Goal: Task Accomplishment & Management: Manage account settings

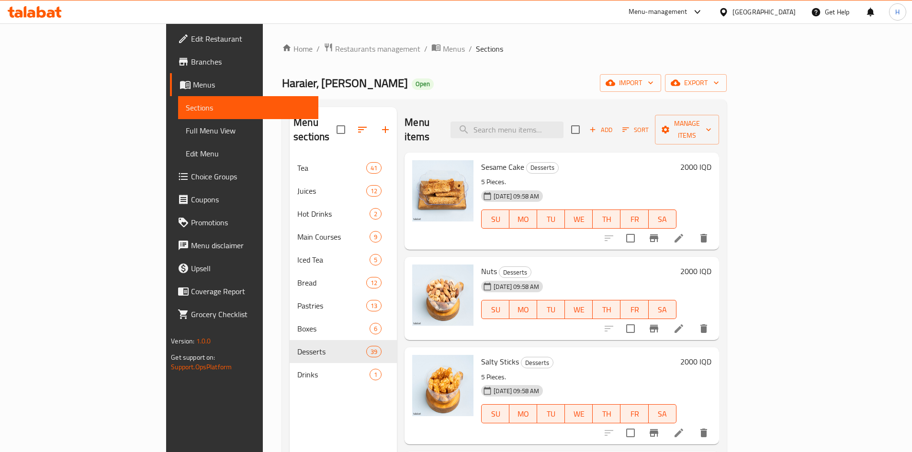
scroll to position [1005, 0]
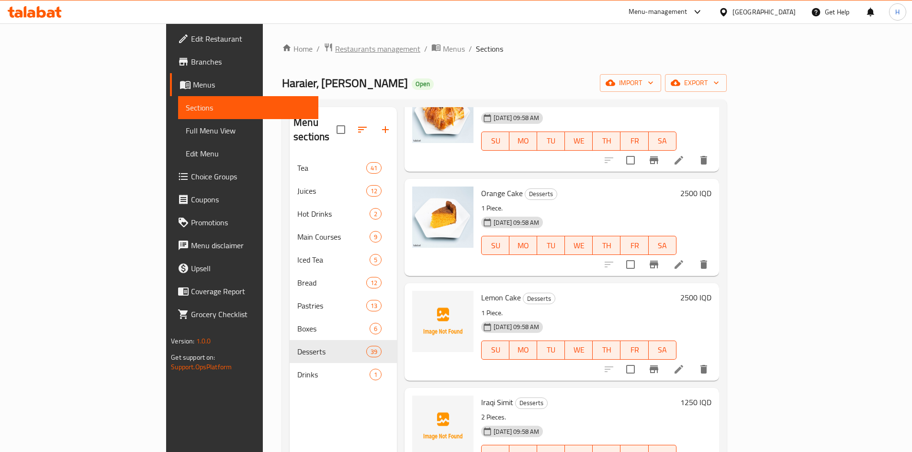
click at [335, 52] on span "Restaurants management" at bounding box center [377, 48] width 85 height 11
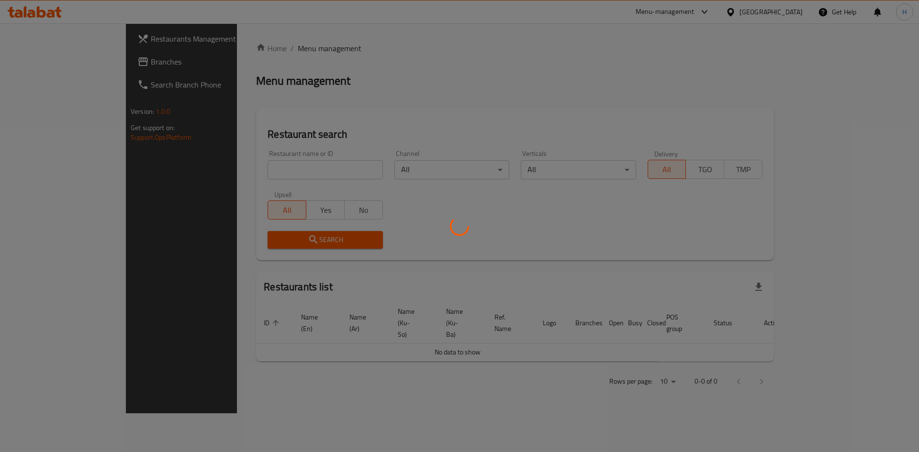
click at [236, 173] on div at bounding box center [459, 226] width 919 height 452
click at [265, 183] on div at bounding box center [459, 226] width 919 height 452
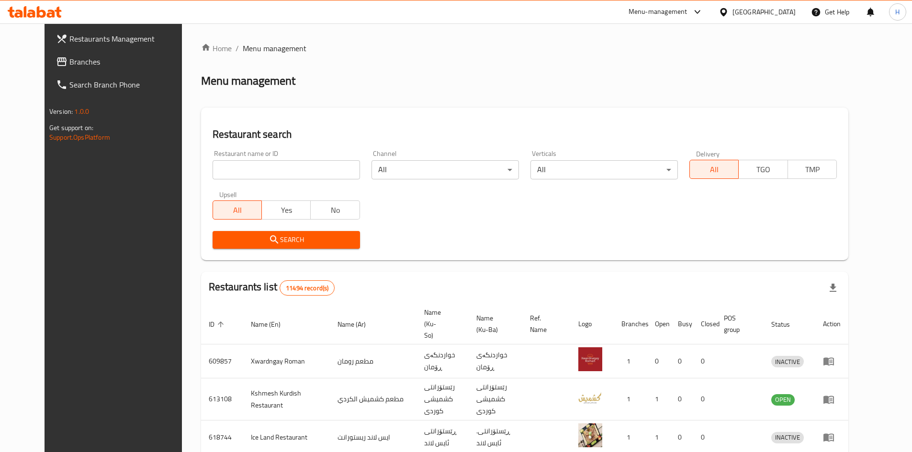
click at [264, 168] on input "search" at bounding box center [285, 169] width 147 height 19
paste input "705274"
type input "705274"
click button "Search" at bounding box center [285, 240] width 147 height 18
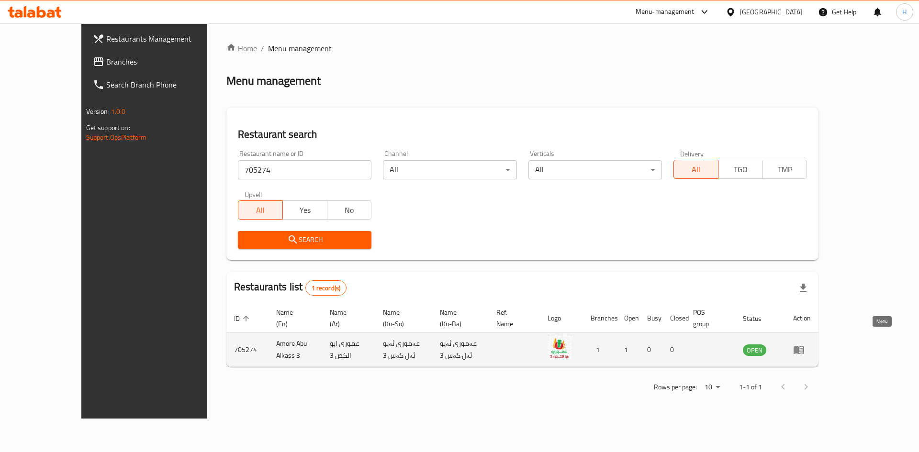
click at [804, 345] on icon "enhanced table" at bounding box center [798, 349] width 11 height 11
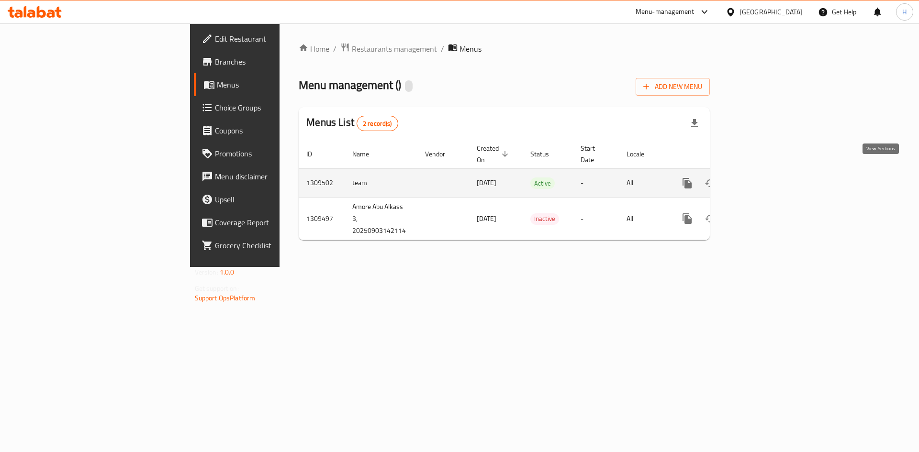
click at [768, 172] on link "enhanced table" at bounding box center [756, 183] width 23 height 23
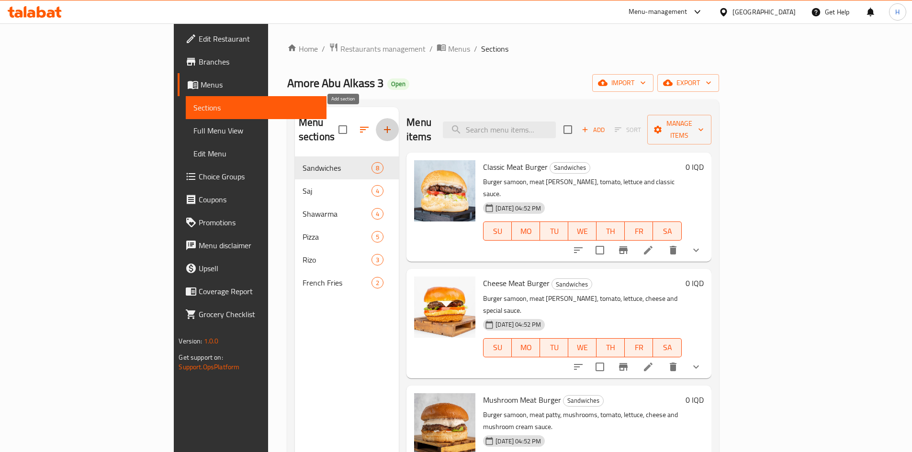
click at [381, 124] on icon "button" at bounding box center [386, 129] width 11 height 11
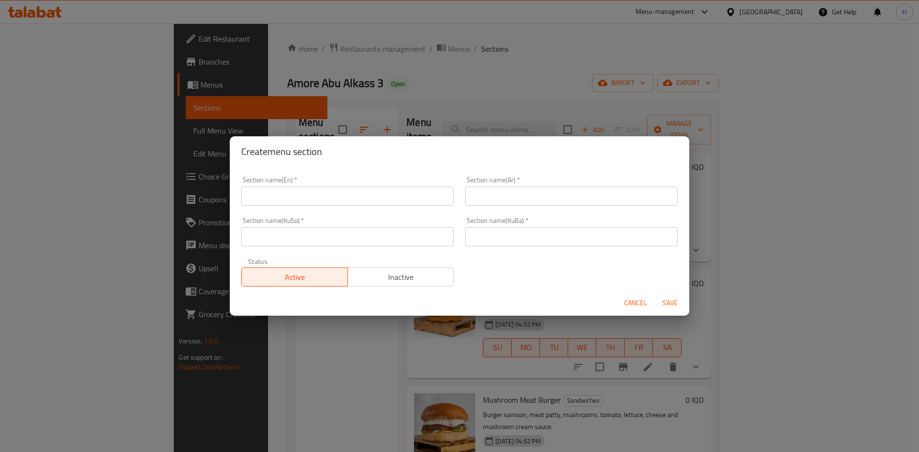
click at [309, 189] on input "text" at bounding box center [347, 196] width 212 height 19
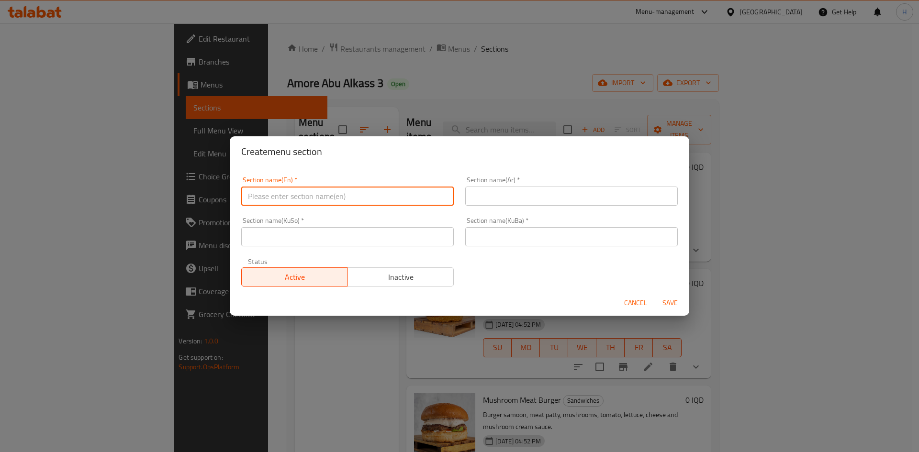
type input "Drinks"
drag, startPoint x: 511, startPoint y: 198, endPoint x: 514, endPoint y: 205, distance: 7.9
click at [511, 198] on input "text" at bounding box center [571, 196] width 212 height 19
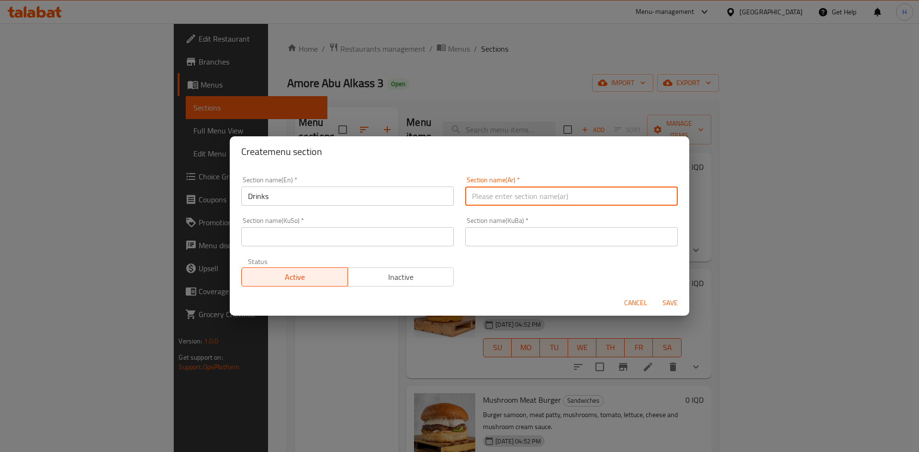
type input "المشروبات"
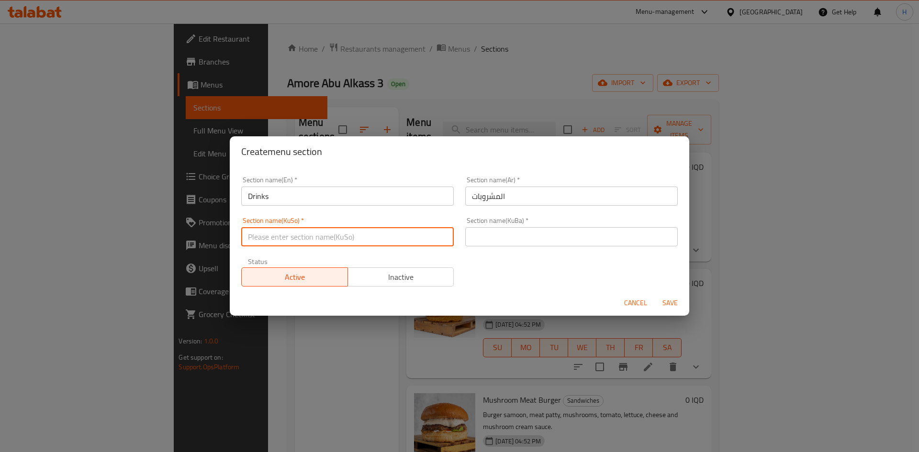
drag, startPoint x: 344, startPoint y: 235, endPoint x: 331, endPoint y: 244, distance: 14.9
click at [343, 235] on input "text" at bounding box center [347, 236] width 212 height 19
type input "."
drag, startPoint x: 505, startPoint y: 240, endPoint x: 508, endPoint y: 246, distance: 7.5
click at [505, 240] on input "text" at bounding box center [571, 236] width 212 height 19
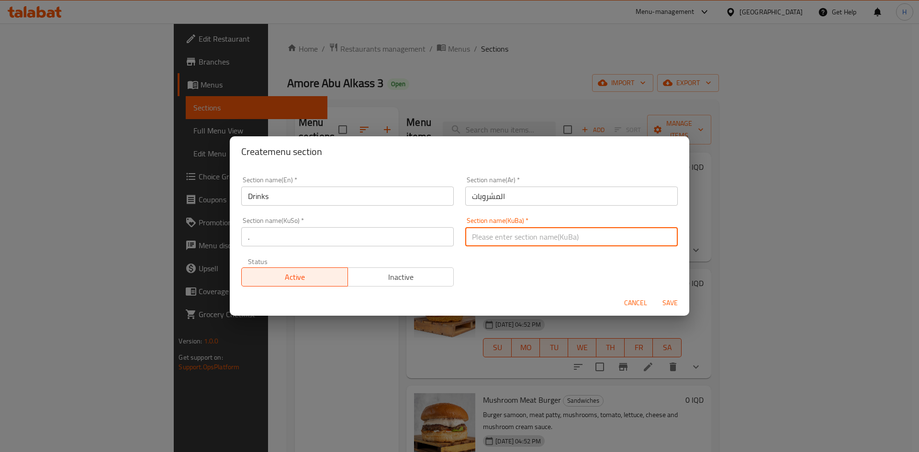
type input "."
click at [665, 299] on span "Save" at bounding box center [669, 303] width 23 height 12
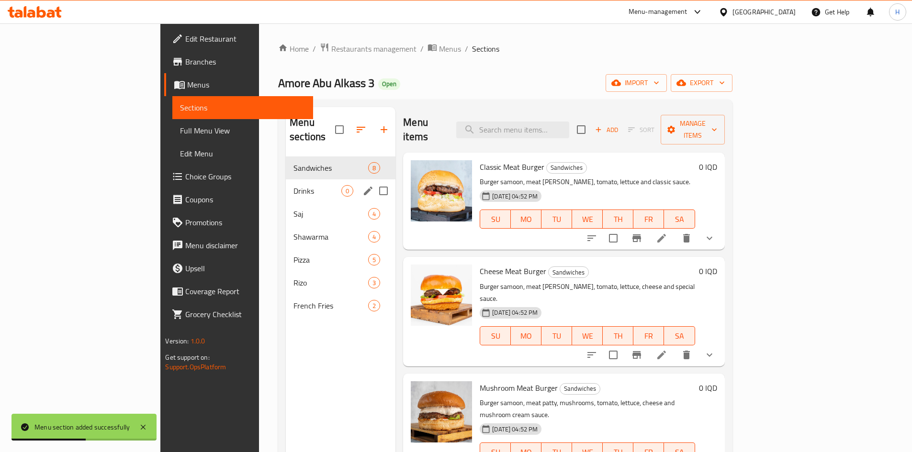
click at [286, 183] on div "Drinks 0" at bounding box center [341, 190] width 110 height 23
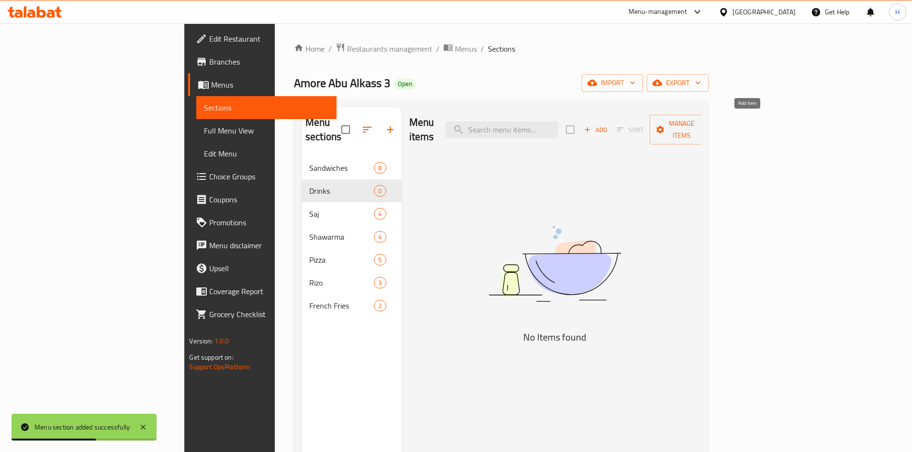
click at [608, 124] on span "Add" at bounding box center [595, 129] width 26 height 11
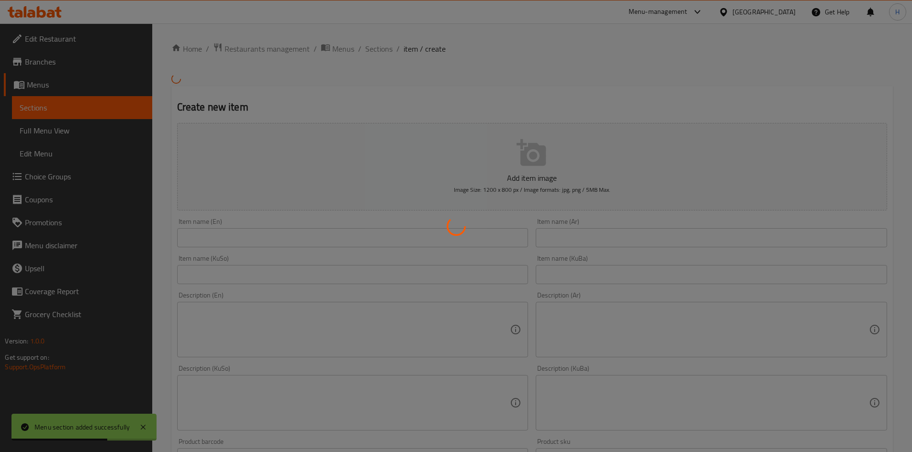
click at [586, 234] on div at bounding box center [456, 226] width 912 height 452
click at [584, 237] on div at bounding box center [456, 226] width 912 height 452
click at [584, 246] on div at bounding box center [456, 226] width 912 height 452
click at [584, 236] on div at bounding box center [456, 226] width 912 height 452
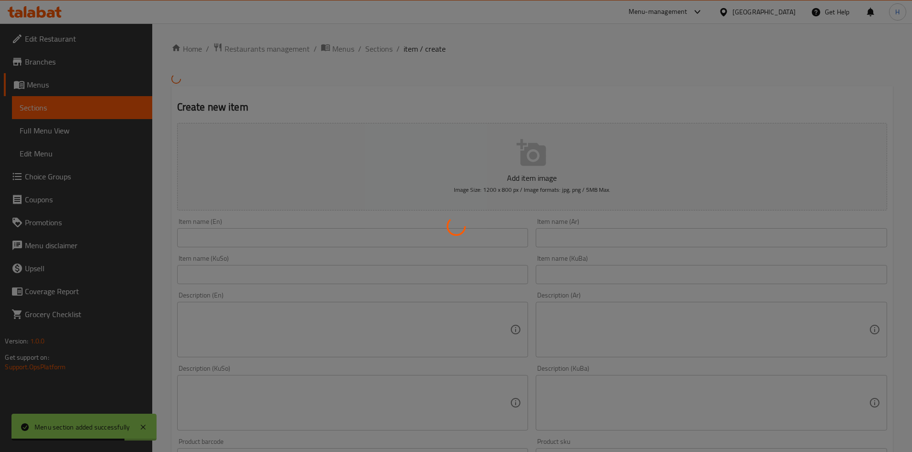
click at [584, 236] on div at bounding box center [456, 226] width 912 height 452
click at [583, 243] on div at bounding box center [456, 226] width 912 height 452
click at [579, 238] on div at bounding box center [456, 226] width 912 height 452
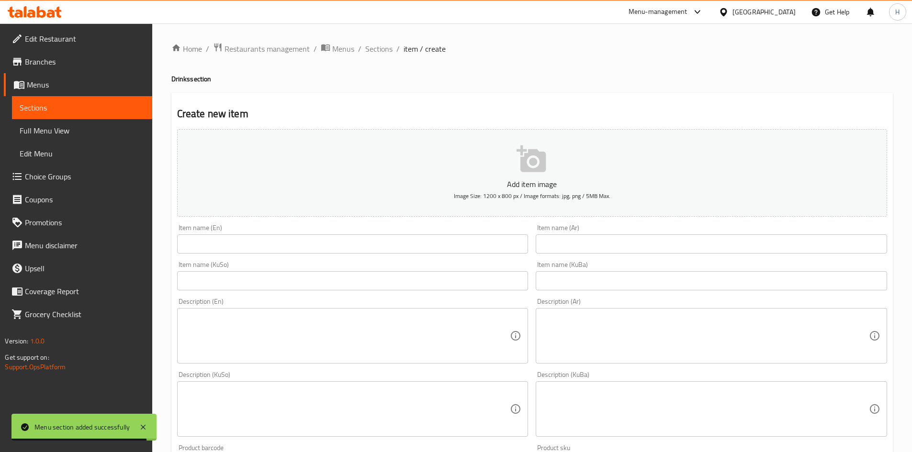
click at [600, 200] on div "Home / Restaurants management / Menus / Sections / item / create Drinks section…" at bounding box center [531, 405] width 721 height 724
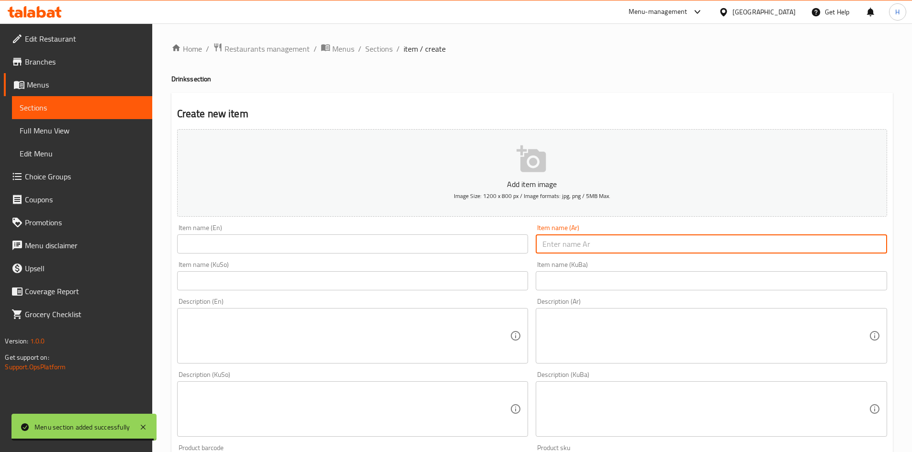
click at [585, 235] on input "text" at bounding box center [710, 243] width 351 height 19
type input "f"
type input "بيبسي"
click at [423, 245] on input "text" at bounding box center [352, 243] width 351 height 19
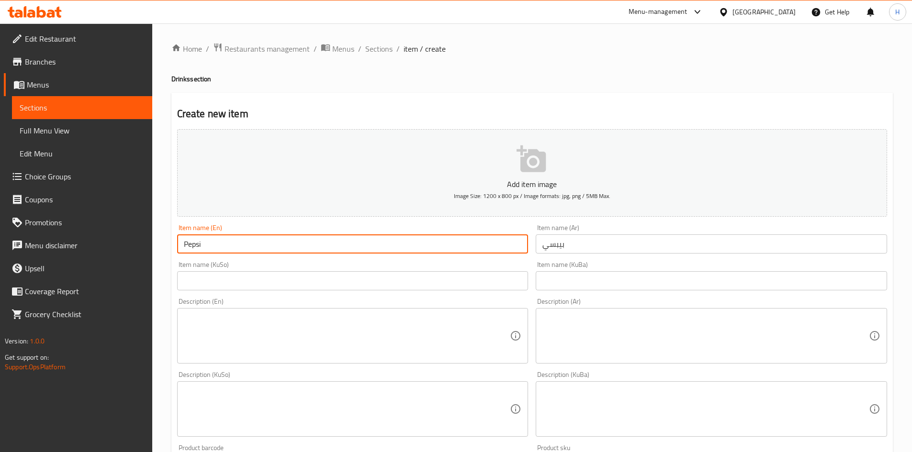
type input "Pepsi"
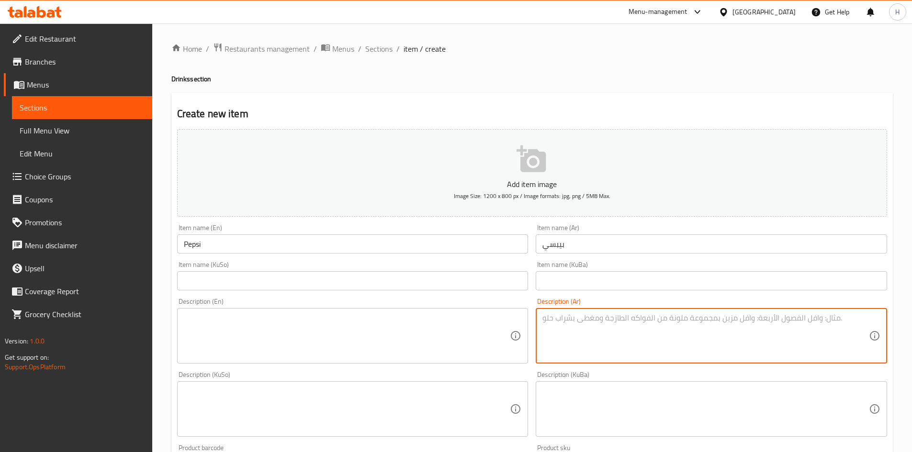
click at [617, 342] on textarea at bounding box center [705, 335] width 326 height 45
click at [618, 334] on textarea "مشروب غازي" at bounding box center [705, 335] width 326 height 45
type textarea "مشروب غازي"
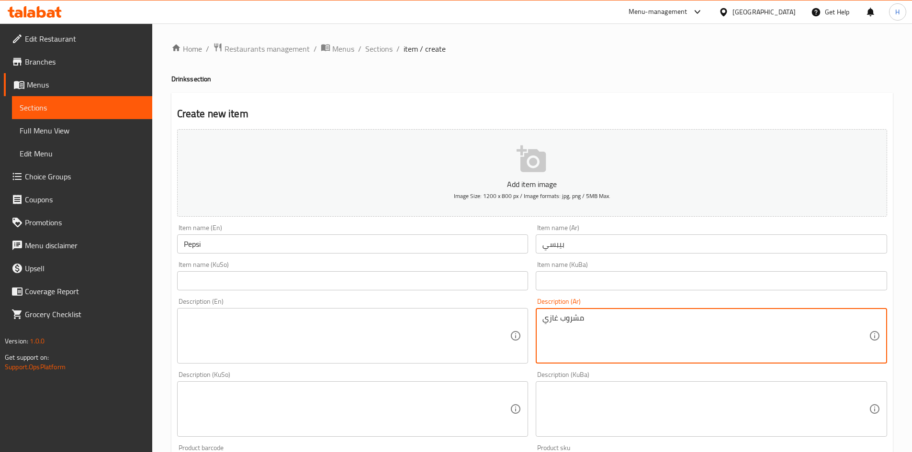
click at [256, 344] on textarea at bounding box center [347, 335] width 326 height 45
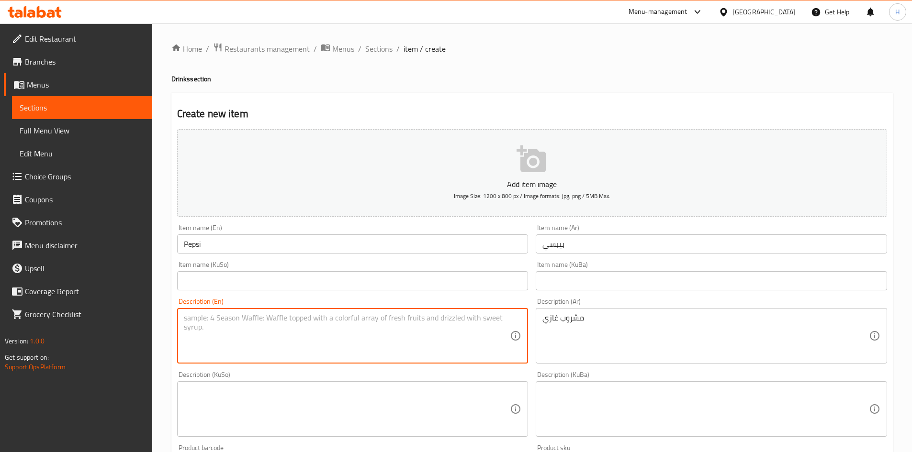
paste textarea "soft drink"
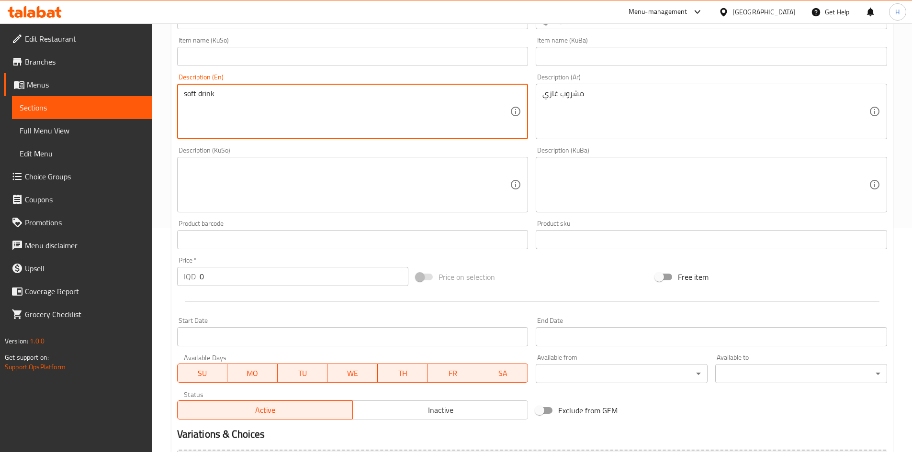
scroll to position [334, 0]
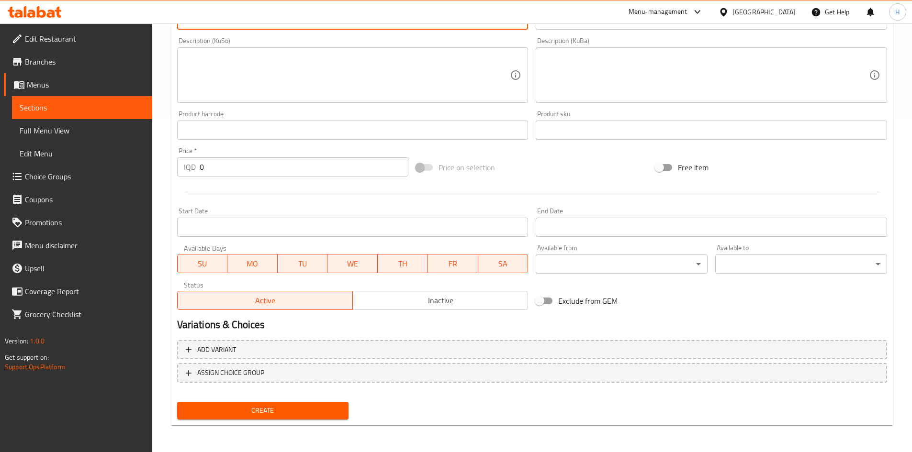
type textarea "soft drink"
click at [229, 167] on input "0" at bounding box center [304, 166] width 209 height 19
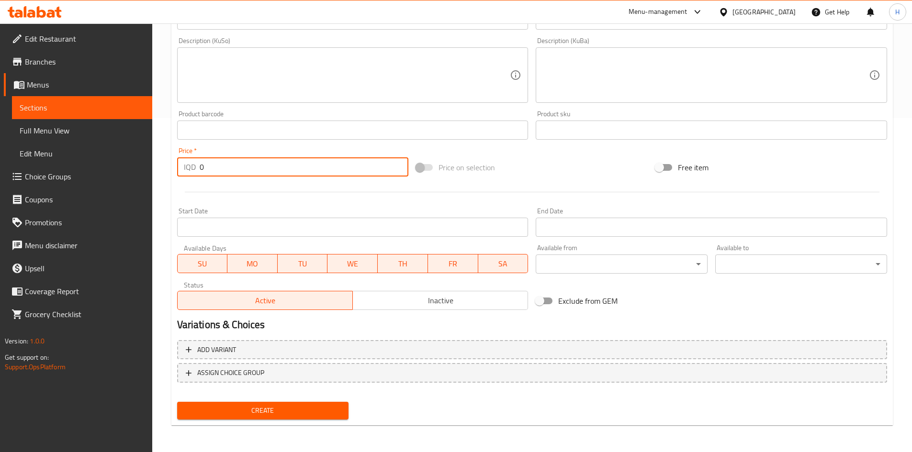
click at [229, 167] on input "0" at bounding box center [304, 166] width 209 height 19
type input "500"
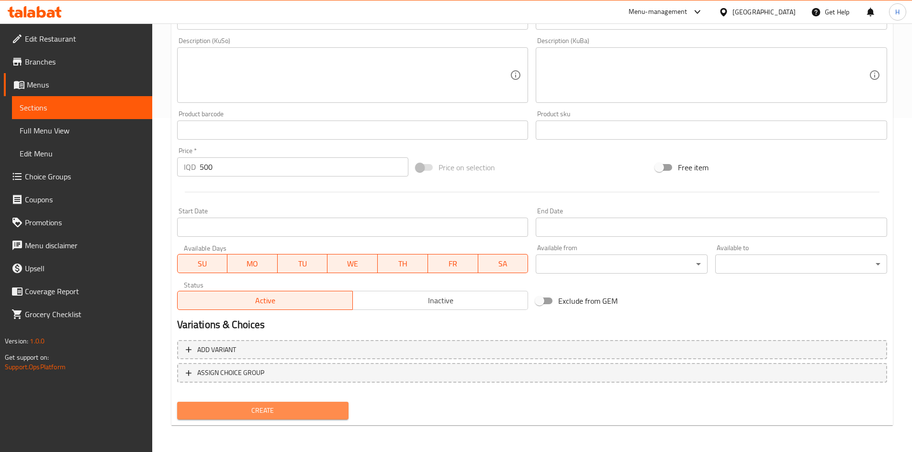
click at [306, 417] on span "Create" at bounding box center [263, 411] width 156 height 12
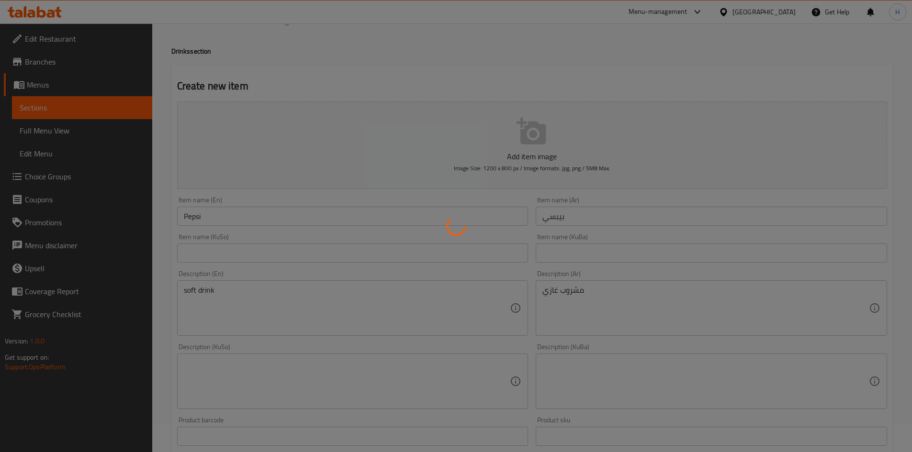
scroll to position [0, 0]
type input "0"
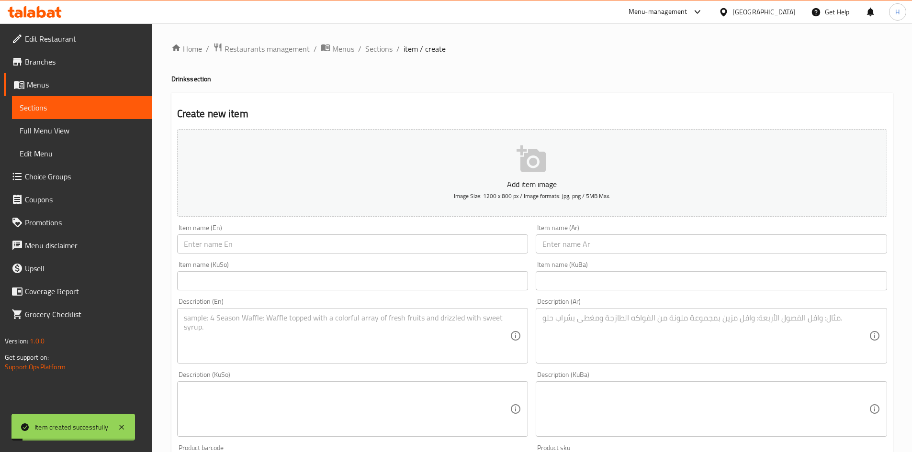
click at [594, 240] on input "text" at bounding box center [710, 243] width 351 height 19
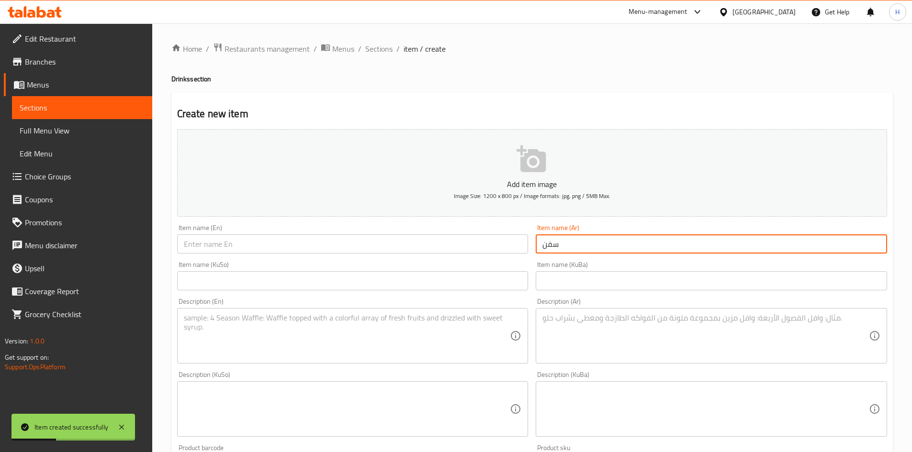
type input "سفن"
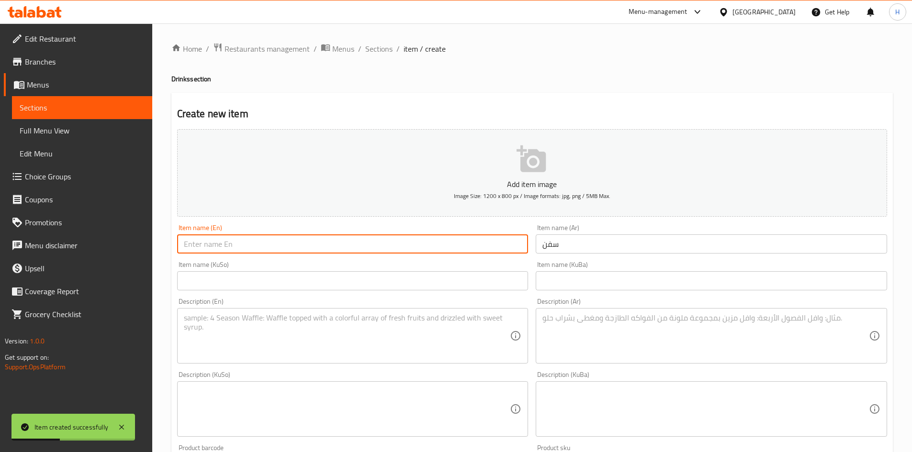
click at [376, 251] on input "text" at bounding box center [352, 243] width 351 height 19
type input "seven up"
click at [575, 322] on textarea at bounding box center [705, 335] width 326 height 45
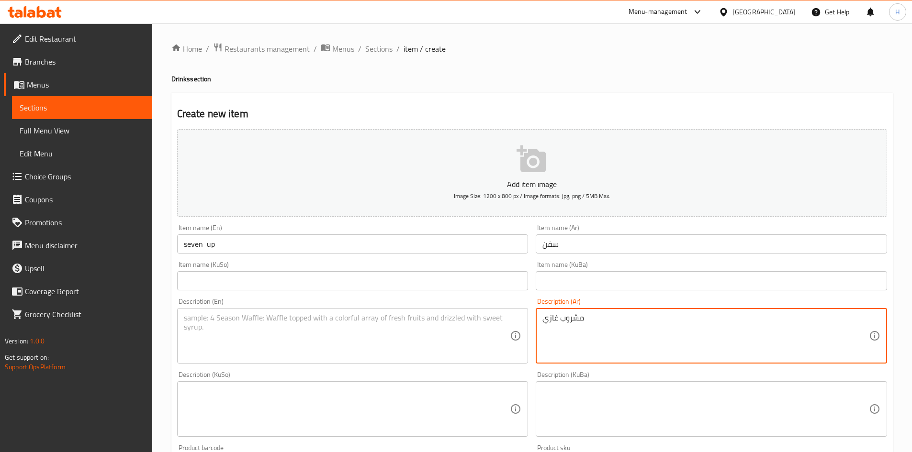
type textarea "مشروب غازي"
click at [470, 331] on textarea at bounding box center [347, 335] width 326 height 45
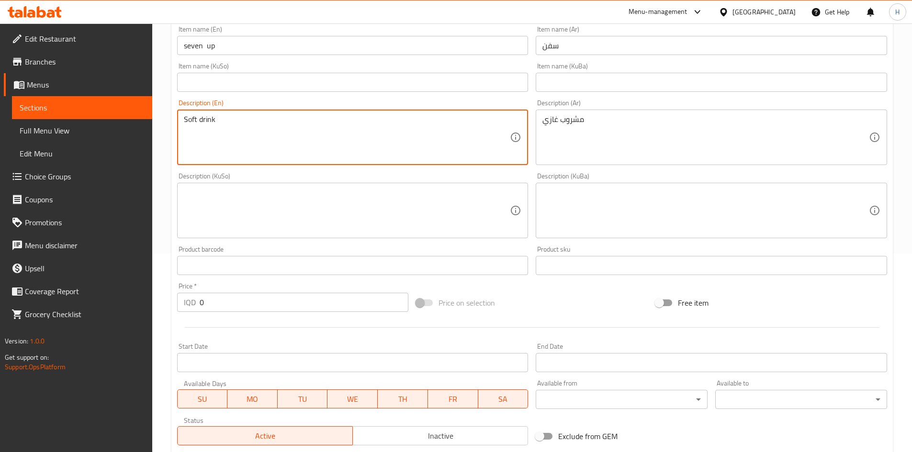
scroll to position [334, 0]
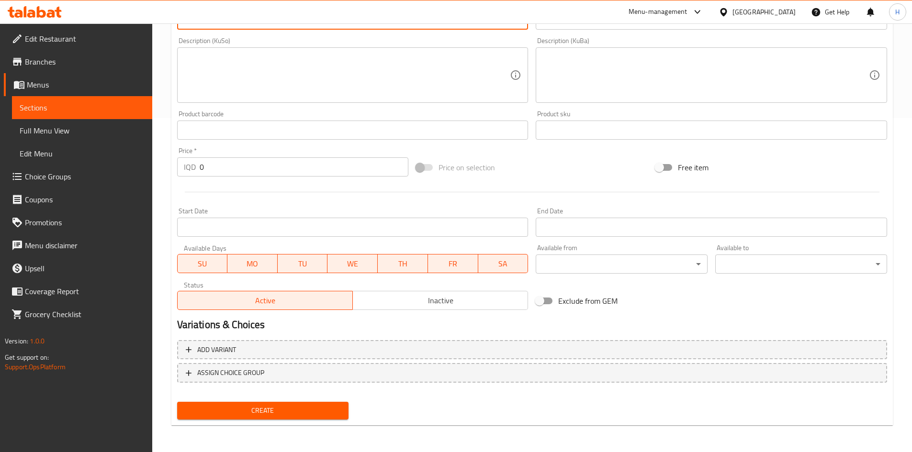
type textarea "Soft drink"
click at [231, 172] on input "0" at bounding box center [304, 166] width 209 height 19
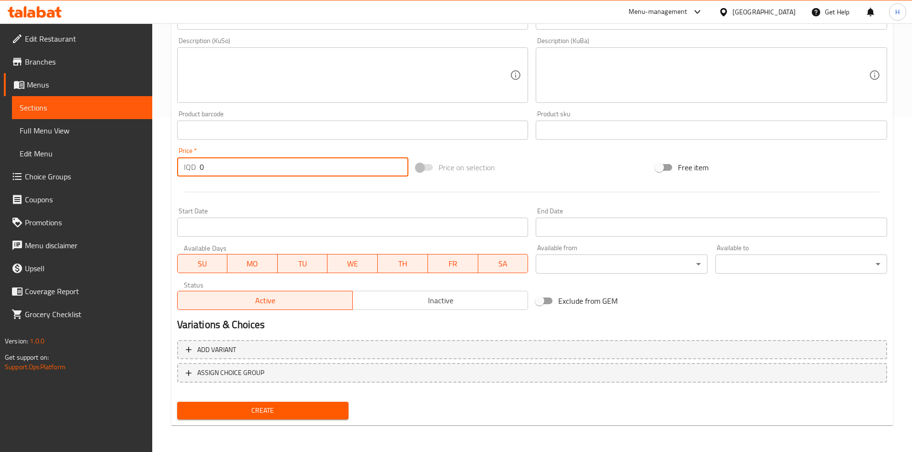
click at [231, 172] on input "0" at bounding box center [304, 166] width 209 height 19
type input "500"
click at [271, 415] on span "Create" at bounding box center [263, 411] width 156 height 12
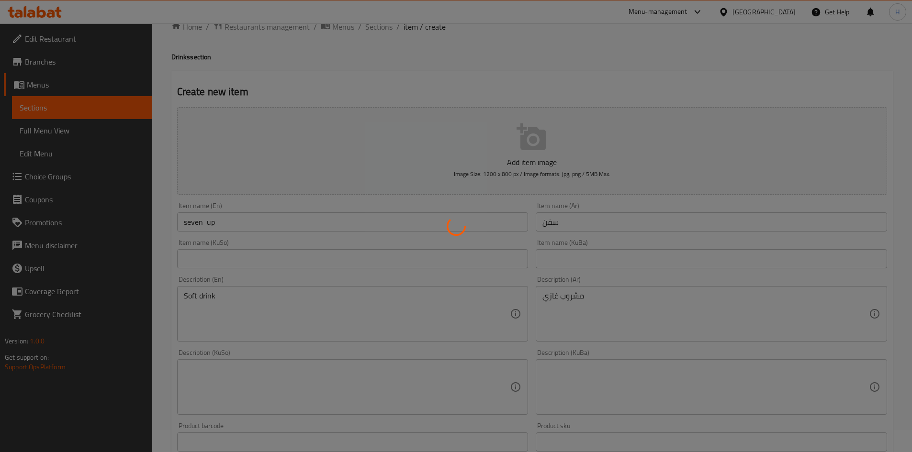
scroll to position [0, 0]
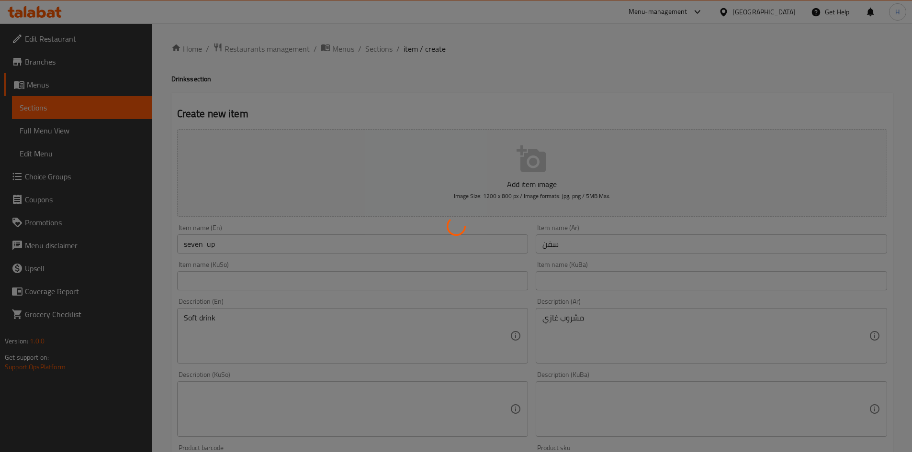
type input "0"
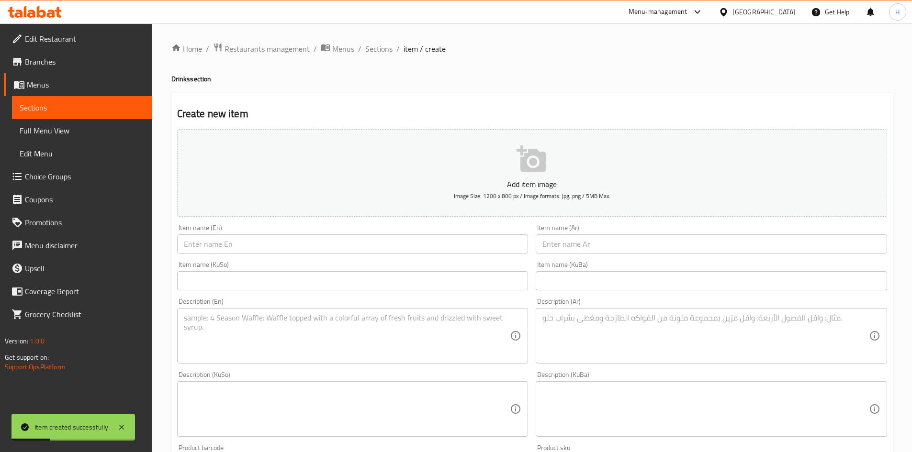
click at [629, 247] on input "text" at bounding box center [710, 243] width 351 height 19
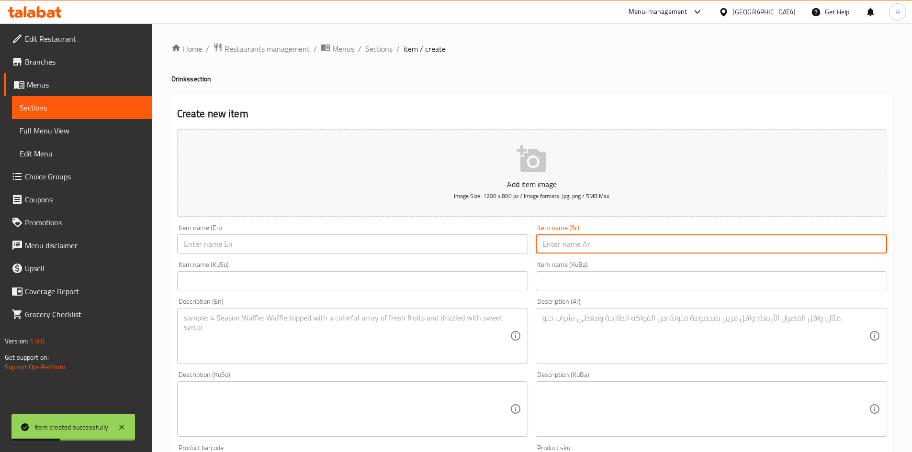
type input "k"
type input "ميراندا"
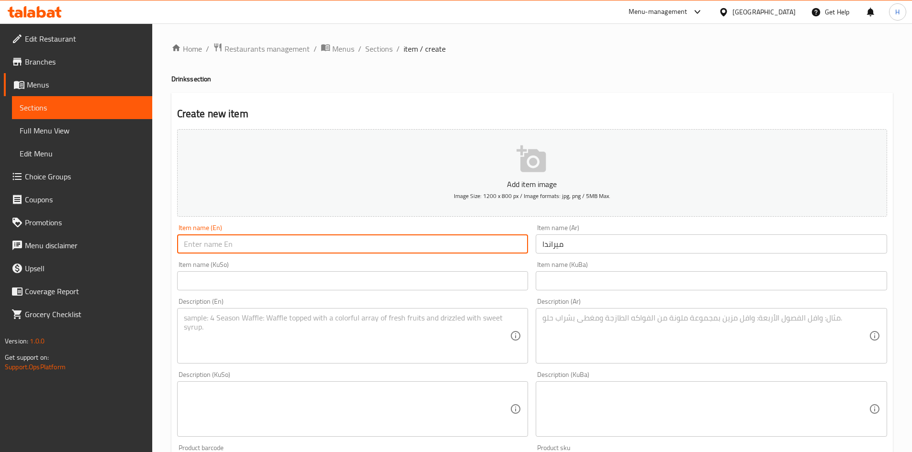
click at [480, 252] on input "text" at bounding box center [352, 243] width 351 height 19
type input "[PERSON_NAME]"
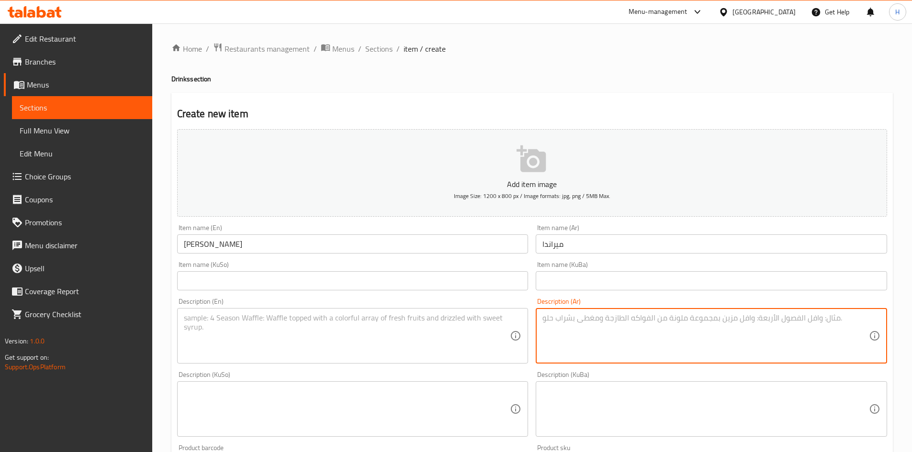
click at [639, 335] on textarea at bounding box center [705, 335] width 326 height 45
click at [642, 336] on textarea "مشروب غازي" at bounding box center [705, 335] width 326 height 45
click textarea "مشروب غازي"
type textarea "مشروب غازي"
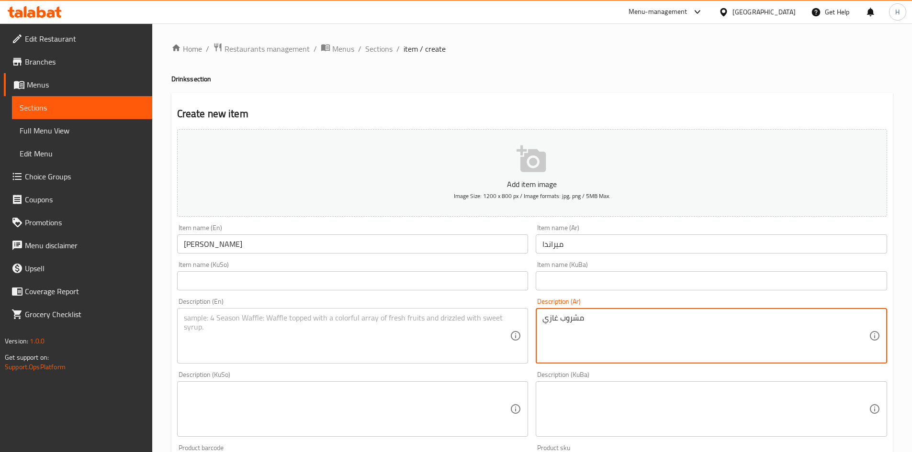
click textarea
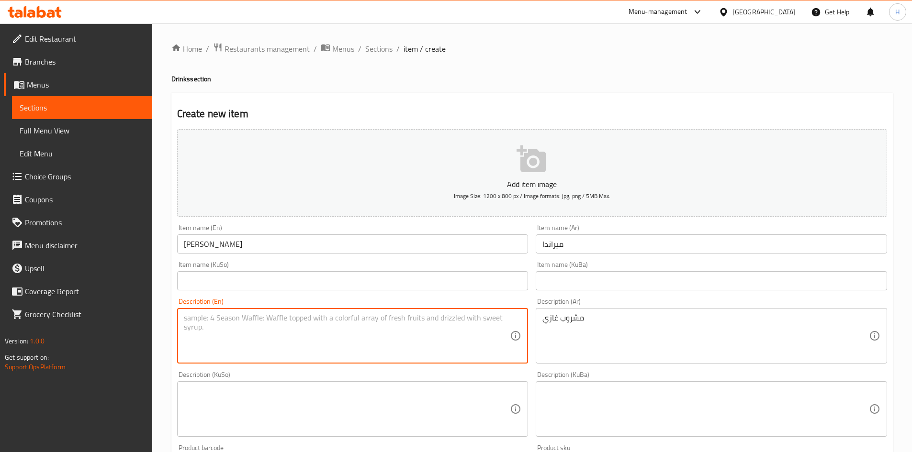
paste textarea "soft drink"
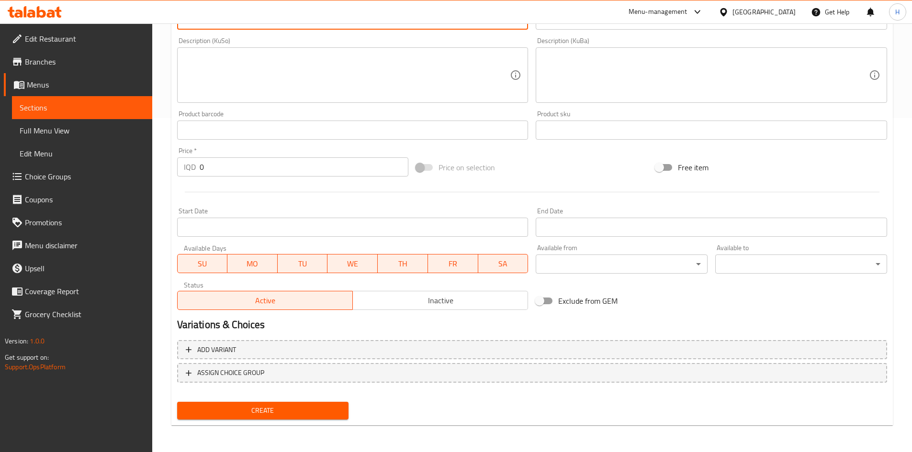
type textarea "soft drink"
click input "0"
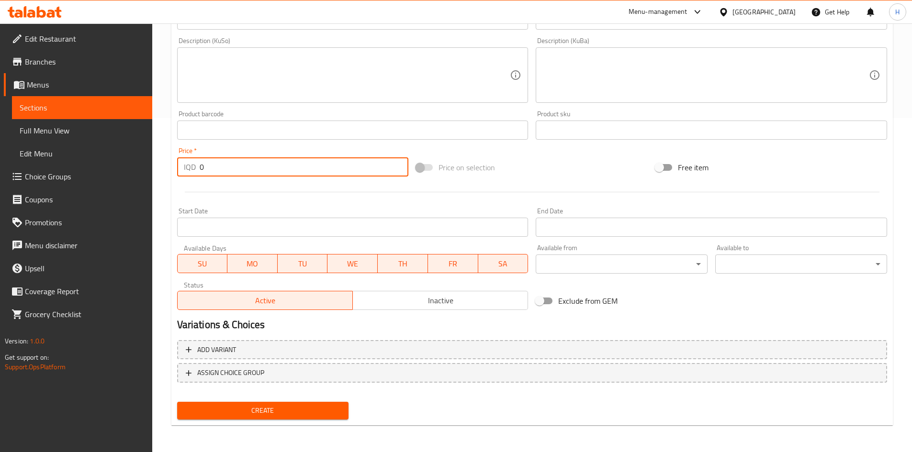
click input "0"
type input "500"
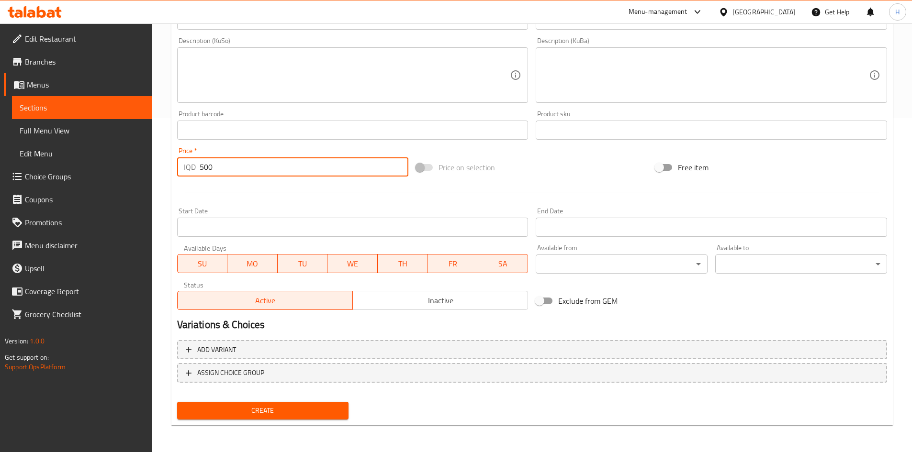
click span "Create"
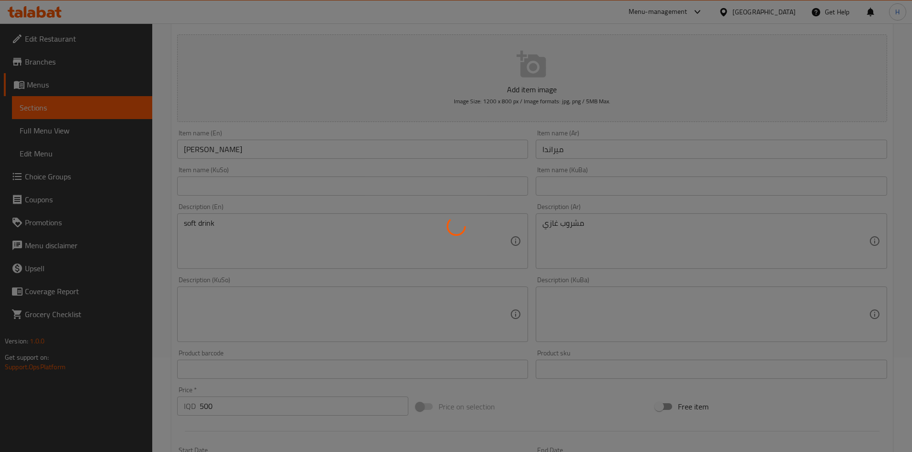
scroll to position [45, 0]
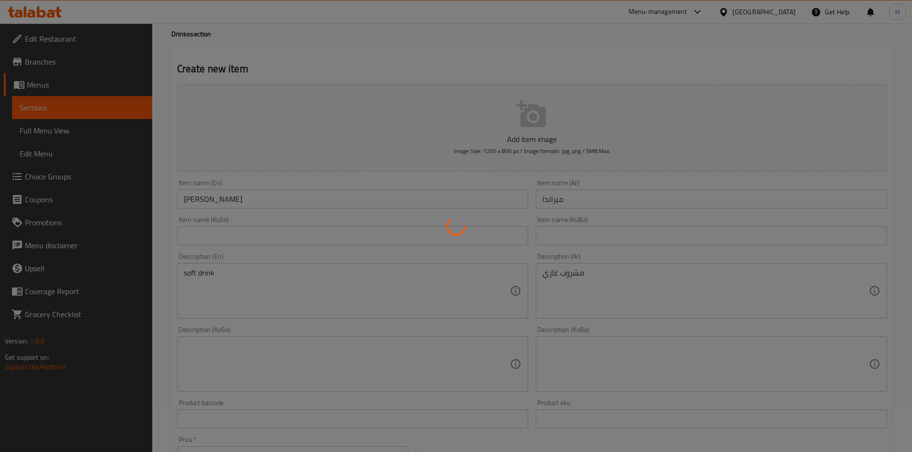
type input "0"
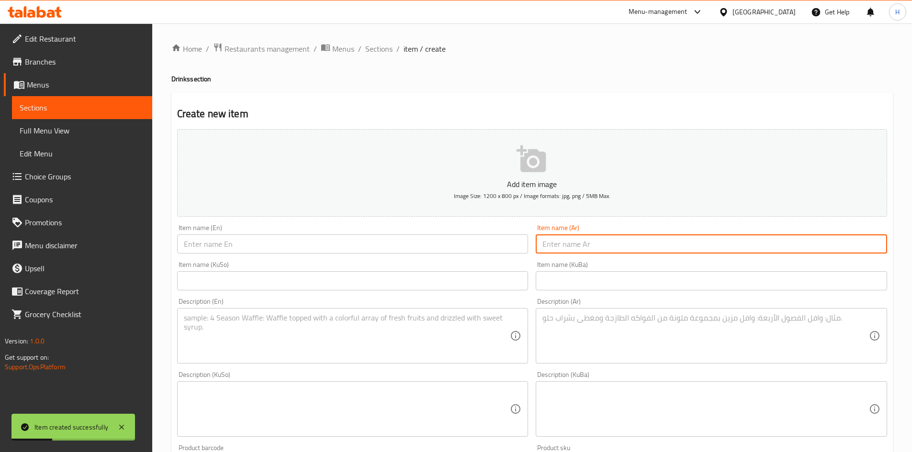
click input "text"
type input "ب"
type input "لبن"
click input "text"
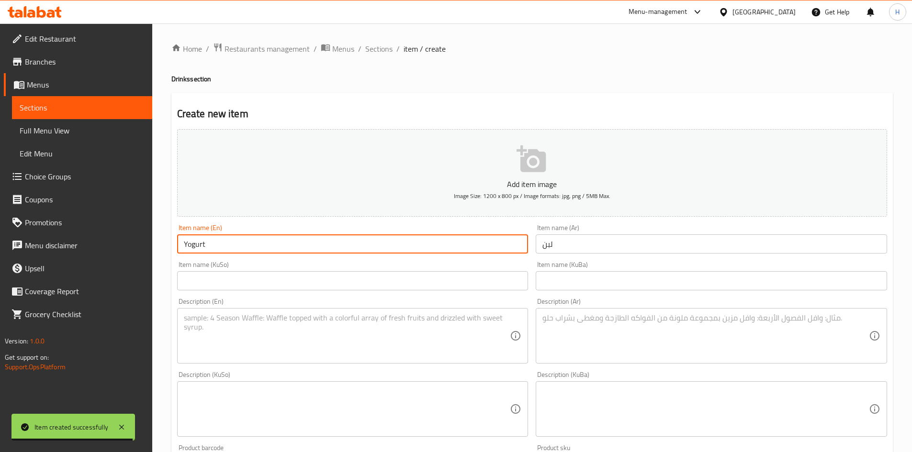
type input "Yogurt"
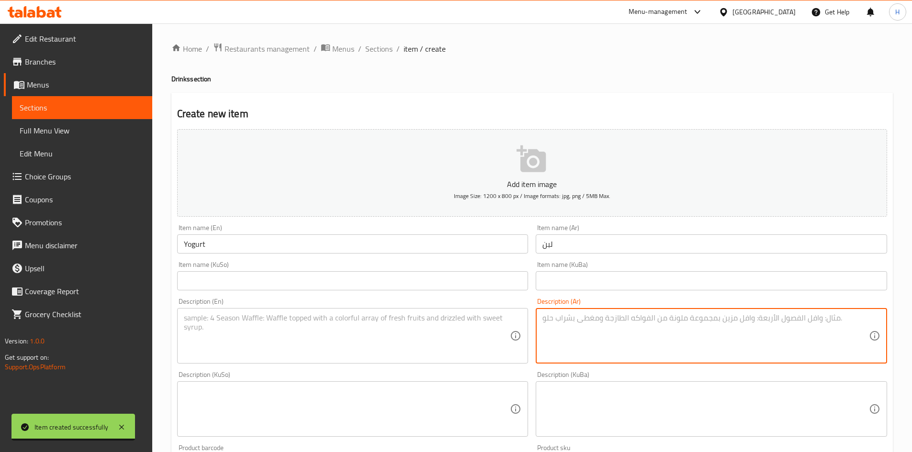
click textarea
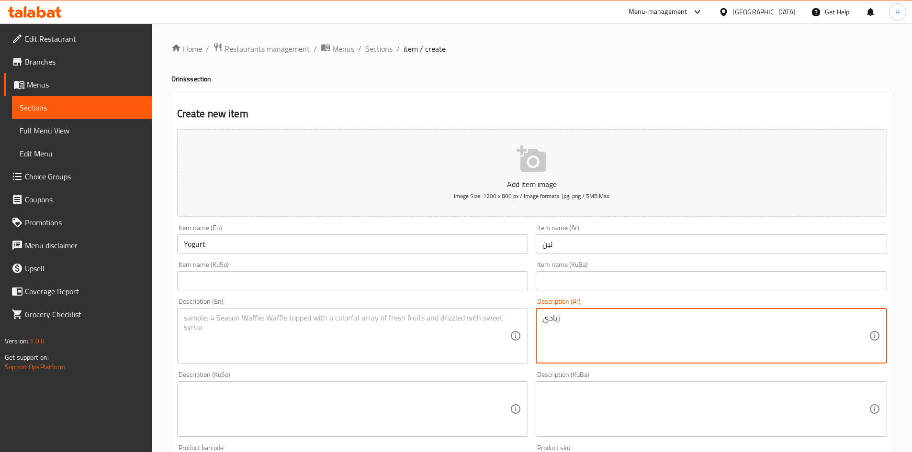
click textarea
click textarea "زبادي"
type textarea "3"
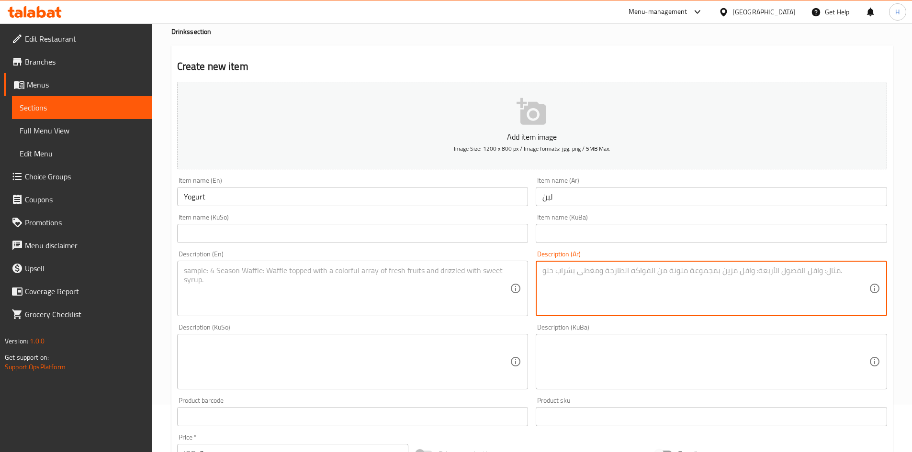
scroll to position [239, 0]
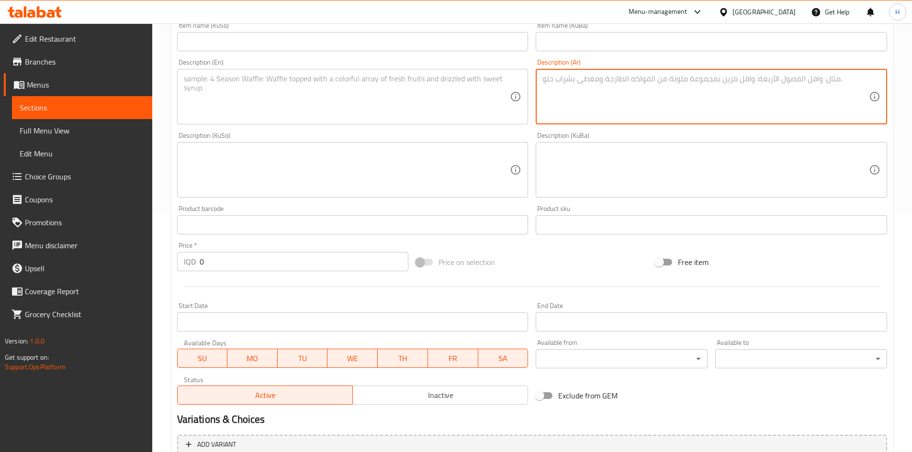
click input "0"
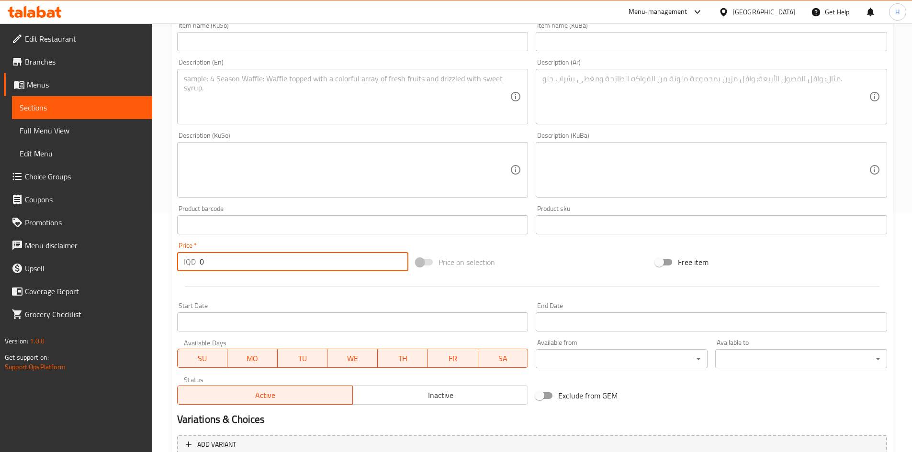
click input "0"
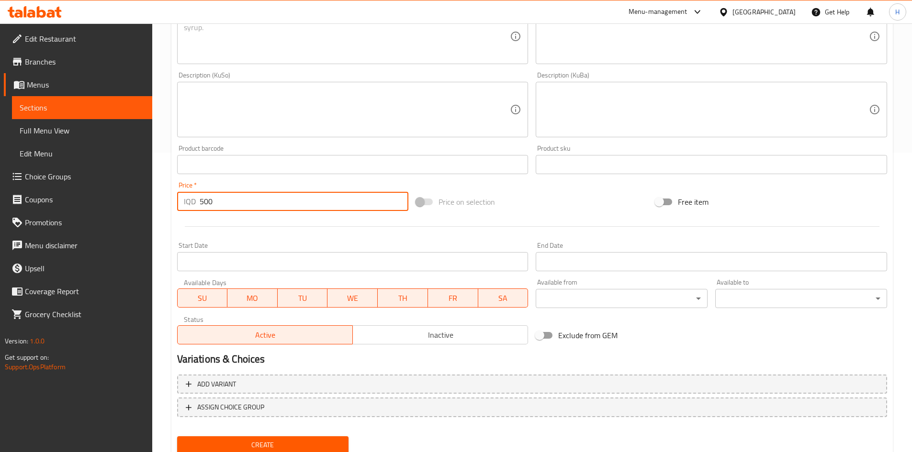
scroll to position [334, 0]
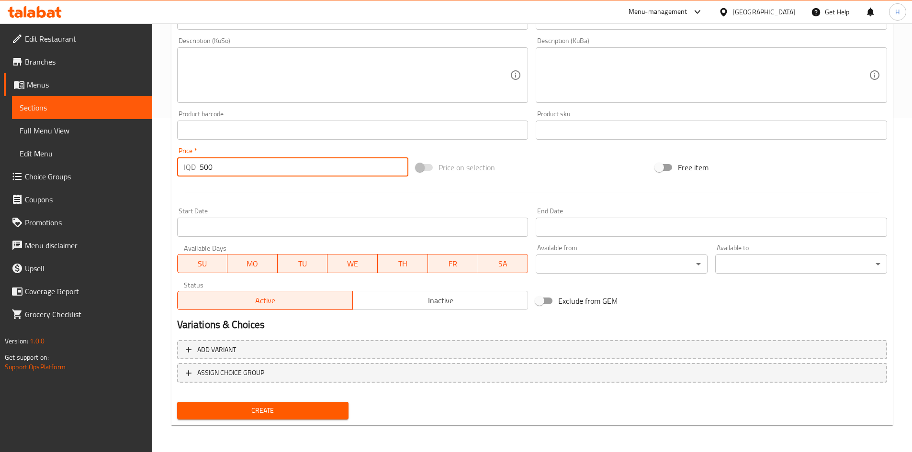
type input "500"
click button "Create"
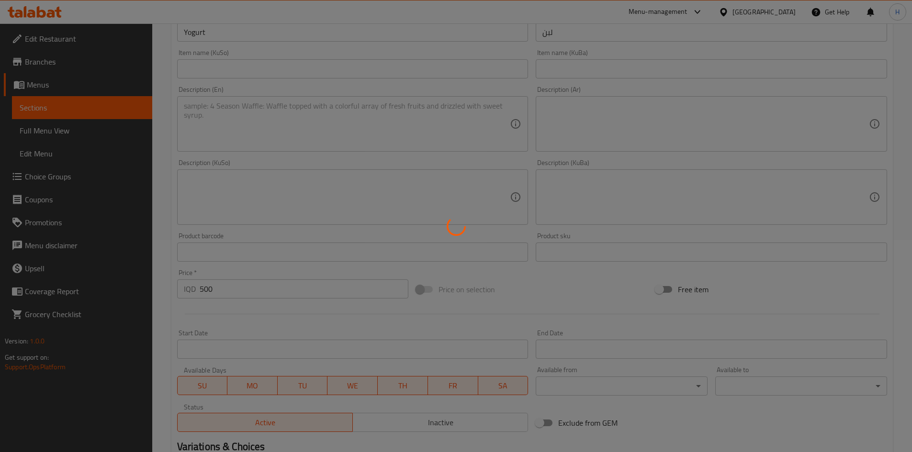
type input "0"
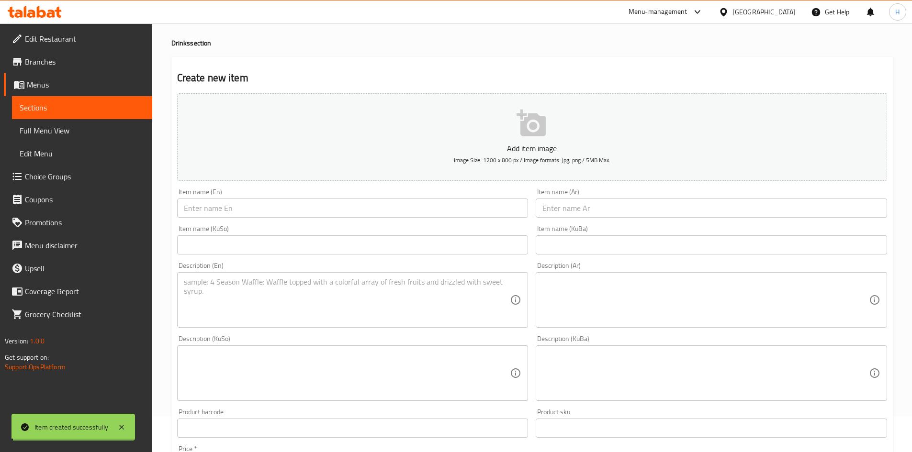
scroll to position [0, 0]
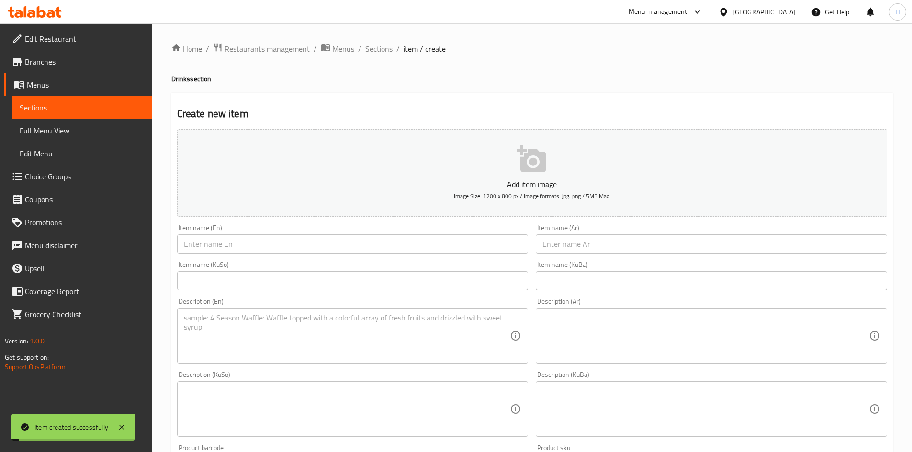
click div "Home / Restaurants management / Menus / Sections / item / create Drinks section…"
click span "Sections"
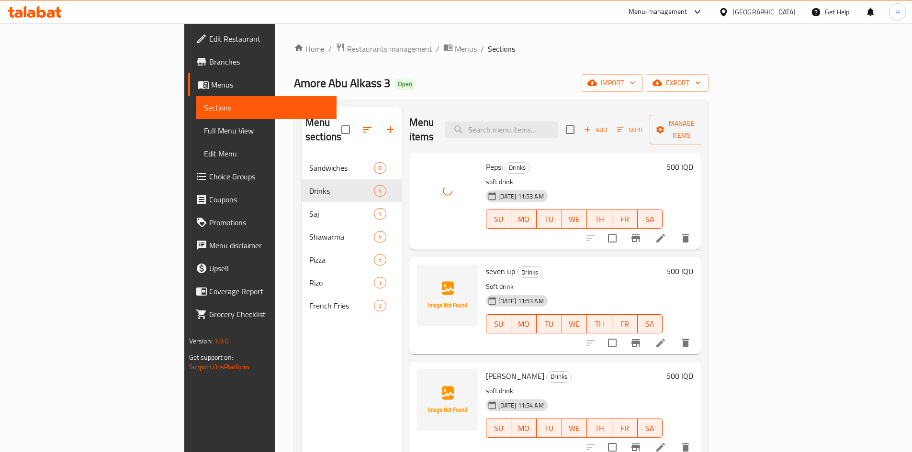
click div "Home / Restaurants management / Menus / Sections Amore [PERSON_NAME] 3 Open imp…"
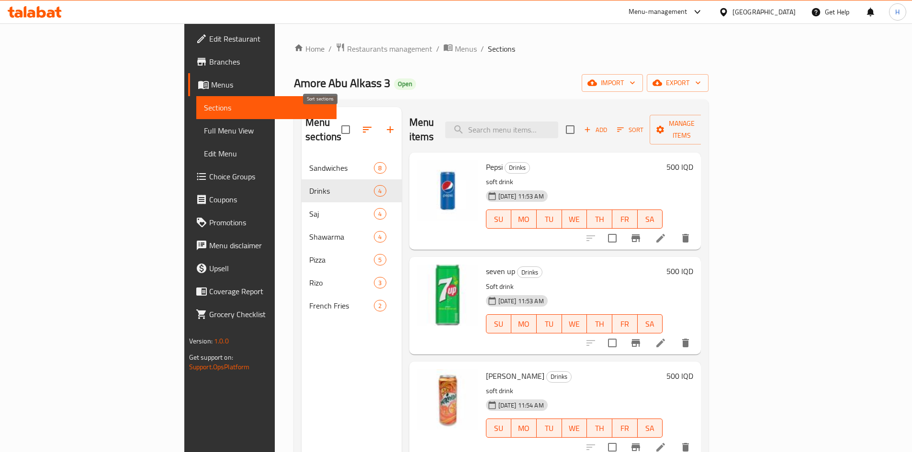
click icon "button"
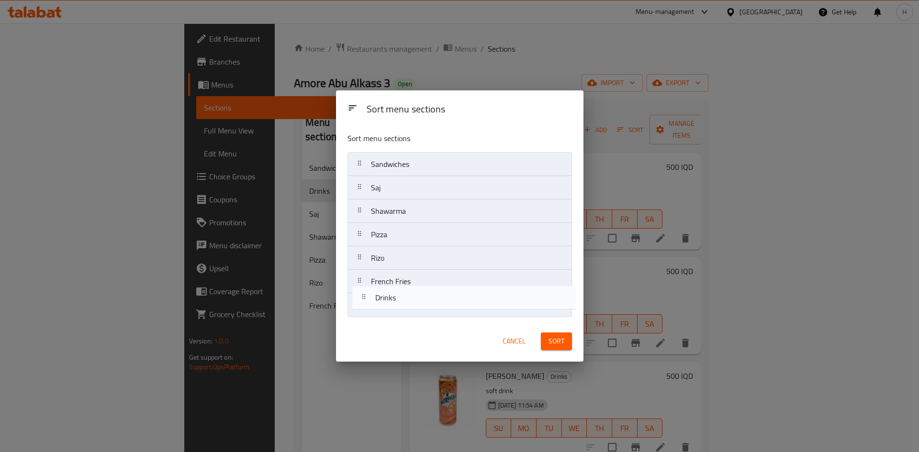
drag, startPoint x: 398, startPoint y: 199, endPoint x: 403, endPoint y: 312, distance: 113.5
click nav "Sandwiches Drinks Saj Shawarma Pizza Rizo French Fries"
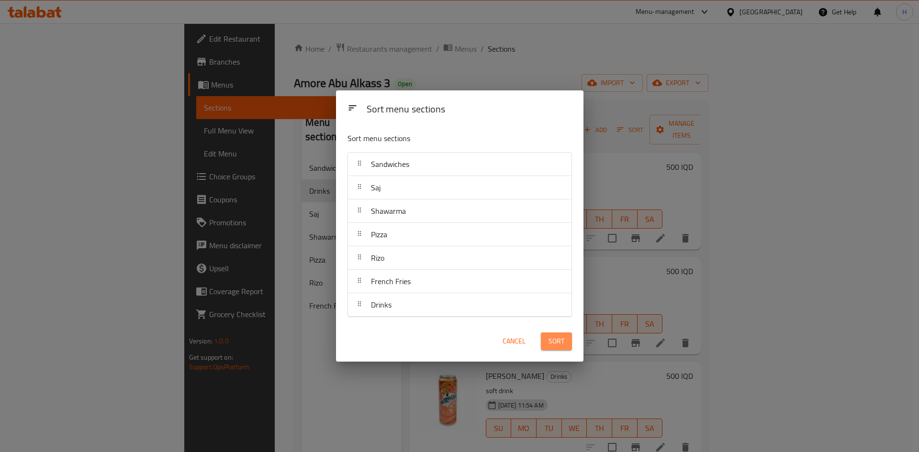
click button "Sort"
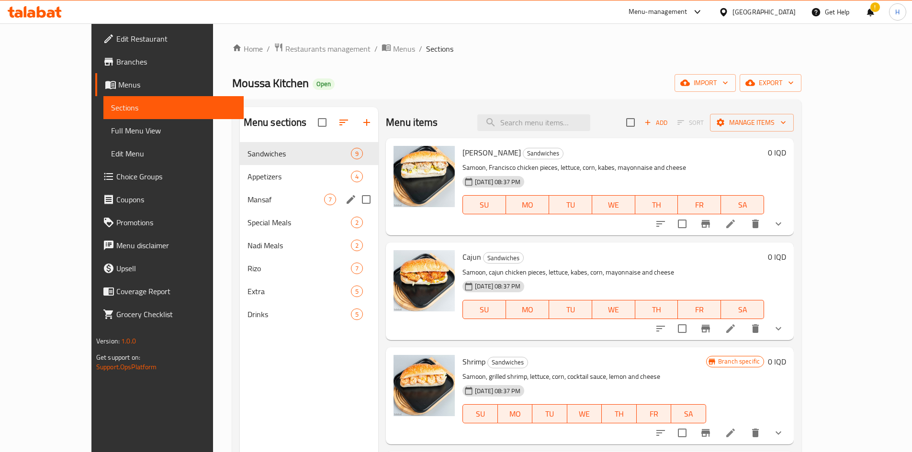
click at [266, 177] on span "Appetizers" at bounding box center [298, 176] width 103 height 11
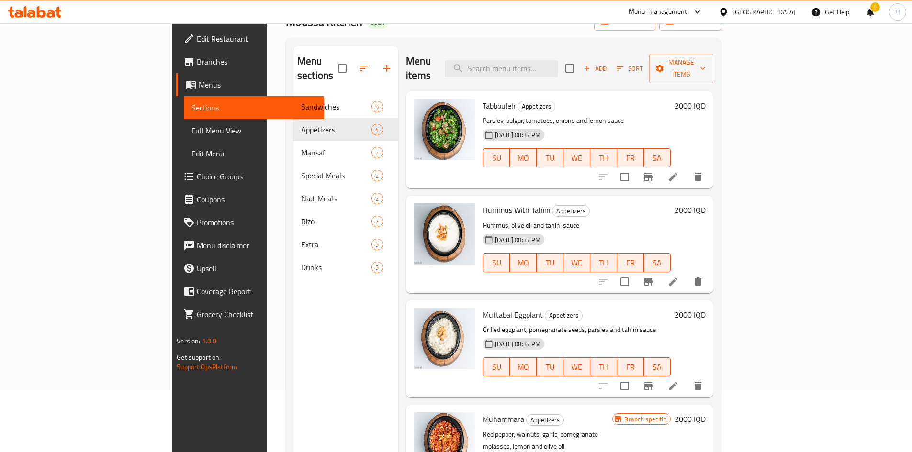
scroll to position [38, 0]
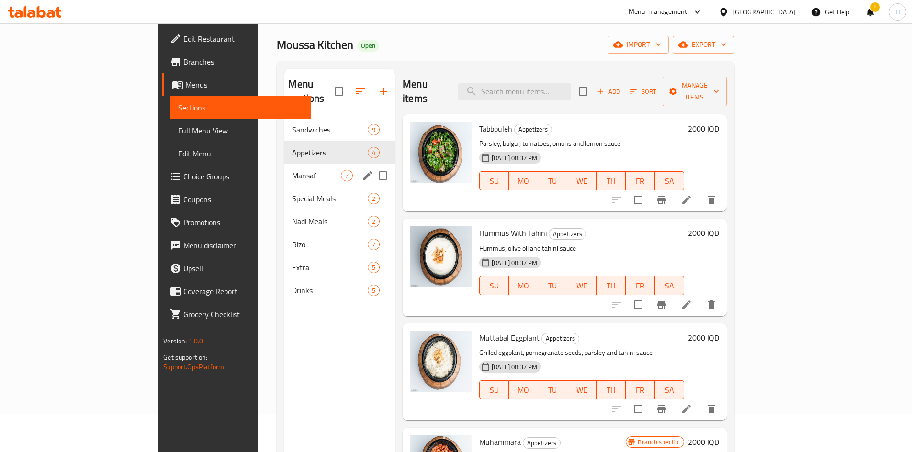
click at [292, 170] on span "Mansaf" at bounding box center [316, 175] width 49 height 11
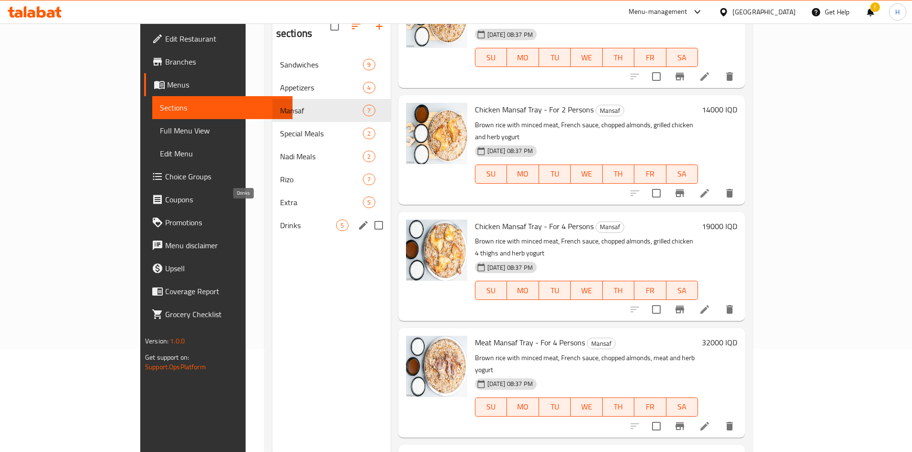
scroll to position [86, 0]
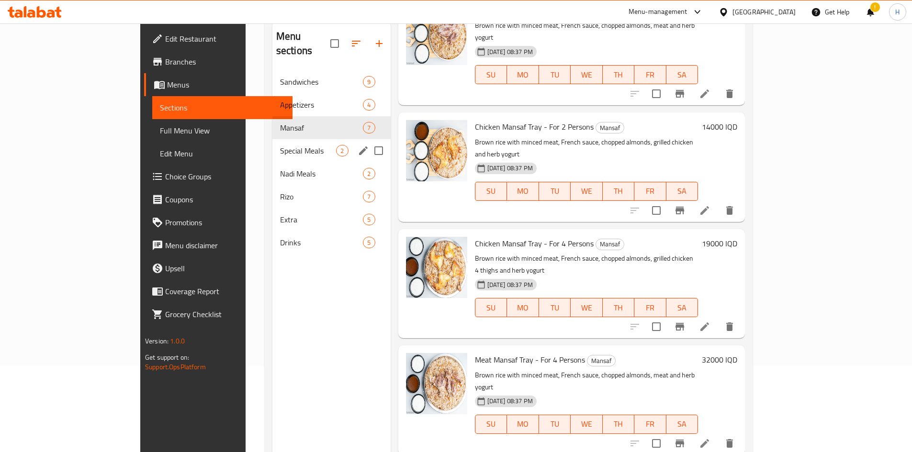
click at [272, 145] on div "Special Meals 2" at bounding box center [331, 150] width 118 height 23
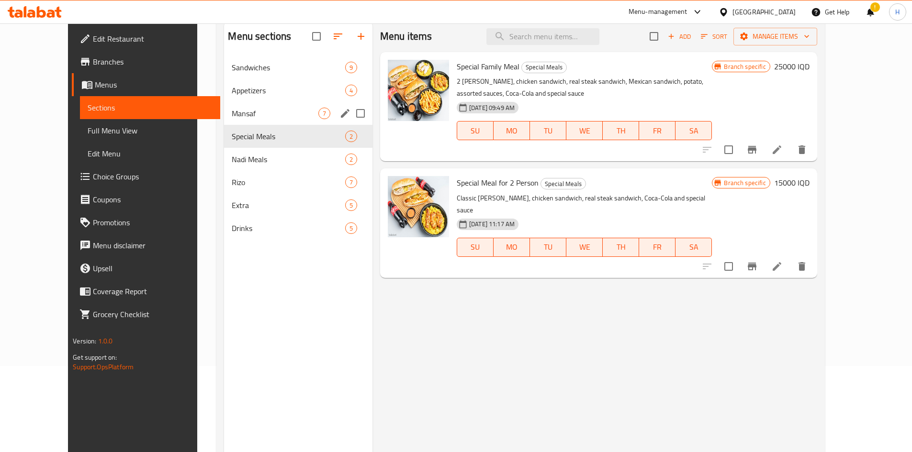
click at [265, 110] on span "Mansaf" at bounding box center [275, 113] width 86 height 11
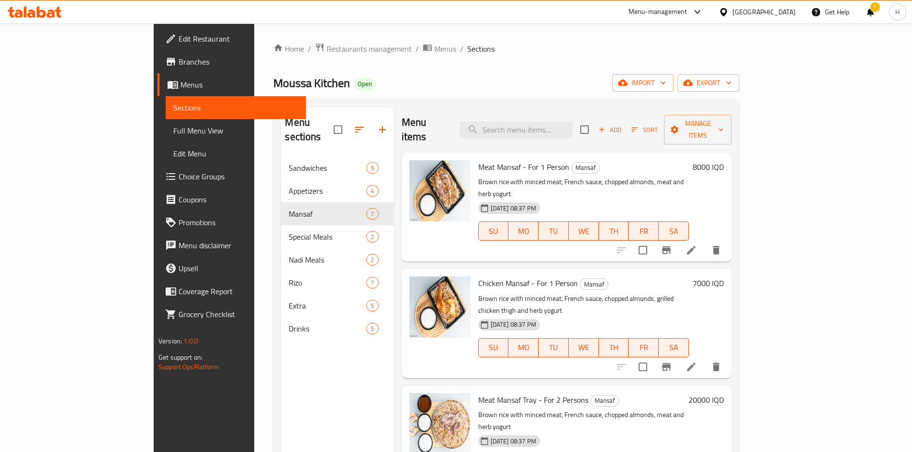
click at [704, 242] on li at bounding box center [691, 250] width 27 height 17
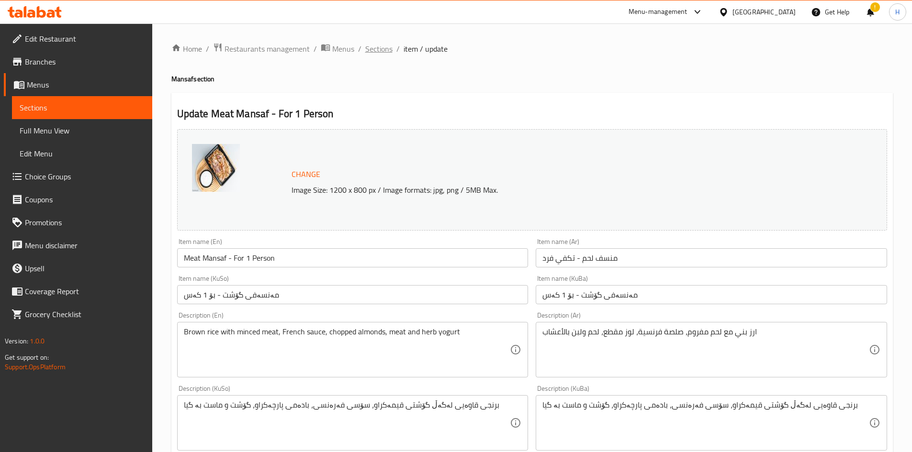
click at [389, 51] on span "Sections" at bounding box center [378, 48] width 27 height 11
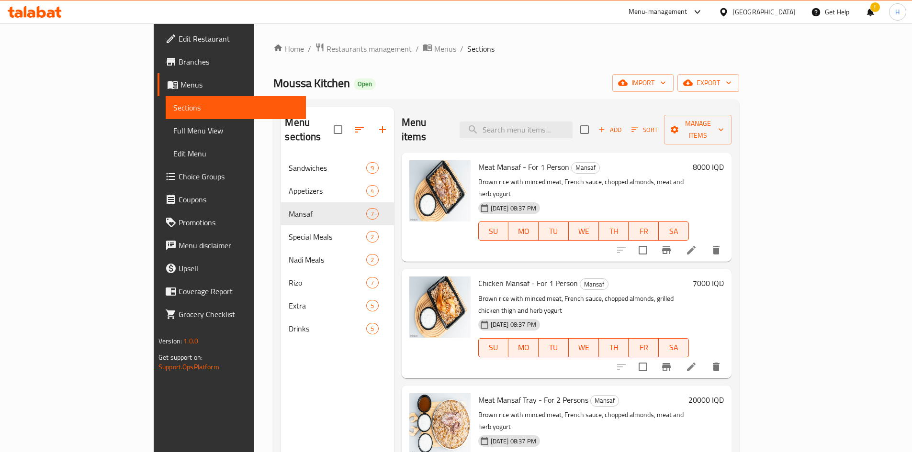
click at [672, 245] on icon "Branch-specific-item" at bounding box center [665, 250] width 11 height 11
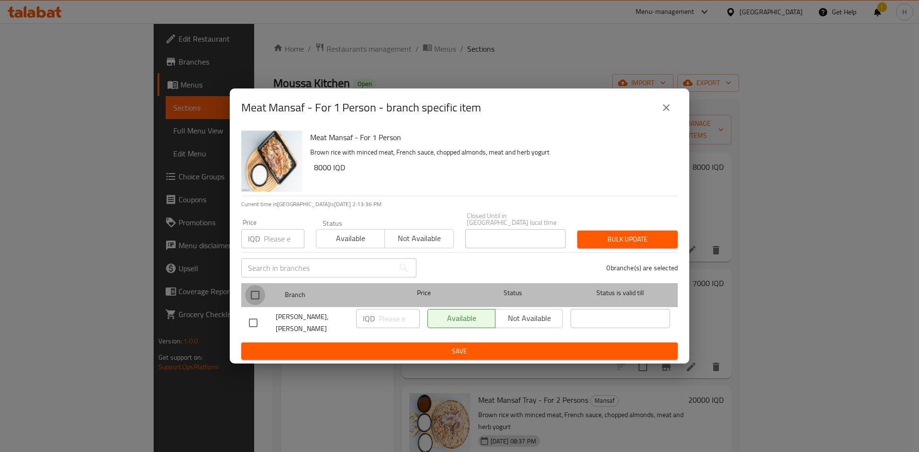
click at [258, 292] on input "checkbox" at bounding box center [255, 295] width 20 height 20
checkbox input "true"
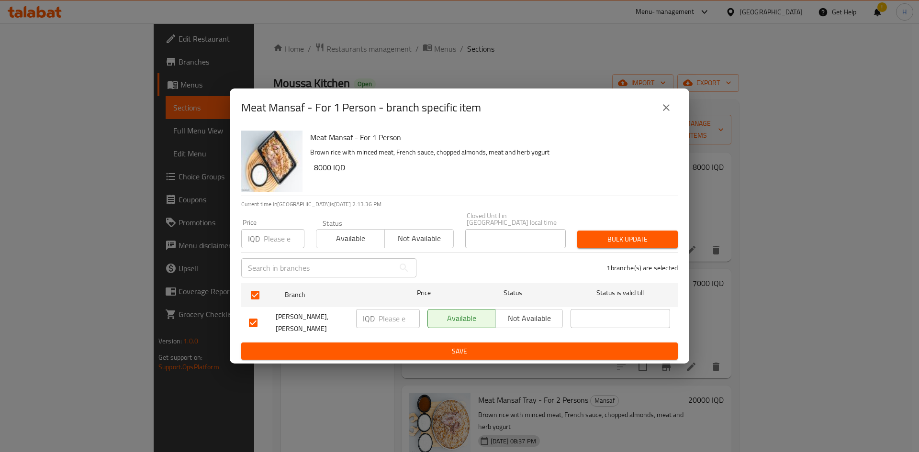
click at [403, 318] on input "number" at bounding box center [398, 318] width 41 height 19
type input "10000"
click at [455, 358] on div "Meat Mansaf - For 1 Person Brown rice with minced meat, French sauce, chopped a…" at bounding box center [459, 245] width 459 height 237
click at [459, 351] on span "Save" at bounding box center [459, 351] width 421 height 12
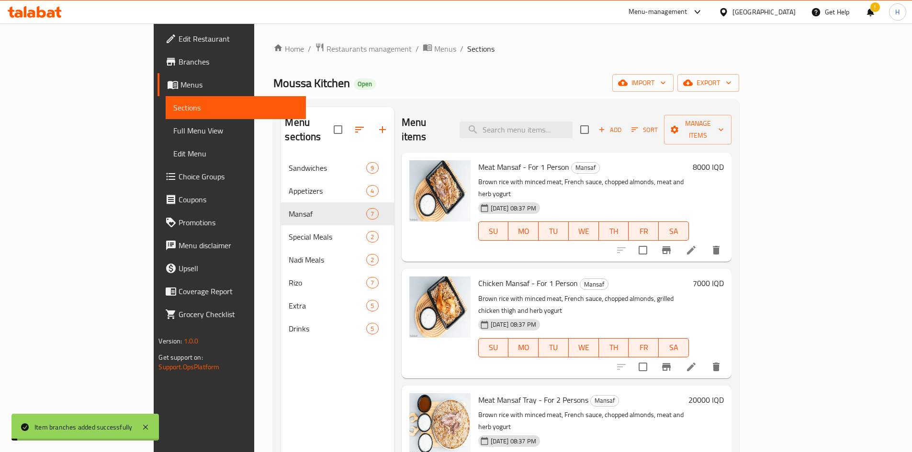
click at [723, 160] on h6 "8000 IQD" at bounding box center [707, 166] width 31 height 13
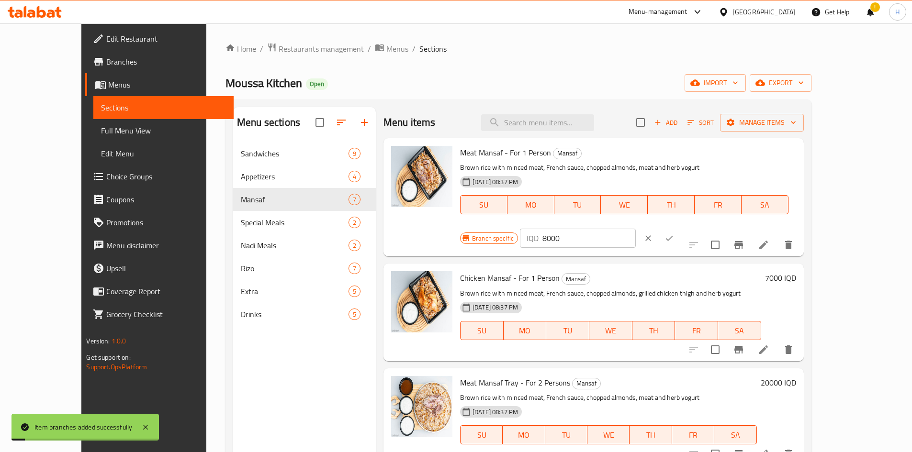
click at [635, 229] on input "8000" at bounding box center [588, 238] width 93 height 19
type input "10000"
click at [679, 228] on button "ok" at bounding box center [668, 238] width 21 height 21
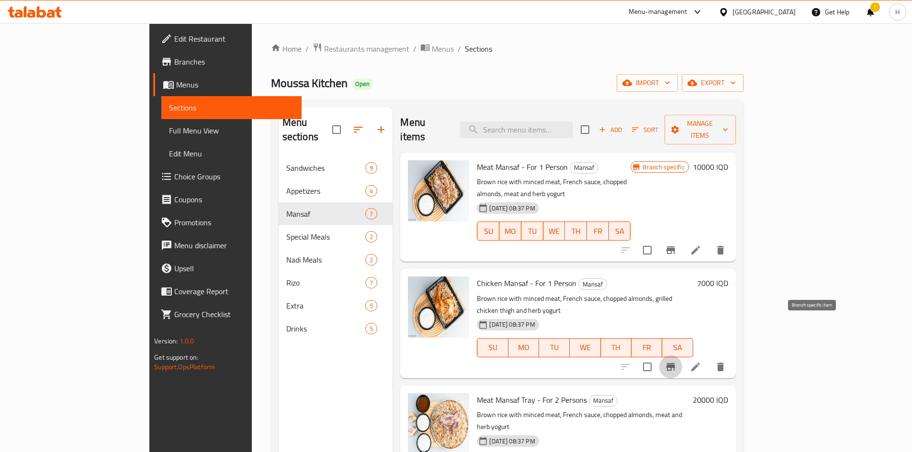
click at [675, 363] on icon "Branch-specific-item" at bounding box center [670, 367] width 9 height 8
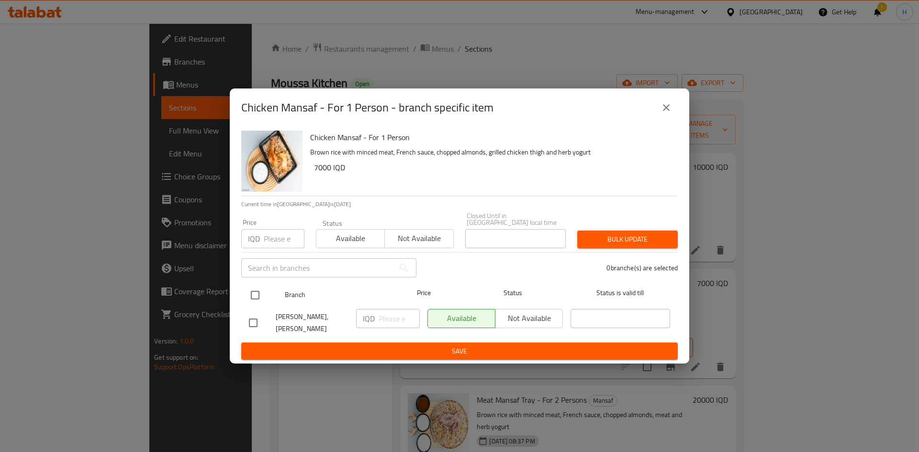
click at [269, 291] on div at bounding box center [263, 295] width 36 height 28
click at [374, 314] on p "IQD" at bounding box center [369, 318] width 12 height 11
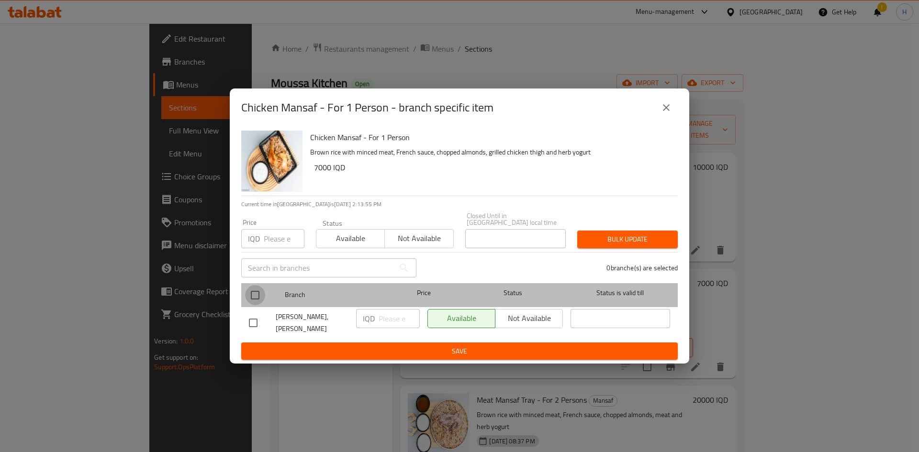
drag, startPoint x: 254, startPoint y: 293, endPoint x: 326, endPoint y: 306, distance: 73.5
click at [256, 293] on input "checkbox" at bounding box center [255, 295] width 20 height 20
checkbox input "true"
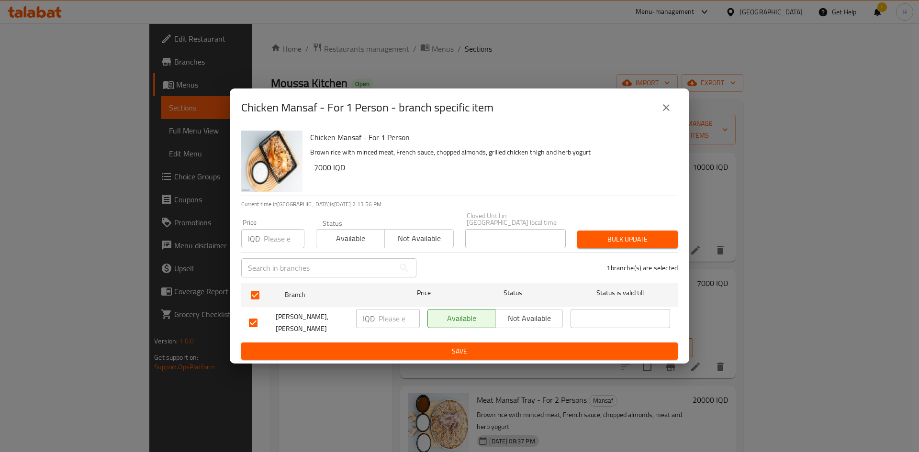
click at [389, 319] on input "number" at bounding box center [398, 318] width 41 height 19
type input "9000"
click at [424, 349] on span "Save" at bounding box center [459, 351] width 421 height 12
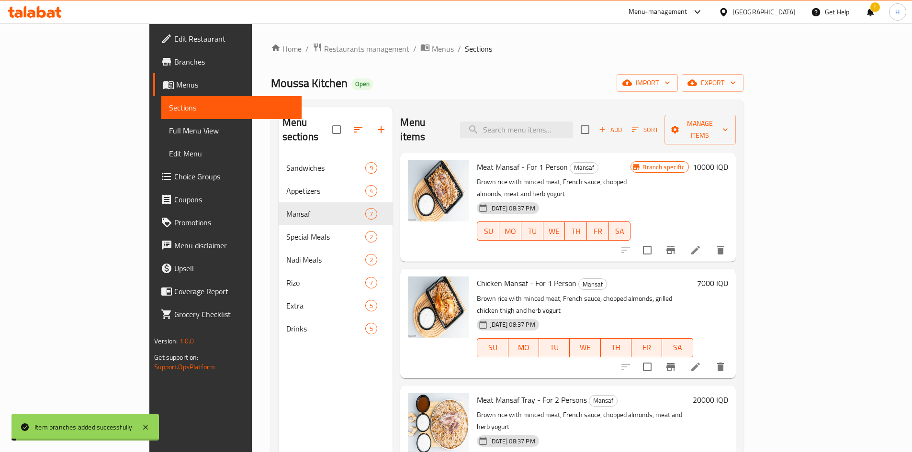
click at [728, 277] on h6 "7000 IQD" at bounding box center [712, 283] width 31 height 13
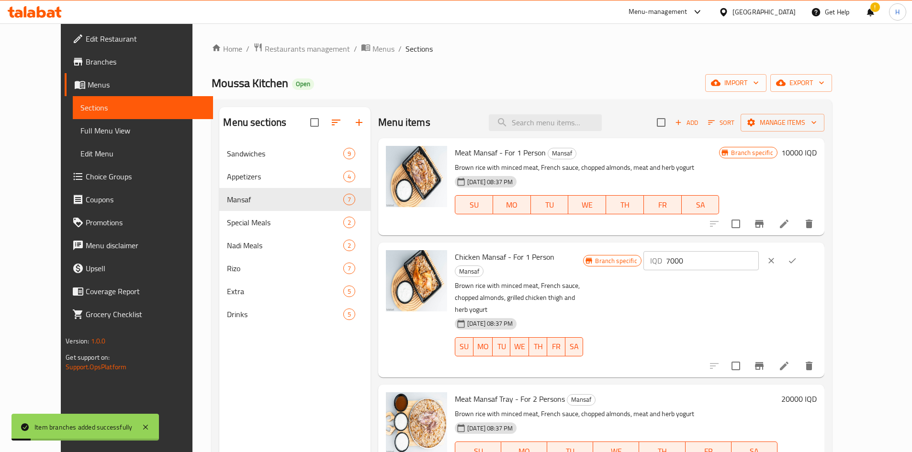
click at [752, 272] on div "Branch specific IQD 7000 ​" at bounding box center [699, 309] width 233 height 119
click at [755, 264] on input "7000" at bounding box center [712, 260] width 93 height 19
type input "9000"
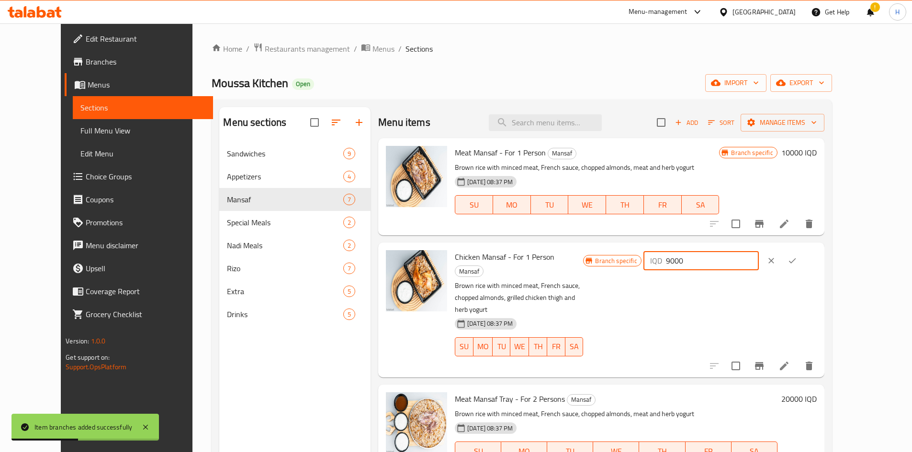
click at [802, 259] on button "ok" at bounding box center [791, 260] width 21 height 21
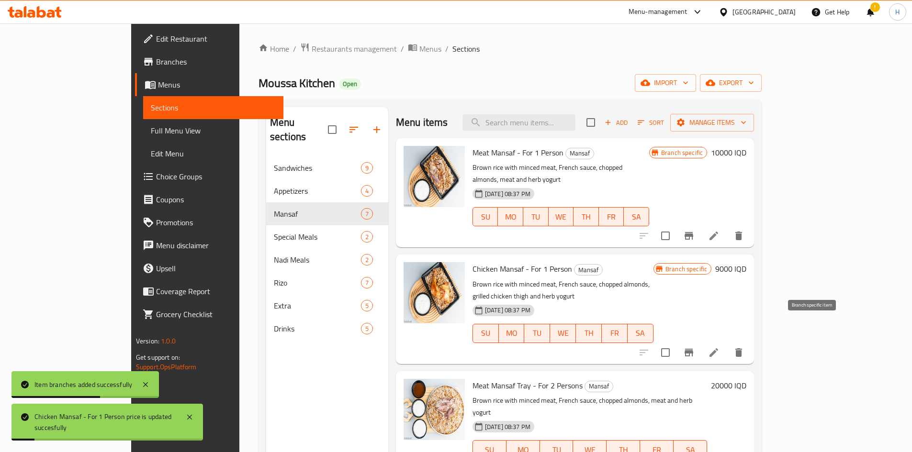
click at [694, 347] on icon "Branch-specific-item" at bounding box center [688, 352] width 11 height 11
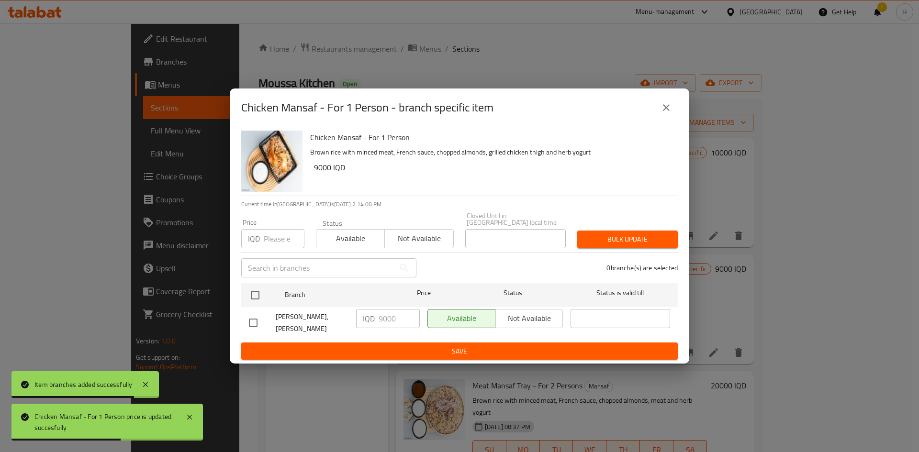
click at [664, 119] on button "close" at bounding box center [666, 107] width 23 height 23
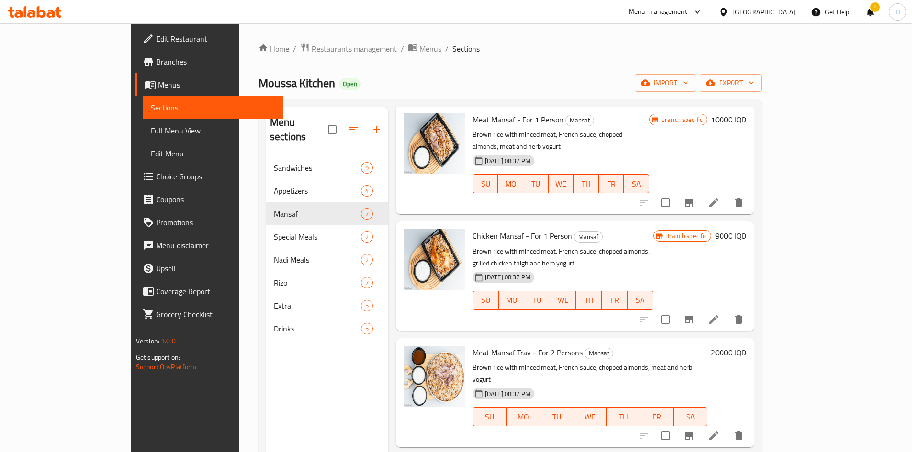
scroll to position [48, 0]
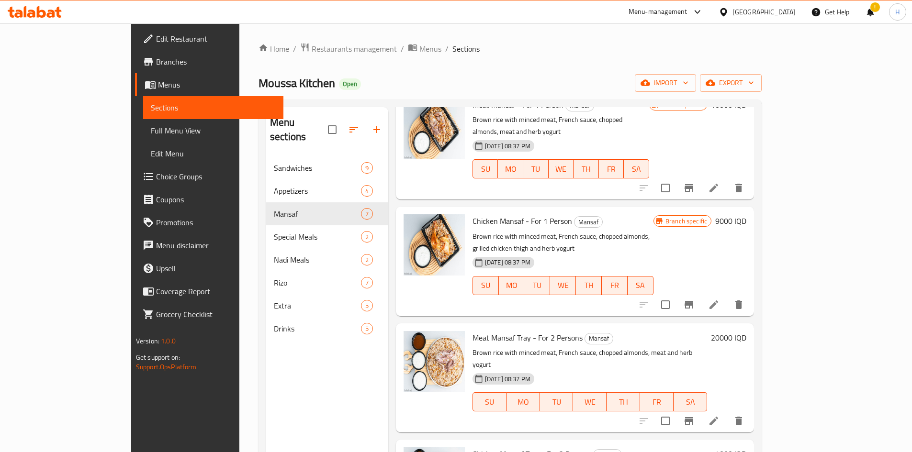
click at [693, 417] on icon "Branch-specific-item" at bounding box center [688, 421] width 9 height 8
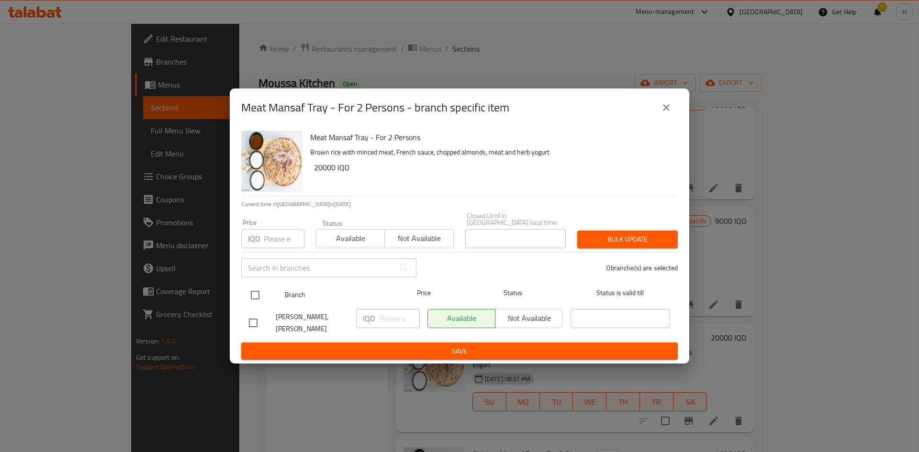
click at [257, 288] on input "checkbox" at bounding box center [255, 295] width 20 height 20
checkbox input "true"
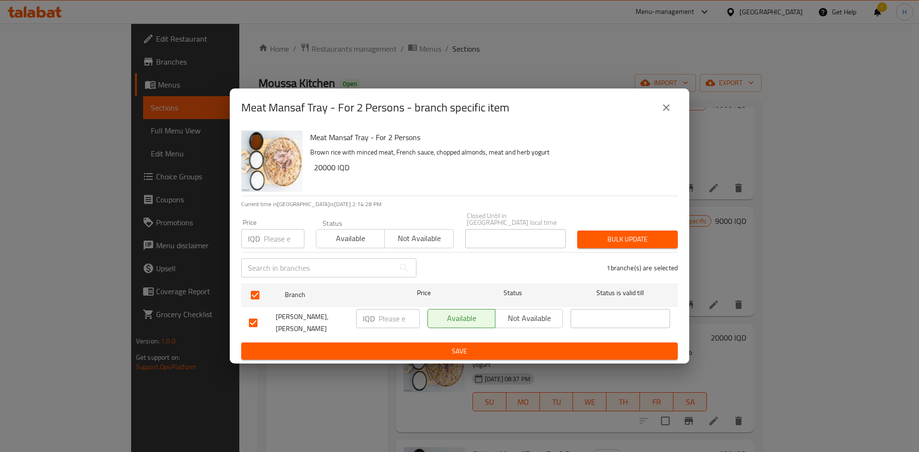
click at [400, 314] on input "number" at bounding box center [398, 318] width 41 height 19
type input "30000"
click at [403, 353] on span "Save" at bounding box center [459, 351] width 421 height 12
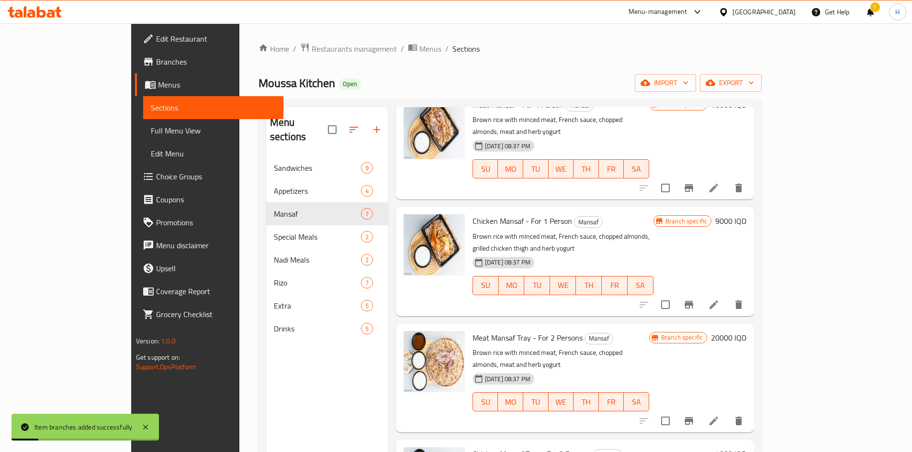
click at [746, 331] on h6 "20000 IQD" at bounding box center [728, 337] width 35 height 13
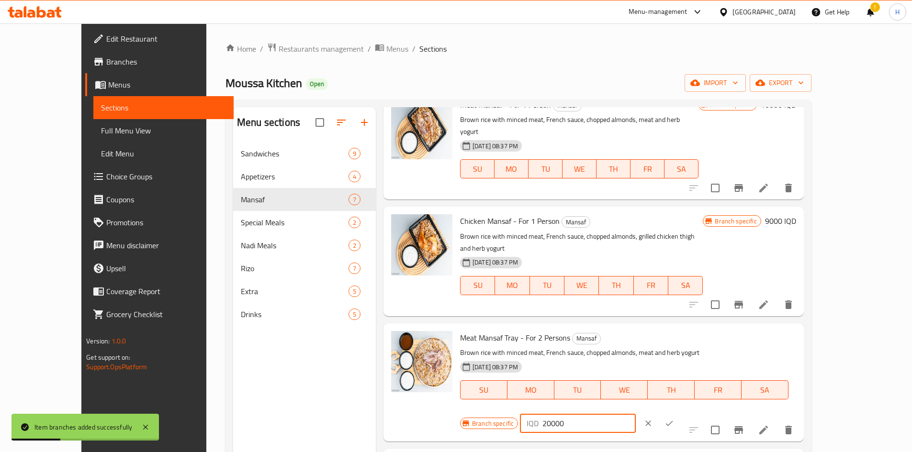
drag, startPoint x: 749, startPoint y: 318, endPoint x: 734, endPoint y: 319, distance: 14.4
click at [635, 414] on div "IQD 20000 ​" at bounding box center [577, 423] width 115 height 19
type input "30000"
click at [674, 419] on icon "ok" at bounding box center [669, 424] width 10 height 10
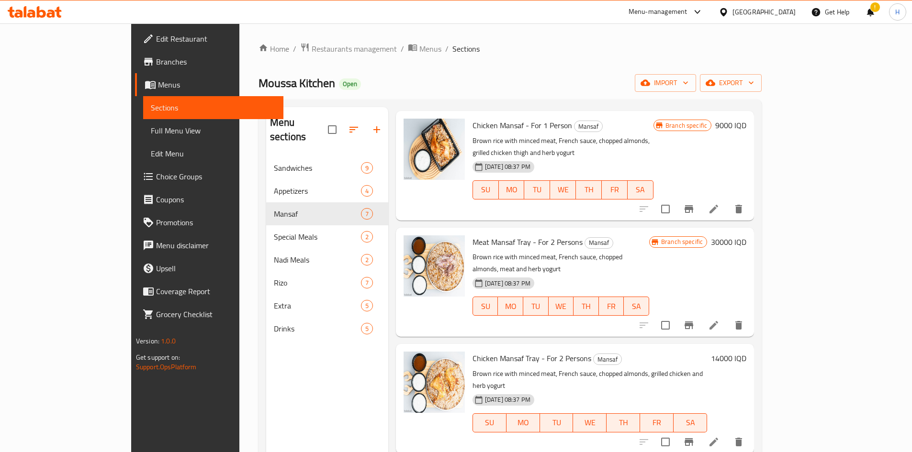
scroll to position [191, 0]
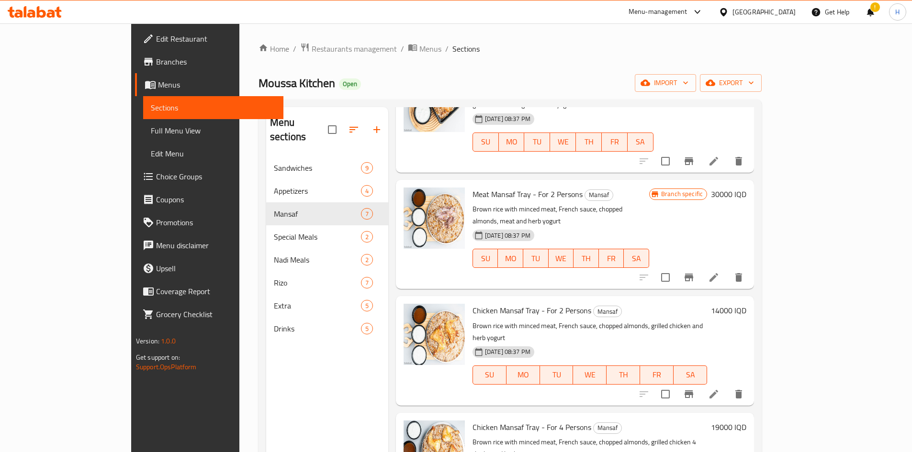
click at [694, 389] on icon "Branch-specific-item" at bounding box center [688, 394] width 11 height 11
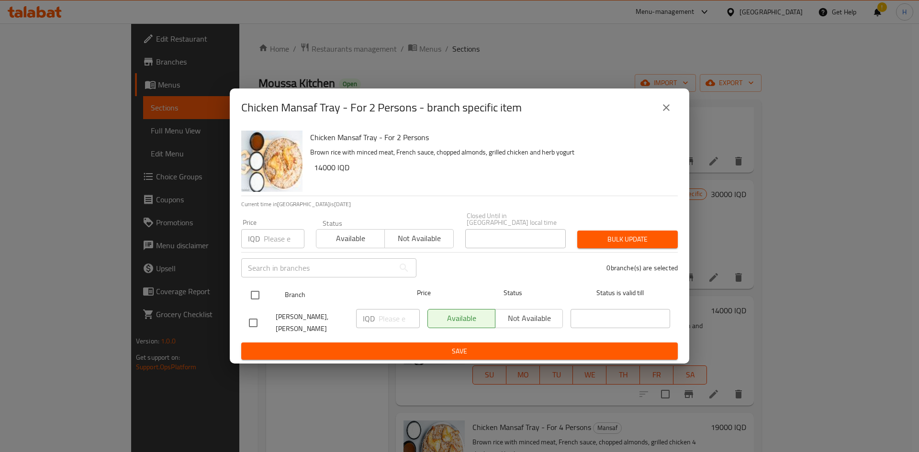
click at [263, 293] on input "checkbox" at bounding box center [255, 295] width 20 height 20
checkbox input "true"
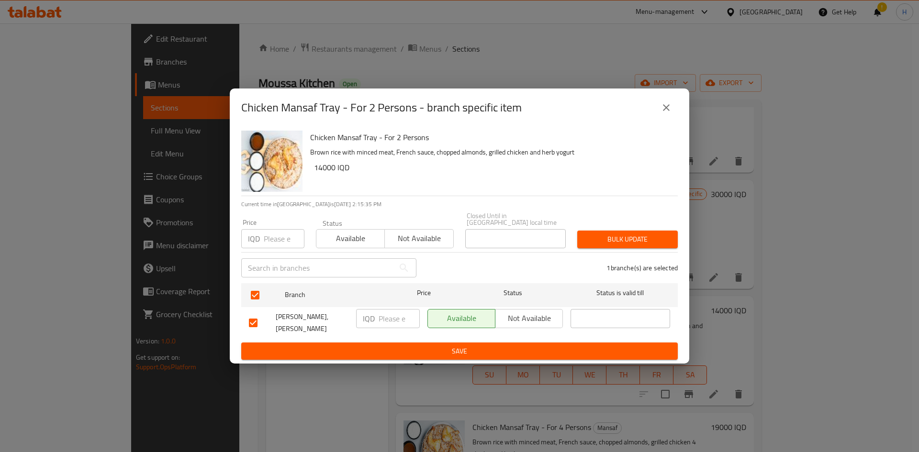
click at [388, 322] on input "number" at bounding box center [398, 318] width 41 height 19
type input "17000"
click at [400, 343] on button "Save" at bounding box center [459, 352] width 436 height 18
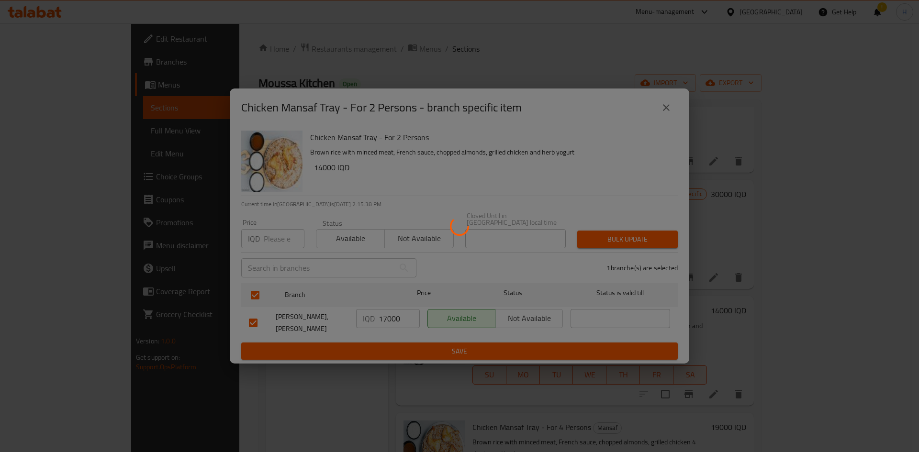
click at [400, 344] on div at bounding box center [459, 226] width 919 height 452
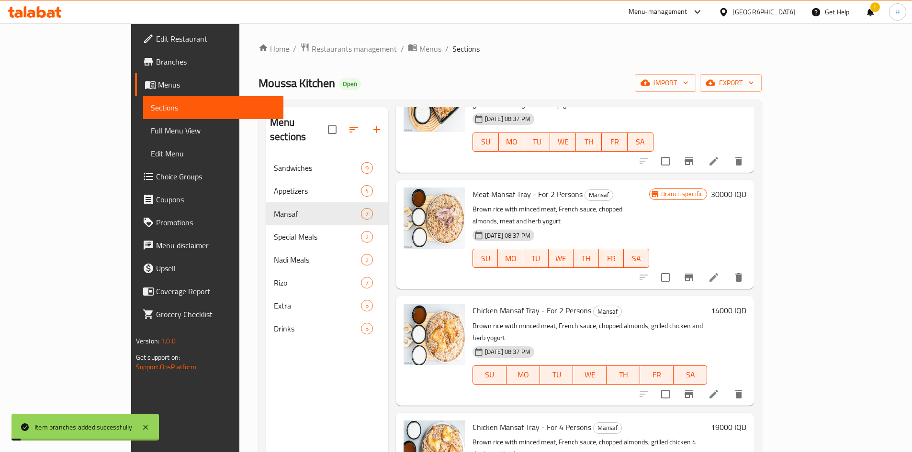
click at [746, 304] on h6 "14000 IQD" at bounding box center [728, 310] width 35 height 13
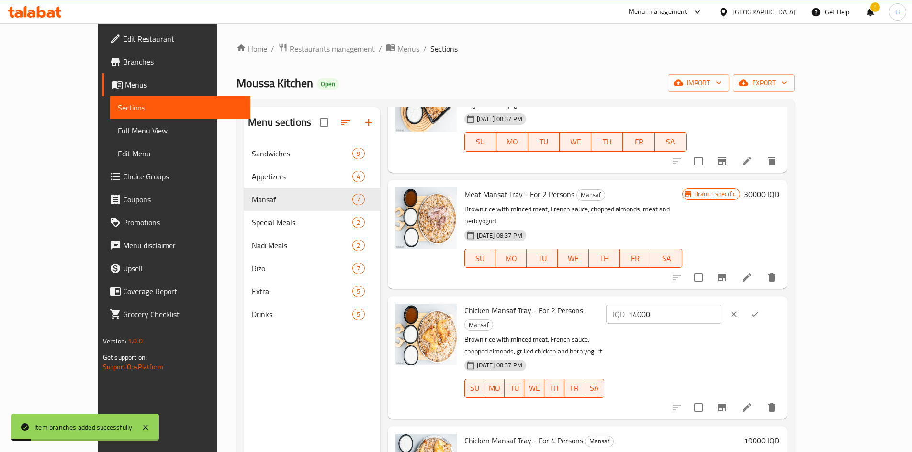
click at [721, 305] on input "14000" at bounding box center [674, 314] width 93 height 19
type input "17000"
click at [759, 310] on icon "ok" at bounding box center [755, 315] width 10 height 10
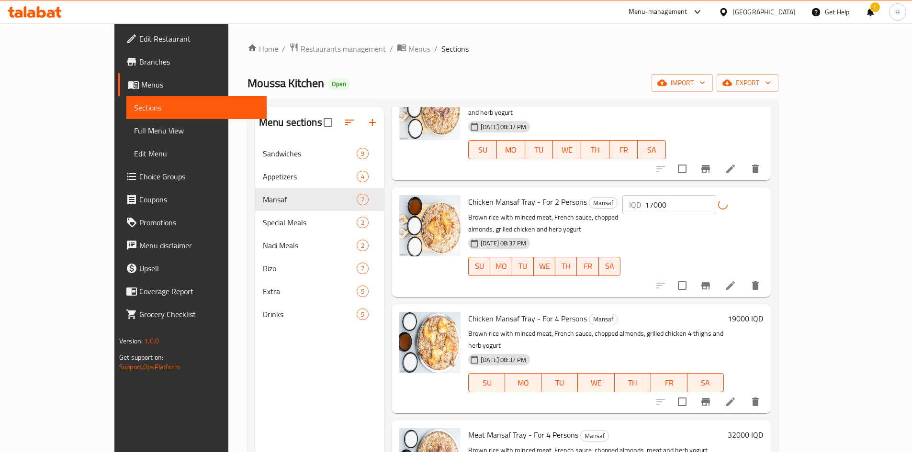
scroll to position [303, 0]
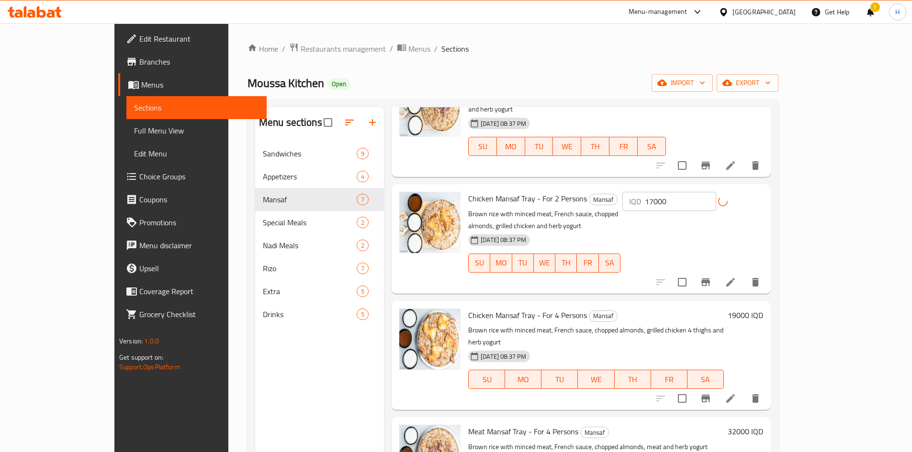
click at [717, 387] on button "Branch-specific-item" at bounding box center [705, 398] width 23 height 23
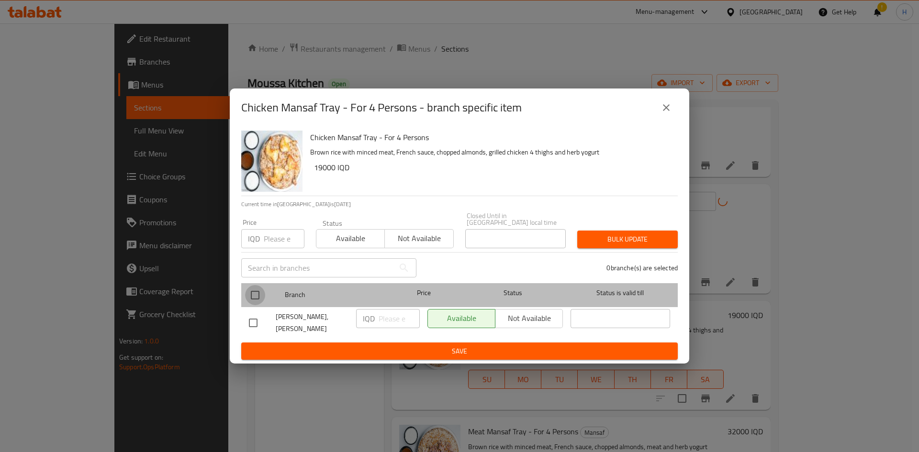
drag, startPoint x: 257, startPoint y: 292, endPoint x: 376, endPoint y: 318, distance: 121.8
click at [259, 293] on input "checkbox" at bounding box center [255, 295] width 20 height 20
checkbox input "true"
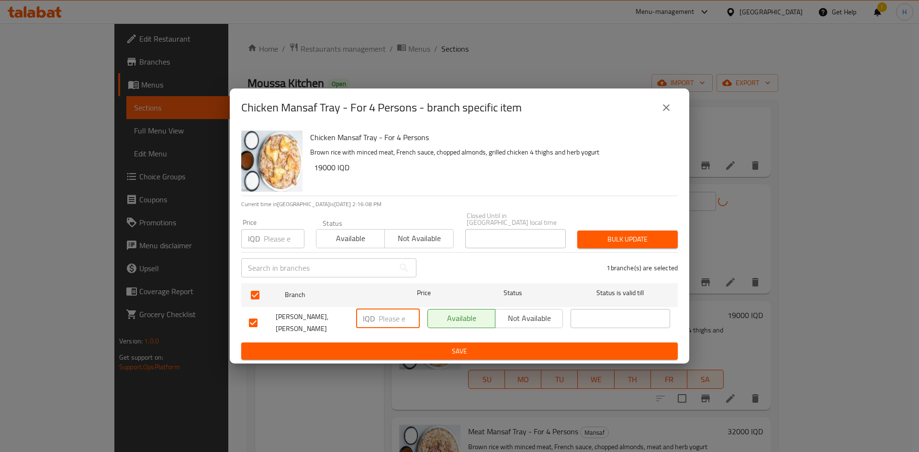
click at [389, 322] on input "number" at bounding box center [398, 318] width 41 height 19
type input "24000"
click at [392, 346] on span "Save" at bounding box center [459, 351] width 421 height 12
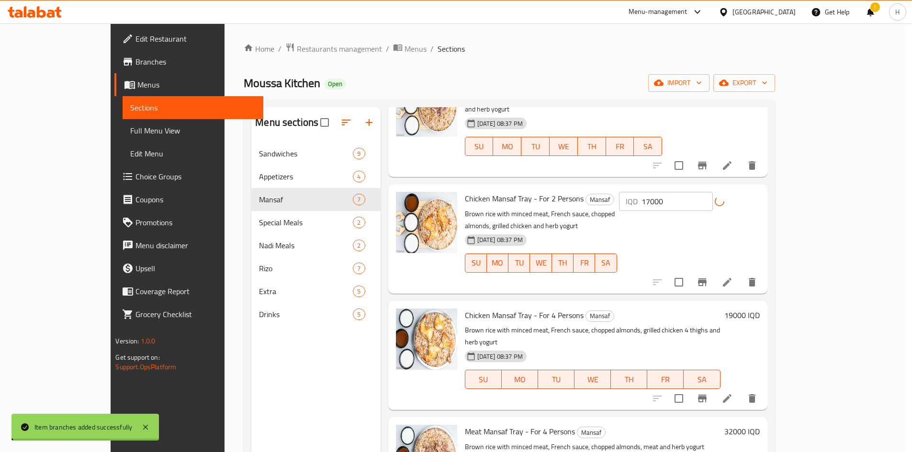
click at [759, 309] on h6 "19000 IQD" at bounding box center [741, 315] width 35 height 13
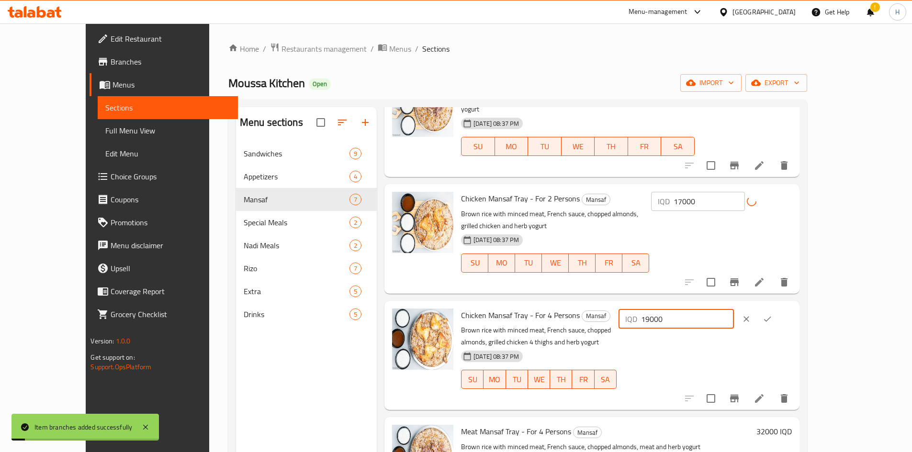
click at [734, 310] on input "19000" at bounding box center [687, 319] width 93 height 19
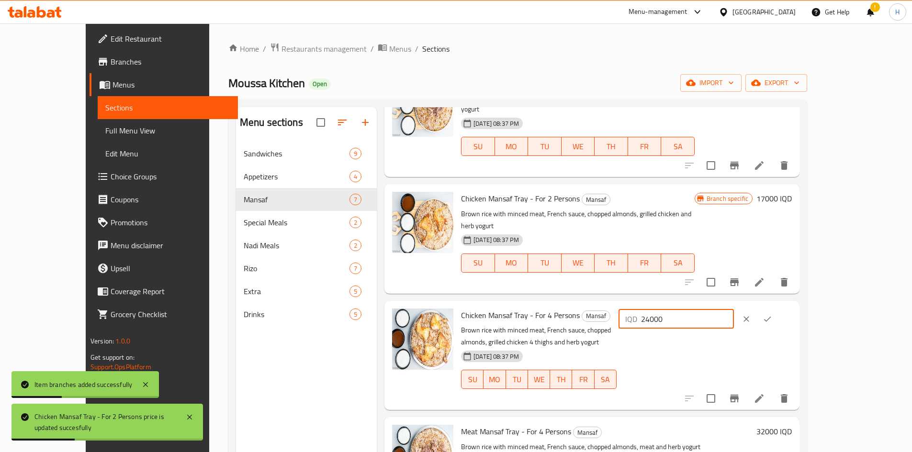
type input "24000"
click at [772, 314] on icon "ok" at bounding box center [767, 319] width 10 height 10
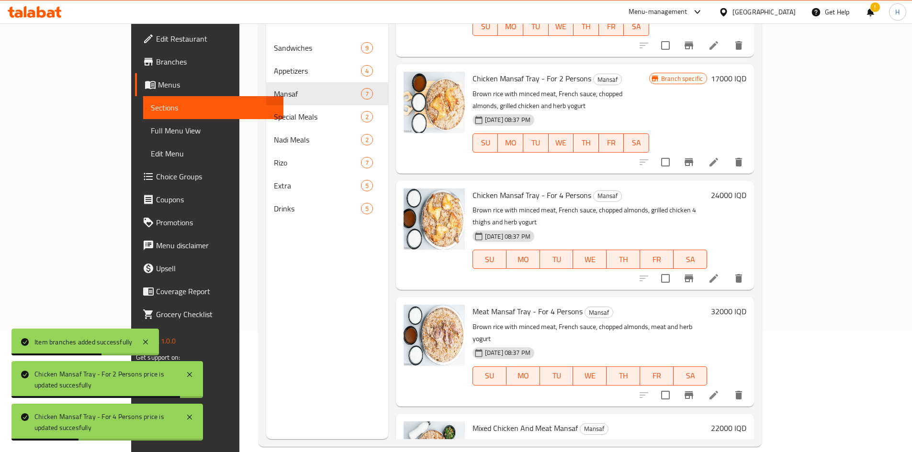
scroll to position [134, 0]
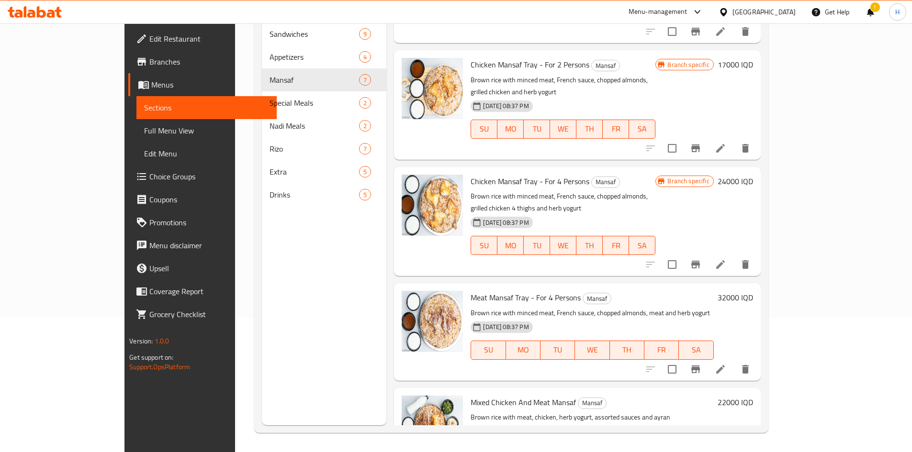
click at [701, 364] on icon "Branch-specific-item" at bounding box center [695, 369] width 11 height 11
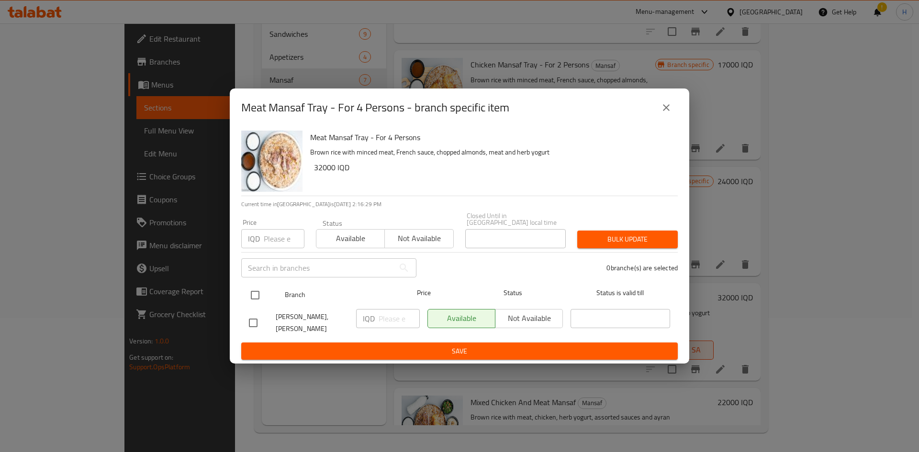
click at [256, 297] on input "checkbox" at bounding box center [255, 295] width 20 height 20
checkbox input "true"
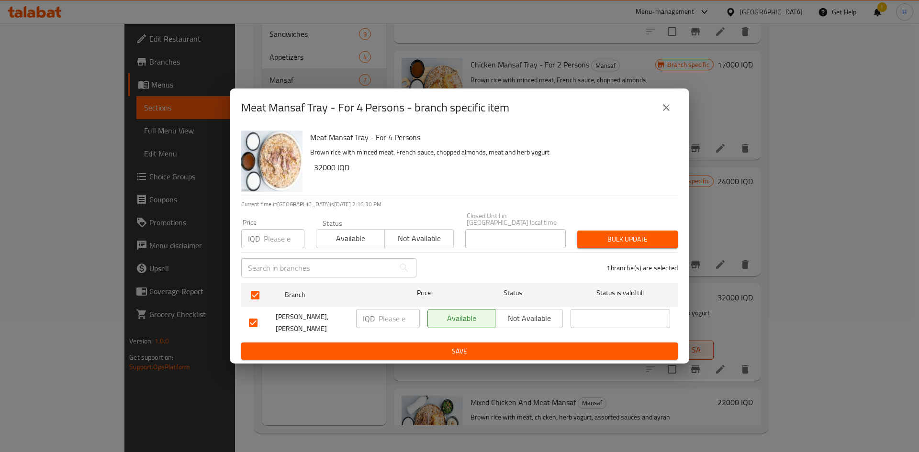
click at [381, 324] on div "IQD ​" at bounding box center [387, 322] width 71 height 35
click at [382, 321] on input "number" at bounding box center [398, 318] width 41 height 19
type input "52000"
click at [474, 348] on span "Save" at bounding box center [459, 351] width 421 height 12
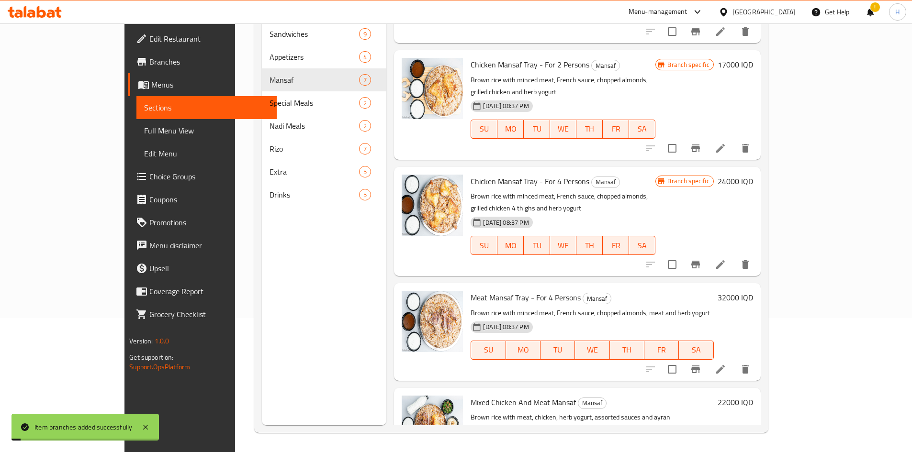
click at [753, 291] on h6 "32000 IQD" at bounding box center [734, 297] width 35 height 13
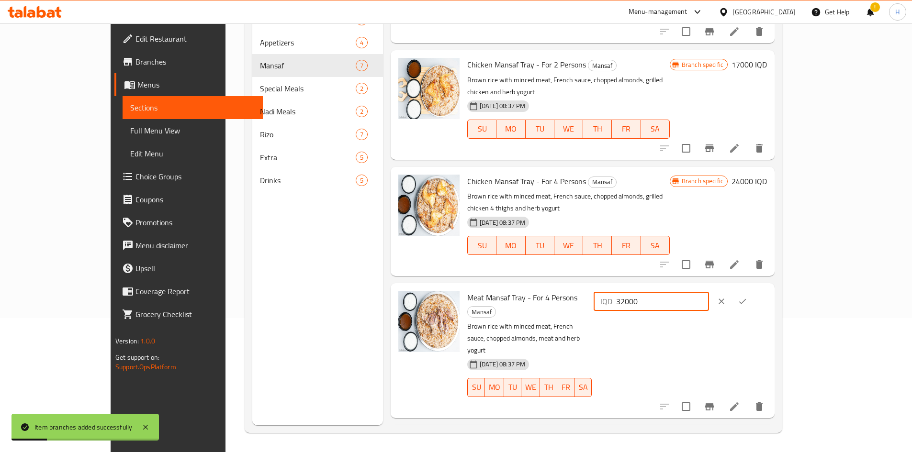
drag, startPoint x: 747, startPoint y: 241, endPoint x: 732, endPoint y: 244, distance: 15.1
click at [709, 292] on div "IQD 32000 ​" at bounding box center [650, 301] width 115 height 19
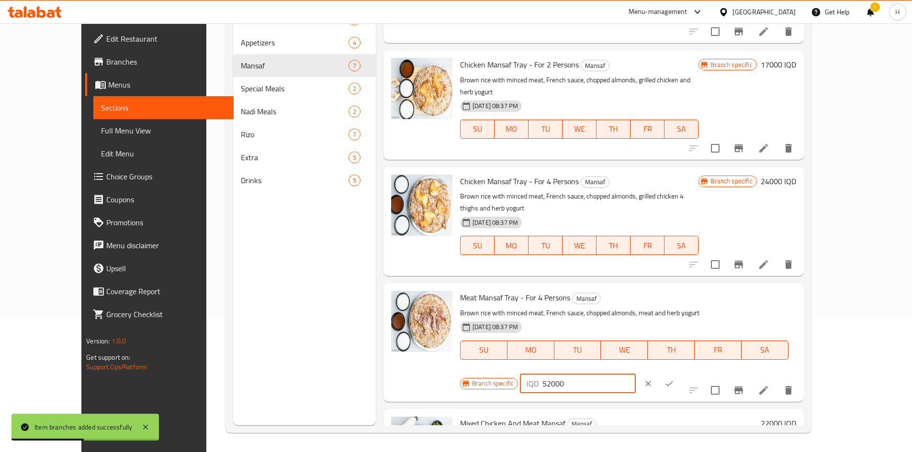
type input "52000"
click at [674, 379] on icon "ok" at bounding box center [669, 384] width 10 height 10
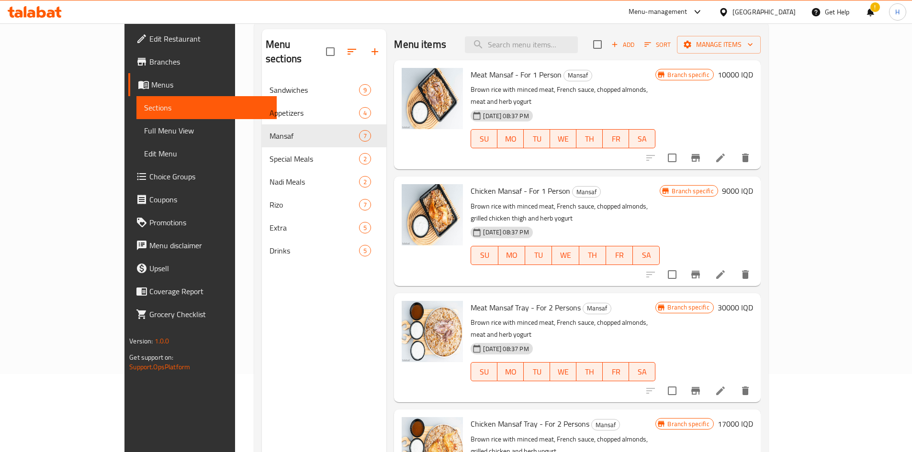
scroll to position [0, 0]
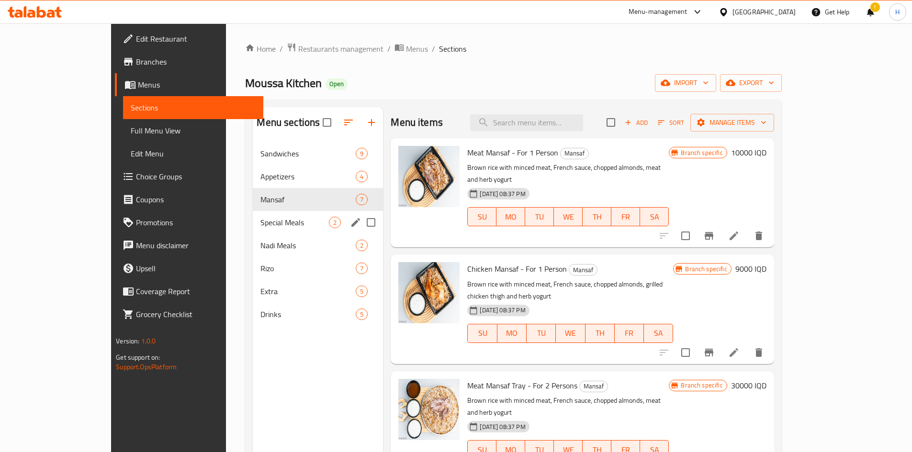
click at [253, 215] on div "Special Meals 2" at bounding box center [318, 222] width 130 height 23
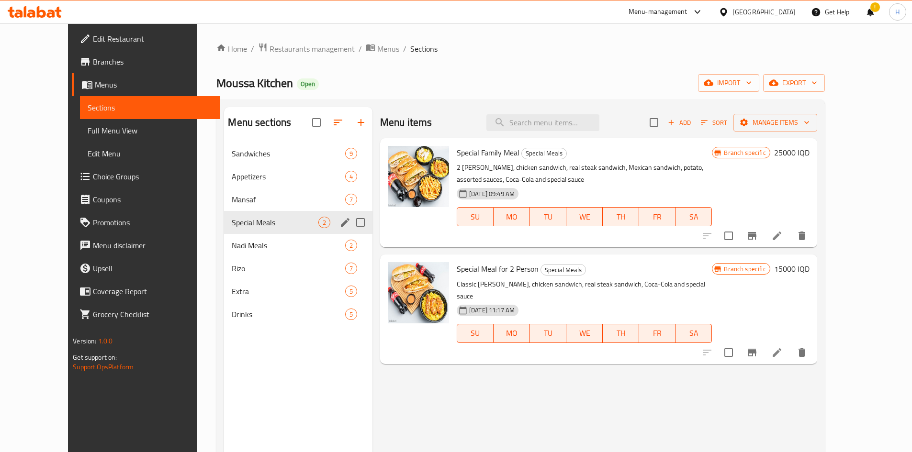
click at [232, 242] on span "Nadi Meals" at bounding box center [288, 245] width 113 height 11
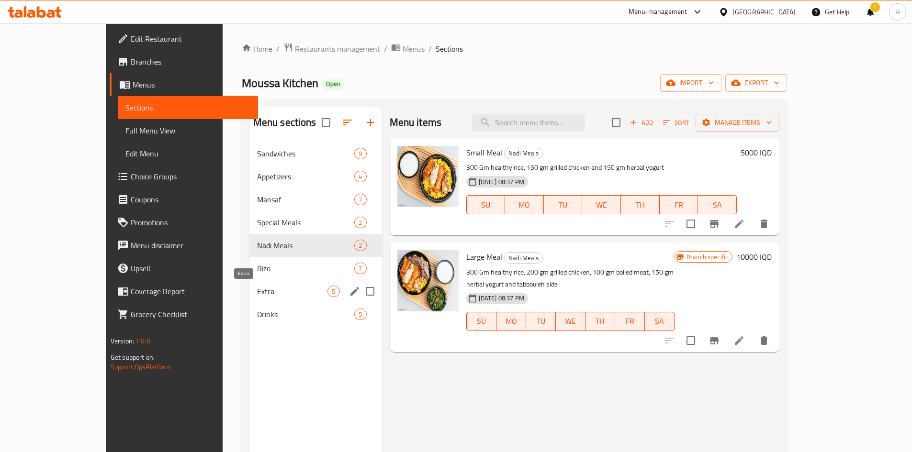
click at [257, 294] on span "Extra" at bounding box center [292, 291] width 71 height 11
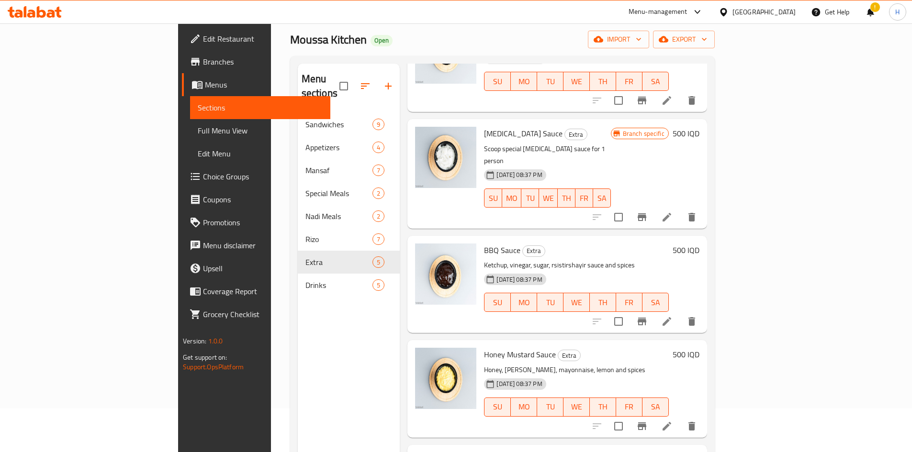
scroll to position [134, 0]
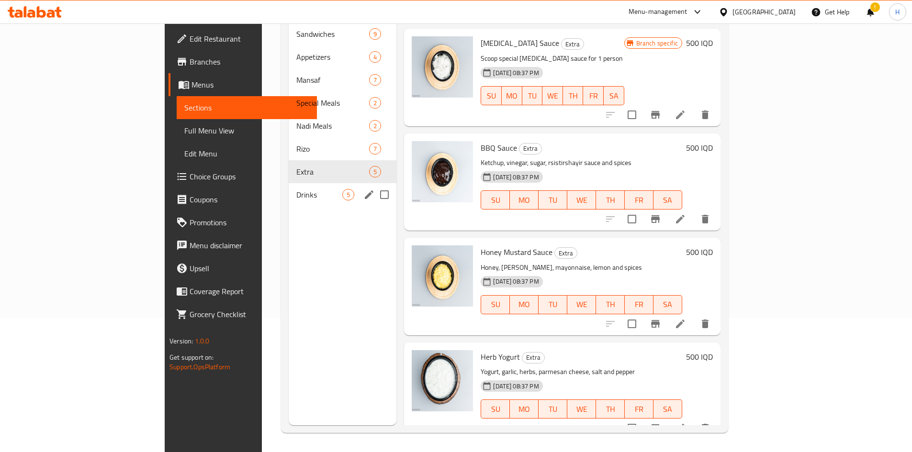
click at [296, 189] on span "Drinks" at bounding box center [319, 194] width 46 height 11
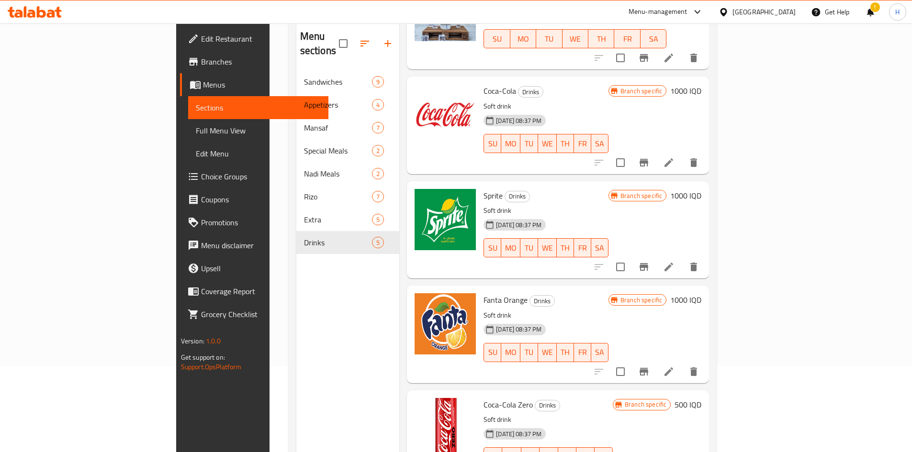
scroll to position [134, 0]
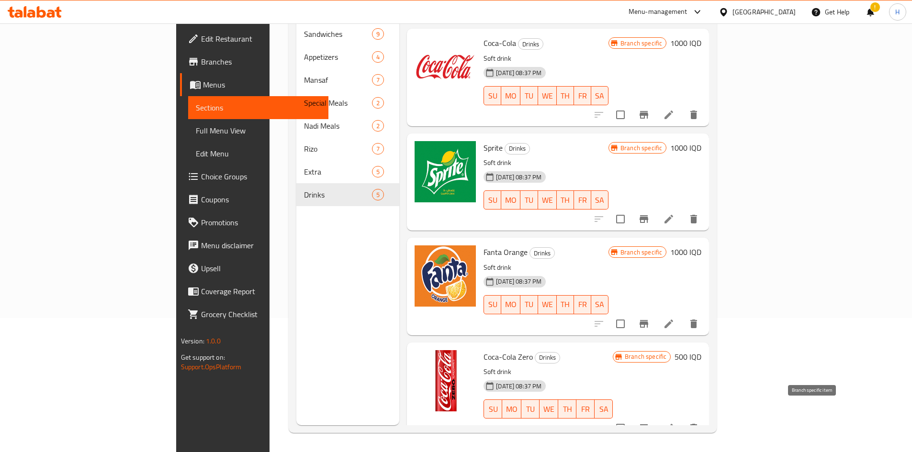
click at [655, 422] on button "Branch-specific-item" at bounding box center [643, 428] width 23 height 23
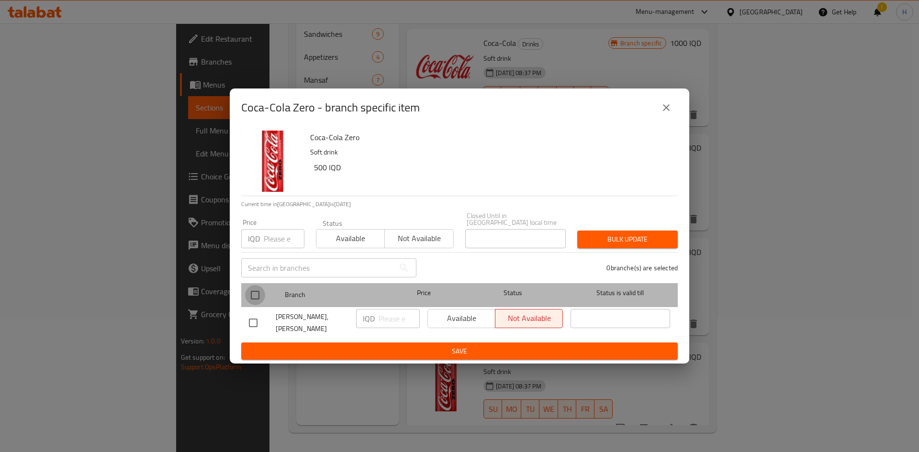
drag, startPoint x: 261, startPoint y: 289, endPoint x: 391, endPoint y: 326, distance: 135.3
click at [264, 290] on input "checkbox" at bounding box center [255, 295] width 20 height 20
checkbox input "true"
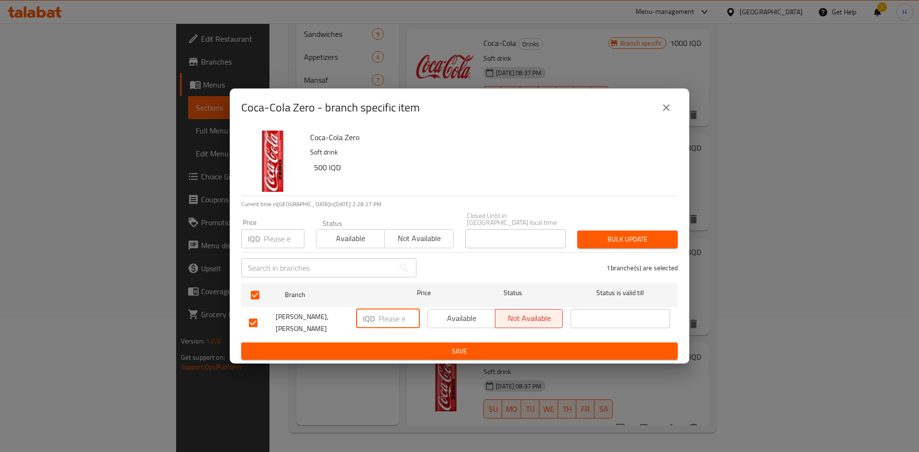
click at [395, 320] on input "number" at bounding box center [398, 318] width 41 height 19
type input "1000"
click at [405, 355] on button "Save" at bounding box center [459, 352] width 436 height 18
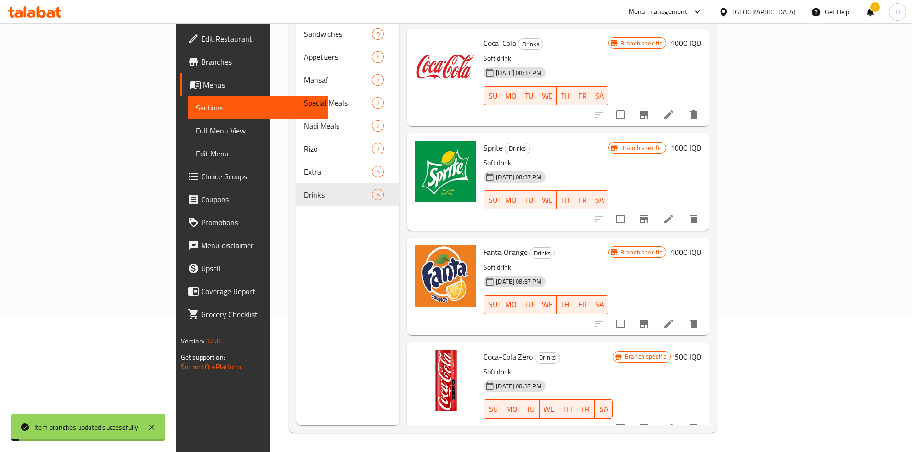
click at [701, 350] on h6 "500 IQD" at bounding box center [687, 356] width 27 height 13
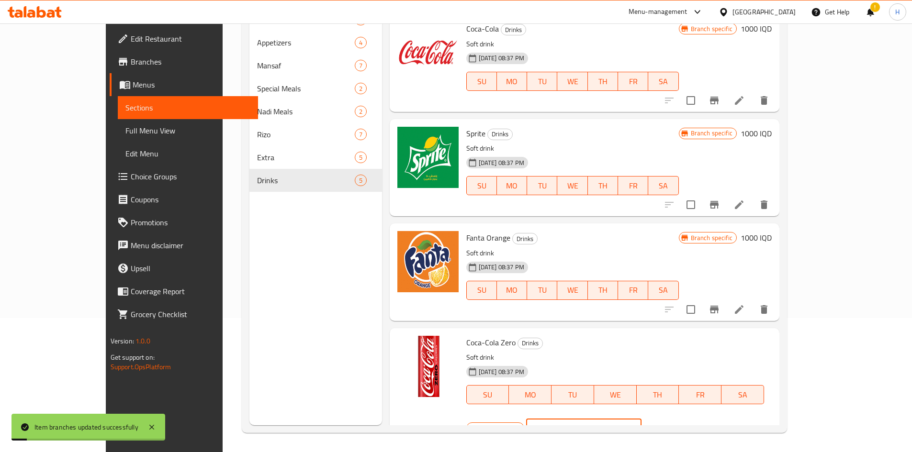
click at [641, 419] on input "500" at bounding box center [594, 428] width 93 height 19
type input "1000"
click at [679, 423] on icon "ok" at bounding box center [675, 428] width 10 height 10
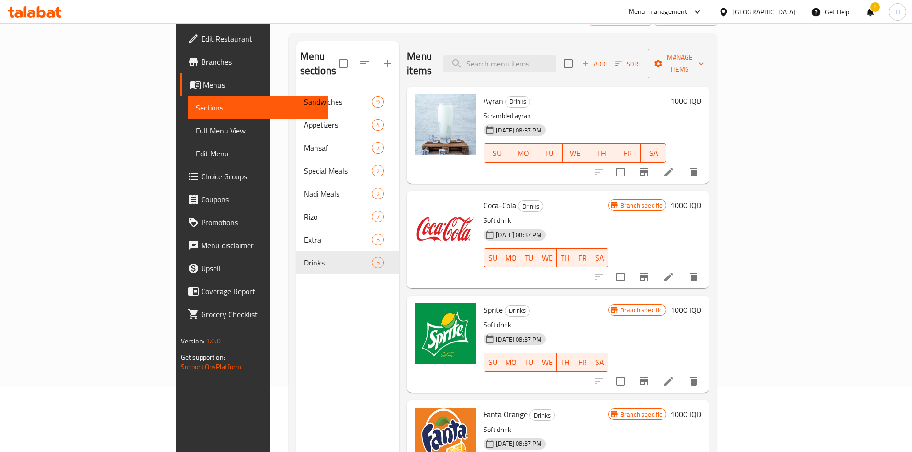
scroll to position [0, 0]
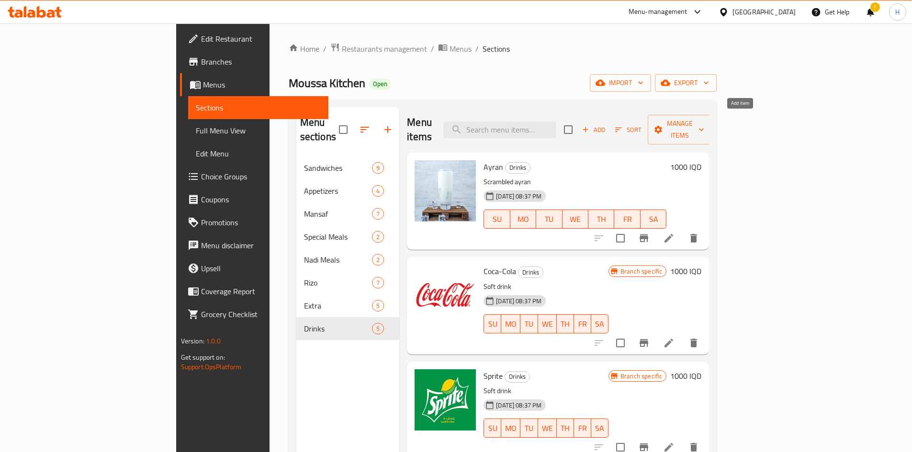
click at [606, 125] on span "Add" at bounding box center [593, 129] width 26 height 11
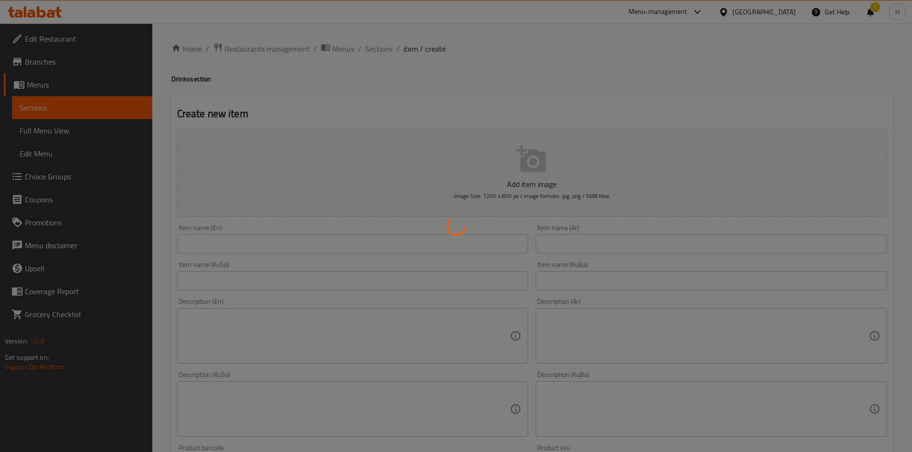
click at [581, 246] on div at bounding box center [456, 226] width 912 height 452
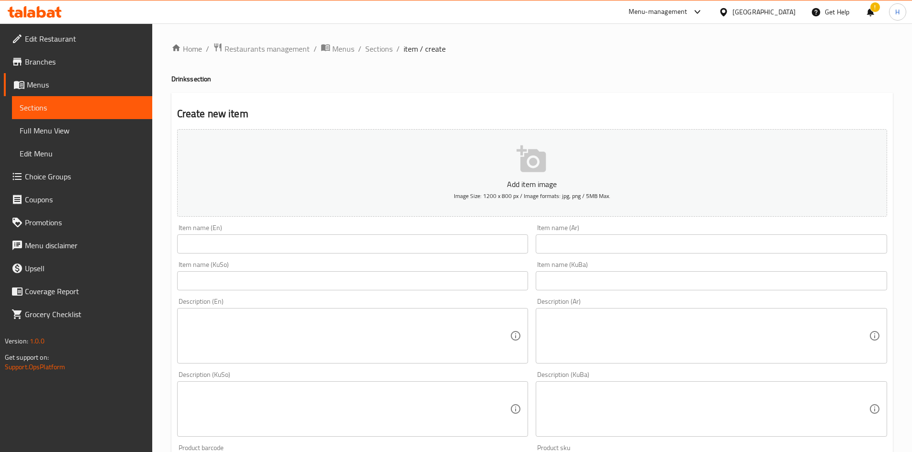
click at [581, 246] on div at bounding box center [456, 226] width 912 height 452
click at [649, 254] on div "Home / Restaurants management / Menus / Sections / item / create Drinks section…" at bounding box center [531, 405] width 721 height 724
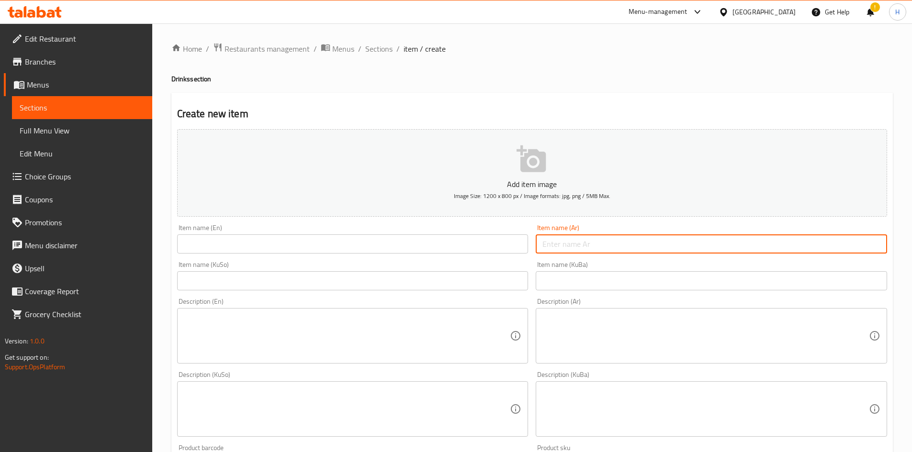
click at [592, 238] on input "text" at bounding box center [710, 243] width 351 height 19
type input "g"
type input "لبن بالاعشاب"
click at [340, 250] on input "text" at bounding box center [352, 243] width 351 height 19
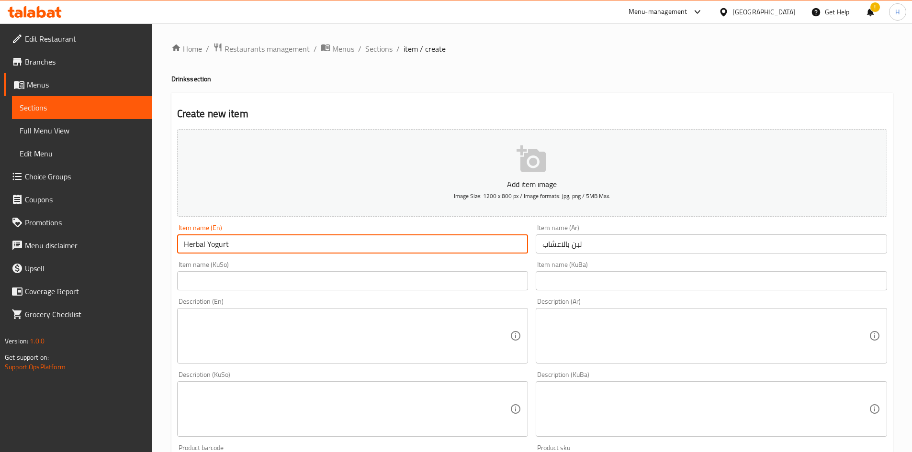
type input "Herbal Yogurt"
click at [654, 334] on textarea at bounding box center [705, 335] width 326 height 45
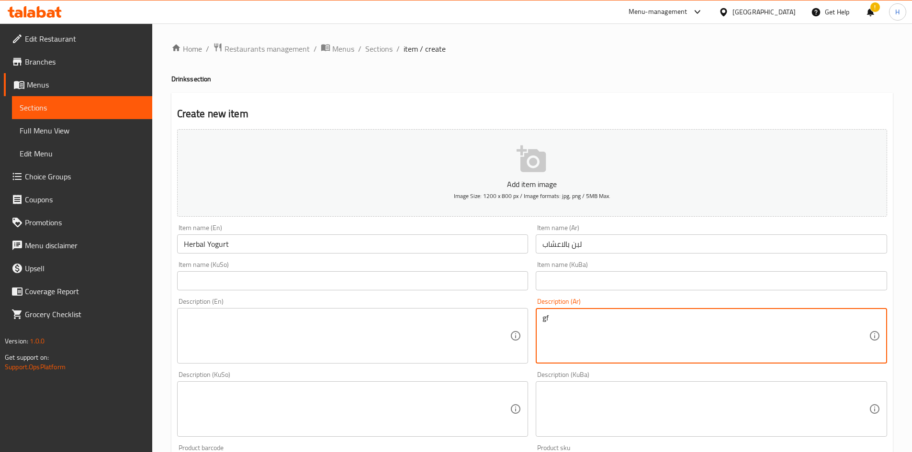
type textarea "g"
type textarea "لبن"
click at [218, 242] on input "Herbal Yogurt" at bounding box center [352, 243] width 351 height 19
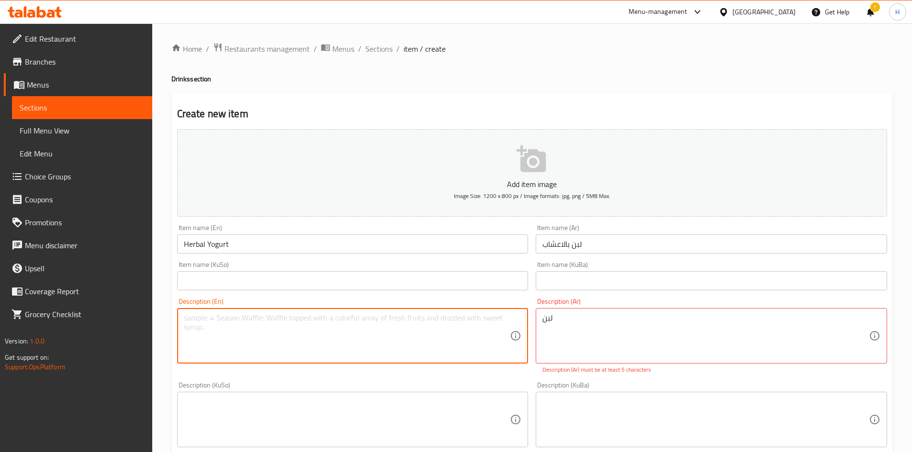
click at [188, 340] on textarea at bounding box center [347, 335] width 326 height 45
paste textarea "Yogurt"
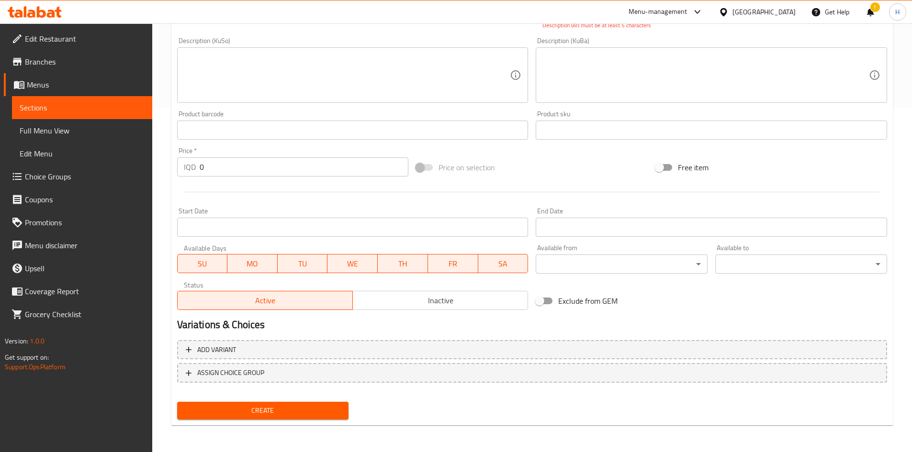
type textarea "Yogurt"
click at [300, 415] on span "Create" at bounding box center [263, 411] width 156 height 12
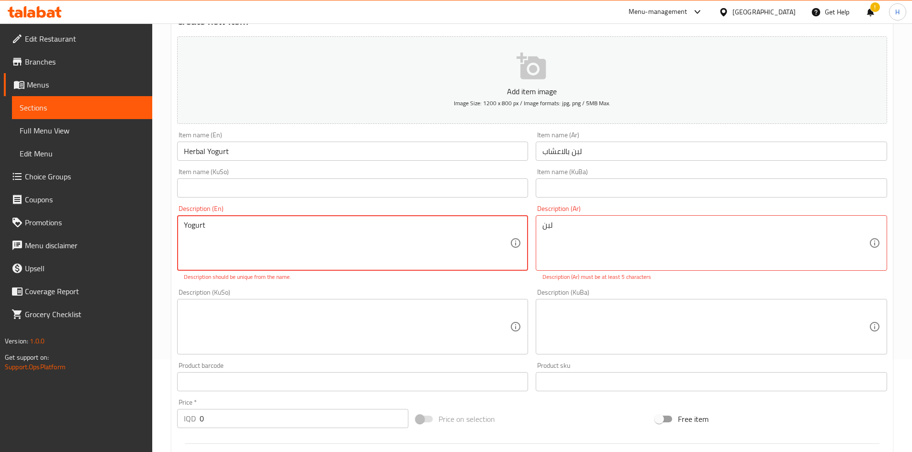
click at [300, 415] on input "0" at bounding box center [304, 418] width 209 height 19
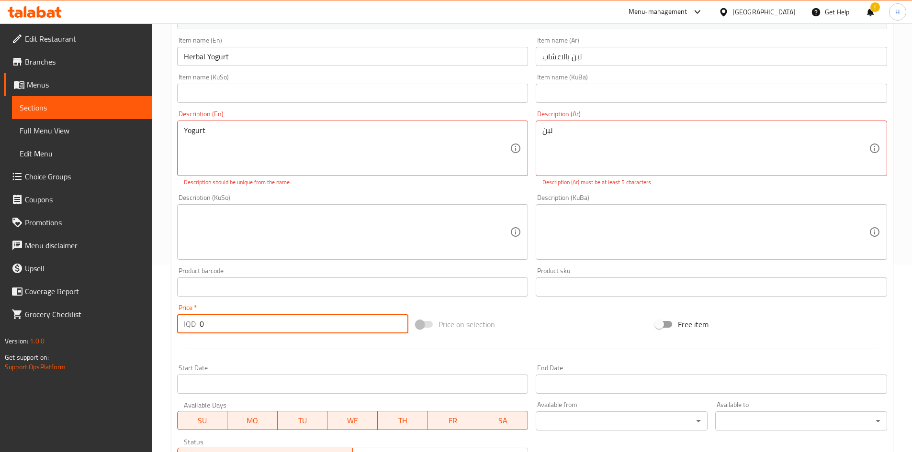
scroll to position [189, 0]
click at [227, 326] on input "0" at bounding box center [304, 322] width 209 height 19
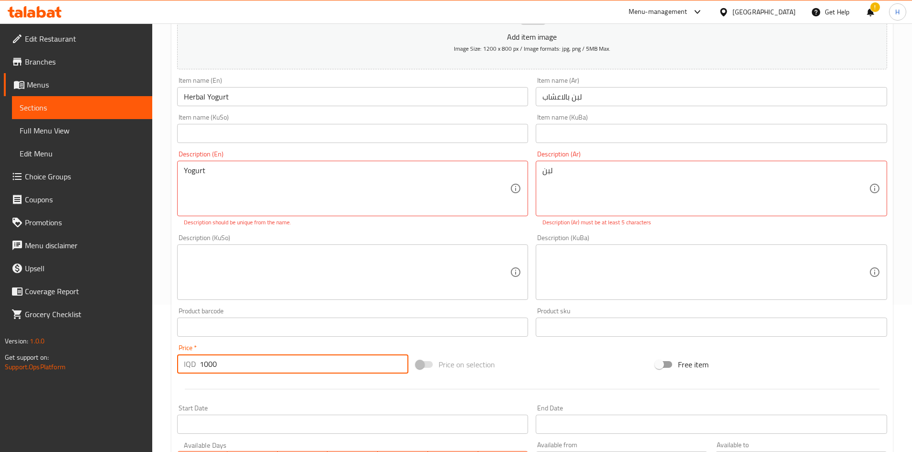
scroll to position [93, 0]
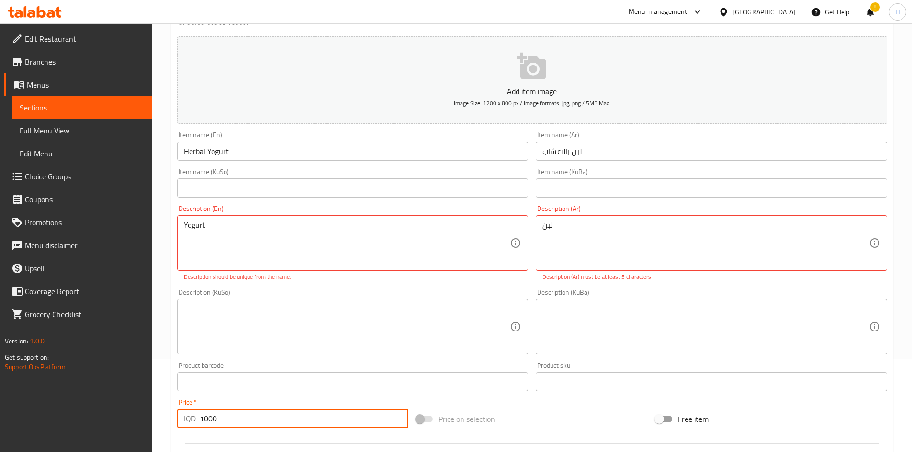
type input "1000"
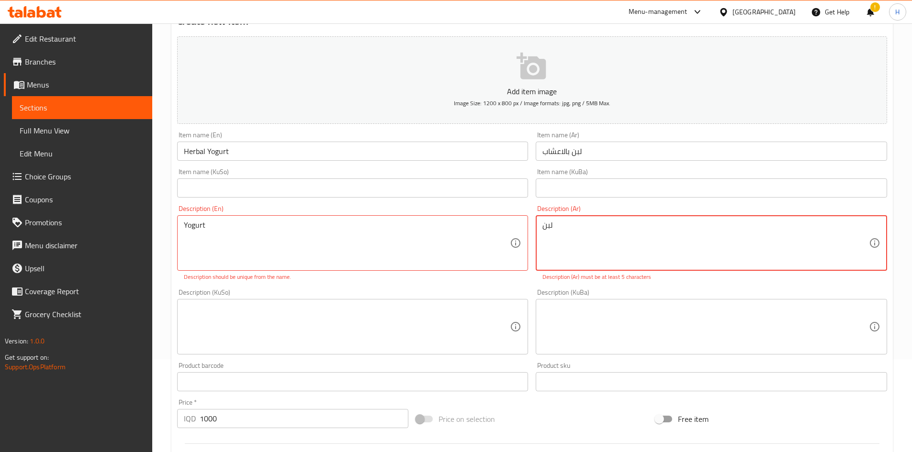
click at [590, 236] on textarea "لبن" at bounding box center [705, 243] width 326 height 45
type textarea "لبن بنكهة اعشاب"
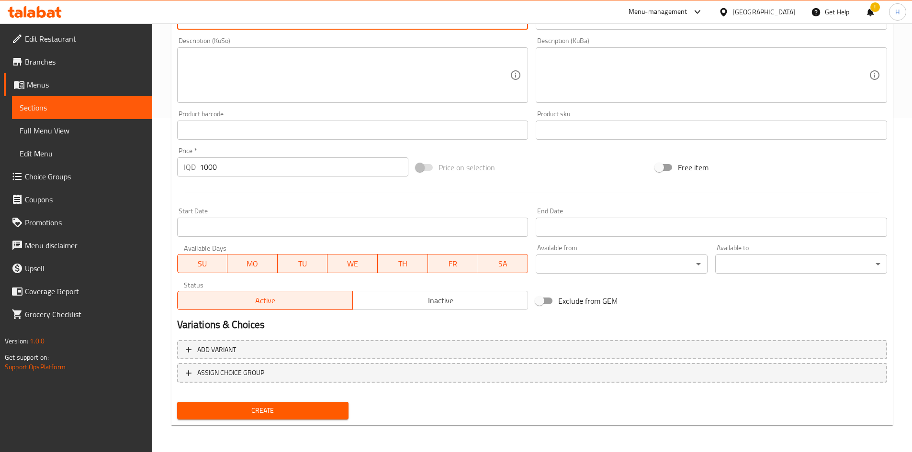
type textarea "Yogurt with herbal flavour"
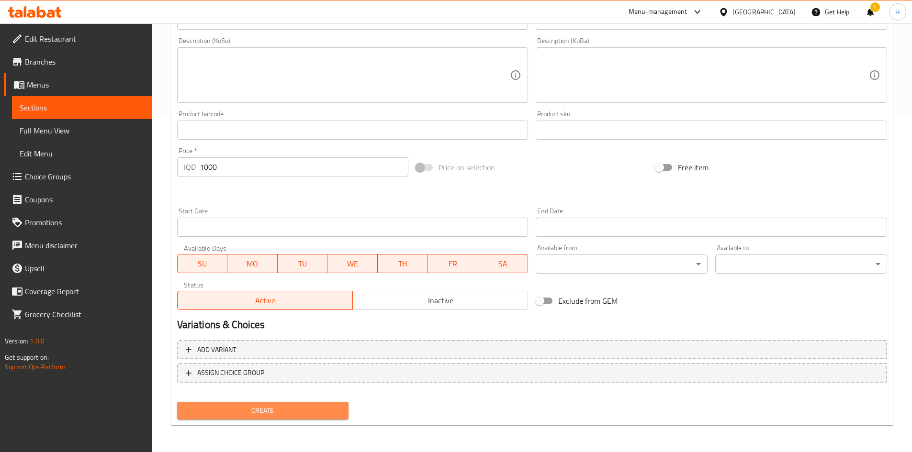
click at [280, 415] on span "Create" at bounding box center [263, 411] width 156 height 12
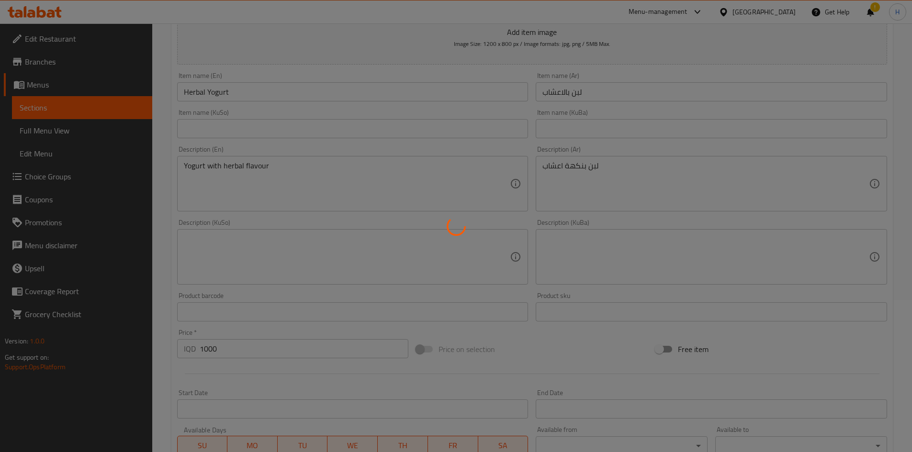
scroll to position [0, 0]
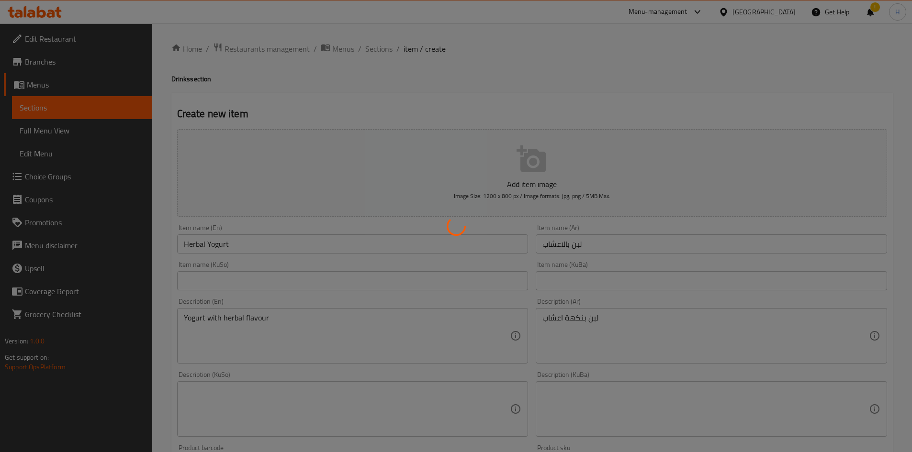
click at [383, 49] on div at bounding box center [456, 226] width 912 height 452
type input "0"
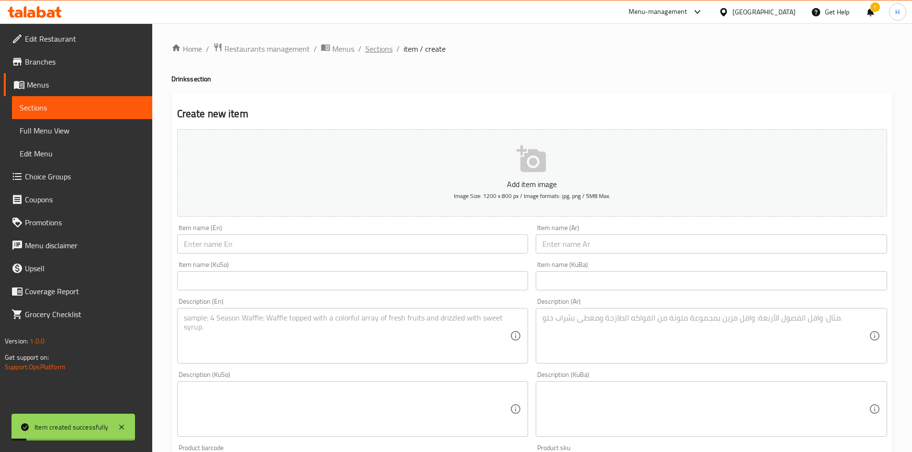
click at [388, 51] on span "Sections" at bounding box center [378, 48] width 27 height 11
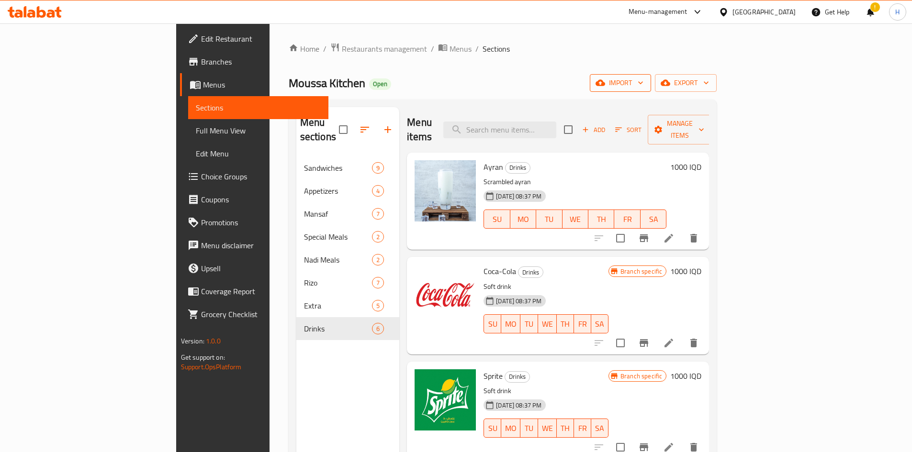
click at [643, 80] on span "import" at bounding box center [620, 83] width 46 height 12
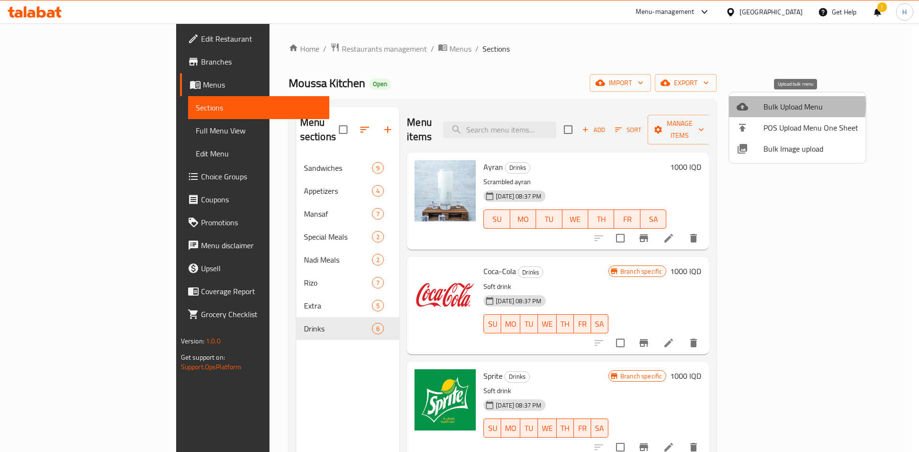
click at [775, 106] on span "Bulk Upload Menu" at bounding box center [810, 106] width 95 height 11
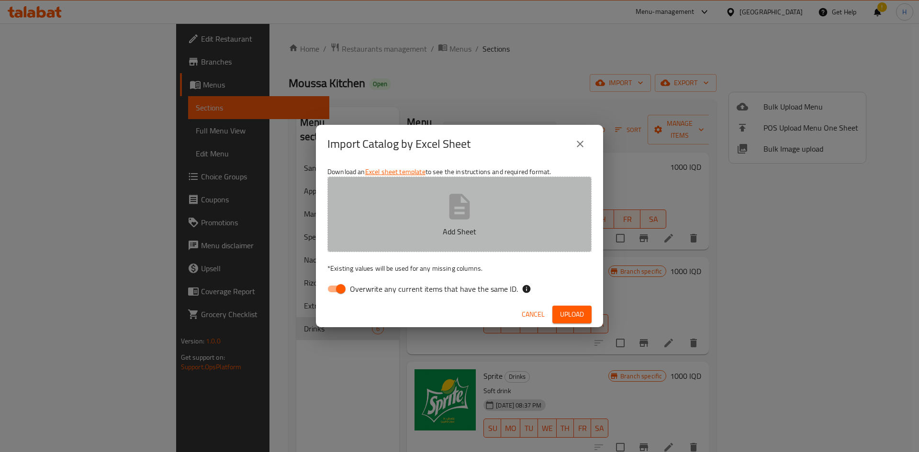
click at [448, 194] on icon "button" at bounding box center [459, 206] width 31 height 31
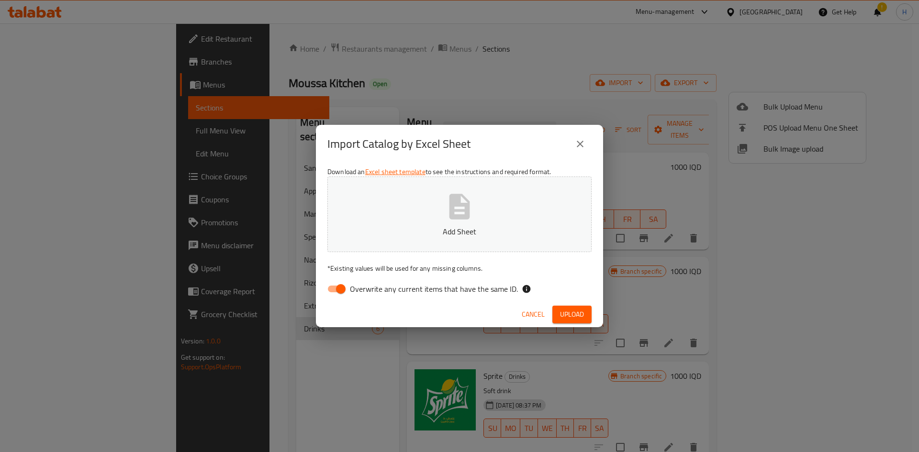
click at [482, 206] on button "Add Sheet" at bounding box center [459, 215] width 264 height 76
click at [588, 316] on button "Upload" at bounding box center [571, 315] width 39 height 18
click at [591, 145] on button "close" at bounding box center [579, 144] width 23 height 23
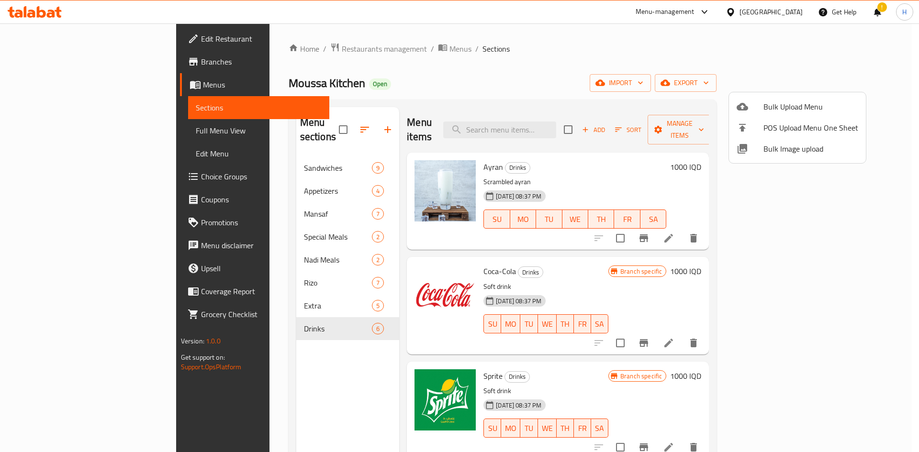
click at [495, 64] on div at bounding box center [459, 226] width 919 height 452
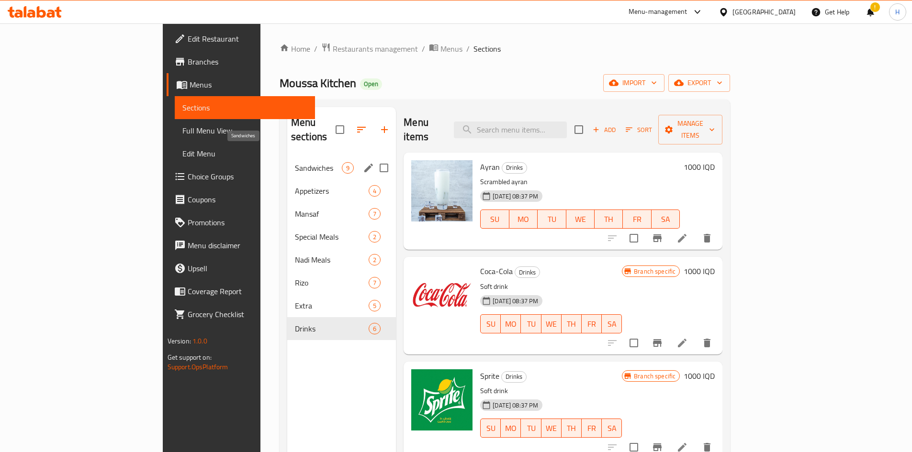
click at [295, 162] on span "Sandwiches" at bounding box center [318, 167] width 47 height 11
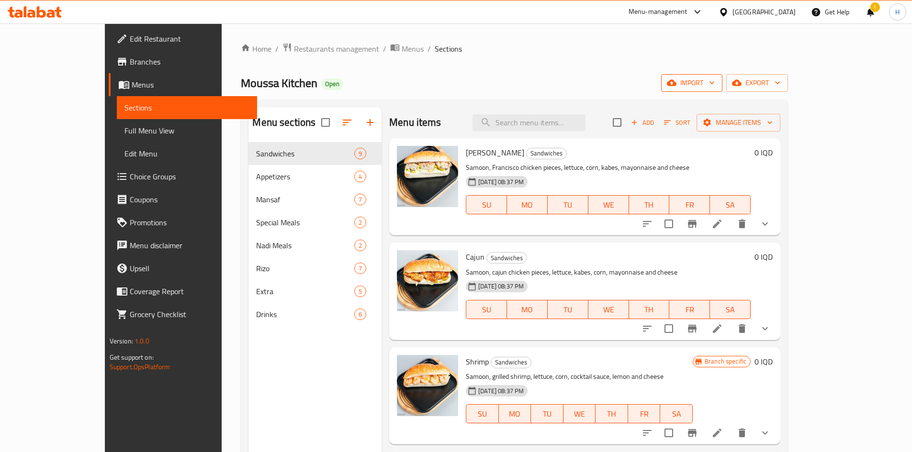
click at [714, 86] on span "import" at bounding box center [691, 83] width 46 height 12
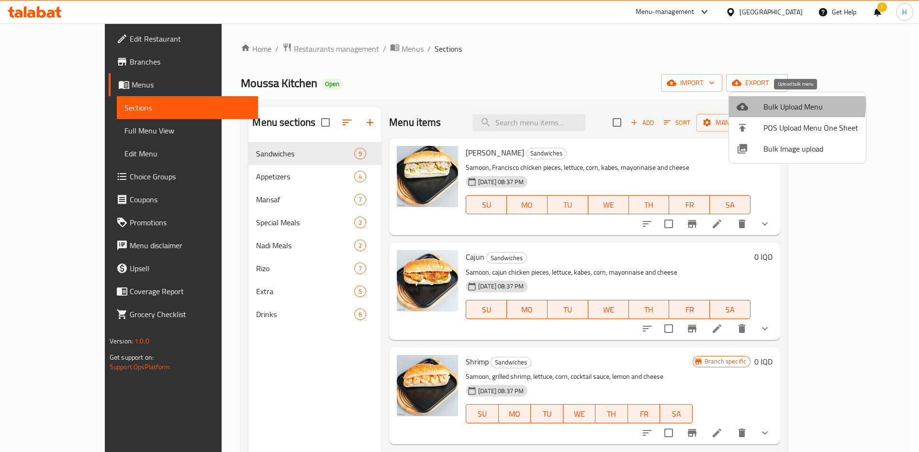
click at [785, 105] on span "Bulk Upload Menu" at bounding box center [810, 106] width 95 height 11
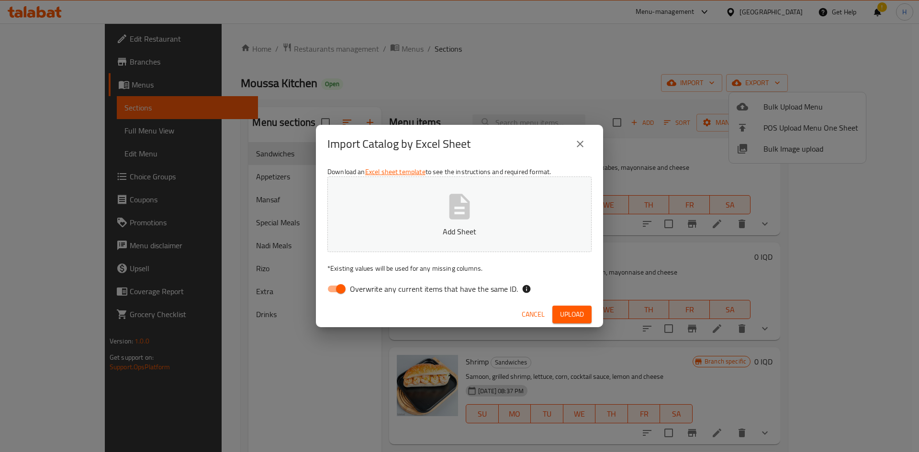
click at [337, 288] on input "Overwrite any current items that have the same ID." at bounding box center [340, 289] width 55 height 18
checkbox input "false"
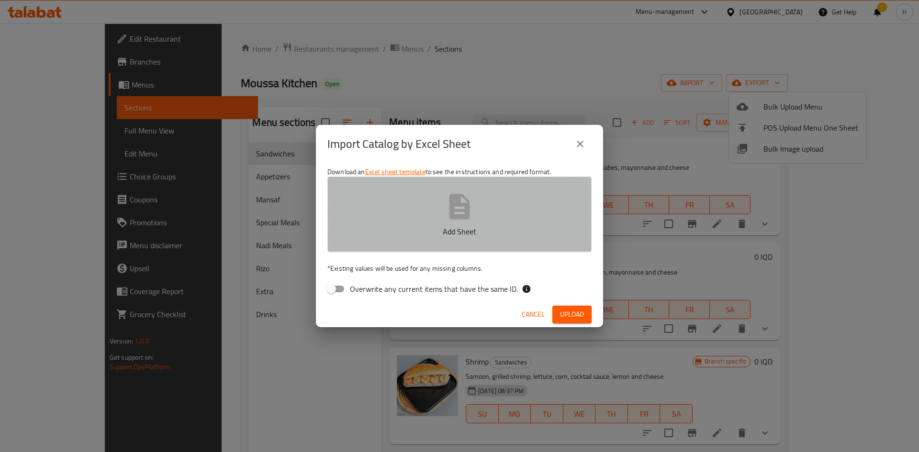
click at [440, 210] on button "Add Sheet" at bounding box center [459, 215] width 264 height 76
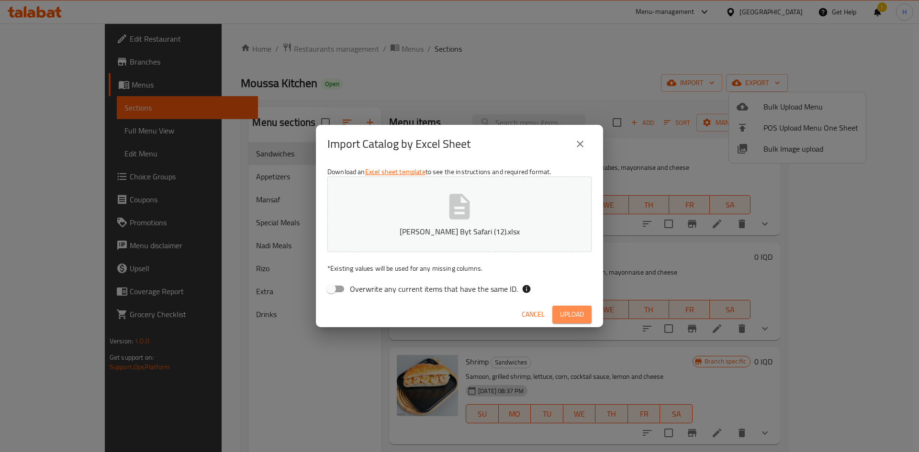
click at [572, 314] on span "Upload" at bounding box center [572, 315] width 24 height 12
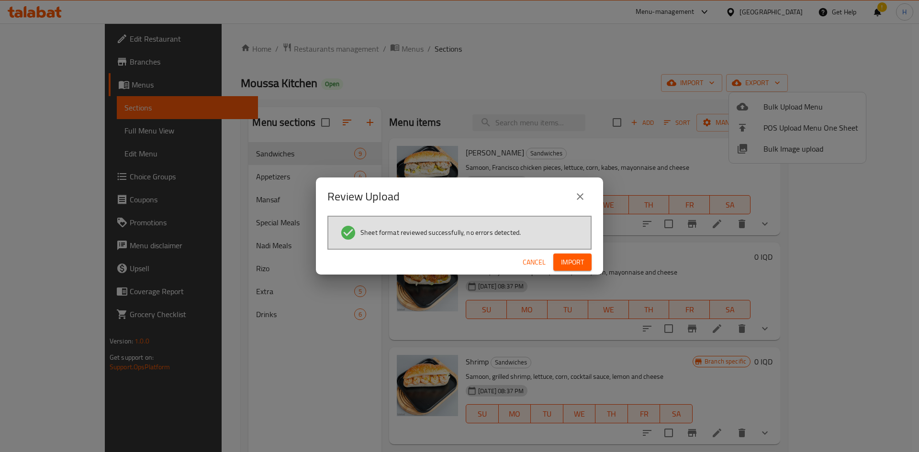
click at [574, 253] on div "Cancel Import" at bounding box center [459, 262] width 287 height 25
click at [574, 261] on span "Import" at bounding box center [572, 262] width 23 height 12
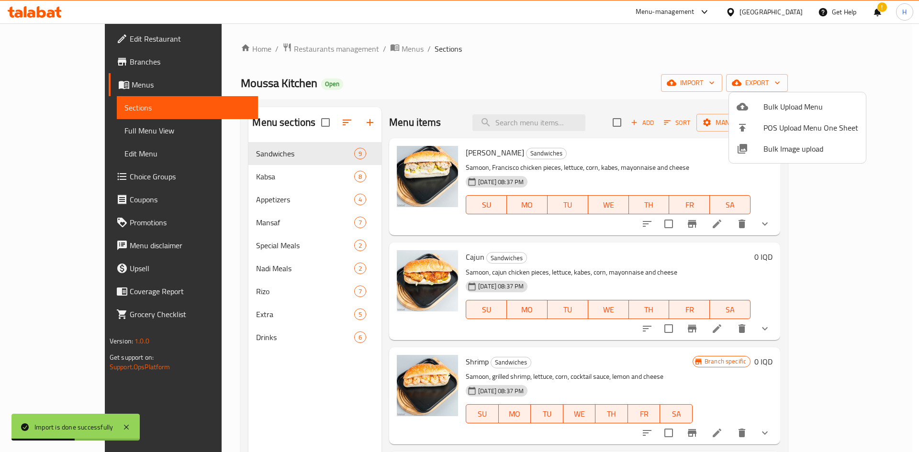
click at [251, 176] on div at bounding box center [459, 226] width 919 height 452
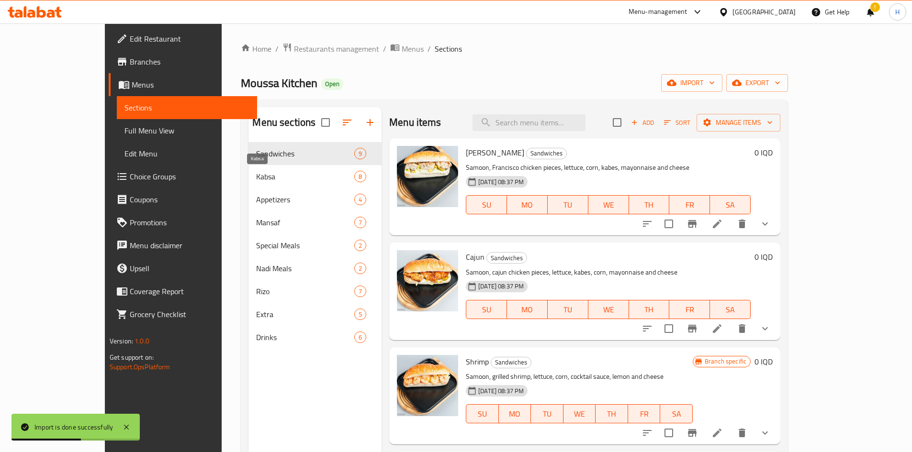
click at [256, 176] on span "Kabsa" at bounding box center [305, 176] width 98 height 11
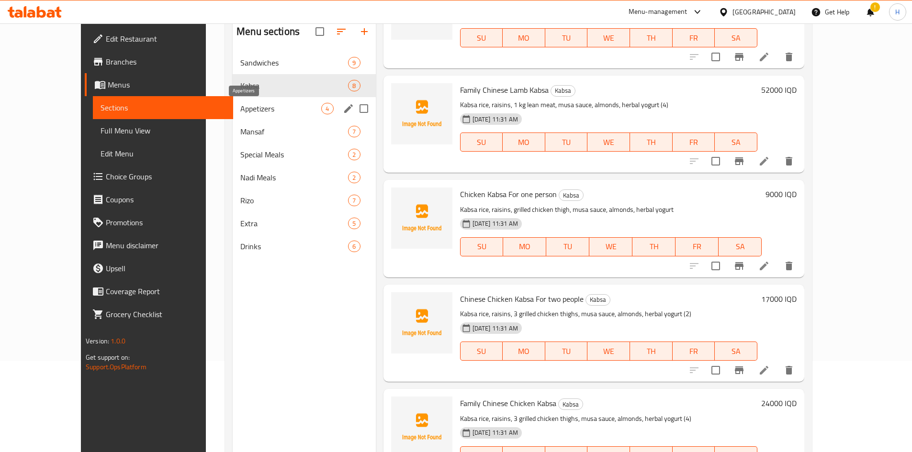
scroll to position [38, 0]
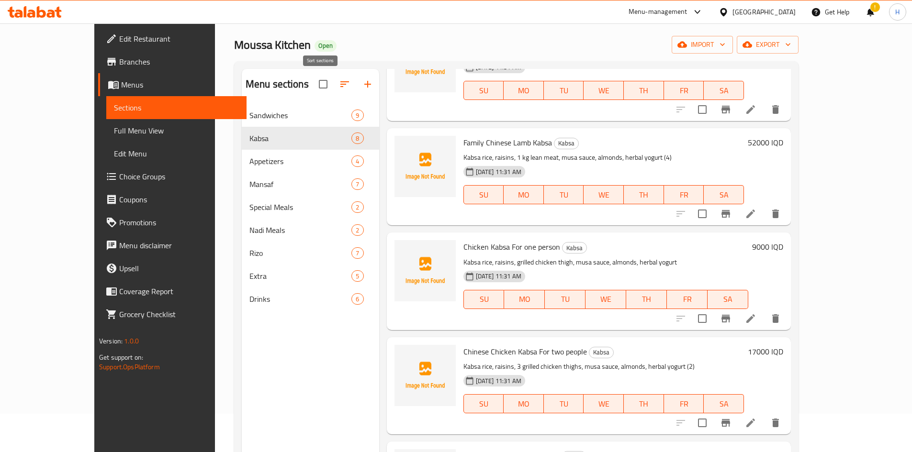
click at [339, 83] on icon "button" at bounding box center [344, 83] width 11 height 11
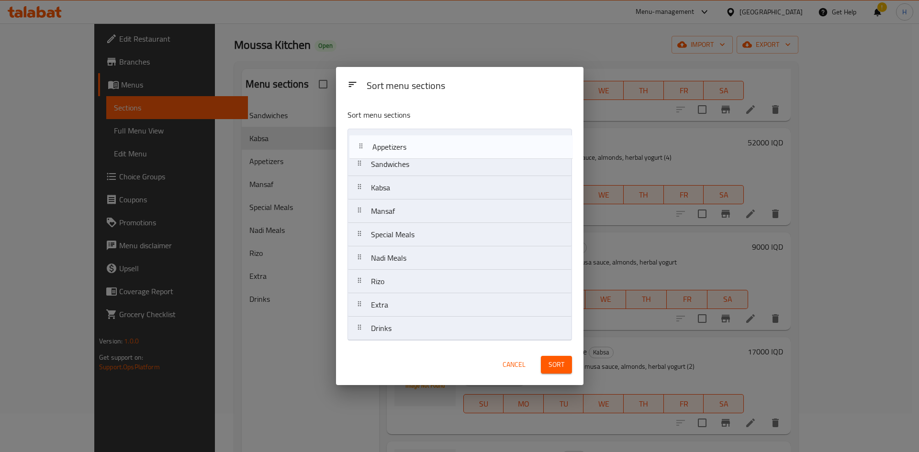
drag, startPoint x: 428, startPoint y: 178, endPoint x: 429, endPoint y: 136, distance: 41.2
click at [429, 136] on nav "Sandwiches Kabsa Appetizers Mansaf Special Meals Nadi Meals Rizo Extra Drinks" at bounding box center [459, 235] width 224 height 212
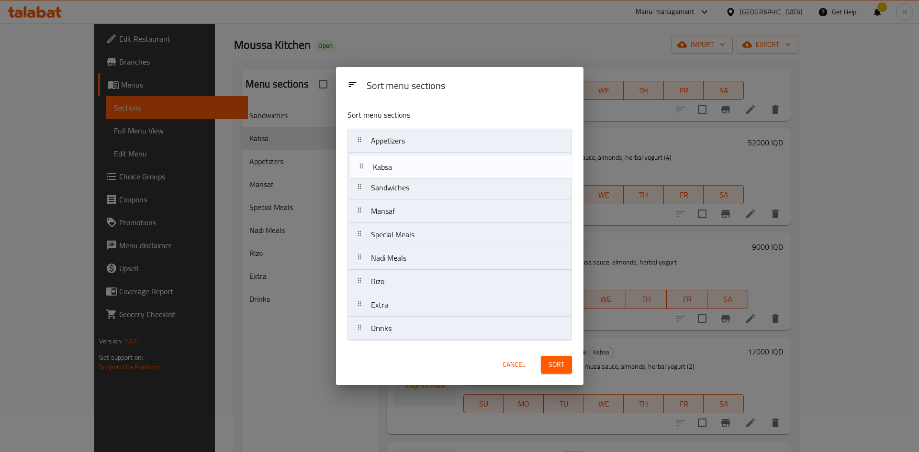
drag, startPoint x: 428, startPoint y: 189, endPoint x: 430, endPoint y: 166, distance: 23.0
click at [430, 166] on nav "Appetizers Sandwiches Kabsa Mansaf Special Meals Nadi Meals Rizo Extra Drinks" at bounding box center [459, 235] width 224 height 212
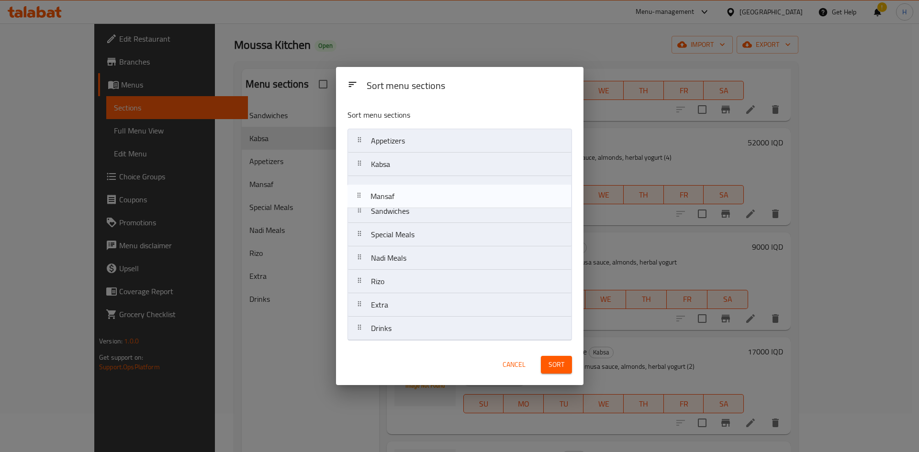
drag, startPoint x: 425, startPoint y: 217, endPoint x: 424, endPoint y: 195, distance: 22.0
click at [424, 195] on nav "Appetizers Kabsa Sandwiches Mansaf Special Meals Nadi Meals Rizo Extra Drinks" at bounding box center [459, 235] width 224 height 212
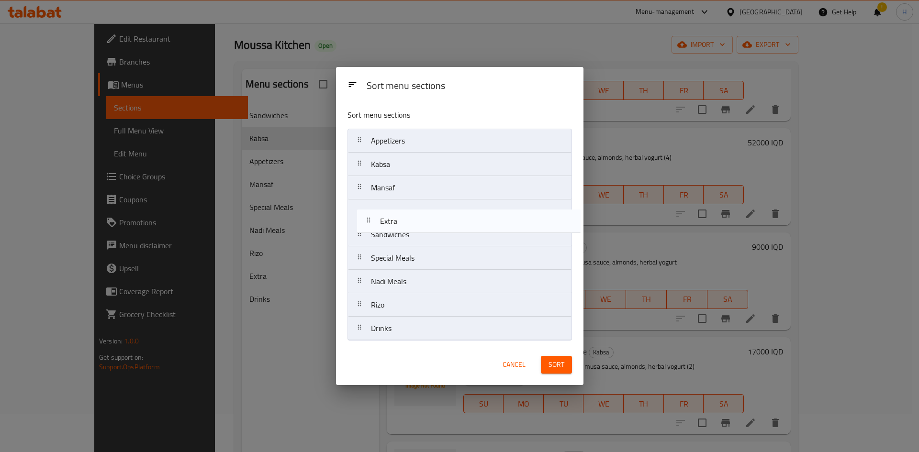
drag, startPoint x: 415, startPoint y: 301, endPoint x: 424, endPoint y: 223, distance: 79.0
click at [424, 223] on nav "Appetizers Kabsa Mansaf Sandwiches Special Meals Nadi Meals Rizo Extra Drinks" at bounding box center [459, 235] width 224 height 212
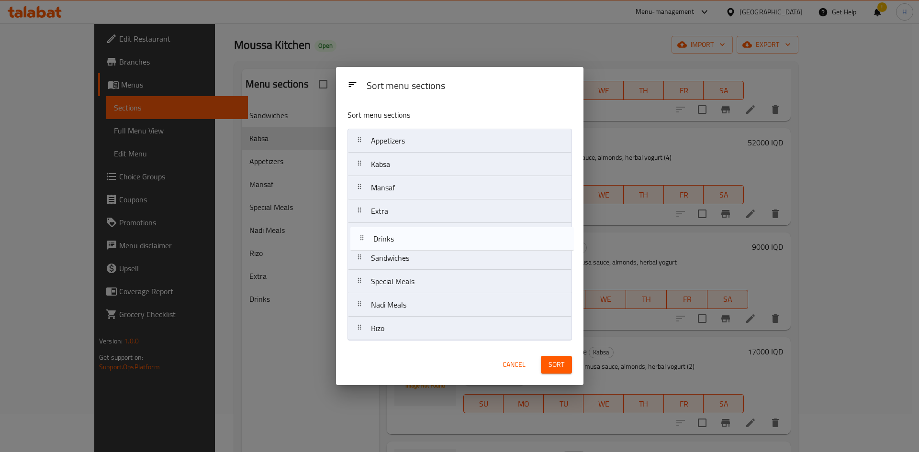
drag, startPoint x: 413, startPoint y: 330, endPoint x: 415, endPoint y: 234, distance: 96.7
click at [415, 234] on nav "Appetizers Kabsa Mansaf Extra Sandwiches Special Meals Nadi Meals Rizo Drinks" at bounding box center [459, 235] width 224 height 212
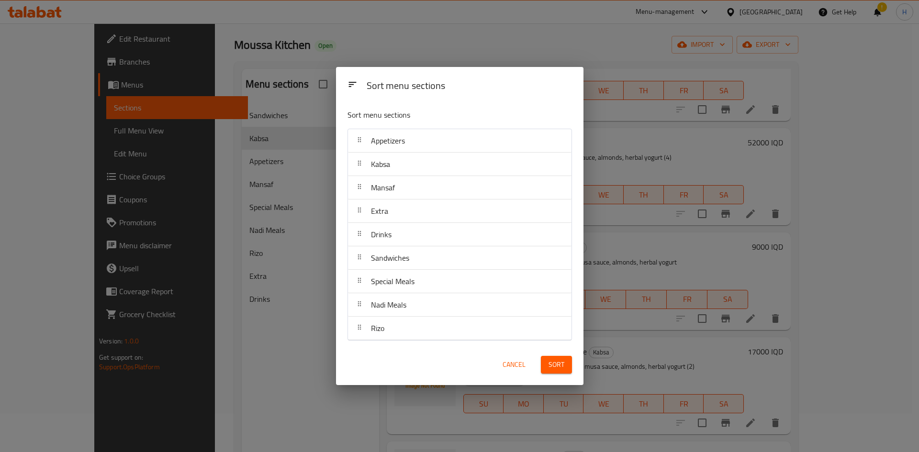
click at [570, 367] on button "Sort" at bounding box center [556, 365] width 31 height 18
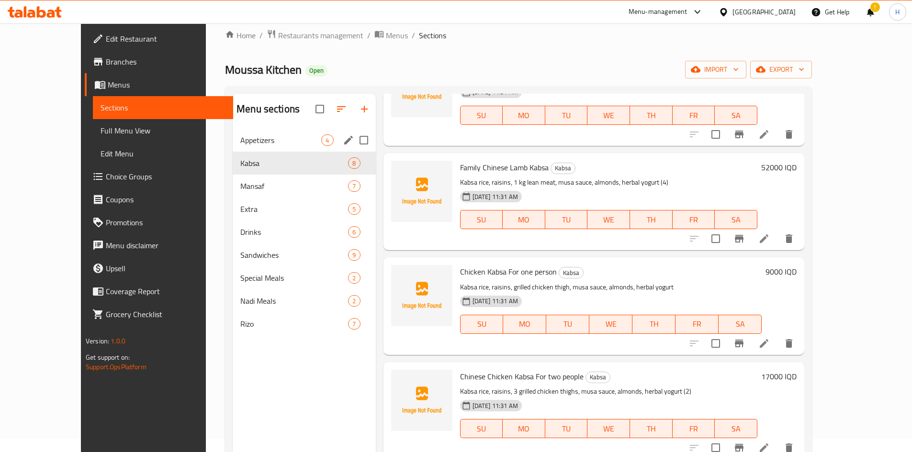
scroll to position [0, 0]
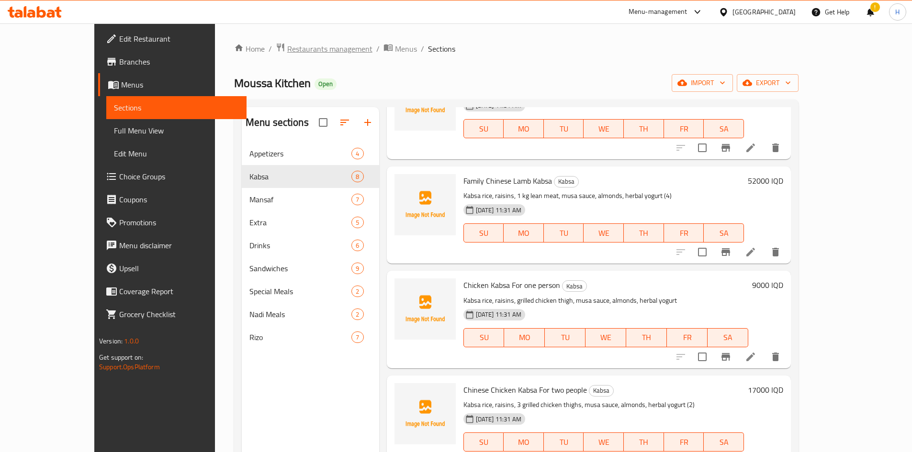
click at [287, 47] on span "Restaurants management" at bounding box center [329, 48] width 85 height 11
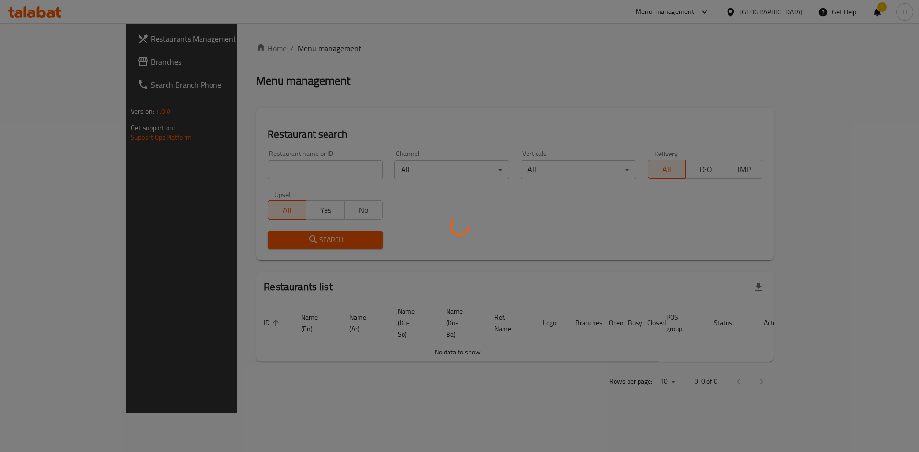
click at [256, 176] on div at bounding box center [459, 226] width 919 height 452
click at [262, 167] on div at bounding box center [459, 226] width 919 height 452
click at [265, 175] on div at bounding box center [459, 226] width 919 height 452
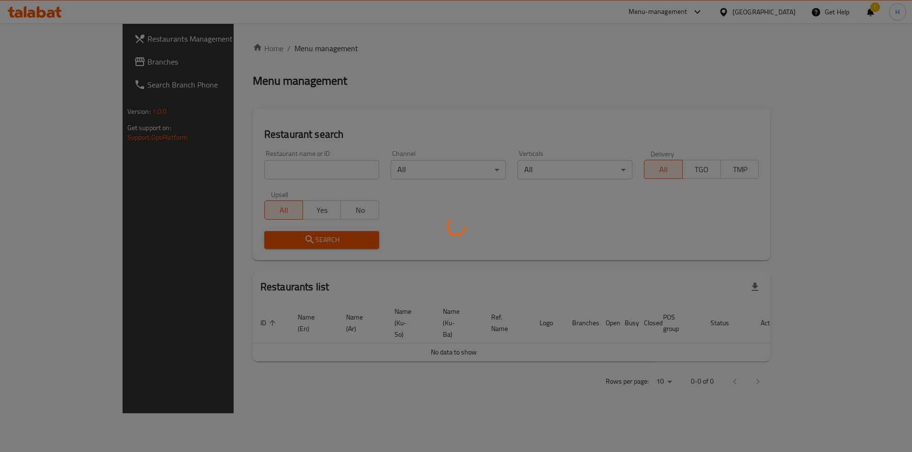
click at [264, 163] on div at bounding box center [456, 226] width 912 height 452
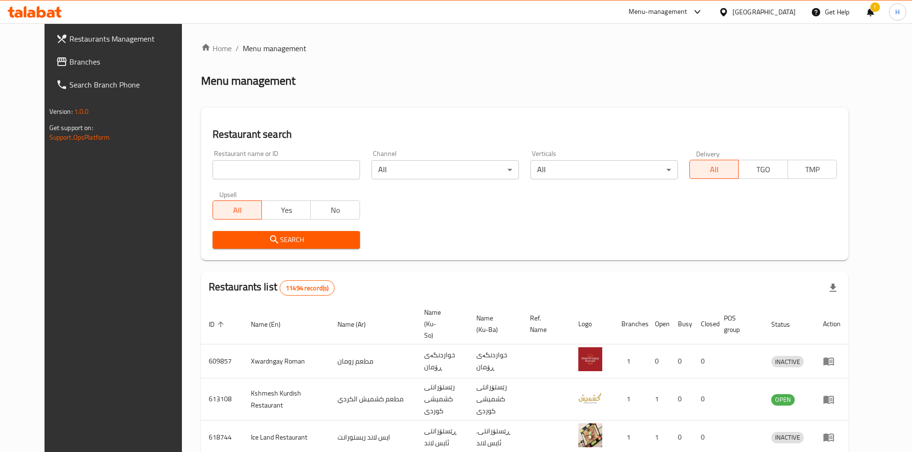
click at [258, 176] on input "search" at bounding box center [285, 169] width 147 height 19
paste input "679708"
type input "679708"
click button "Search" at bounding box center [285, 240] width 147 height 18
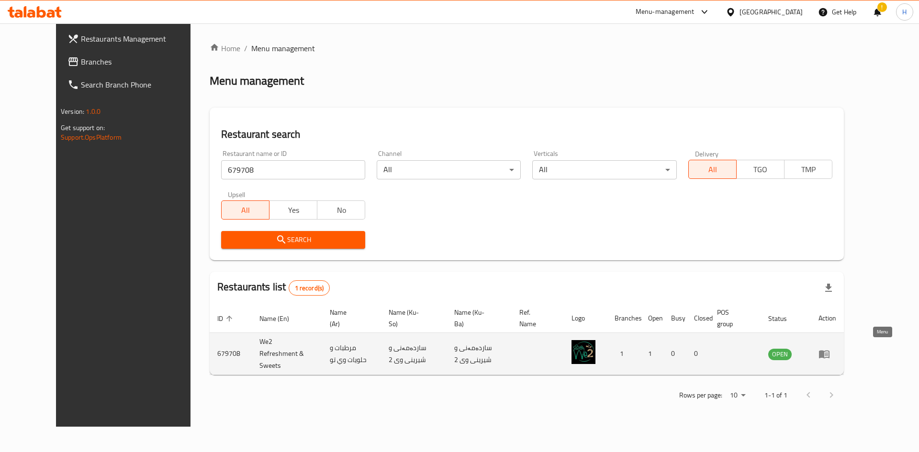
click at [830, 348] on icon "enhanced table" at bounding box center [823, 353] width 11 height 11
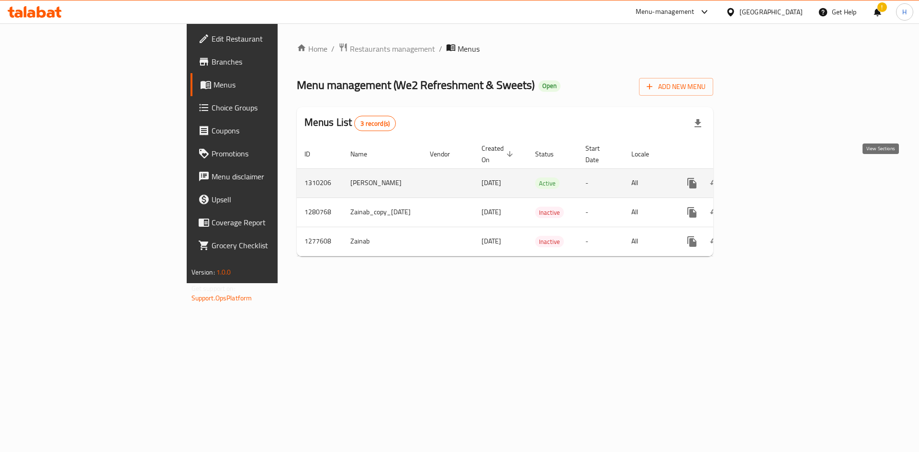
click at [765, 179] on icon "enhanced table" at bounding box center [760, 183] width 9 height 9
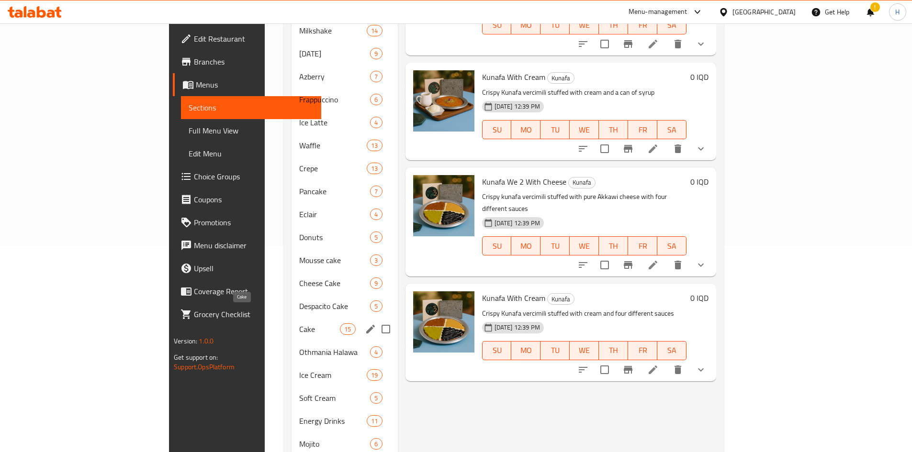
scroll to position [335, 0]
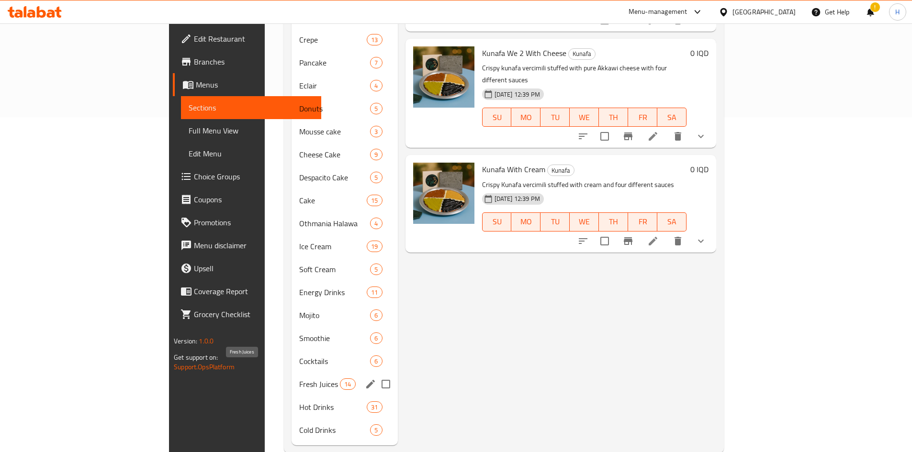
click at [299, 378] on span "Fresh Juices" at bounding box center [319, 383] width 41 height 11
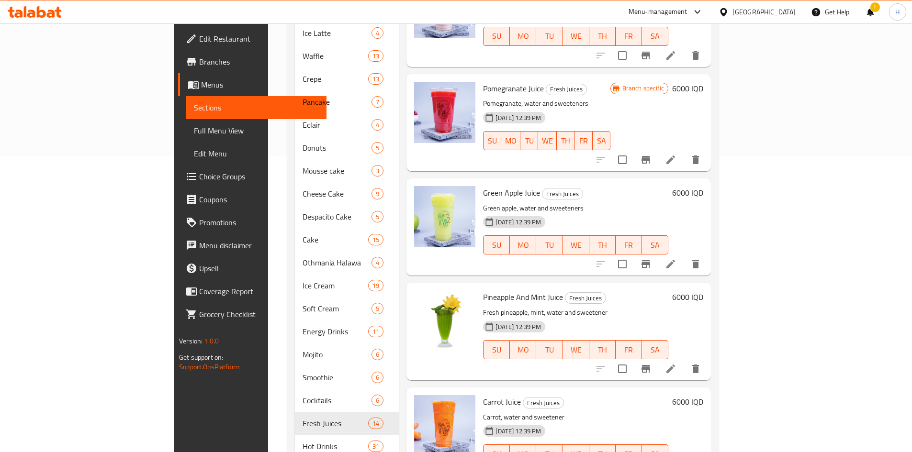
scroll to position [341, 0]
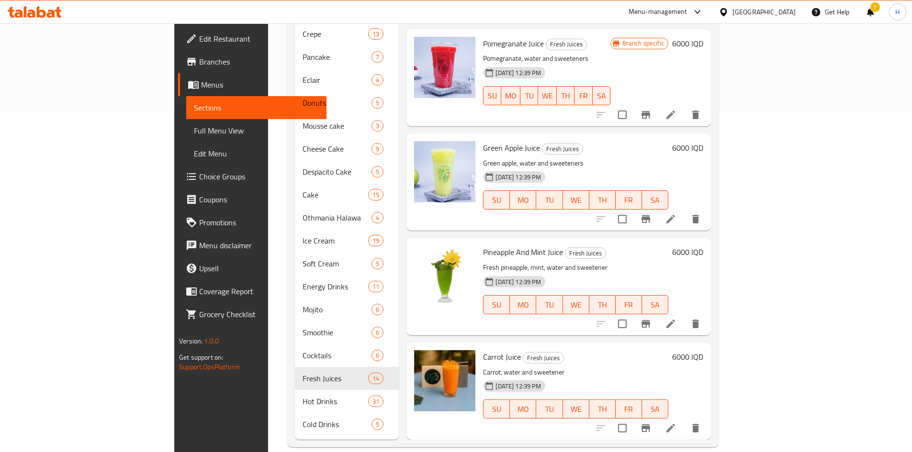
click at [684, 420] on li at bounding box center [670, 428] width 27 height 17
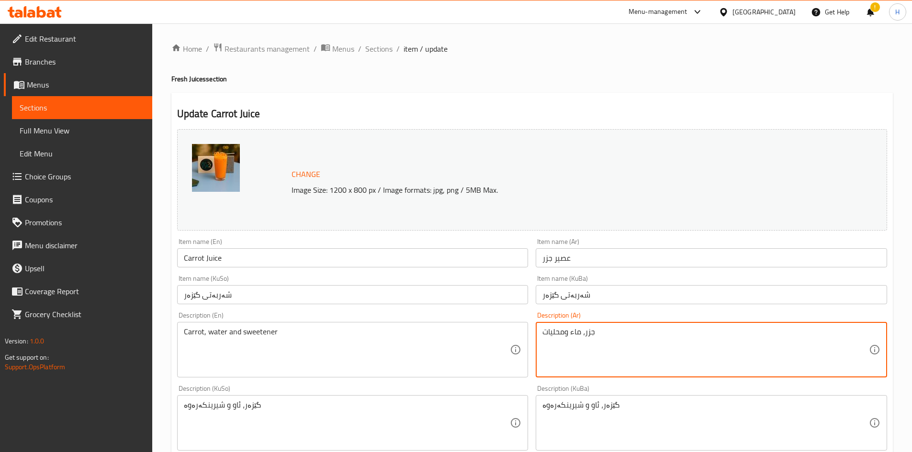
click at [576, 342] on textarea "جزر، ماء ومحليات" at bounding box center [705, 349] width 326 height 45
paste textarea "فريش، ثلج"
click at [553, 338] on textarea "جزر فريش، ثلج" at bounding box center [705, 349] width 326 height 45
click at [554, 338] on textarea "جزر فريش و ثلج" at bounding box center [705, 349] width 326 height 45
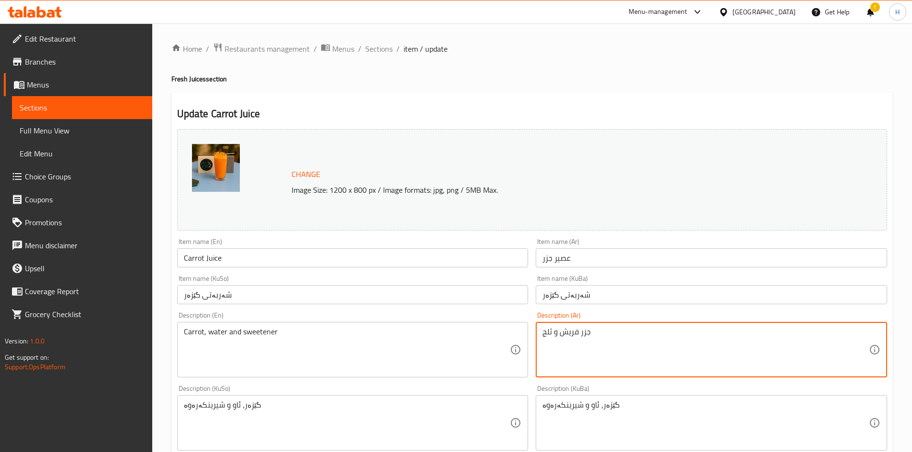
click at [554, 338] on textarea "جزر فريش و ثلج" at bounding box center [705, 349] width 326 height 45
click at [553, 338] on textarea "جزر فريش و ثلج" at bounding box center [705, 349] width 326 height 45
type textarea "جزر فريش و ثلج"
click at [271, 377] on div "Carrot, water and sweetener Description (En)" at bounding box center [352, 350] width 351 height 56
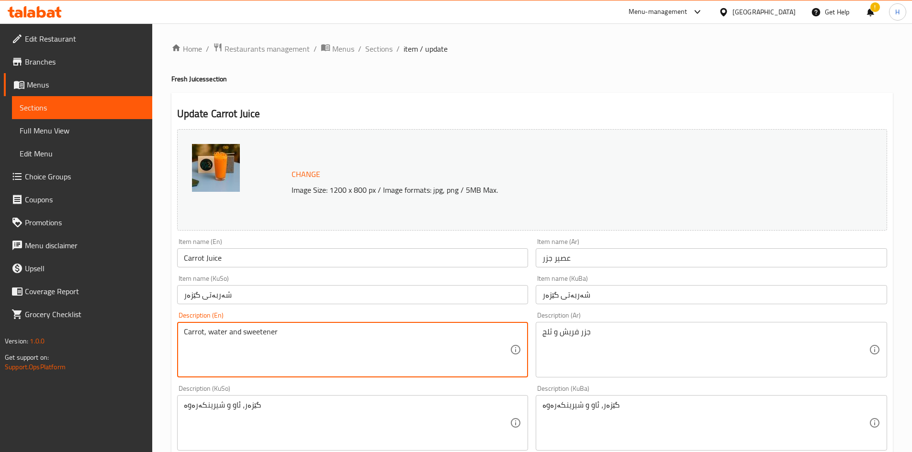
click at [271, 364] on textarea "Carrot, water and sweetener" at bounding box center [347, 349] width 326 height 45
paste textarea "Fresh and snowy carrots"
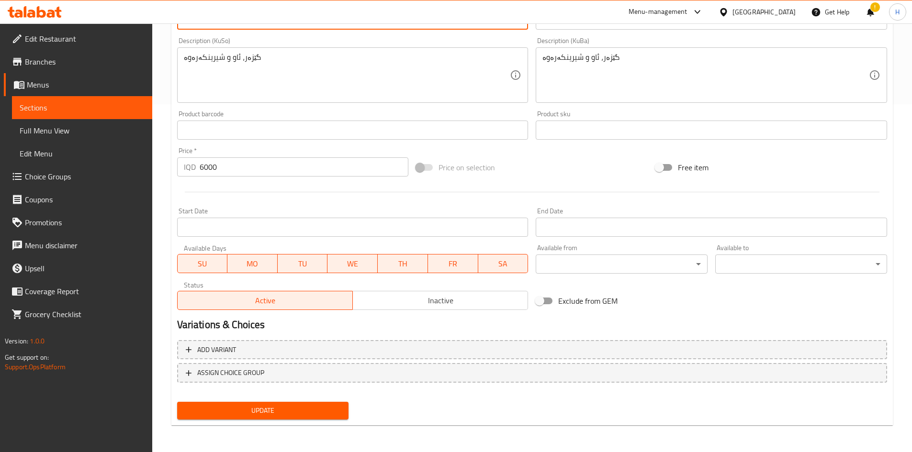
type textarea "Fresh and snowy carrots"
click at [284, 414] on span "Update" at bounding box center [263, 411] width 156 height 12
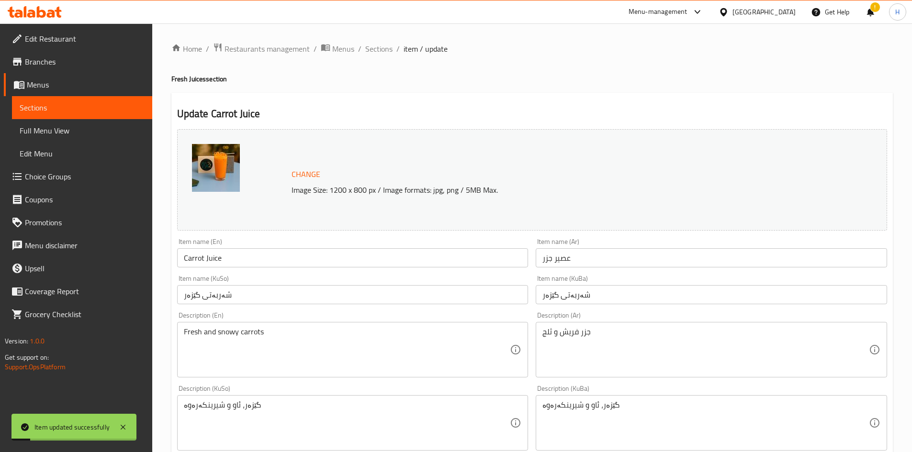
click at [382, 57] on div "Home / Restaurants management / Menus / Sections / item / update Fresh Juices s…" at bounding box center [531, 412] width 721 height 738
click at [382, 55] on span "Sections" at bounding box center [378, 48] width 27 height 11
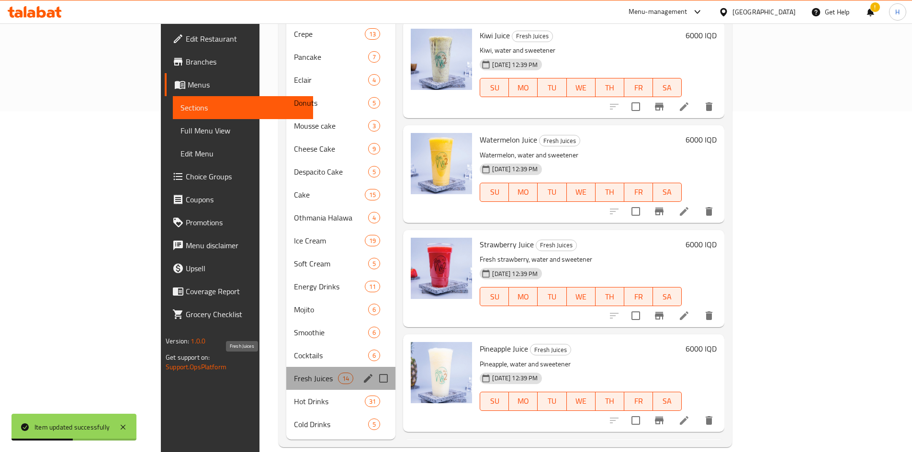
click at [294, 373] on span "Fresh Juices" at bounding box center [316, 378] width 44 height 11
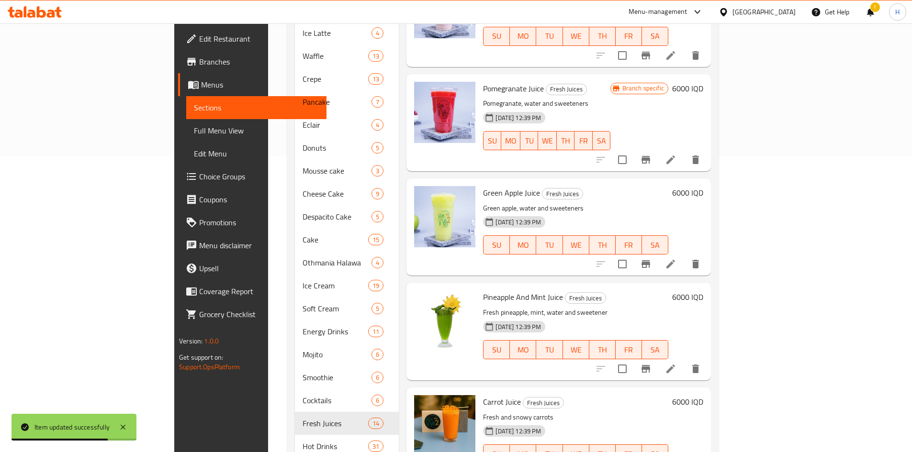
scroll to position [341, 0]
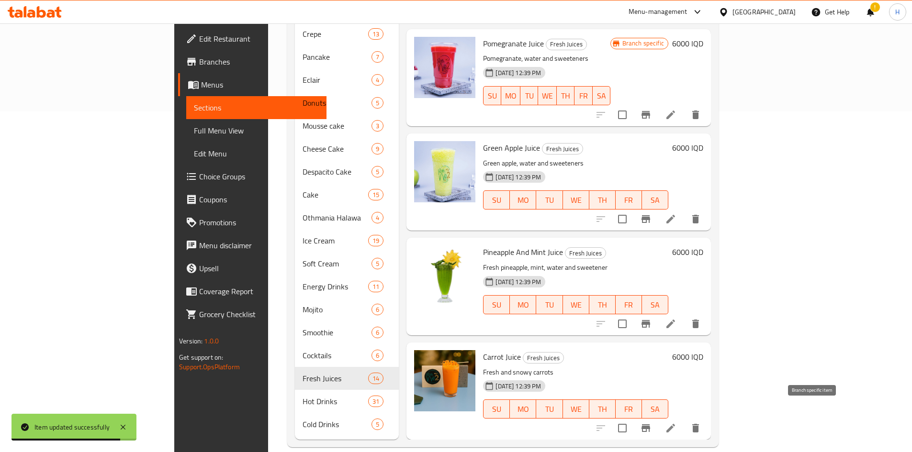
click at [650, 424] on icon "Branch-specific-item" at bounding box center [645, 428] width 9 height 8
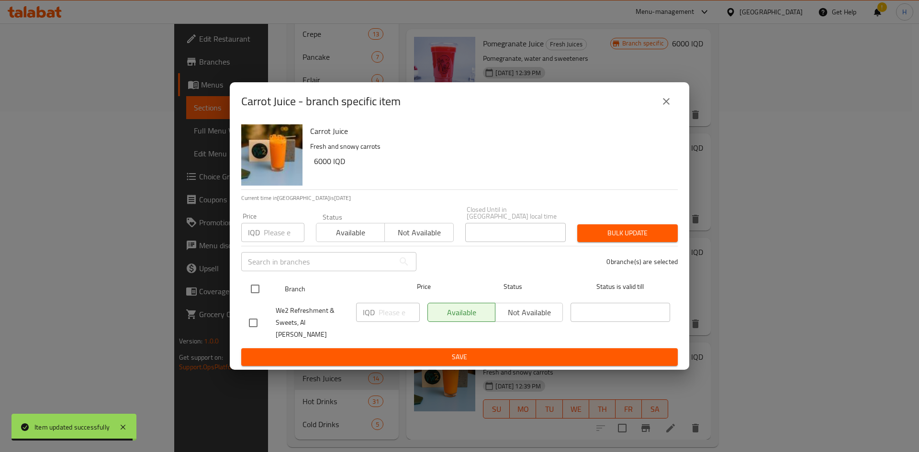
click at [245, 296] on input "checkbox" at bounding box center [255, 289] width 20 height 20
checkbox input "true"
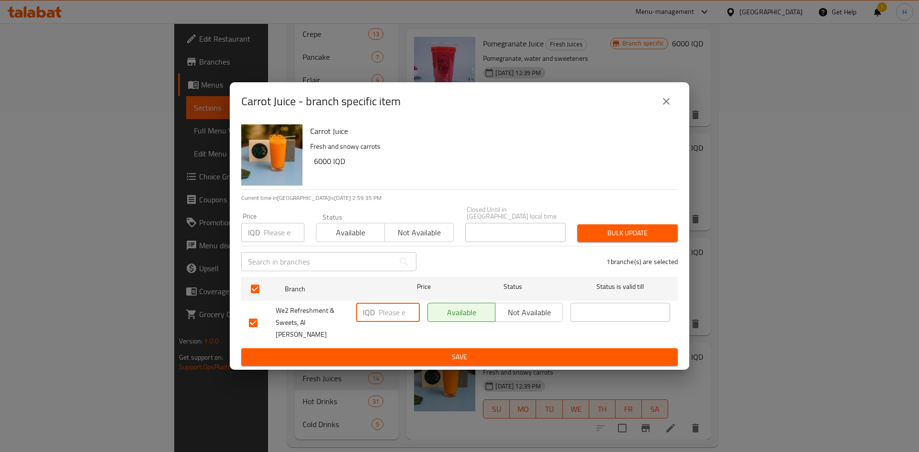
click at [384, 312] on input "number" at bounding box center [398, 312] width 41 height 19
type input "7500"
click at [421, 353] on span "Save" at bounding box center [459, 357] width 421 height 12
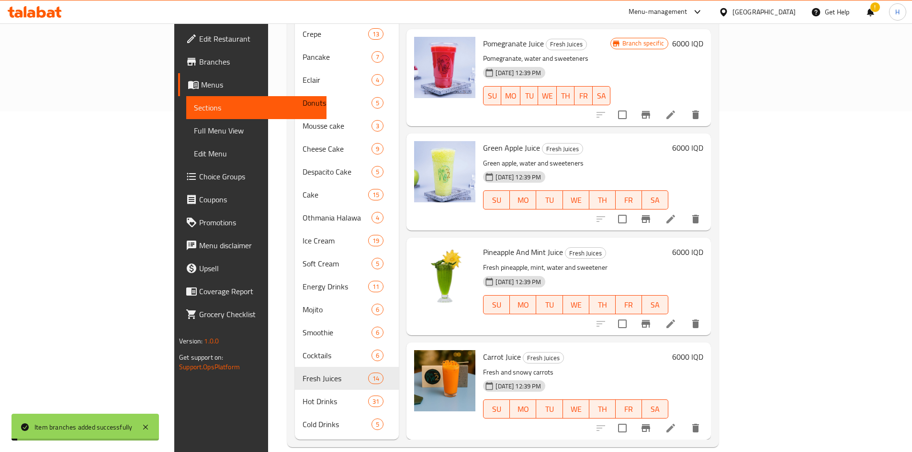
click at [703, 350] on h6 "6000 IQD" at bounding box center [687, 356] width 31 height 13
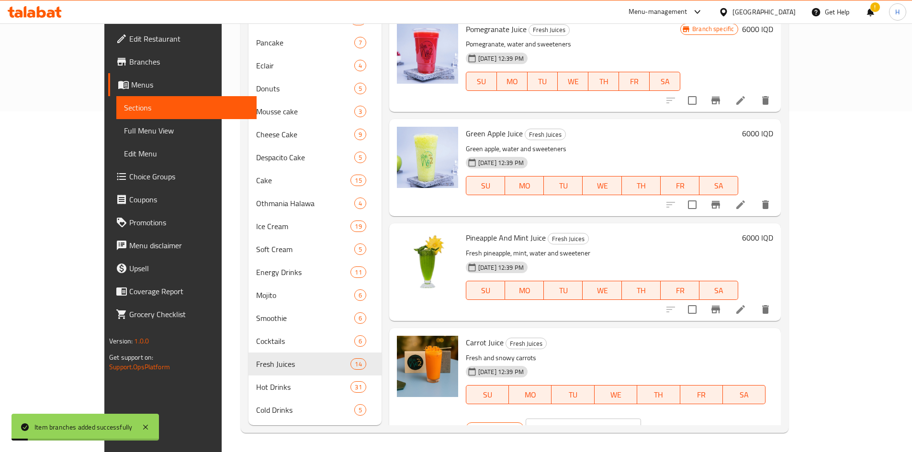
click at [641, 419] on input "6000" at bounding box center [594, 428] width 93 height 19
type input "7500"
click at [699, 418] on div "IQD 7500 ​" at bounding box center [611, 428] width 173 height 21
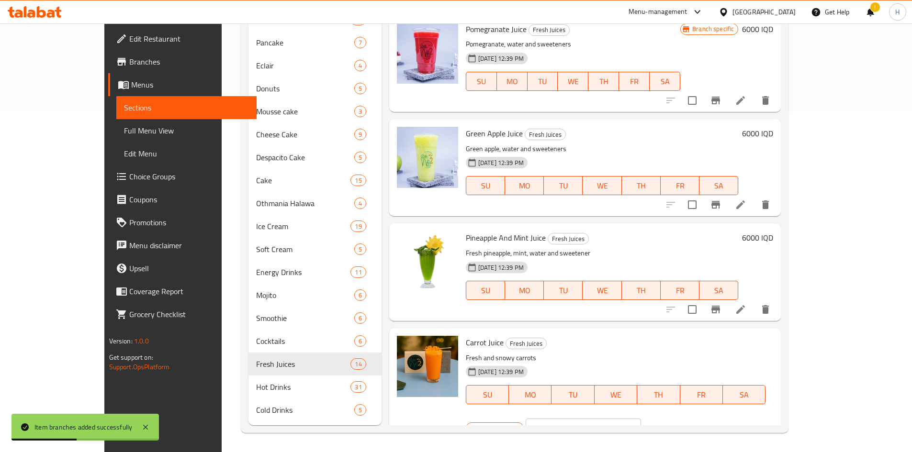
click at [679, 423] on icon "ok" at bounding box center [674, 428] width 10 height 10
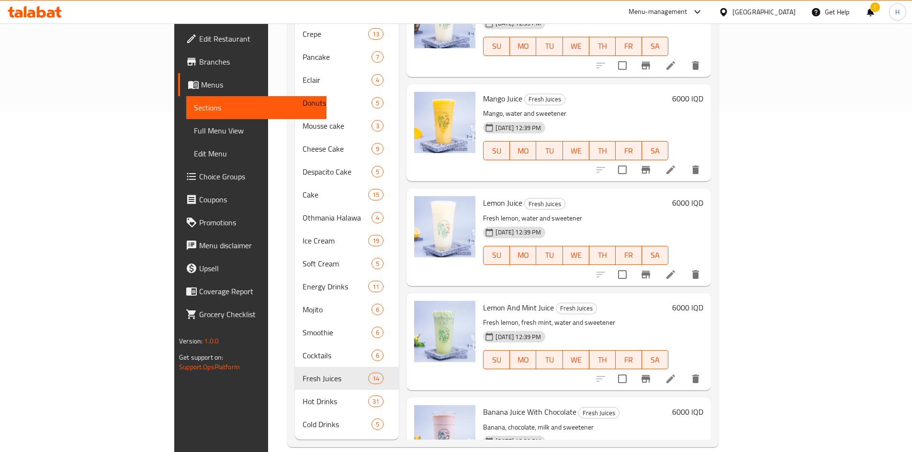
scroll to position [350, 0]
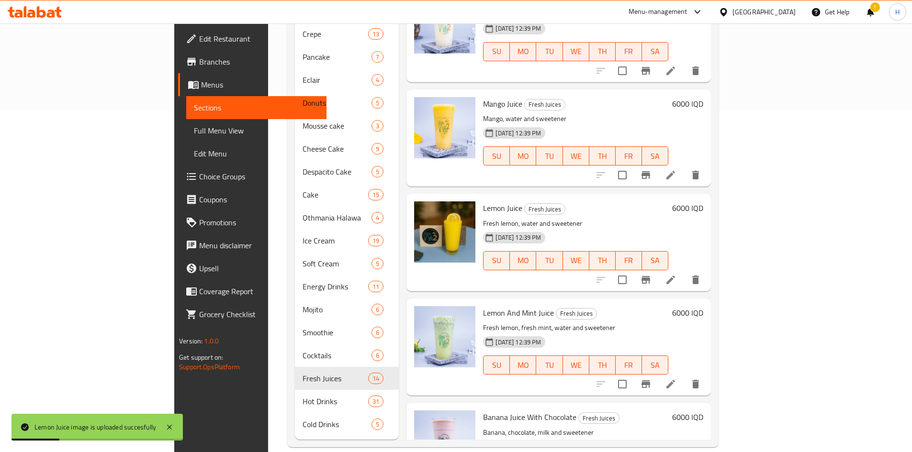
click at [684, 271] on li at bounding box center [670, 279] width 27 height 17
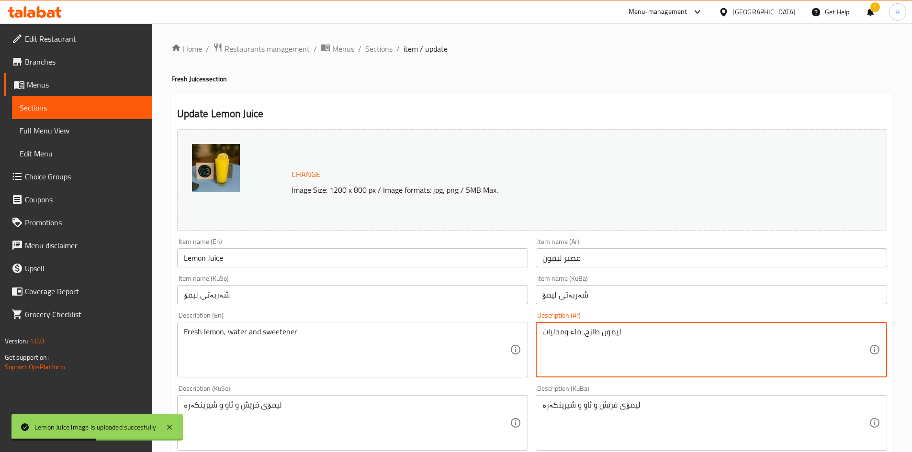
click at [596, 342] on textarea "ليمون طازج، ماء ومحليات" at bounding box center [705, 349] width 326 height 45
click at [592, 338] on textarea "ليمون طازج، ماء ومحليات" at bounding box center [705, 349] width 326 height 45
click at [595, 334] on textarea "ليمون طازج، ماء ومحليات" at bounding box center [705, 349] width 326 height 45
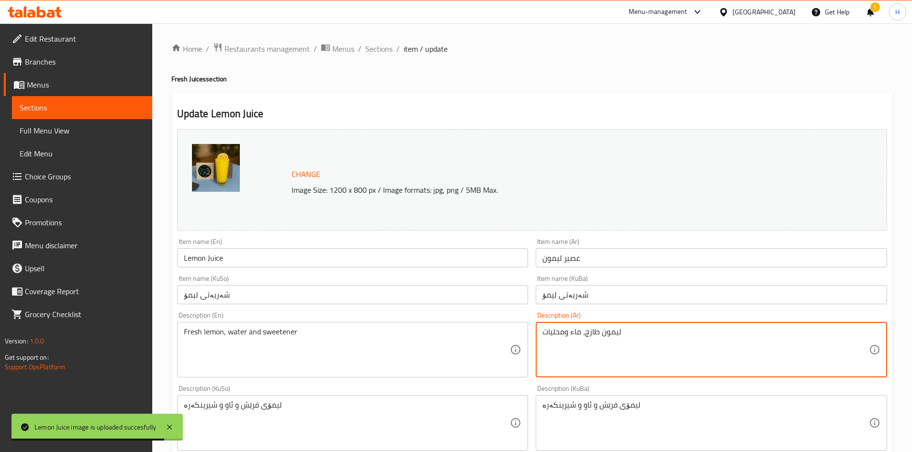
click at [595, 334] on textarea "ليمون طازج، ماء ومحليات" at bounding box center [705, 349] width 326 height 45
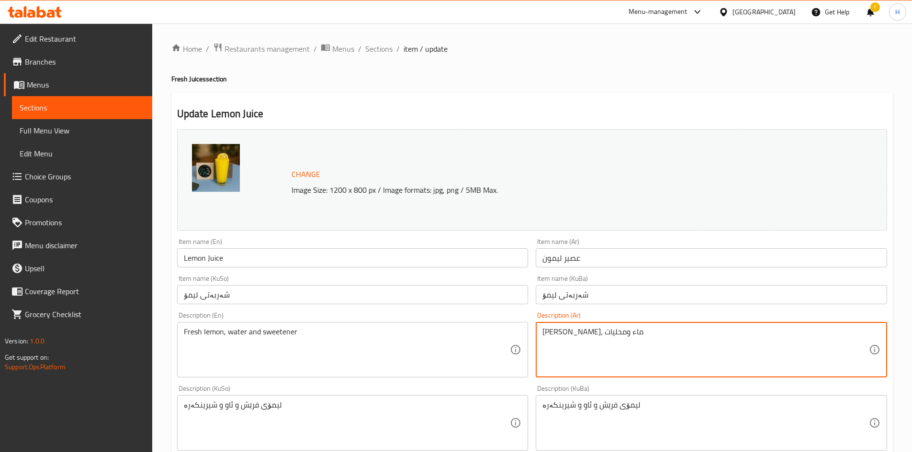
click at [580, 334] on textarea "ليمون فريش، ماء ومحليات" at bounding box center [705, 349] width 326 height 45
click at [556, 336] on textarea "ليمون فريش، محليات ومحليات" at bounding box center [705, 349] width 326 height 45
click at [558, 344] on textarea "ليمون فريش، محليات وثلج" at bounding box center [705, 349] width 326 height 45
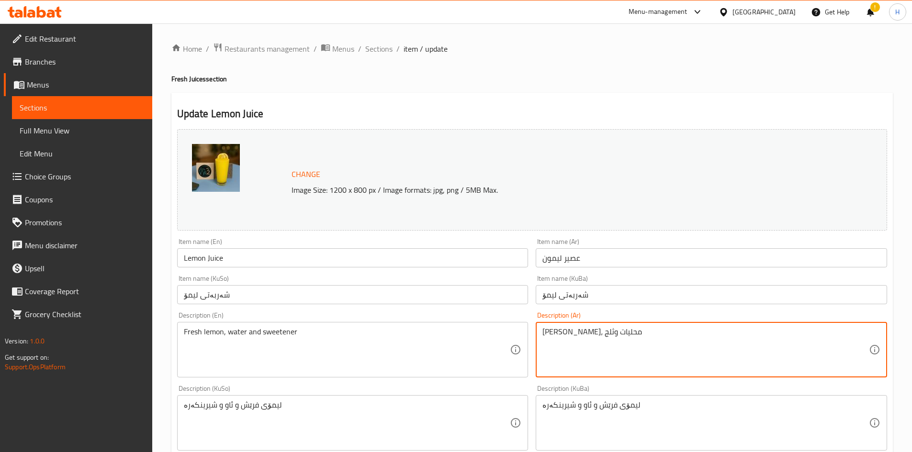
click at [558, 344] on textarea "ليمون فريش، محليات وثلج" at bounding box center [705, 349] width 326 height 45
type textarea "ليمون فريش، محليات وثلج"
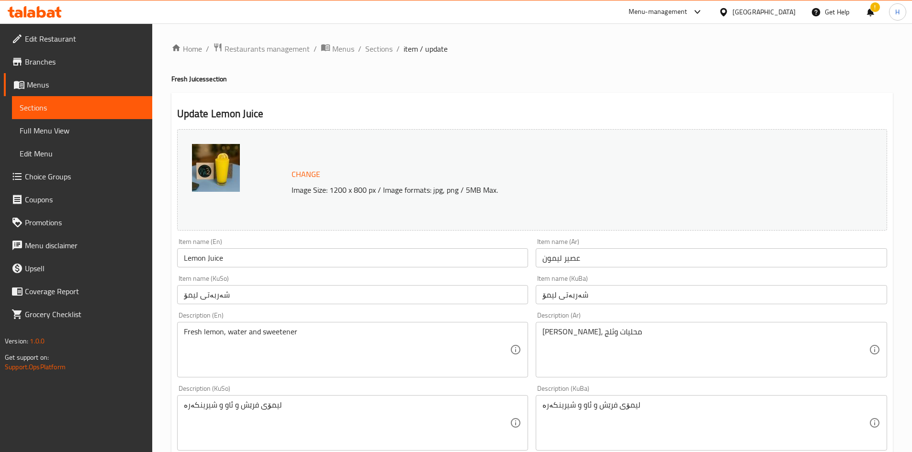
click at [279, 378] on div "Description (En) Fresh lemon, water and sweetener Description (En)" at bounding box center [352, 344] width 359 height 73
click at [281, 372] on textarea "Fresh lemon, water and sweetener" at bounding box center [347, 349] width 326 height 45
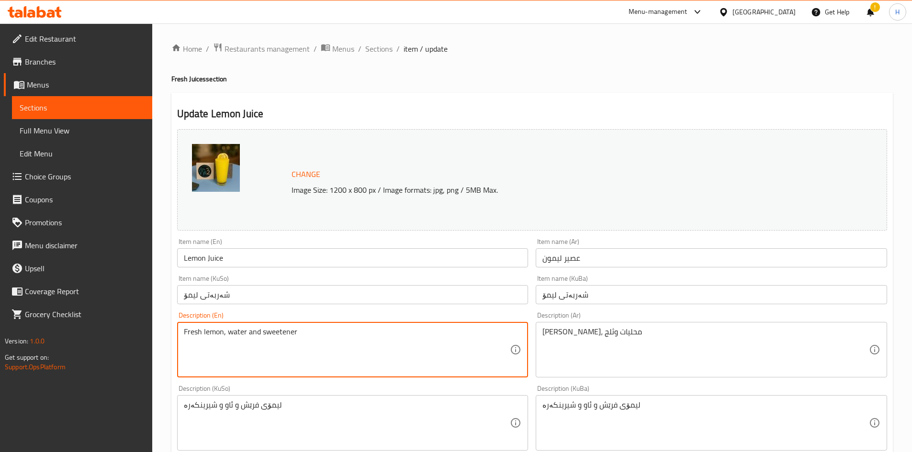
click at [281, 371] on textarea "Fresh lemon, water and sweetener" at bounding box center [347, 349] width 326 height 45
paste textarea "sweeteners and ice"
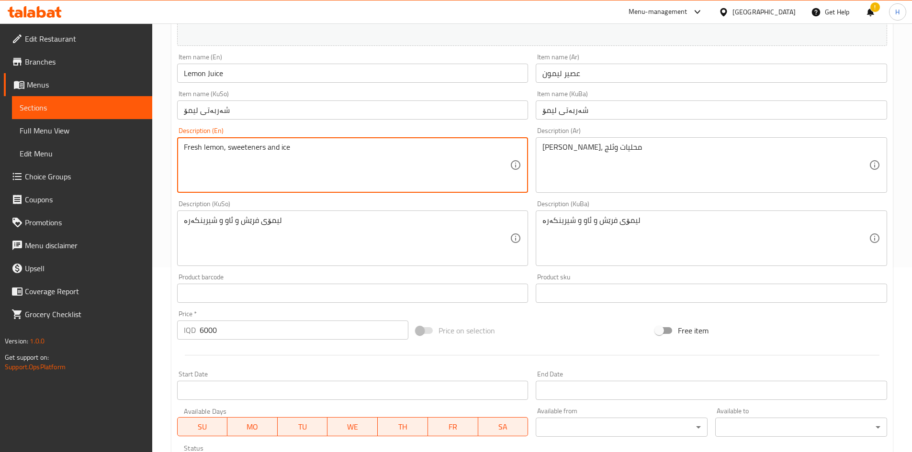
scroll to position [335, 0]
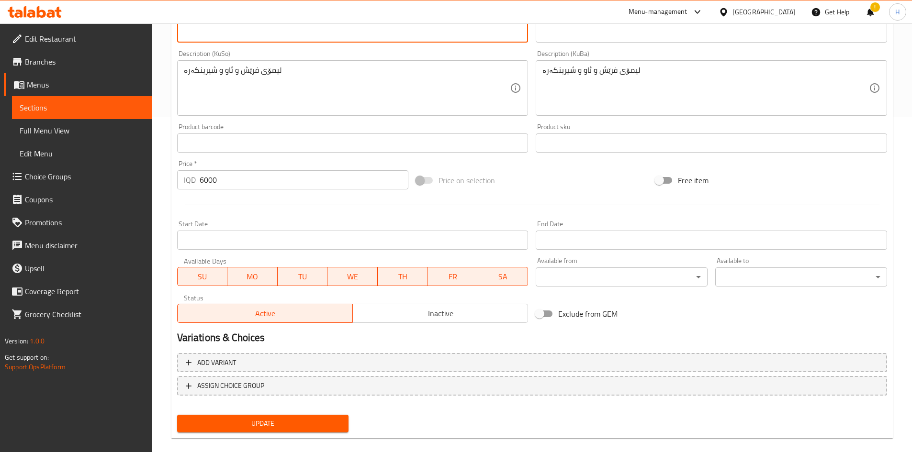
type textarea "Fresh lemon, sweeteners and ice"
click at [258, 409] on div "Add variant ASSIGN CHOICE GROUP" at bounding box center [531, 380] width 717 height 62
click at [254, 417] on div "Update" at bounding box center [262, 423] width 179 height 25
click at [252, 419] on span "Update" at bounding box center [263, 424] width 156 height 12
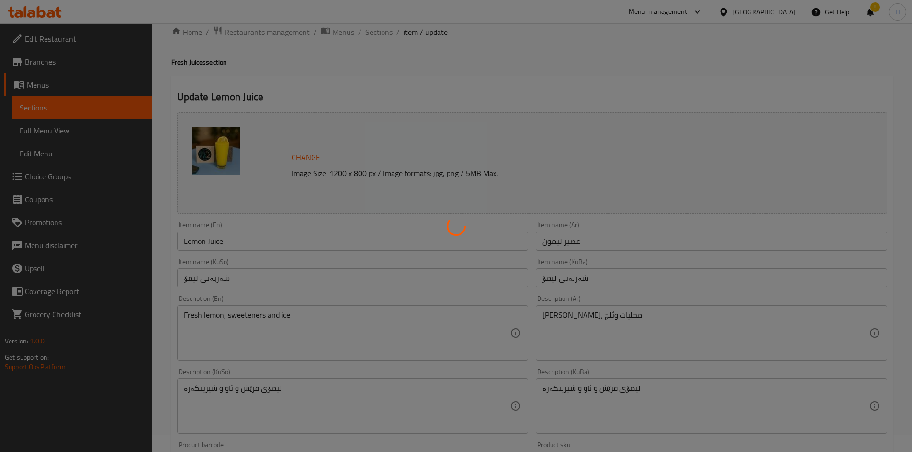
scroll to position [0, 0]
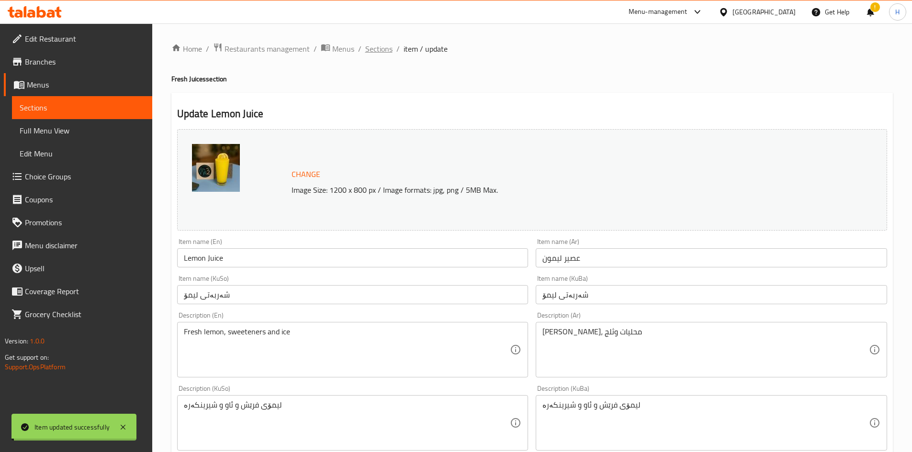
click at [385, 50] on span "Sections" at bounding box center [378, 48] width 27 height 11
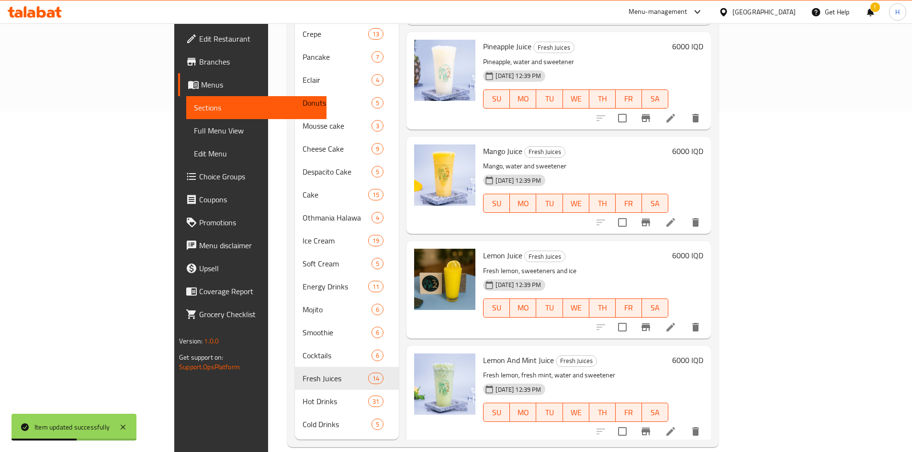
scroll to position [302, 0]
click at [651, 322] on icon "Branch-specific-item" at bounding box center [645, 327] width 11 height 11
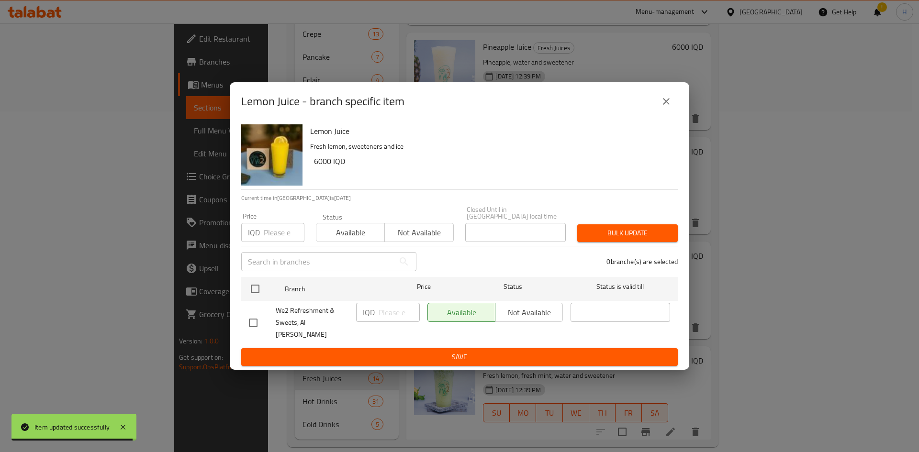
drag, startPoint x: 247, startPoint y: 292, endPoint x: 290, endPoint y: 301, distance: 43.5
click at [247, 293] on input "checkbox" at bounding box center [255, 289] width 20 height 20
checkbox input "true"
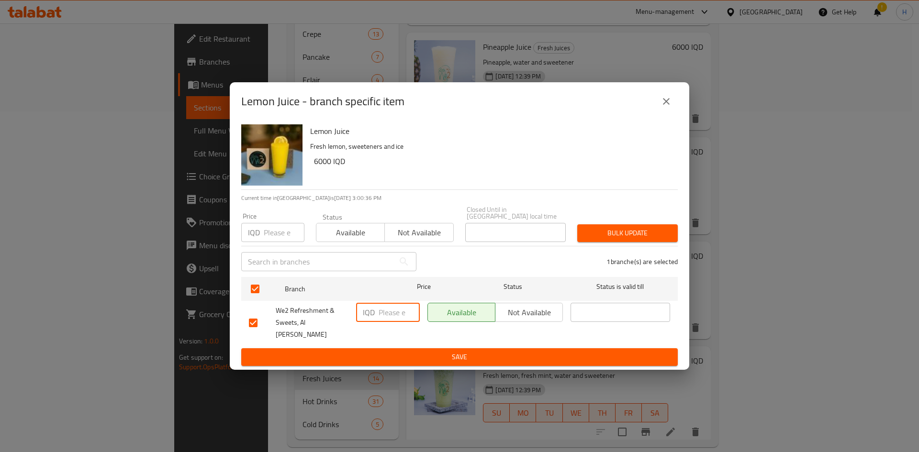
click at [394, 321] on input "number" at bounding box center [398, 312] width 41 height 19
type input "7500"
click at [432, 355] on button "Save" at bounding box center [459, 357] width 436 height 18
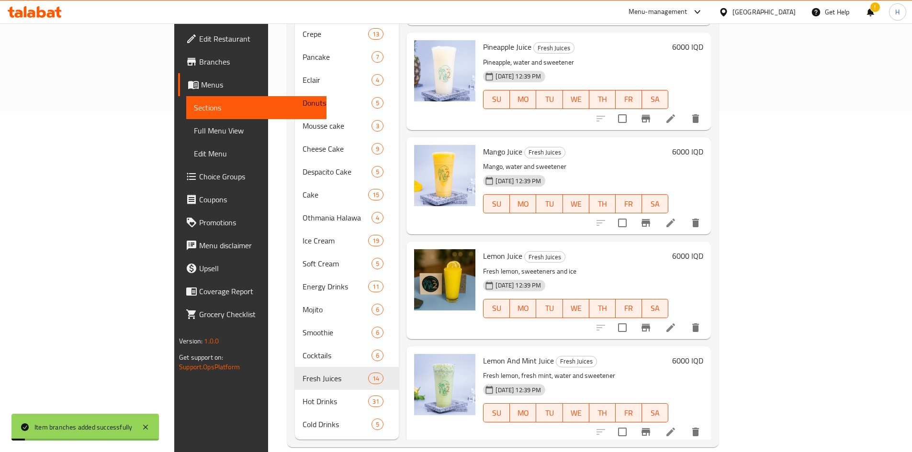
click at [703, 249] on h6 "6000 IQD" at bounding box center [687, 255] width 31 height 13
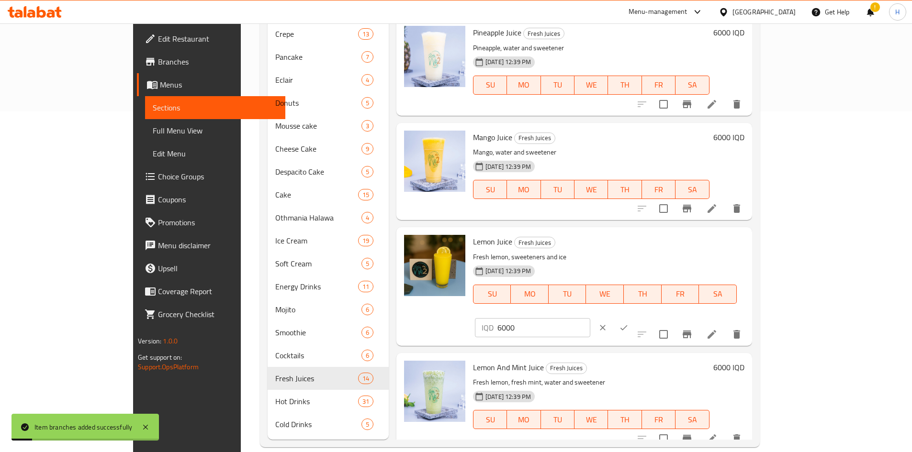
click at [590, 318] on input "6000" at bounding box center [543, 327] width 93 height 19
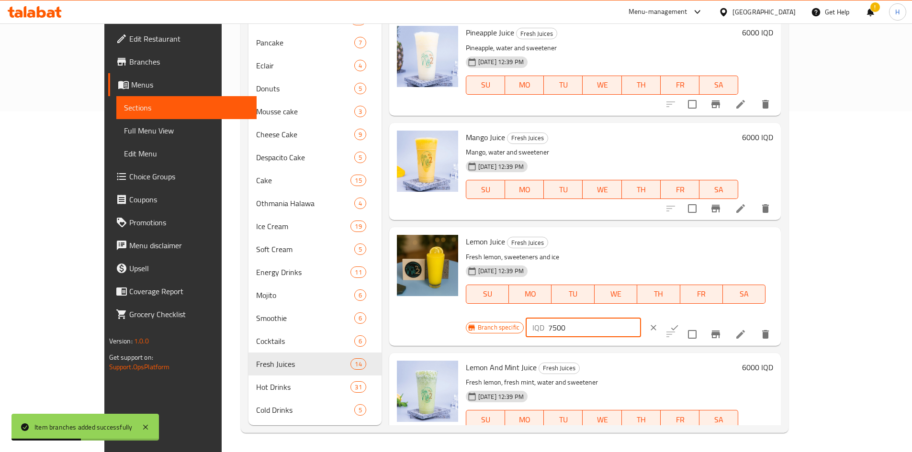
type input "7500"
click at [685, 317] on button "ok" at bounding box center [674, 327] width 21 height 21
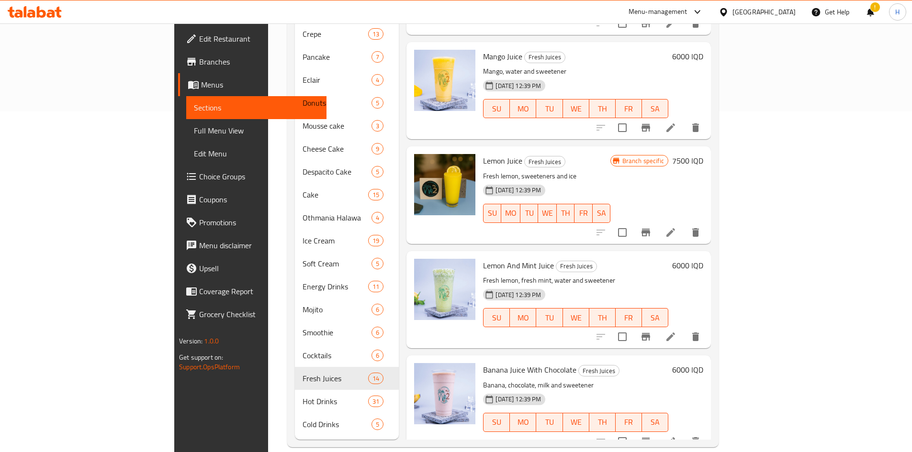
scroll to position [398, 0]
click at [676, 331] on icon at bounding box center [670, 336] width 11 height 11
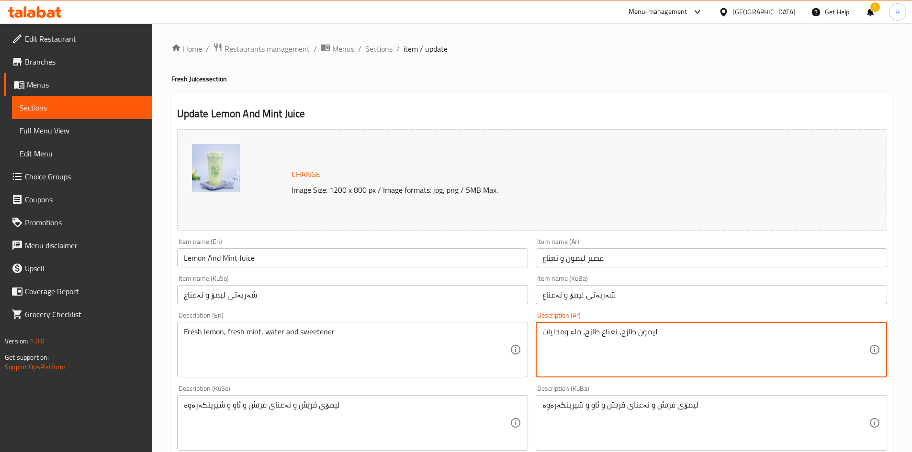
click at [599, 337] on textarea "ليمون طازج، نعناع طازج، ماء ومحليات" at bounding box center [705, 349] width 326 height 45
paste textarea "فريش، نعناع فريش، محليات، ثلج"
click at [580, 335] on textarea "ليمون فريش، نعناع فريش، محليات، ثلج" at bounding box center [705, 349] width 326 height 45
drag, startPoint x: 557, startPoint y: 334, endPoint x: 552, endPoint y: 337, distance: 5.8
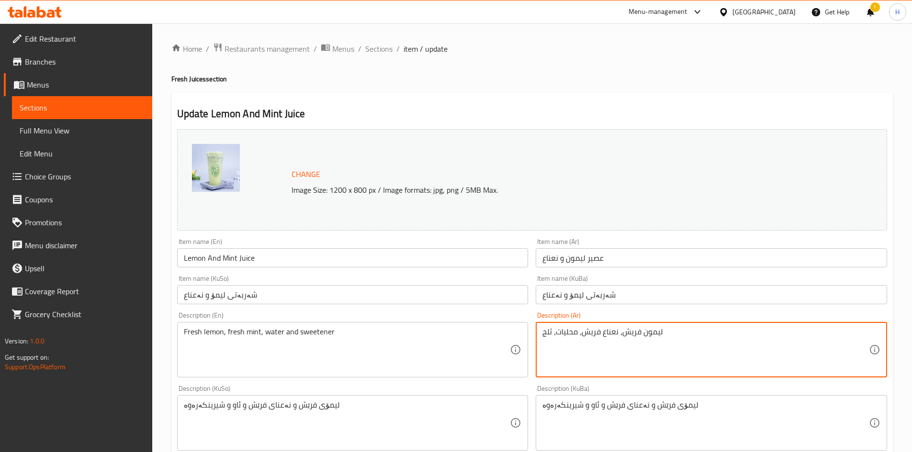
click at [552, 337] on textarea "ليمون فريش، نعناع فريش، محليات، ثلج" at bounding box center [705, 349] width 326 height 45
click at [587, 341] on textarea "ليمون فريش، نعناع فريش، محليات وثلج" at bounding box center [705, 349] width 326 height 45
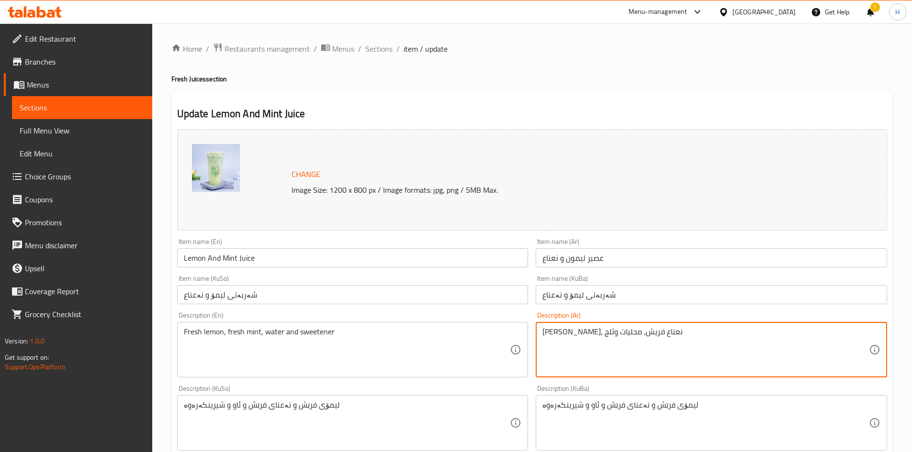
type textarea "ليمون فريش، نعناع فريش، محليات وثلج"
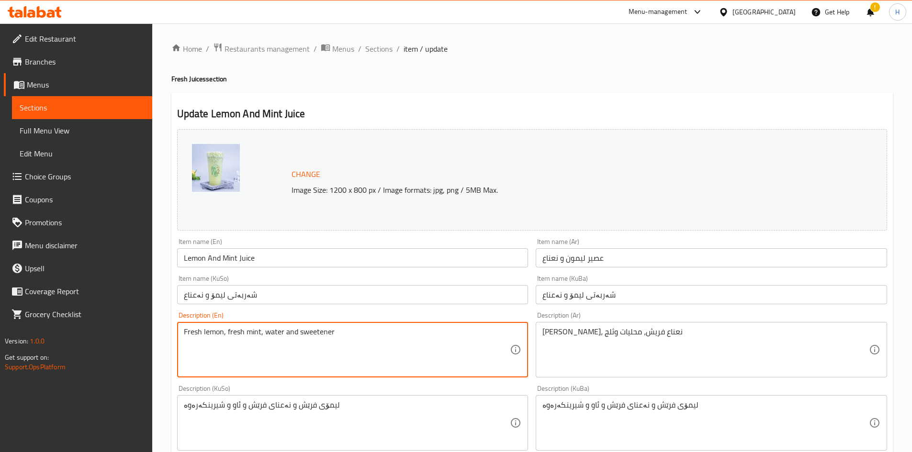
click at [321, 367] on textarea "Fresh lemon, fresh mint, water and sweetener" at bounding box center [347, 349] width 326 height 45
paste textarea "Fresh lemon, fresh mint, sweeteners and ice"
click at [321, 367] on textarea "Fresh lemon, fresh mint, water and Fresh lemon, fresh mint, sweeteners and ice" at bounding box center [347, 349] width 326 height 45
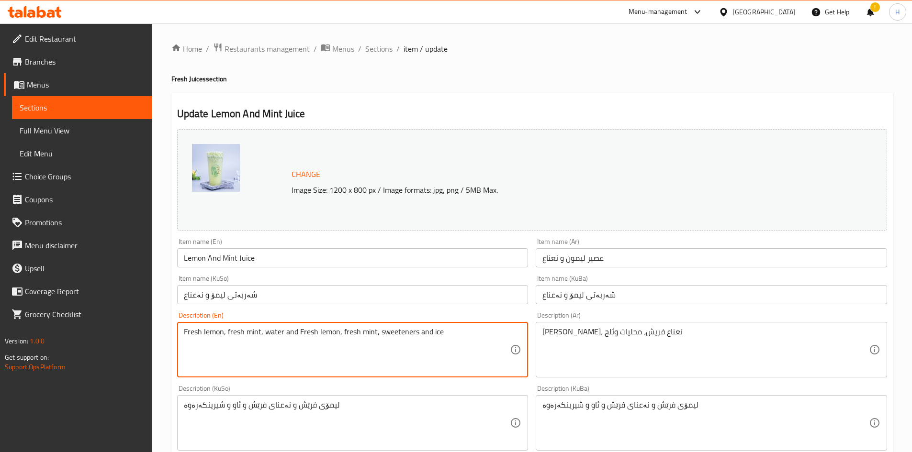
click at [321, 367] on textarea "Fresh lemon, fresh mint, water and Fresh lemon, fresh mint, sweeteners and ice" at bounding box center [347, 349] width 326 height 45
paste textarea
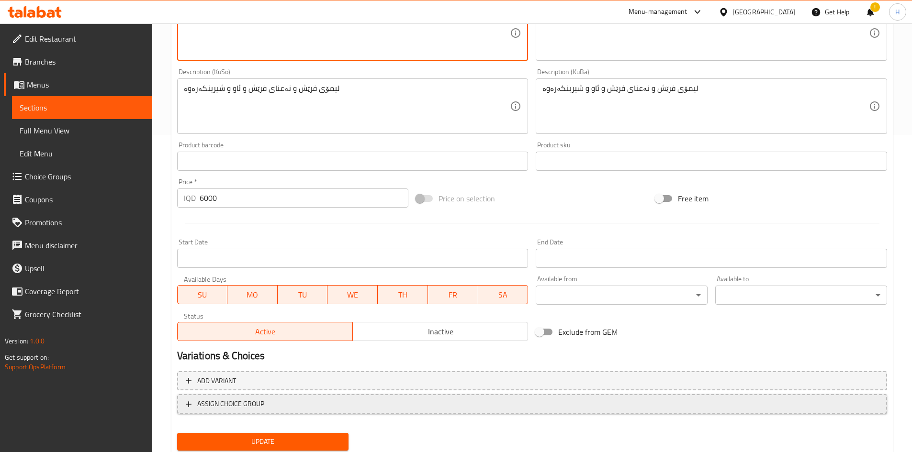
scroll to position [348, 0]
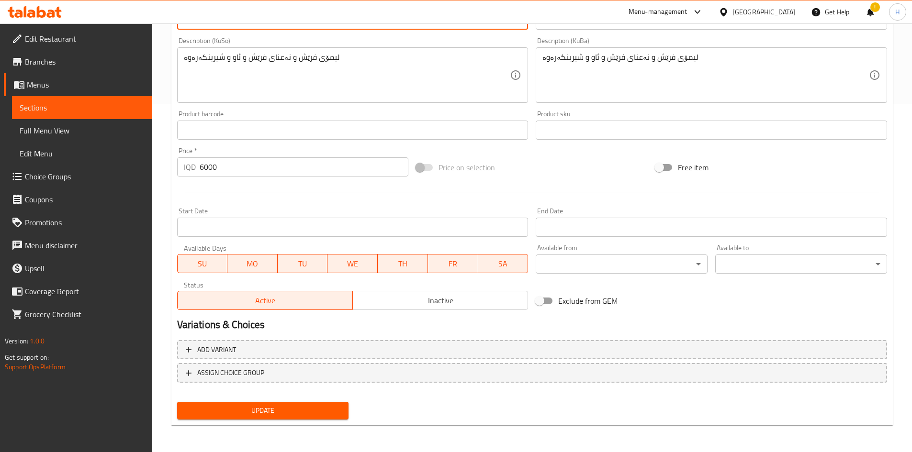
type textarea "Fresh lemon, fresh mint, sweeteners and ice"
click at [261, 415] on span "Update" at bounding box center [263, 411] width 156 height 12
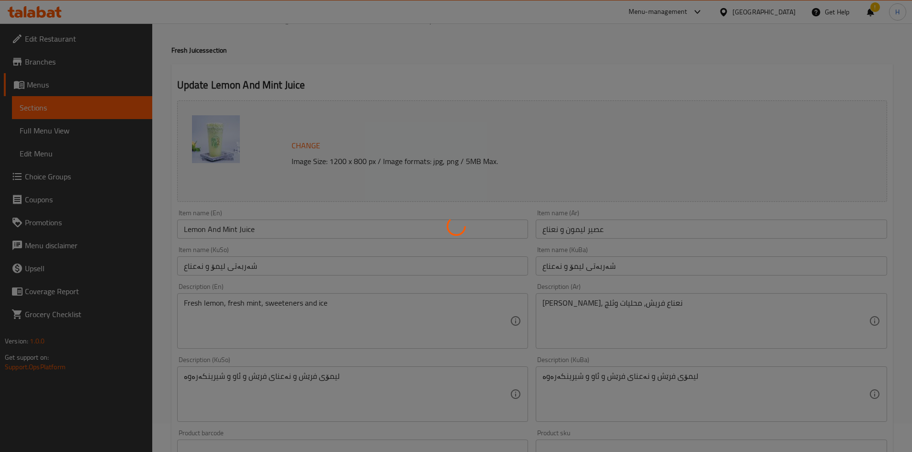
scroll to position [0, 0]
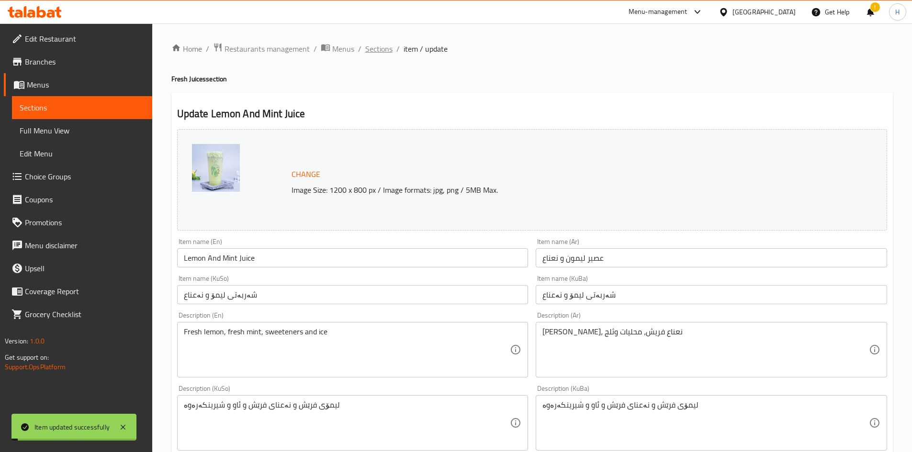
click at [377, 45] on span "Sections" at bounding box center [378, 48] width 27 height 11
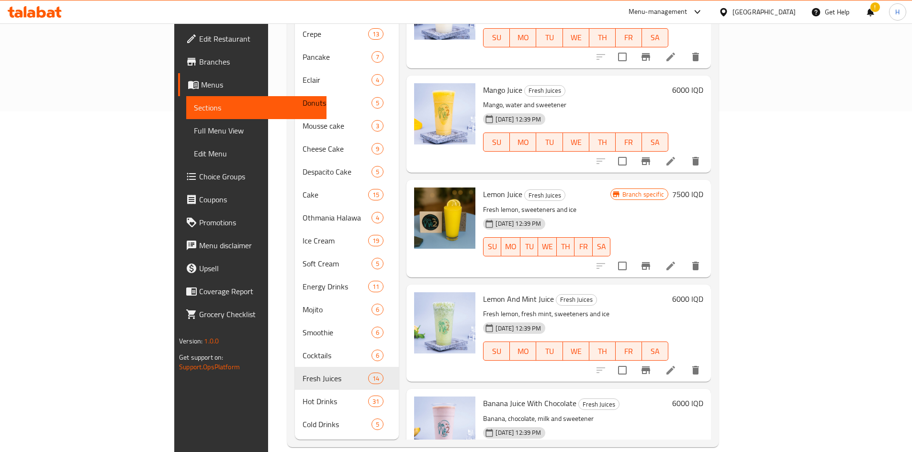
scroll to position [431, 0]
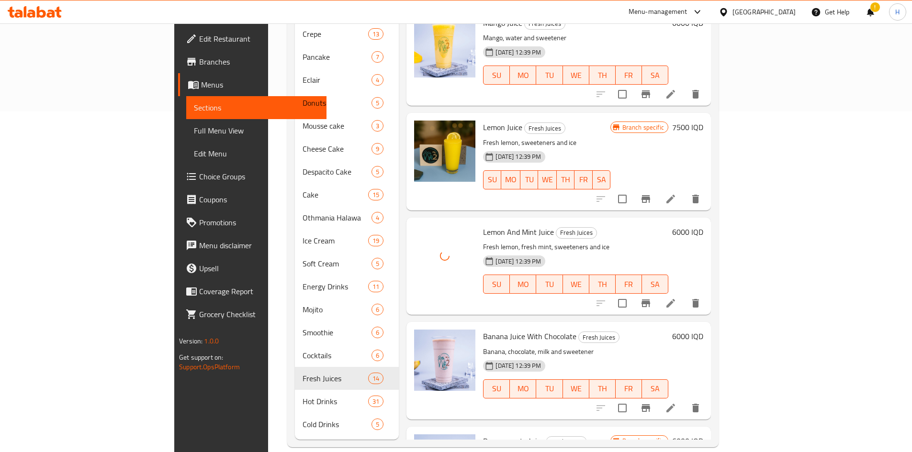
click at [650, 300] on icon "Branch-specific-item" at bounding box center [645, 304] width 9 height 8
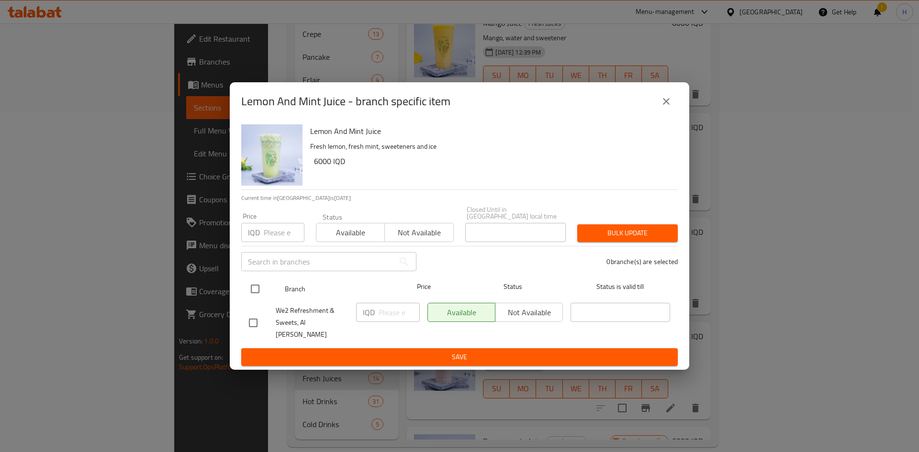
click at [246, 281] on input "checkbox" at bounding box center [255, 289] width 20 height 20
checkbox input "true"
click at [260, 291] on input "checkbox" at bounding box center [255, 289] width 20 height 20
checkbox input "false"
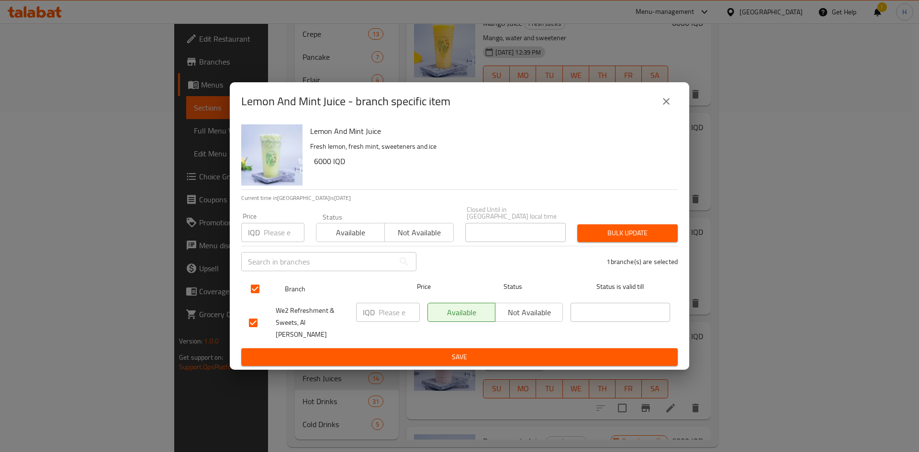
checkbox input "false"
click at [256, 292] on input "checkbox" at bounding box center [255, 289] width 20 height 20
checkbox input "true"
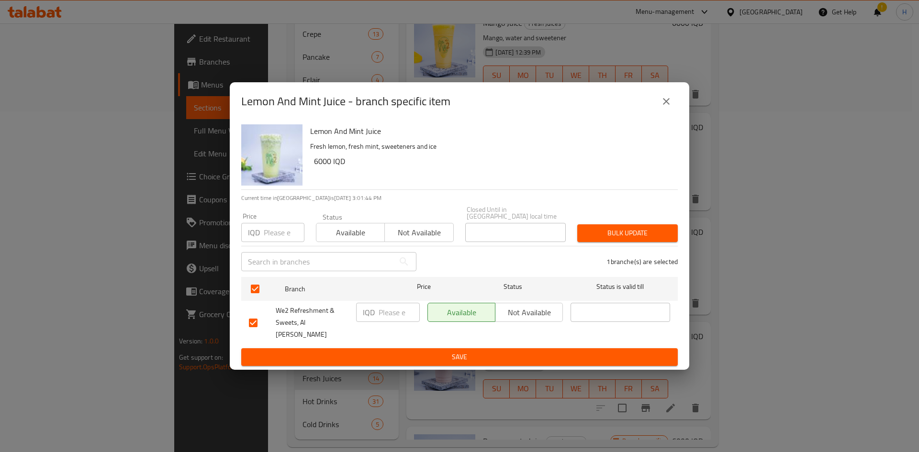
click at [389, 316] on input "number" at bounding box center [398, 312] width 41 height 19
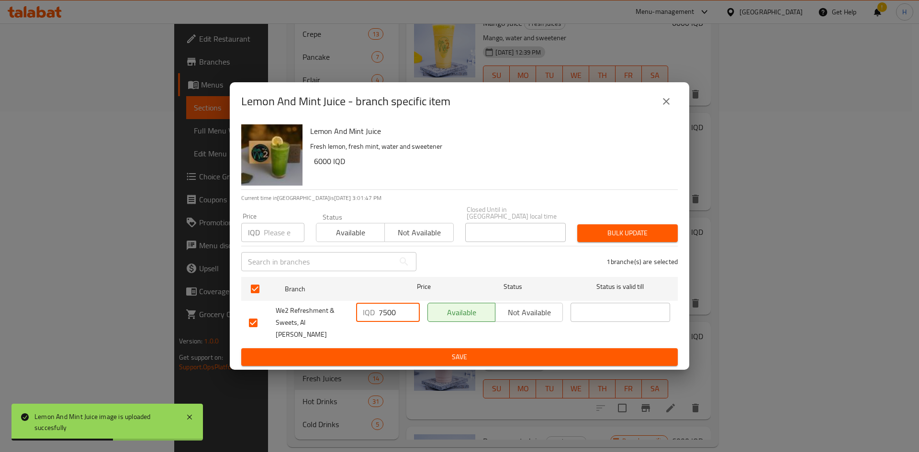
type input "7500"
click at [449, 351] on span "Save" at bounding box center [459, 357] width 421 height 12
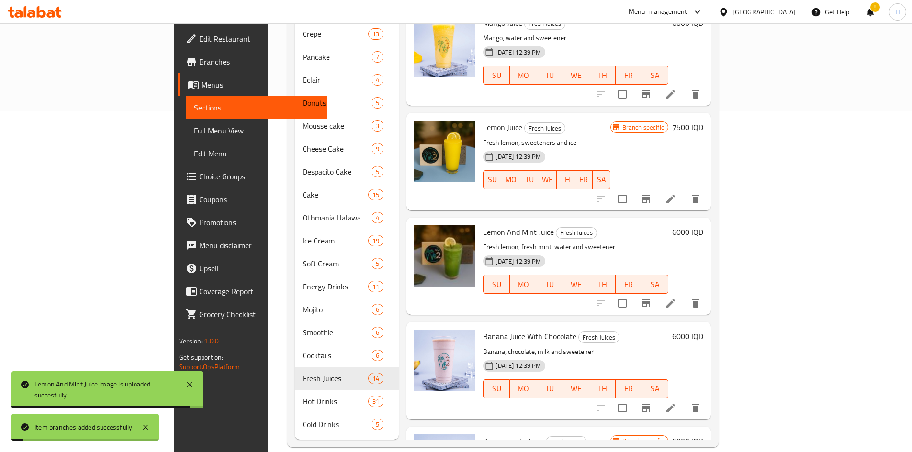
click at [703, 225] on h6 "6000 IQD" at bounding box center [687, 231] width 31 height 13
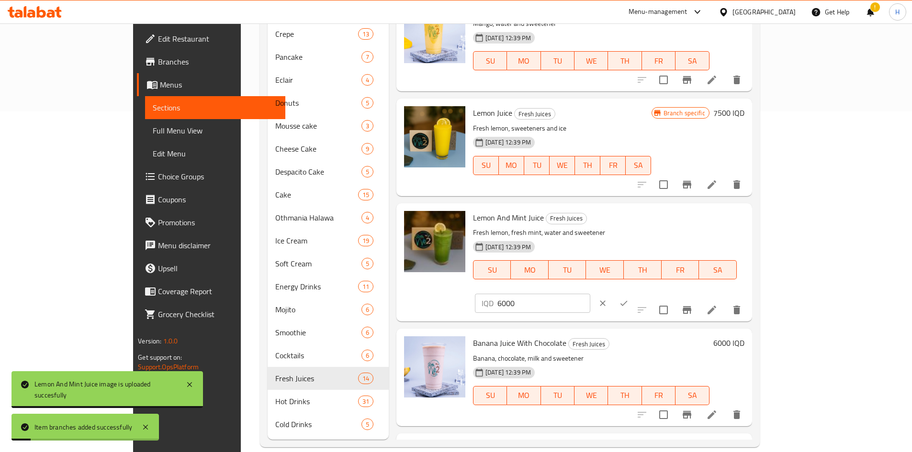
click at [590, 294] on input "6000" at bounding box center [543, 303] width 93 height 19
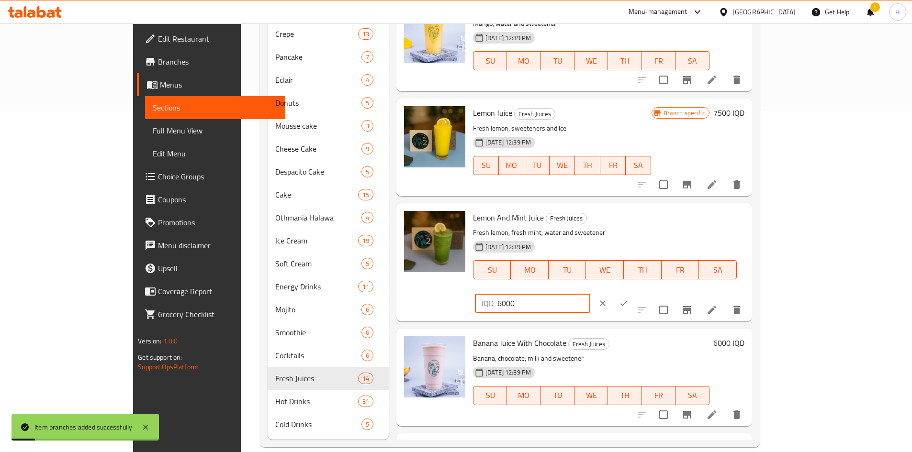
click at [590, 294] on input "6000" at bounding box center [543, 303] width 93 height 19
type input "7500"
click at [634, 293] on button "ok" at bounding box center [623, 303] width 21 height 21
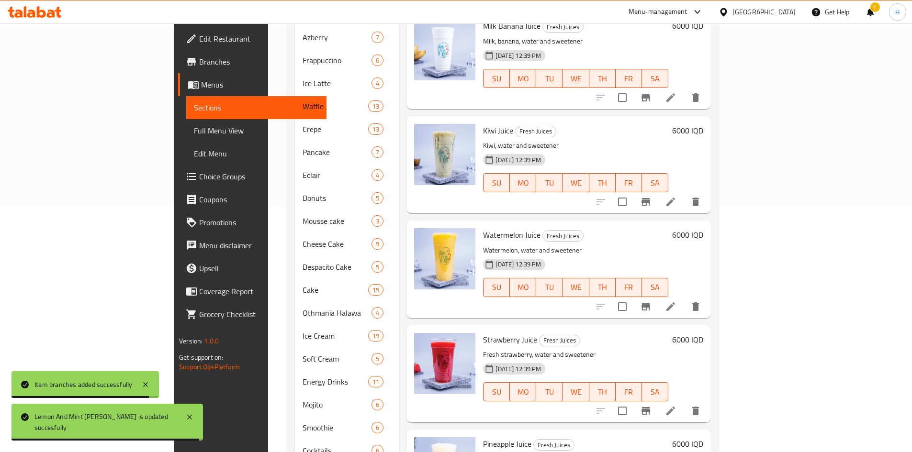
scroll to position [245, 0]
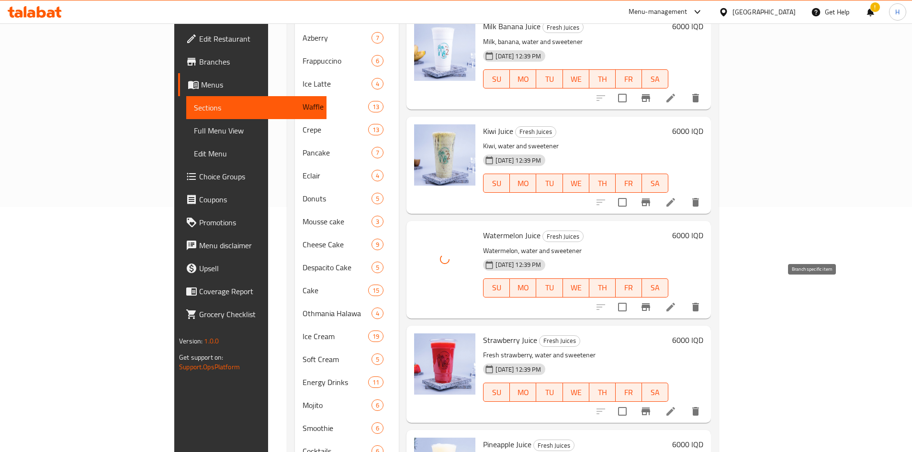
click at [651, 301] on icon "Branch-specific-item" at bounding box center [645, 306] width 11 height 11
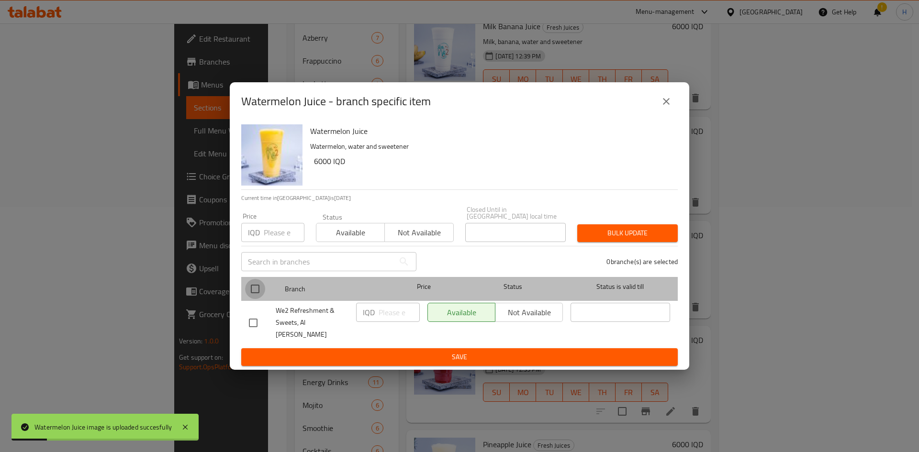
click at [248, 288] on input "checkbox" at bounding box center [255, 289] width 20 height 20
checkbox input "true"
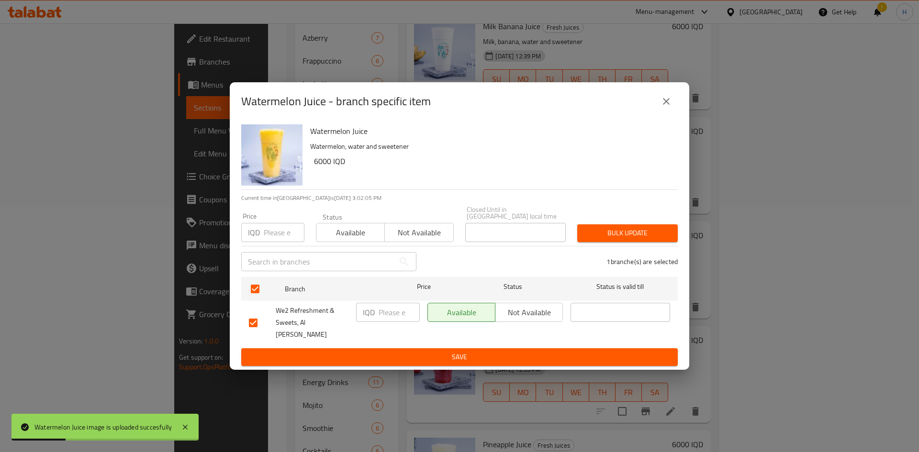
click at [390, 315] on input "number" at bounding box center [398, 312] width 41 height 19
type input "7500"
drag, startPoint x: 439, startPoint y: 354, endPoint x: 477, endPoint y: 345, distance: 38.9
click at [443, 352] on span "Save" at bounding box center [459, 357] width 421 height 12
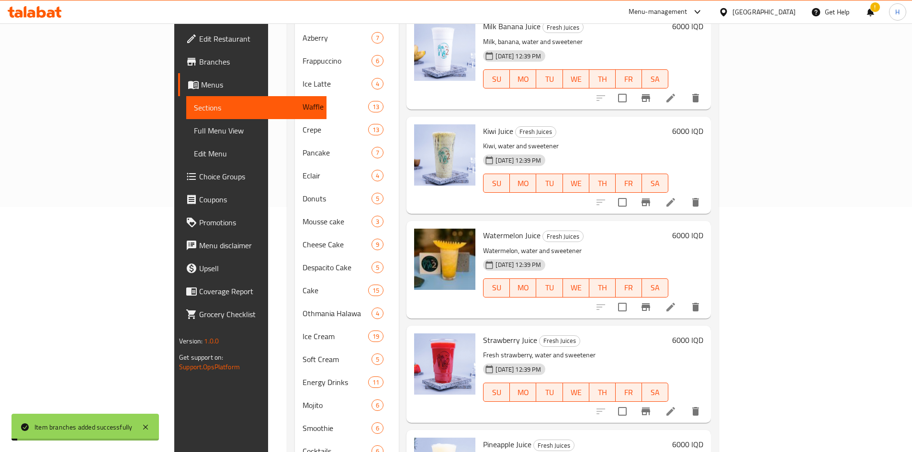
click at [703, 229] on h6 "6000 IQD" at bounding box center [687, 235] width 31 height 13
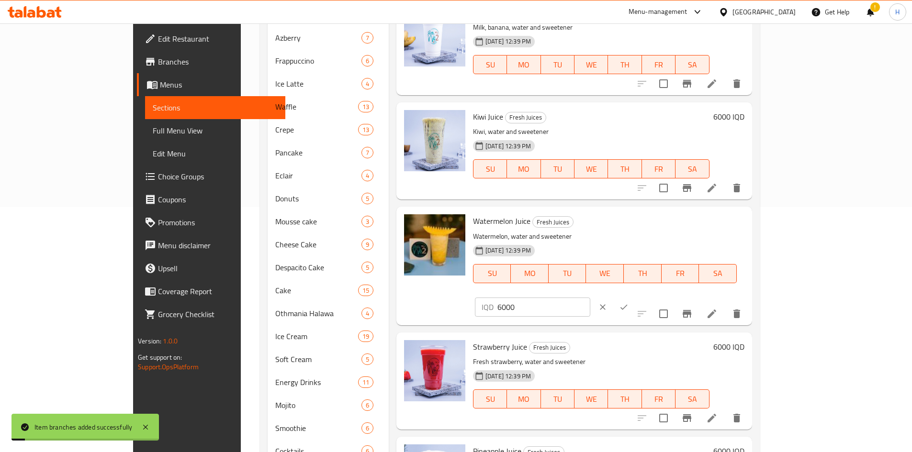
click at [590, 298] on input "6000" at bounding box center [543, 307] width 93 height 19
type input "7500"
click at [628, 302] on icon "ok" at bounding box center [624, 307] width 10 height 10
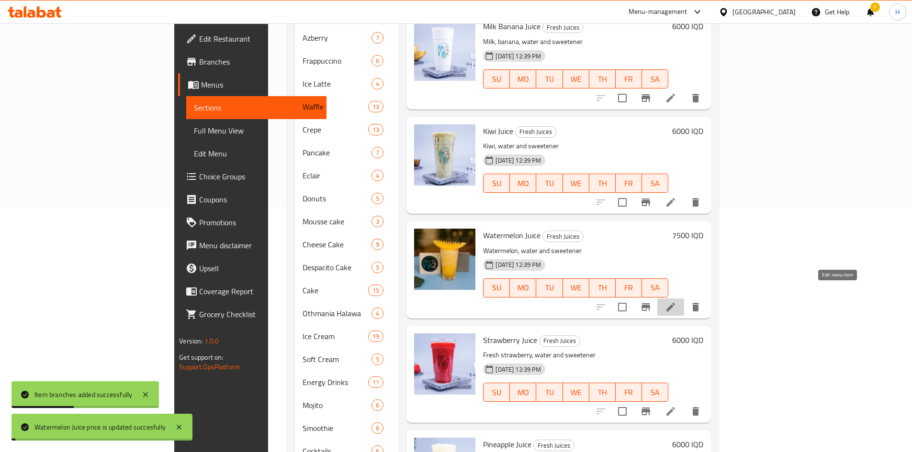
click at [675, 303] on icon at bounding box center [670, 307] width 9 height 9
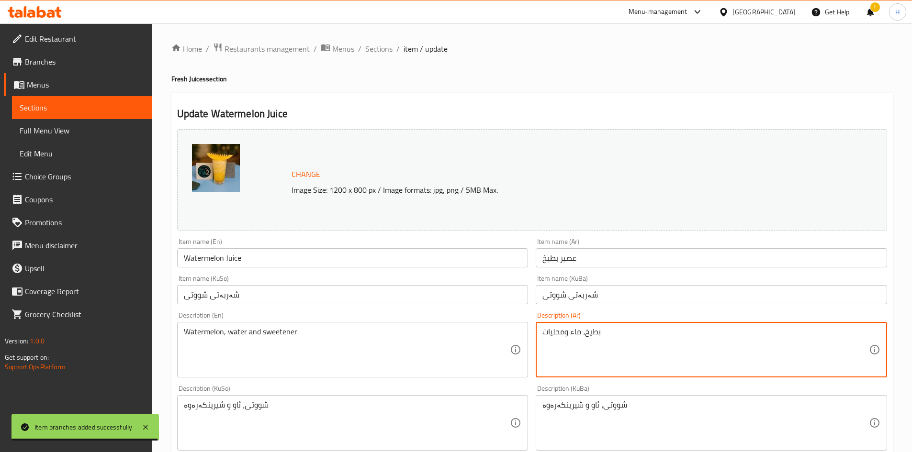
click at [619, 355] on textarea "بطيخ، ماء ومحليات" at bounding box center [705, 349] width 326 height 45
paste textarea "فريش، محليات، ثلج"
click at [553, 335] on textarea "بطيخ فريش، محليات، ثلج" at bounding box center [705, 349] width 326 height 45
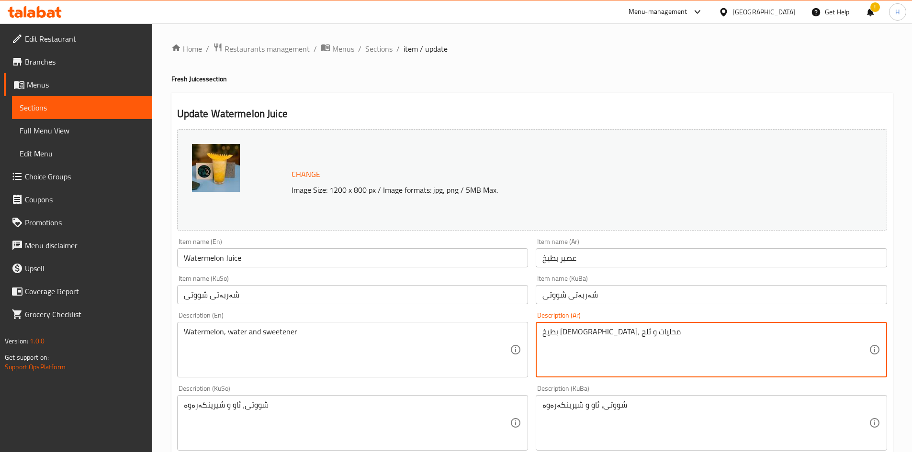
click at [553, 335] on textarea "بطيخ فريش، محليات و ثلج" at bounding box center [705, 349] width 326 height 45
click at [589, 332] on textarea "بطيخ فريش، محليات و ثلج" at bounding box center [705, 349] width 326 height 45
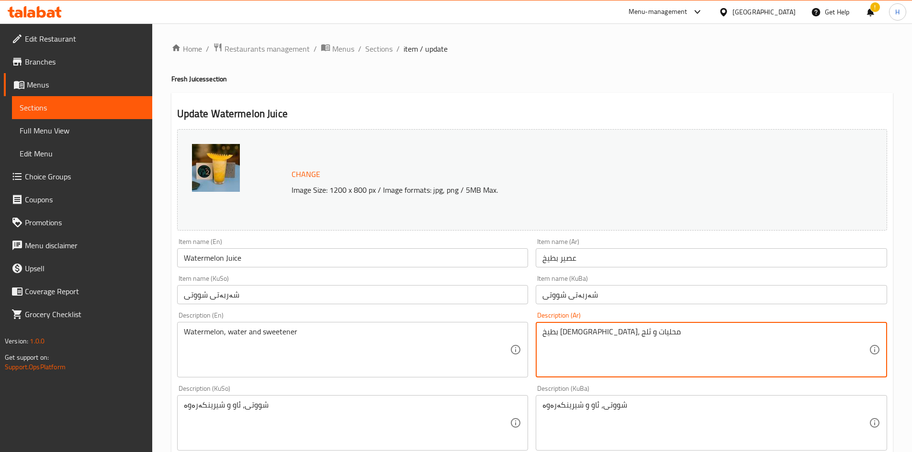
click at [589, 332] on textarea "بطيخ فريش، محليات و ثلج" at bounding box center [705, 349] width 326 height 45
type textarea "بطيخ فريش، محليات و ثلج"
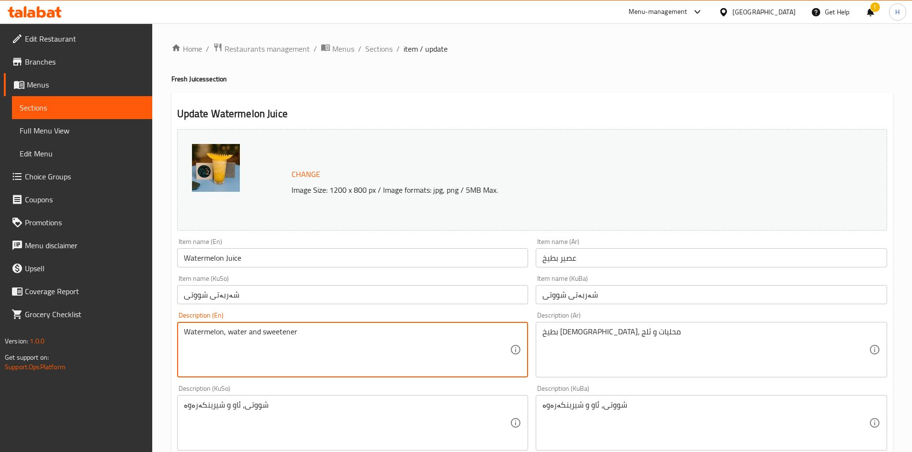
click at [249, 366] on textarea "Watermelon, water and sweetener" at bounding box center [347, 349] width 326 height 45
paste textarea "Fresh watermelon, sweeteners and ice"
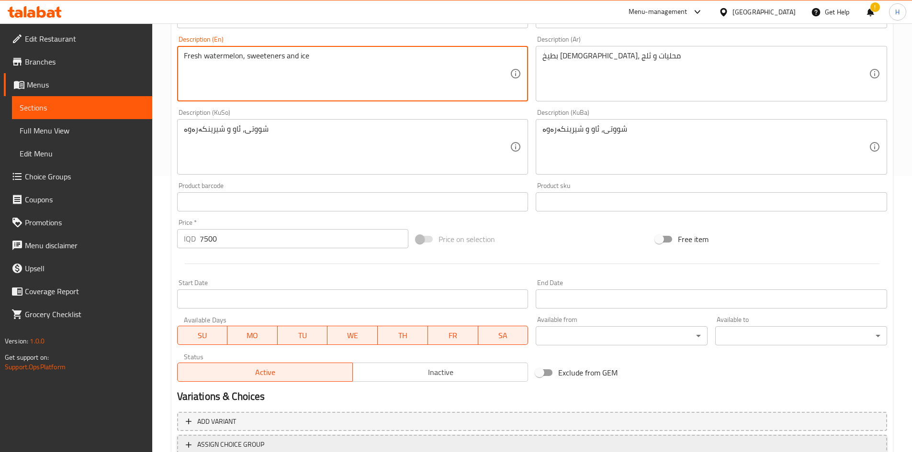
scroll to position [335, 0]
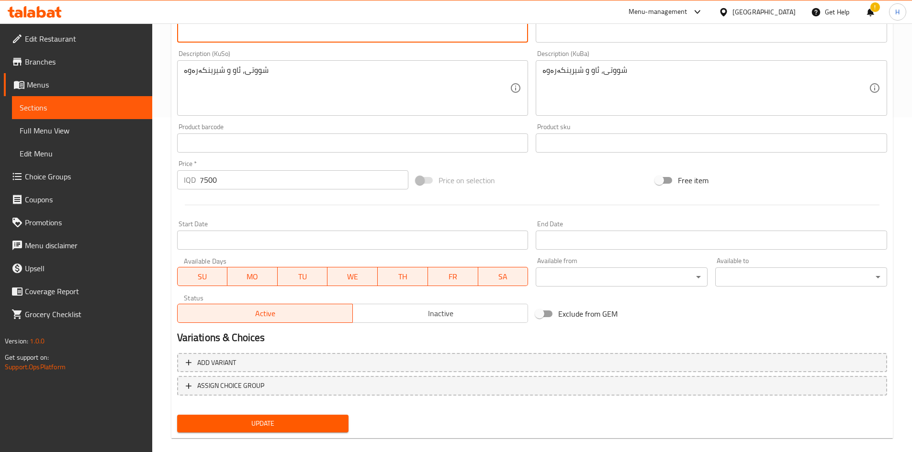
type textarea "Fresh watermelon, sweeteners and ice"
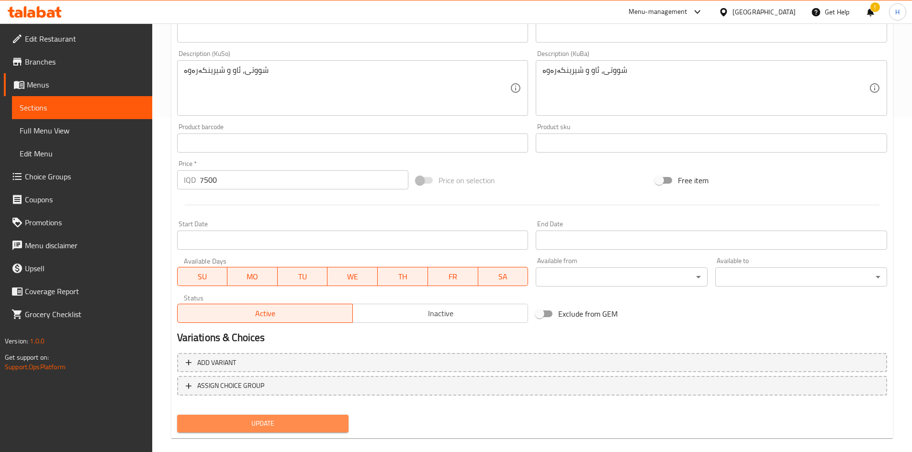
click at [254, 416] on button "Update" at bounding box center [263, 424] width 172 height 18
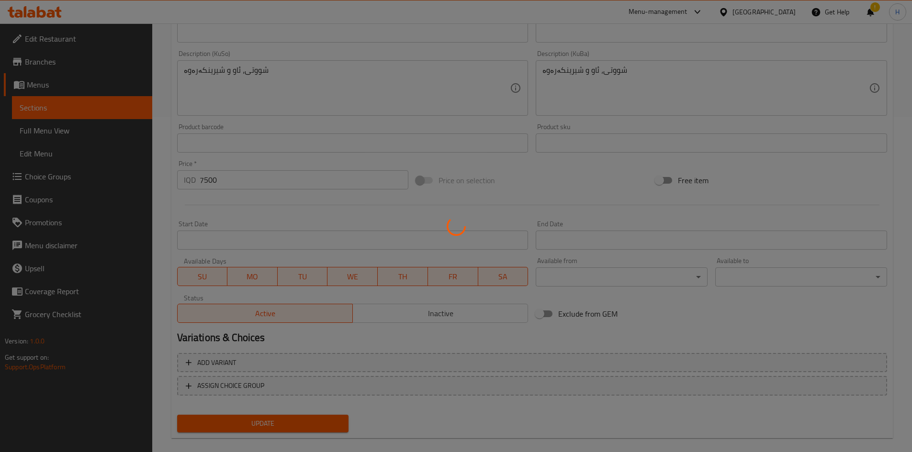
click at [252, 423] on div at bounding box center [456, 226] width 912 height 452
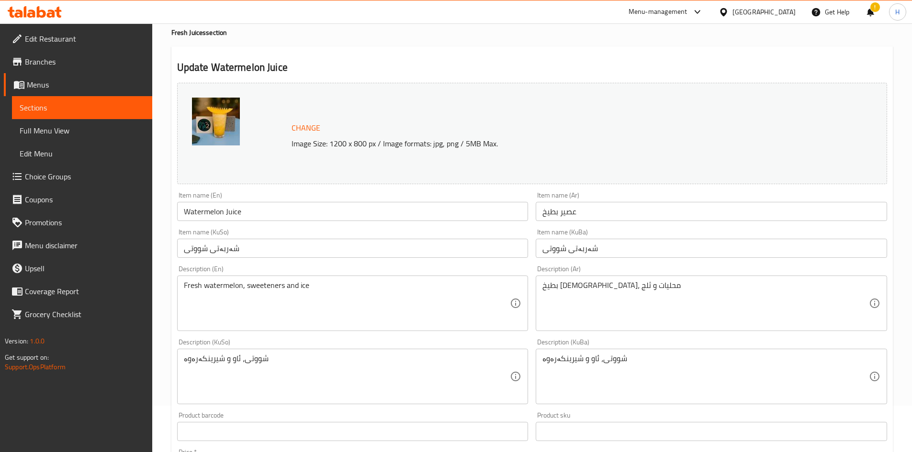
scroll to position [0, 0]
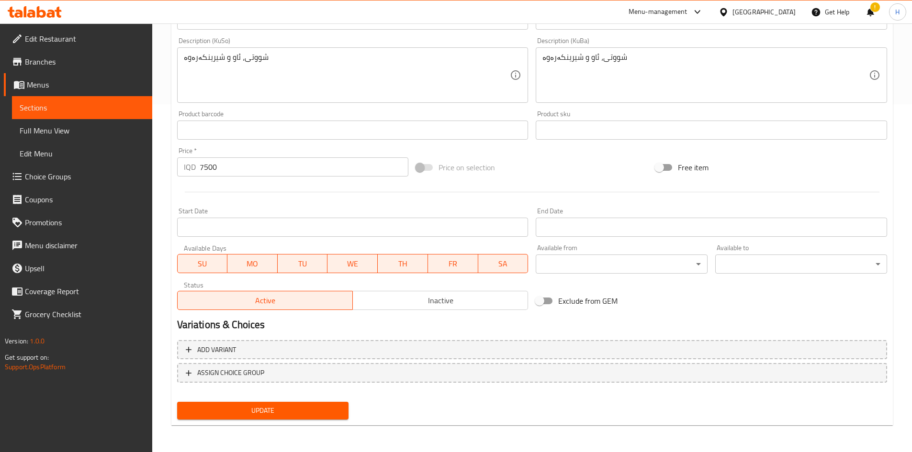
drag, startPoint x: 255, startPoint y: 410, endPoint x: 266, endPoint y: 406, distance: 12.3
click at [255, 410] on span "Update" at bounding box center [263, 411] width 156 height 12
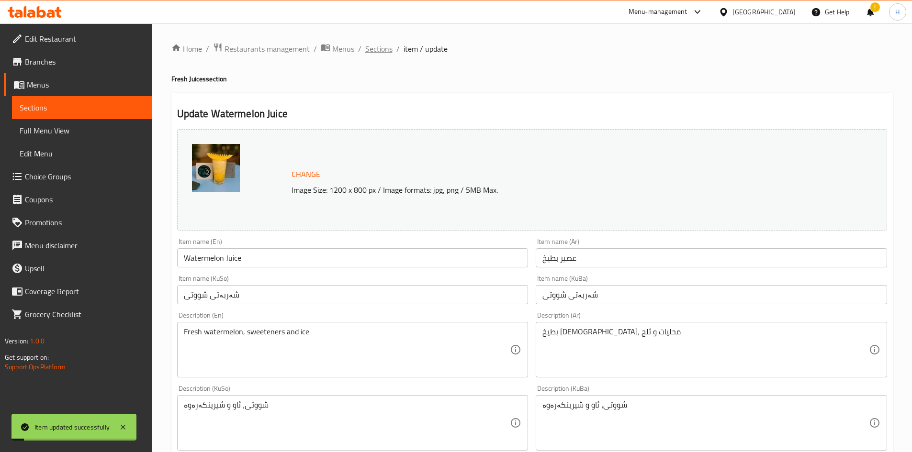
click at [371, 46] on span "Sections" at bounding box center [378, 48] width 27 height 11
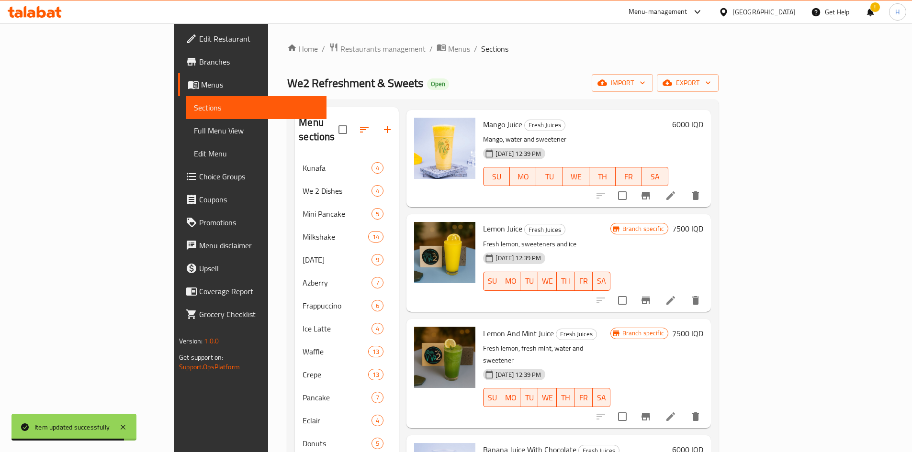
scroll to position [828, 0]
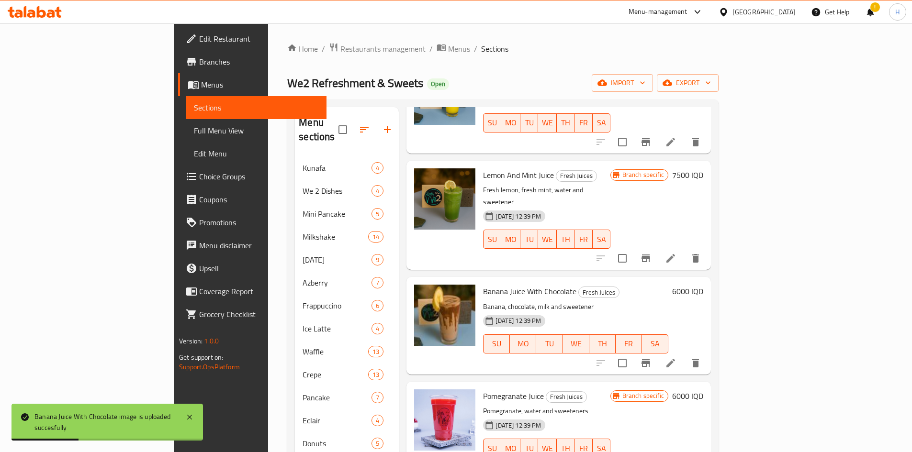
click at [676, 357] on icon at bounding box center [670, 362] width 11 height 11
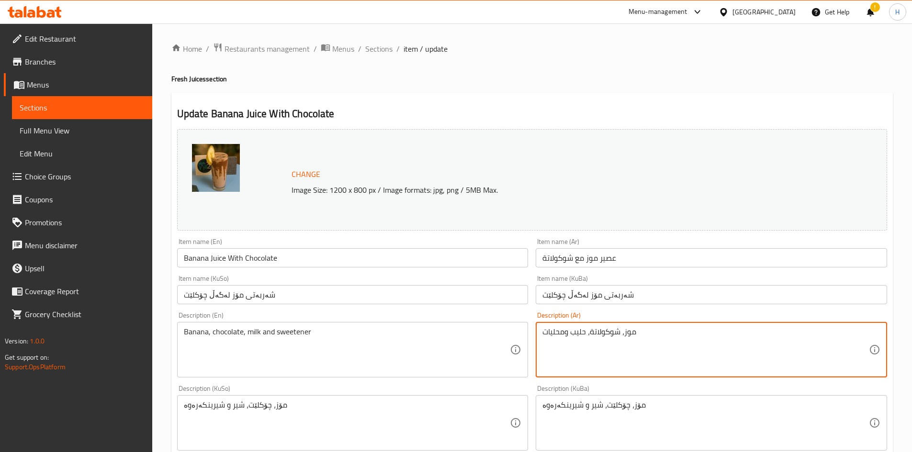
click at [599, 342] on textarea "موز، شوكولاتة، حليب ومحليات" at bounding box center [705, 349] width 326 height 45
paste textarea "فريش، حليب، شوكولاتة، ثلج"
click at [552, 337] on textarea "موز فريش، حليب، شوكولاتة، ثلج" at bounding box center [705, 349] width 326 height 45
click at [578, 343] on textarea "موز فريش، حليب، شوكولاتة وثلج" at bounding box center [705, 349] width 326 height 45
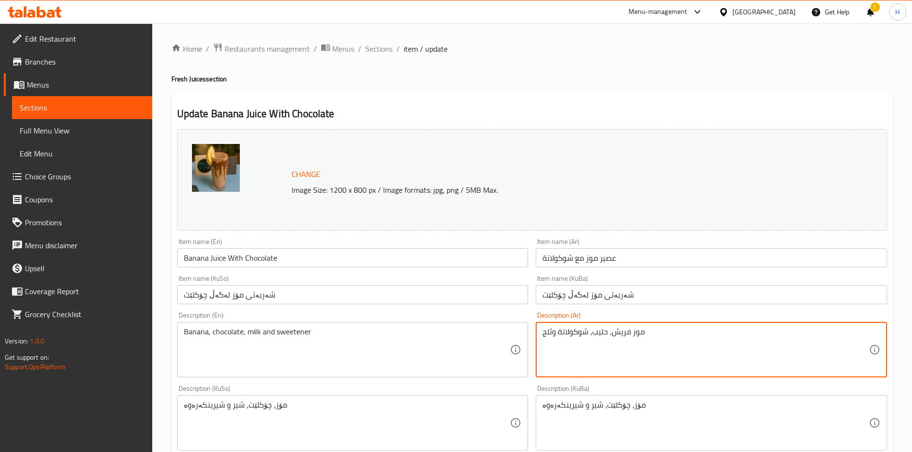
click at [578, 343] on textarea "موز فريش، حليب، شوكولاتة وثلج" at bounding box center [705, 349] width 326 height 45
type textarea "موز فريش، حليب، شوكولاتة وثلج"
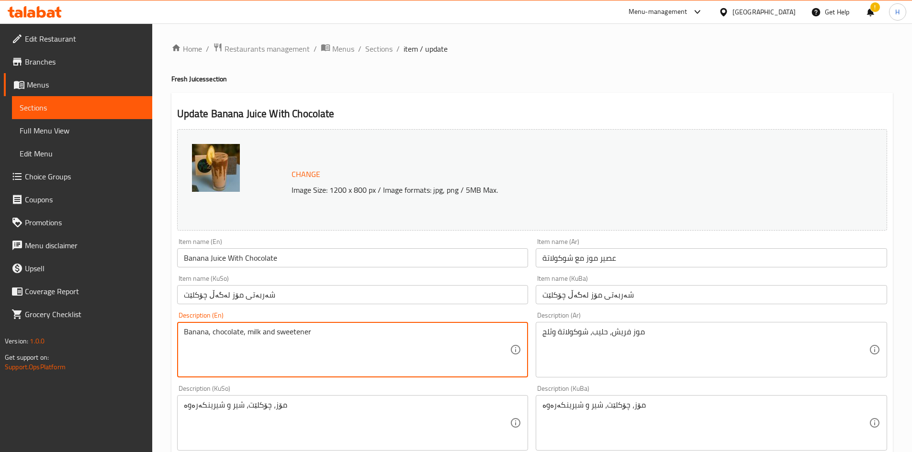
click at [268, 356] on textarea "Banana, chocolate, milk and sweetener" at bounding box center [347, 349] width 326 height 45
paste textarea "Fresh banana, milk, chocolate and ice"
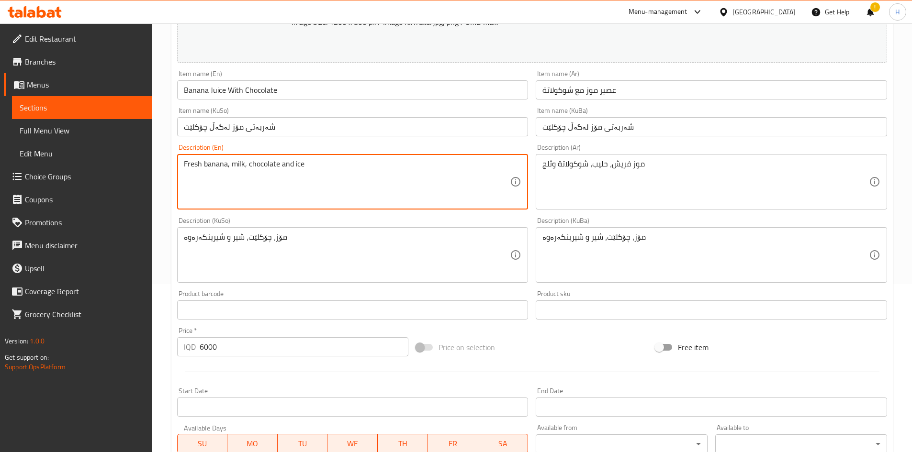
scroll to position [348, 0]
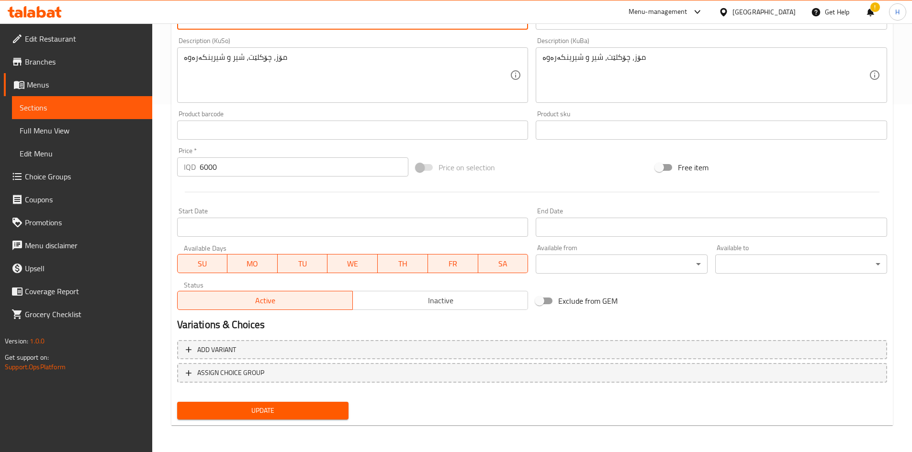
type textarea "Fresh banana, milk, chocolate and ice"
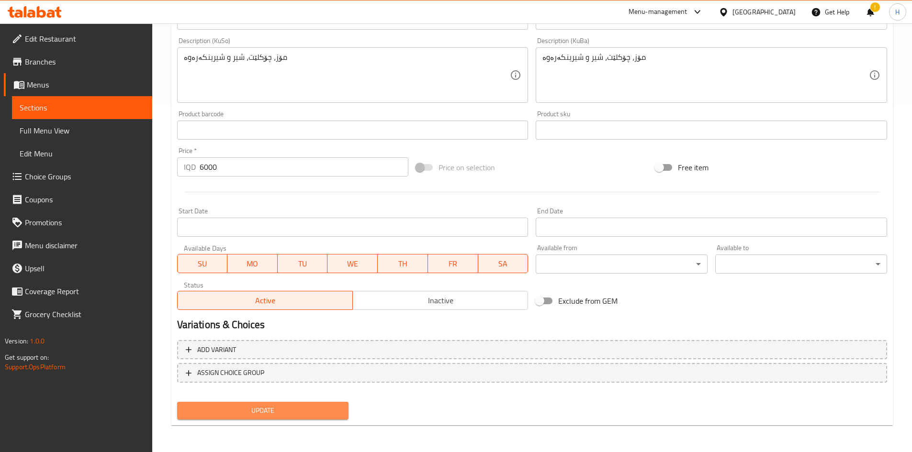
drag, startPoint x: 280, startPoint y: 408, endPoint x: 356, endPoint y: 381, distance: 80.5
click at [279, 408] on span "Update" at bounding box center [263, 411] width 156 height 12
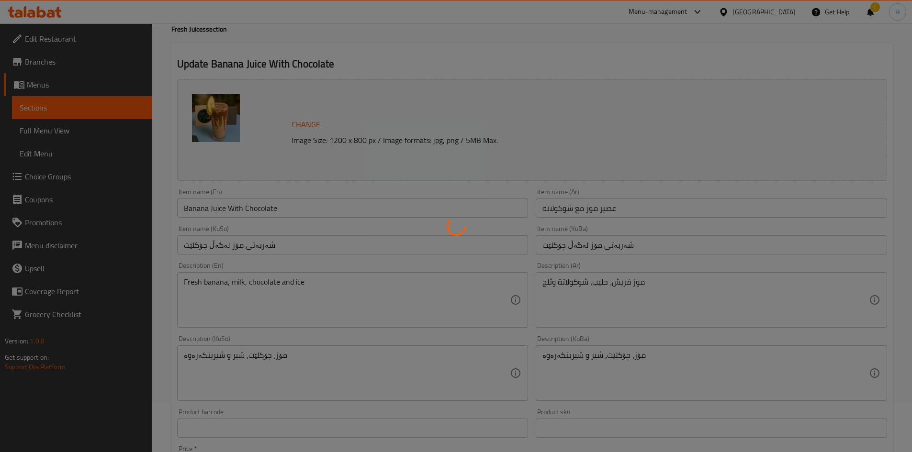
scroll to position [0, 0]
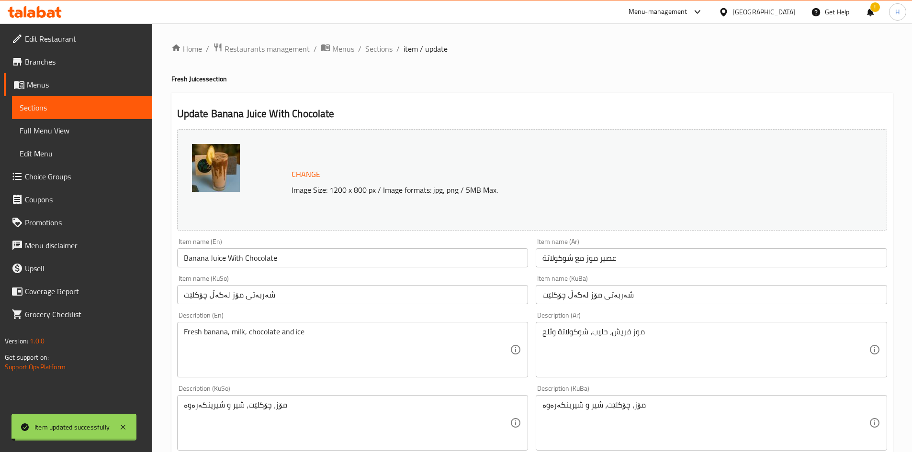
click at [380, 49] on span "Sections" at bounding box center [378, 48] width 27 height 11
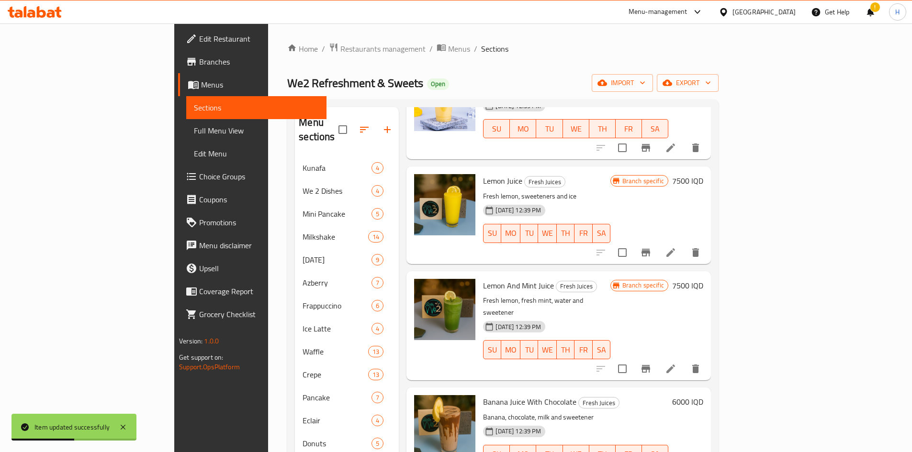
scroll to position [828, 0]
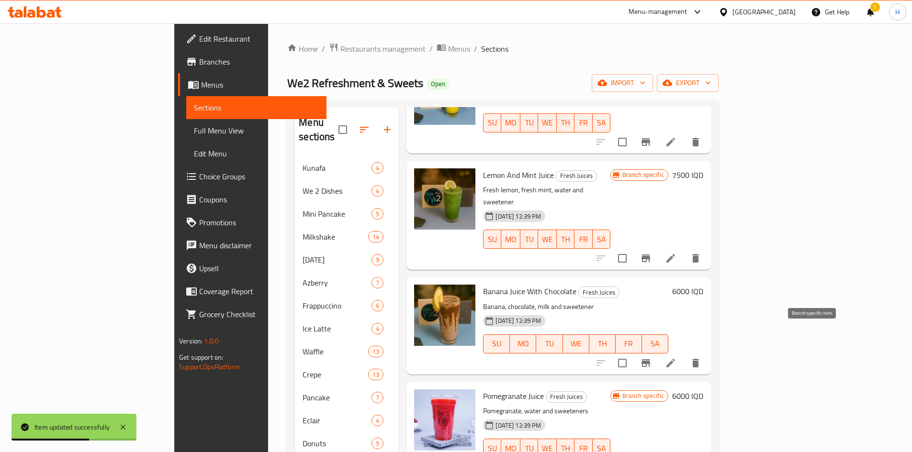
click at [650, 359] on icon "Branch-specific-item" at bounding box center [645, 363] width 9 height 8
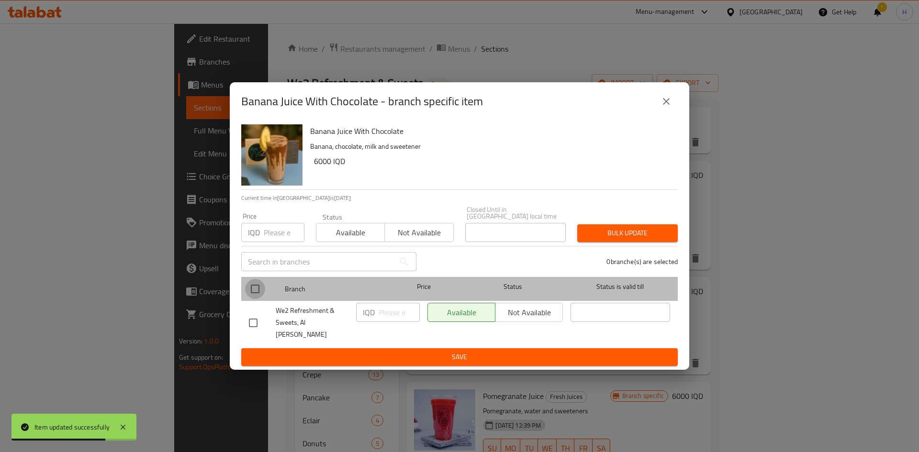
click at [249, 290] on input "checkbox" at bounding box center [255, 289] width 20 height 20
checkbox input "true"
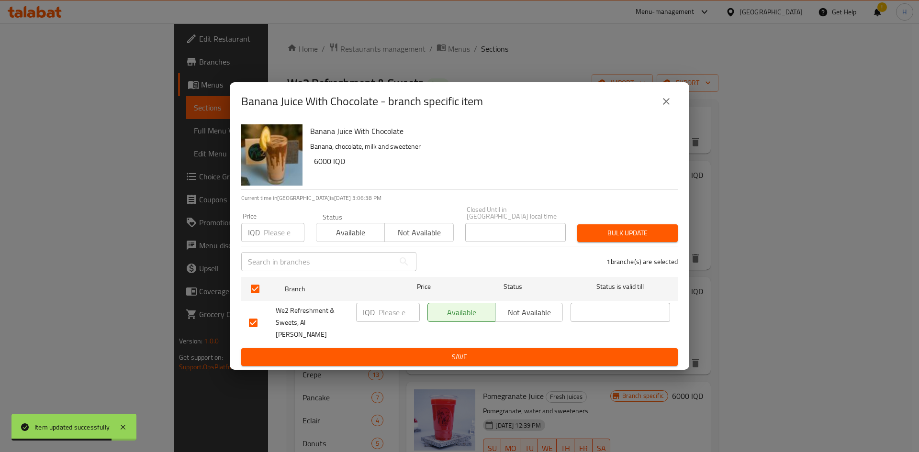
click at [393, 317] on input "number" at bounding box center [398, 312] width 41 height 19
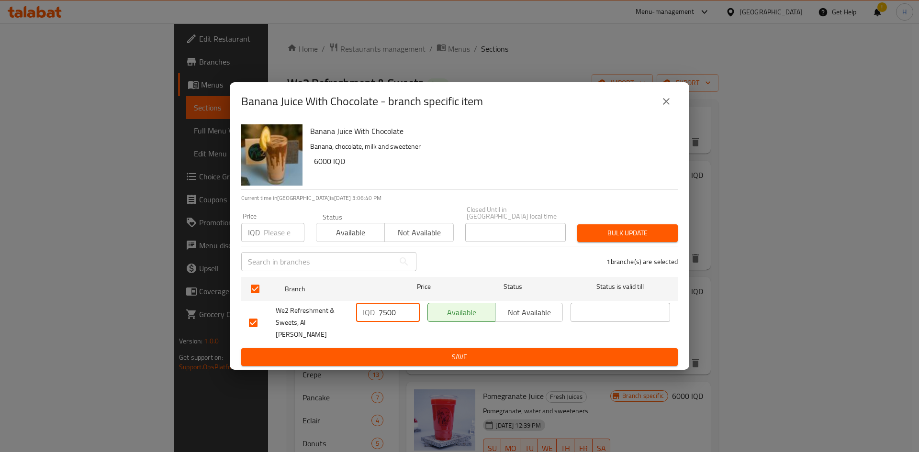
type input "7500"
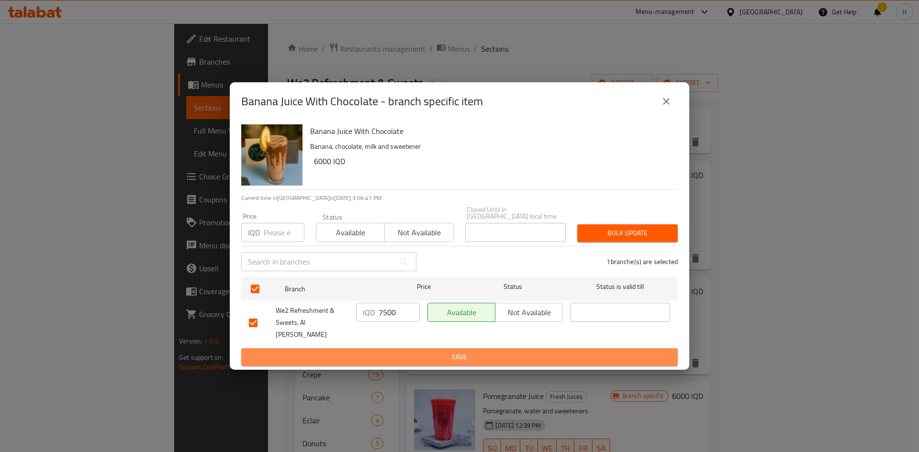
click at [414, 351] on span "Save" at bounding box center [459, 357] width 421 height 12
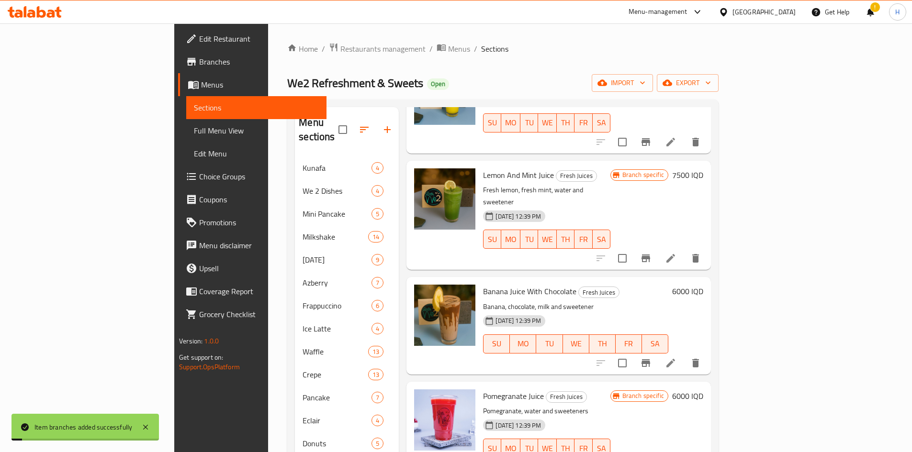
click at [703, 285] on h6 "6000 IQD" at bounding box center [687, 291] width 31 height 13
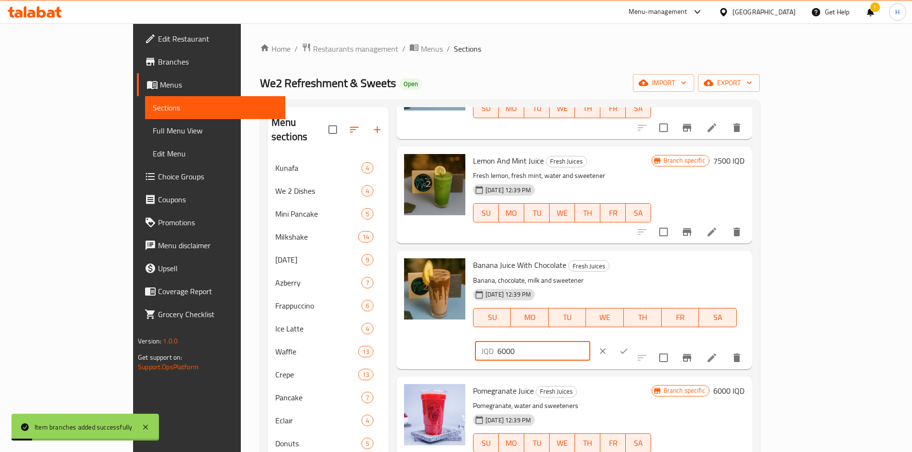
click at [590, 342] on input "6000" at bounding box center [543, 351] width 93 height 19
type input "7500"
click at [628, 346] on icon "ok" at bounding box center [624, 351] width 10 height 10
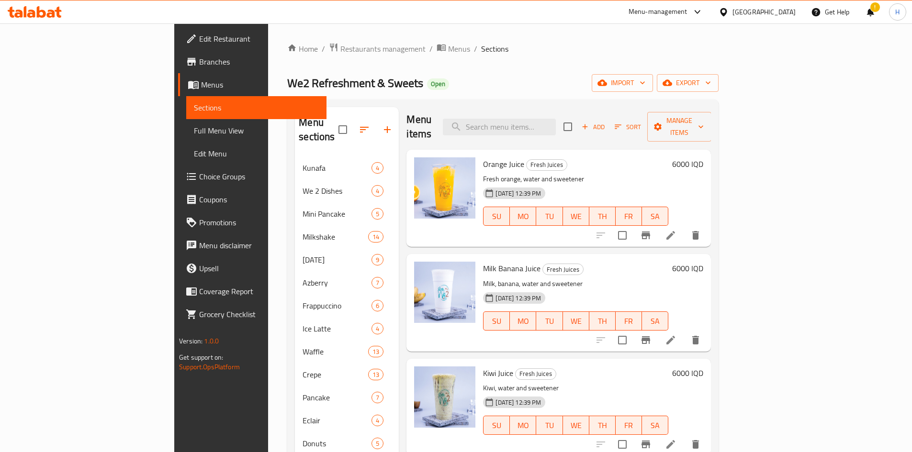
scroll to position [0, 0]
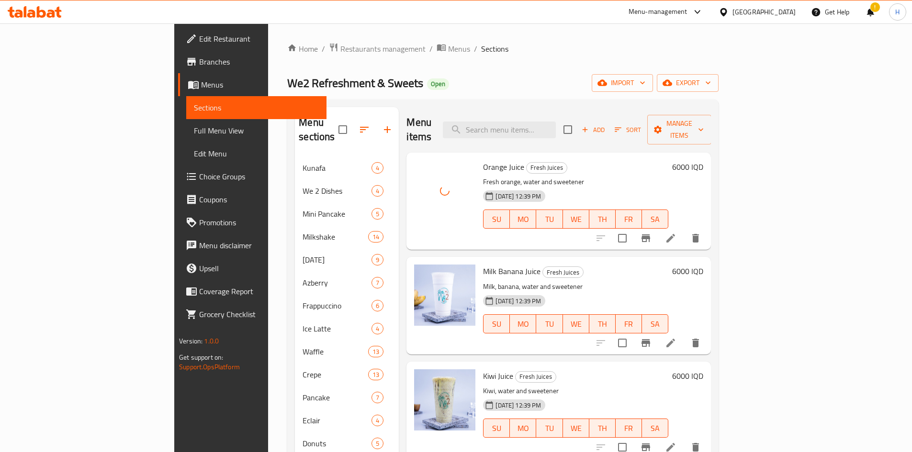
click at [650, 234] on icon "Branch-specific-item" at bounding box center [645, 238] width 9 height 8
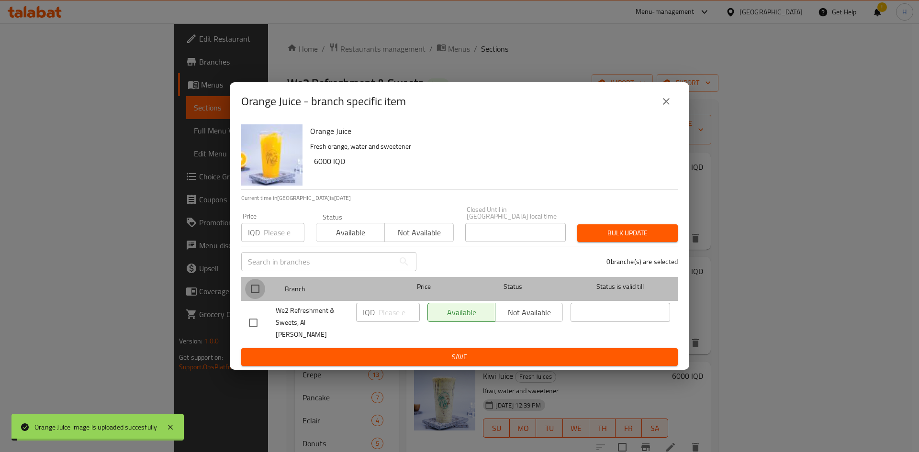
click at [262, 290] on input "checkbox" at bounding box center [255, 289] width 20 height 20
checkbox input "true"
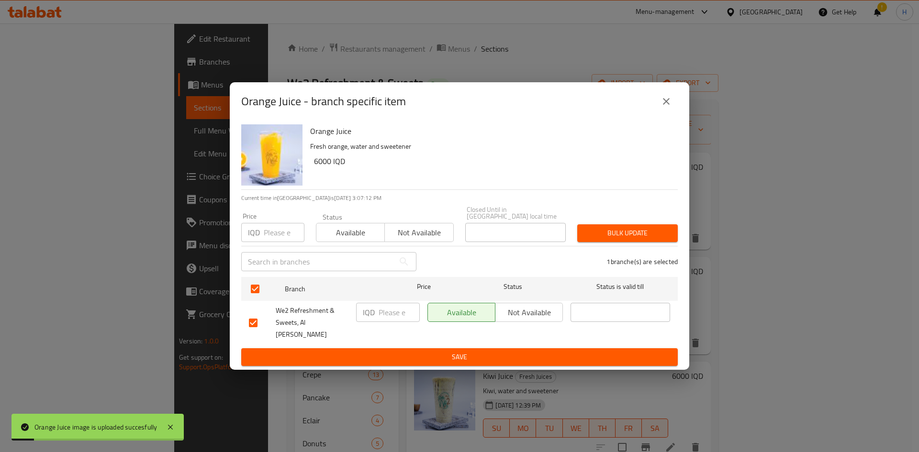
click at [392, 313] on input "number" at bounding box center [398, 312] width 41 height 19
type input "6"
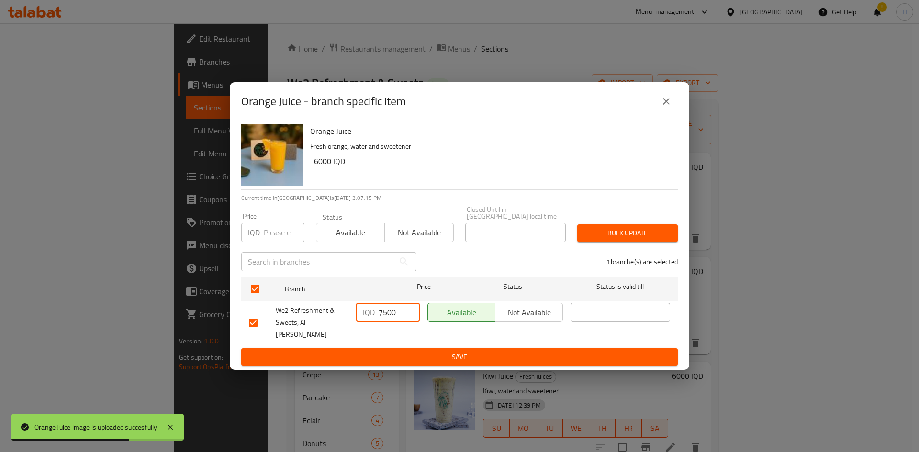
type input "7500"
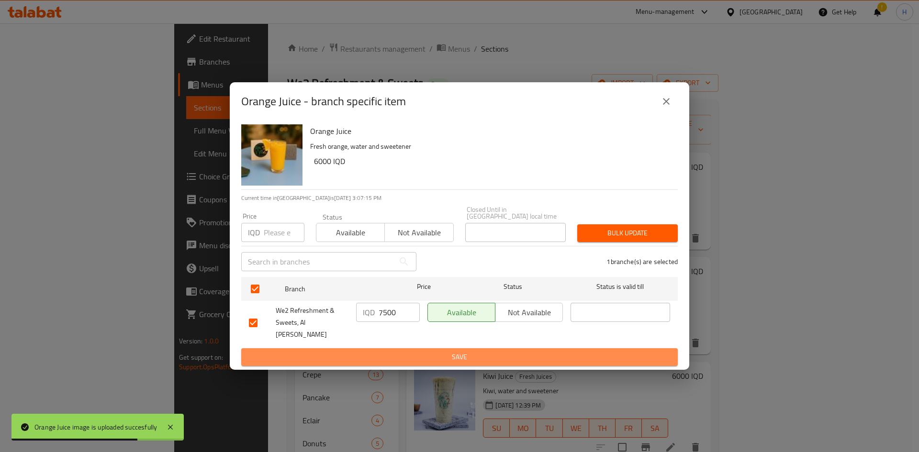
click at [391, 348] on button "Save" at bounding box center [459, 357] width 436 height 18
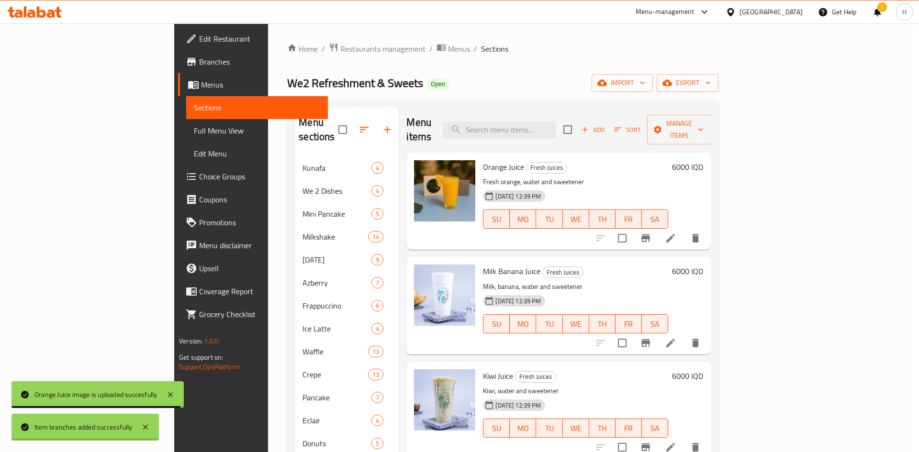
click at [855, 153] on body "Item branches added successfully Orange Juice image is uploaded succesfully ​ M…" at bounding box center [459, 237] width 919 height 429
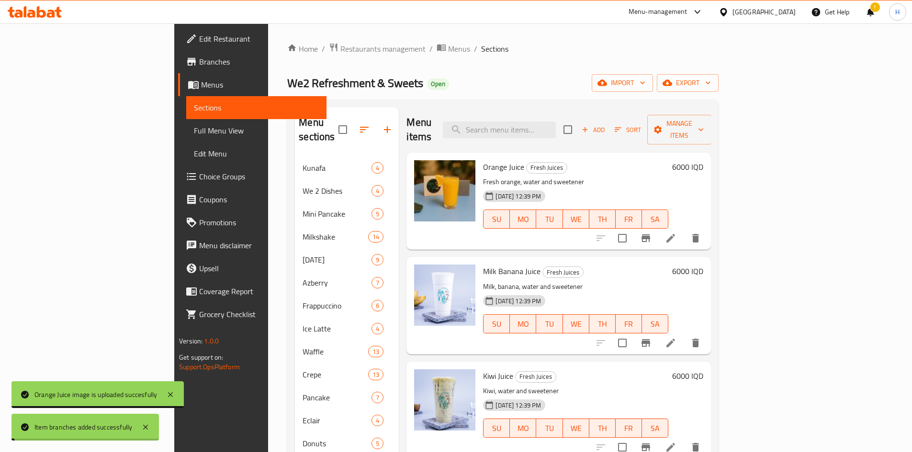
click at [703, 160] on h6 "6000 IQD" at bounding box center [687, 166] width 31 height 13
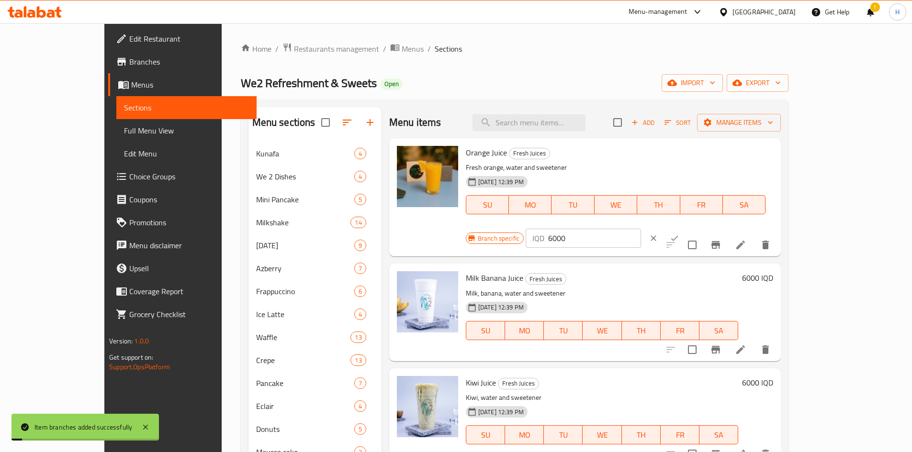
click at [641, 229] on input "6000" at bounding box center [594, 238] width 93 height 19
type input "7500"
click at [685, 228] on button "ok" at bounding box center [674, 238] width 21 height 21
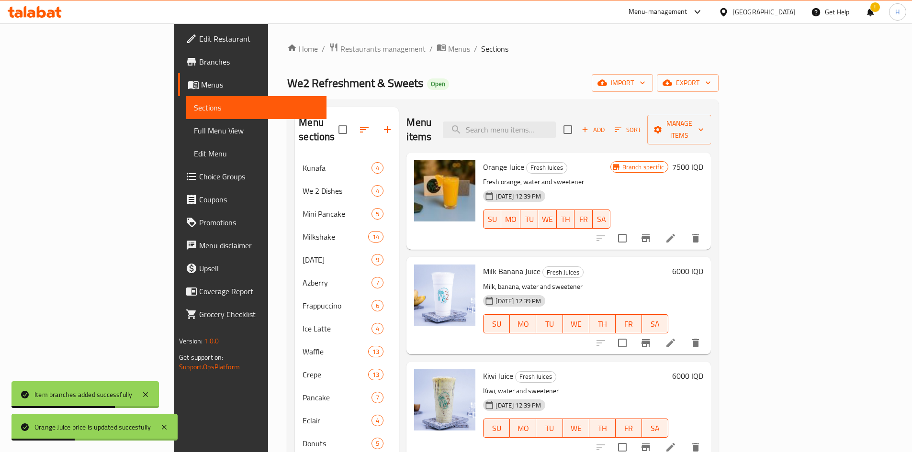
click at [684, 230] on li at bounding box center [670, 238] width 27 height 17
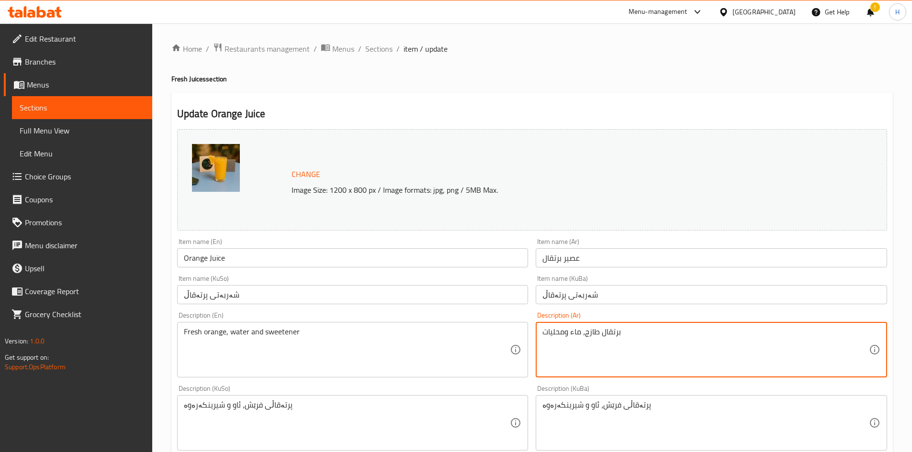
click at [612, 345] on textarea "برتقال طازج، ماء ومحليات" at bounding box center [705, 349] width 326 height 45
paste textarea "فريش، ثلج"
drag, startPoint x: 556, startPoint y: 334, endPoint x: 553, endPoint y: 341, distance: 7.3
click at [553, 341] on textarea "برتقال فريش، ثلج" at bounding box center [705, 349] width 326 height 45
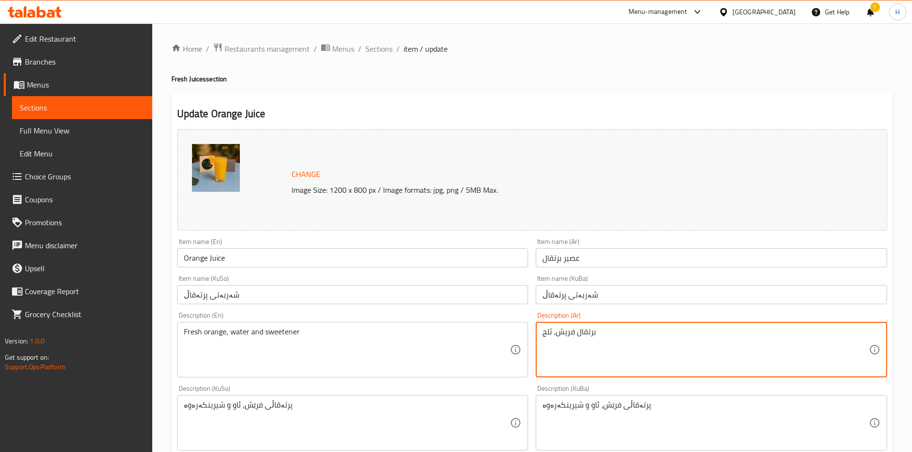
click at [556, 336] on textarea "برتقال فريش، ثلج" at bounding box center [705, 349] width 326 height 45
click at [553, 337] on textarea "برتقال فريش، ثلج" at bounding box center [705, 349] width 326 height 45
click at [563, 330] on textarea "برتقال فريش و ثلج" at bounding box center [705, 349] width 326 height 45
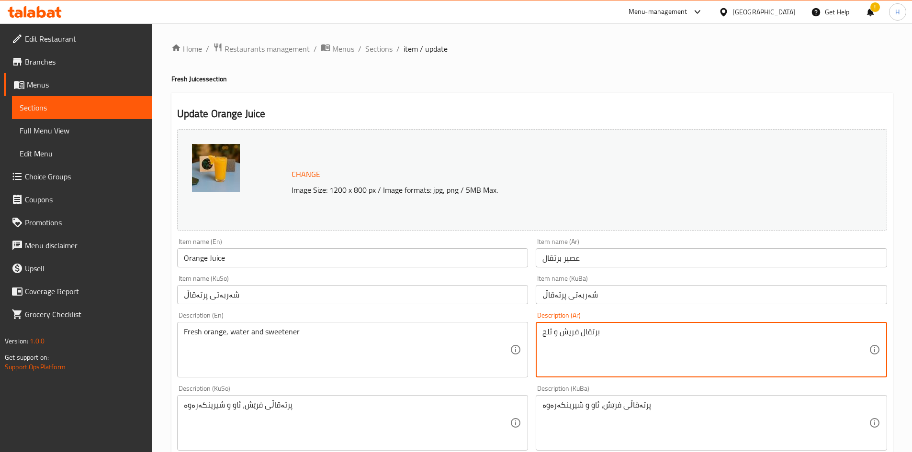
click at [563, 330] on textarea "برتقال فريش و ثلج" at bounding box center [705, 349] width 326 height 45
type textarea "برتقال فريش و ثلج"
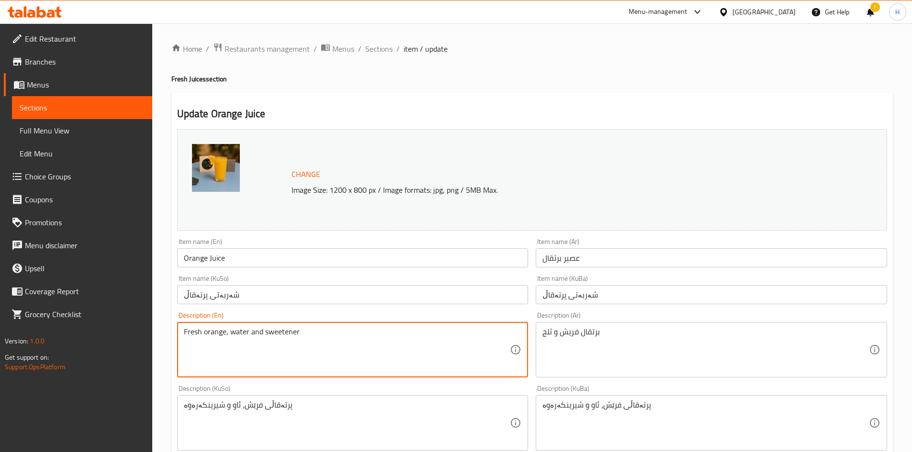
click at [234, 337] on textarea "Fresh orange, water and sweetener" at bounding box center [347, 349] width 326 height 45
paste textarea "and ice"
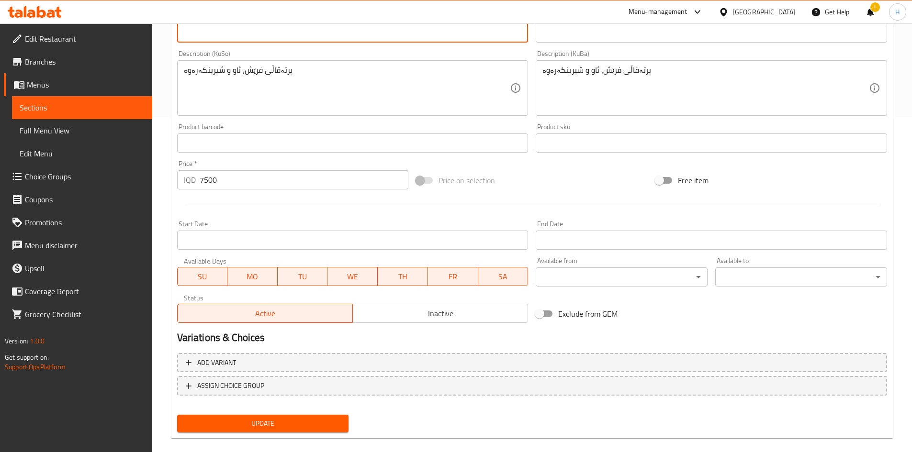
type textarea "Fresh orange and ice"
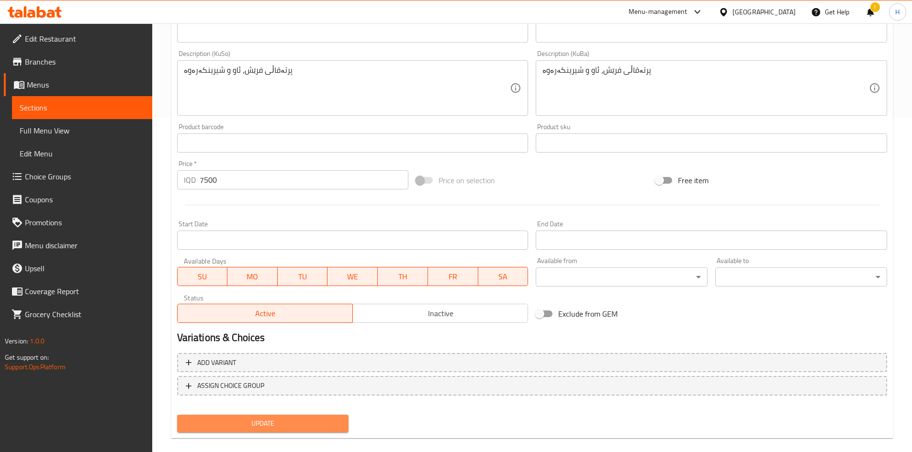
click at [257, 428] on span "Update" at bounding box center [263, 424] width 156 height 12
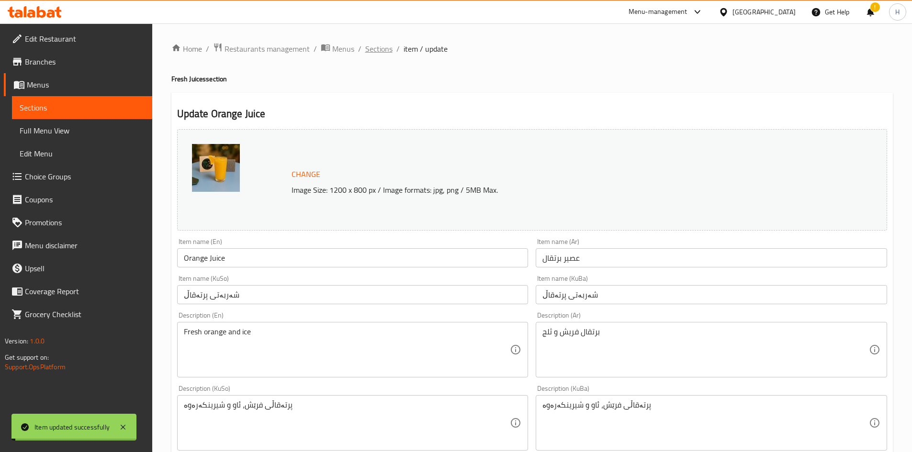
click at [380, 53] on span "Sections" at bounding box center [378, 48] width 27 height 11
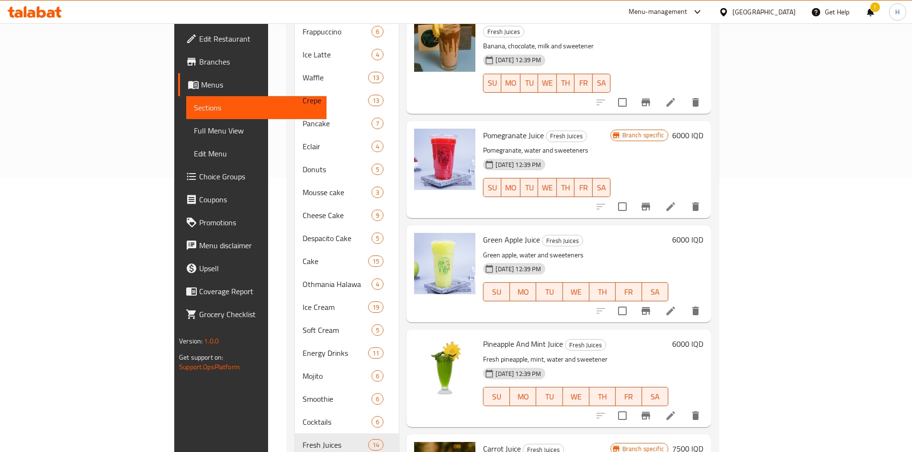
scroll to position [287, 0]
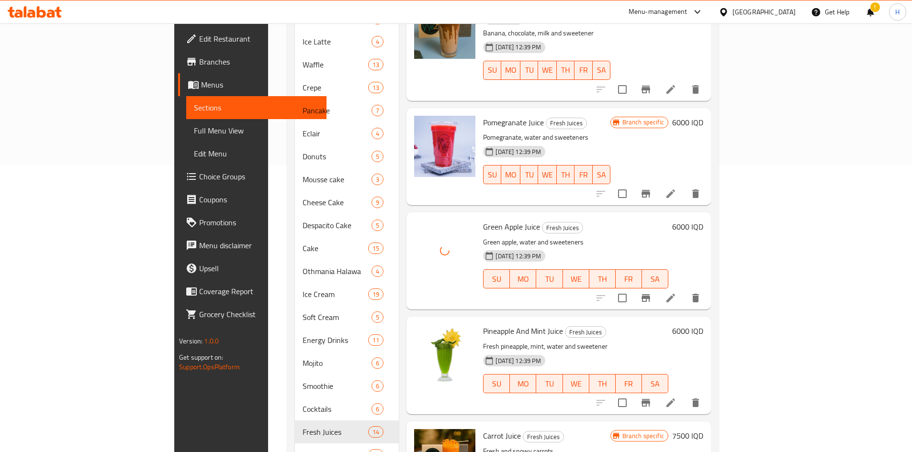
click at [650, 294] on icon "Branch-specific-item" at bounding box center [645, 298] width 9 height 8
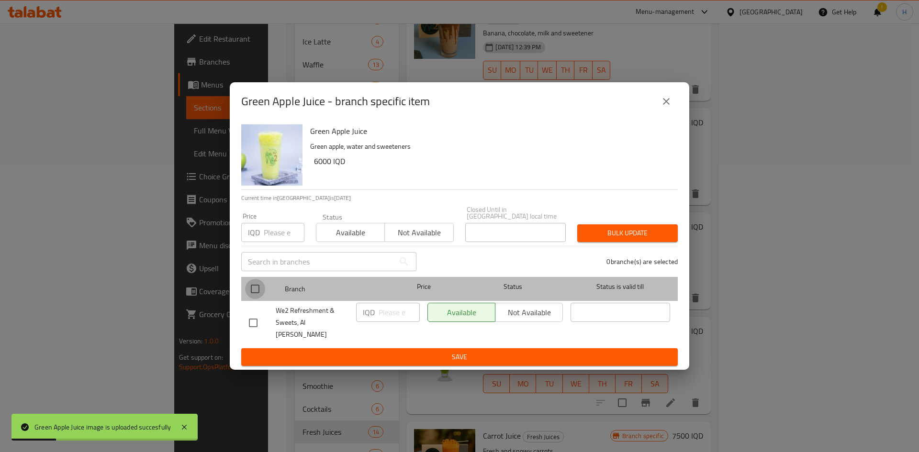
click at [258, 295] on input "checkbox" at bounding box center [255, 289] width 20 height 20
checkbox input "true"
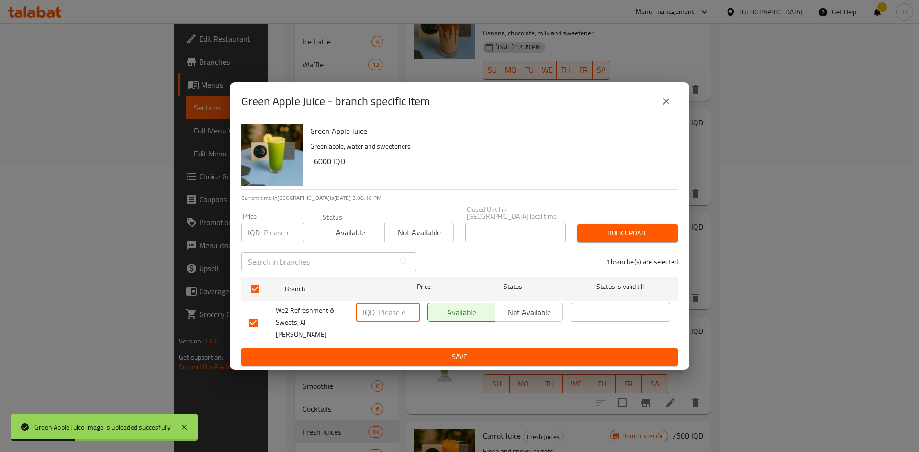
click at [381, 317] on input "number" at bounding box center [398, 312] width 41 height 19
type input "7500"
click at [397, 356] on button "Save" at bounding box center [459, 357] width 436 height 18
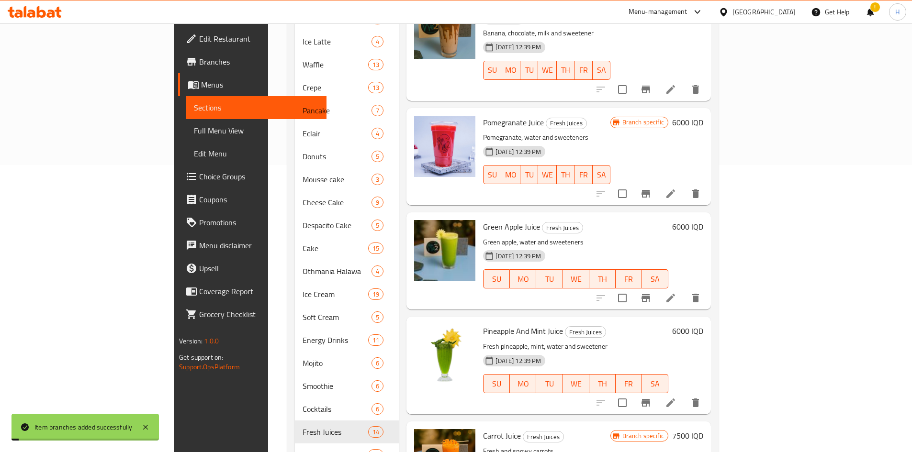
click at [703, 220] on h6 "6000 IQD" at bounding box center [687, 226] width 31 height 13
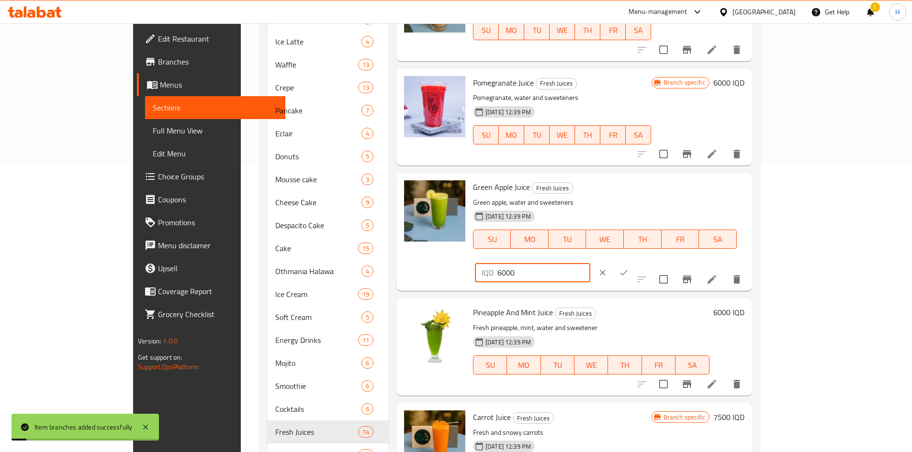
click at [590, 263] on input "6000" at bounding box center [543, 272] width 93 height 19
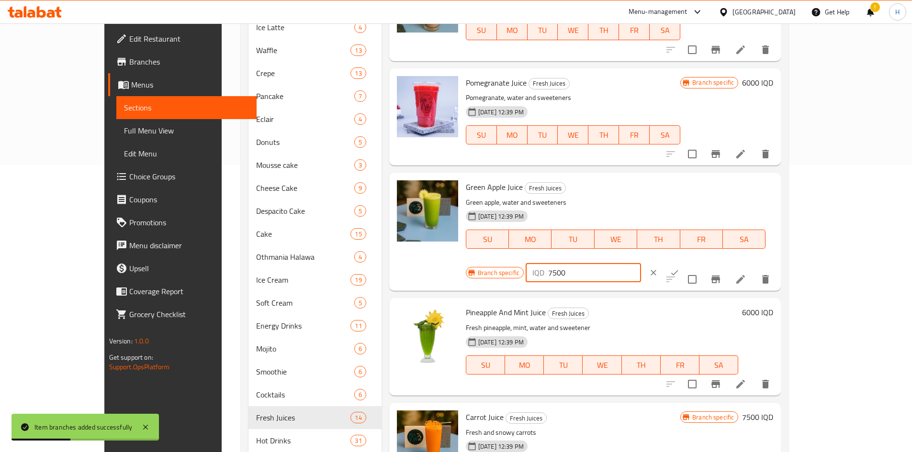
type input "7500"
click at [679, 268] on icon "ok" at bounding box center [674, 273] width 10 height 10
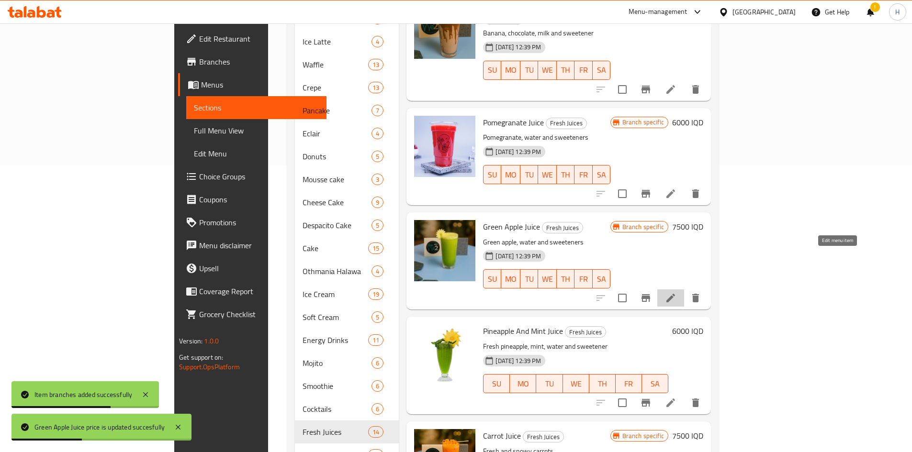
click at [676, 292] on icon at bounding box center [670, 297] width 11 height 11
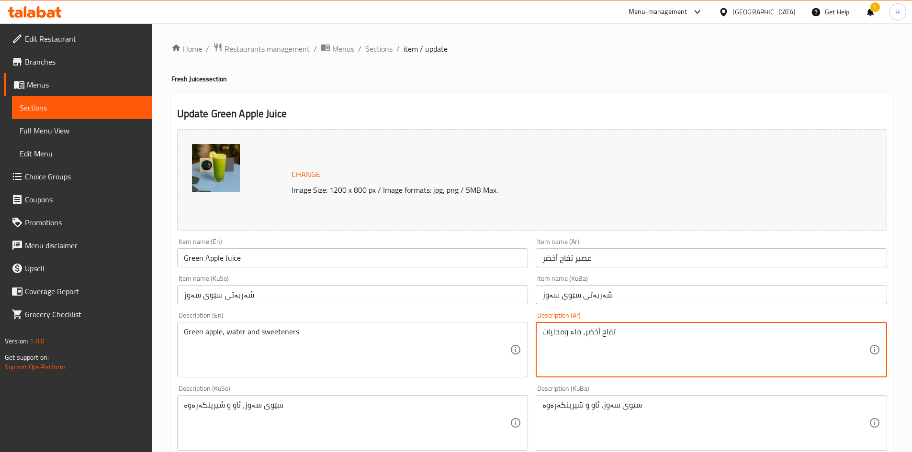
drag, startPoint x: 585, startPoint y: 333, endPoint x: 489, endPoint y: 341, distance: 97.0
click at [664, 352] on textarea "تفاح أخضر فريش وثلج" at bounding box center [705, 349] width 326 height 45
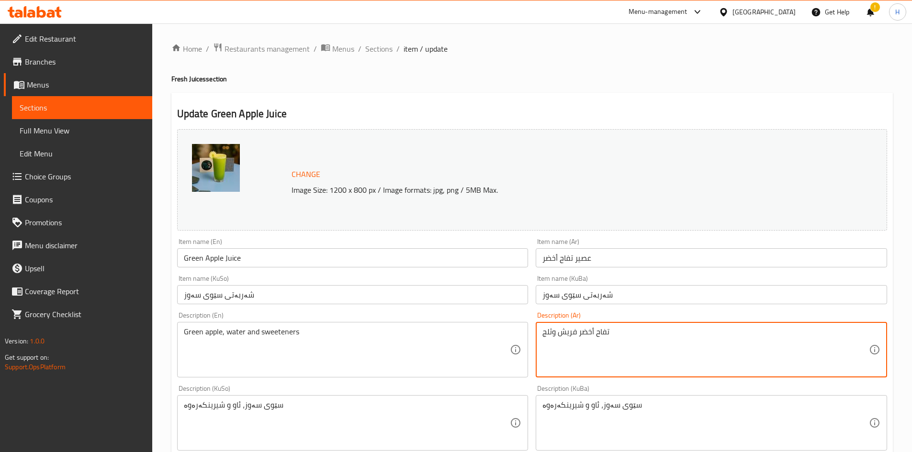
type textarea "تفاح أخضر فريش وثلج"
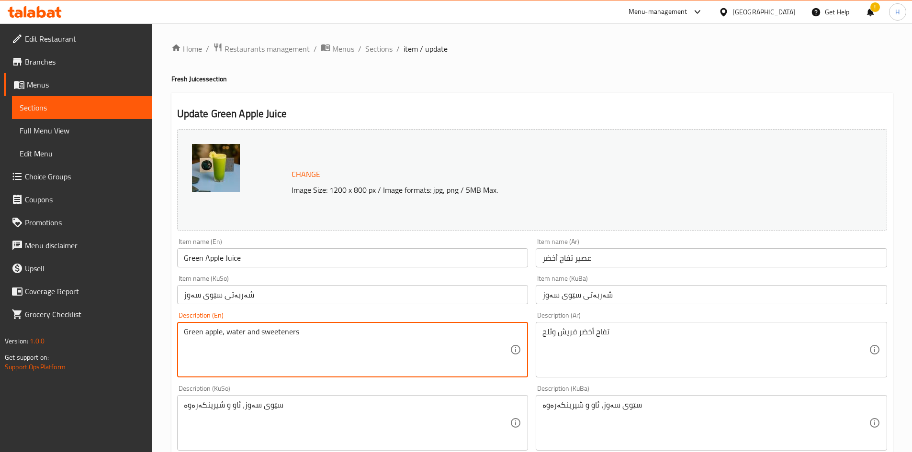
click at [200, 354] on textarea "Green apple, water and sweeteners" at bounding box center [347, 349] width 326 height 45
paste textarea "Fresh green apples and ice"
click at [204, 352] on textarea "Fresh green apples and iceapple, water and sweeteners" at bounding box center [347, 349] width 326 height 45
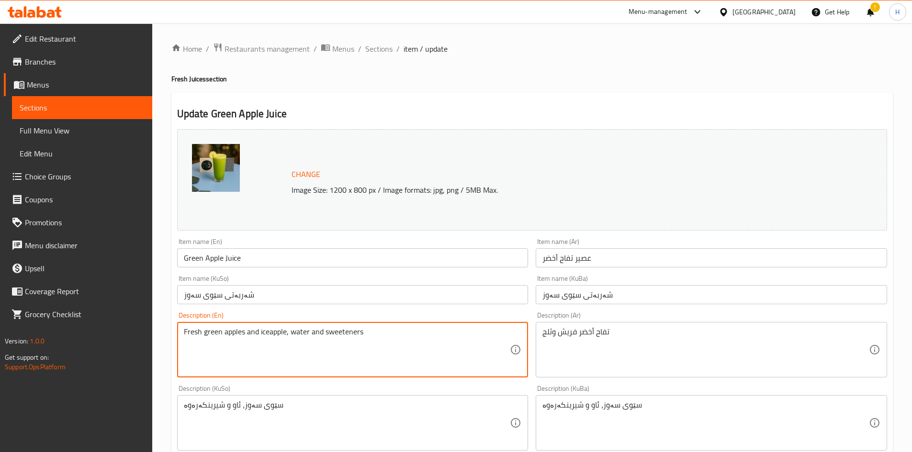
click at [204, 352] on textarea "Fresh green apples and iceapple, water and sweeteners" at bounding box center [347, 349] width 326 height 45
paste textarea
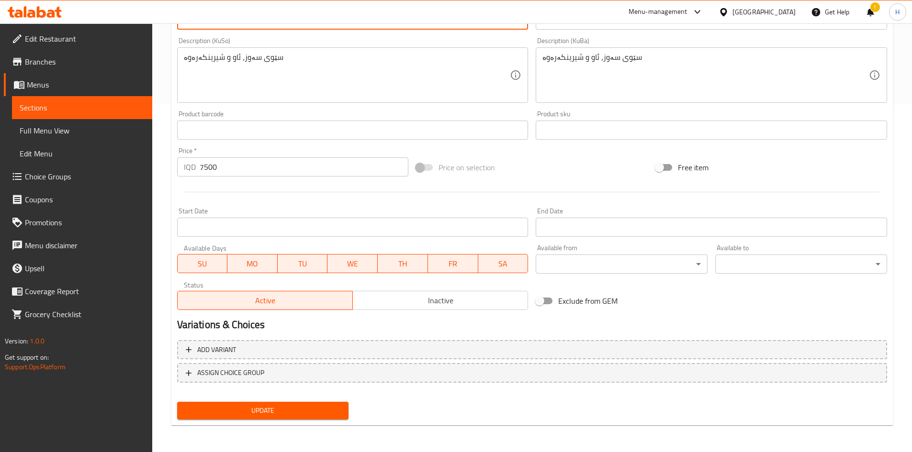
type textarea "Fresh green apples and ice"
click at [258, 414] on span "Update" at bounding box center [263, 411] width 156 height 12
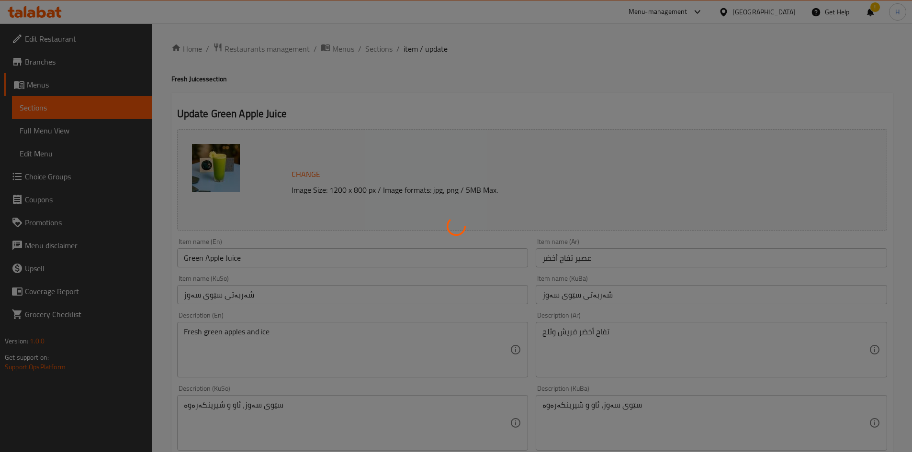
click at [381, 50] on div at bounding box center [456, 226] width 912 height 452
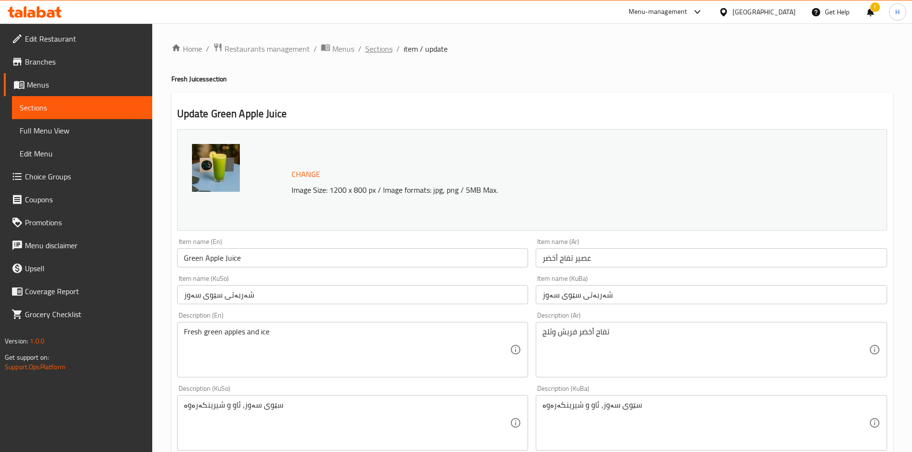
click at [381, 51] on span "Sections" at bounding box center [378, 48] width 27 height 11
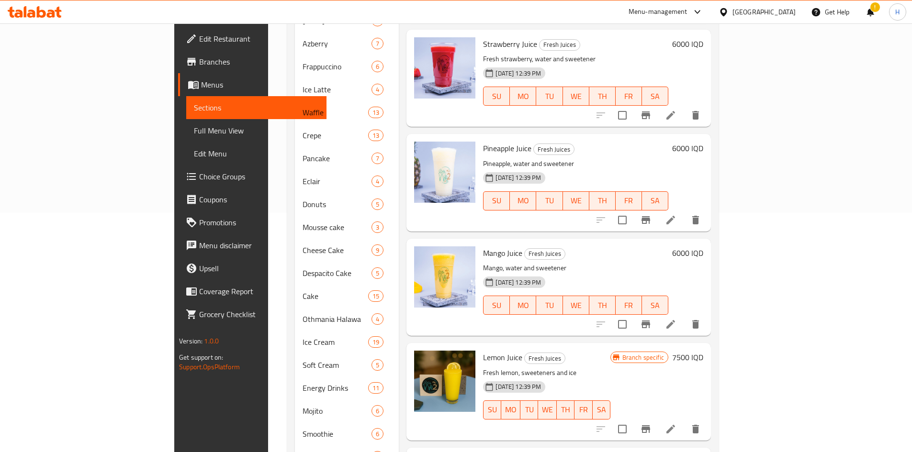
scroll to position [254, 0]
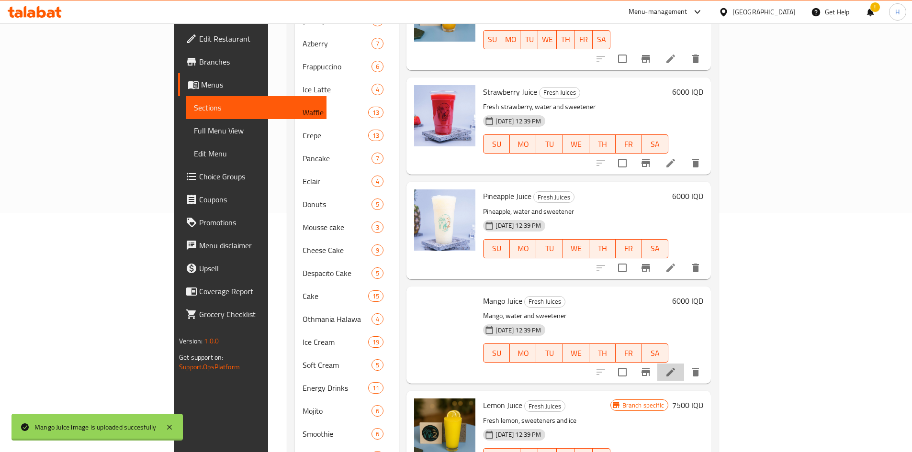
click at [676, 367] on icon at bounding box center [670, 372] width 11 height 11
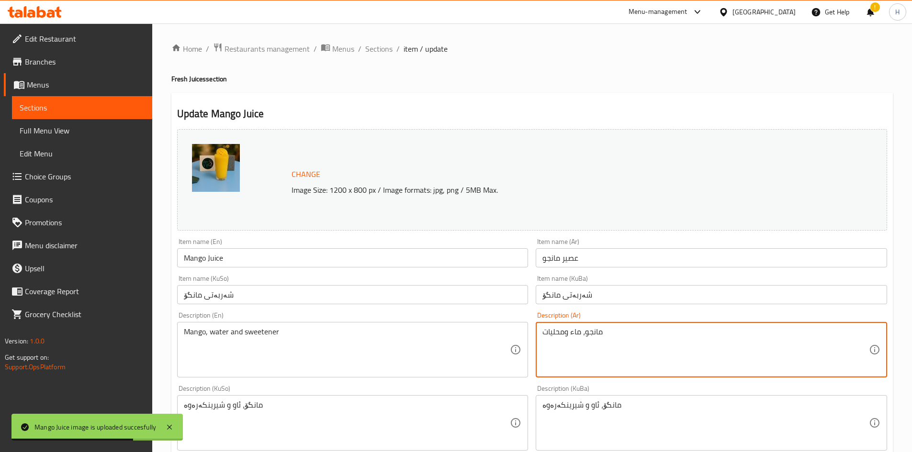
click at [631, 356] on textarea "مانجو، ماء ومحليات" at bounding box center [705, 349] width 326 height 45
paste textarea "فريش، محليات، ثلج"
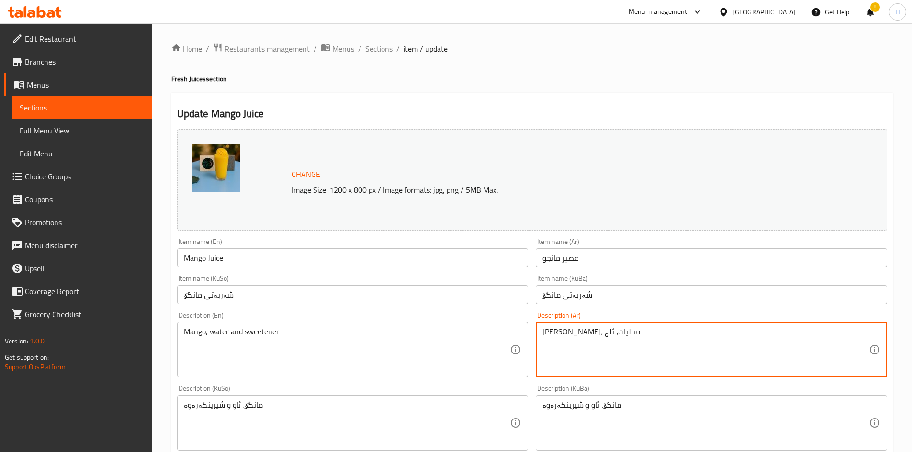
click at [552, 336] on textarea "مانجو فريش، محليات، ثلج" at bounding box center [705, 349] width 326 height 45
click at [589, 339] on textarea "مانجو فريش، محليات وثلج" at bounding box center [705, 349] width 326 height 45
type textarea "مانجو فريش، محليات وثلج"
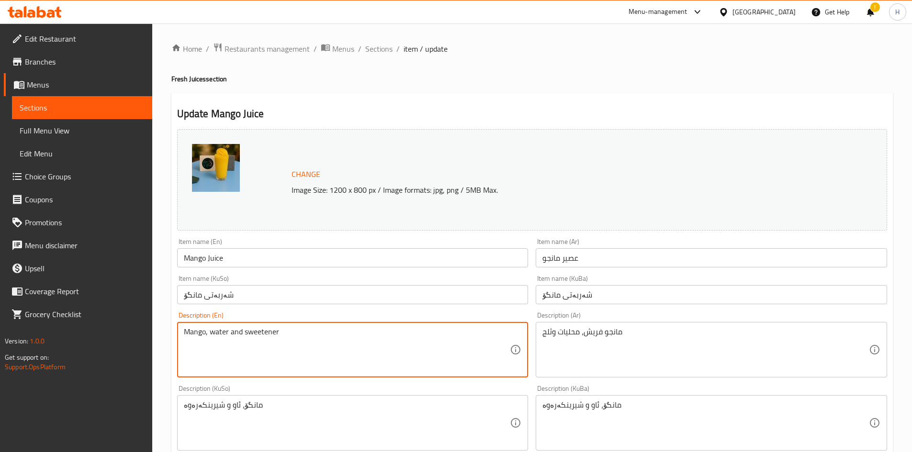
click at [337, 338] on textarea "Mango, water and sweetener" at bounding box center [347, 349] width 326 height 45
paste textarea "Fresh mango, sweeteners and ice"
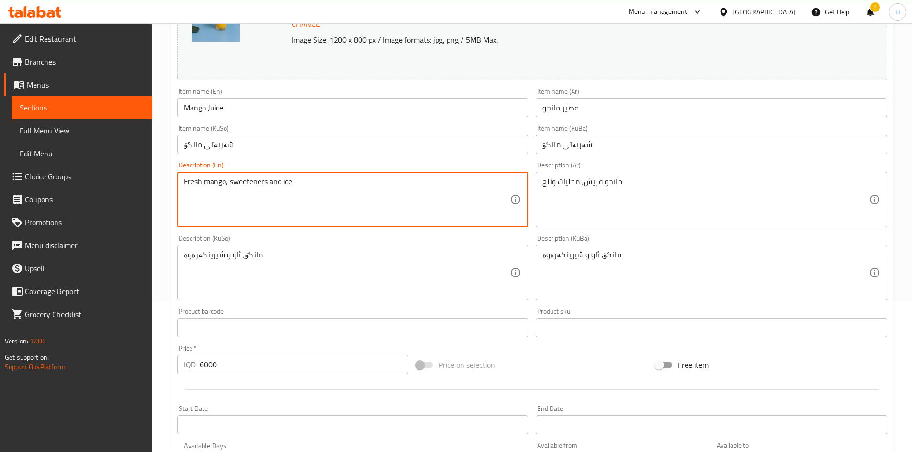
scroll to position [348, 0]
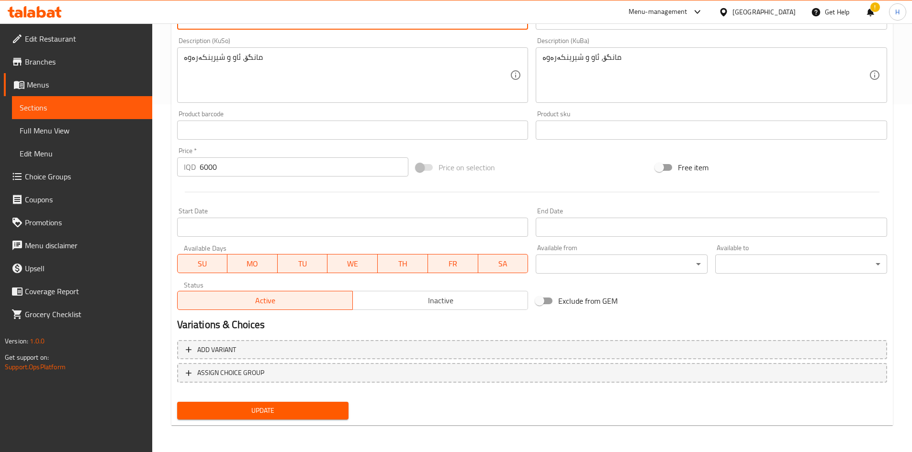
type textarea "Fresh mango, sweeteners and ice"
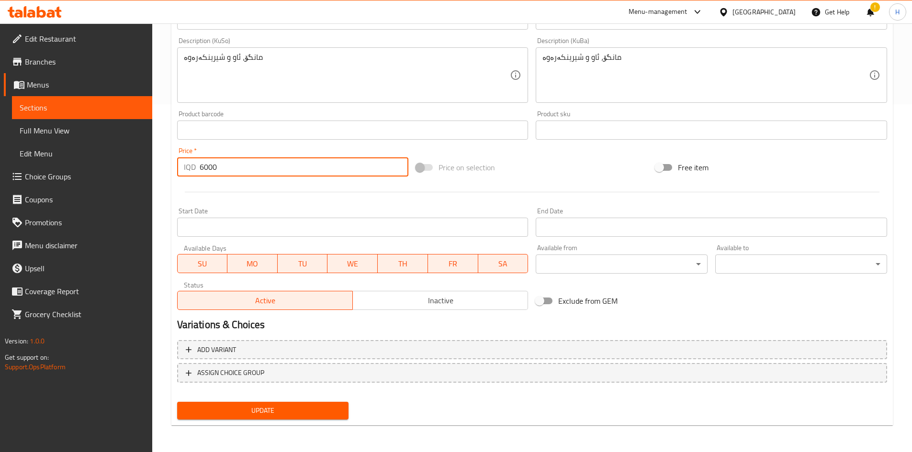
click at [228, 170] on input "6000" at bounding box center [304, 166] width 209 height 19
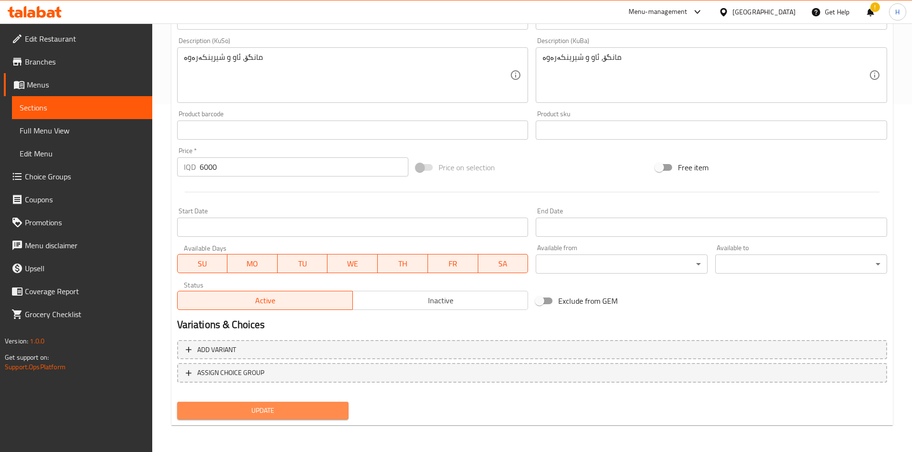
click at [288, 409] on span "Update" at bounding box center [263, 411] width 156 height 12
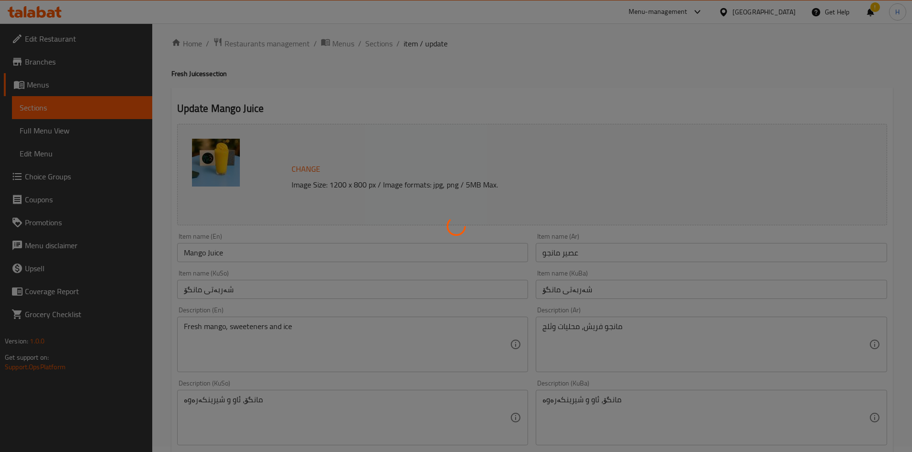
scroll to position [0, 0]
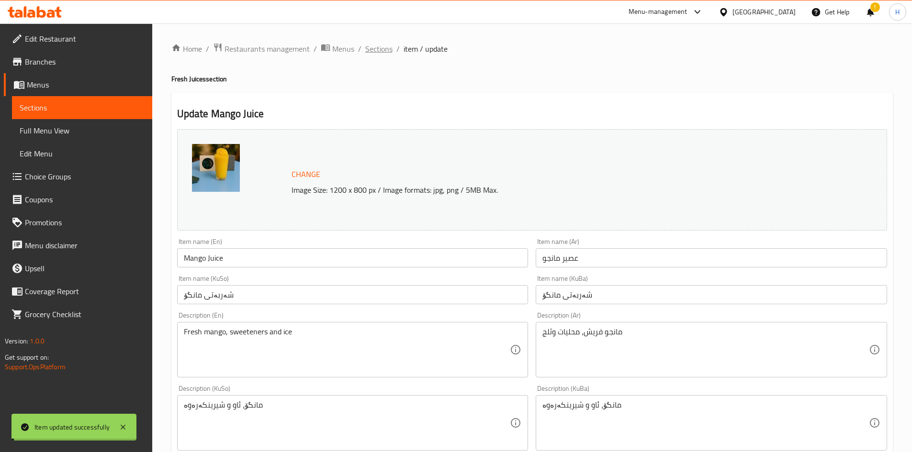
click at [380, 46] on span "Sections" at bounding box center [378, 48] width 27 height 11
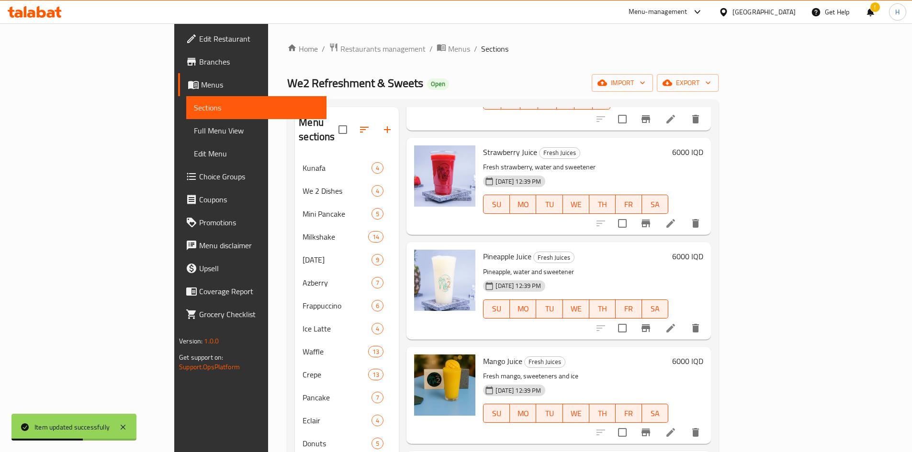
scroll to position [431, 0]
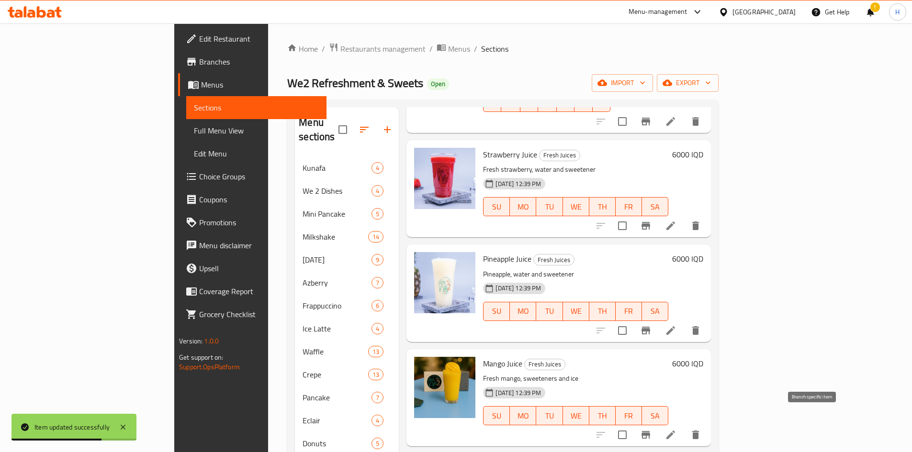
click at [657, 423] on button "Branch-specific-item" at bounding box center [645, 434] width 23 height 23
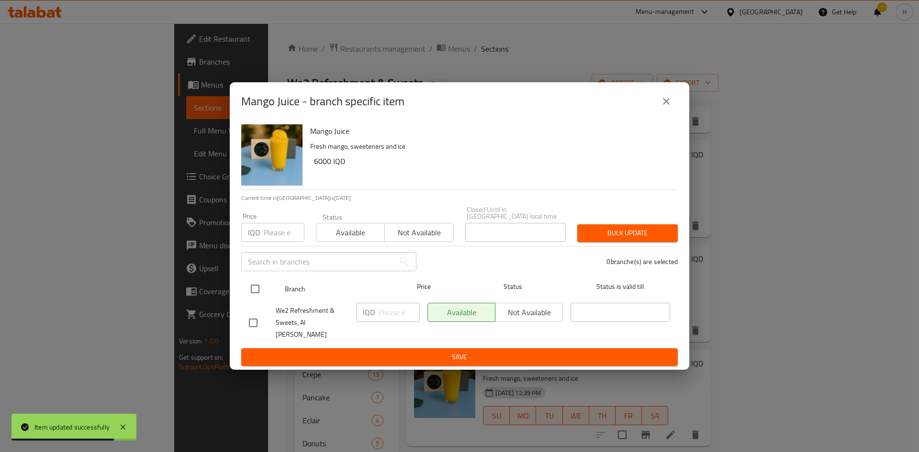
click at [253, 287] on input "checkbox" at bounding box center [255, 289] width 20 height 20
checkbox input "true"
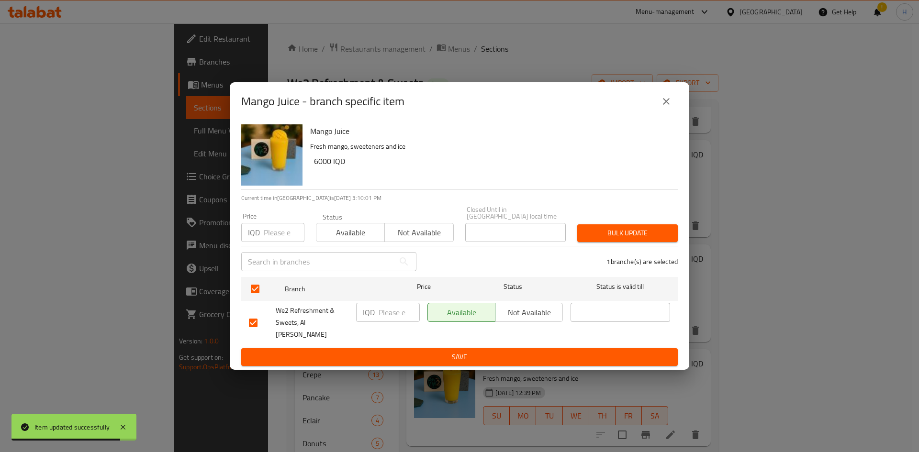
click at [383, 318] on input "number" at bounding box center [398, 312] width 41 height 19
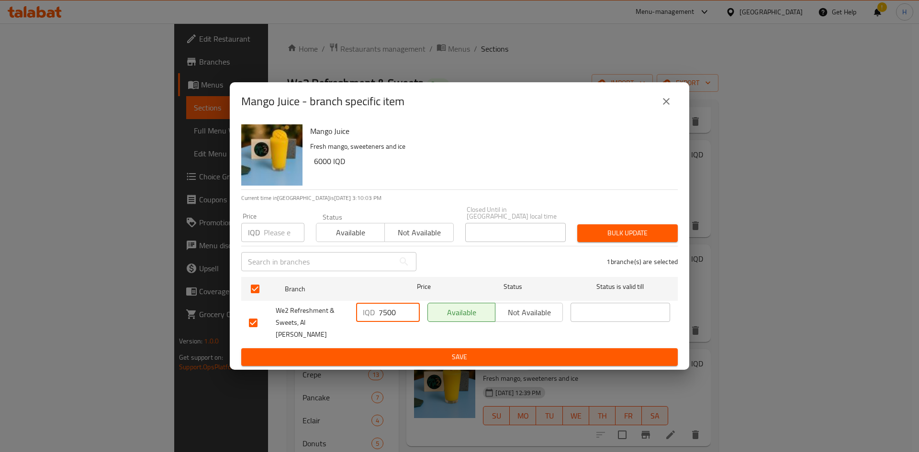
type input "7500"
click at [443, 351] on span "Save" at bounding box center [459, 357] width 421 height 12
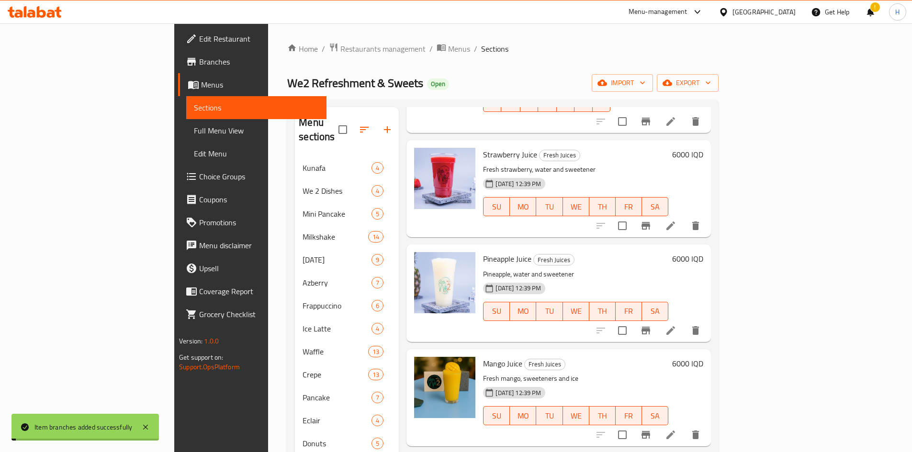
click at [703, 252] on h6 "6000 IQD" at bounding box center [687, 258] width 31 height 13
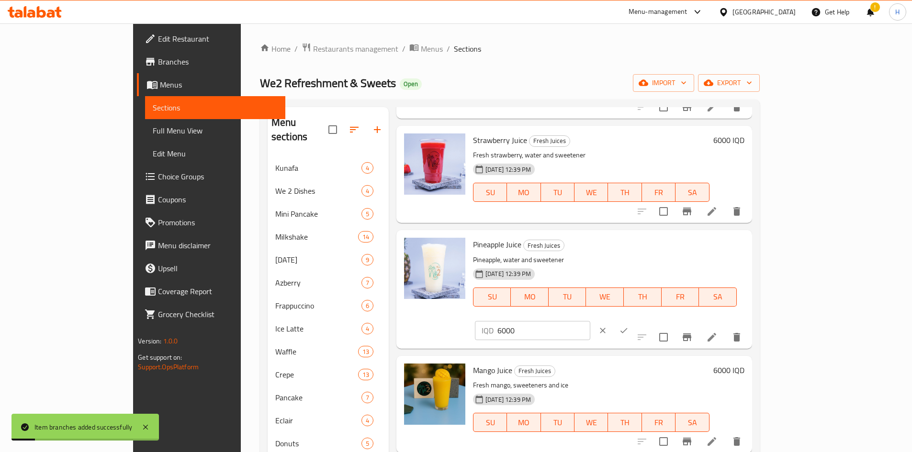
click at [744, 364] on h6 "6000 IQD" at bounding box center [728, 370] width 31 height 13
click at [590, 446] on input "6000" at bounding box center [543, 455] width 93 height 19
type input "7500"
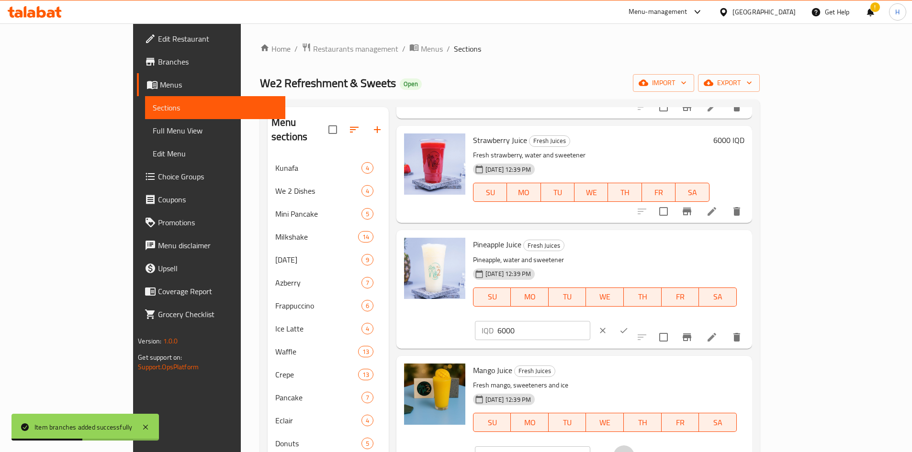
click at [628, 451] on icon "ok" at bounding box center [624, 456] width 10 height 10
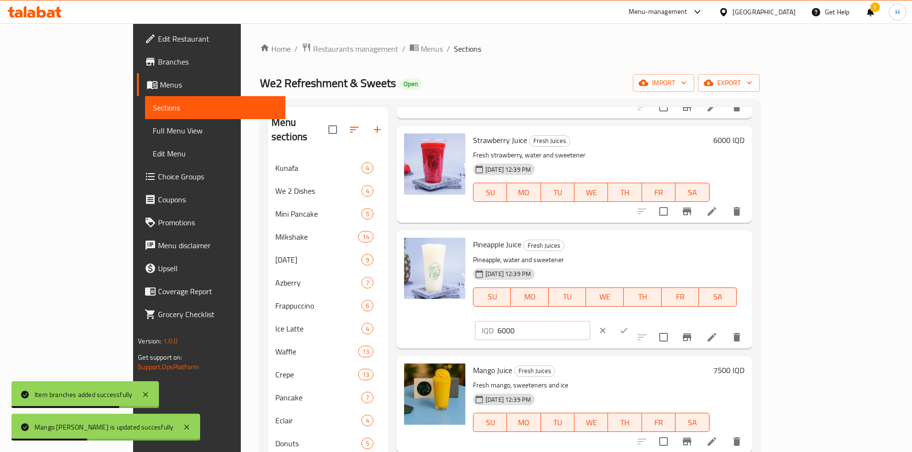
click at [613, 320] on button "clear" at bounding box center [602, 330] width 21 height 21
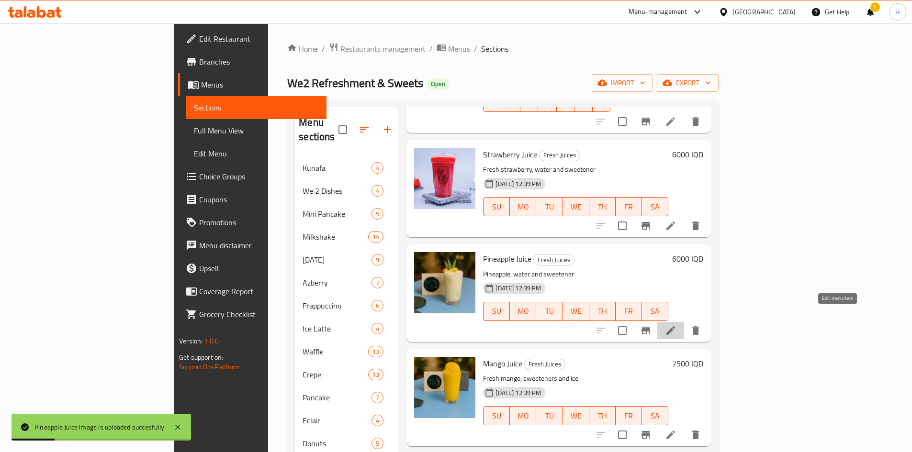
click at [675, 326] on icon at bounding box center [670, 330] width 9 height 9
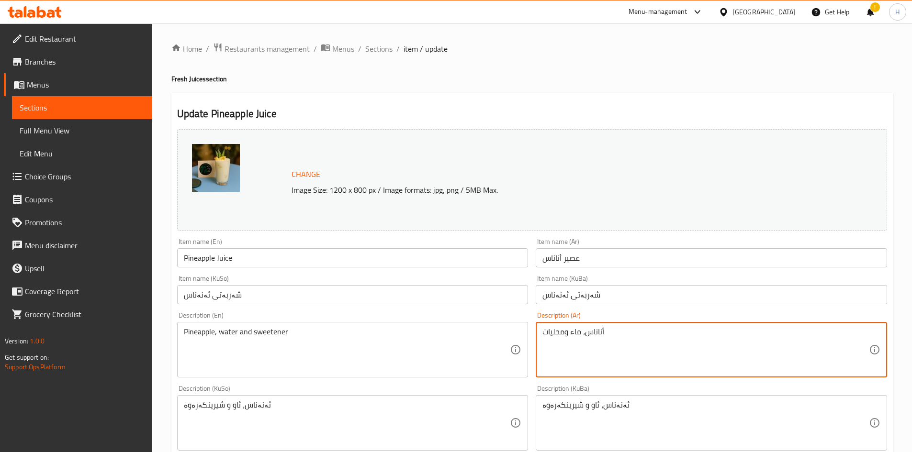
click at [599, 336] on textarea "أناناس، ماء ومحليات" at bounding box center [705, 349] width 326 height 45
paste textarea "فريش، محليات، ثلج"
click at [562, 345] on textarea "أناناس فريش، محلياتو ثلج" at bounding box center [705, 349] width 326 height 45
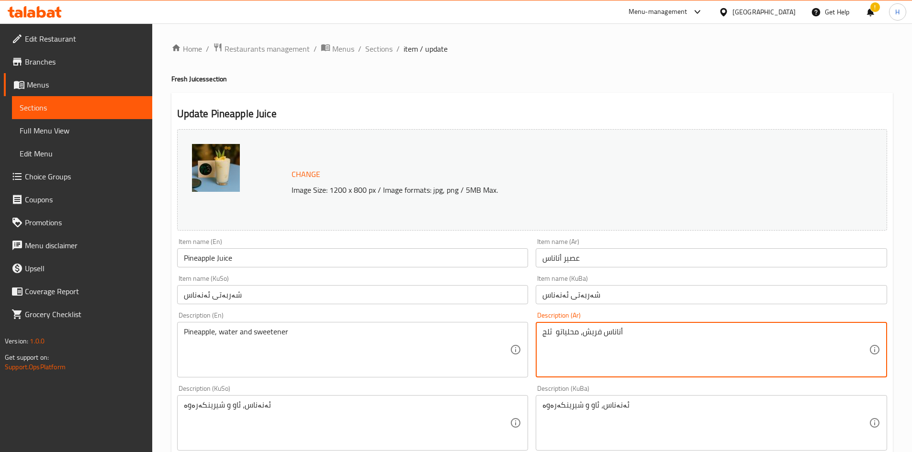
click at [562, 345] on textarea "أناناس فريش، محلياتو ثلج" at bounding box center [705, 349] width 326 height 45
click at [560, 331] on textarea "أناناس فريش، محلياتو ثلج" at bounding box center [705, 349] width 326 height 45
click at [580, 336] on textarea "أناناس فريش، محليات و ثلج" at bounding box center [705, 349] width 326 height 45
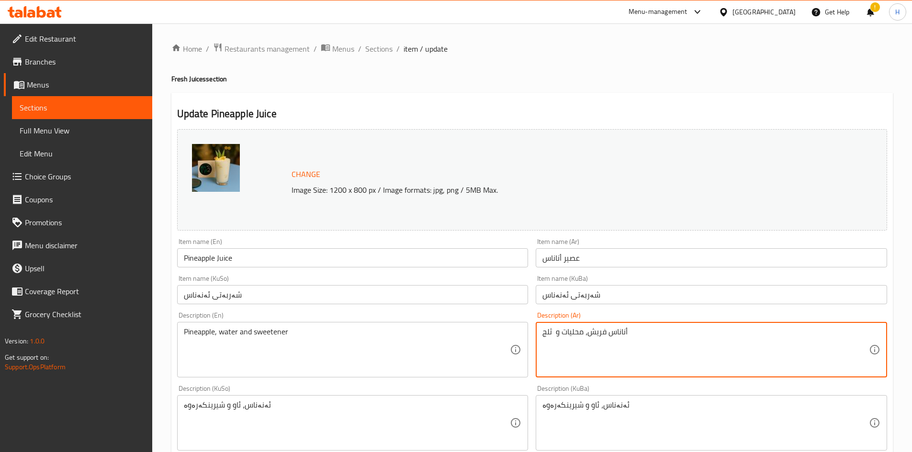
type textarea "أناناس فريش، محليات و ثلج"
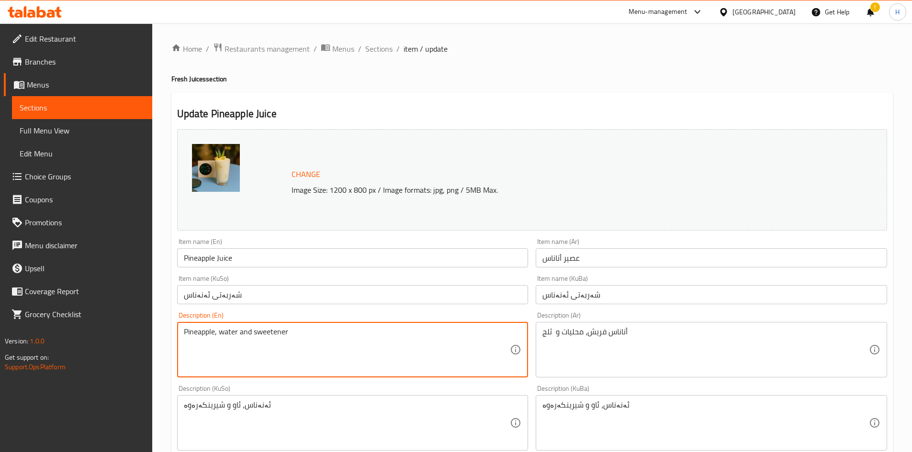
click at [230, 345] on textarea "Pineapple, water and sweetener" at bounding box center [347, 349] width 326 height 45
paste textarea "Fresh pineapple, sweeteners and ice"
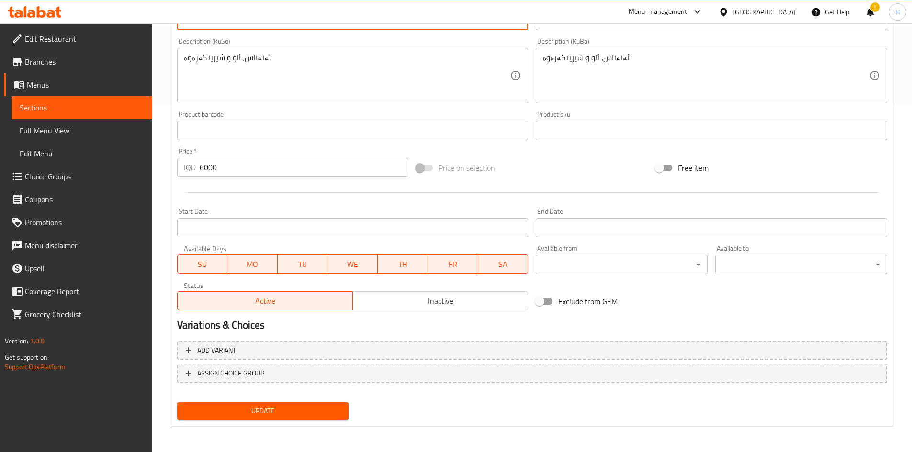
scroll to position [348, 0]
type textarea "Fresh pineapple, sweeteners and ice"
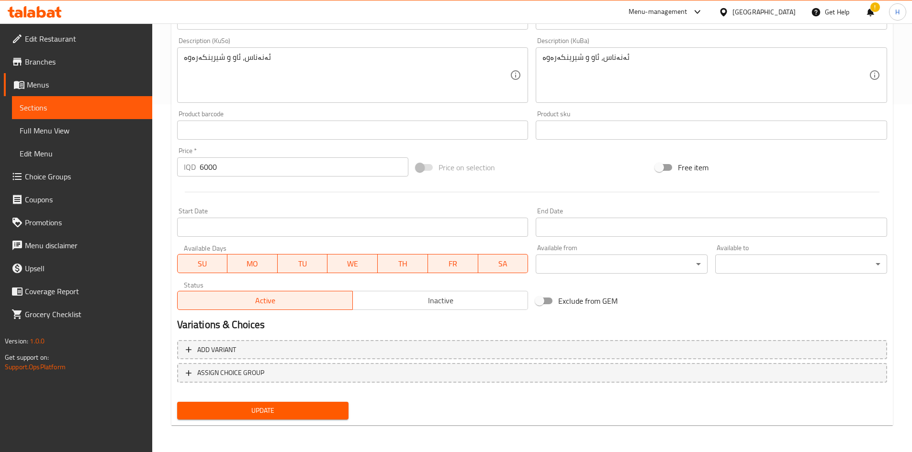
click at [279, 426] on div "Home / Restaurants management / Menus / Sections / item / update Fresh Juices s…" at bounding box center [531, 64] width 721 height 738
click at [283, 407] on span "Update" at bounding box center [263, 411] width 156 height 12
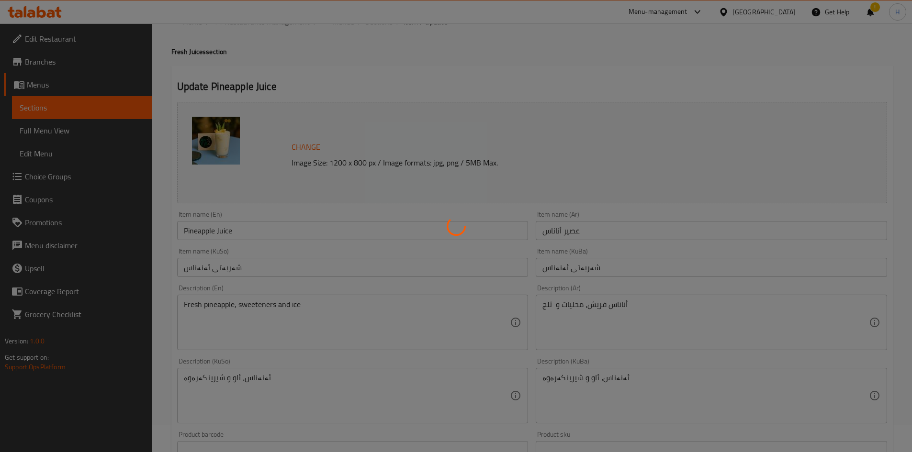
scroll to position [0, 0]
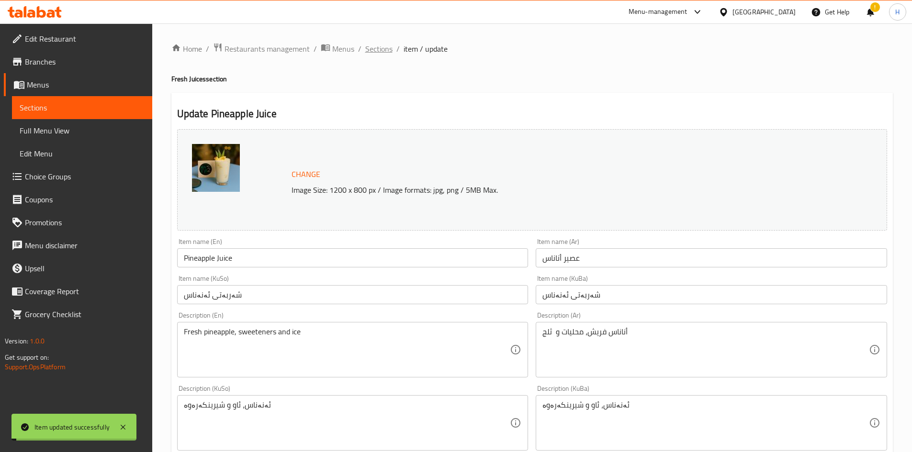
click at [381, 52] on span "Sections" at bounding box center [378, 48] width 27 height 11
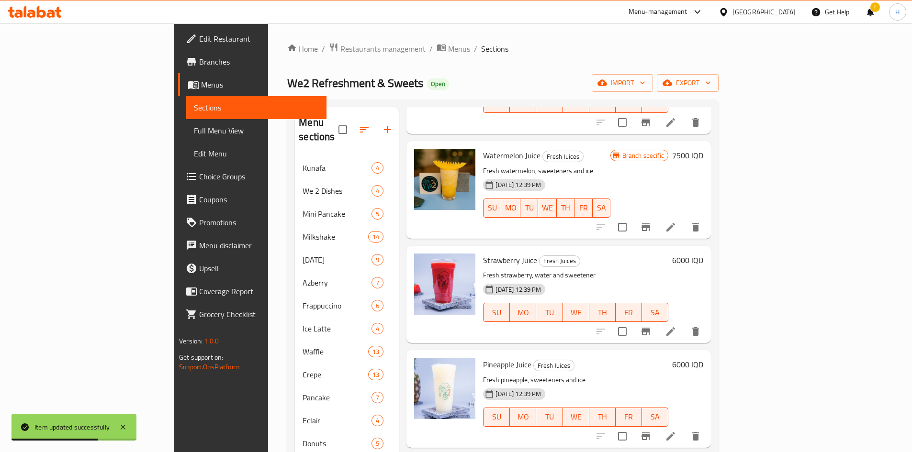
scroll to position [383, 0]
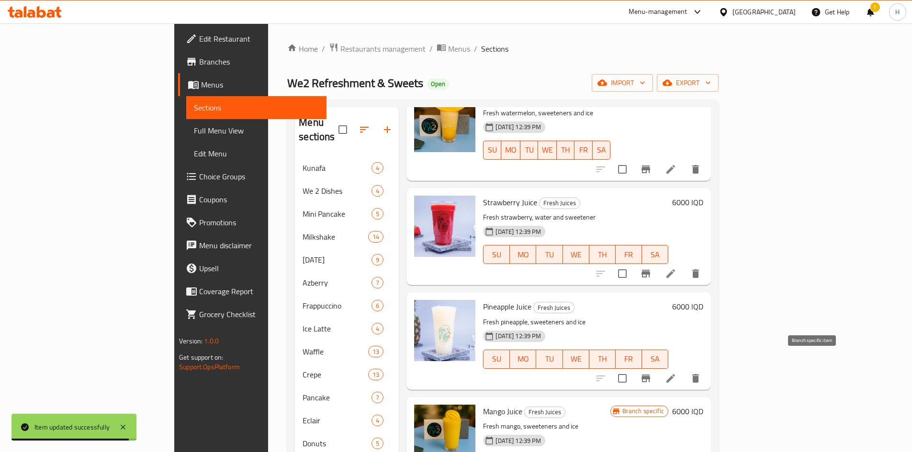
click at [657, 367] on button "Branch-specific-item" at bounding box center [645, 378] width 23 height 23
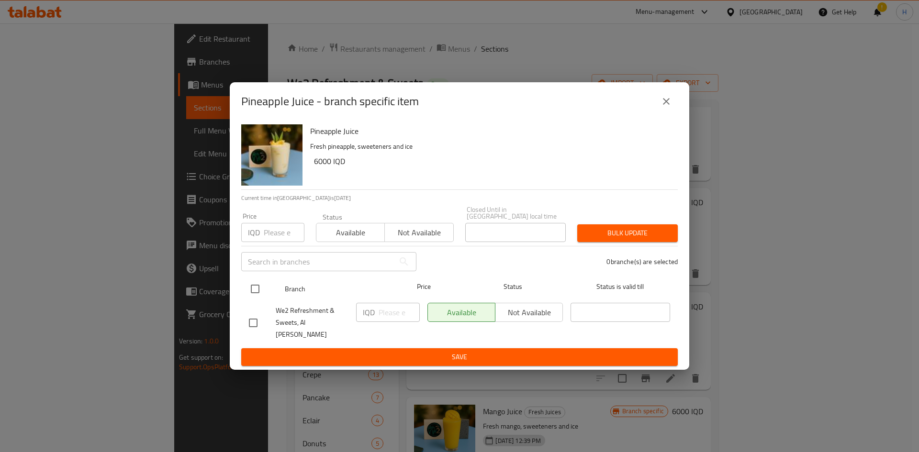
click at [254, 297] on input "checkbox" at bounding box center [255, 289] width 20 height 20
checkbox input "true"
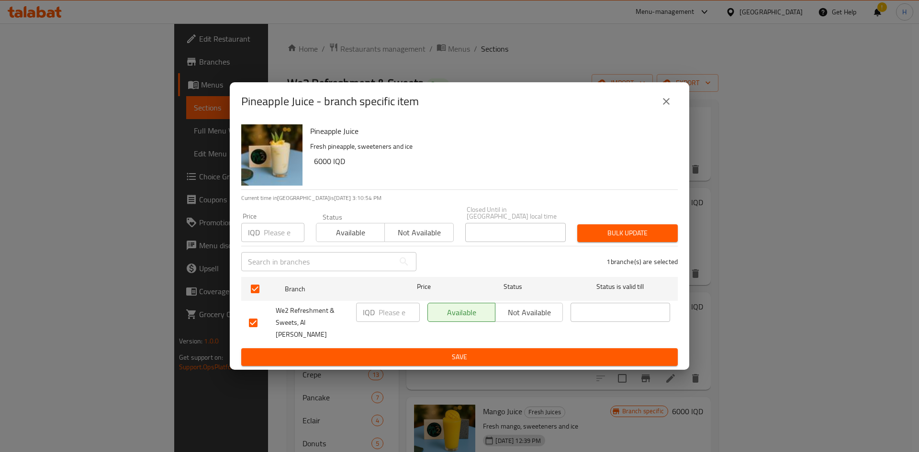
click at [372, 314] on p "IQD" at bounding box center [369, 312] width 12 height 11
click at [402, 318] on input "number" at bounding box center [398, 312] width 41 height 19
type input "7500"
click at [449, 351] on span "Save" at bounding box center [459, 357] width 421 height 12
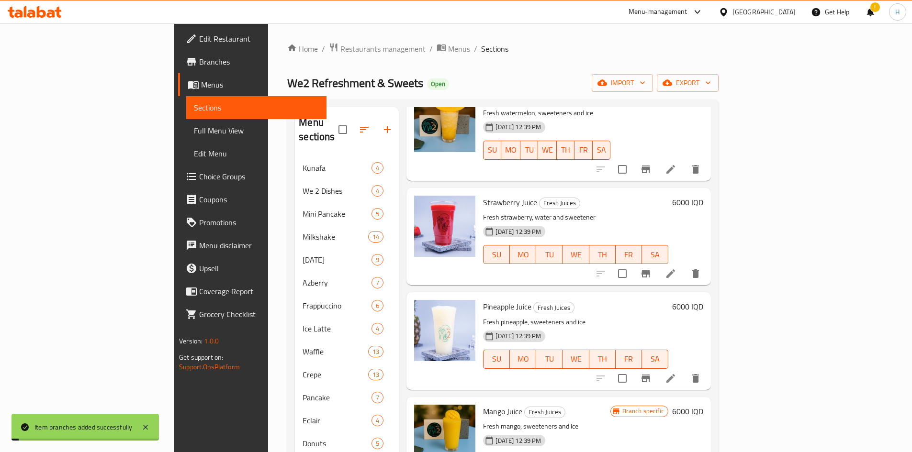
click at [707, 296] on div "Pineapple Juice Fresh Juices Fresh pineapple, sweeteners and ice 07-09-2025 12:…" at bounding box center [593, 340] width 228 height 89
click at [703, 300] on h6 "6000 IQD" at bounding box center [687, 306] width 31 height 13
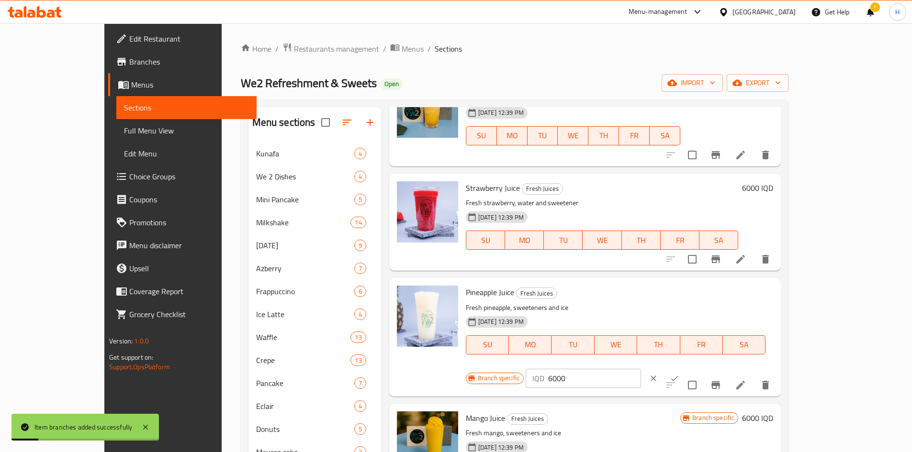
click at [641, 369] on input "6000" at bounding box center [594, 378] width 93 height 19
type input "7500"
click at [685, 368] on button "ok" at bounding box center [674, 378] width 21 height 21
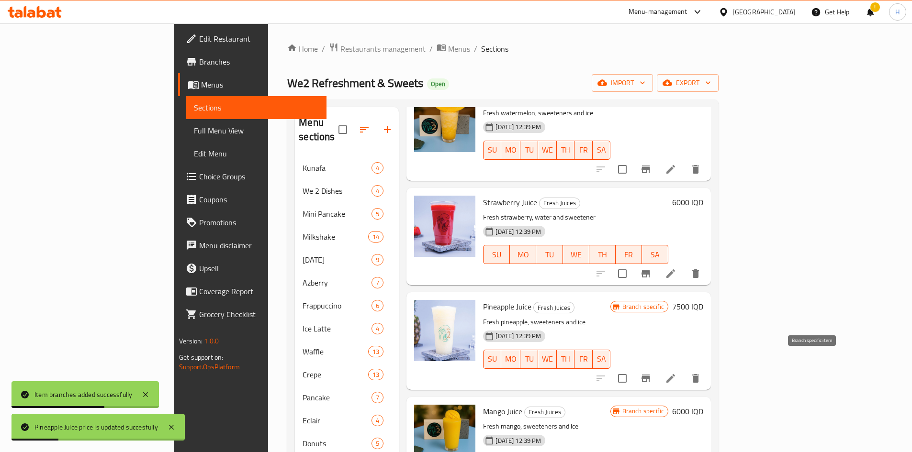
click at [650, 375] on icon "Branch-specific-item" at bounding box center [645, 379] width 9 height 8
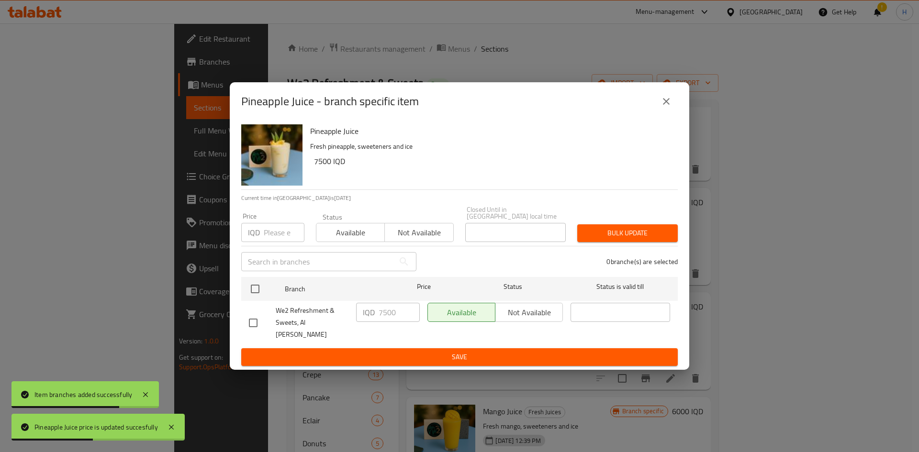
click at [676, 113] on button "close" at bounding box center [666, 101] width 23 height 23
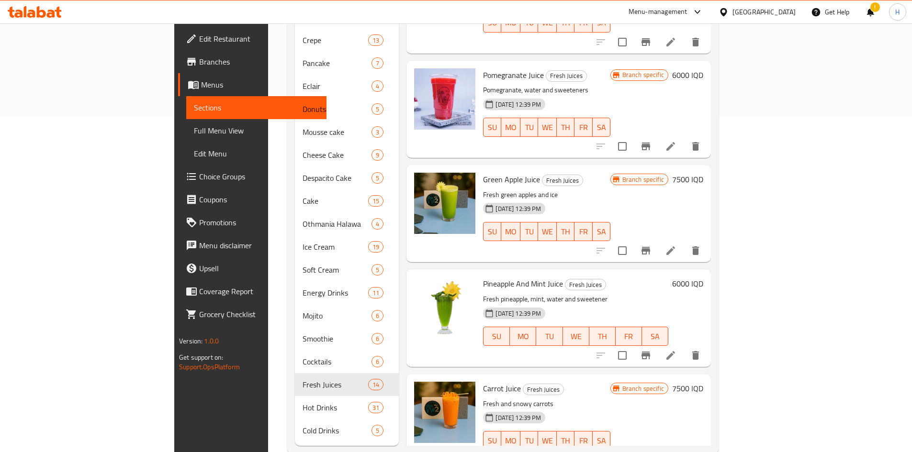
scroll to position [335, 0]
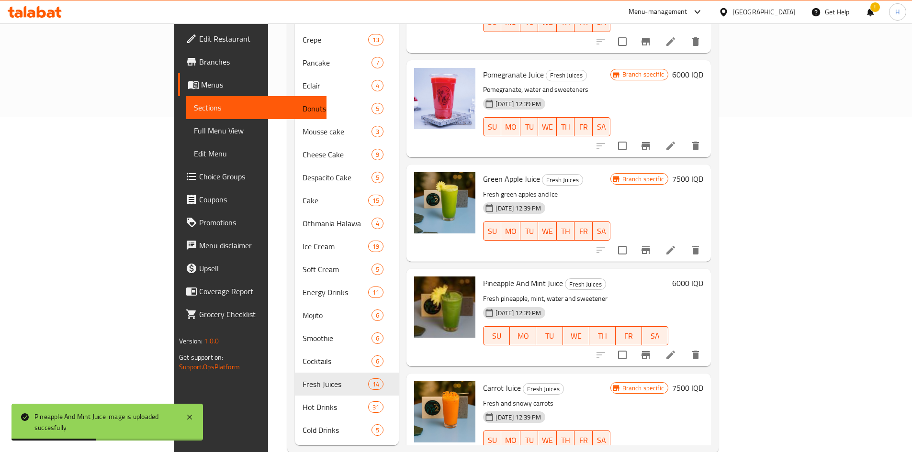
click at [676, 349] on icon at bounding box center [670, 354] width 11 height 11
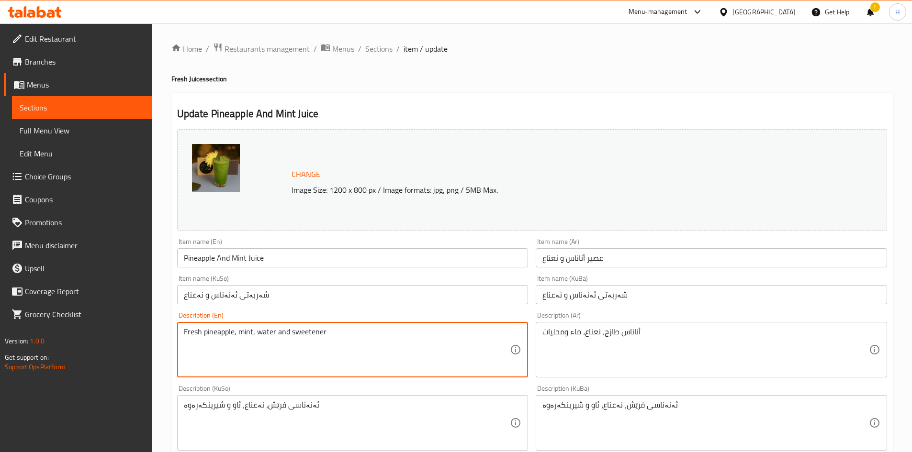
click at [271, 350] on textarea "Fresh pineapple, mint, water and sweetener" at bounding box center [347, 349] width 326 height 45
paste textarea "fresh mint, sweeteners and ice"
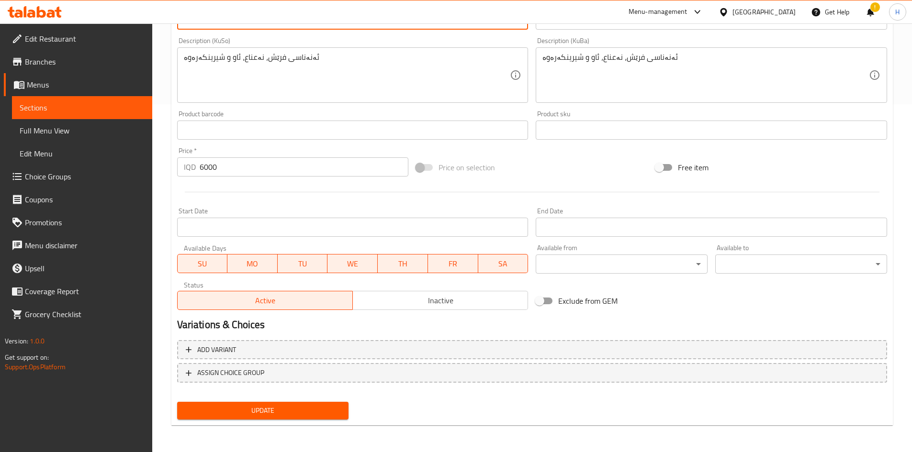
type textarea "Fresh pineapple, fresh mint, sweeteners and ice"
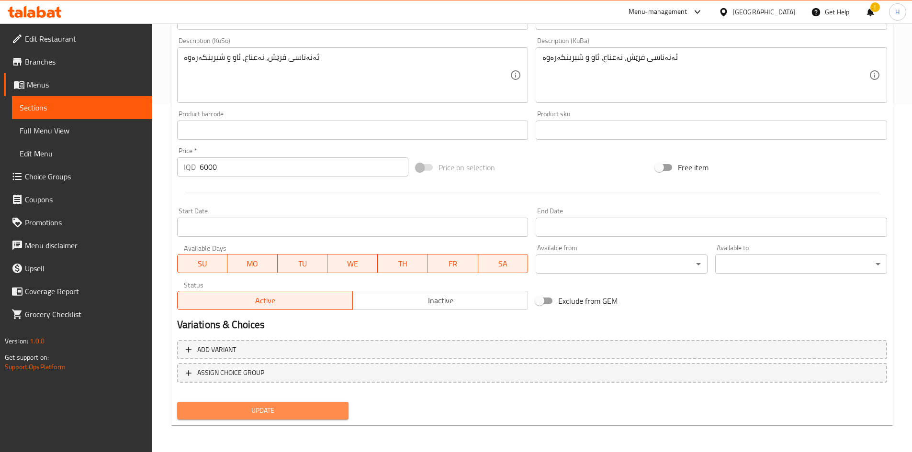
click at [248, 409] on span "Update" at bounding box center [263, 411] width 156 height 12
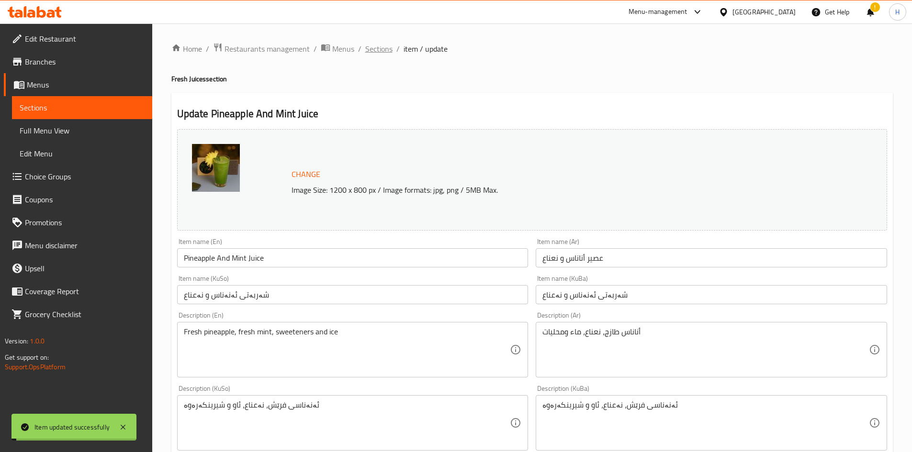
click at [385, 53] on span "Sections" at bounding box center [378, 48] width 27 height 11
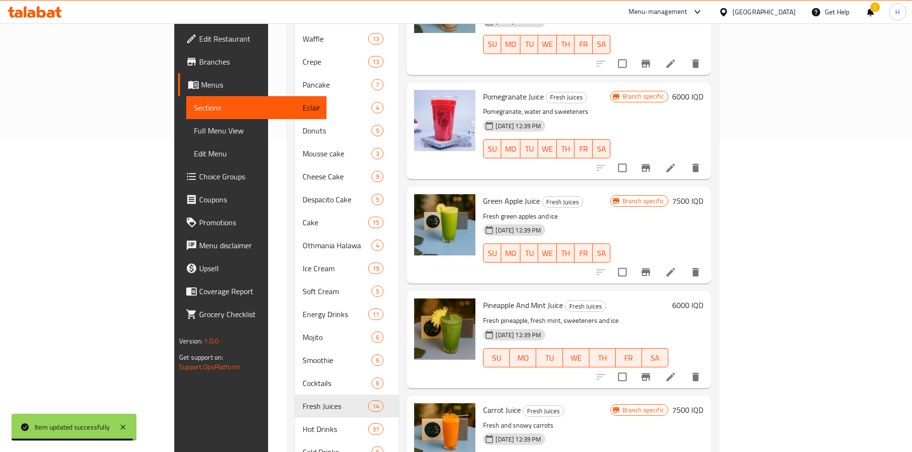
scroll to position [335, 0]
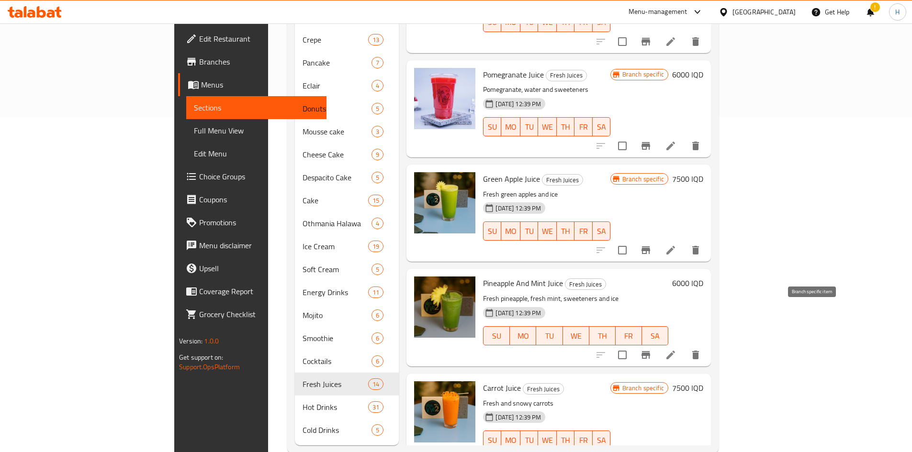
click at [651, 349] on icon "Branch-specific-item" at bounding box center [645, 354] width 11 height 11
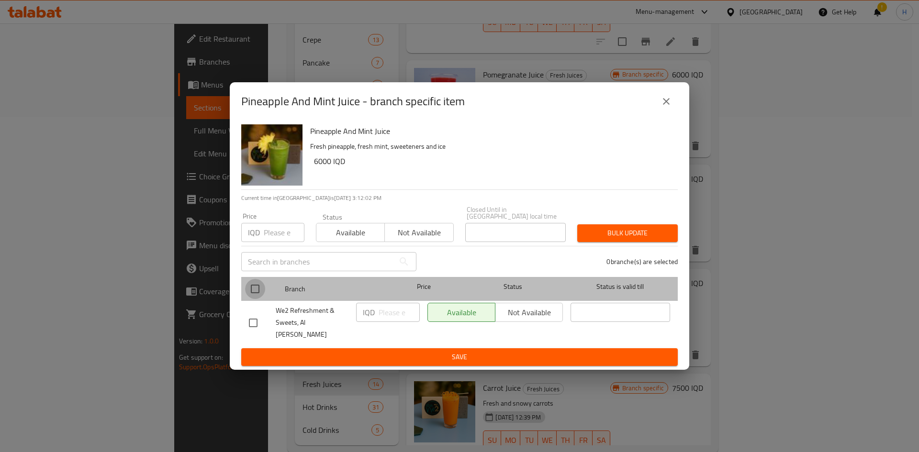
click at [255, 285] on input "checkbox" at bounding box center [255, 289] width 20 height 20
checkbox input "true"
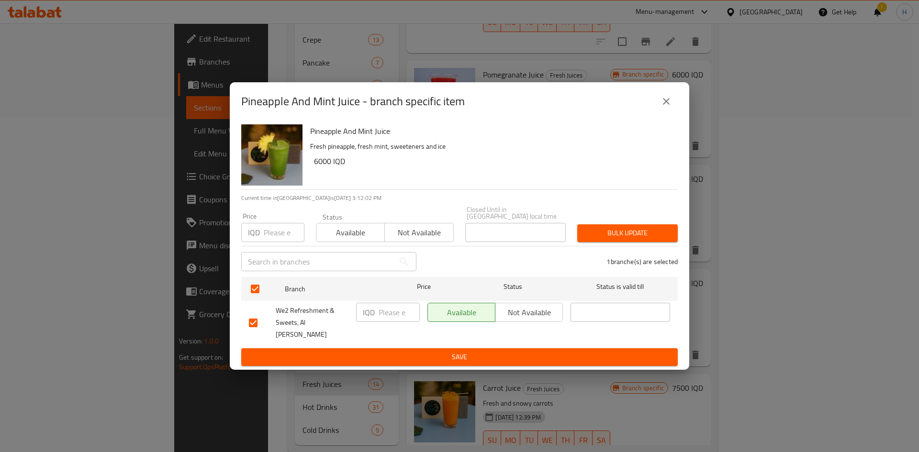
click at [392, 316] on input "number" at bounding box center [398, 312] width 41 height 19
type input "7500"
click at [465, 352] on span "Save" at bounding box center [459, 357] width 421 height 12
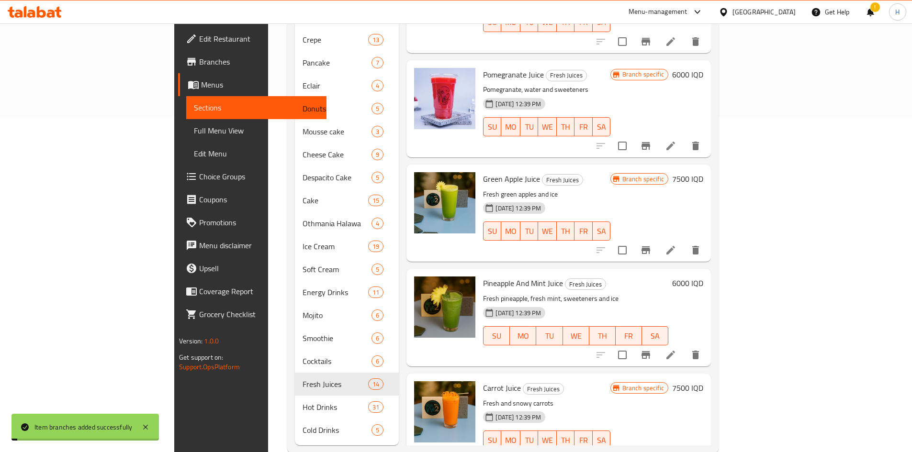
click at [703, 277] on h6 "6000 IQD" at bounding box center [687, 283] width 31 height 13
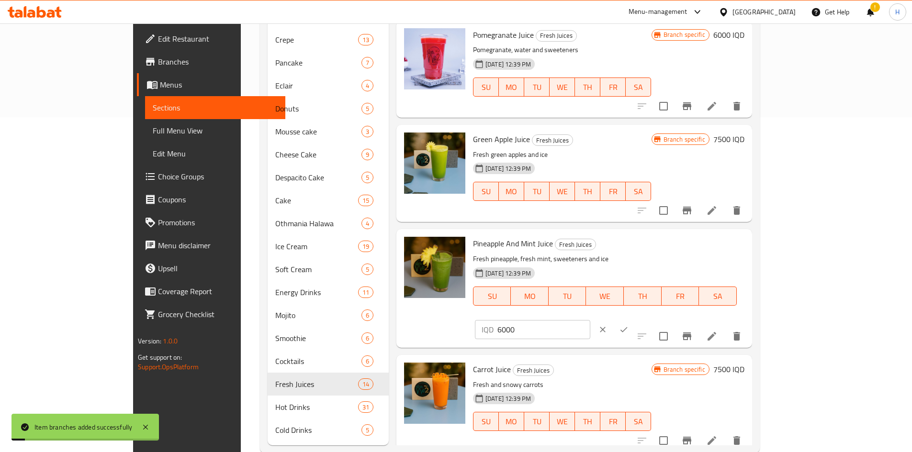
click at [648, 319] on div "IQD 6000 ​" at bounding box center [560, 329] width 175 height 21
click at [590, 320] on input "6000" at bounding box center [543, 329] width 93 height 19
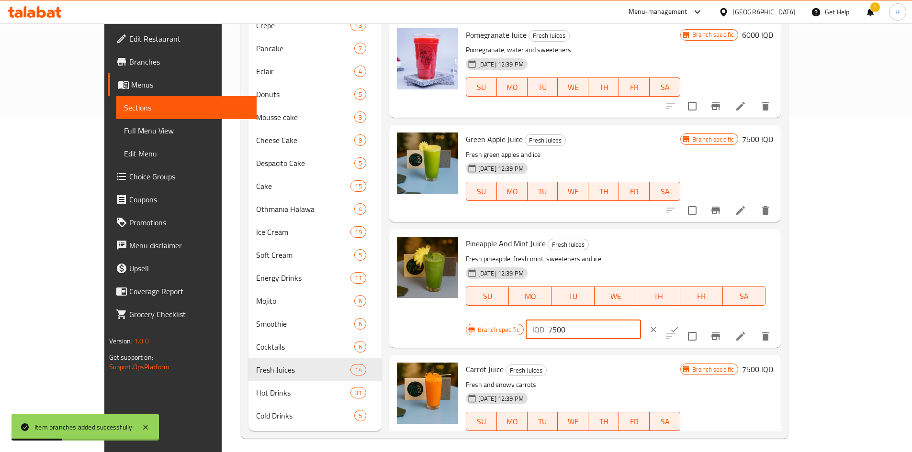
type input "7500"
click at [679, 325] on icon "ok" at bounding box center [674, 330] width 10 height 10
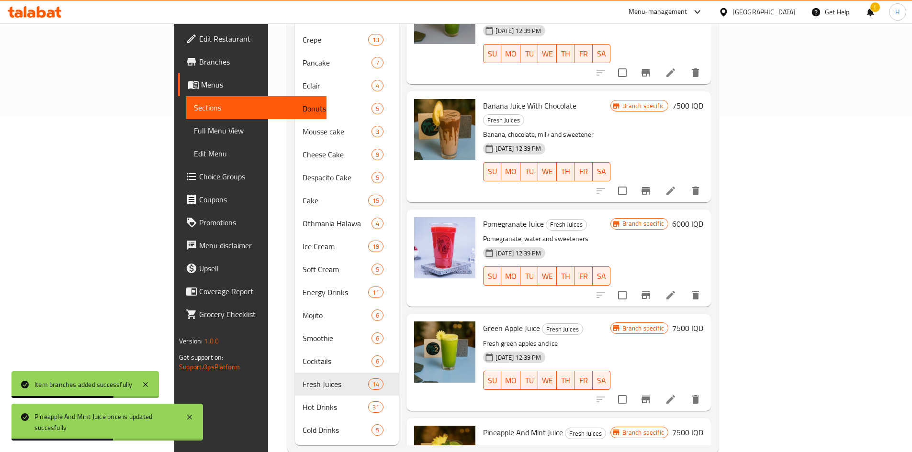
scroll to position [637, 0]
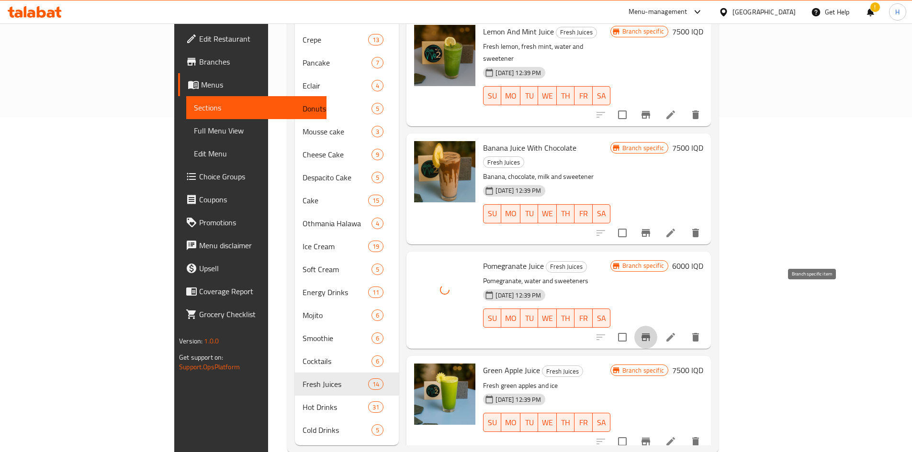
click at [651, 332] on icon "Branch-specific-item" at bounding box center [645, 337] width 11 height 11
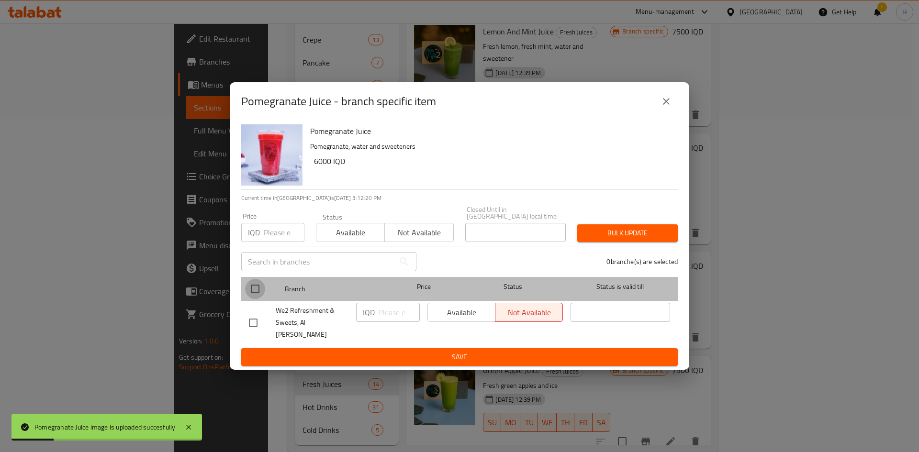
click at [254, 291] on input "checkbox" at bounding box center [255, 289] width 20 height 20
checkbox input "true"
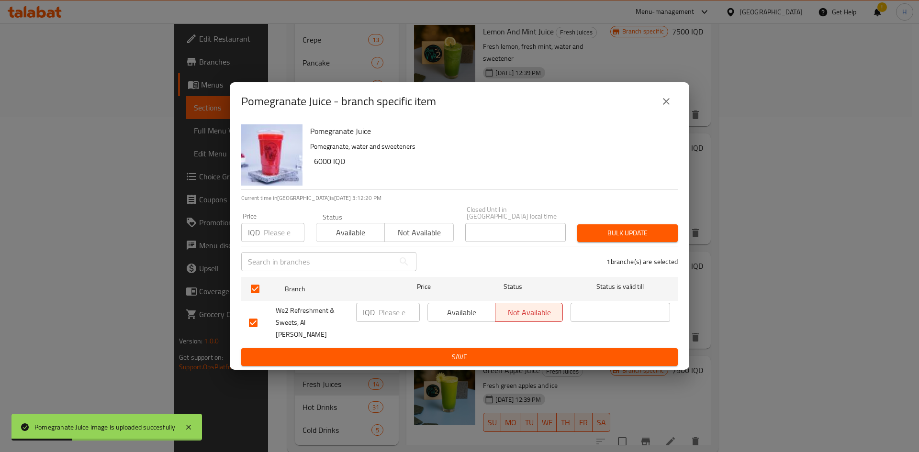
click at [392, 317] on input "number" at bounding box center [398, 312] width 41 height 19
type input "7500"
click at [410, 351] on span "Save" at bounding box center [459, 357] width 421 height 12
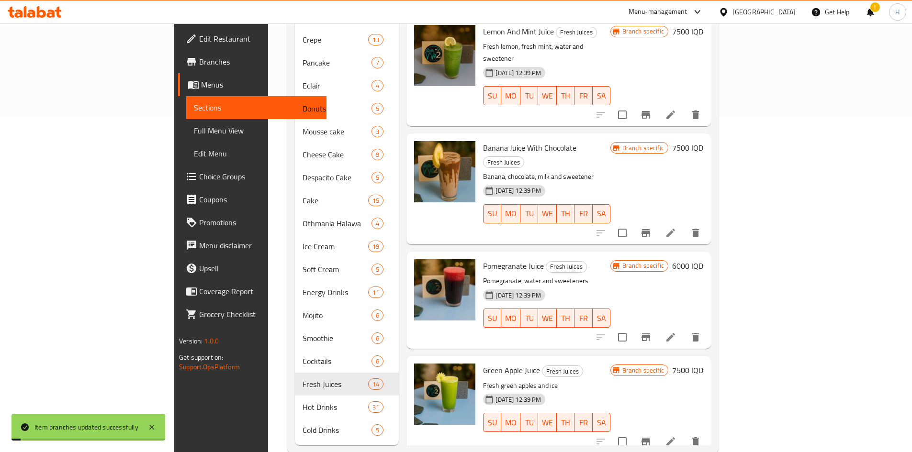
click at [703, 259] on h6 "6000 IQD" at bounding box center [687, 265] width 31 height 13
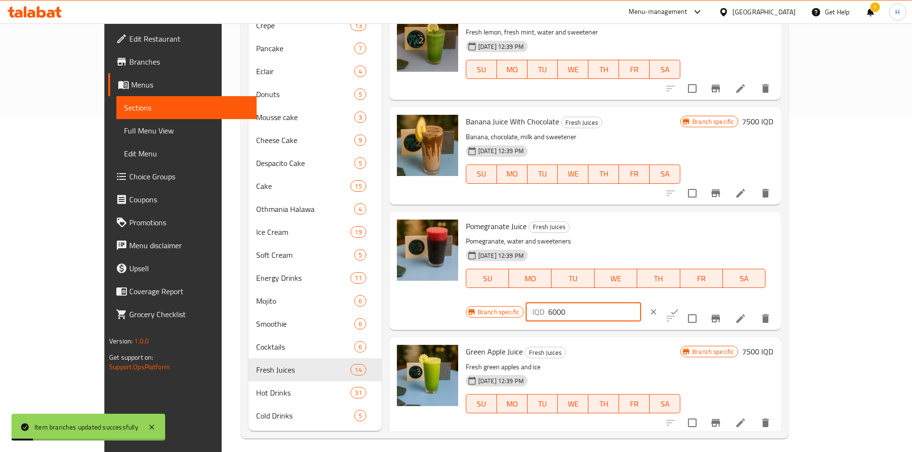
click at [641, 302] on input "6000" at bounding box center [594, 311] width 93 height 19
type input "7500"
click at [678, 310] on icon "ok" at bounding box center [674, 312] width 7 height 5
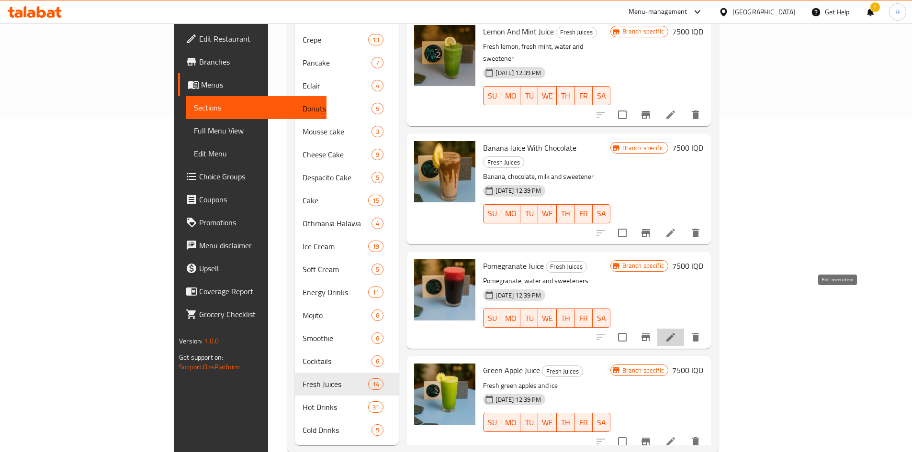
click at [676, 332] on icon at bounding box center [670, 337] width 11 height 11
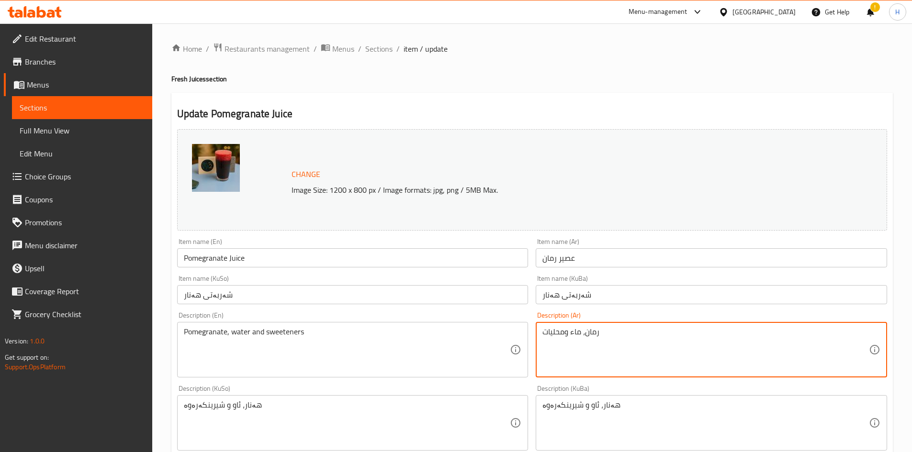
click at [614, 352] on textarea "رمان، ماء ومحليات" at bounding box center [705, 349] width 326 height 45
paste textarea "فريش، ثلج"
click at [577, 343] on textarea "رمان فريش و ثلج" at bounding box center [705, 349] width 326 height 45
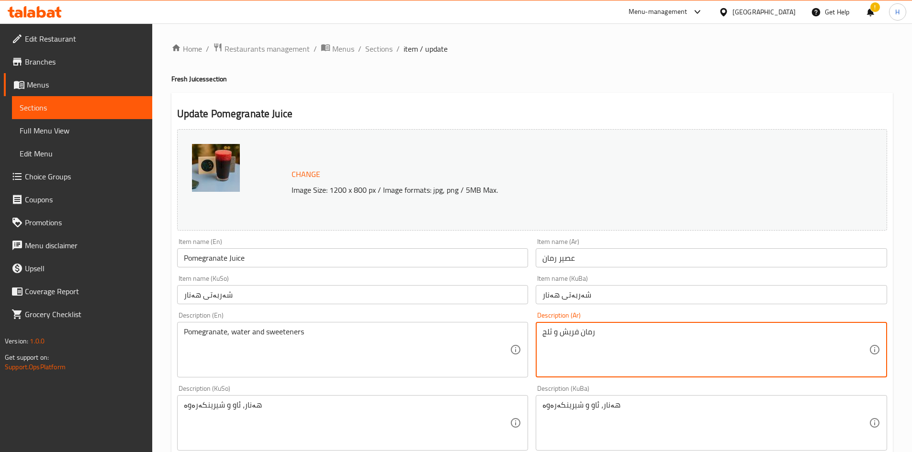
click at [577, 343] on textarea "رمان فريش و ثلج" at bounding box center [705, 349] width 326 height 45
type textarea "رمان فريش و ثلج"
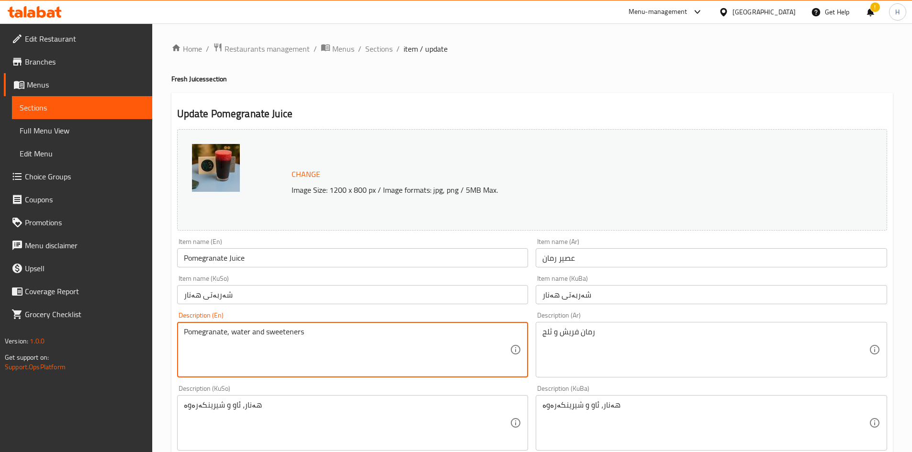
click at [308, 341] on textarea "Pomegranate, water and sweeteners" at bounding box center [347, 349] width 326 height 45
paste textarea "Fresh pomegranate and ice"
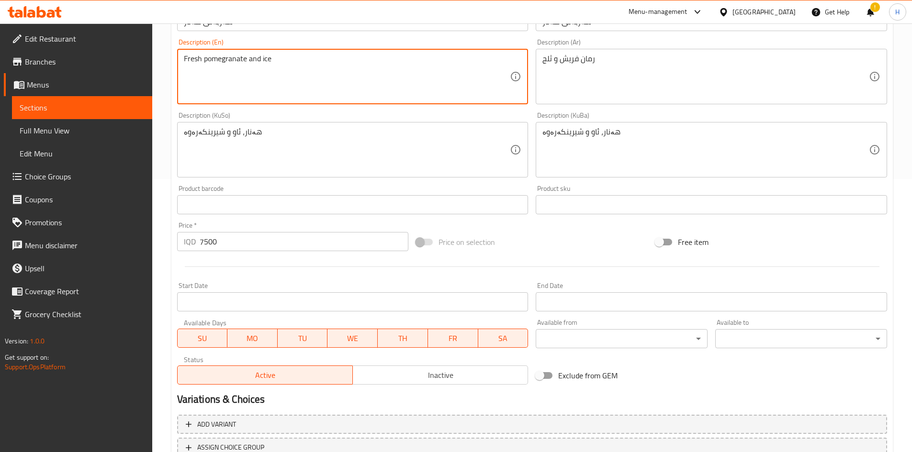
scroll to position [335, 0]
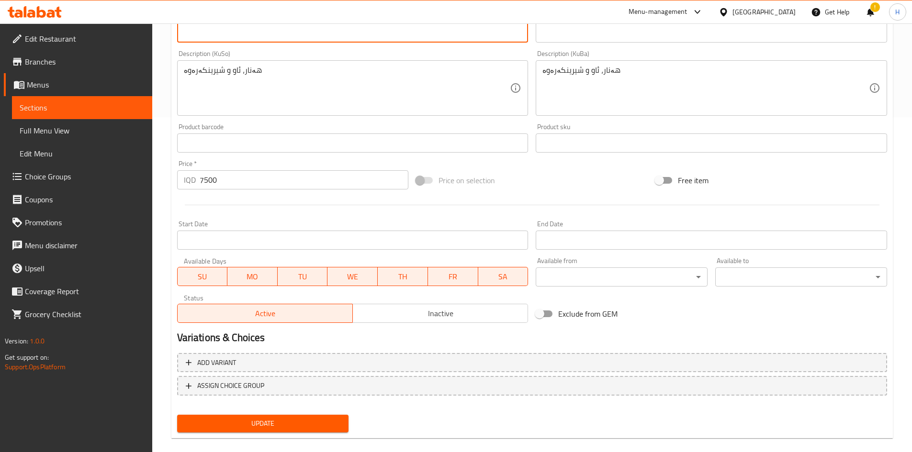
type textarea "Fresh pomegranate and ice"
click at [266, 422] on span "Update" at bounding box center [263, 424] width 156 height 12
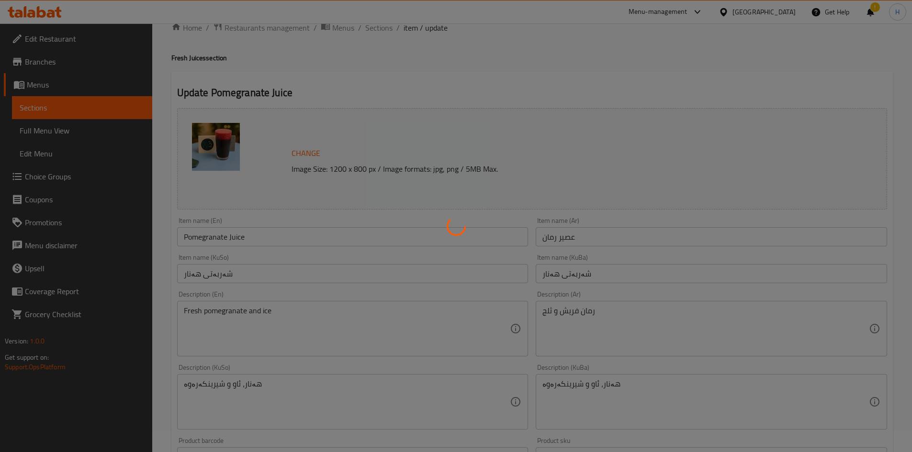
scroll to position [0, 0]
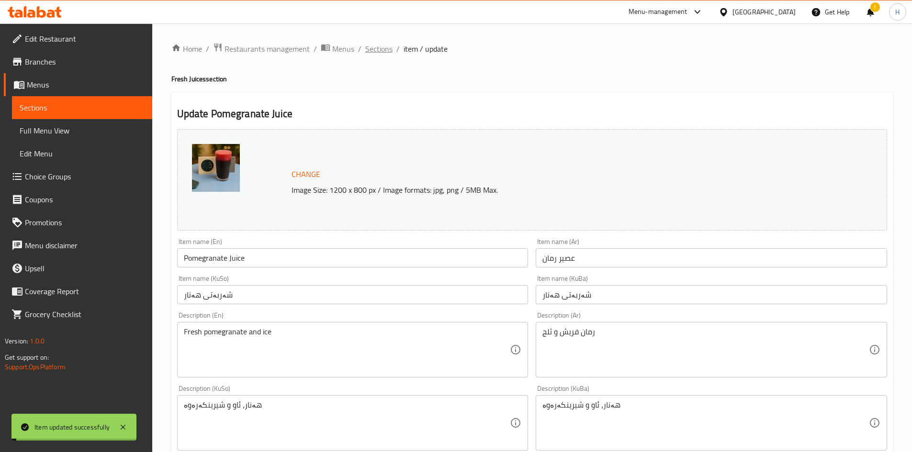
click at [377, 48] on span "Sections" at bounding box center [378, 48] width 27 height 11
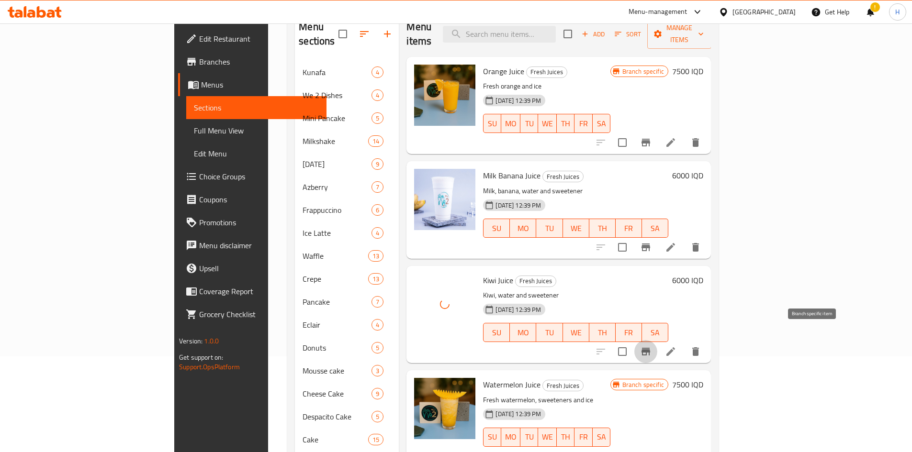
click at [657, 340] on button "Branch-specific-item" at bounding box center [645, 351] width 23 height 23
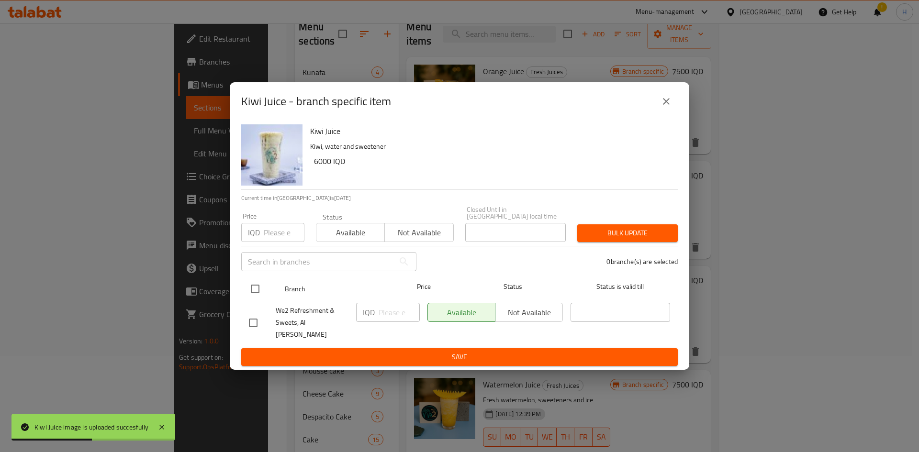
click at [254, 291] on input "checkbox" at bounding box center [255, 289] width 20 height 20
checkbox input "true"
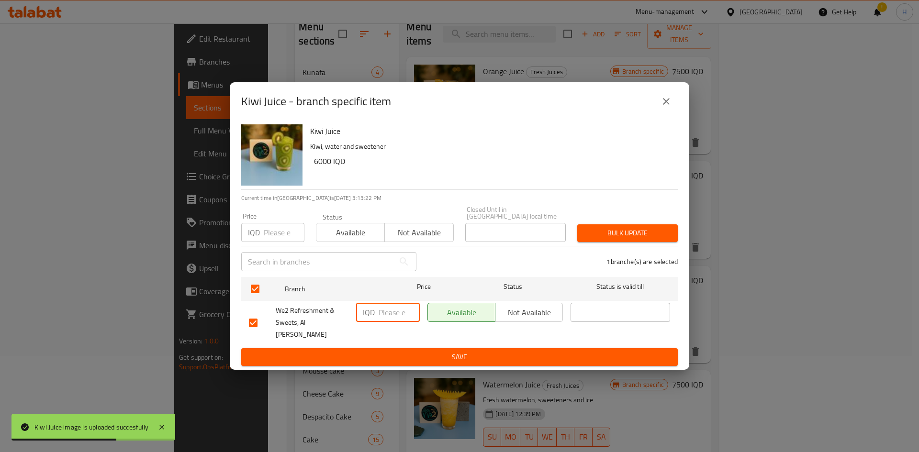
click at [403, 321] on input "number" at bounding box center [398, 312] width 41 height 19
type input "7500"
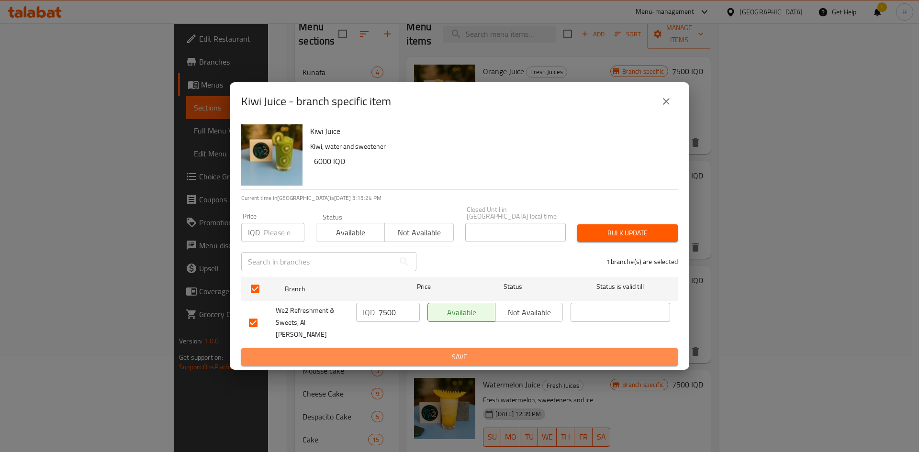
click at [410, 351] on span "Save" at bounding box center [459, 357] width 421 height 12
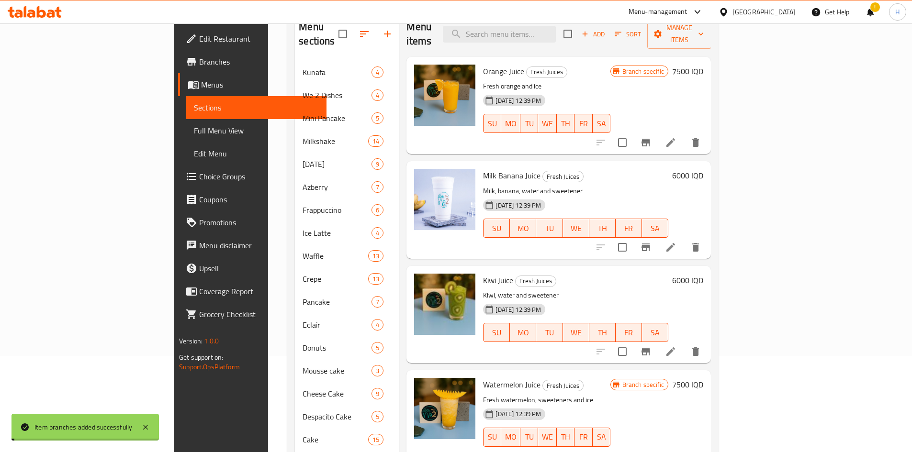
click at [703, 274] on h6 "6000 IQD" at bounding box center [687, 280] width 31 height 13
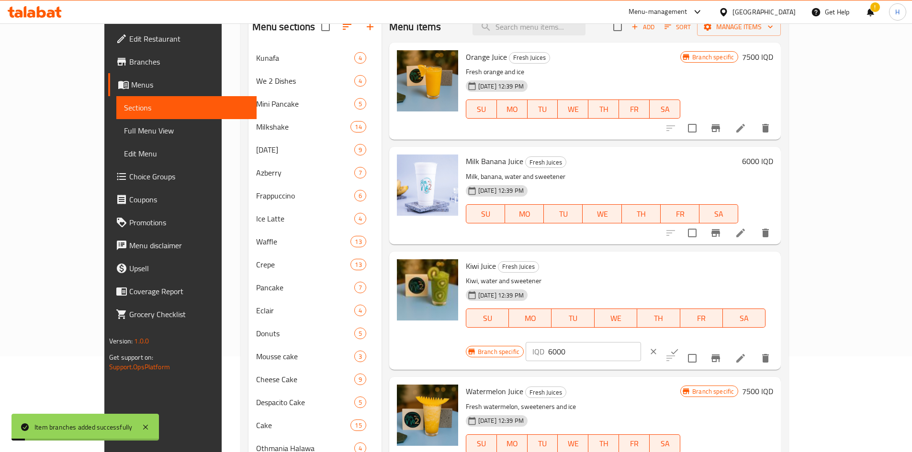
click at [641, 342] on input "6000" at bounding box center [594, 351] width 93 height 19
type input "7500"
click at [679, 347] on icon "ok" at bounding box center [674, 352] width 10 height 10
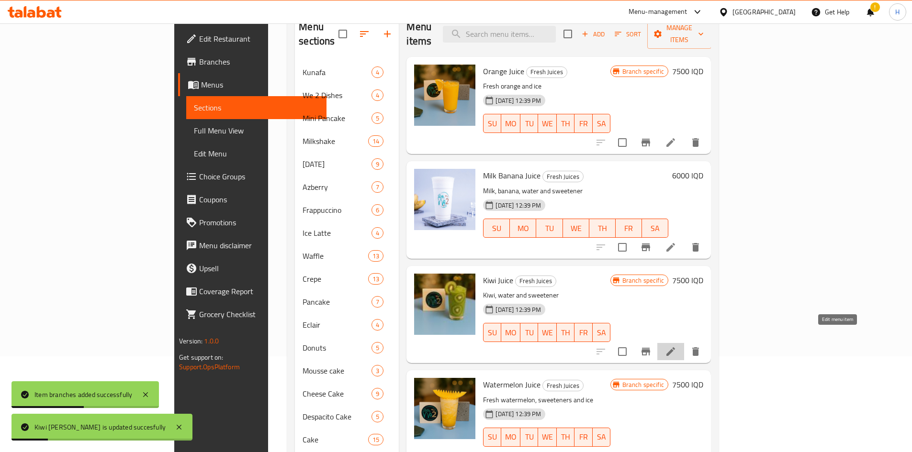
click at [676, 346] on icon at bounding box center [670, 351] width 11 height 11
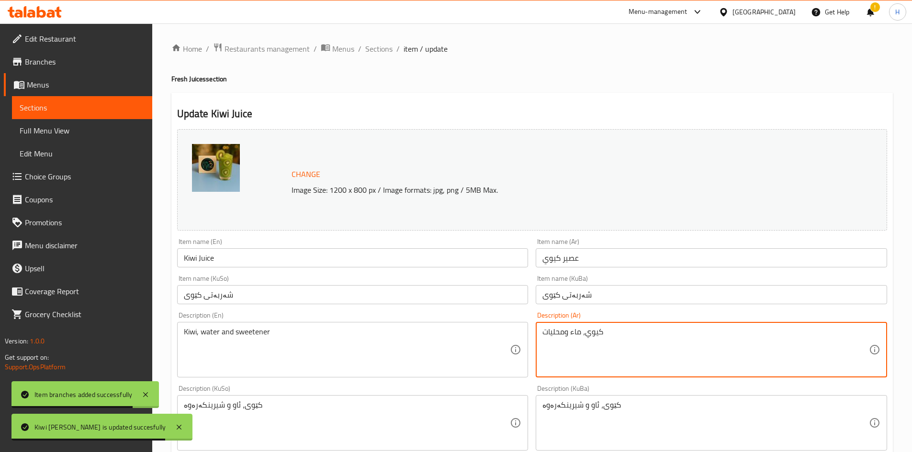
click at [606, 350] on textarea "كيوي، ماء ومحليات" at bounding box center [705, 349] width 326 height 45
paste textarea "فريش، محليات، ثلج"
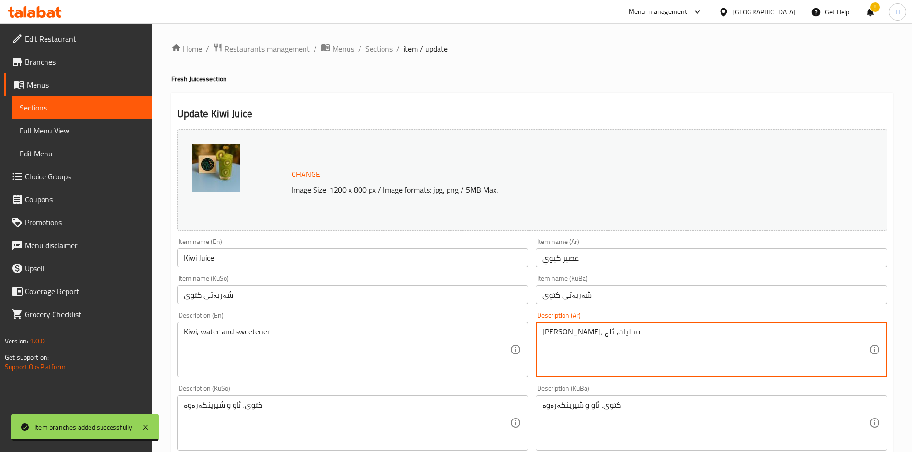
drag, startPoint x: 553, startPoint y: 334, endPoint x: 556, endPoint y: 338, distance: 5.5
click at [556, 338] on textarea "كيوي فريش، محليات، ثلج" at bounding box center [705, 349] width 326 height 45
click at [572, 343] on textarea "كيوي فريش، محليات و ثلج" at bounding box center [705, 349] width 326 height 45
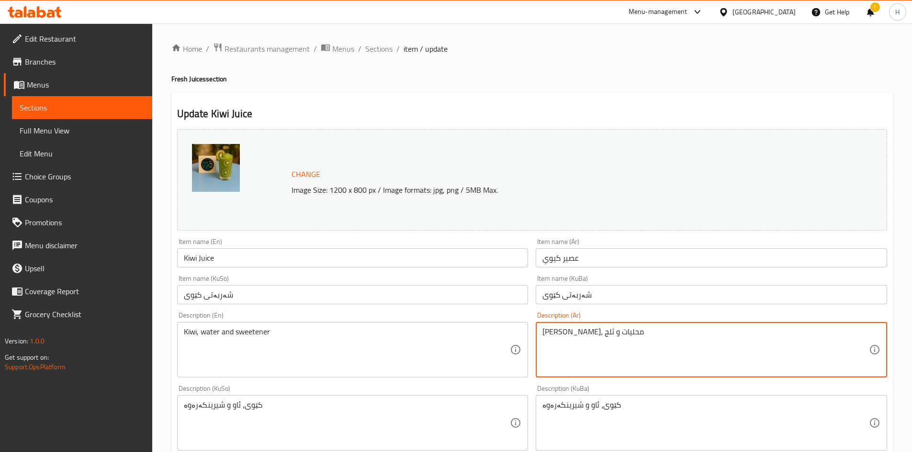
click at [572, 343] on textarea "كيوي فريش، محليات و ثلج" at bounding box center [705, 349] width 326 height 45
type textarea "كيوي فريش، محليات و ثلج"
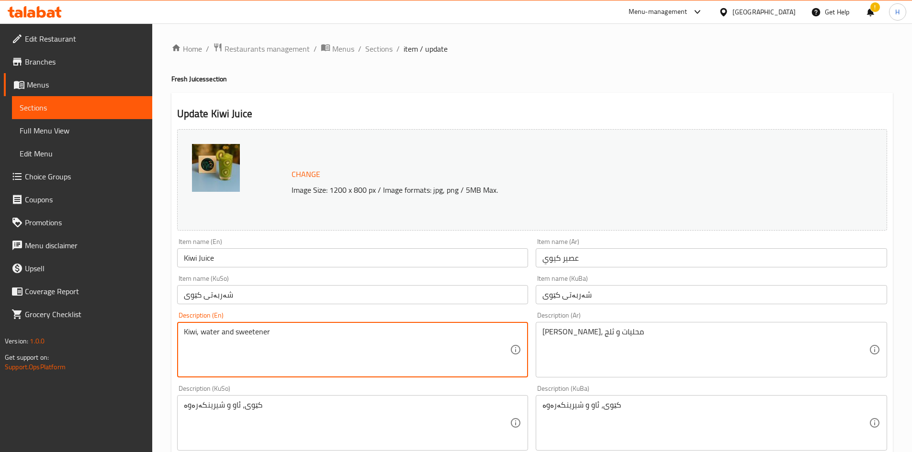
click at [360, 346] on textarea "Kiwi, water and sweetener" at bounding box center [347, 349] width 326 height 45
paste textarea "Fresh, Sweeteners and Ice"
click at [222, 334] on textarea "Kiwi Fresh, Sweeteners and Ice" at bounding box center [347, 349] width 326 height 45
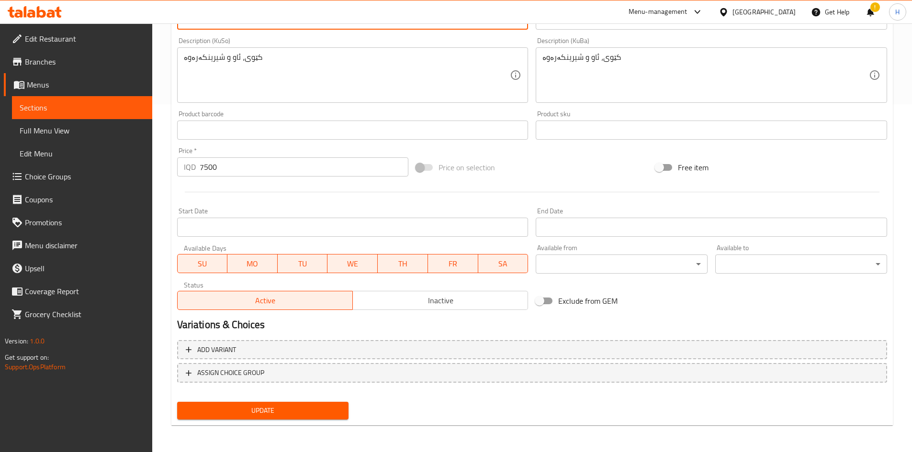
type textarea "Kiwi Fresh,sweeteners and Ice"
click at [234, 418] on button "Update" at bounding box center [263, 411] width 172 height 18
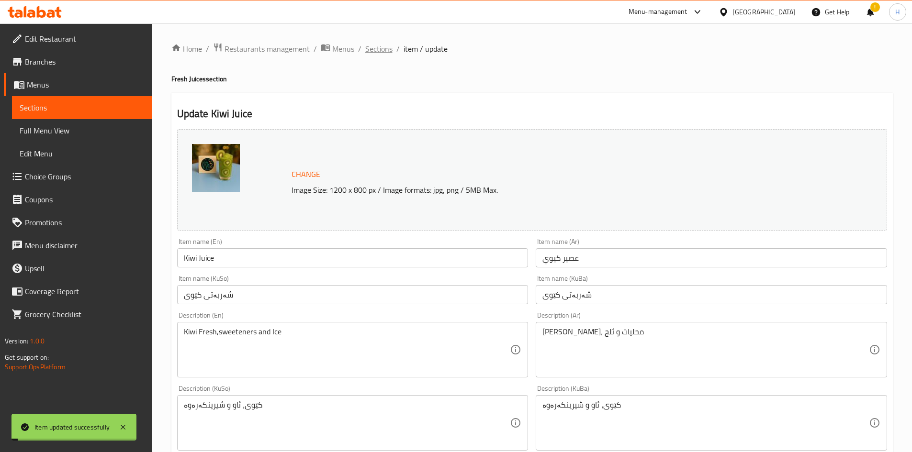
click at [382, 52] on span "Sections" at bounding box center [378, 48] width 27 height 11
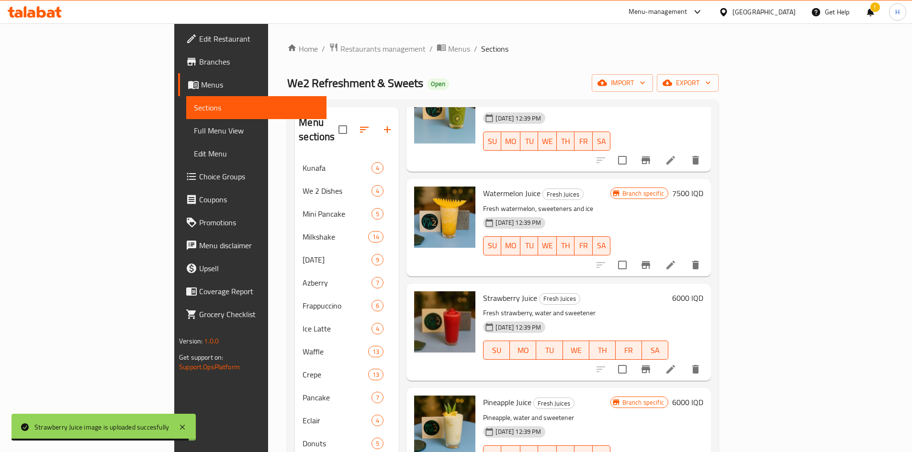
scroll to position [335, 0]
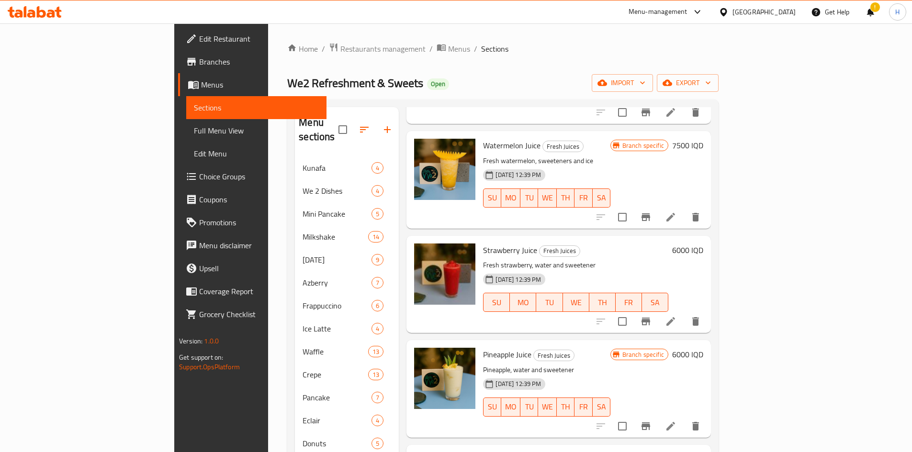
click at [651, 316] on icon "Branch-specific-item" at bounding box center [645, 321] width 11 height 11
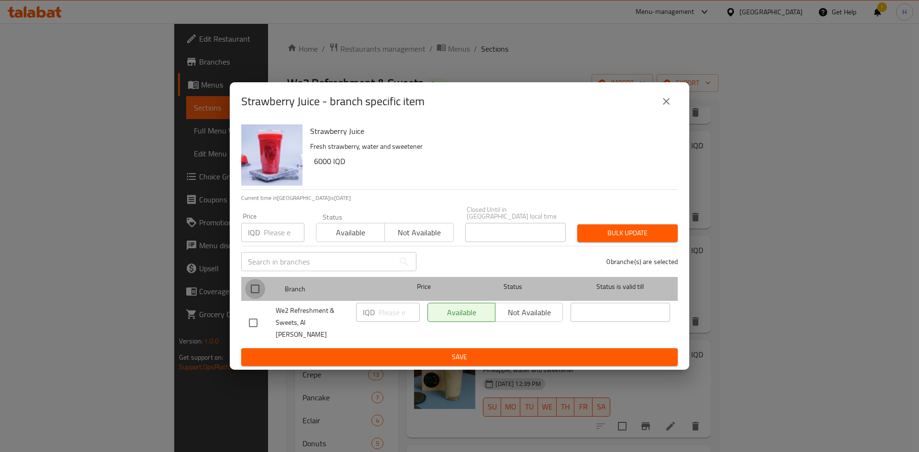
click at [251, 297] on input "checkbox" at bounding box center [255, 289] width 20 height 20
checkbox input "true"
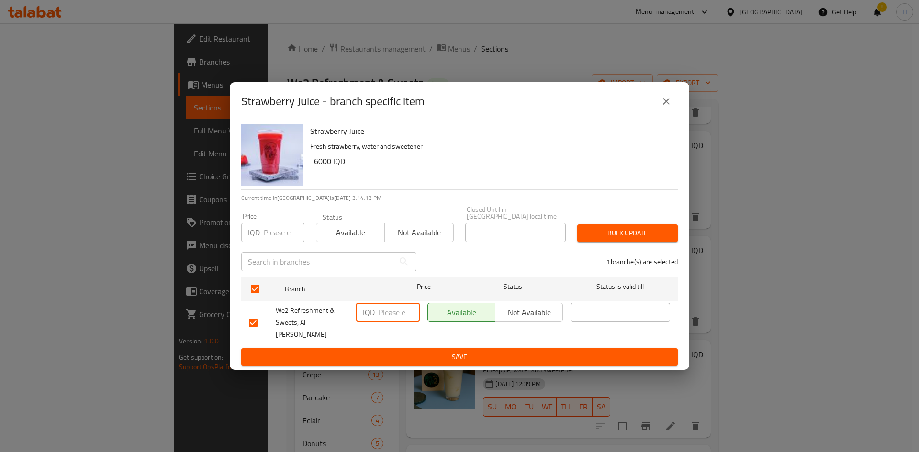
click at [392, 317] on input "number" at bounding box center [398, 312] width 41 height 19
type input "7500"
click at [445, 353] on button "Save" at bounding box center [459, 357] width 436 height 18
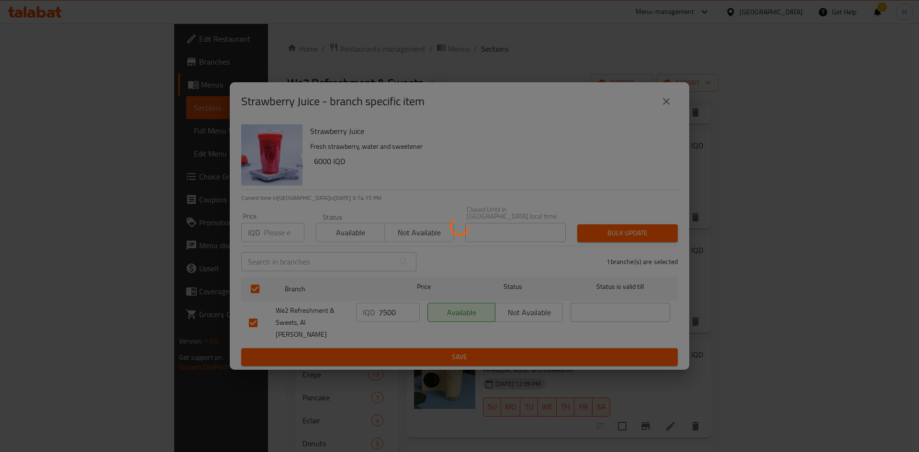
click at [445, 349] on div at bounding box center [459, 226] width 919 height 452
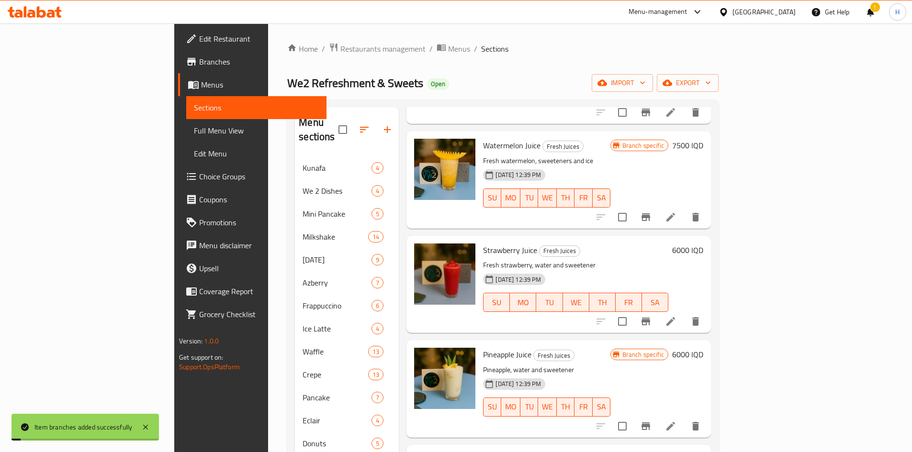
click at [703, 244] on h6 "6000 IQD" at bounding box center [687, 250] width 31 height 13
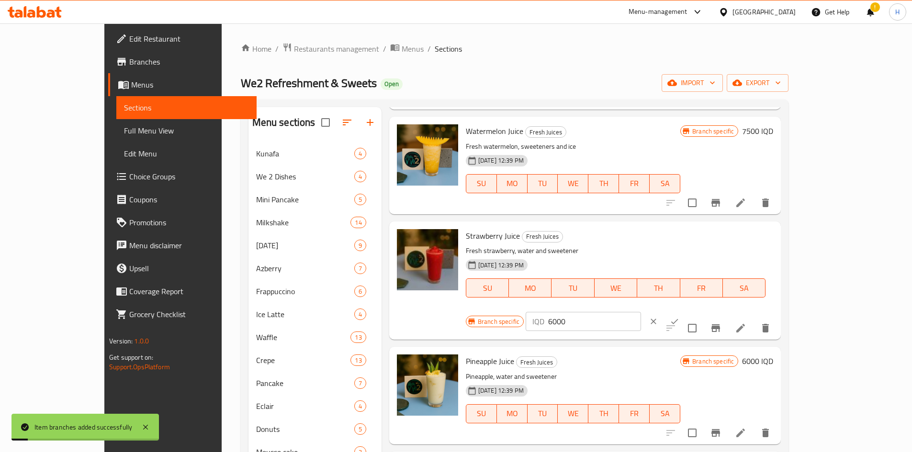
click at [641, 312] on input "6000" at bounding box center [594, 321] width 93 height 19
type input "7500"
click at [679, 317] on icon "ok" at bounding box center [674, 322] width 10 height 10
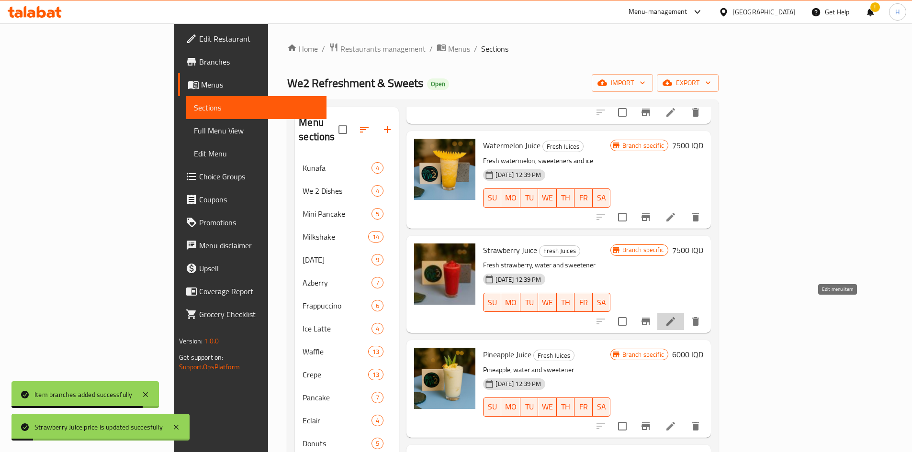
click at [675, 317] on icon at bounding box center [670, 321] width 9 height 9
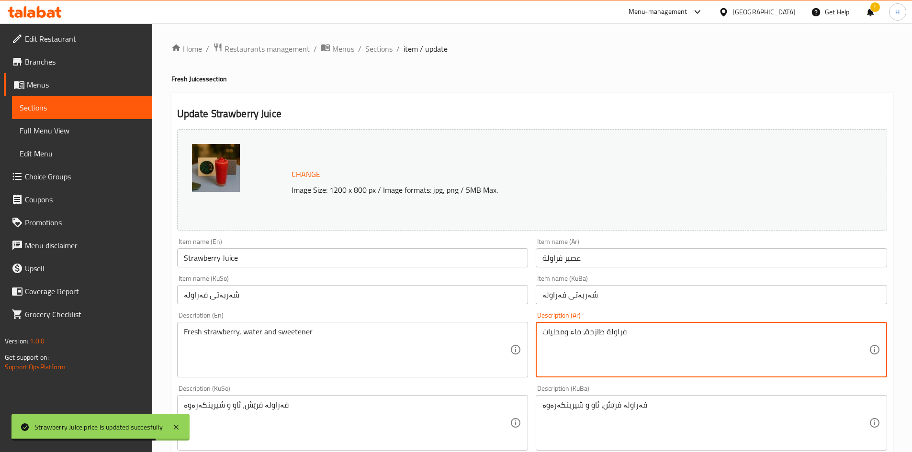
click at [587, 350] on textarea "فراولة طازجة، ماء ومحليات" at bounding box center [705, 349] width 326 height 45
paste textarea "فريش، محليات، ثلج"
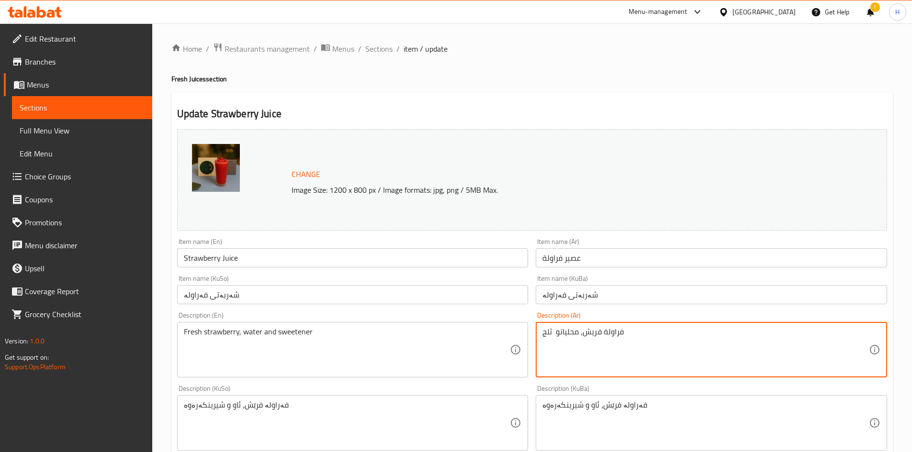
click at [571, 344] on textarea "فراولة فريش، محلياتو ثلج" at bounding box center [705, 349] width 326 height 45
click at [557, 330] on textarea "فراولة فريش، محلياتو ثلج" at bounding box center [705, 349] width 326 height 45
click at [570, 339] on textarea "فراولة فريش، محليات و ثلج" at bounding box center [705, 349] width 326 height 45
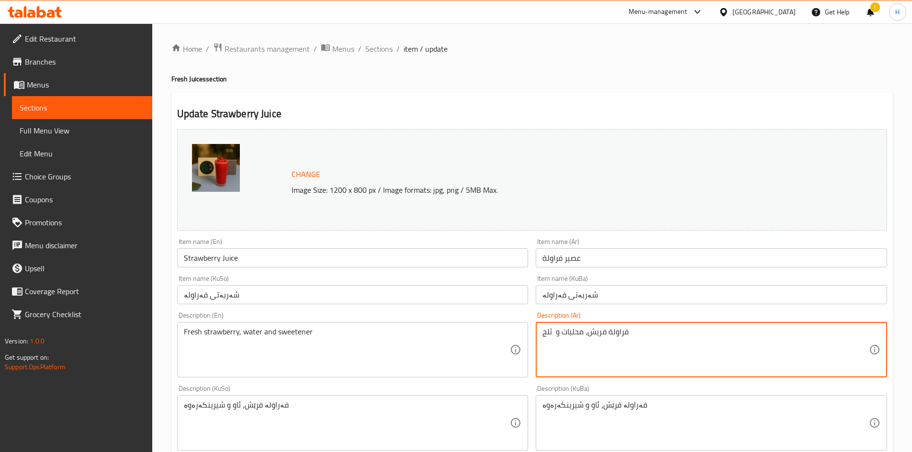
click at [570, 339] on textarea "فراولة فريش، محليات و ثلج" at bounding box center [705, 349] width 326 height 45
type textarea "فراولة فريش، محليات و ثلج"
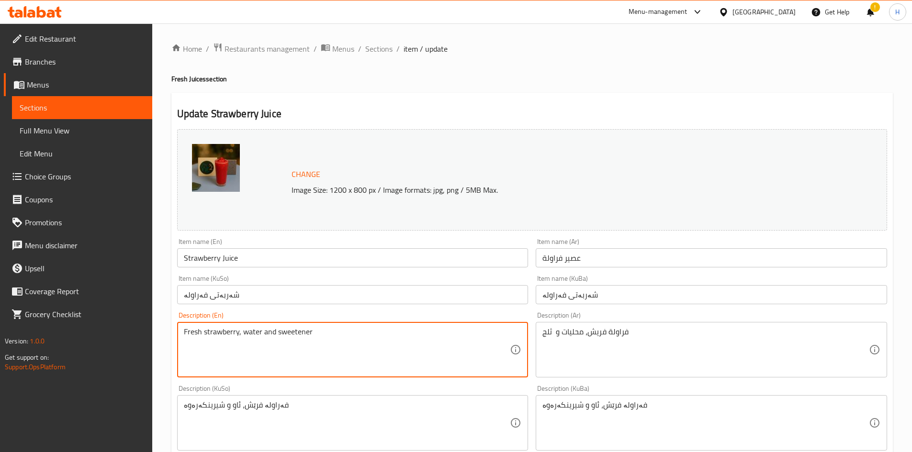
click at [269, 340] on textarea "Fresh strawberry, water and sweetener" at bounding box center [347, 349] width 326 height 45
paste textarea "ies, sweeteners and ice"
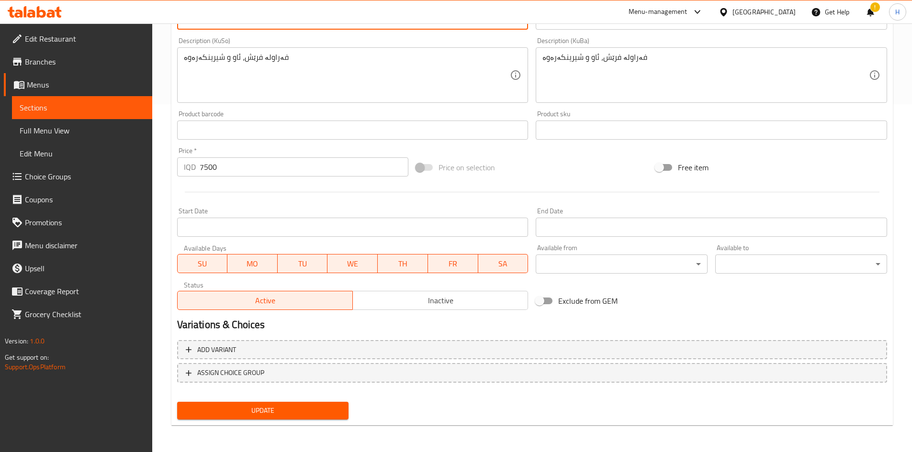
type textarea "Fresh strawberries, sweeteners and ice"
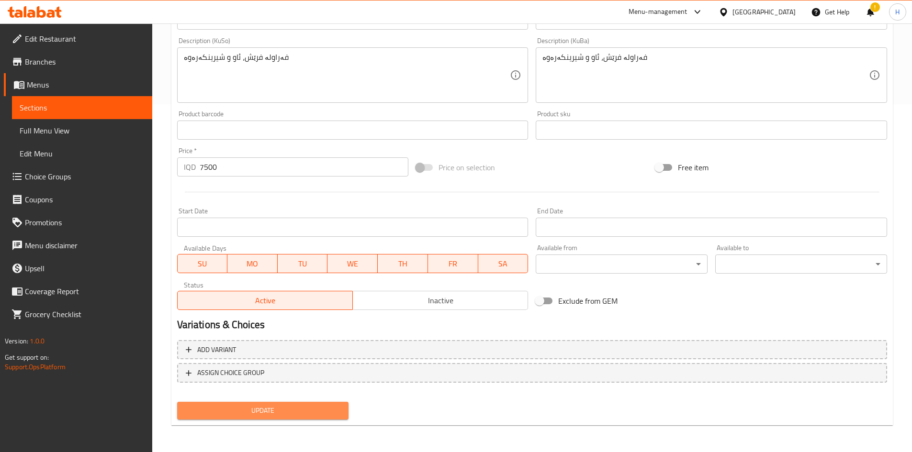
drag, startPoint x: 288, startPoint y: 411, endPoint x: 338, endPoint y: 325, distance: 98.9
click at [288, 410] on span "Update" at bounding box center [263, 411] width 156 height 12
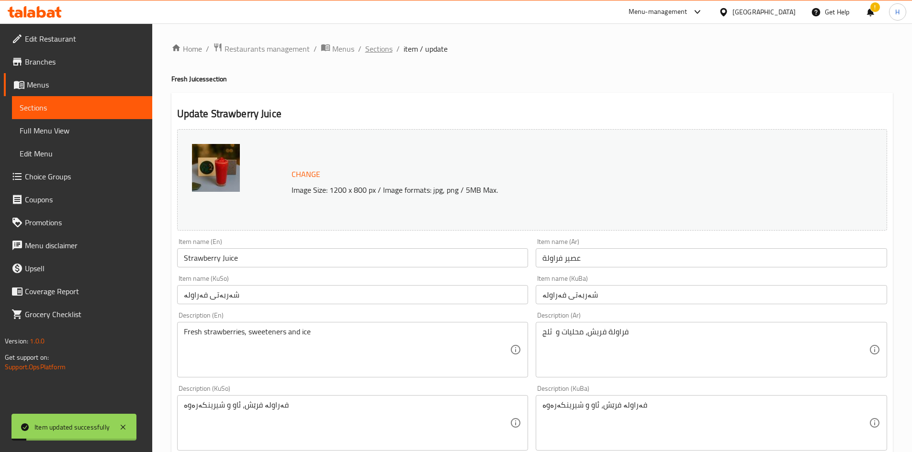
click at [369, 52] on span "Sections" at bounding box center [378, 48] width 27 height 11
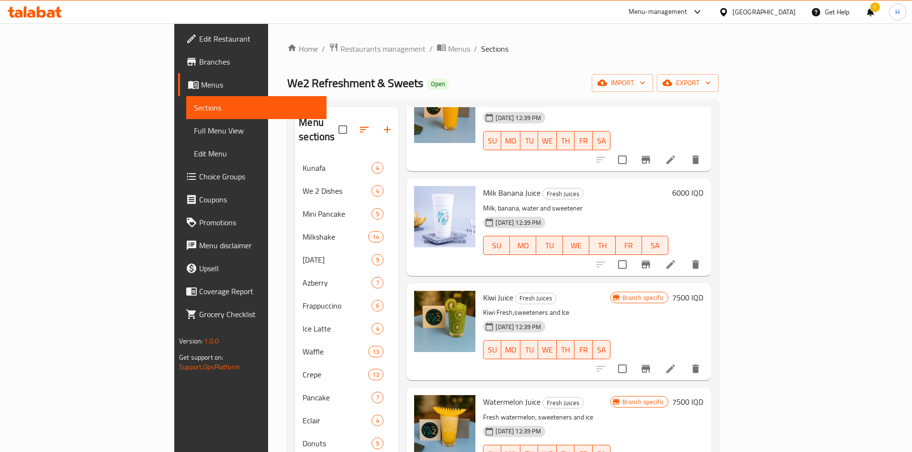
scroll to position [48, 0]
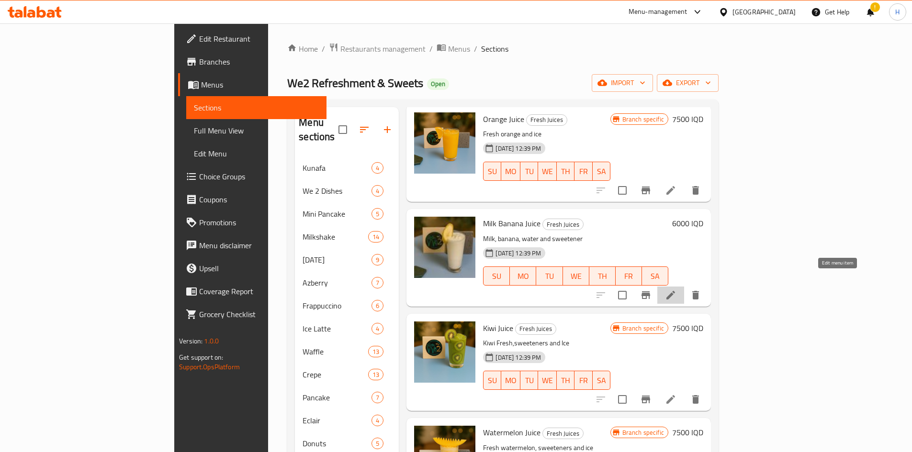
click at [675, 291] on icon at bounding box center [670, 295] width 9 height 9
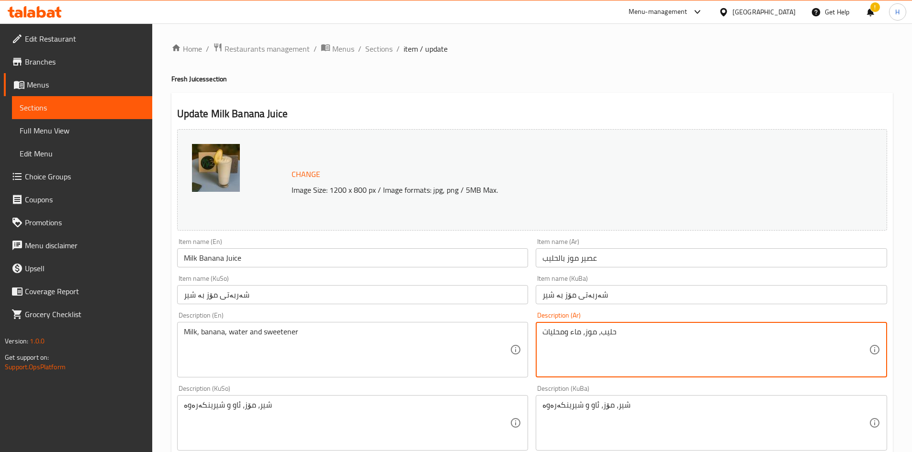
click at [599, 344] on textarea "حليب، موز، ماء ومحليات" at bounding box center [705, 349] width 326 height 45
paste textarea "موز فريش، حليب، محليات، ثلج"
drag, startPoint x: 555, startPoint y: 334, endPoint x: 551, endPoint y: 339, distance: 6.1
click at [564, 342] on textarea "موز فريش، حليب، محليات وثلج" at bounding box center [705, 349] width 326 height 45
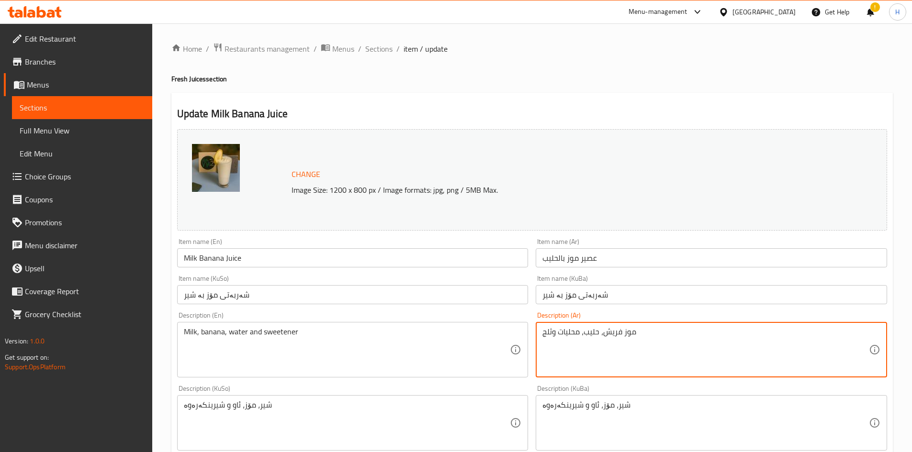
click at [564, 342] on textarea "موز فريش، حليب، محليات وثلج" at bounding box center [705, 349] width 326 height 45
type textarea "موز فريش، حليب، محليات وثلج"
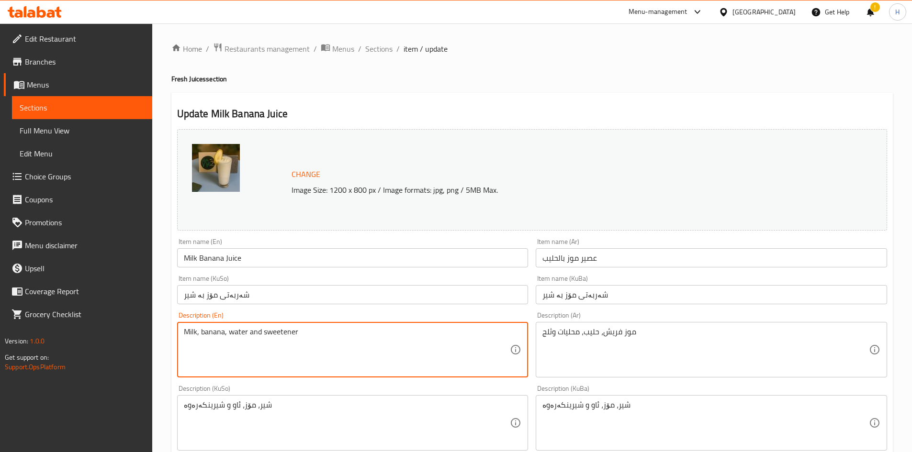
click at [236, 346] on textarea "Milk, banana, water and sweetener" at bounding box center [347, 349] width 326 height 45
paste textarea "Fresh banana, milk, sweeteners and ice"
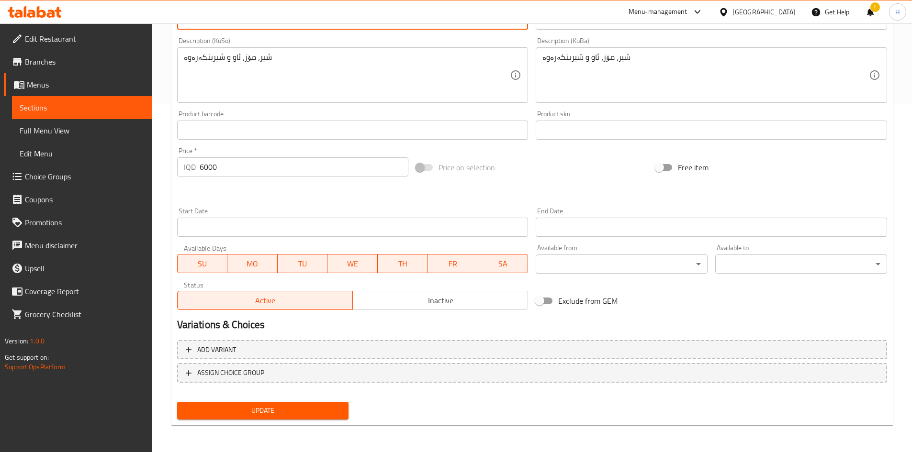
type textarea "Fresh banana, milk, sweeteners and ice"
click at [259, 411] on span "Update" at bounding box center [263, 411] width 156 height 12
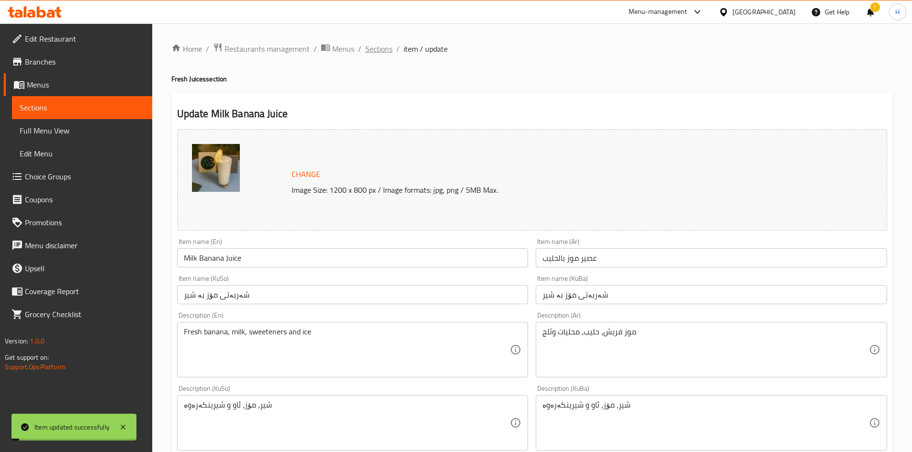
click at [372, 46] on span "Sections" at bounding box center [378, 48] width 27 height 11
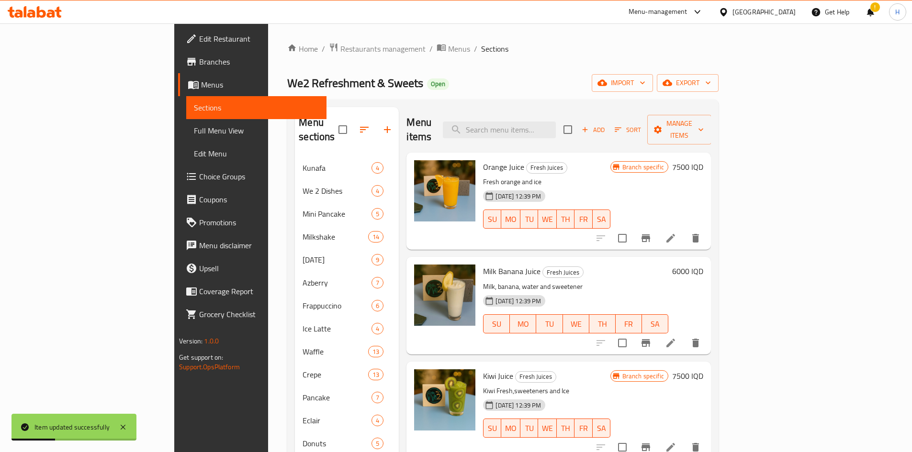
click at [651, 337] on icon "Branch-specific-item" at bounding box center [645, 342] width 11 height 11
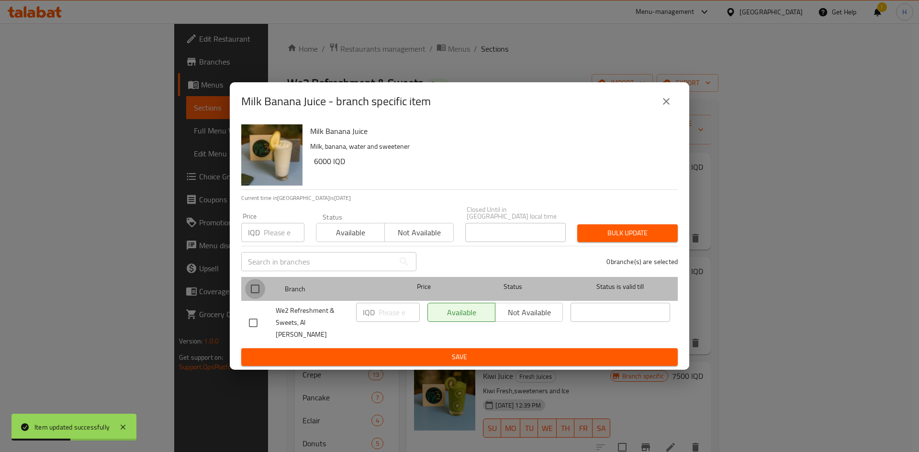
click at [263, 292] on input "checkbox" at bounding box center [255, 289] width 20 height 20
checkbox input "true"
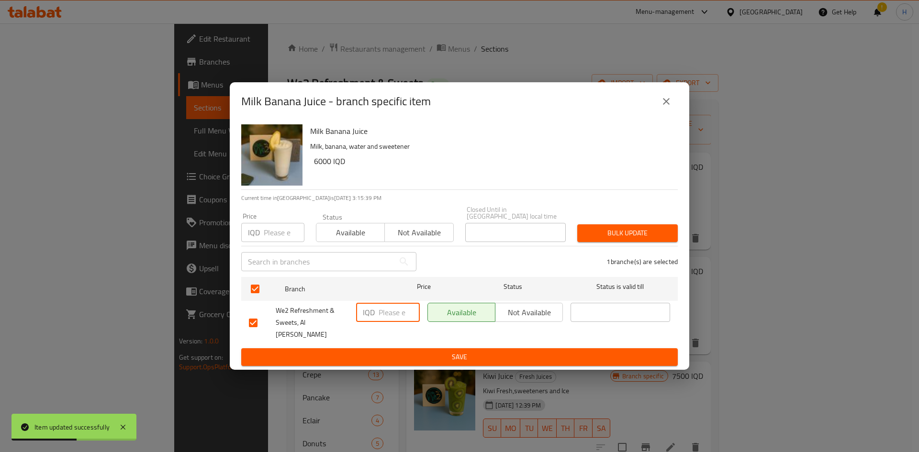
click at [386, 314] on input "number" at bounding box center [398, 312] width 41 height 19
type input "7500"
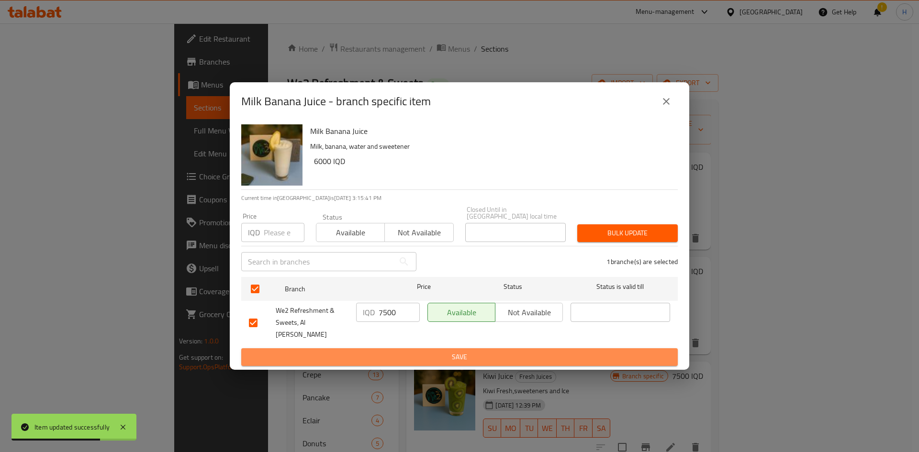
click at [377, 351] on span "Save" at bounding box center [459, 357] width 421 height 12
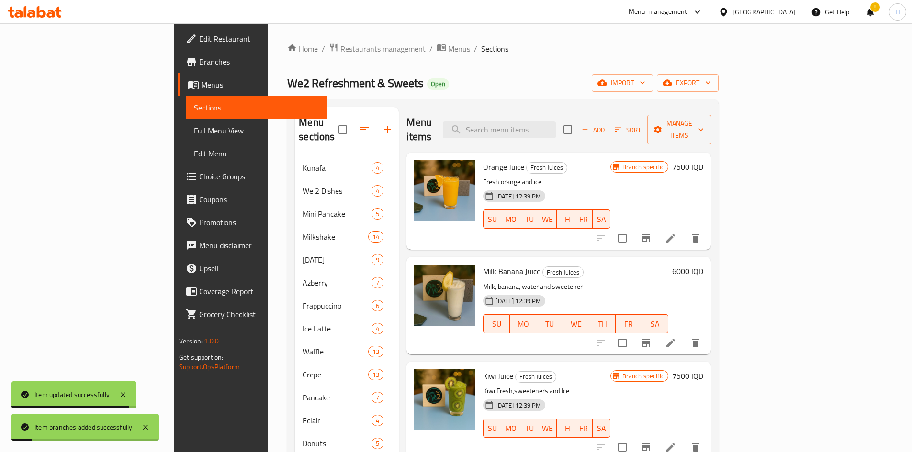
click at [703, 265] on h6 "6000 IQD" at bounding box center [687, 271] width 31 height 13
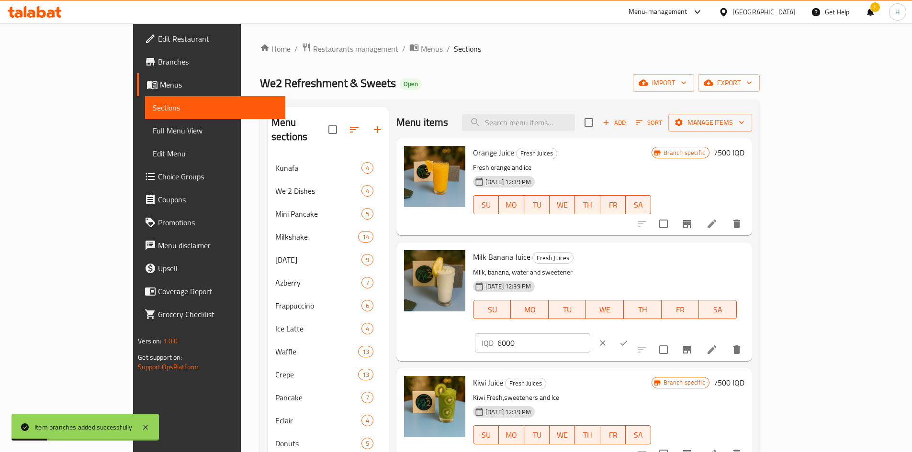
click at [590, 334] on input "6000" at bounding box center [543, 343] width 93 height 19
type input "7500"
click at [748, 264] on div "Milk Banana Juice Fresh Juices Milk, banana, water and sweetener 07-09-2025 12:…" at bounding box center [608, 301] width 279 height 111
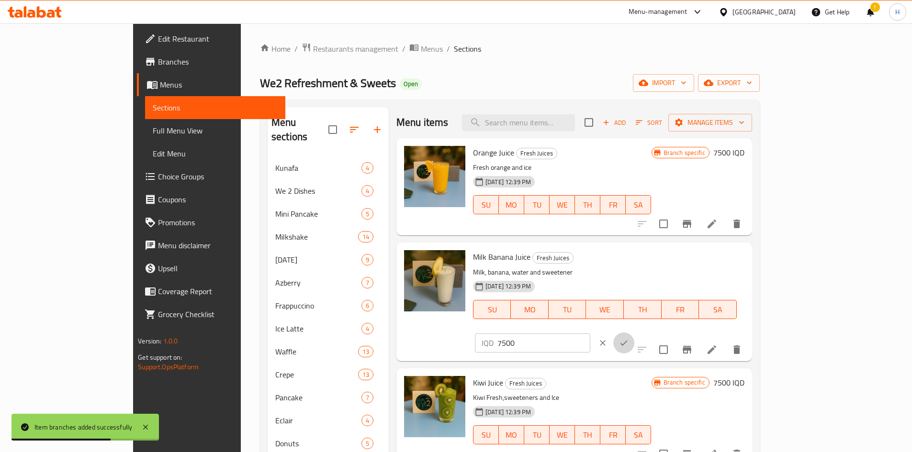
click at [628, 338] on icon "ok" at bounding box center [624, 343] width 10 height 10
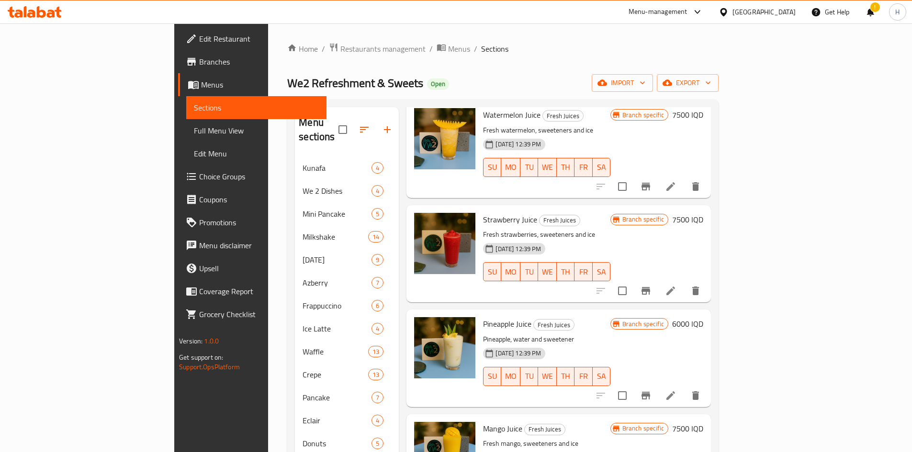
scroll to position [383, 0]
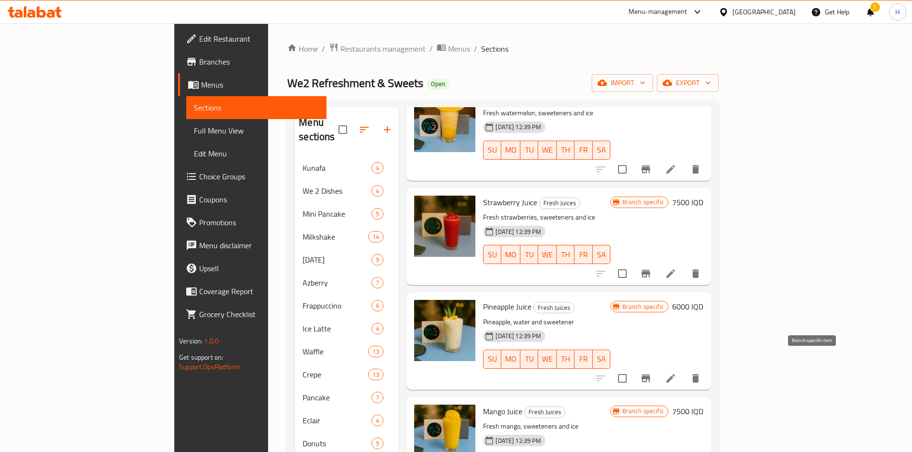
click at [651, 373] on icon "Branch-specific-item" at bounding box center [645, 378] width 11 height 11
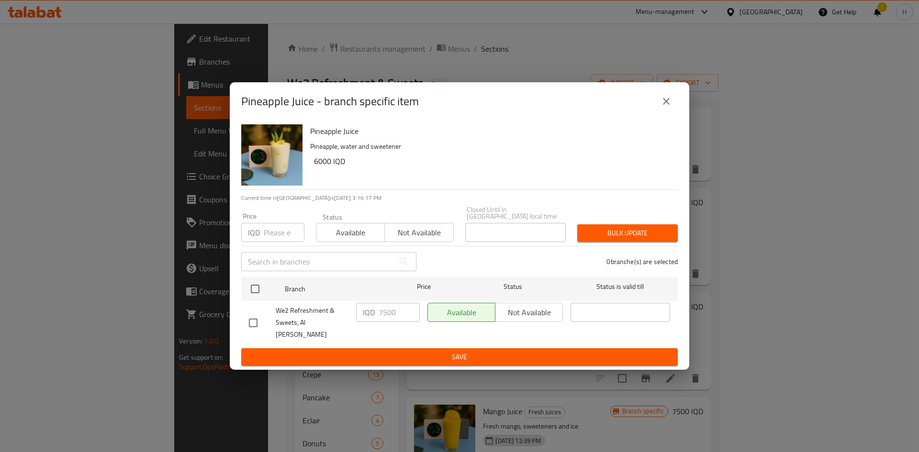
click at [666, 105] on icon "close" at bounding box center [665, 101] width 11 height 11
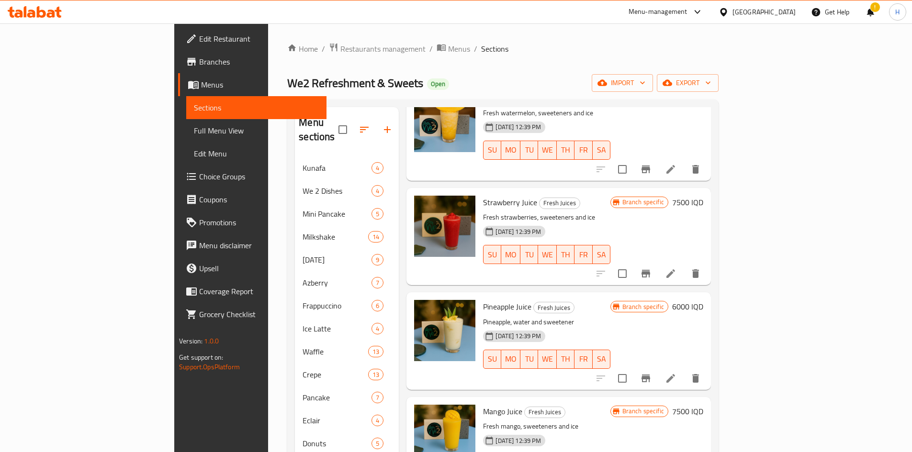
click at [703, 300] on h6 "6000 IQD" at bounding box center [687, 306] width 31 height 13
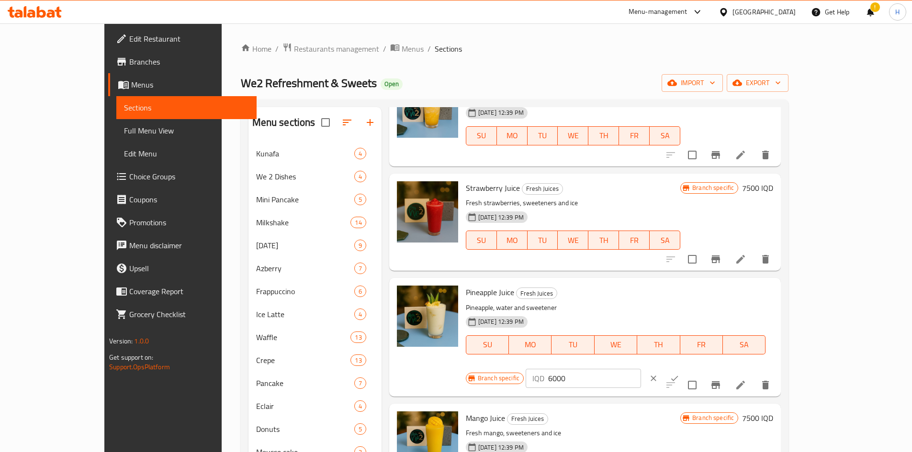
click at [641, 369] on input "6000" at bounding box center [594, 378] width 93 height 19
type input "7500"
click at [679, 374] on icon "ok" at bounding box center [674, 379] width 10 height 10
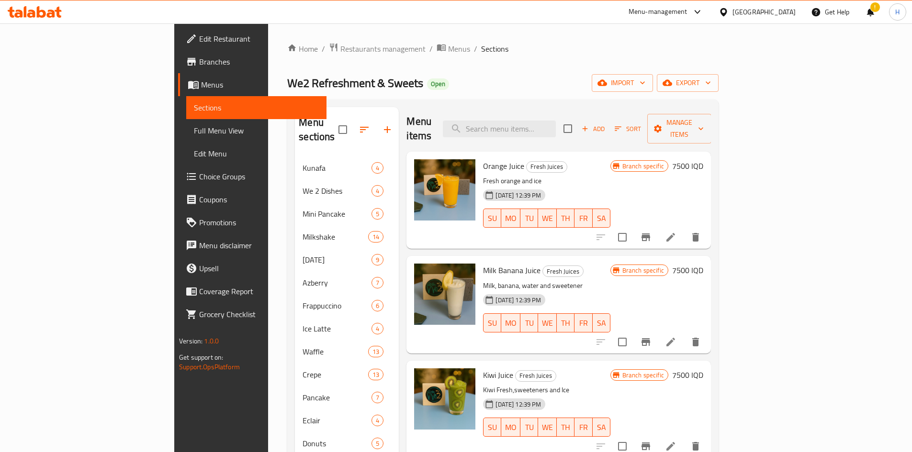
scroll to position [0, 0]
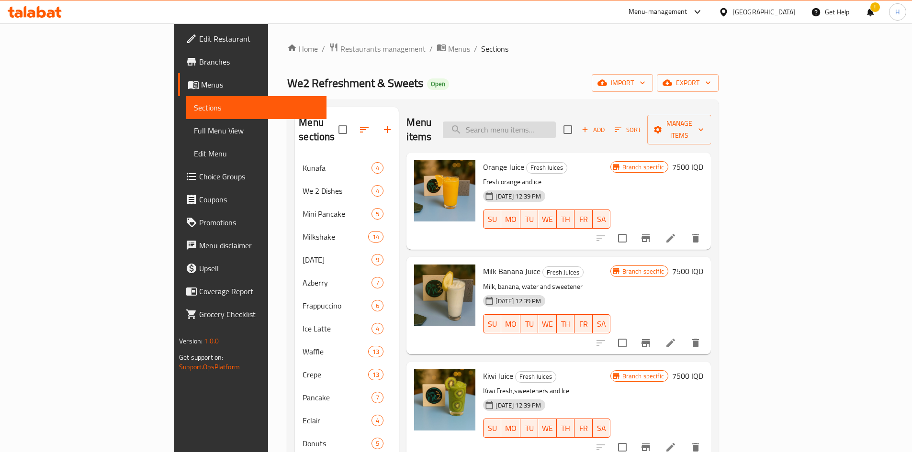
click at [556, 122] on input "search" at bounding box center [499, 130] width 113 height 17
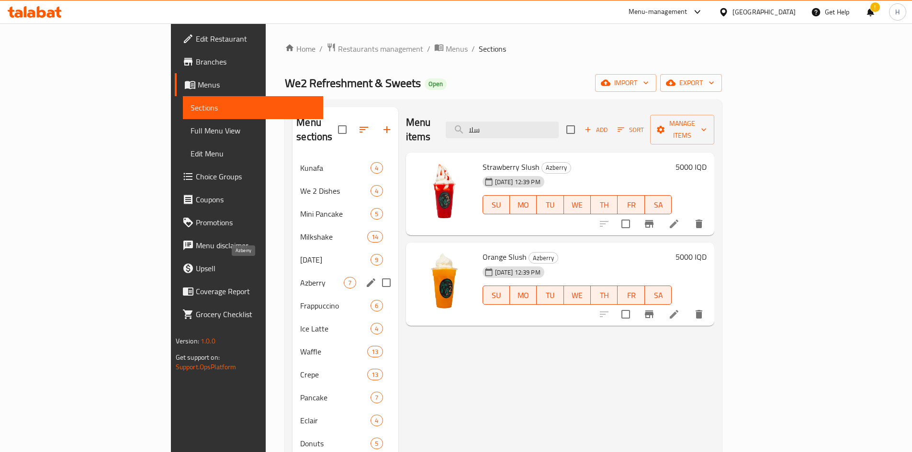
click at [300, 277] on span "Azberry" at bounding box center [322, 282] width 44 height 11
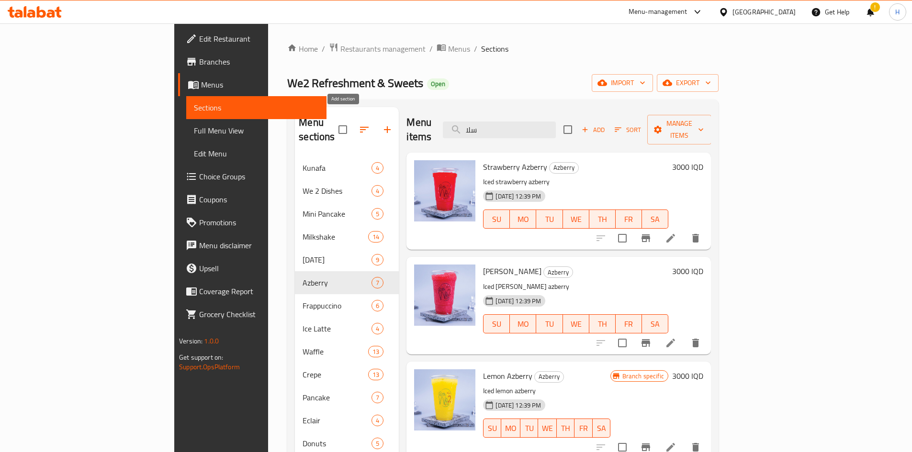
click at [381, 126] on icon "button" at bounding box center [386, 129] width 11 height 11
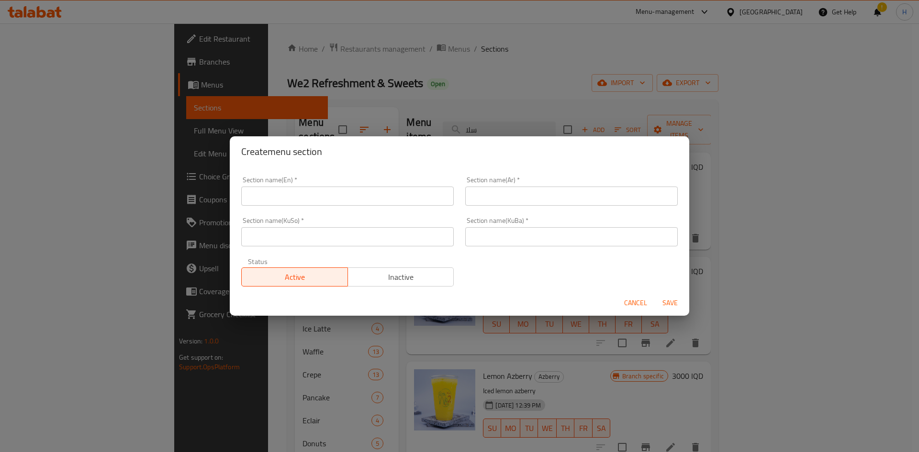
click at [626, 302] on span "Cancel" at bounding box center [635, 303] width 23 height 12
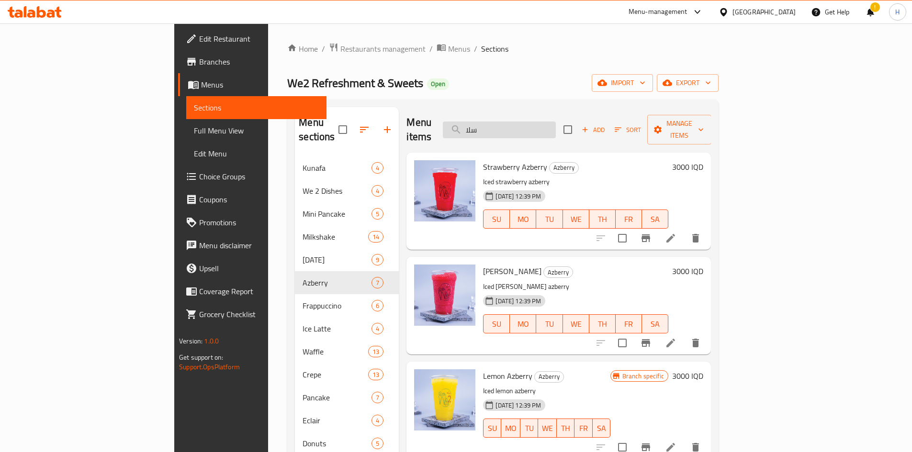
click at [549, 128] on input "سلا" at bounding box center [499, 130] width 113 height 17
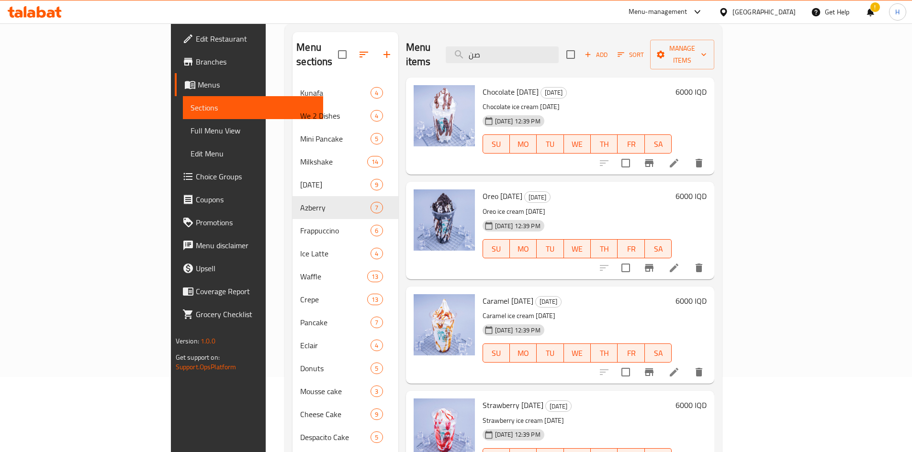
scroll to position [6, 0]
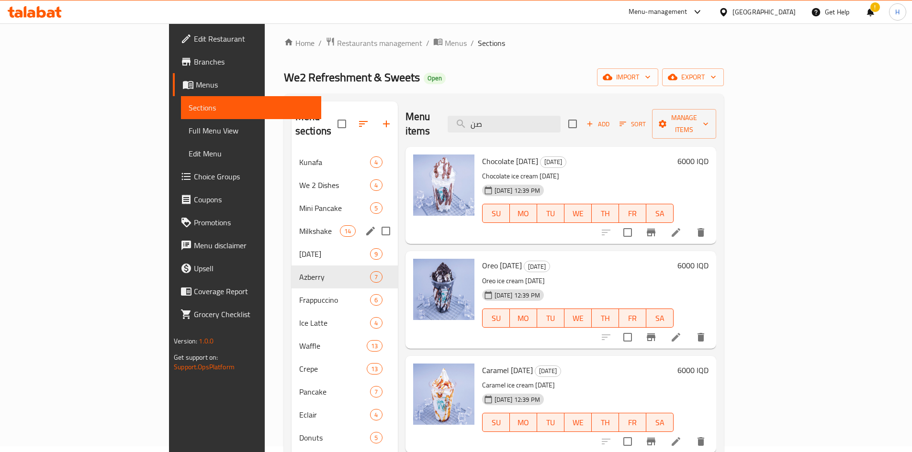
type input "صن"
click at [291, 225] on div "Milkshake 14" at bounding box center [344, 231] width 106 height 23
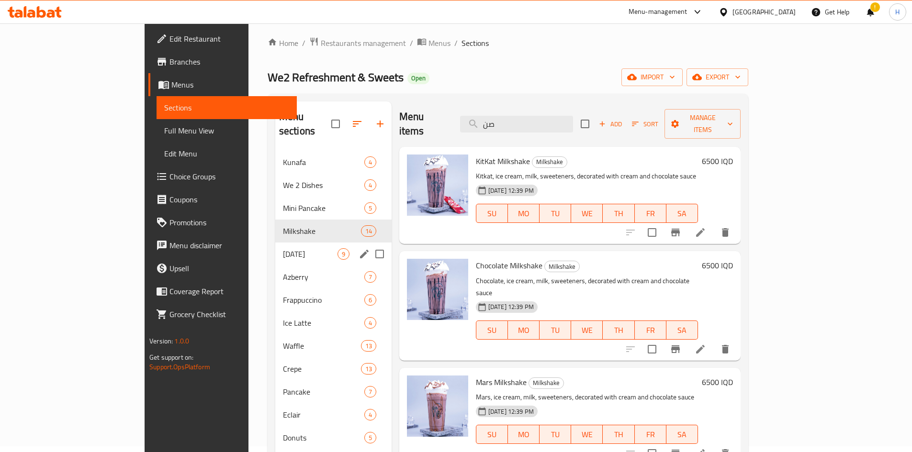
click at [275, 243] on div "Sunday 9" at bounding box center [333, 254] width 116 height 23
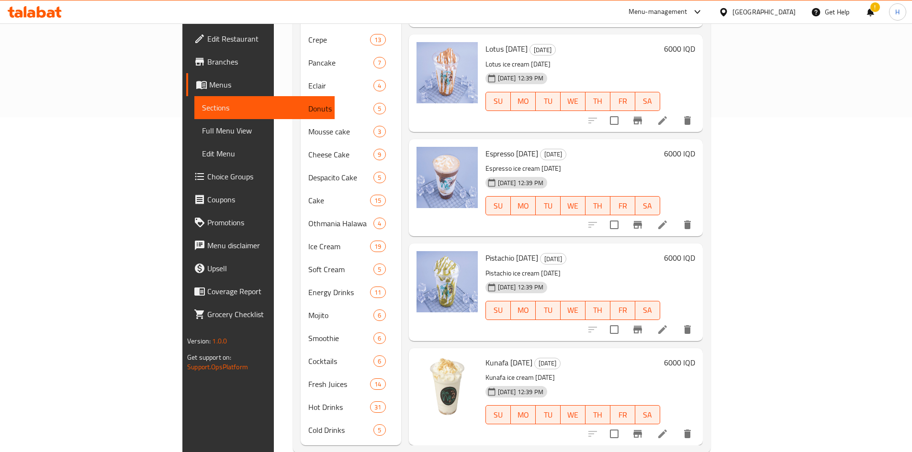
scroll to position [341, 0]
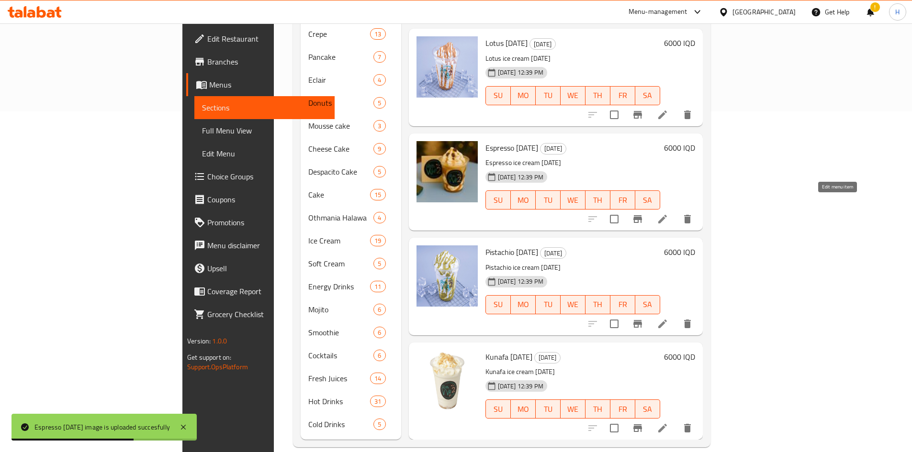
click at [667, 215] on icon at bounding box center [662, 219] width 9 height 9
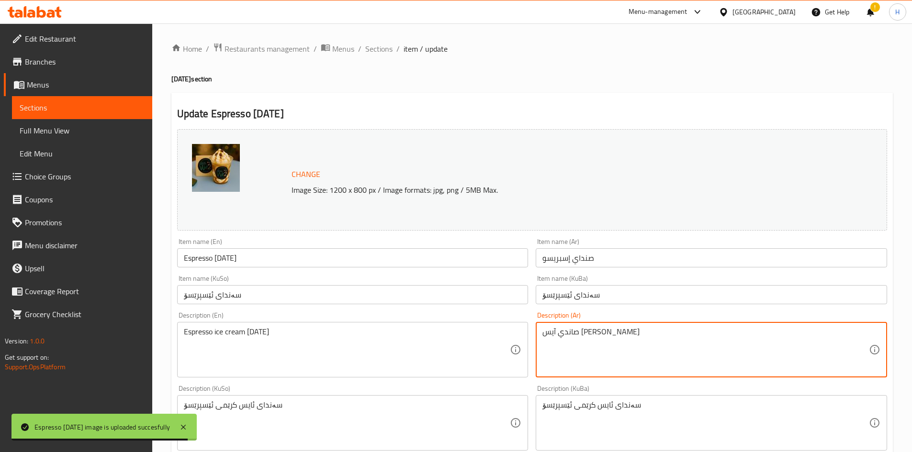
click at [581, 345] on textarea "صاندي آيس كريم إسبريسو" at bounding box center [705, 349] width 326 height 45
paste textarea "وفت كريم ڤانيلا، إسبريسو ايطالي"
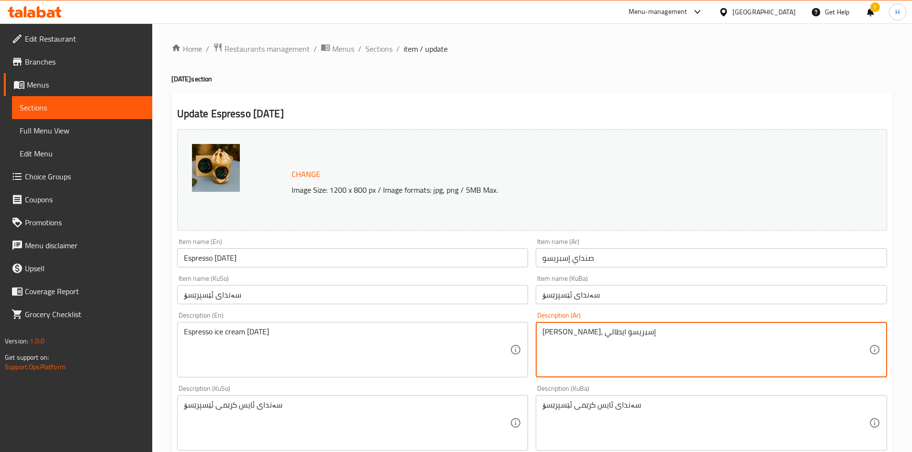
type textarea "سوفت كريم ڤانيلا، إسبريسو ايطالي"
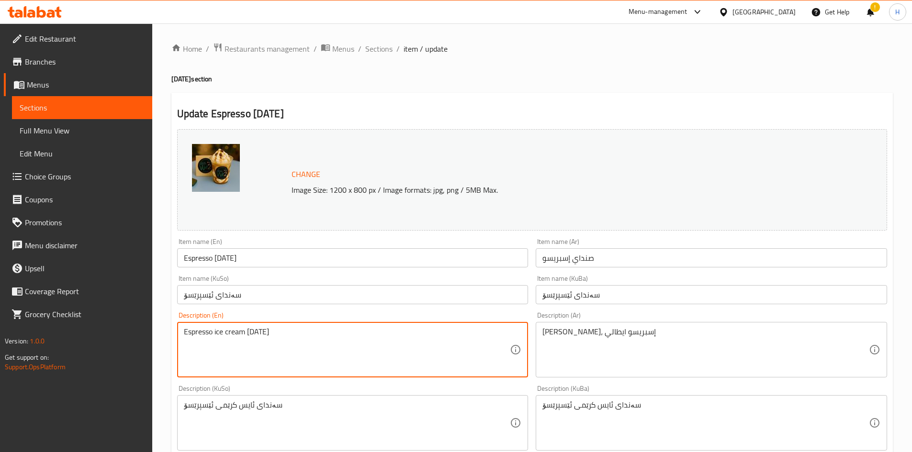
click at [291, 358] on textarea "Espresso ice cream sunday" at bounding box center [347, 349] width 326 height 45
paste textarea "Soft cream vanilla, Italian espresso"
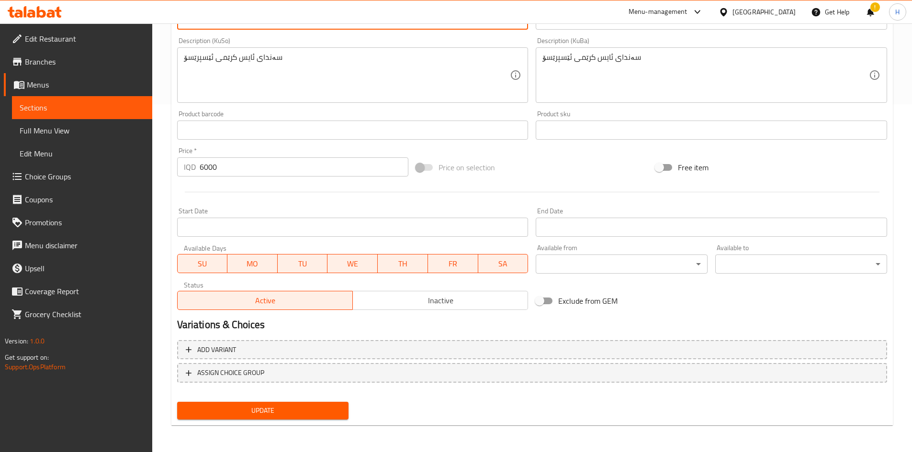
type textarea "Soft cream vanilla, Italian espresso"
click at [304, 408] on span "Update" at bounding box center [263, 411] width 156 height 12
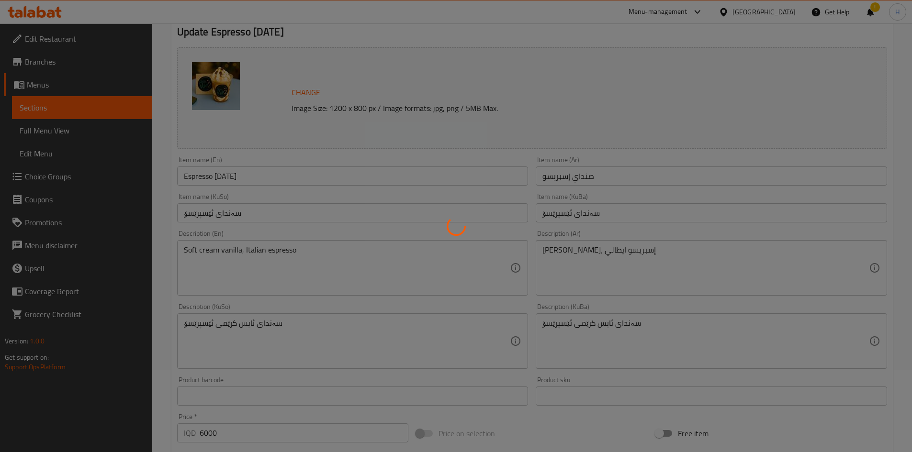
scroll to position [0, 0]
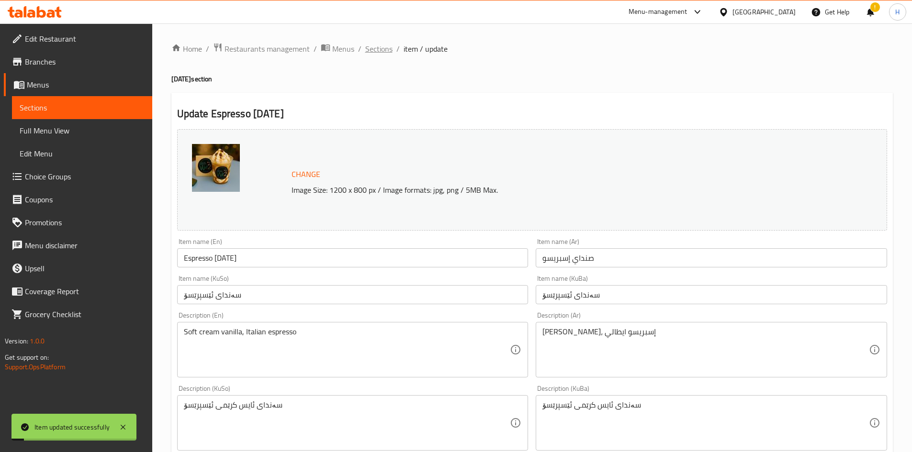
click at [374, 50] on span "Sections" at bounding box center [378, 48] width 27 height 11
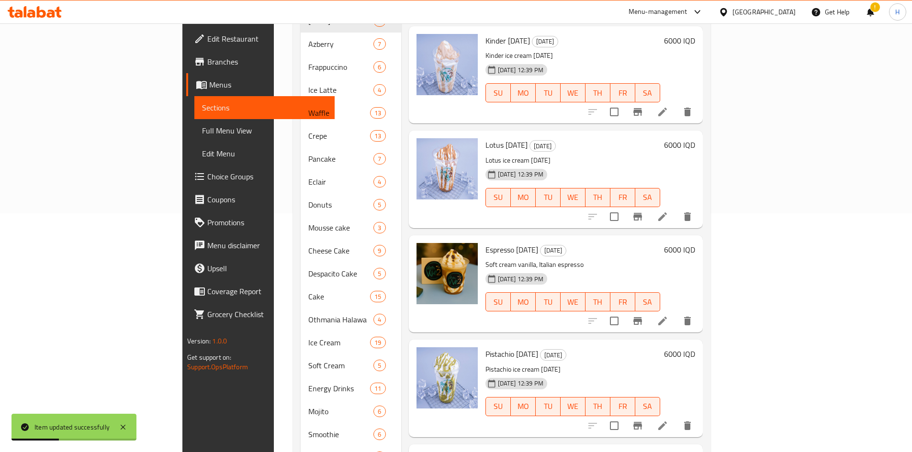
scroll to position [239, 0]
click at [642, 317] on icon "Branch-specific-item" at bounding box center [637, 321] width 9 height 8
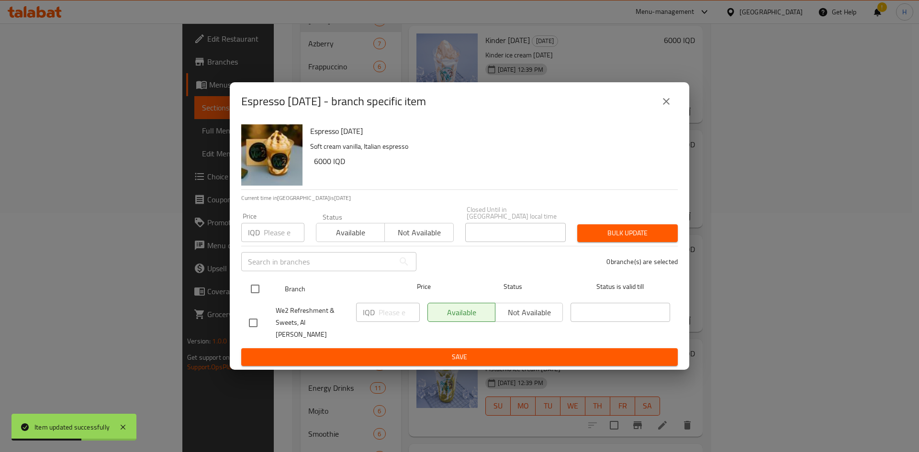
click at [253, 290] on input "checkbox" at bounding box center [255, 289] width 20 height 20
checkbox input "true"
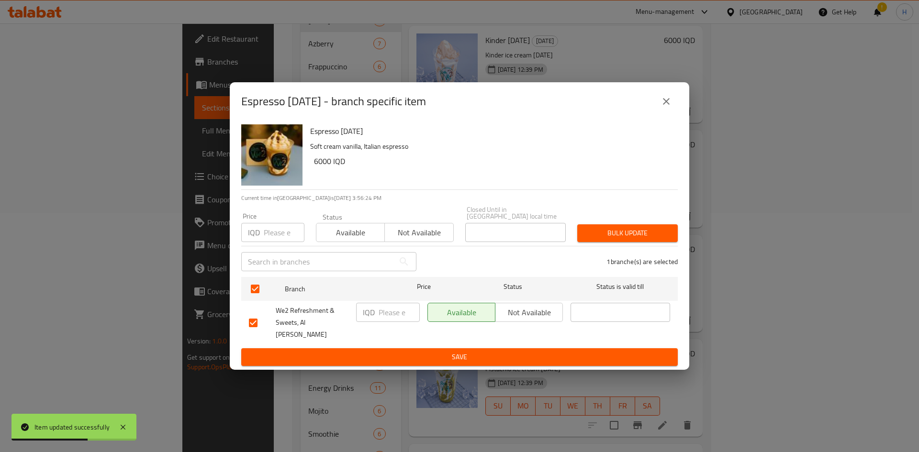
click at [396, 314] on input "number" at bounding box center [398, 312] width 41 height 19
type input "7000"
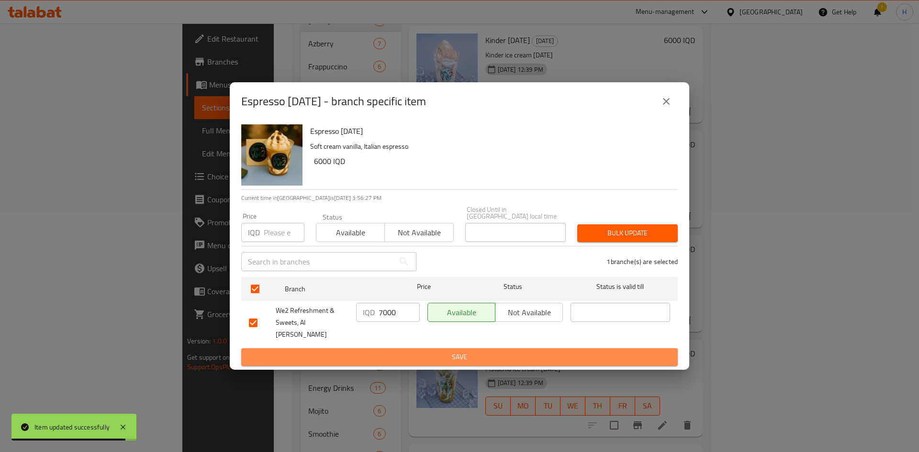
click at [439, 351] on span "Save" at bounding box center [459, 357] width 421 height 12
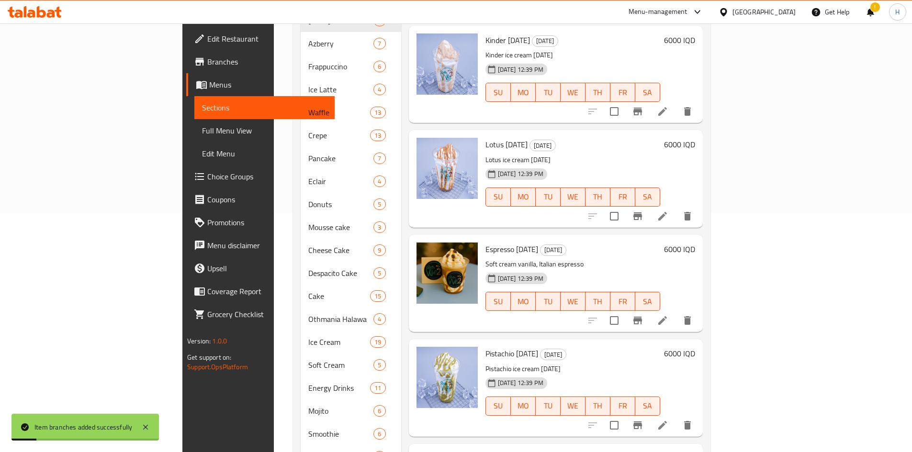
click at [695, 243] on h6 "6000 IQD" at bounding box center [679, 249] width 31 height 13
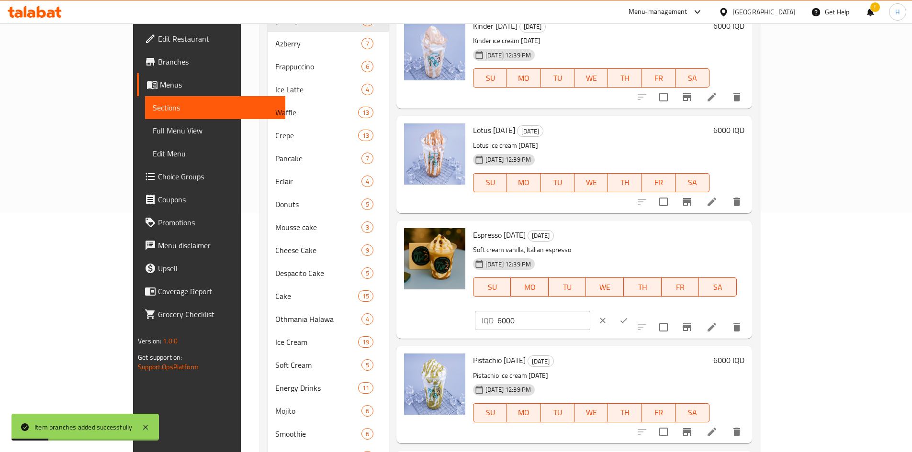
click at [648, 310] on div "IQD 6000 ​" at bounding box center [560, 320] width 175 height 21
click at [648, 310] on div "IQD 6000 ​" at bounding box center [561, 320] width 173 height 21
click at [590, 311] on input "6000" at bounding box center [543, 320] width 93 height 19
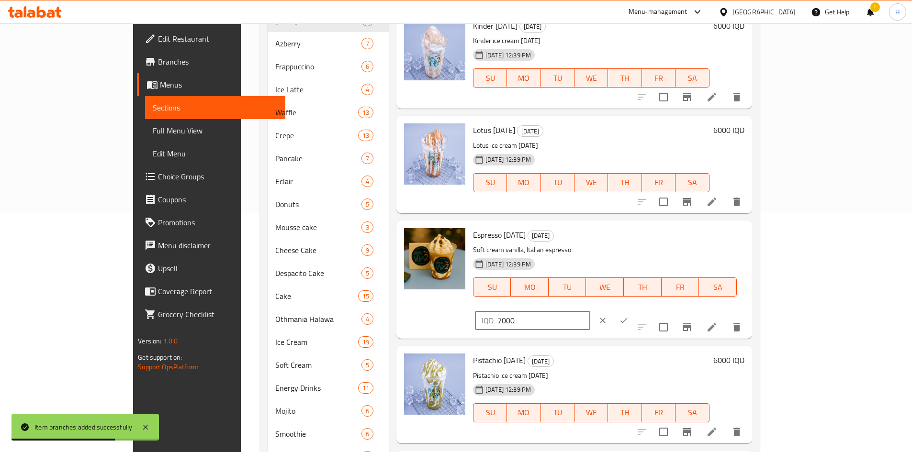
type input "7000"
click at [634, 310] on button "ok" at bounding box center [623, 320] width 21 height 21
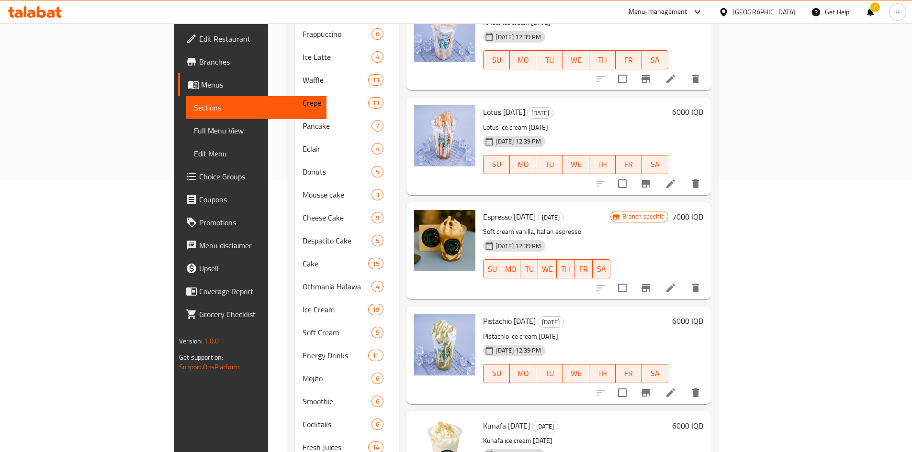
scroll to position [341, 0]
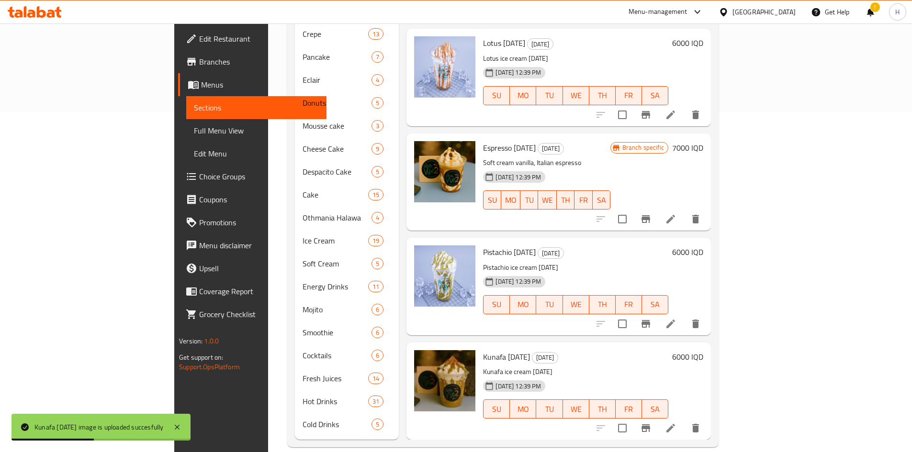
click at [675, 424] on icon at bounding box center [670, 428] width 9 height 9
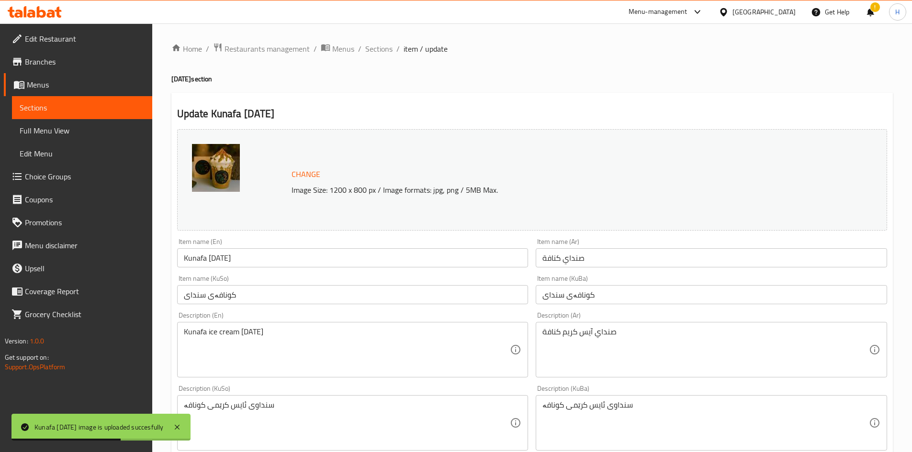
click at [591, 328] on div at bounding box center [456, 226] width 912 height 452
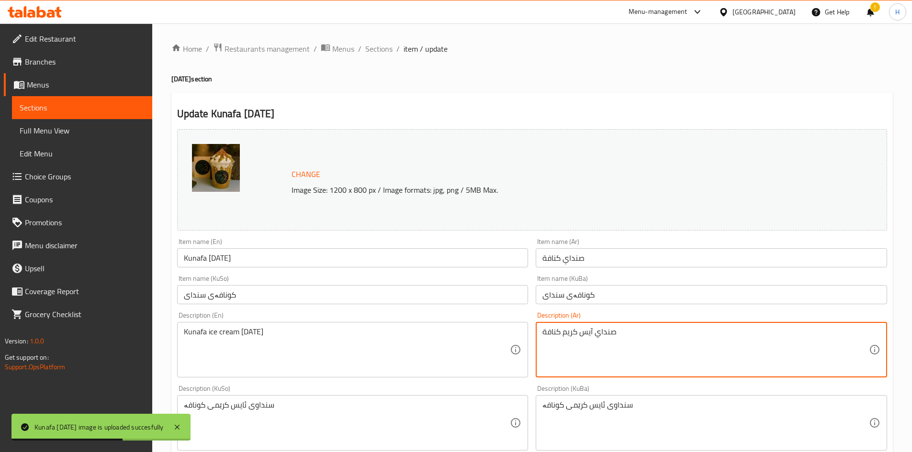
click at [591, 328] on textarea "صنداي آيس كريم كنافة" at bounding box center [705, 349] width 326 height 45
click at [589, 329] on textarea "صنداي آيس كريم كنافة" at bounding box center [705, 349] width 326 height 45
paste textarea "وفت كريم ڤانيلا، صوص بستاشيو،"
click at [589, 329] on textarea "صنداي سوفت كريم ڤانيلا، صوص بستاشيو، كريم كنافة" at bounding box center [705, 349] width 326 height 45
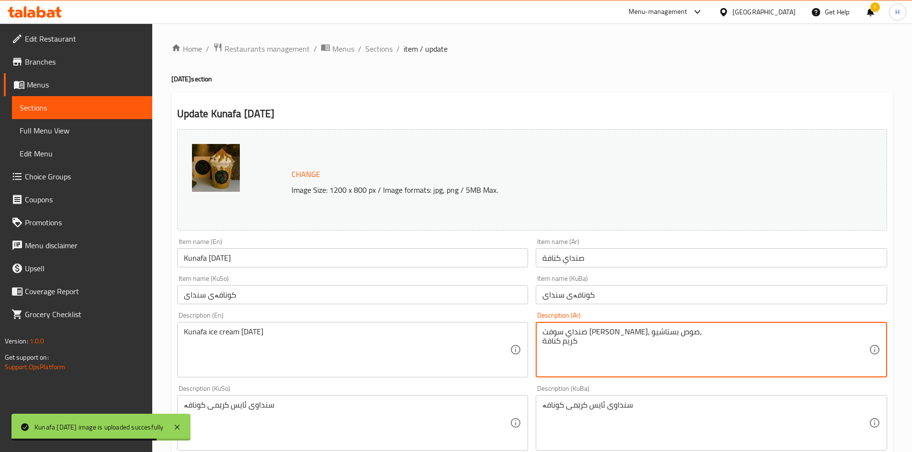
click at [589, 329] on textarea "صنداي سوفت كريم ڤانيلا، صوص بستاشيو، كريم كنافة" at bounding box center [705, 349] width 326 height 45
paste textarea
click at [595, 336] on textarea "سوفت كريم ڤانيلا، صوص بستاشيو، كريم كنافة" at bounding box center [705, 349] width 326 height 45
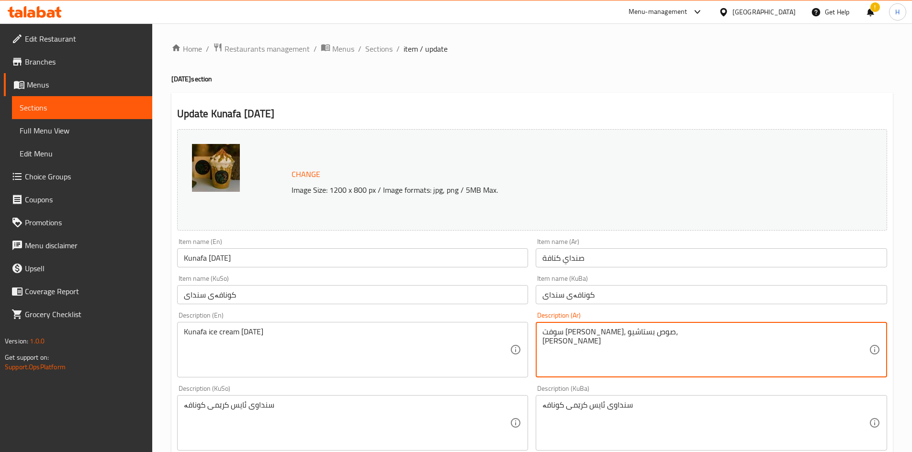
drag, startPoint x: 596, startPoint y: 336, endPoint x: 525, endPoint y: 344, distance: 71.2
click at [525, 344] on div "Change Image Size: 1200 x 800 px / Image formats: jpg, png / 5MB Max. Item name…" at bounding box center [531, 393] width 717 height 536
click at [658, 328] on textarea "سوفت كريم ڤانيلا، صوص بستاشيو، كريم كنافة" at bounding box center [705, 349] width 326 height 45
drag, startPoint x: 656, startPoint y: 332, endPoint x: 661, endPoint y: 334, distance: 5.6
click at [661, 334] on textarea "سوفت كريم ڤانيلا، صوص بستاشيو، كريم كنافة" at bounding box center [705, 349] width 326 height 45
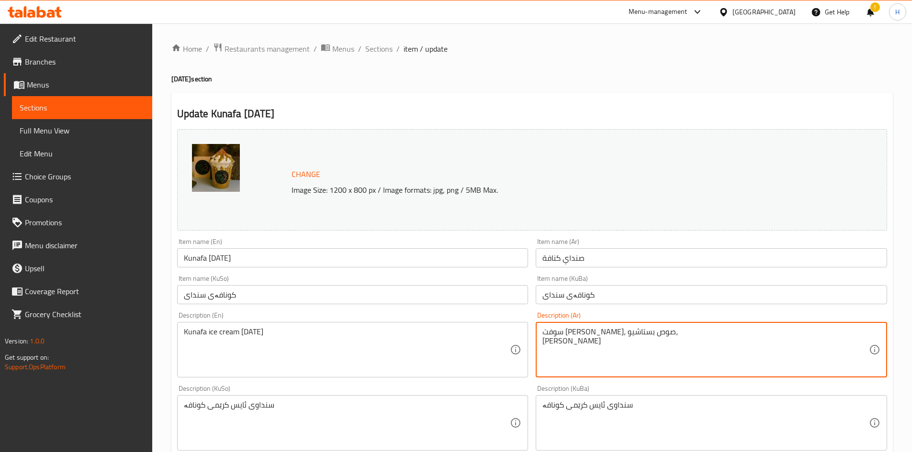
drag, startPoint x: 661, startPoint y: 334, endPoint x: 565, endPoint y: 345, distance: 96.4
click at [565, 345] on textarea "سوفت كريم ڤانيلا، صوص بستاشيو، كريم كنافة" at bounding box center [705, 349] width 326 height 45
click at [565, 343] on textarea "سوفت كريم ڤانيلا، صوص بستاشيو، كريم كنافة" at bounding box center [705, 349] width 326 height 45
drag, startPoint x: 565, startPoint y: 343, endPoint x: 567, endPoint y: 331, distance: 12.1
click at [567, 331] on textarea "سوفت كريم ڤانيلا، صوص بستاشيو، كريم كنافة" at bounding box center [705, 349] width 326 height 45
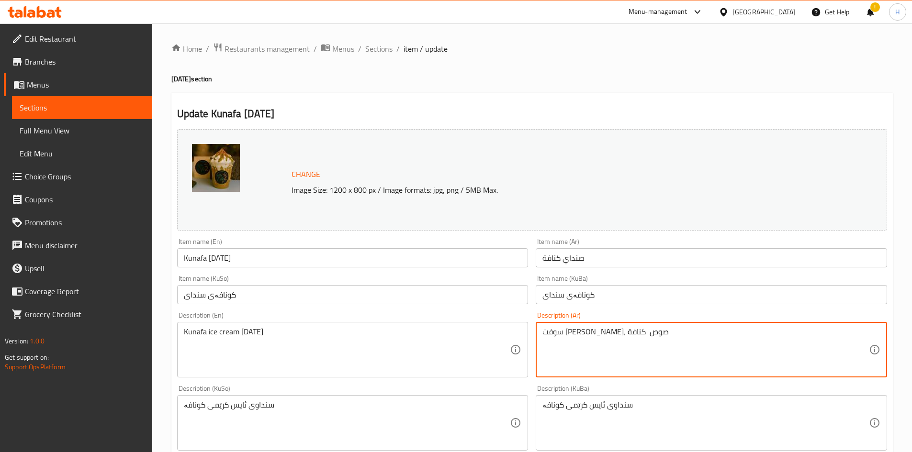
drag, startPoint x: 567, startPoint y: 330, endPoint x: 560, endPoint y: 330, distance: 6.7
click at [561, 330] on textarea "سوفت كريم ڤانيلا، صوص كنافة" at bounding box center [705, 349] width 326 height 45
click at [560, 330] on textarea "سوفت كريم ڤانيلا، صوص كنافة" at bounding box center [705, 349] width 326 height 45
click at [559, 330] on textarea "سوفت كريم ڤانيلا، صوص كنافة" at bounding box center [705, 349] width 326 height 45
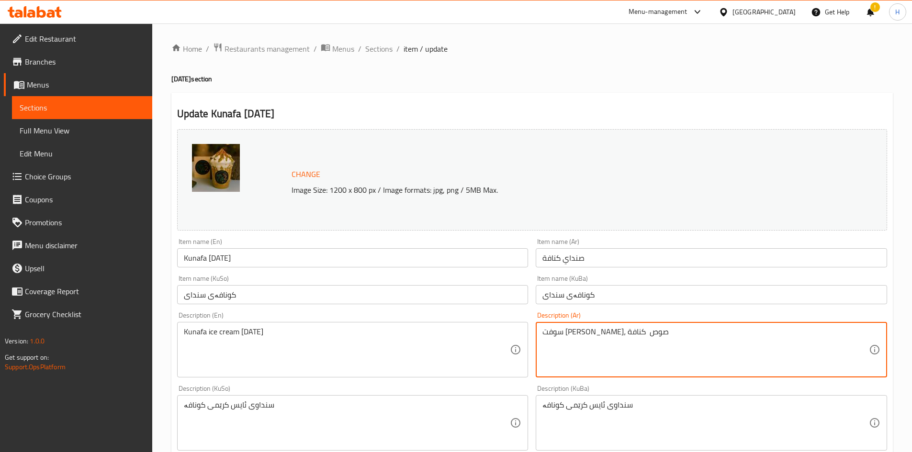
paste textarea "بستاشيو،"
type textarea "سوفت كريم ڤانيلا، صوص بستاشيو،"
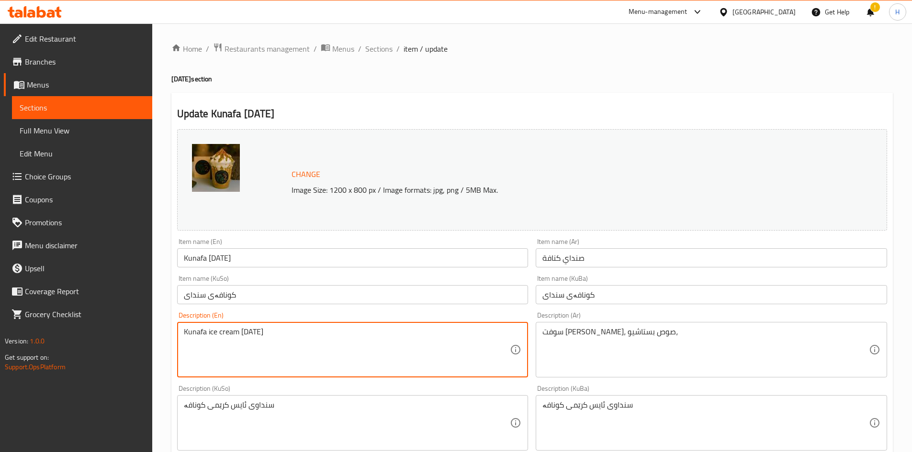
click at [314, 330] on textarea "Kunafa ice cream sunday" at bounding box center [347, 349] width 326 height 45
paste textarea "Soft cream vanilla, pistachio sauce,"
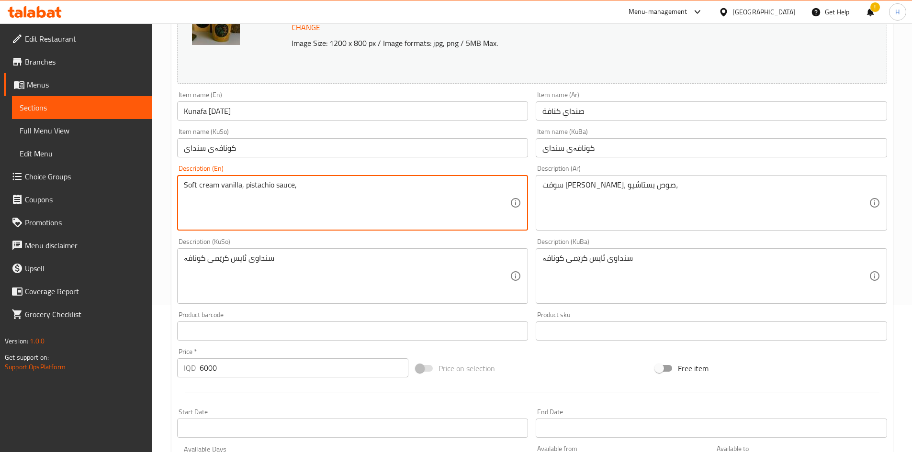
scroll to position [335, 0]
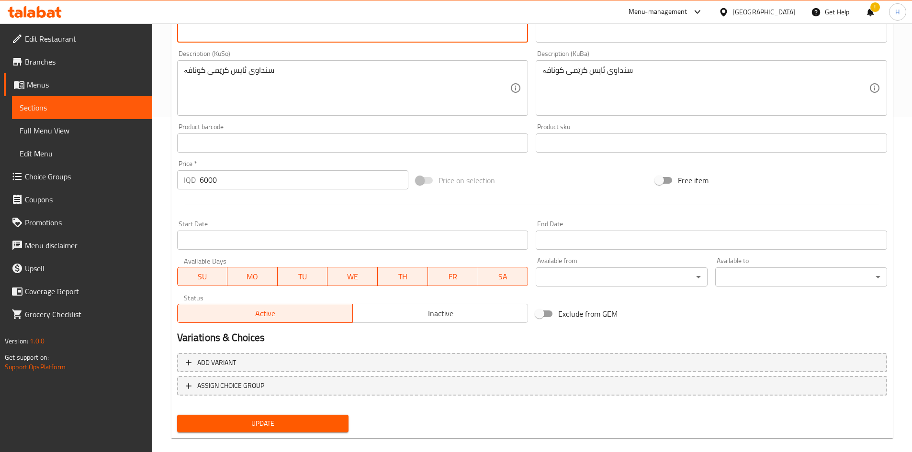
type textarea "Soft cream vanilla, pistachio sauce,"
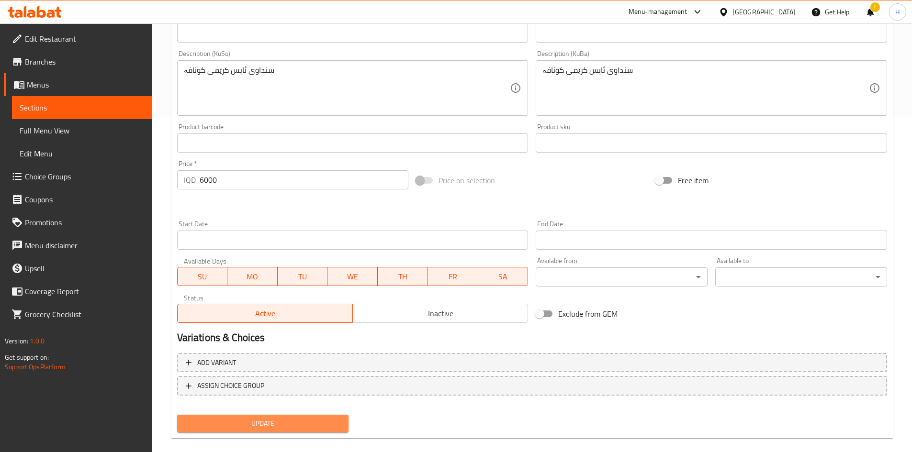
click at [315, 431] on button "Update" at bounding box center [263, 424] width 172 height 18
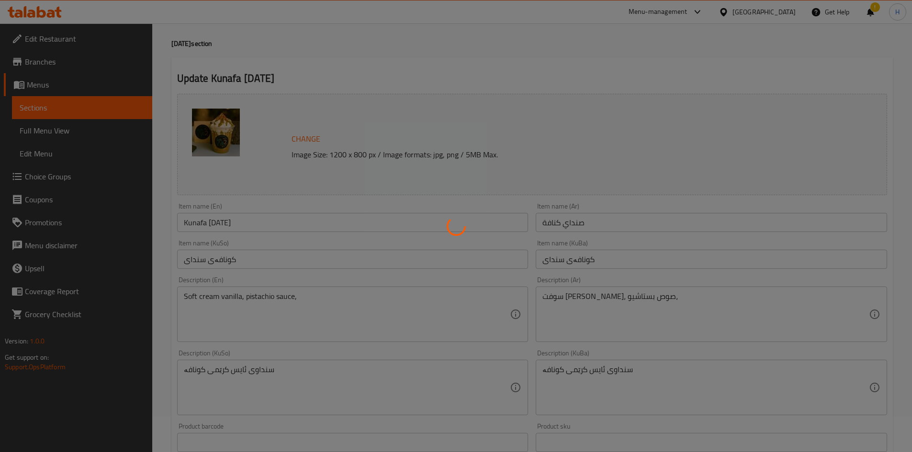
scroll to position [0, 0]
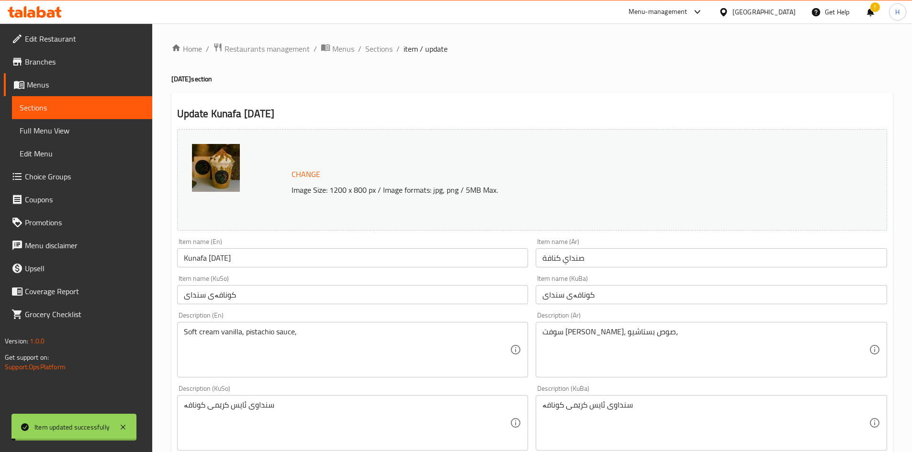
click at [377, 46] on span "Sections" at bounding box center [378, 48] width 27 height 11
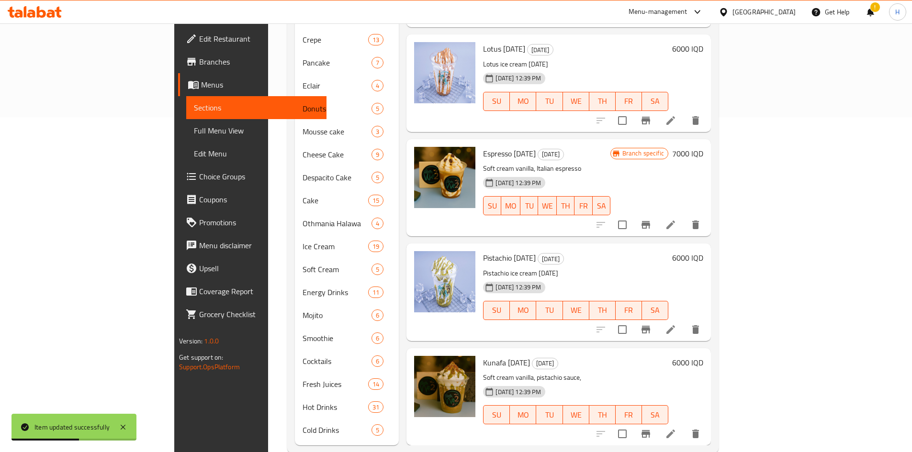
scroll to position [341, 0]
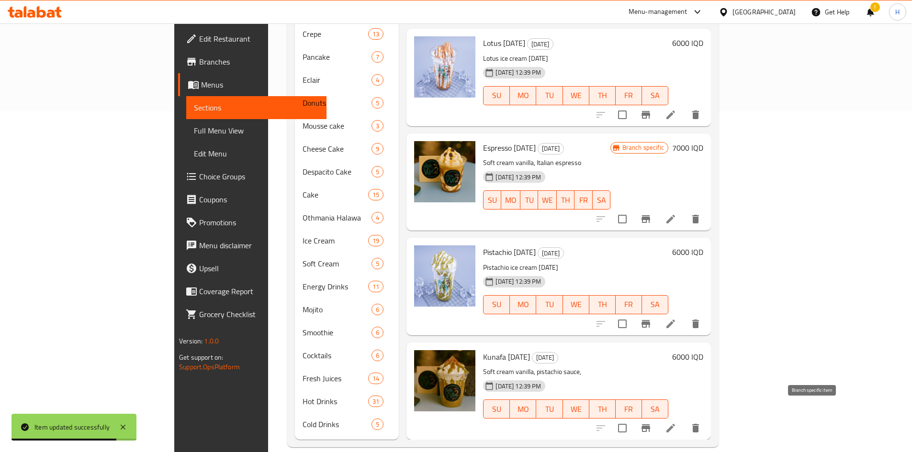
click at [657, 420] on button "Branch-specific-item" at bounding box center [645, 428] width 23 height 23
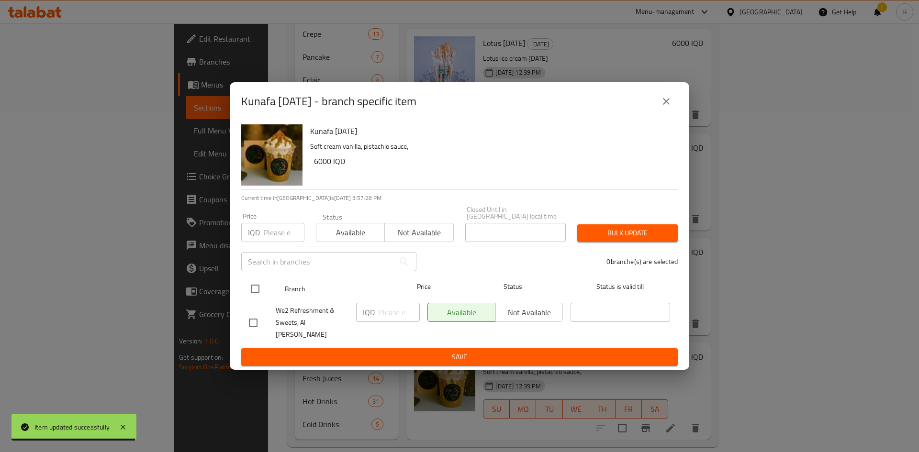
click at [267, 294] on div at bounding box center [263, 289] width 36 height 28
click at [259, 294] on input "checkbox" at bounding box center [255, 289] width 20 height 20
checkbox input "true"
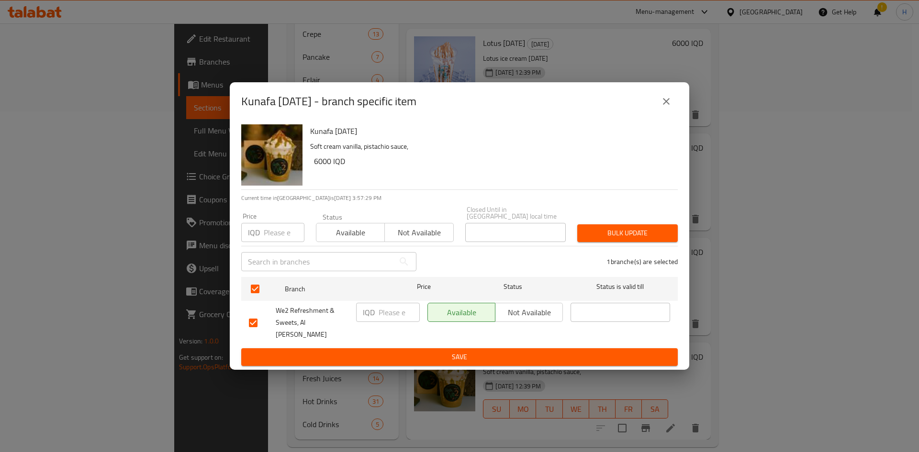
click at [386, 322] on input "number" at bounding box center [398, 312] width 41 height 19
type input "7000"
click at [583, 354] on button "Save" at bounding box center [459, 357] width 436 height 18
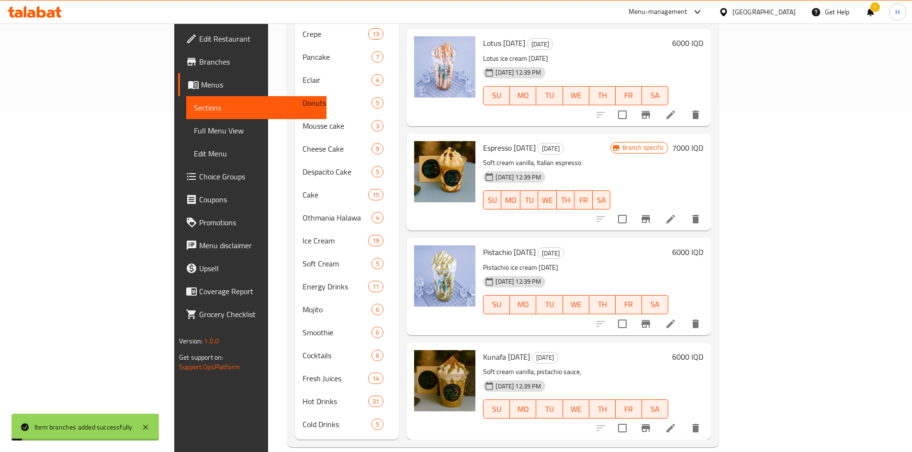
click at [703, 245] on h6 "6000 IQD" at bounding box center [687, 251] width 31 height 13
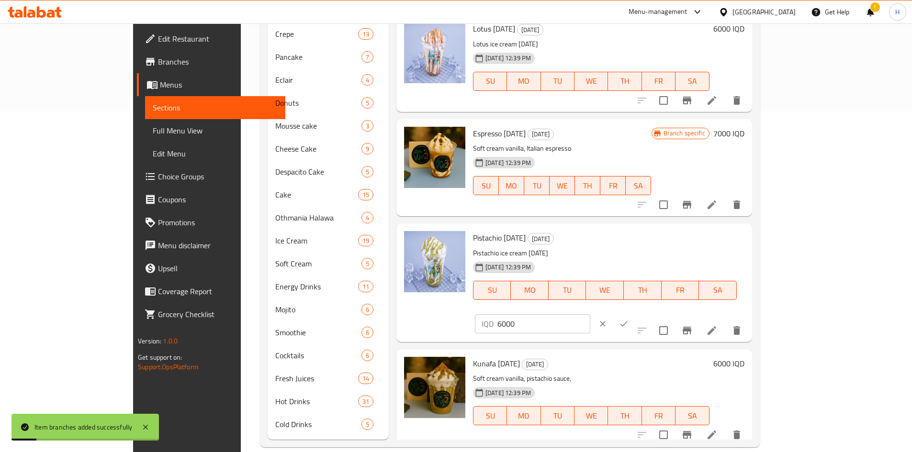
click at [744, 357] on h6 "6000 IQD" at bounding box center [728, 363] width 31 height 13
click at [590, 440] on input "6000" at bounding box center [543, 449] width 93 height 19
type input "7000"
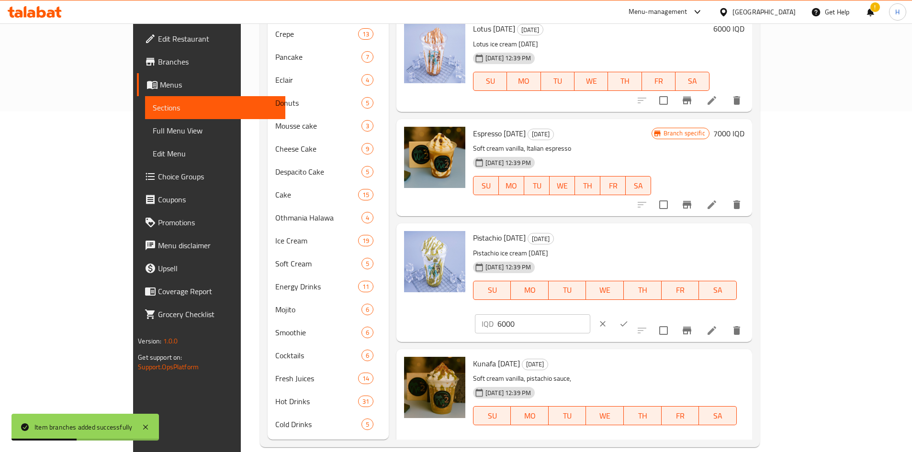
click at [628, 445] on icon "ok" at bounding box center [624, 450] width 10 height 10
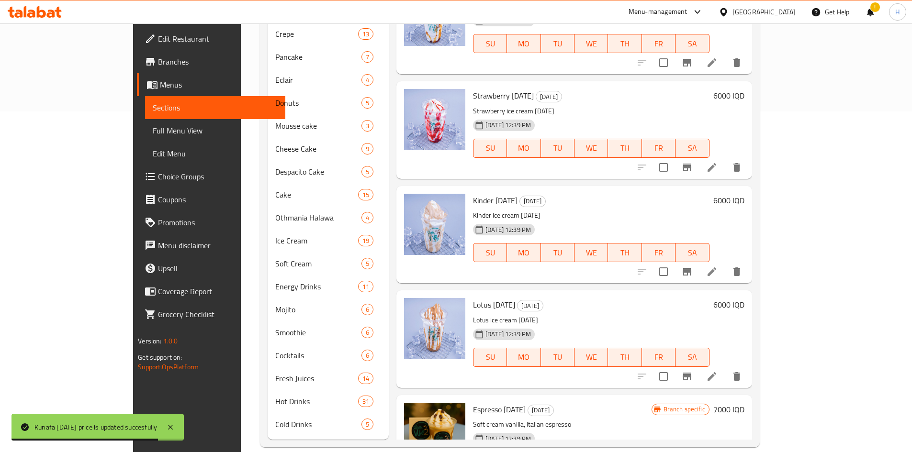
scroll to position [19, 0]
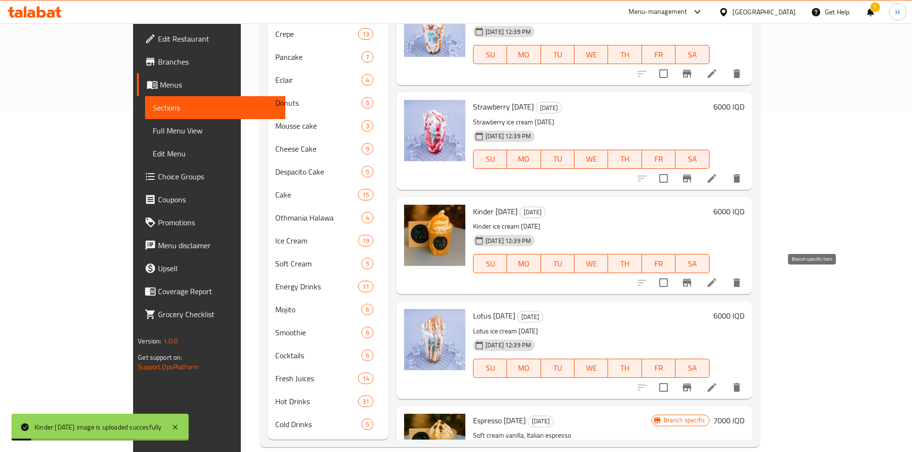
click at [698, 284] on button "Branch-specific-item" at bounding box center [686, 282] width 23 height 23
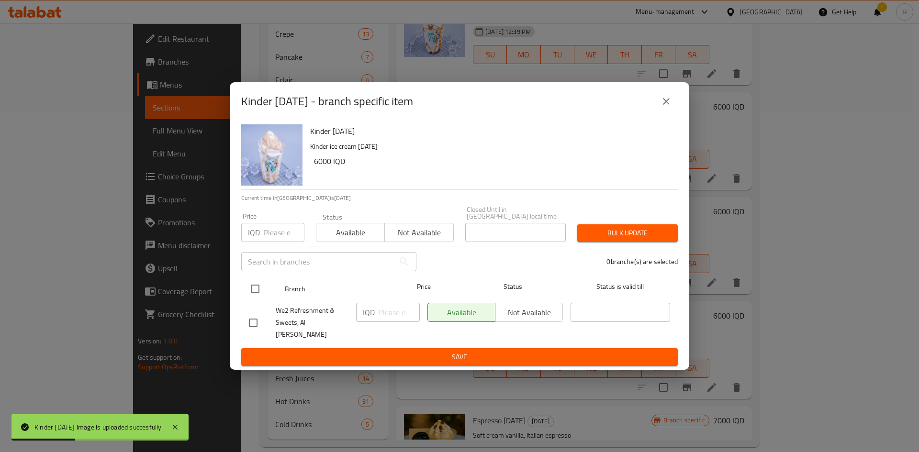
click at [254, 286] on input "checkbox" at bounding box center [255, 289] width 20 height 20
checkbox input "true"
drag, startPoint x: 394, startPoint y: 316, endPoint x: 425, endPoint y: 298, distance: 36.4
click at [396, 316] on input "number" at bounding box center [398, 312] width 41 height 19
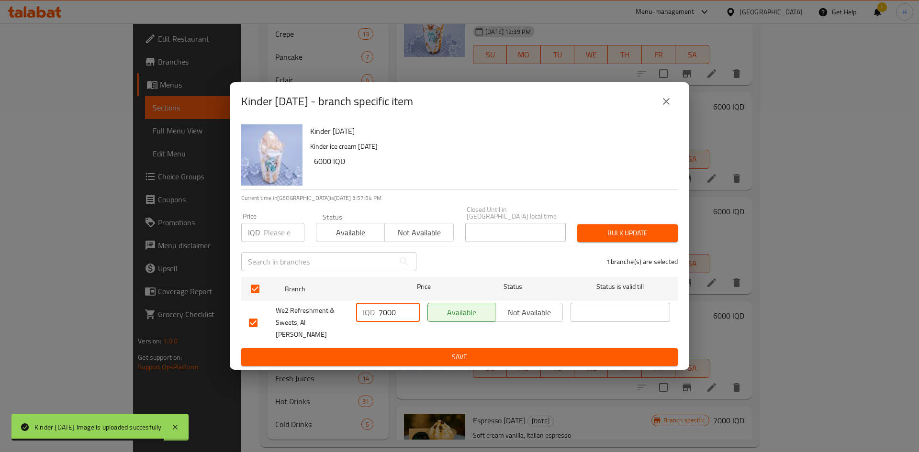
type input "7000"
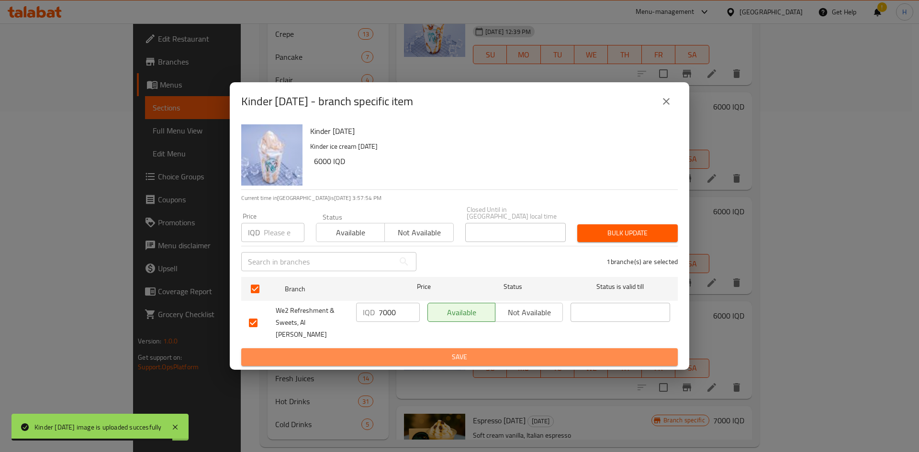
click at [565, 351] on span "Save" at bounding box center [459, 357] width 421 height 12
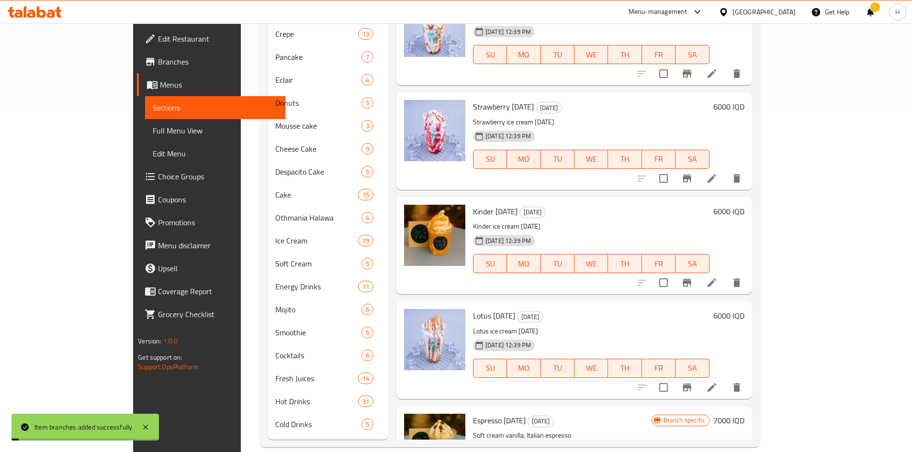
click at [744, 209] on h6 "6000 IQD" at bounding box center [728, 211] width 31 height 13
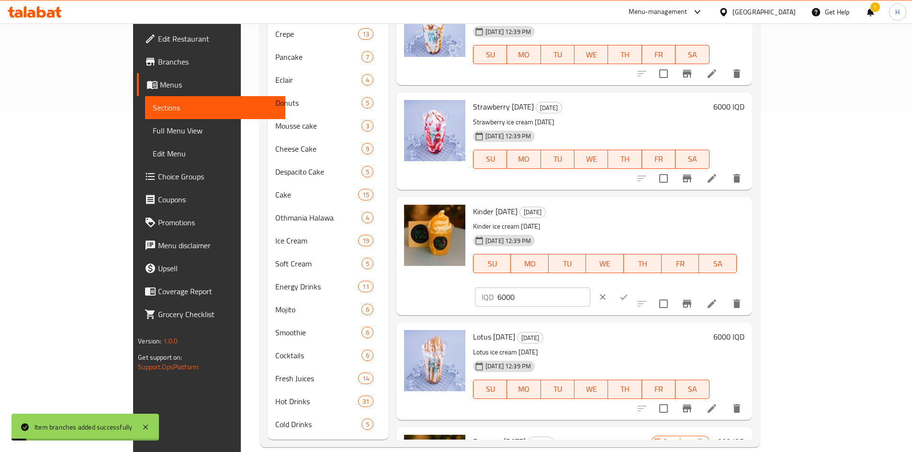
click at [648, 287] on div "IQD 6000 ​" at bounding box center [560, 297] width 175 height 21
click at [590, 288] on input "6000" at bounding box center [543, 297] width 93 height 19
type input "7000"
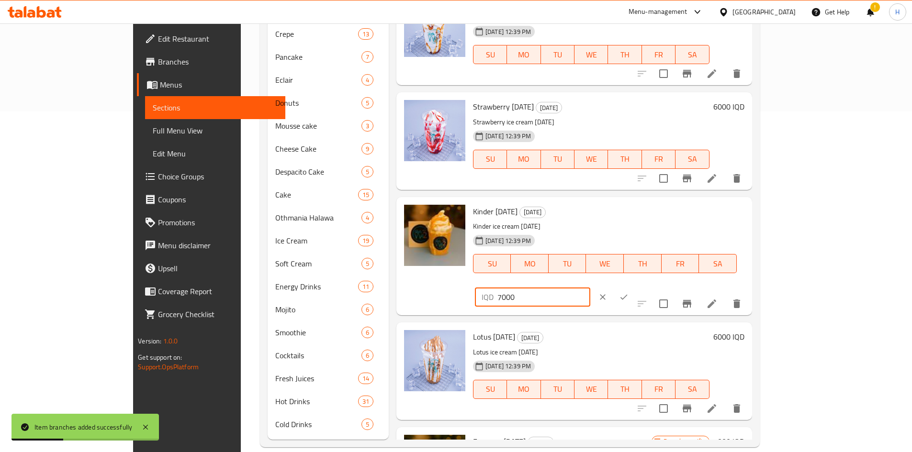
click at [634, 287] on button "ok" at bounding box center [623, 297] width 21 height 21
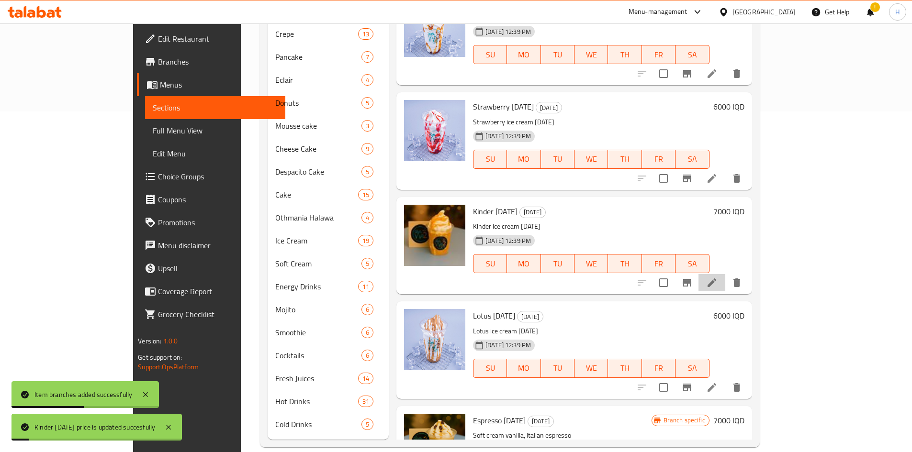
click at [717, 283] on icon at bounding box center [711, 282] width 11 height 11
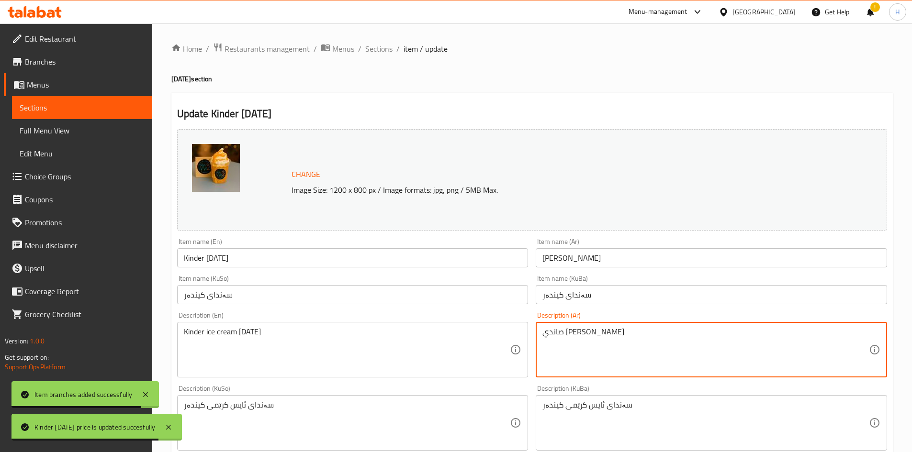
click at [576, 347] on textarea "صاندي آيس كريم كيندر" at bounding box center [705, 349] width 326 height 45
paste textarea "وفت كريم ڤانيلا، صوص كيندر"
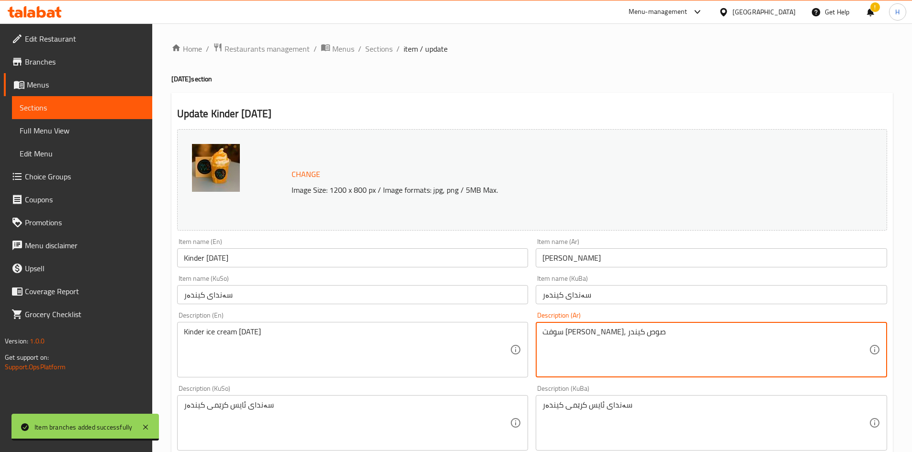
type textarea "سوفت كريم ڤانيلا، صوص كيندر"
click at [285, 356] on textarea "Kinder ice cream sunday" at bounding box center [347, 349] width 326 height 45
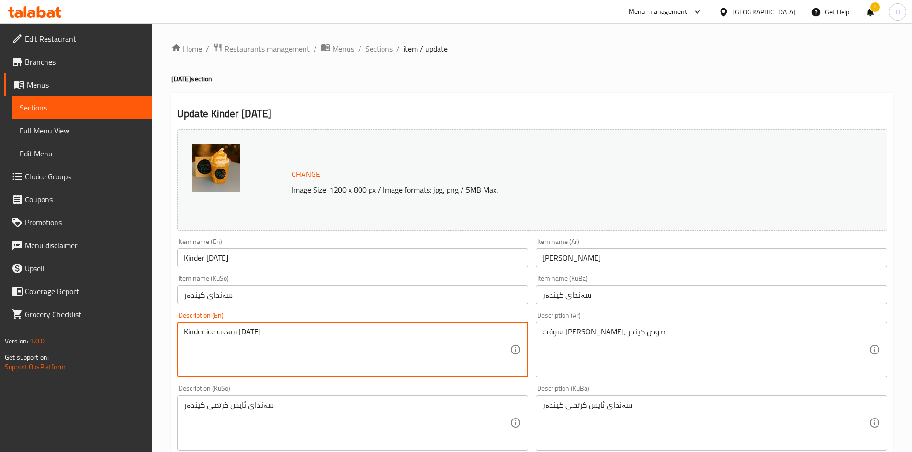
click at [285, 356] on textarea "Kinder ice cream sunday" at bounding box center [347, 349] width 326 height 45
paste textarea "Soft cream, vanilla, Kinder sauce"
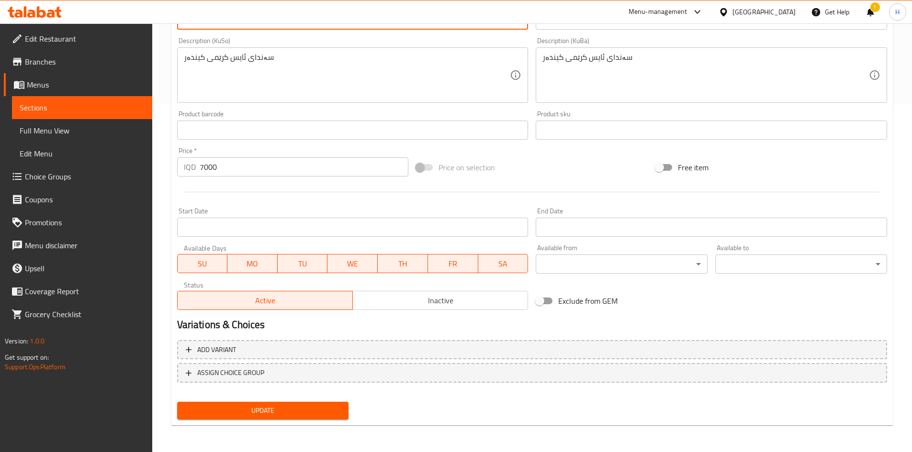
scroll to position [109, 0]
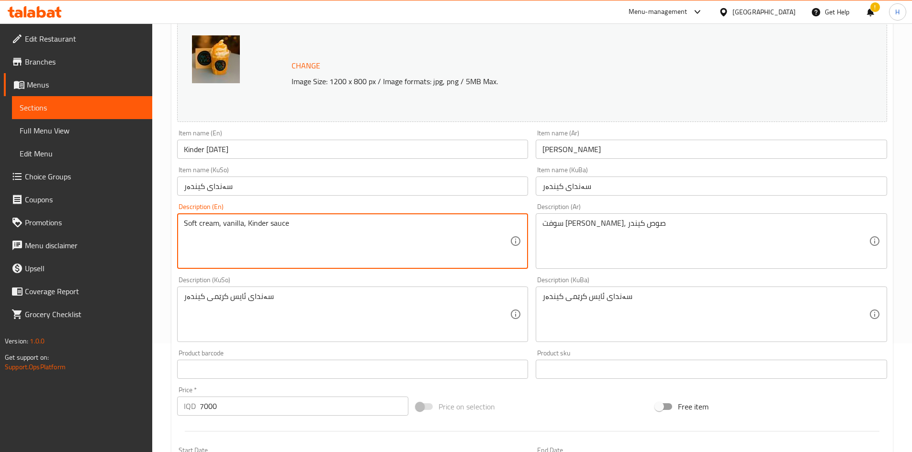
drag, startPoint x: 246, startPoint y: 223, endPoint x: 248, endPoint y: 235, distance: 12.1
click at [248, 235] on textarea "Soft cream, vanilla, Kinder sauce" at bounding box center [347, 241] width 326 height 45
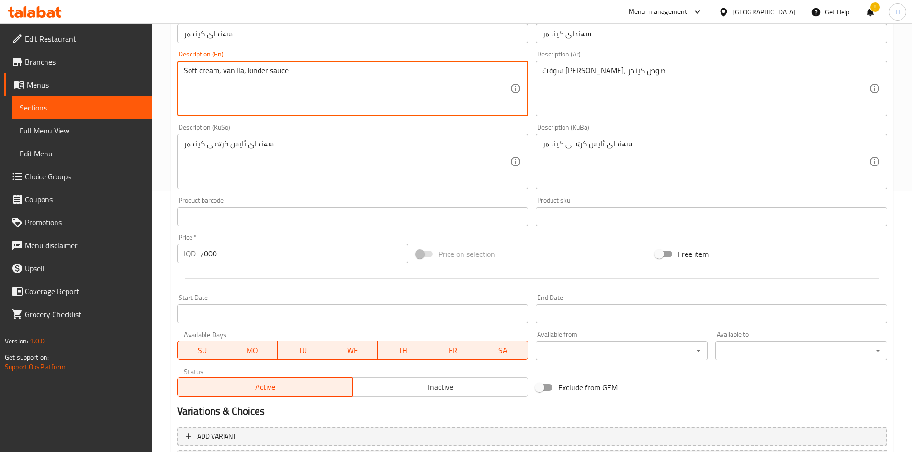
scroll to position [348, 0]
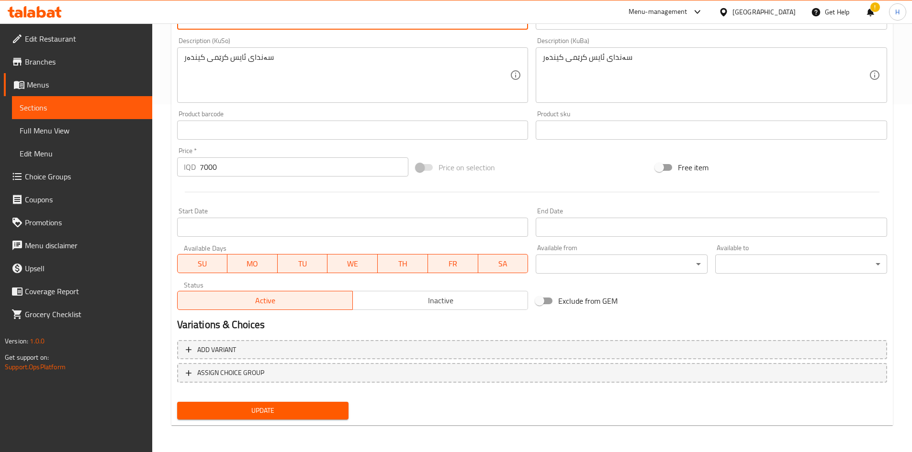
type textarea "Soft cream, vanilla, kinder sauce"
drag, startPoint x: 266, startPoint y: 413, endPoint x: 274, endPoint y: 404, distance: 12.2
click at [266, 412] on span "Update" at bounding box center [263, 411] width 156 height 12
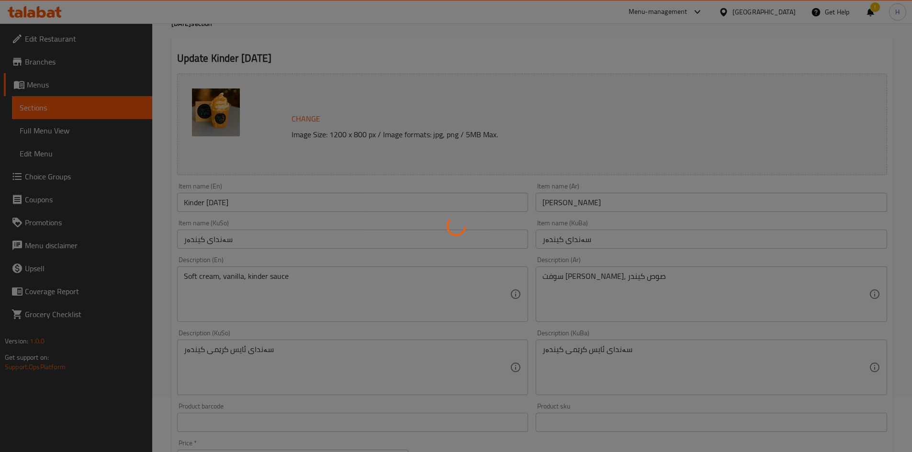
scroll to position [0, 0]
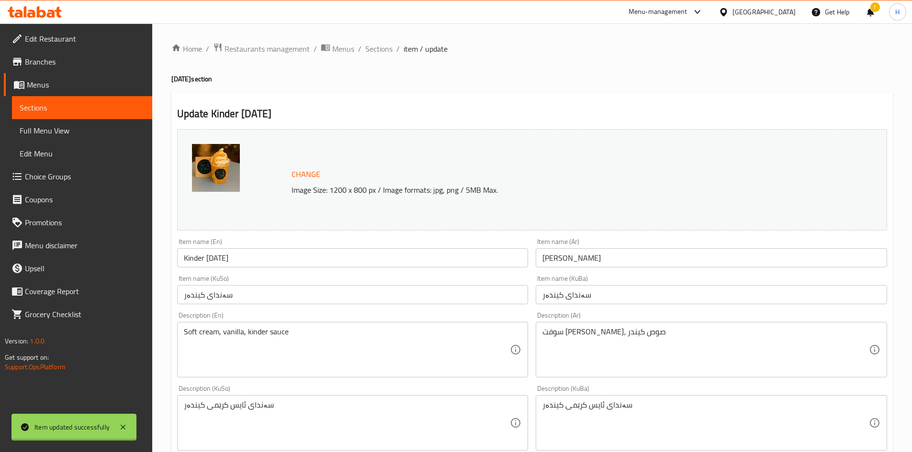
drag, startPoint x: 379, startPoint y: 53, endPoint x: 376, endPoint y: 70, distance: 17.5
click at [376, 68] on div "Home / Restaurants management / Menus / Sections / item / update Sunday section…" at bounding box center [531, 412] width 721 height 738
click at [381, 54] on span "Sections" at bounding box center [378, 48] width 27 height 11
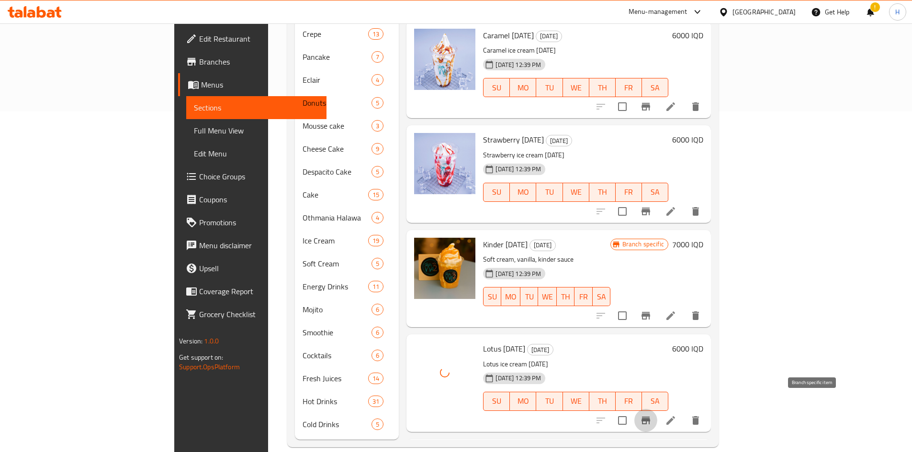
click at [650, 417] on icon "Branch-specific-item" at bounding box center [645, 421] width 9 height 8
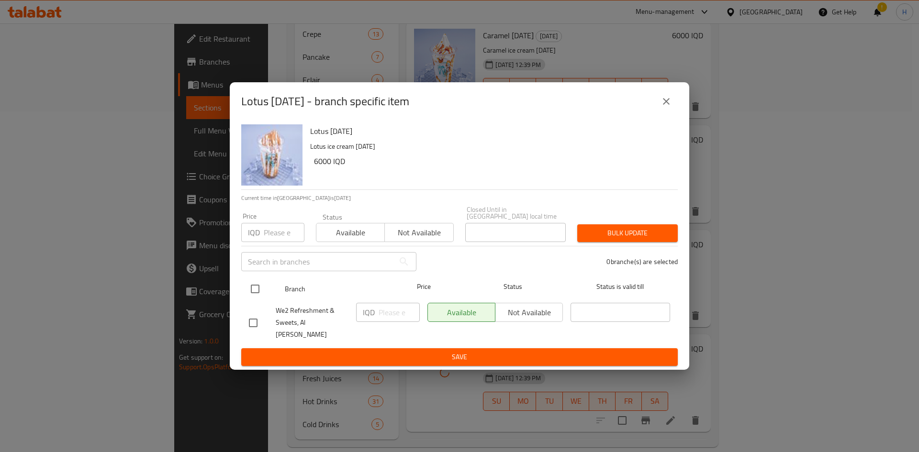
click at [248, 285] on input "checkbox" at bounding box center [255, 289] width 20 height 20
checkbox input "true"
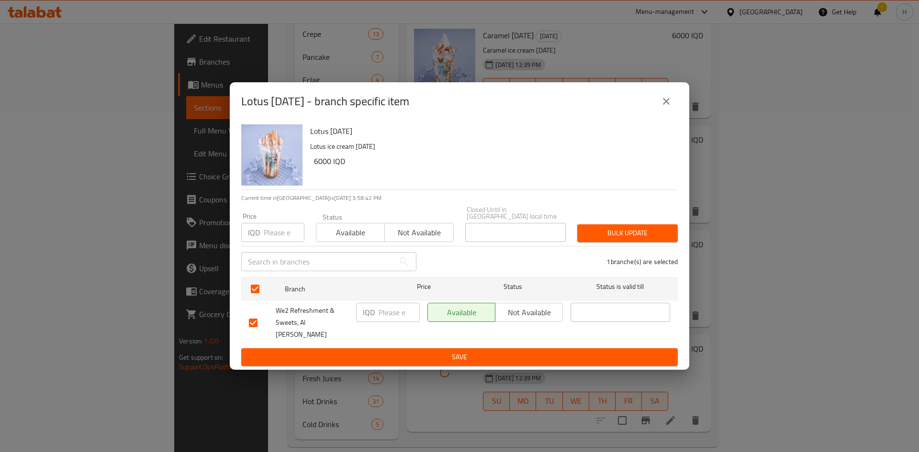
click at [383, 311] on input "number" at bounding box center [398, 312] width 41 height 19
type input "7000"
click at [428, 351] on span "Save" at bounding box center [459, 357] width 421 height 12
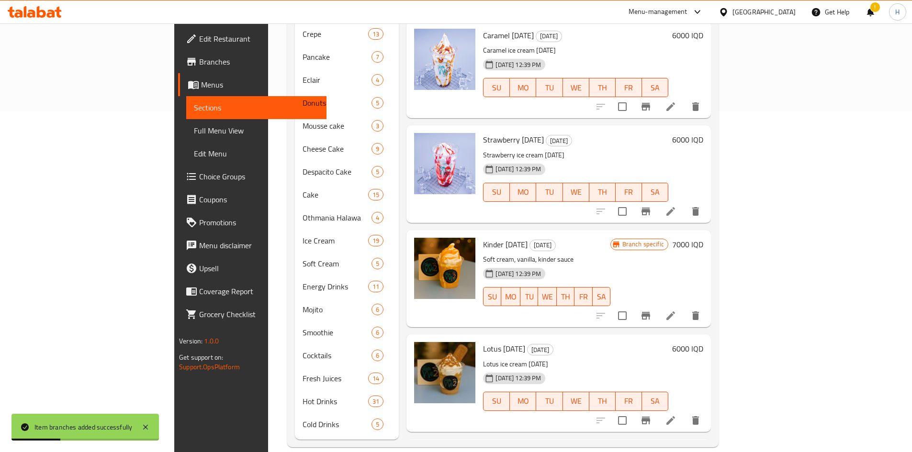
click at [703, 342] on h6 "6000 IQD" at bounding box center [687, 348] width 31 height 13
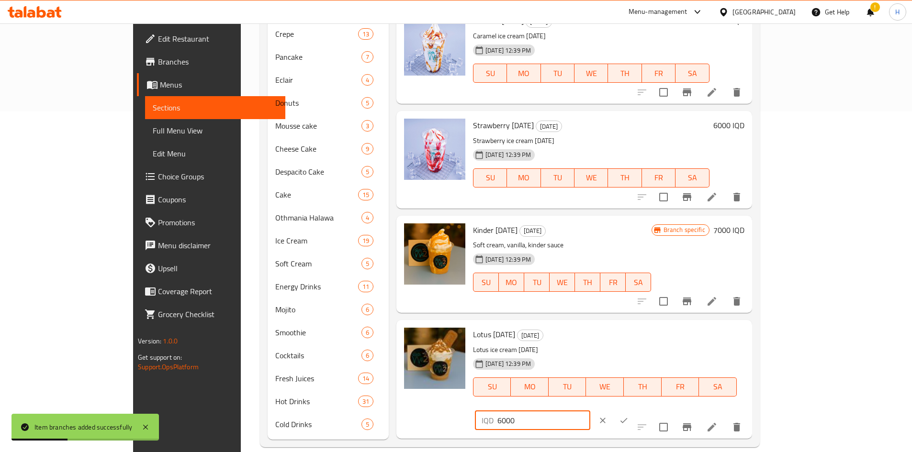
click at [590, 411] on input "6000" at bounding box center [543, 420] width 93 height 19
type input "7000"
click at [634, 410] on button "ok" at bounding box center [623, 420] width 21 height 21
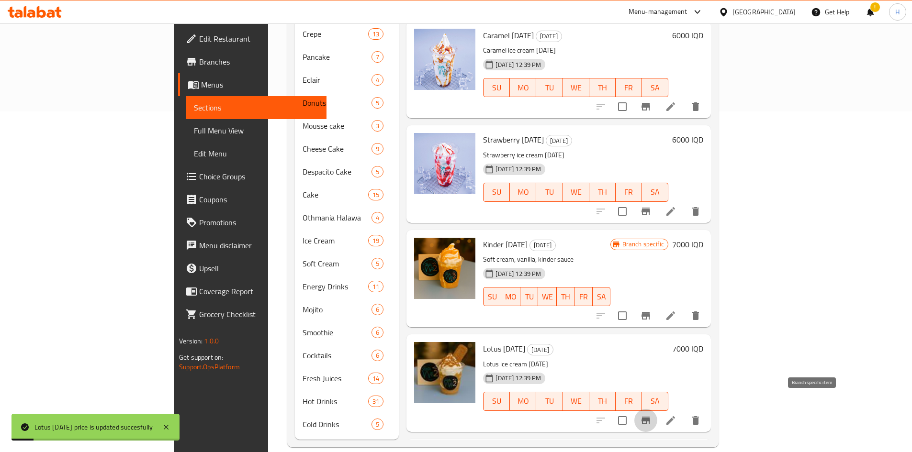
click at [650, 417] on icon "Branch-specific-item" at bounding box center [645, 421] width 9 height 8
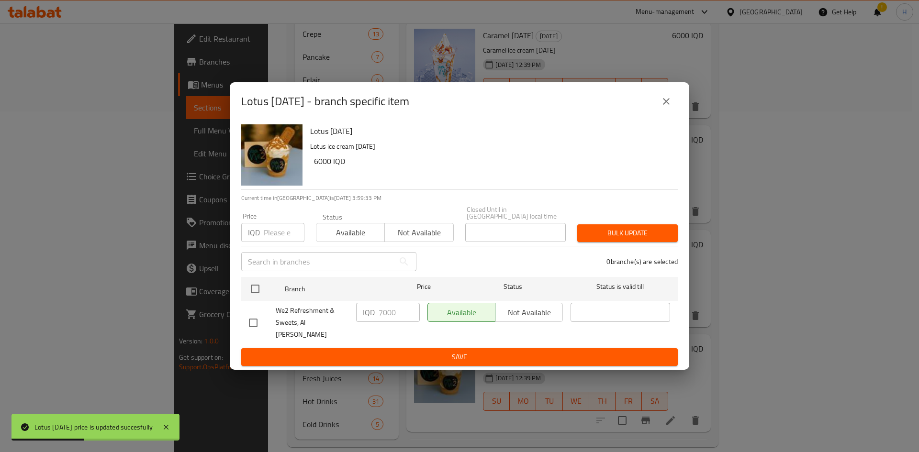
click at [669, 105] on icon "close" at bounding box center [666, 101] width 7 height 7
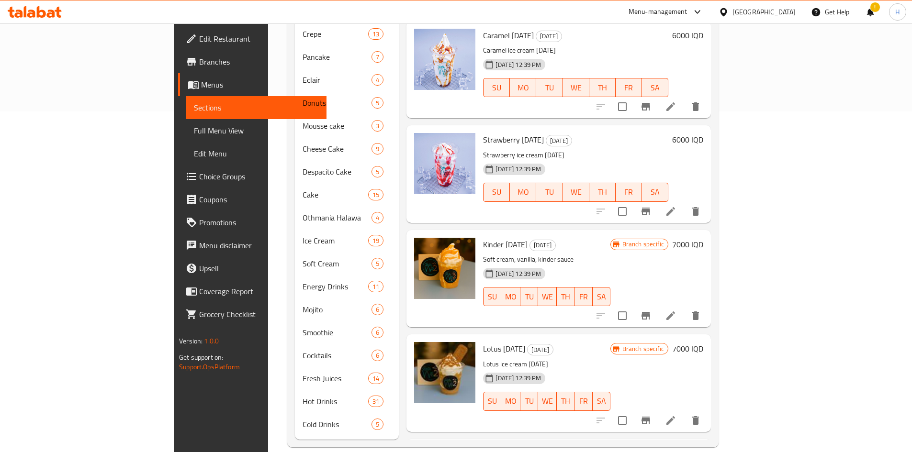
click at [684, 412] on li at bounding box center [670, 420] width 27 height 17
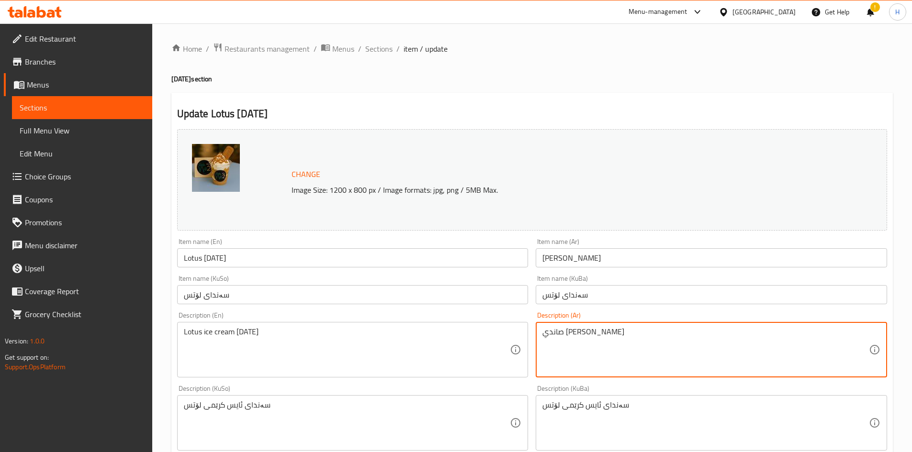
click at [617, 335] on textarea "صاندي آيس كريم لوتس" at bounding box center [705, 349] width 326 height 45
paste textarea "وفت كريم ڤانيلا، صوص لوتس"
type textarea "سوفت كريم ڤانيلا، صوص لوتس"
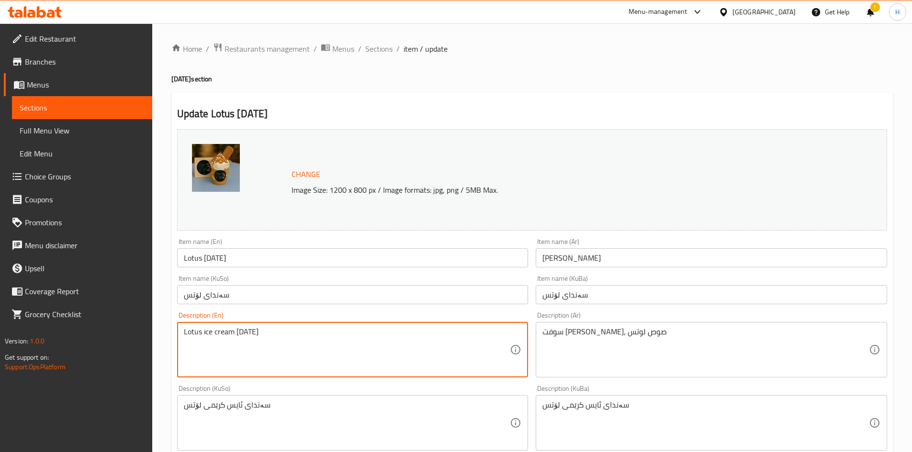
click at [282, 339] on textarea "Lotus ice cream sunday" at bounding box center [347, 349] width 326 height 45
paste textarea "Vanilla soft cream, Lotus sauce"
click at [245, 334] on textarea "Vanilla soft cream, Lotus sauce" at bounding box center [347, 349] width 326 height 45
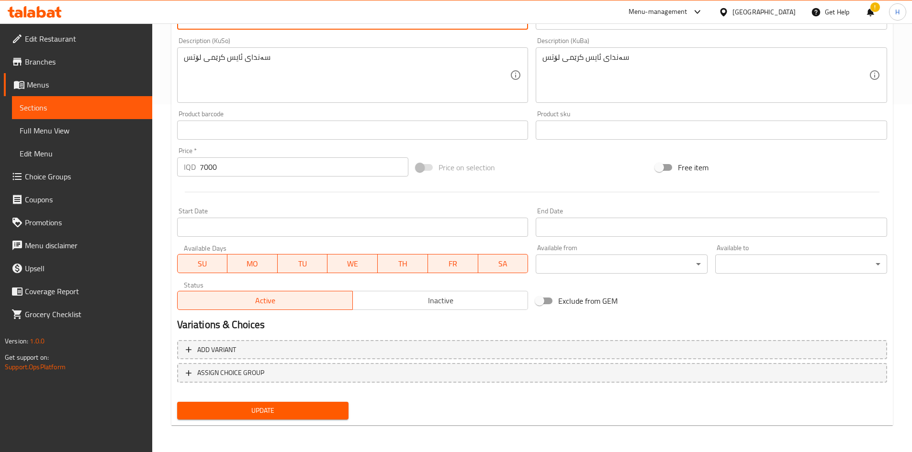
type textarea "Vanilla soft cream, lotus sauce"
click at [289, 408] on span "Update" at bounding box center [263, 411] width 156 height 12
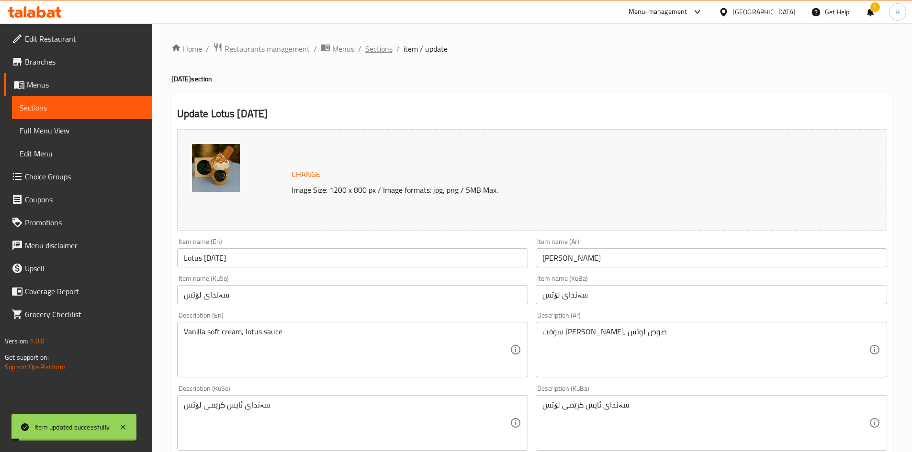
click at [379, 51] on span "Sections" at bounding box center [378, 48] width 27 height 11
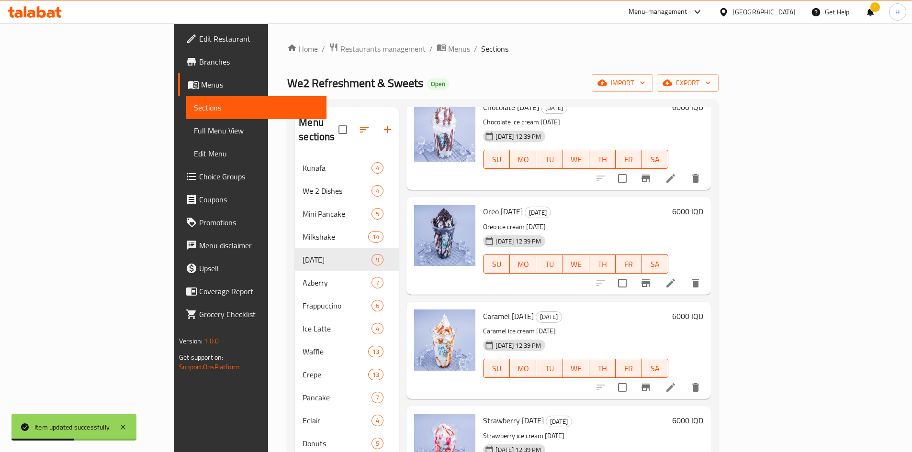
scroll to position [191, 0]
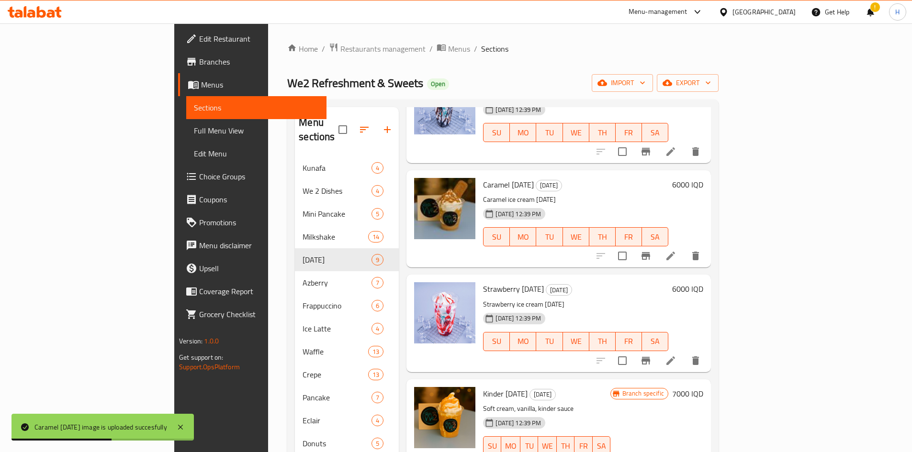
click at [650, 252] on icon "Branch-specific-item" at bounding box center [645, 256] width 9 height 8
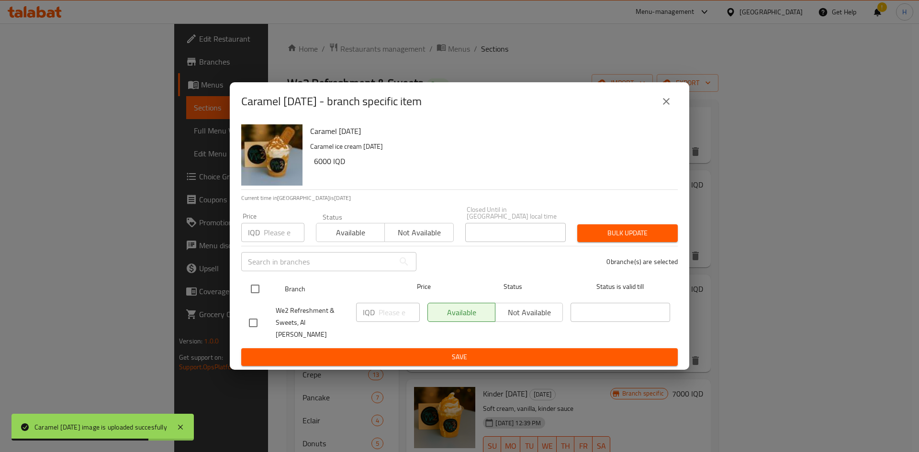
click at [252, 293] on input "checkbox" at bounding box center [255, 289] width 20 height 20
checkbox input "true"
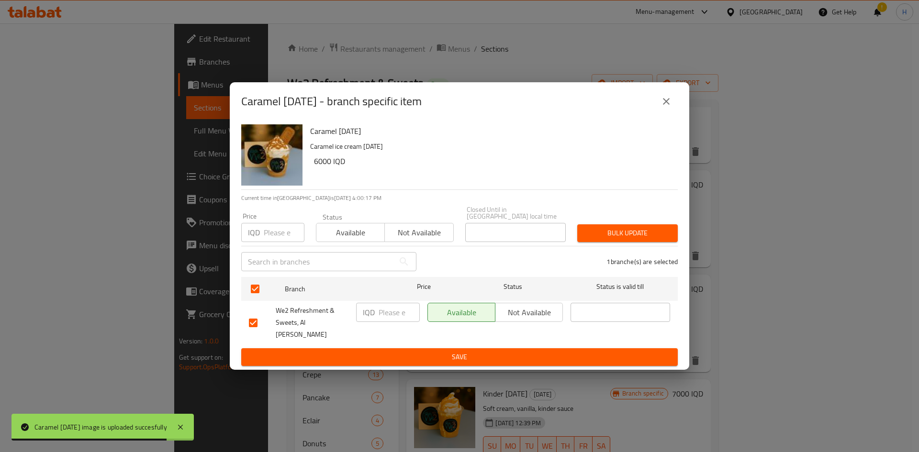
click at [389, 322] on input "number" at bounding box center [398, 312] width 41 height 19
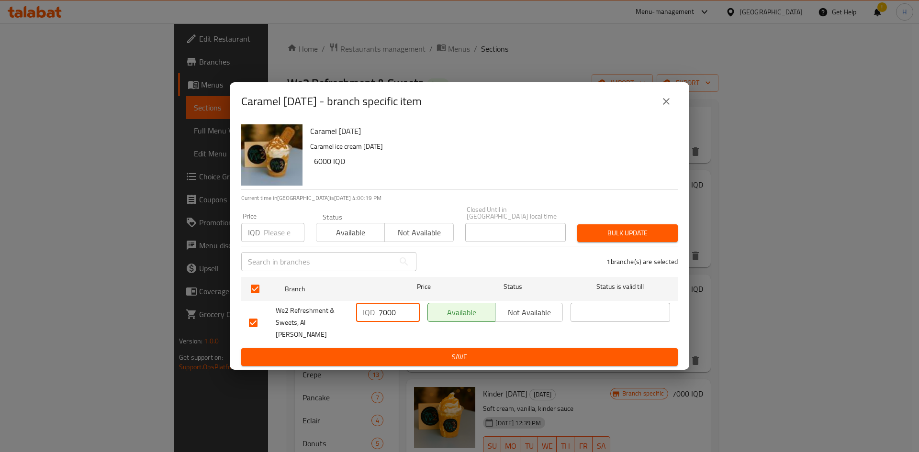
type input "7000"
click at [434, 362] on div "Caramel Sunday - branch specific item Caramel Sunday Caramel ice cream sunday 6…" at bounding box center [459, 226] width 919 height 452
click at [434, 357] on div "Caramel Sunday Caramel ice cream sunday 6000 IQD Current time in Iraq is 10 Sep…" at bounding box center [459, 245] width 459 height 249
click at [439, 353] on span "Save" at bounding box center [459, 357] width 421 height 12
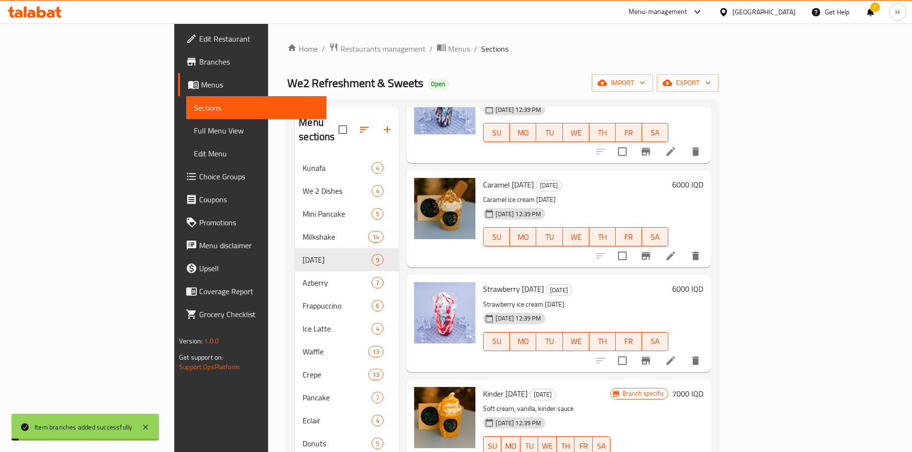
click at [703, 178] on h6 "6000 IQD" at bounding box center [687, 184] width 31 height 13
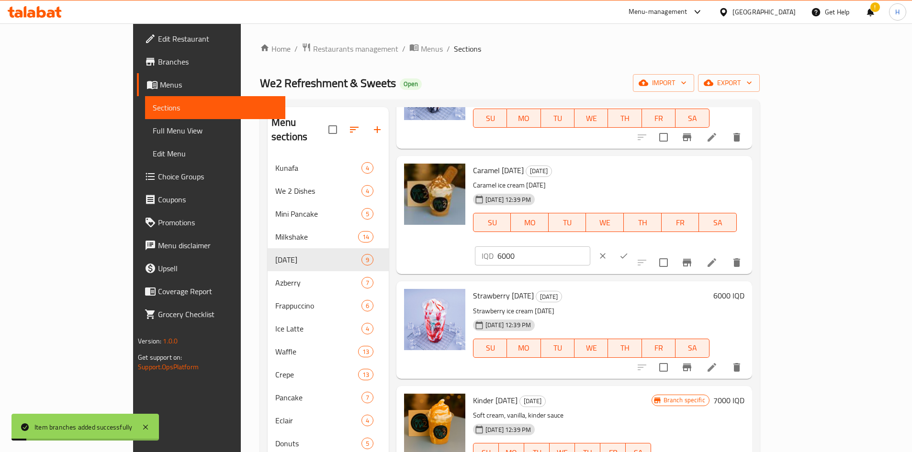
click at [590, 246] on input "6000" at bounding box center [543, 255] width 93 height 19
type input "7000"
click at [628, 251] on icon "ok" at bounding box center [624, 256] width 10 height 10
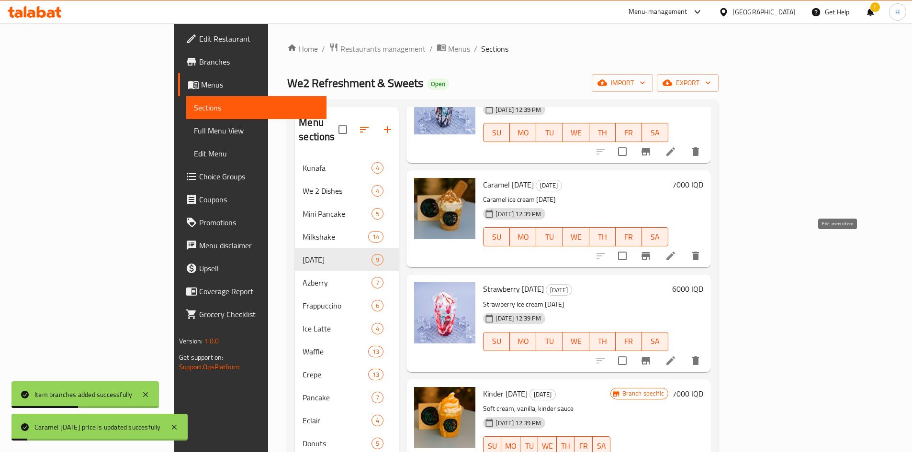
click at [676, 250] on icon at bounding box center [670, 255] width 11 height 11
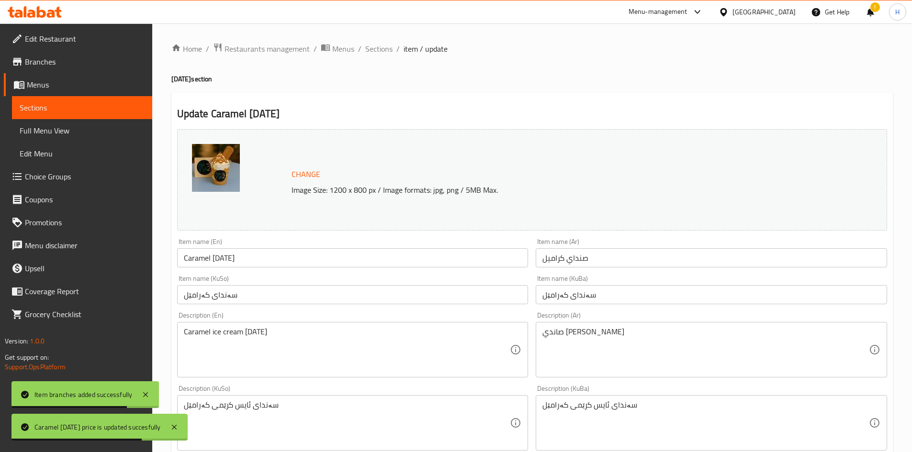
click at [643, 352] on textarea "صاندي آيس كريم كراميل" at bounding box center [705, 349] width 326 height 45
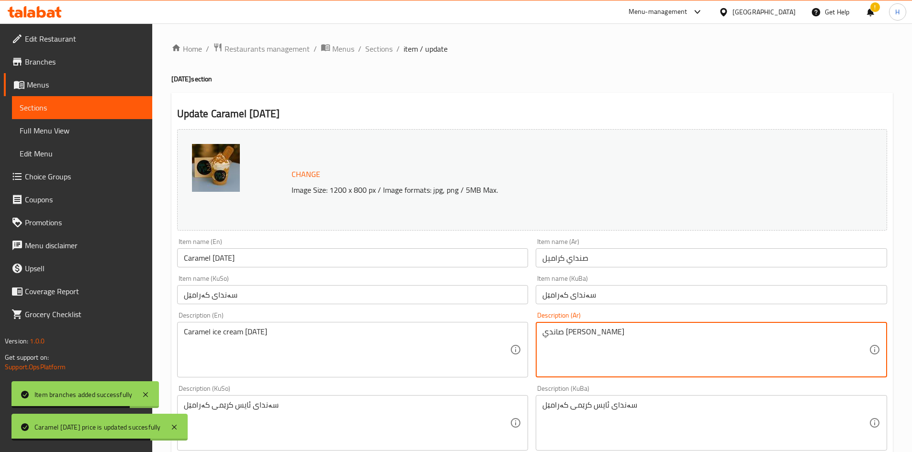
paste textarea "وفت كريم ڤانيلا، صوص كراميل"
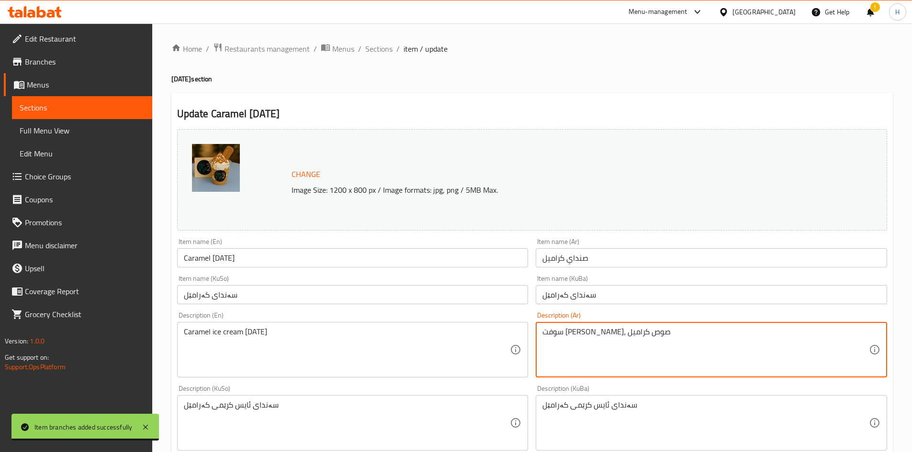
type textarea "سوفت كريم ڤانيلا، صوص كراميل"
click at [395, 321] on div "Description (En) Caramel ice cream sunday Description (En)" at bounding box center [352, 345] width 351 height 66
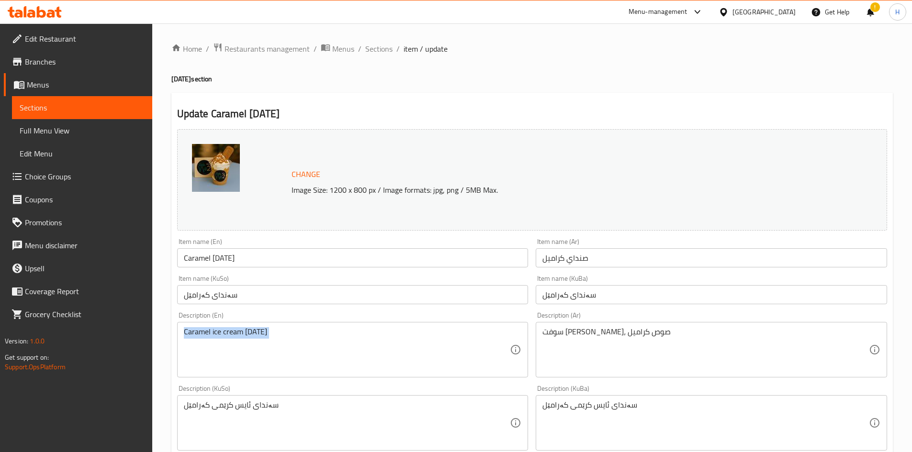
click at [395, 321] on div "Description (En) Caramel ice cream sunday Description (En)" at bounding box center [352, 345] width 351 height 66
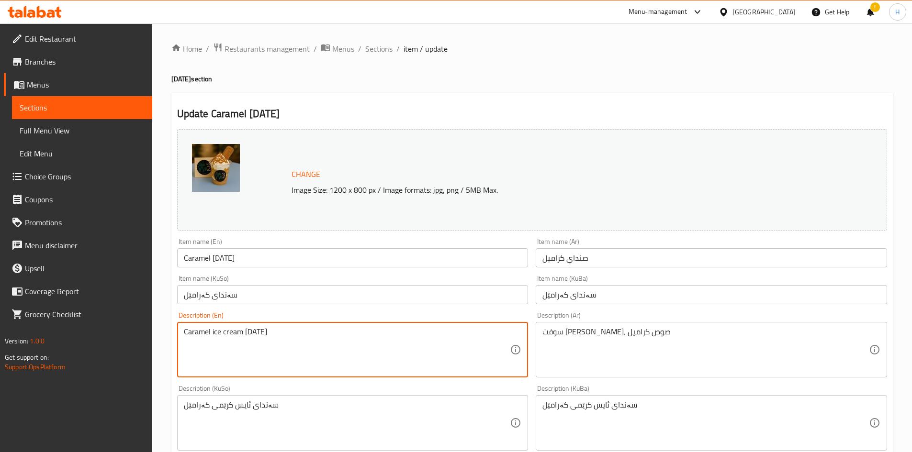
click at [353, 354] on textarea "Caramel ice cream sunday" at bounding box center [347, 349] width 326 height 45
paste textarea "Soft cream, vanilla, caramel sauce"
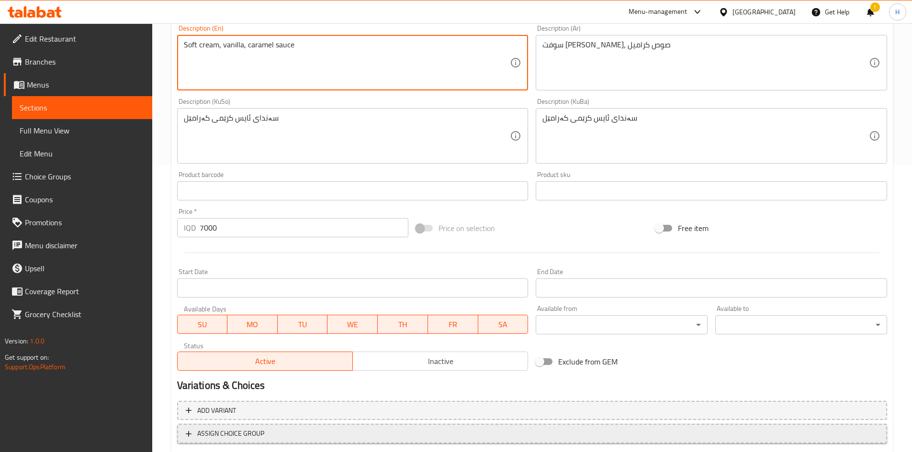
scroll to position [348, 0]
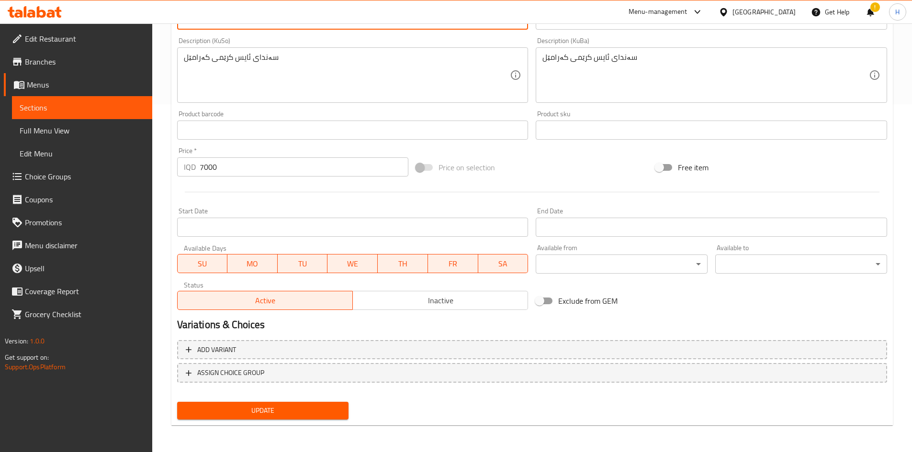
type textarea "Soft cream, vanilla, caramel sauce"
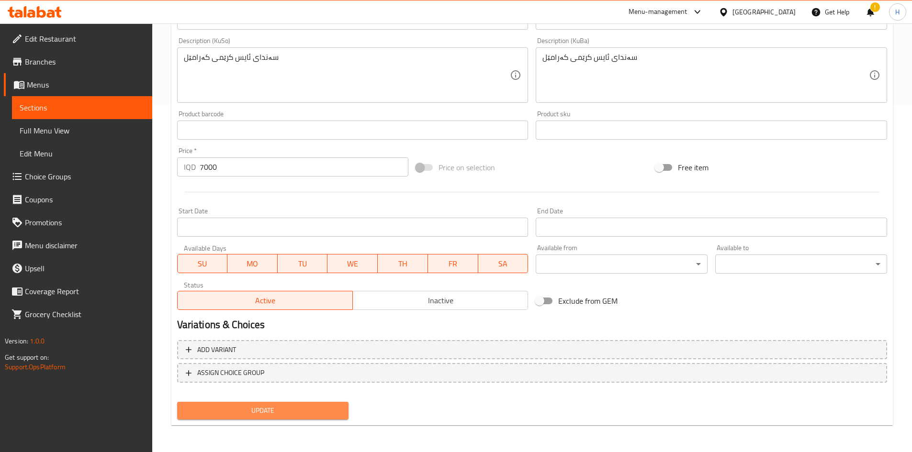
click at [269, 412] on span "Update" at bounding box center [263, 411] width 156 height 12
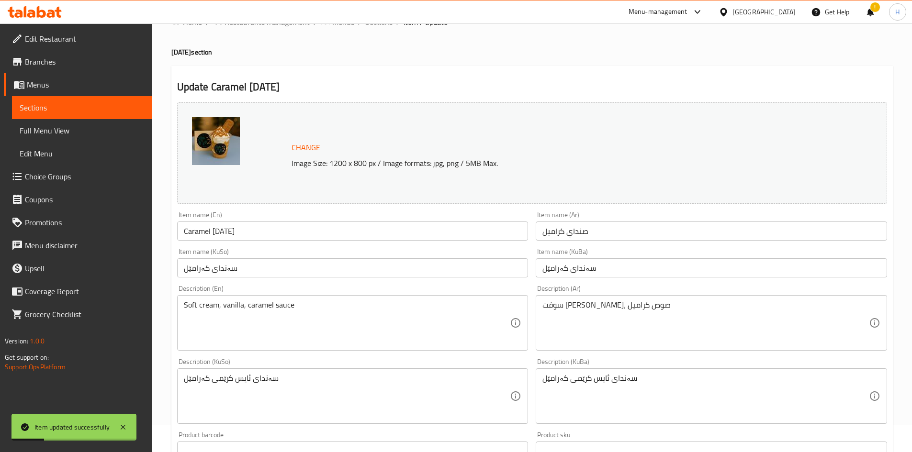
scroll to position [0, 0]
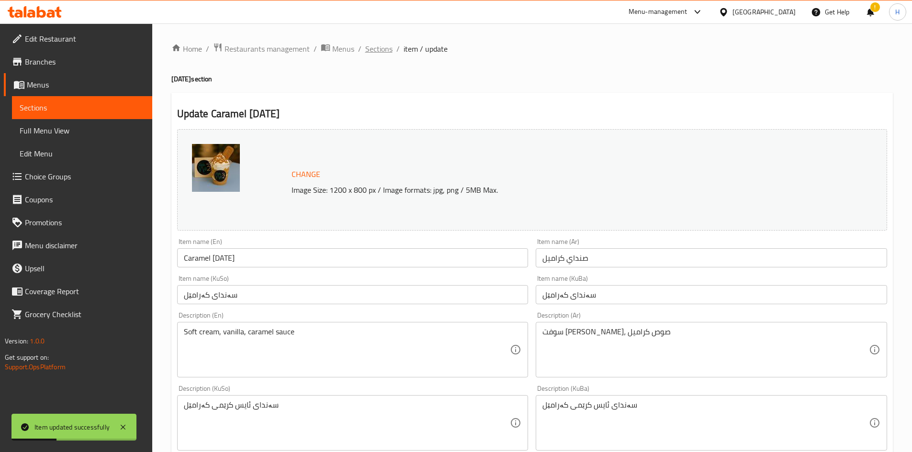
click at [366, 53] on span "Sections" at bounding box center [378, 48] width 27 height 11
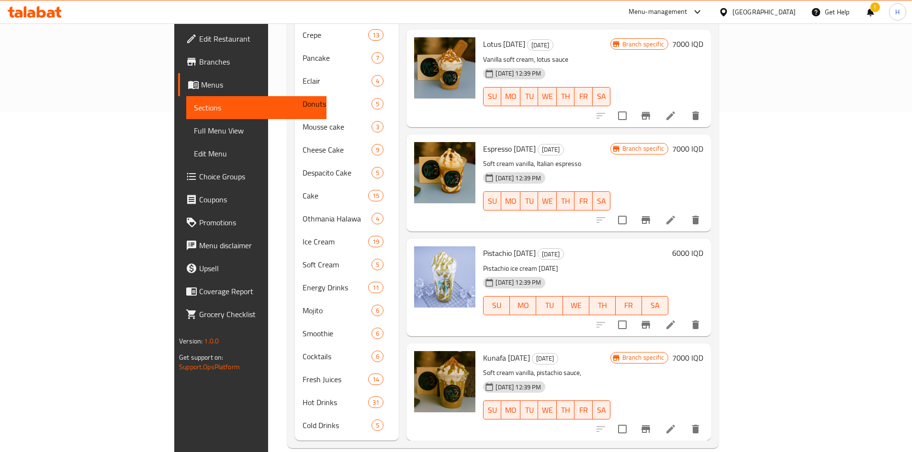
scroll to position [341, 0]
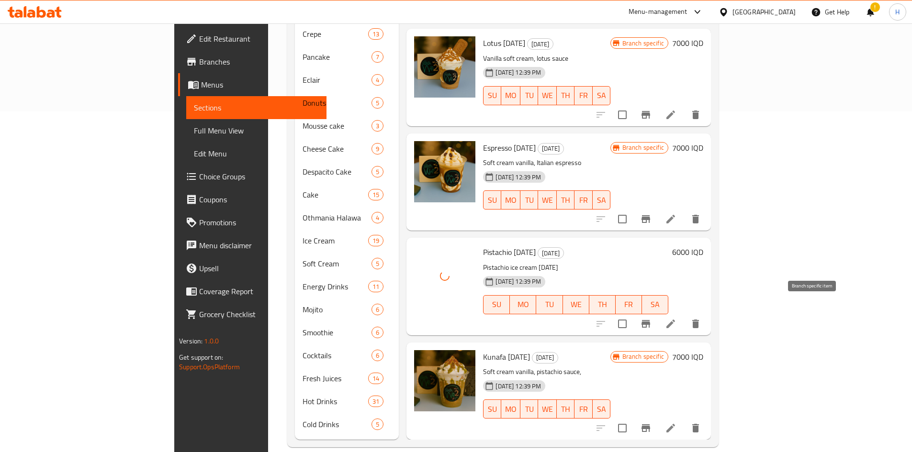
click at [651, 318] on icon "Branch-specific-item" at bounding box center [645, 323] width 11 height 11
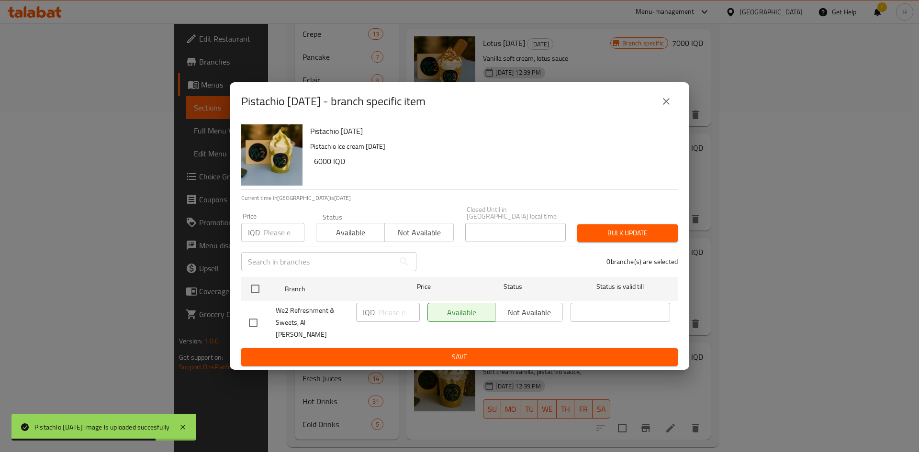
drag, startPoint x: 253, startPoint y: 292, endPoint x: 389, endPoint y: 317, distance: 138.6
click at [253, 292] on input "checkbox" at bounding box center [255, 289] width 20 height 20
checkbox input "true"
click at [386, 311] on input "number" at bounding box center [398, 312] width 41 height 19
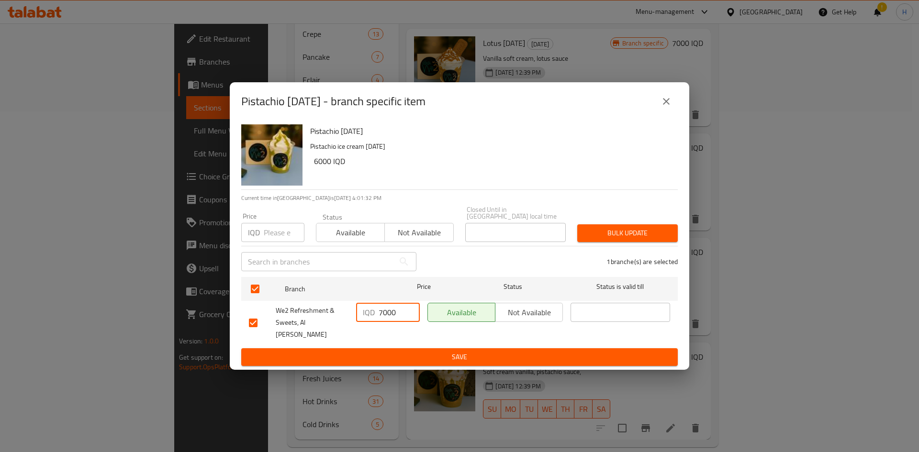
type input "7000"
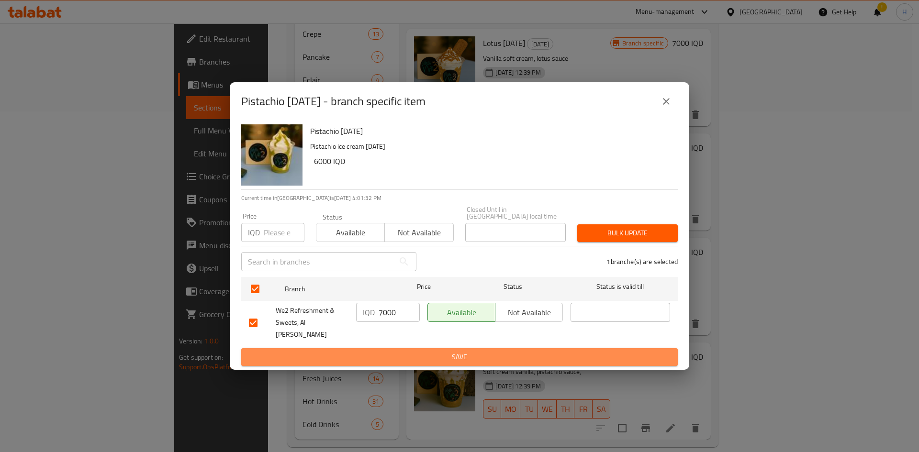
click at [470, 351] on span "Save" at bounding box center [459, 357] width 421 height 12
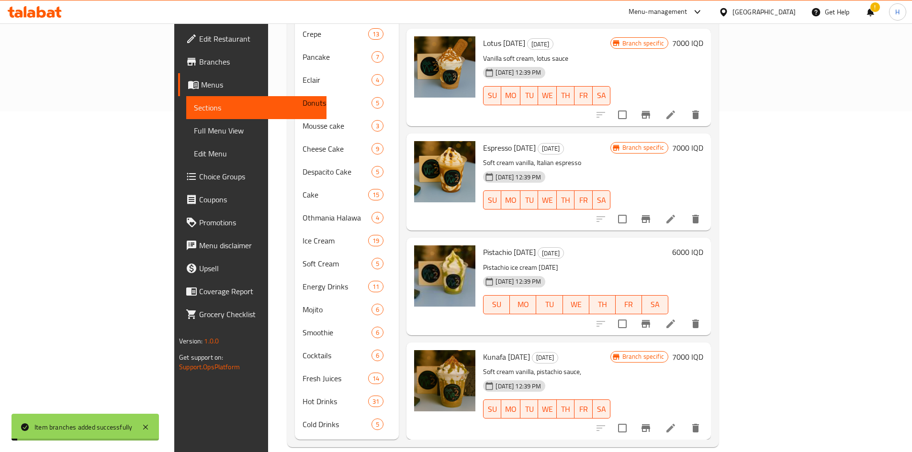
click at [703, 245] on h6 "6000 IQD" at bounding box center [687, 251] width 31 height 13
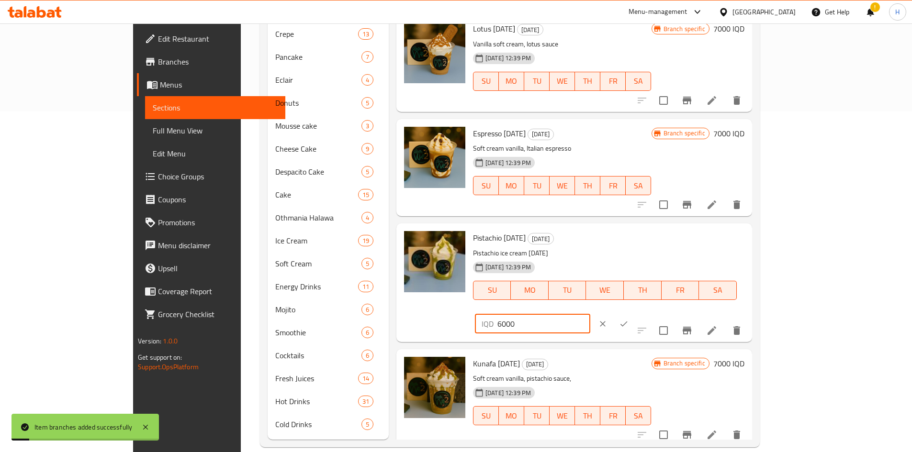
click at [590, 314] on input "6000" at bounding box center [543, 323] width 93 height 19
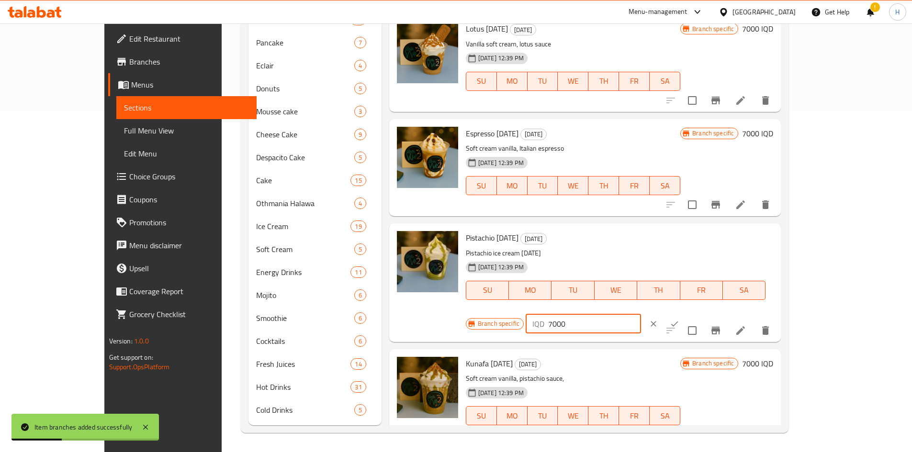
type input "7000"
click at [679, 319] on icon "ok" at bounding box center [674, 324] width 10 height 10
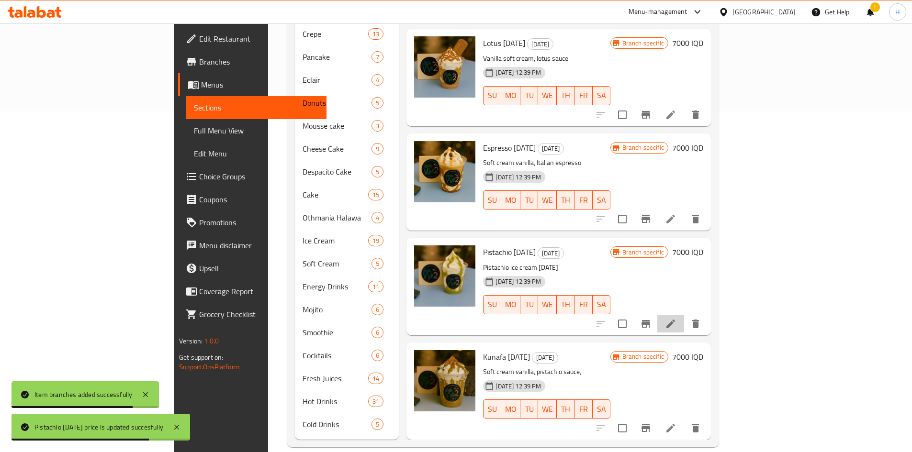
click at [684, 315] on li at bounding box center [670, 323] width 27 height 17
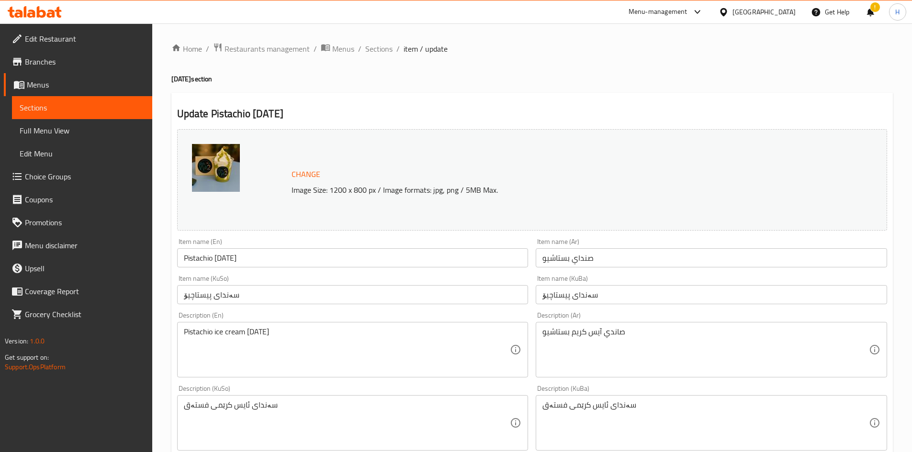
click at [623, 330] on textarea "صاندي آيس كريم بستاشيو" at bounding box center [705, 349] width 326 height 45
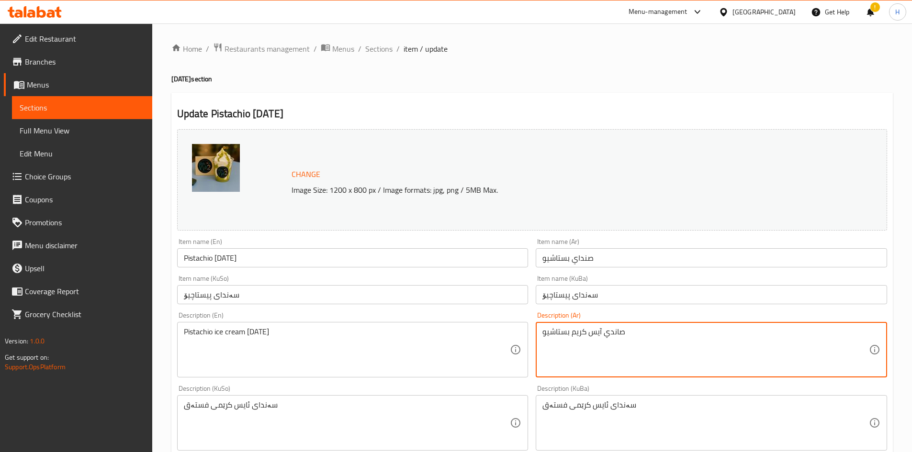
click at [623, 330] on textarea "صاندي آيس كريم بستاشيو" at bounding box center [705, 349] width 326 height 45
paste textarea "وفت كريم ڤانيلا، صوص بستاشيو"
type textarea "سوفت كريم ڤانيلا، صوص بستاشيو"
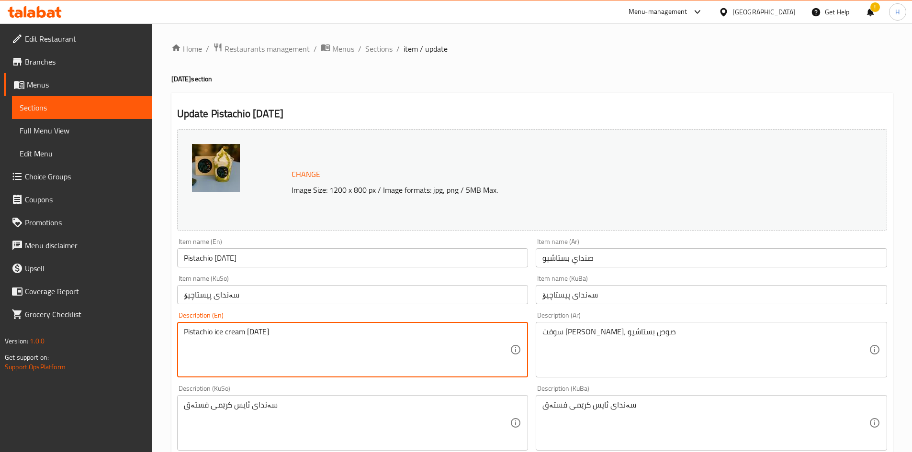
click at [317, 345] on textarea "Pistachio ice cream sunday" at bounding box center [347, 349] width 326 height 45
paste textarea "Vanilla soft cream, pistachio sauce"
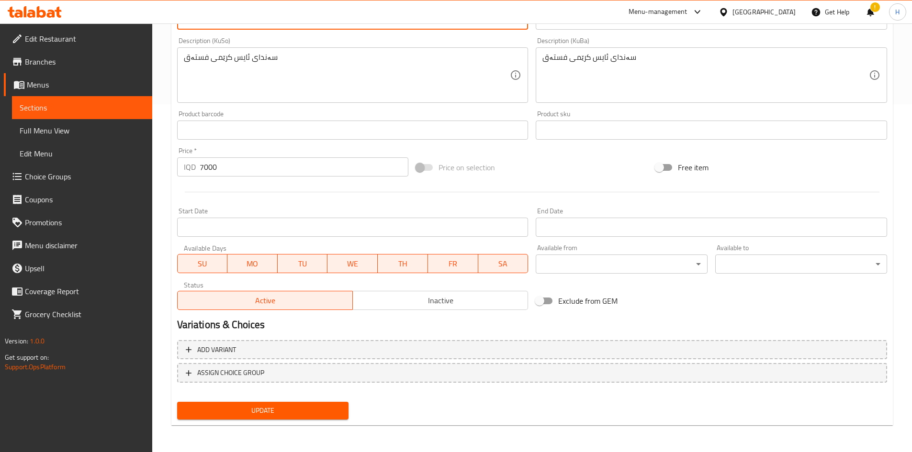
type textarea "Vanilla soft cream, pistachio sauce"
click at [317, 405] on span "Update" at bounding box center [263, 411] width 156 height 12
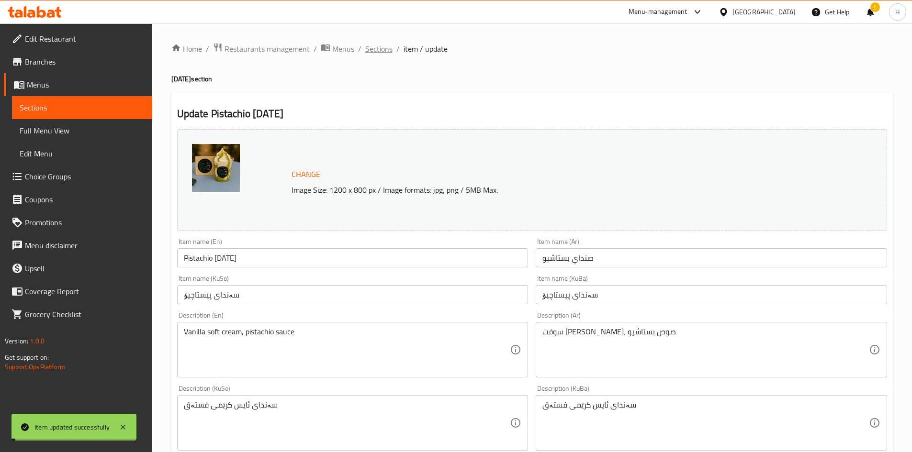
click at [376, 51] on span "Sections" at bounding box center [378, 48] width 27 height 11
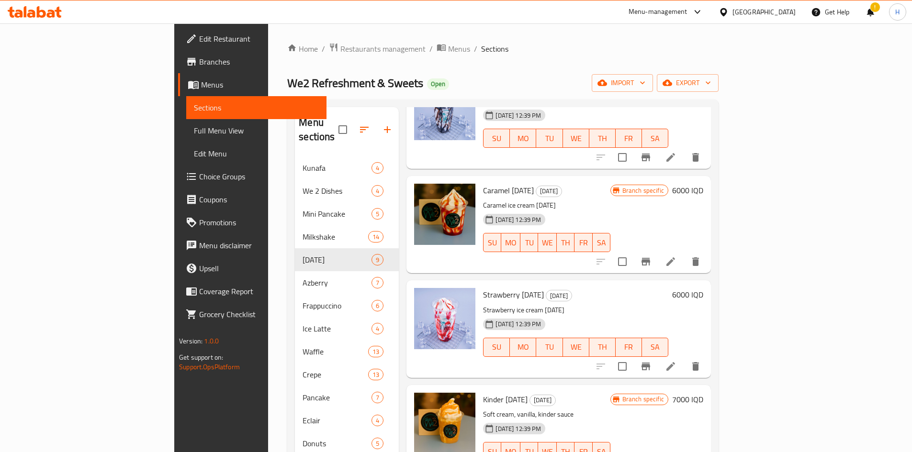
scroll to position [239, 0]
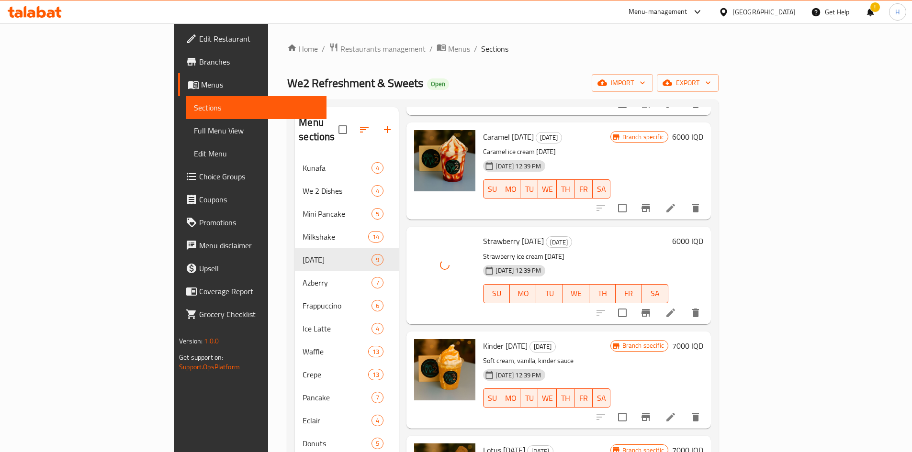
click at [651, 307] on icon "Branch-specific-item" at bounding box center [645, 312] width 11 height 11
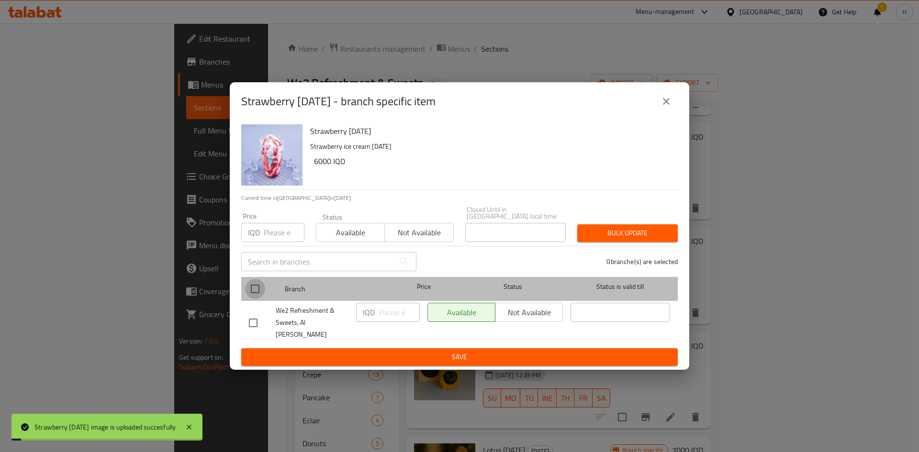
click at [250, 285] on input "checkbox" at bounding box center [255, 289] width 20 height 20
checkbox input "true"
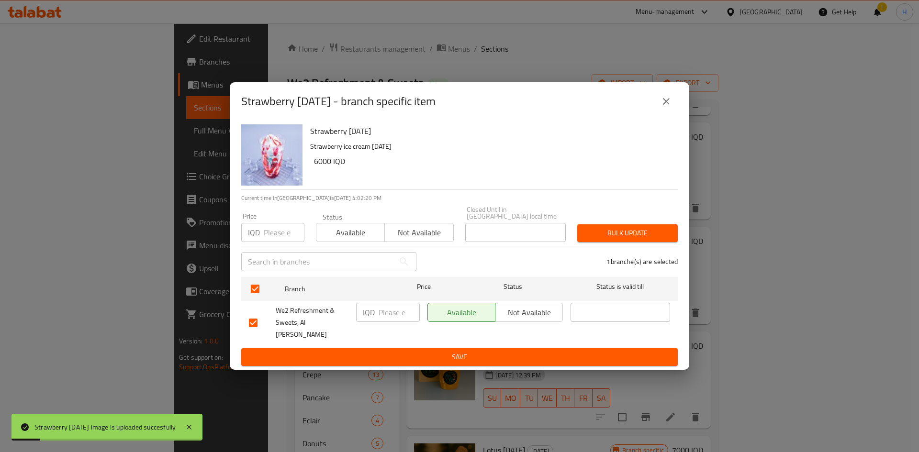
click at [400, 320] on input "number" at bounding box center [398, 312] width 41 height 19
type input "7000"
click at [487, 351] on span "Save" at bounding box center [459, 357] width 421 height 12
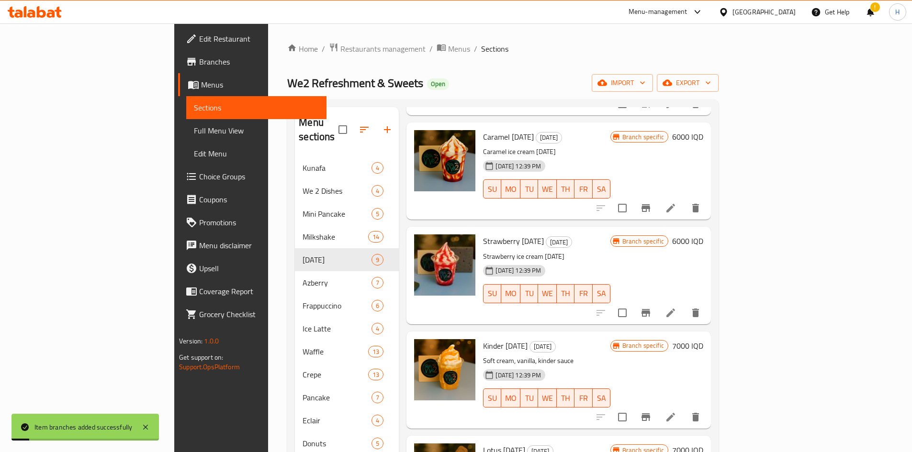
click at [703, 234] on h6 "6000 IQD" at bounding box center [687, 240] width 31 height 13
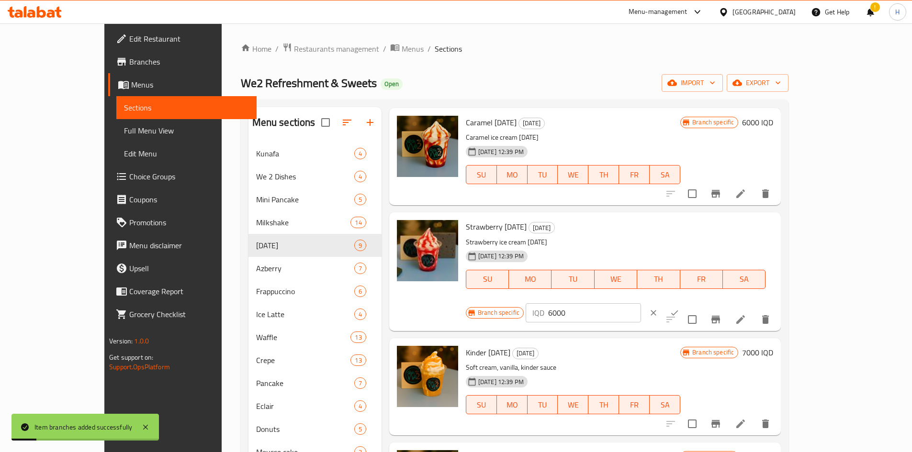
click at [641, 303] on input "6000" at bounding box center [594, 312] width 93 height 19
type input "7000"
click at [685, 302] on button "ok" at bounding box center [674, 312] width 21 height 21
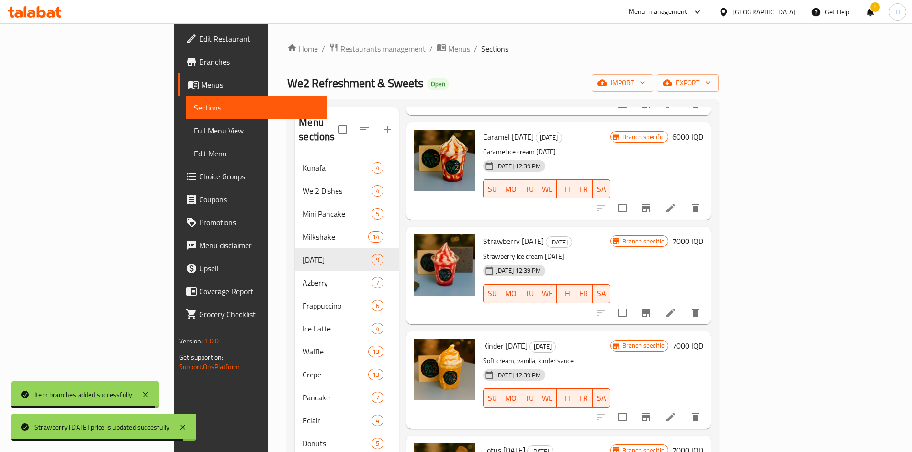
click at [676, 307] on icon at bounding box center [670, 312] width 11 height 11
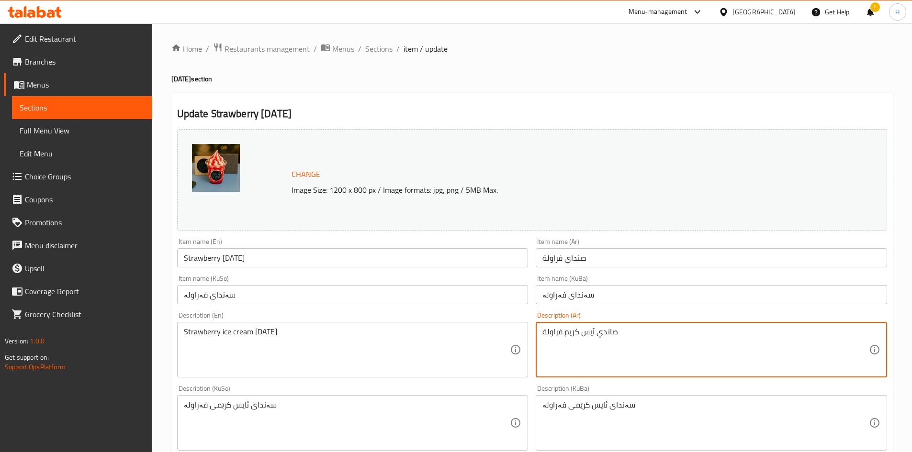
click at [570, 332] on textarea "صاندي آيس كريم فراولة" at bounding box center [705, 349] width 326 height 45
paste textarea "وفت كريم ڤانيلا، صوص فراولة"
type textarea "سوفت كريم ڤانيلا، صوص فراولة"
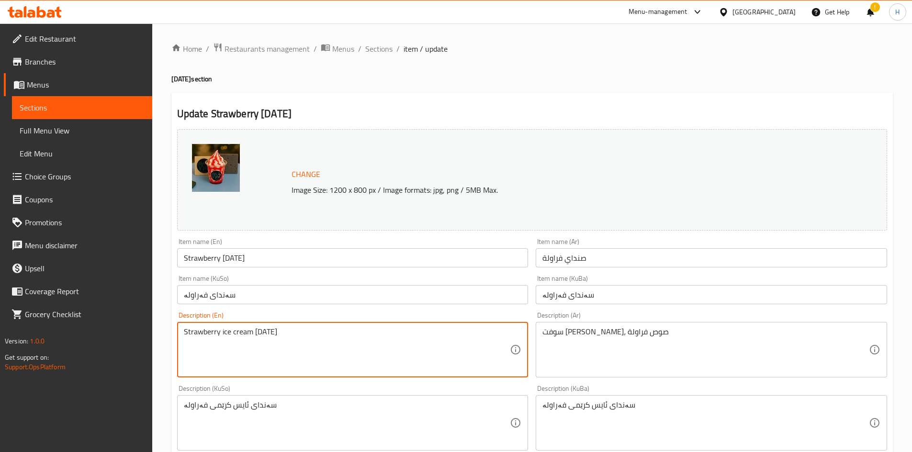
click at [352, 340] on textarea "Strawberry ice cream sunday" at bounding box center [347, 349] width 326 height 45
paste textarea "Vanilla soft cream, strawberry sauce"
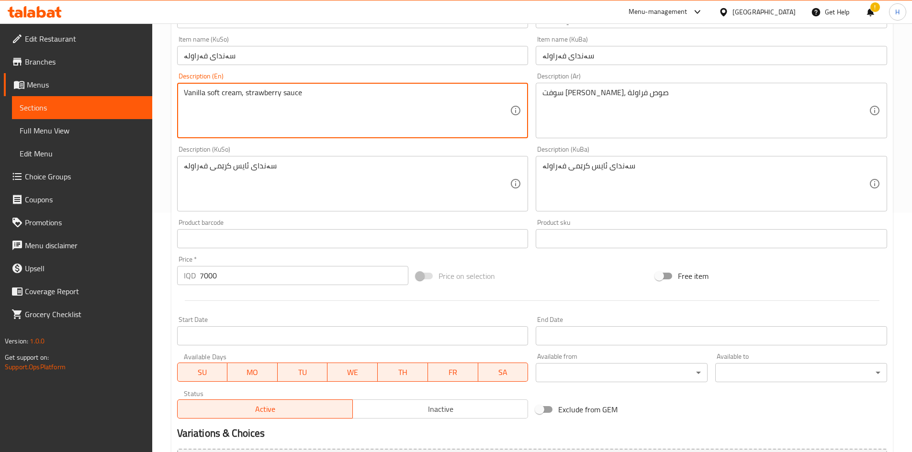
scroll to position [335, 0]
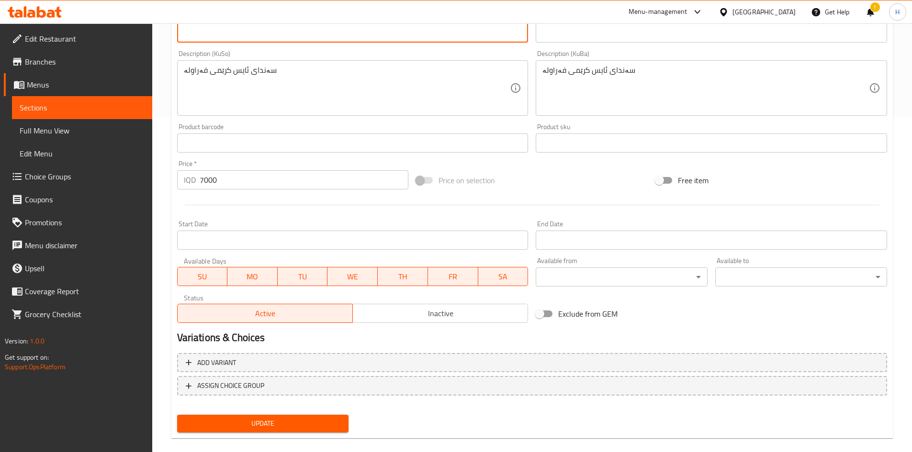
type textarea "Vanilla soft cream, strawberry sauce"
click at [305, 416] on button "Update" at bounding box center [263, 424] width 172 height 18
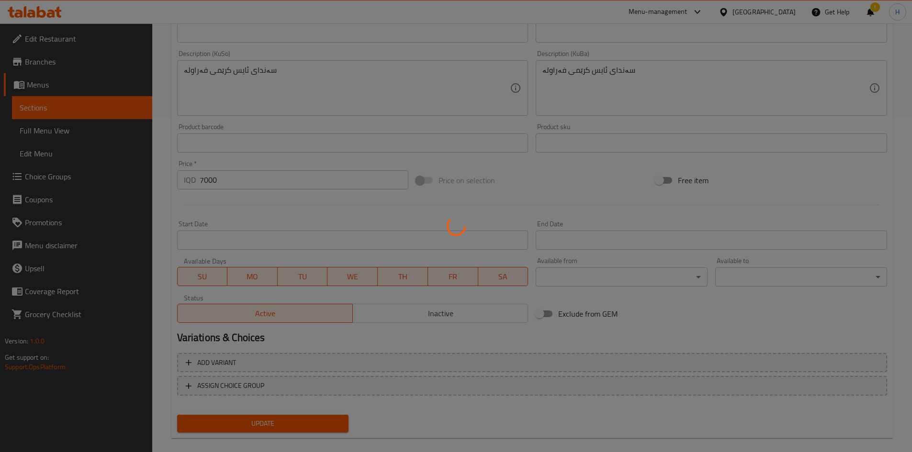
click at [302, 420] on div at bounding box center [456, 226] width 912 height 452
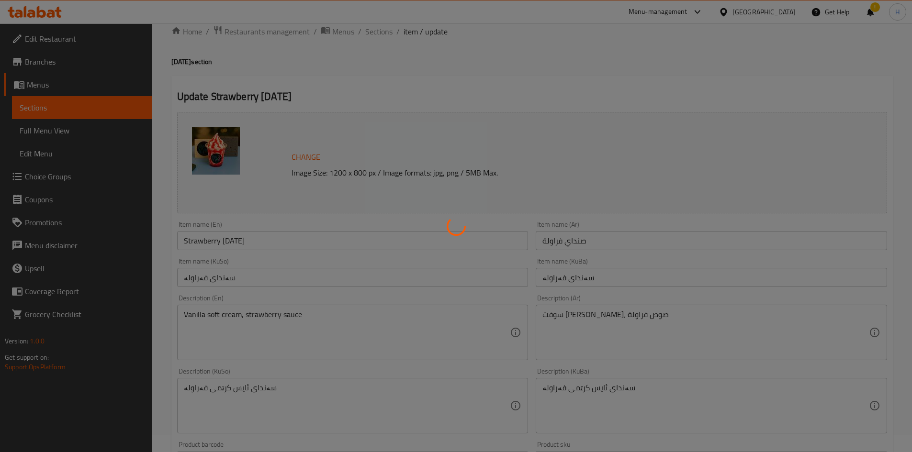
scroll to position [0, 0]
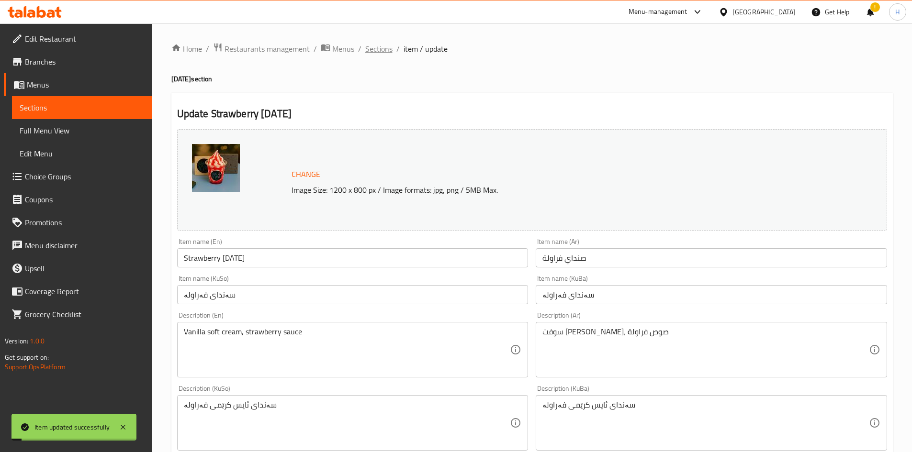
click at [366, 46] on span "Sections" at bounding box center [378, 48] width 27 height 11
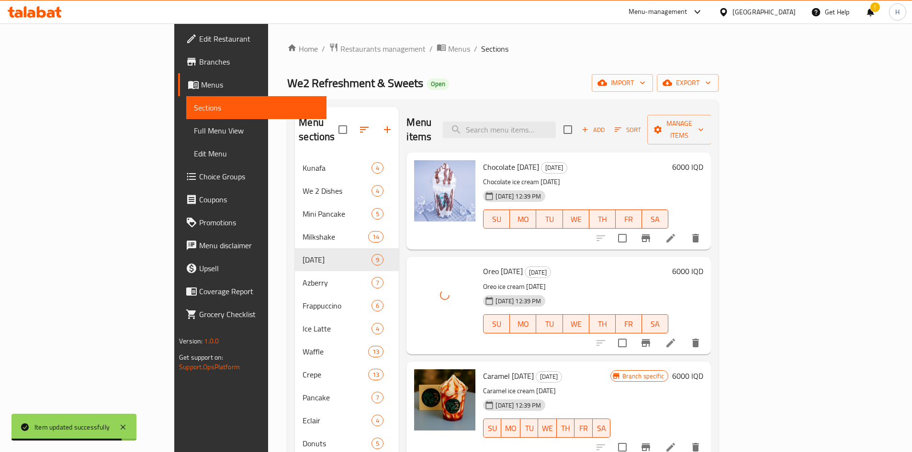
click at [651, 337] on icon "Branch-specific-item" at bounding box center [645, 342] width 11 height 11
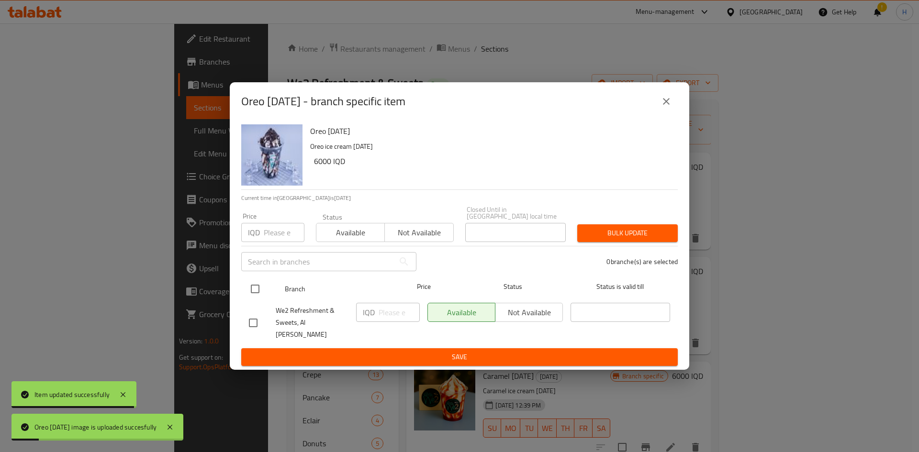
click at [262, 289] on input "checkbox" at bounding box center [255, 289] width 20 height 20
checkbox input "true"
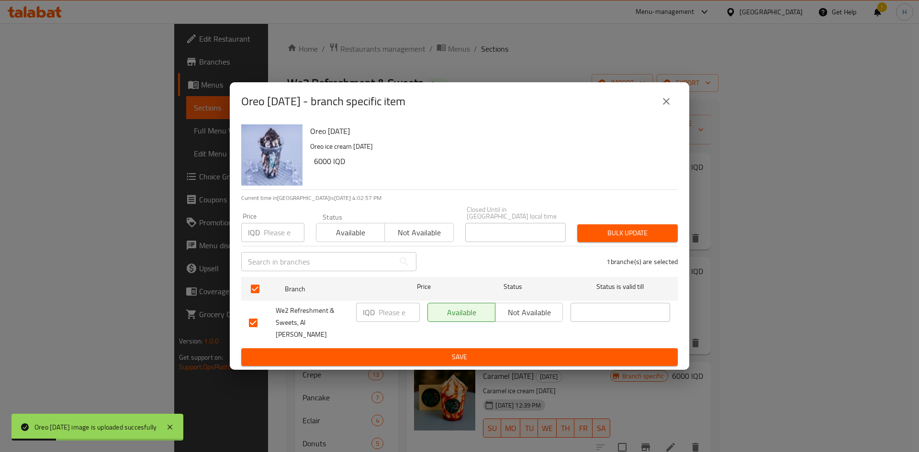
click at [400, 311] on input "number" at bounding box center [398, 312] width 41 height 19
type input "7000"
click at [412, 351] on span "Save" at bounding box center [459, 357] width 421 height 12
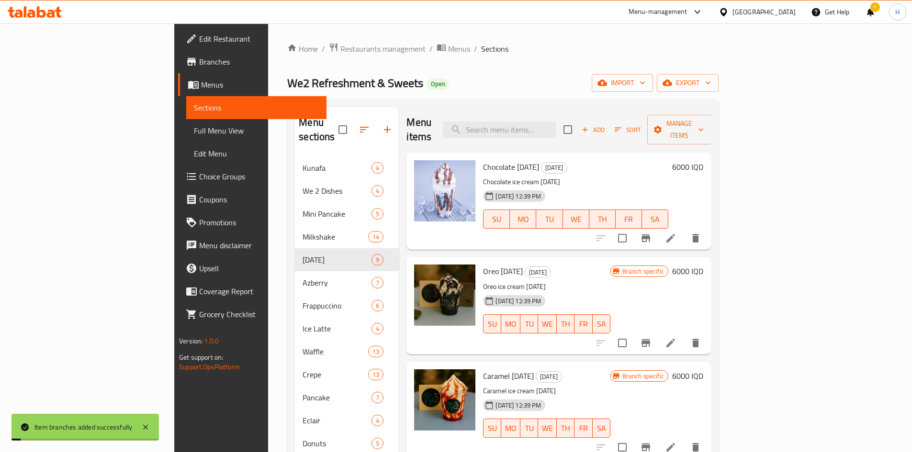
click at [703, 265] on h6 "6000 IQD" at bounding box center [687, 271] width 31 height 13
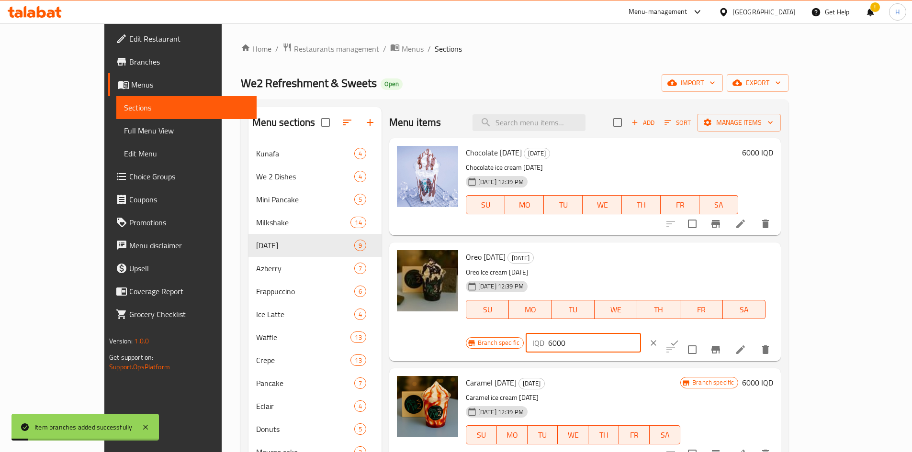
click at [641, 334] on input "6000" at bounding box center [594, 343] width 93 height 19
type input "7000"
click at [679, 338] on icon "ok" at bounding box center [674, 343] width 10 height 10
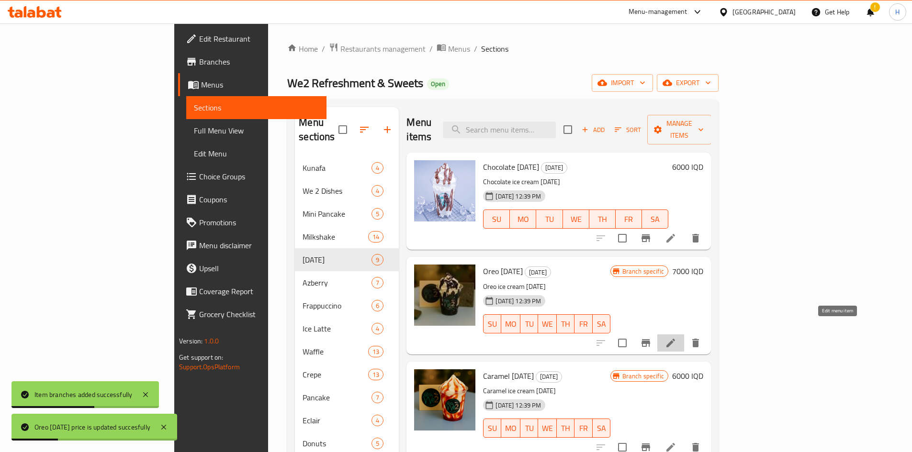
click at [676, 337] on icon at bounding box center [670, 342] width 11 height 11
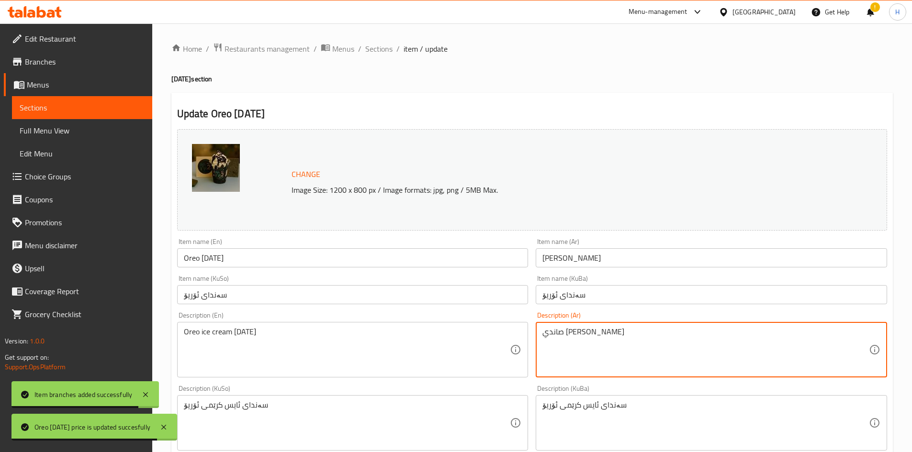
click at [569, 347] on textarea "صاندي آيس كريم أوريو" at bounding box center [705, 349] width 326 height 45
paste textarea "وفت كريم ڤانيلا، صوص أوريو"
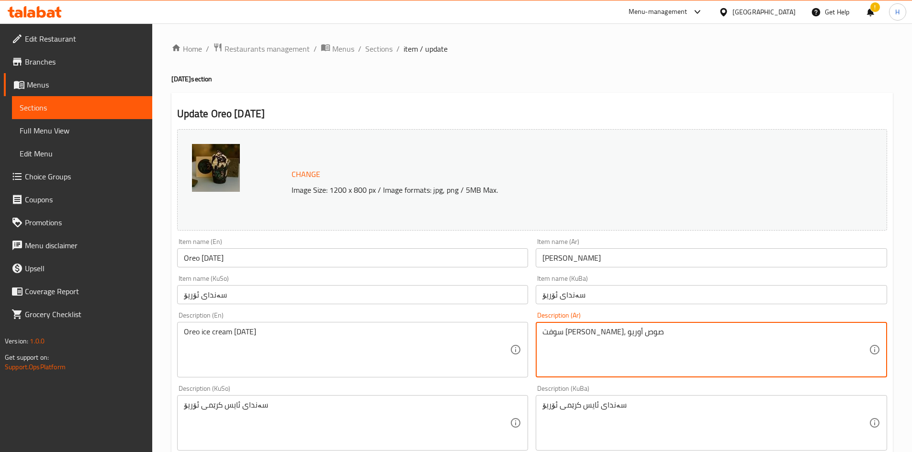
type textarea "سوفت كريم ڤانيلا، صوص أوريو"
click at [317, 340] on textarea "Oreo ice cream sunday" at bounding box center [347, 349] width 326 height 45
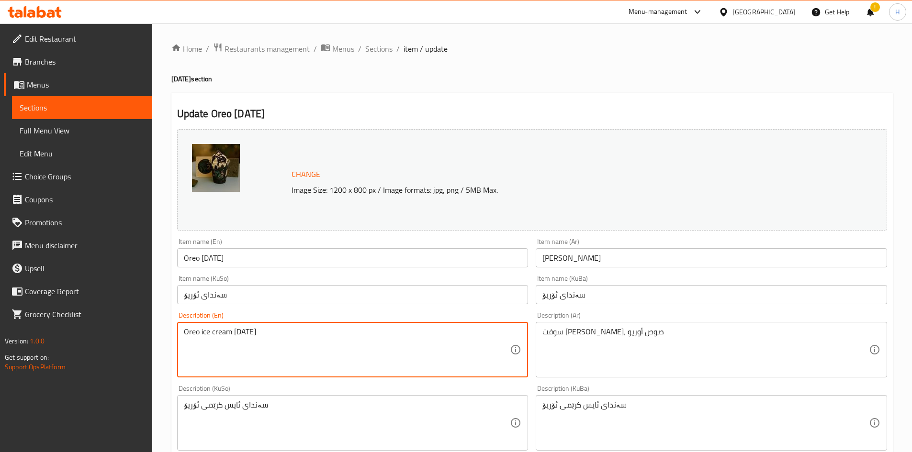
click at [317, 340] on textarea "Oreo ice cream sunday" at bounding box center [347, 349] width 326 height 45
paste textarea "Vanilla soft cream, Oreo sauce"
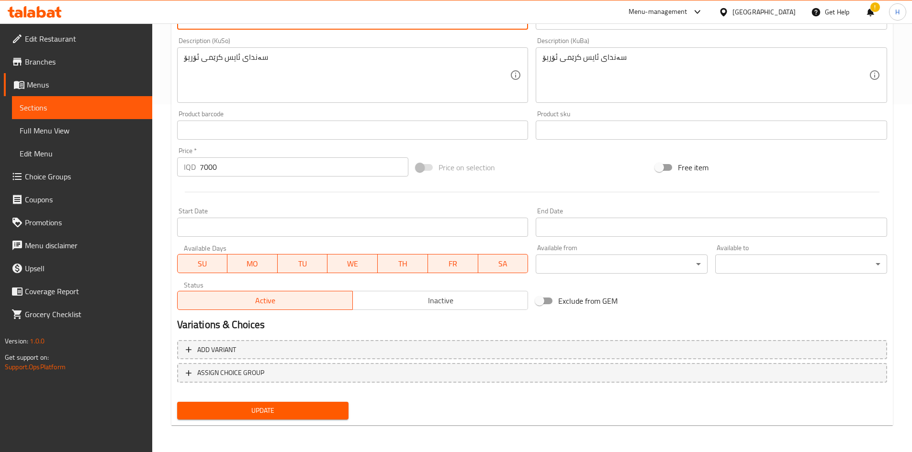
type textarea "Vanilla soft cream, Oreo sauce"
click at [294, 407] on span "Update" at bounding box center [263, 411] width 156 height 12
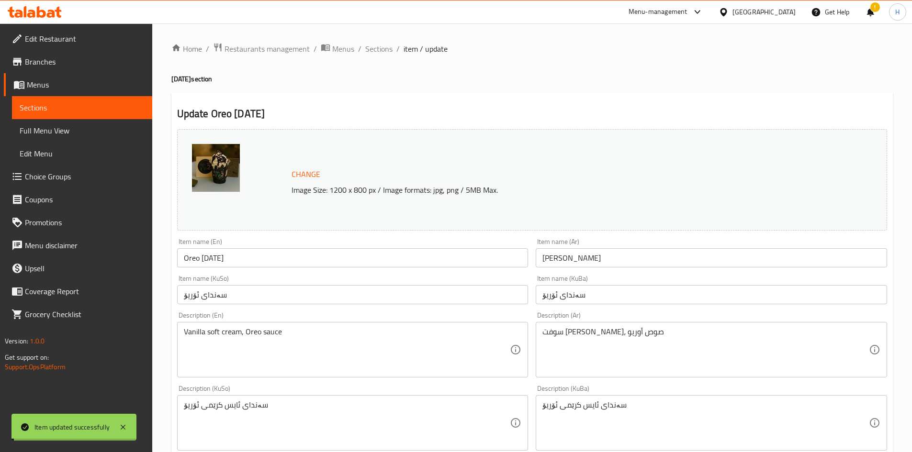
click at [382, 50] on span "Sections" at bounding box center [378, 48] width 27 height 11
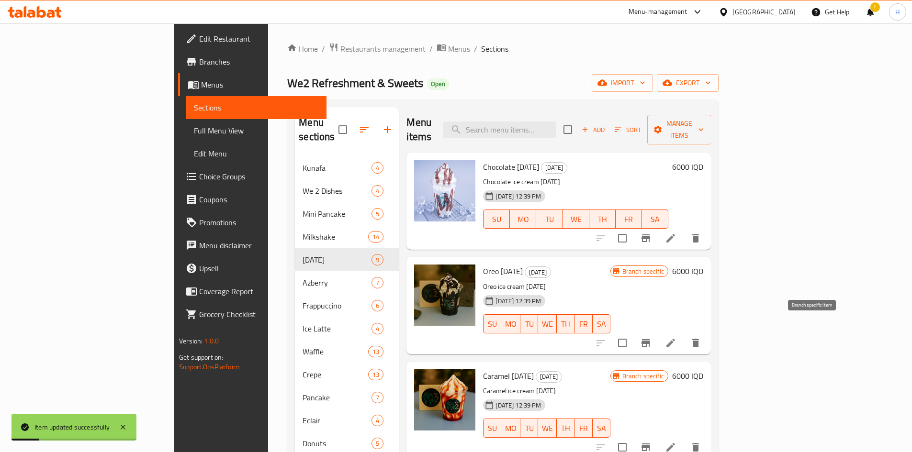
click at [651, 337] on icon "Branch-specific-item" at bounding box center [645, 342] width 11 height 11
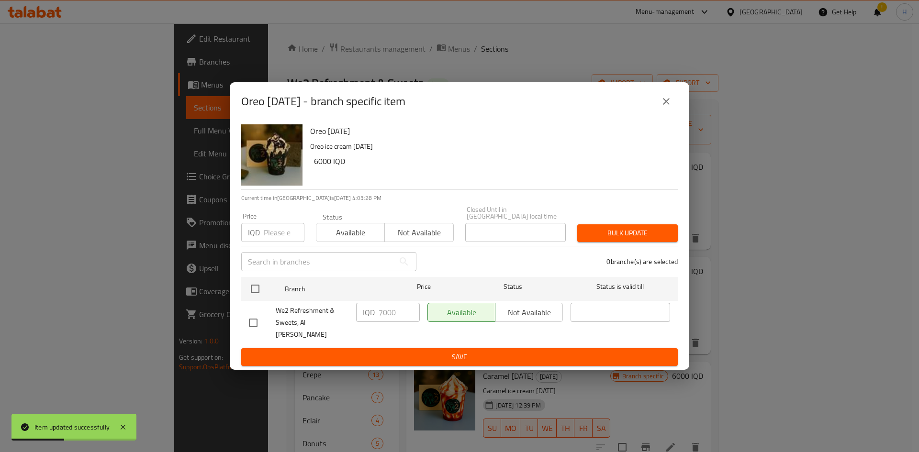
click at [674, 106] on button "close" at bounding box center [666, 101] width 23 height 23
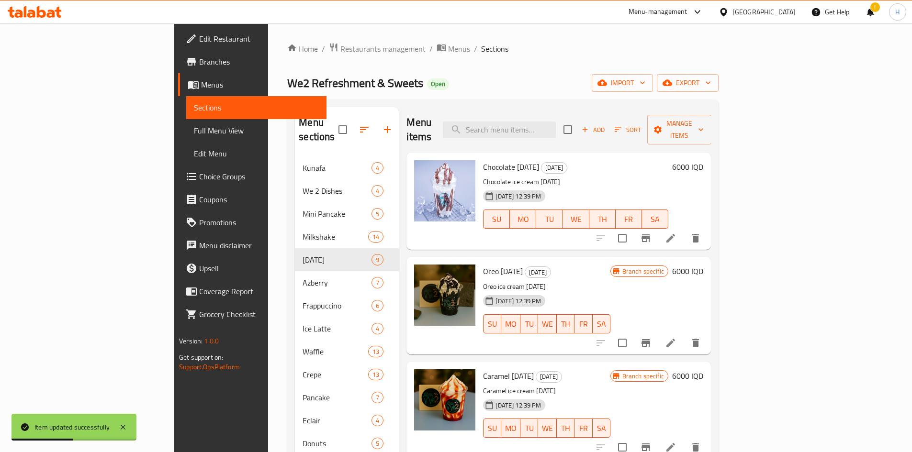
click at [703, 265] on h6 "6000 IQD" at bounding box center [687, 271] width 31 height 13
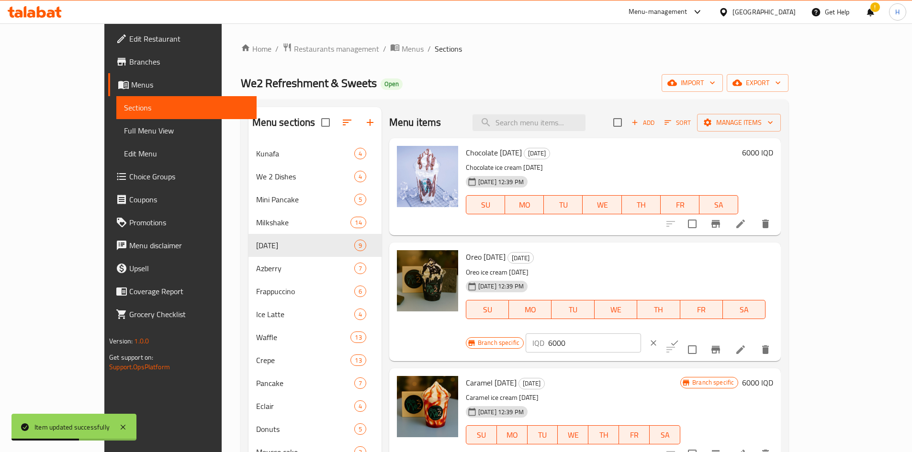
click at [641, 334] on input "6000" at bounding box center [594, 343] width 93 height 19
type input "7000"
click at [685, 333] on button "ok" at bounding box center [674, 343] width 21 height 21
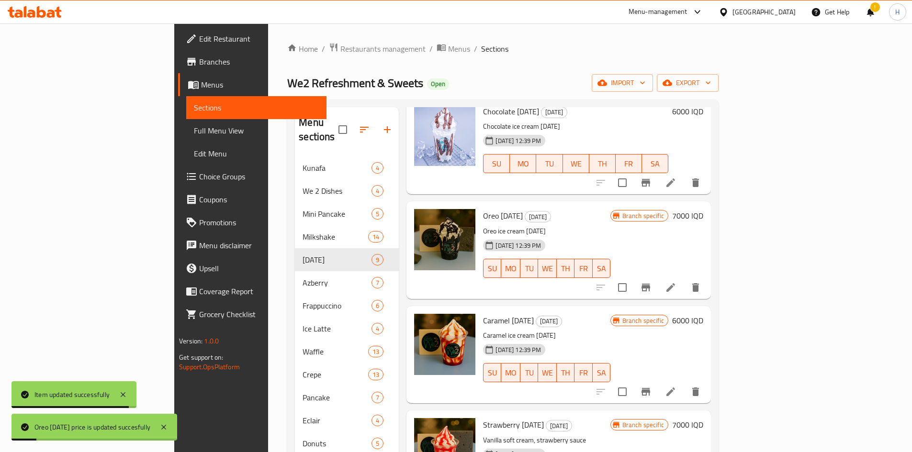
scroll to position [144, 0]
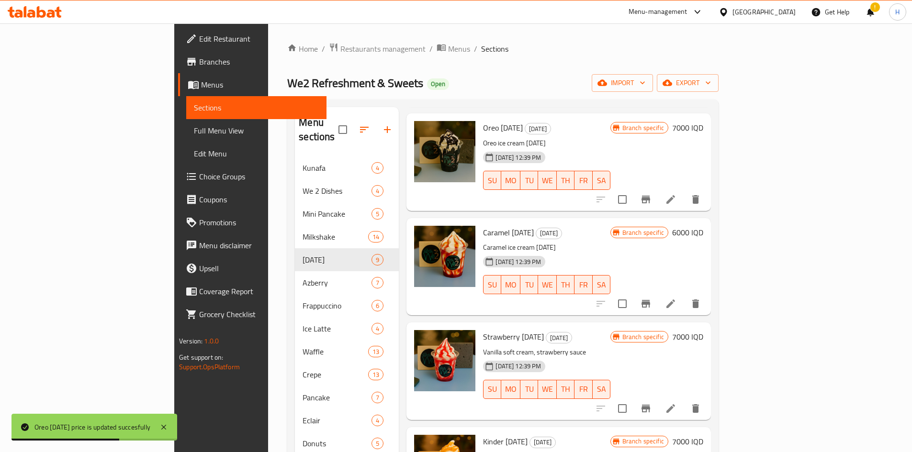
click at [703, 226] on h6 "6000 IQD" at bounding box center [687, 232] width 31 height 13
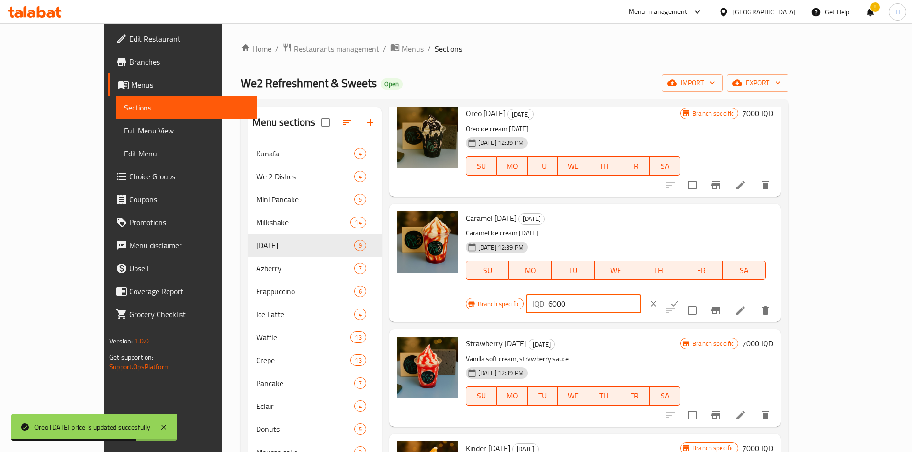
click at [641, 294] on input "6000" at bounding box center [594, 303] width 93 height 19
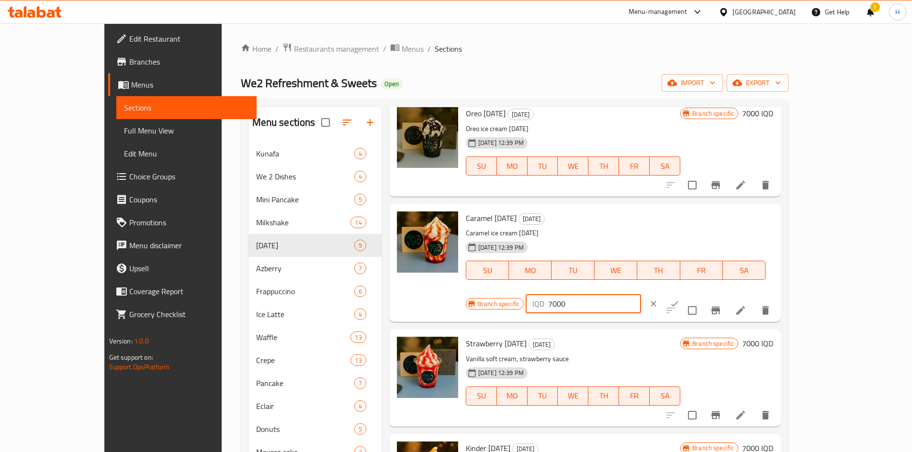
type input "7000"
click at [679, 299] on icon "ok" at bounding box center [674, 304] width 10 height 10
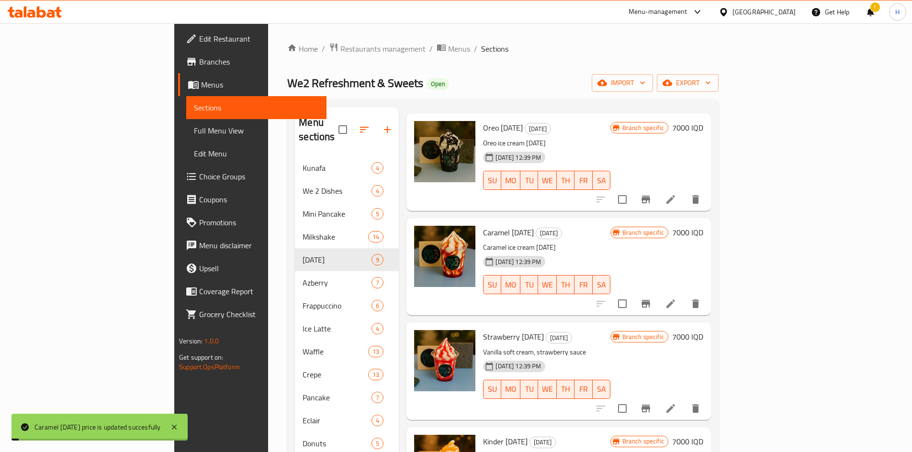
click at [650, 300] on icon "Branch-specific-item" at bounding box center [645, 304] width 9 height 8
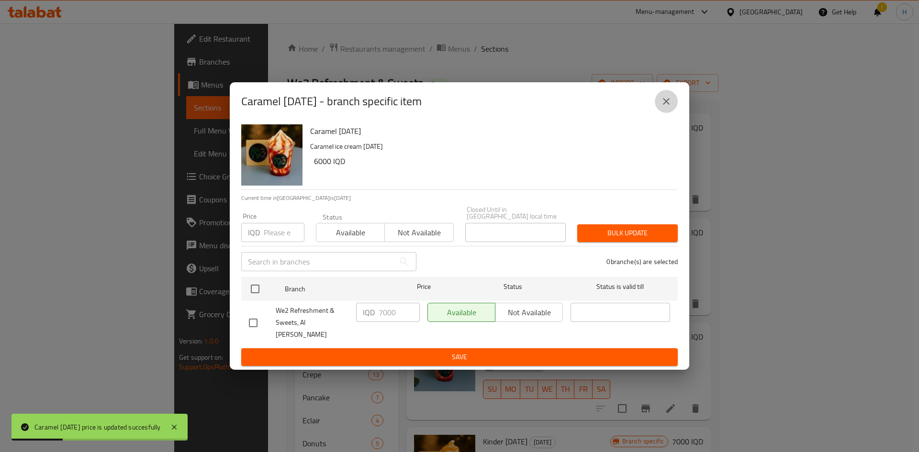
click at [664, 105] on icon "close" at bounding box center [666, 101] width 7 height 7
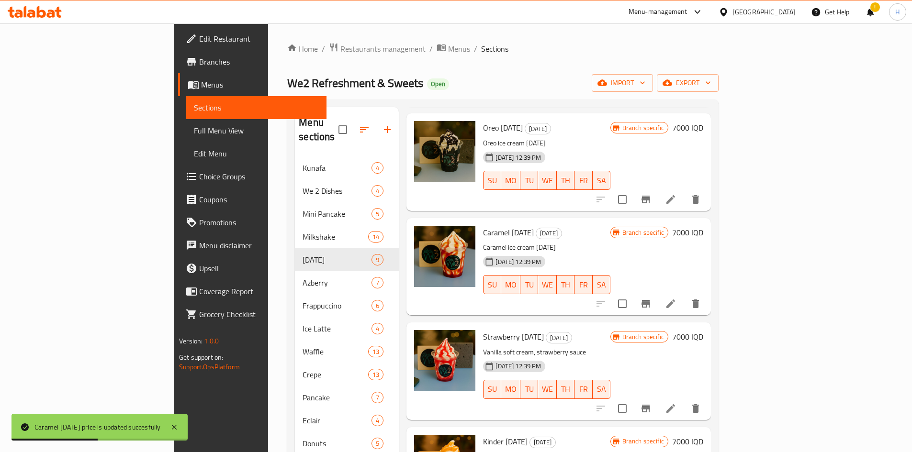
scroll to position [0, 0]
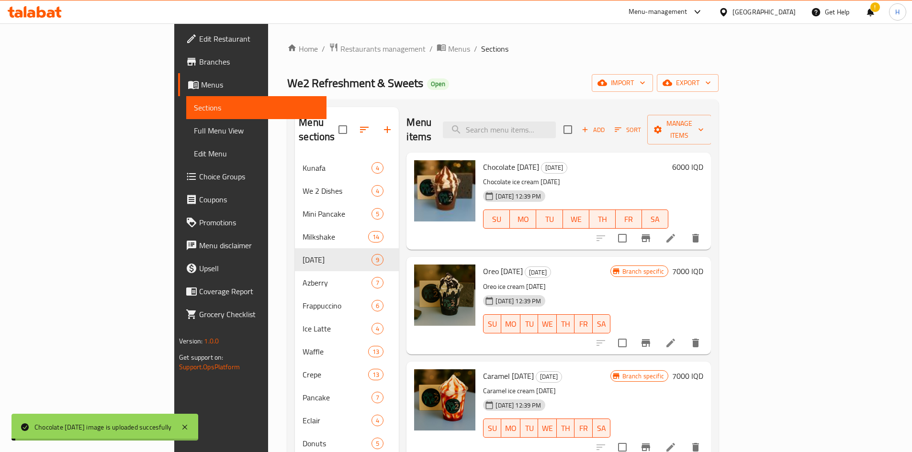
click at [651, 233] on icon "Branch-specific-item" at bounding box center [645, 238] width 11 height 11
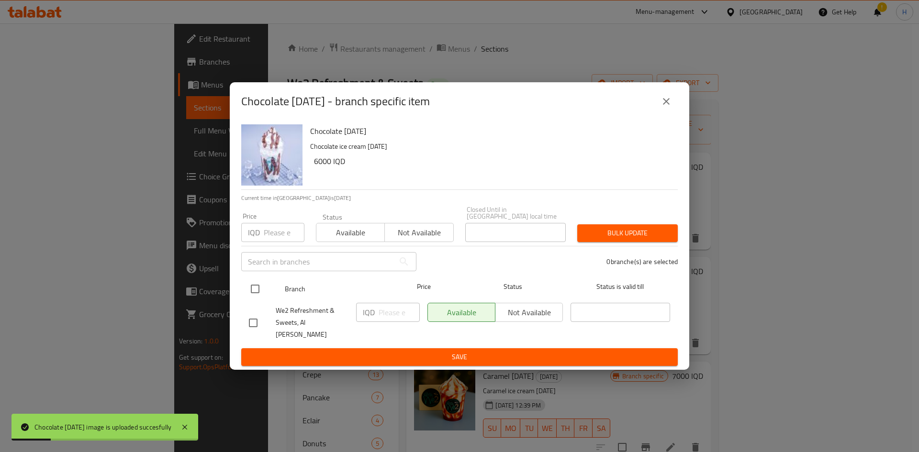
click at [249, 297] on input "checkbox" at bounding box center [255, 289] width 20 height 20
checkbox input "true"
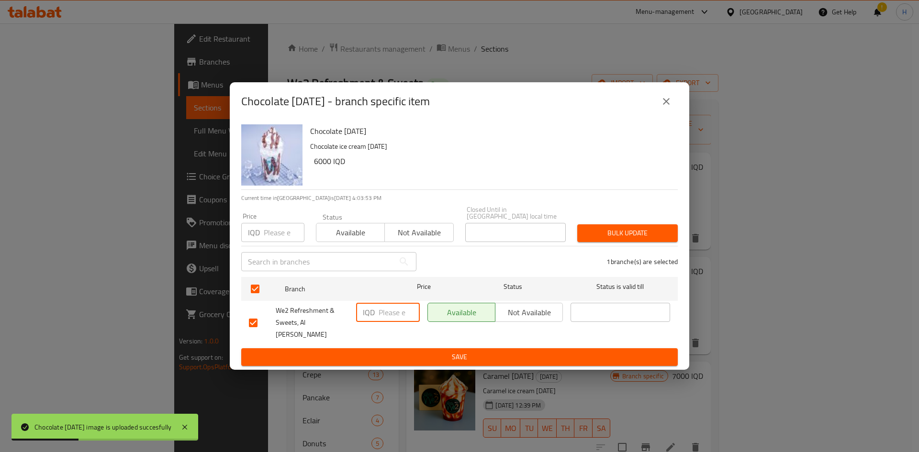
click at [393, 316] on input "number" at bounding box center [398, 312] width 41 height 19
type input "7000"
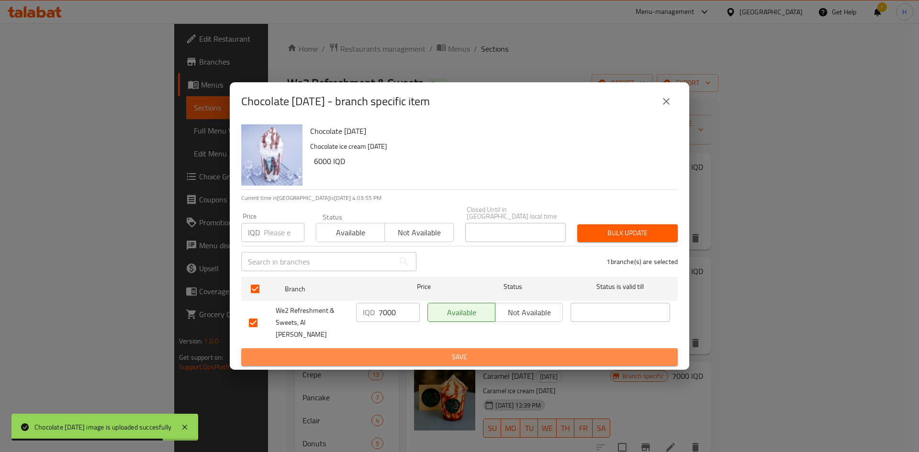
click at [445, 351] on span "Save" at bounding box center [459, 357] width 421 height 12
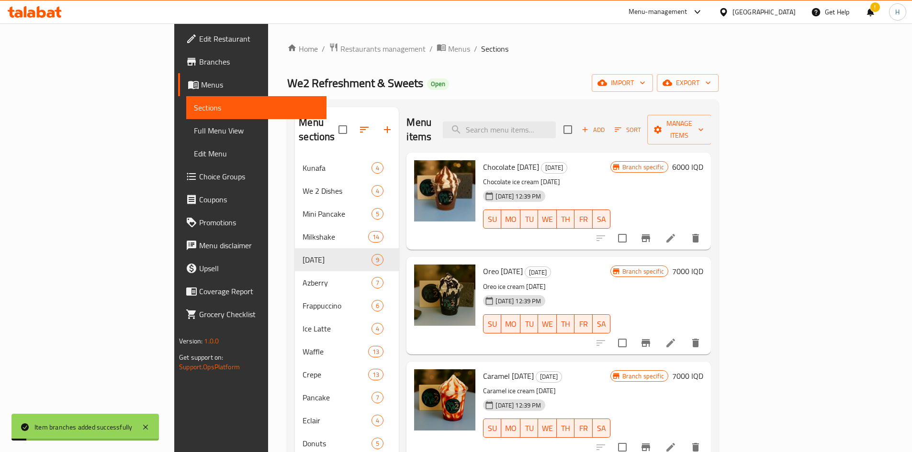
click at [703, 160] on h6 "6000 IQD" at bounding box center [687, 166] width 31 height 13
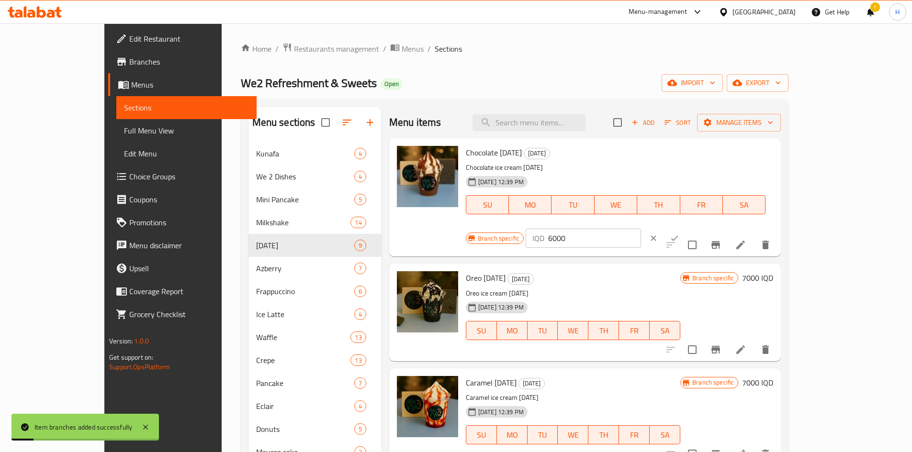
click at [641, 229] on input "6000" at bounding box center [594, 238] width 93 height 19
type input "7000"
click at [664, 228] on button "clear" at bounding box center [653, 238] width 21 height 21
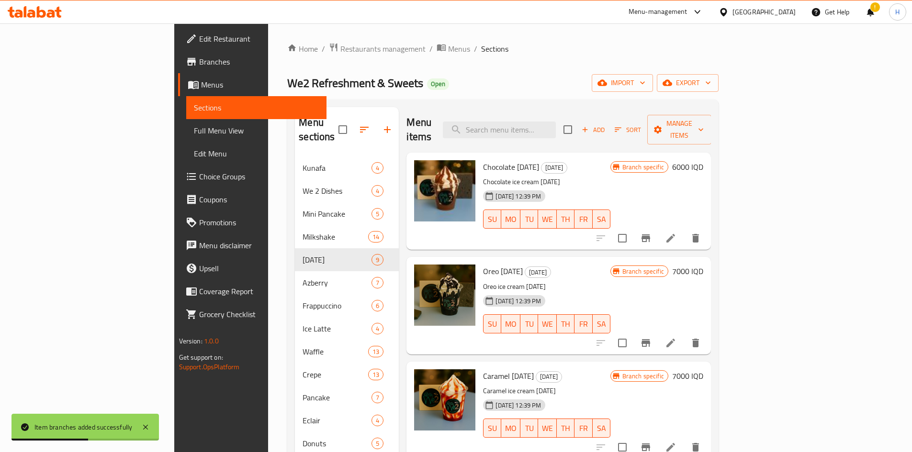
click at [703, 160] on h6 "6000 IQD" at bounding box center [687, 166] width 31 height 13
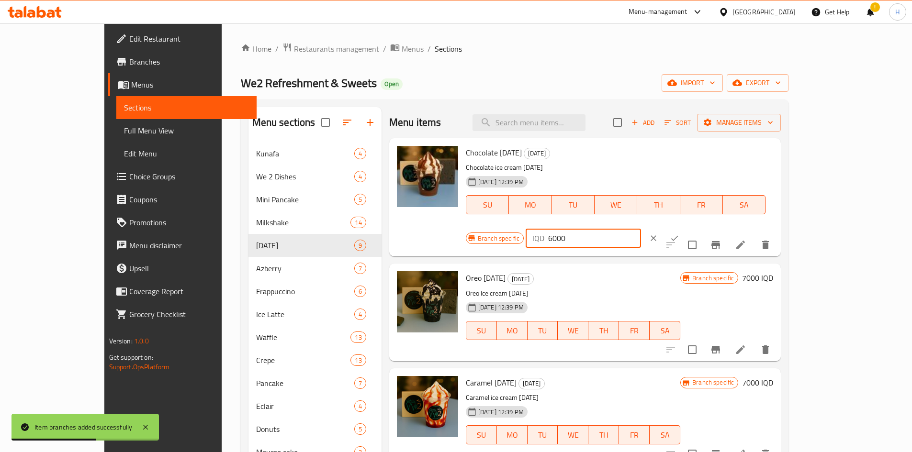
click at [641, 229] on input "6000" at bounding box center [594, 238] width 93 height 19
type input "7000"
click at [679, 234] on icon "ok" at bounding box center [674, 239] width 10 height 10
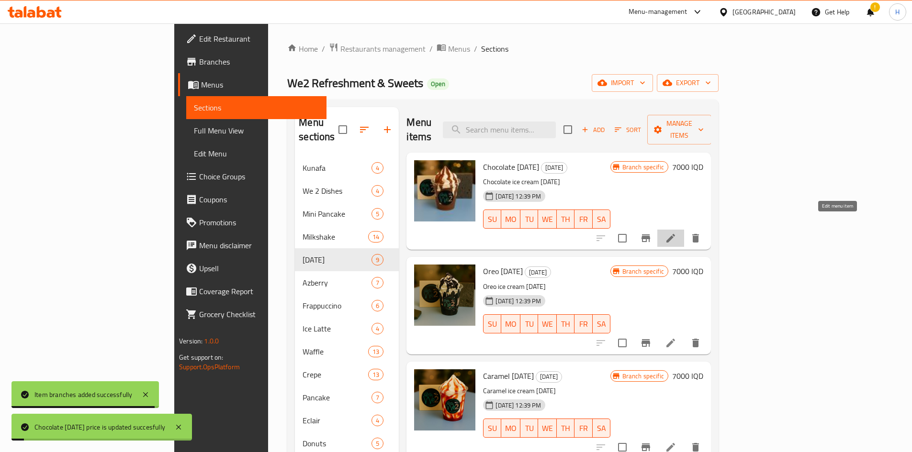
click at [676, 233] on icon at bounding box center [670, 238] width 11 height 11
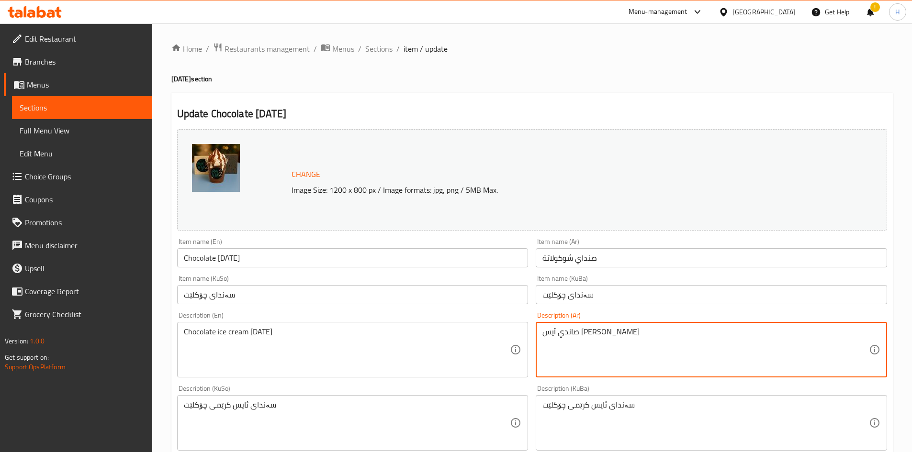
click at [588, 338] on textarea "صاندي آيس كريم شوكولاتة" at bounding box center [705, 349] width 326 height 45
paste textarea "وفت كريم ڤانيلا، صوص نوتيلا"
type textarea "سوفت كريم ڤانيلا، صوص نوتيلا"
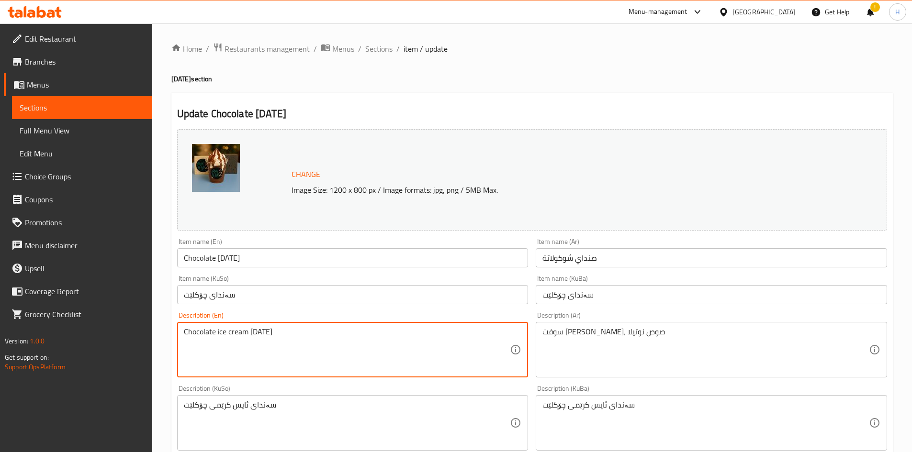
click at [373, 350] on textarea "Chocolate ice cream sunday" at bounding box center [347, 349] width 326 height 45
paste textarea "Vanilla soft cream, Nutella sauce"
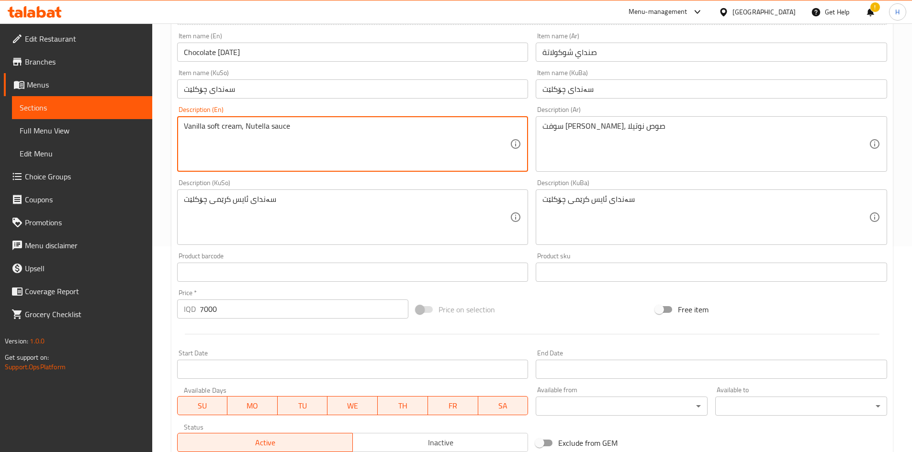
scroll to position [48, 0]
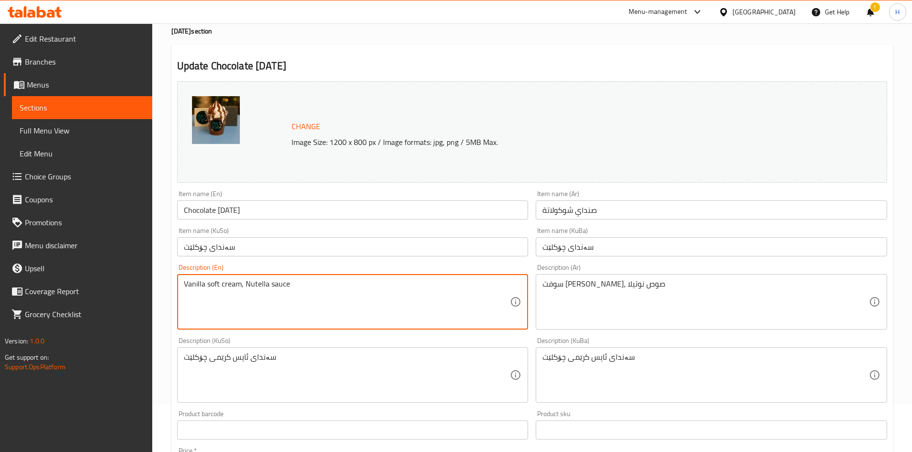
click at [246, 288] on textarea "Vanilla soft cream, Nutella sauce" at bounding box center [347, 301] width 326 height 45
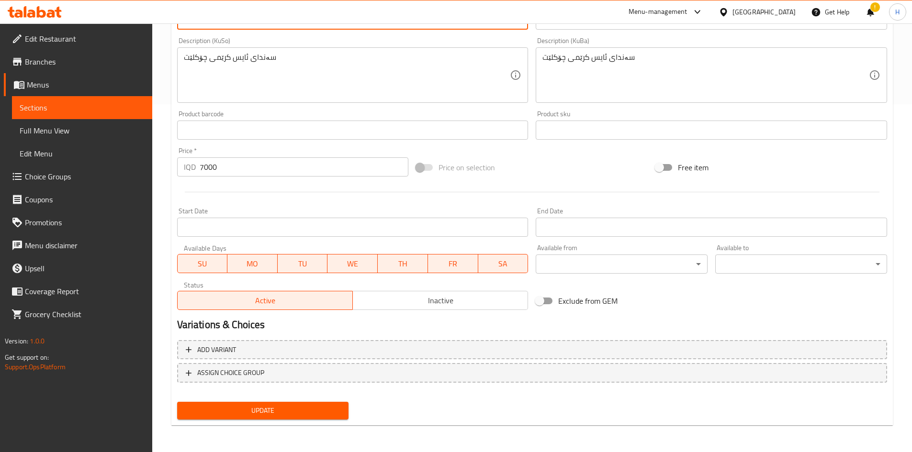
type textarea "Vanilla soft cream, nutella sauce"
click at [322, 409] on span "Update" at bounding box center [263, 411] width 156 height 12
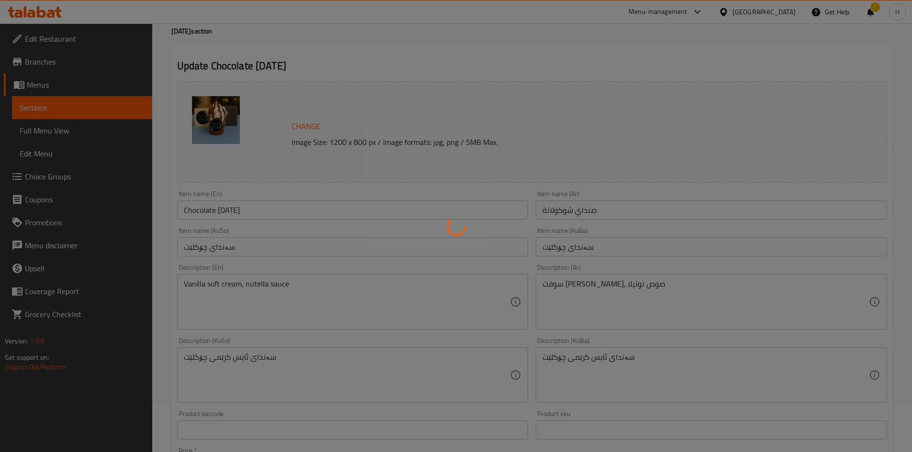
scroll to position [0, 0]
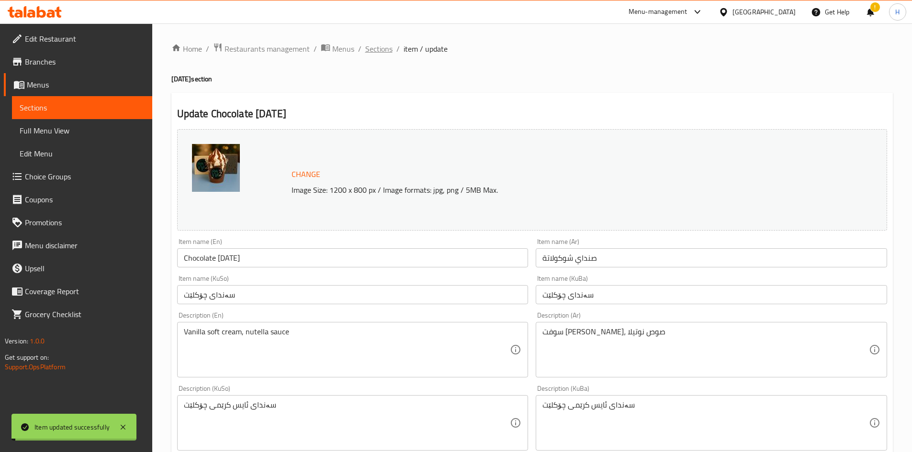
click at [379, 49] on span "Sections" at bounding box center [378, 48] width 27 height 11
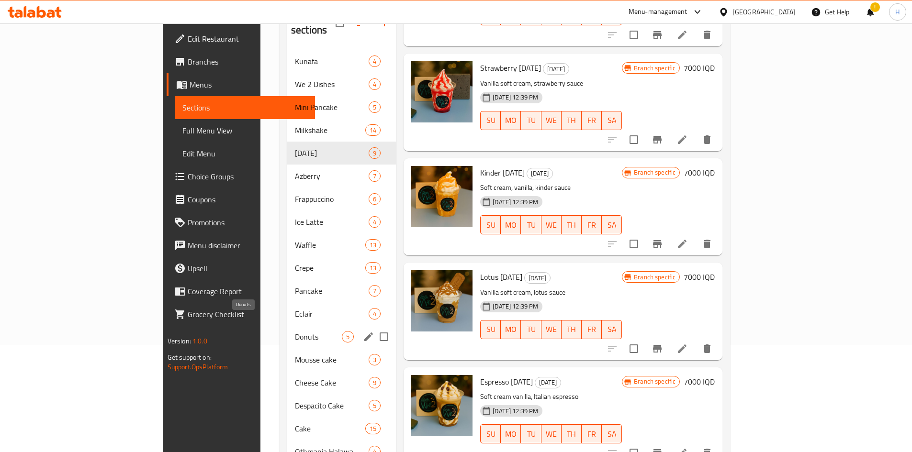
scroll to position [101, 0]
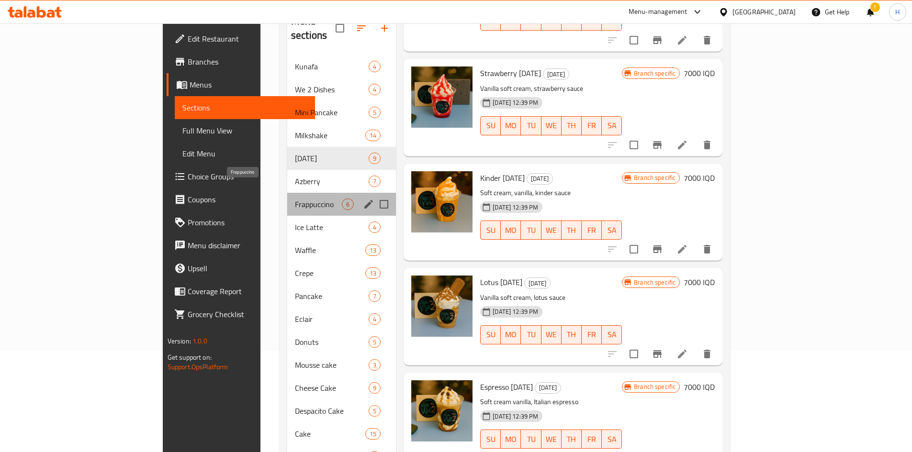
click at [295, 199] on span "Frappuccino" at bounding box center [318, 204] width 47 height 11
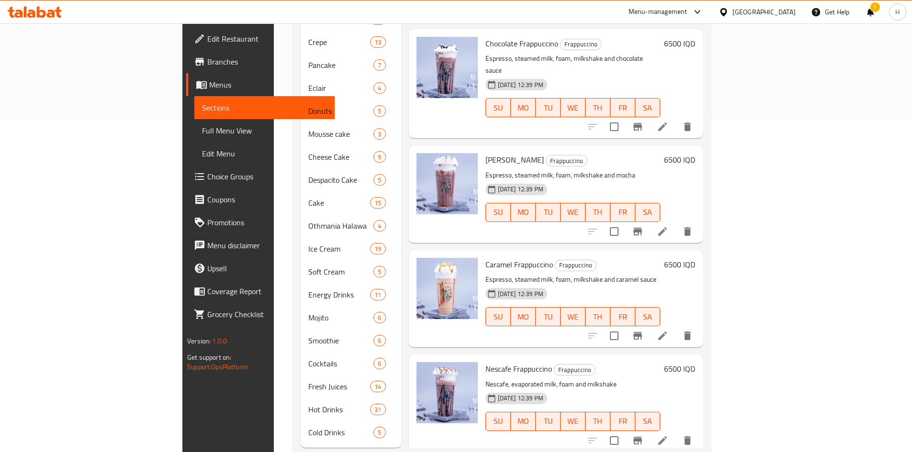
scroll to position [341, 0]
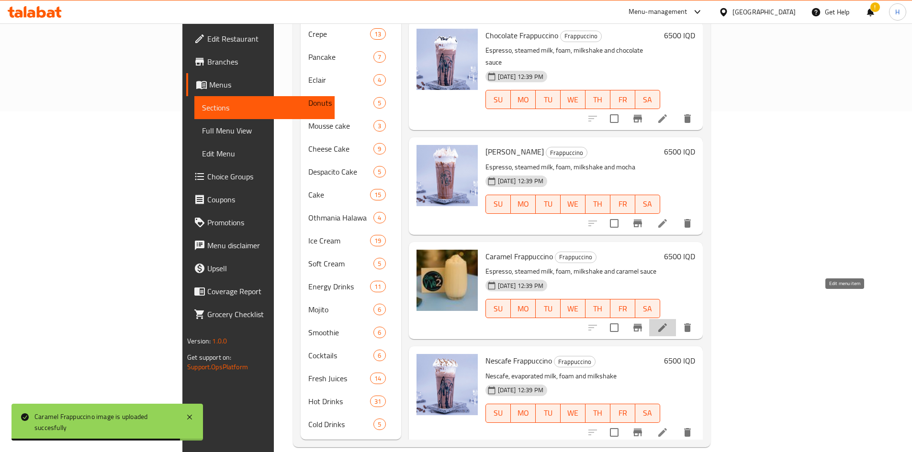
click at [668, 322] on icon at bounding box center [661, 327] width 11 height 11
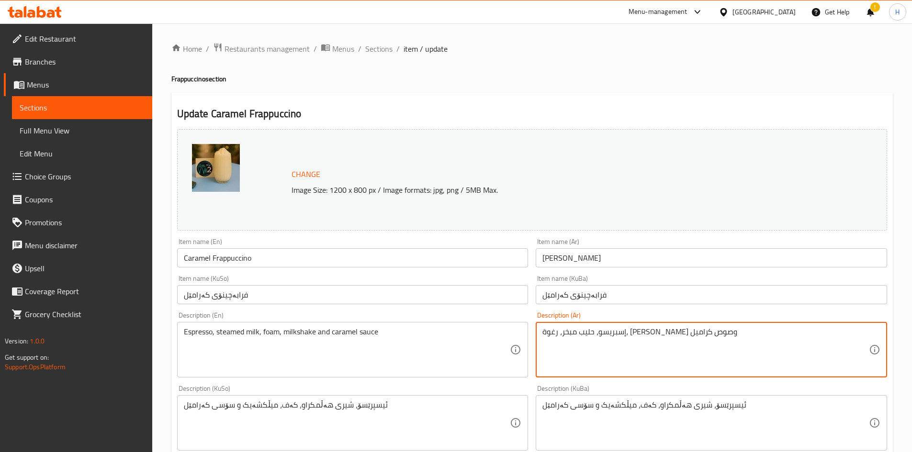
click at [619, 347] on textarea "إسبريسو، حليب مبخر، رغوة، ميلك شيك وصوص كراميل" at bounding box center [705, 349] width 326 height 45
paste textarea "يس كريم كراميل، إسبريسو، حليب مبخر، فرابيه، ثلج"
type textarea "آيس كريم كراميل، إسبريسو، حليب مبخر، فرابيه، ثلج"
click at [308, 346] on textarea "Espresso, steamed milk, foam, milkshake and caramel sauce" at bounding box center [347, 349] width 326 height 45
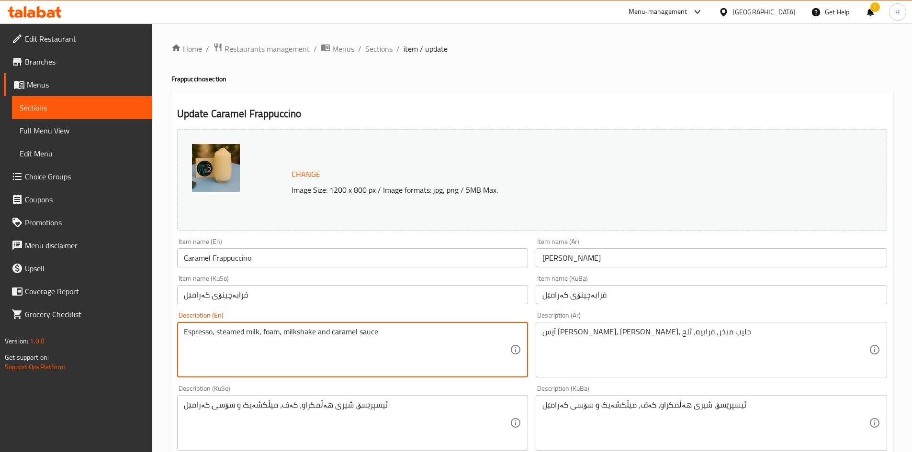
click at [308, 346] on textarea "Espresso, steamed milk, foam, milkshake and caramel sauce" at bounding box center [347, 349] width 326 height 45
paste textarea "Caramel ice cream, espresso, steamed milk, frappe, i"
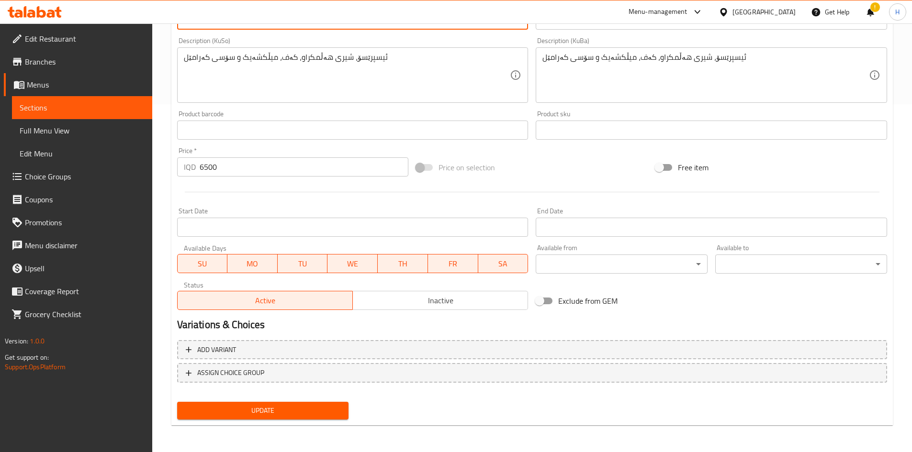
type textarea "Caramel ice cream, espresso, steamed milk, frappe, ice"
click at [287, 409] on span "Update" at bounding box center [263, 411] width 156 height 12
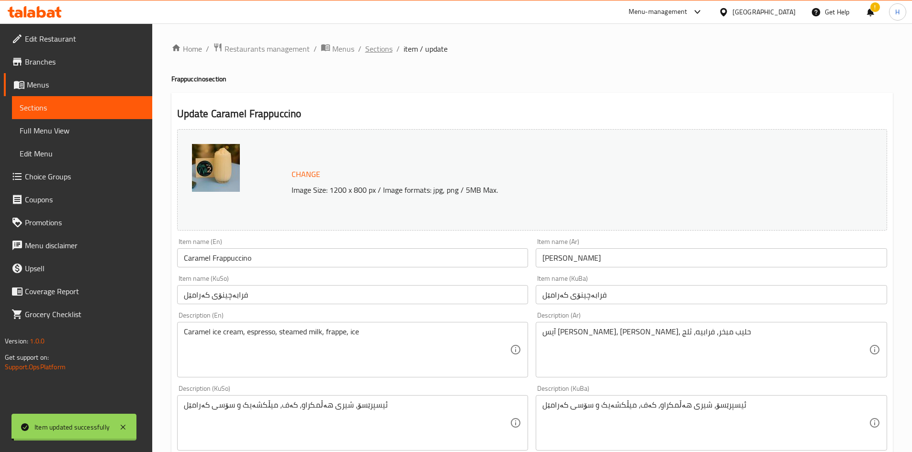
click at [381, 47] on span "Sections" at bounding box center [378, 48] width 27 height 11
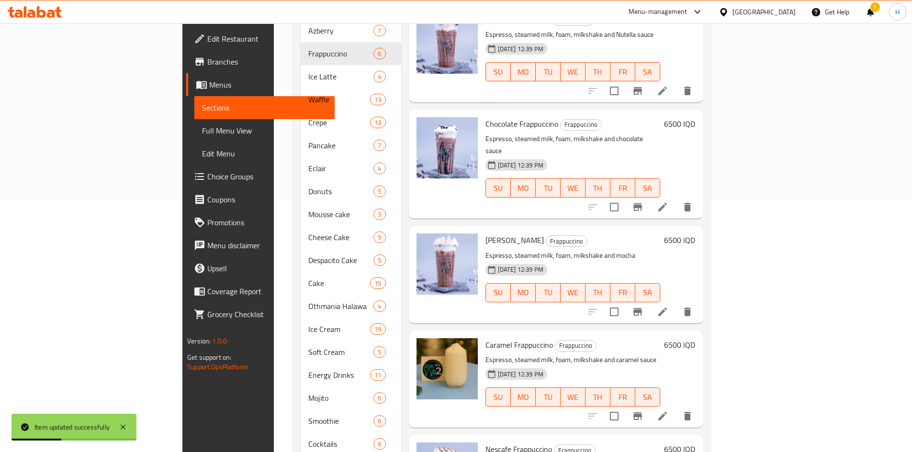
scroll to position [287, 0]
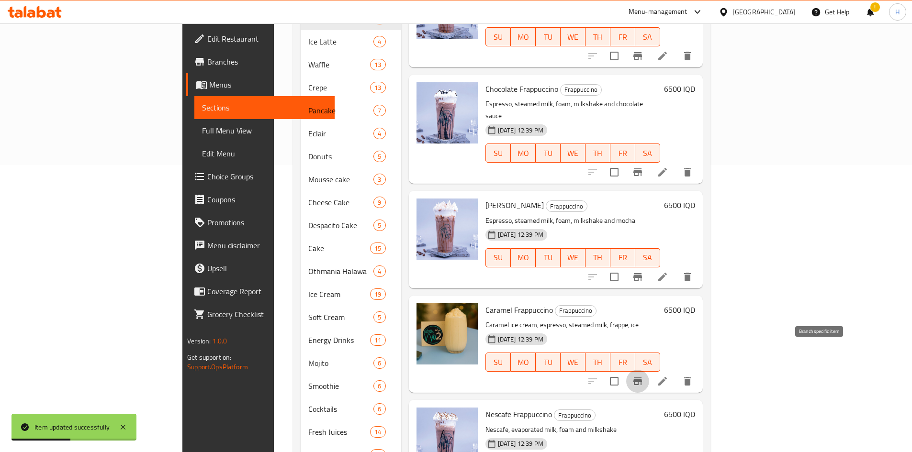
click at [643, 376] on icon "Branch-specific-item" at bounding box center [637, 381] width 11 height 11
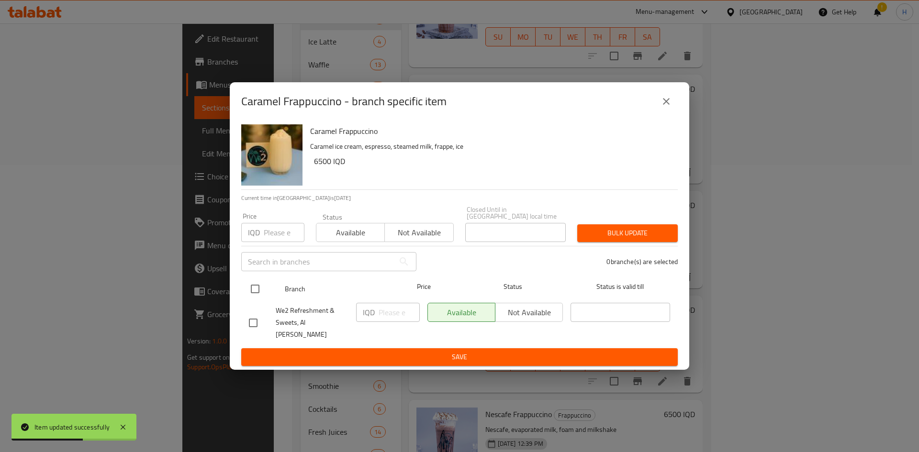
click at [258, 292] on input "checkbox" at bounding box center [255, 289] width 20 height 20
checkbox input "true"
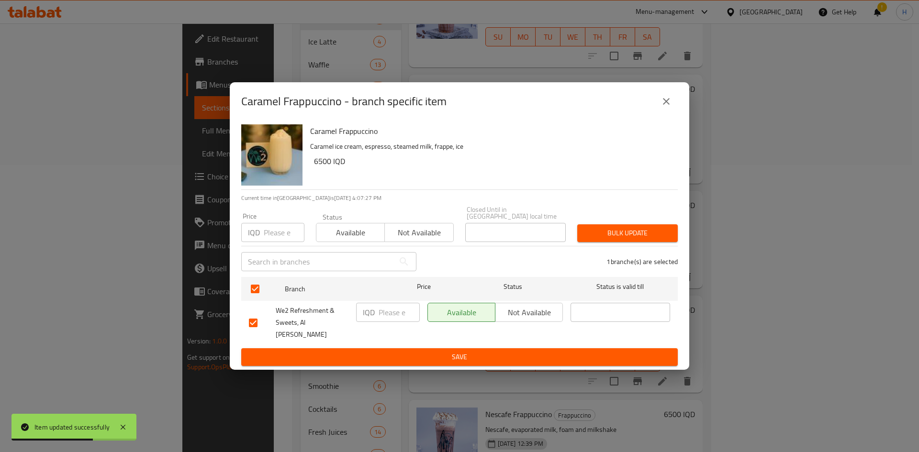
click at [384, 317] on input "number" at bounding box center [398, 312] width 41 height 19
type input "7500"
click at [400, 351] on span "Save" at bounding box center [459, 357] width 421 height 12
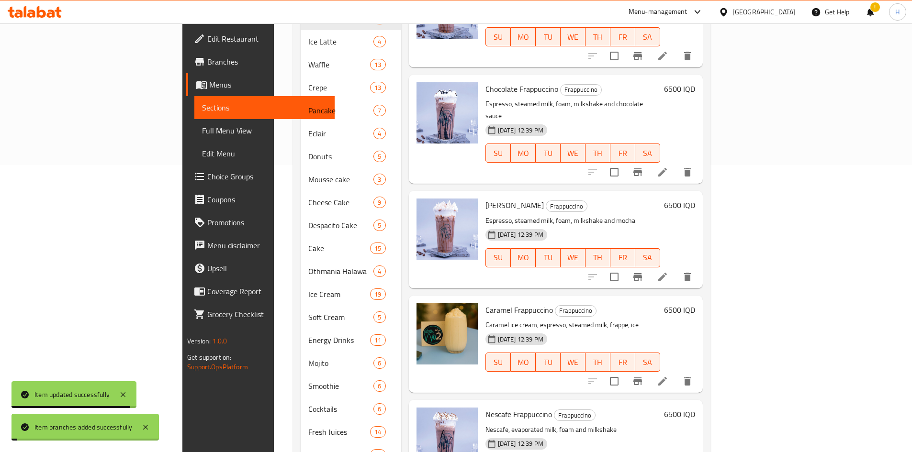
click at [695, 303] on h6 "6500 IQD" at bounding box center [679, 309] width 31 height 13
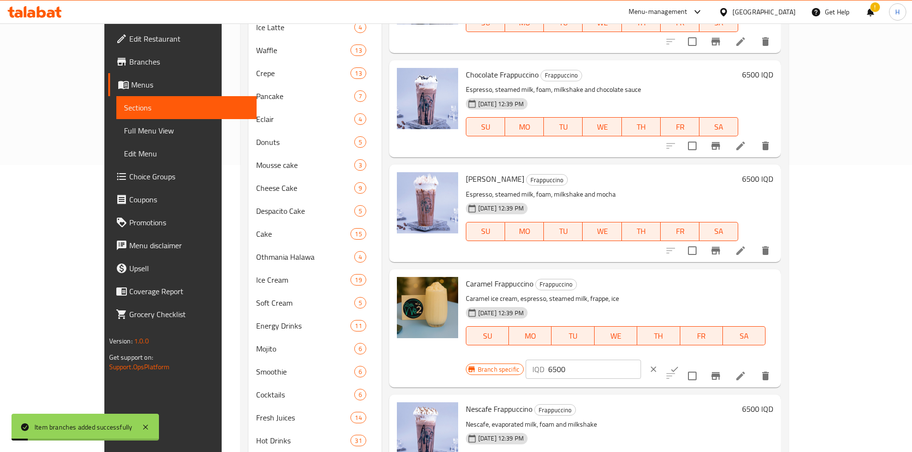
click at [641, 360] on input "6500" at bounding box center [594, 369] width 93 height 19
type input "7500"
click at [679, 365] on icon "ok" at bounding box center [674, 370] width 10 height 10
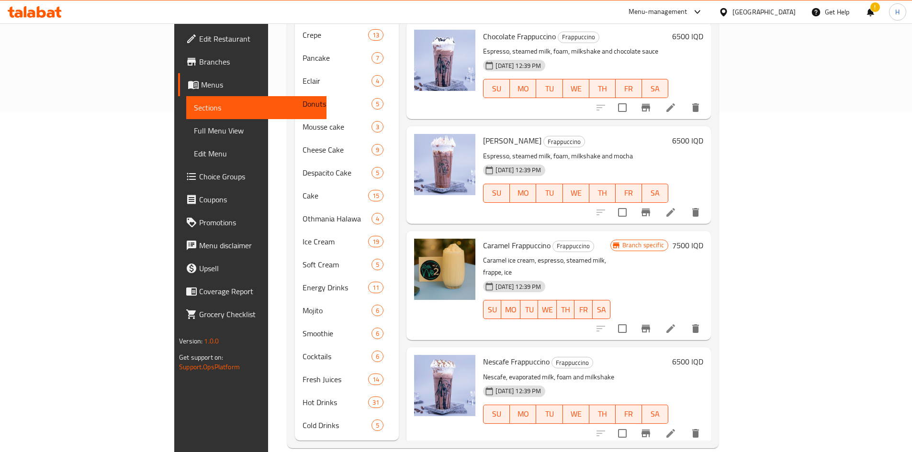
scroll to position [341, 0]
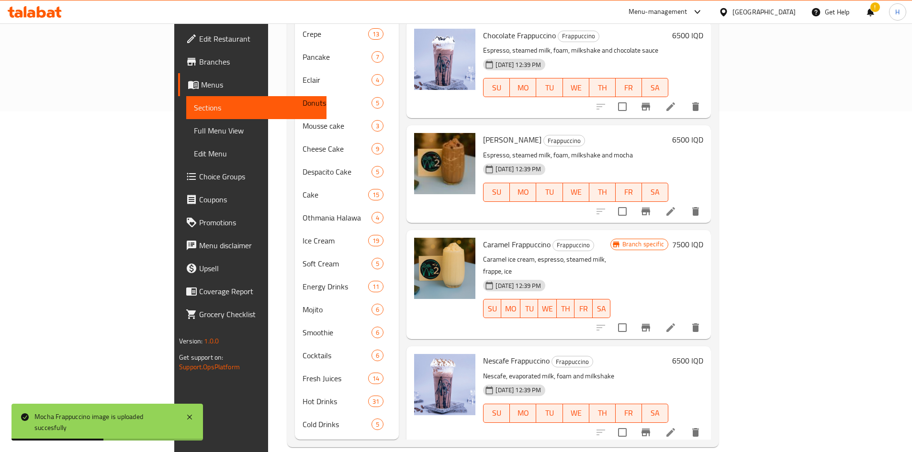
click at [676, 206] on icon at bounding box center [670, 211] width 11 height 11
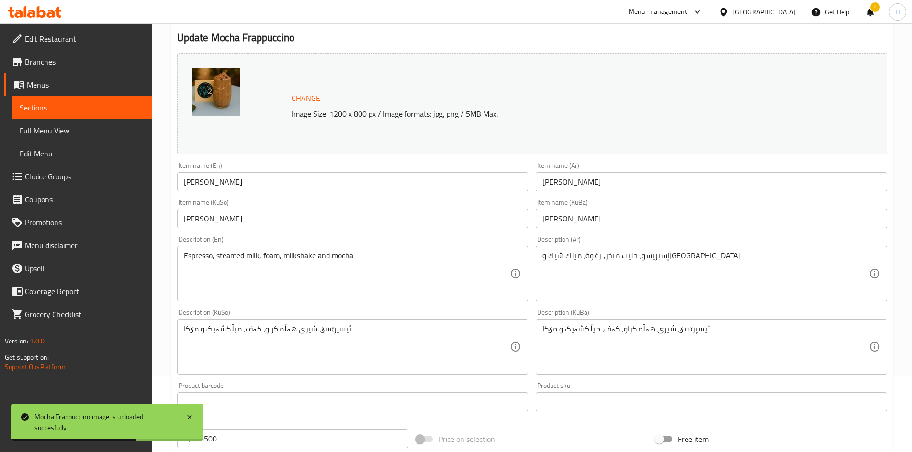
scroll to position [96, 0]
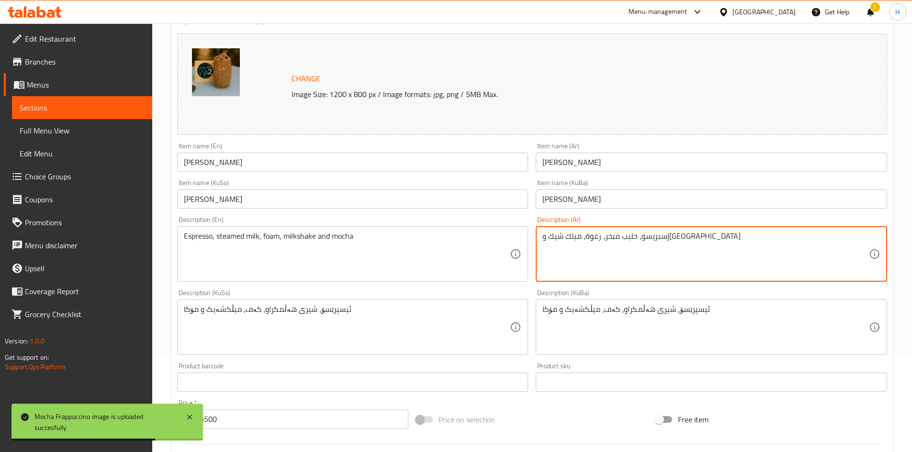
click at [569, 263] on textarea "إسبريسو، حليب مبخر، رغوة، ميلك شيك وموكا" at bounding box center [705, 254] width 326 height 45
paste textarea "يس كريم شوكولاتة، صوص شوكولاتة دارك، إسبريسو، حليب مبخر، فرابيه، ثلج"
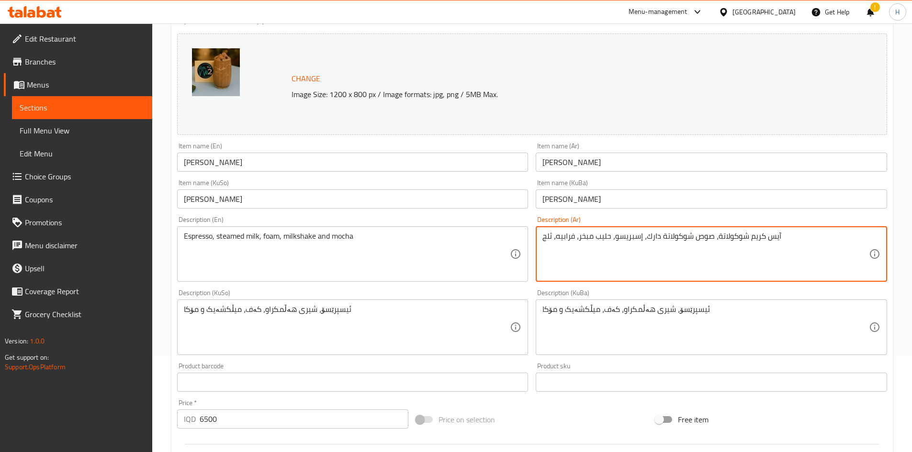
type textarea "آيس كريم شوكولاتة، صوص شوكولاتة دارك، إسبريسو، حليب مبخر، فرابيه، ثلج"
click at [364, 246] on textarea "Espresso, steamed milk, foam, milkshake and mocha" at bounding box center [347, 254] width 326 height 45
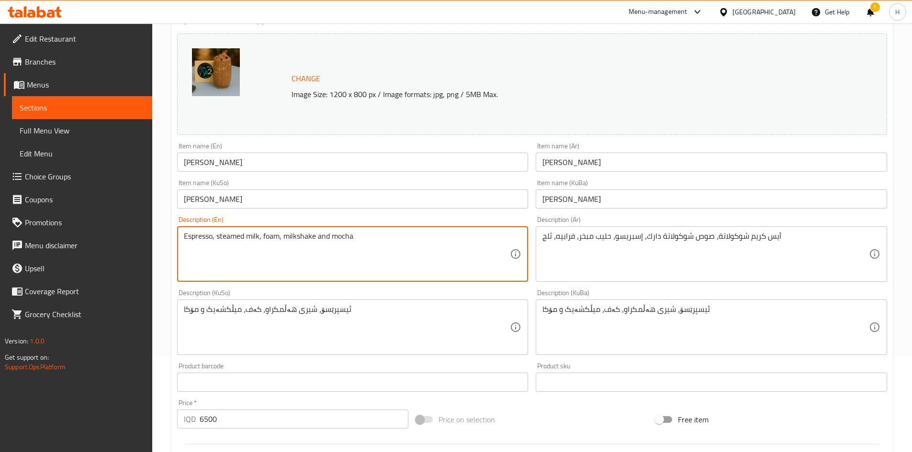
click at [364, 246] on textarea "Espresso, steamed milk, foam, milkshake and mocha" at bounding box center [347, 254] width 326 height 45
paste textarea "Chocolate ice cream, dark chocolate sauce, espresso, steamed milk, frappe, ice"
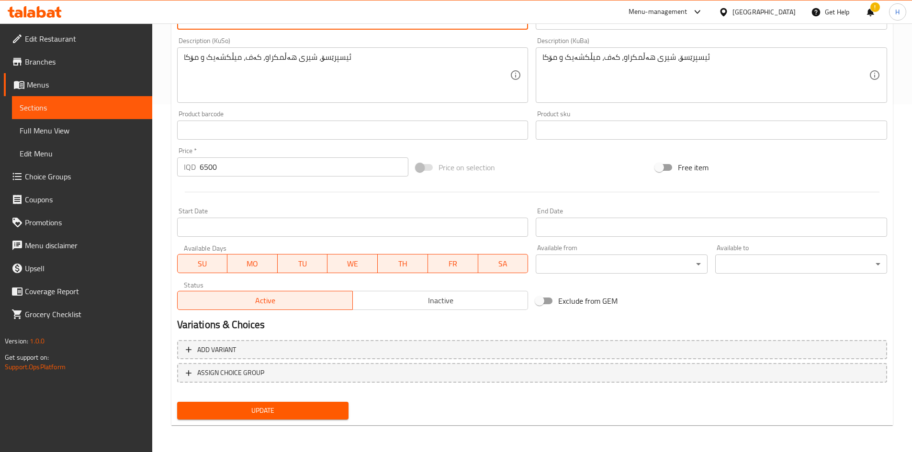
type textarea "Chocolate ice cream, dark chocolate sauce, espresso, steamed milk, frappe, ice"
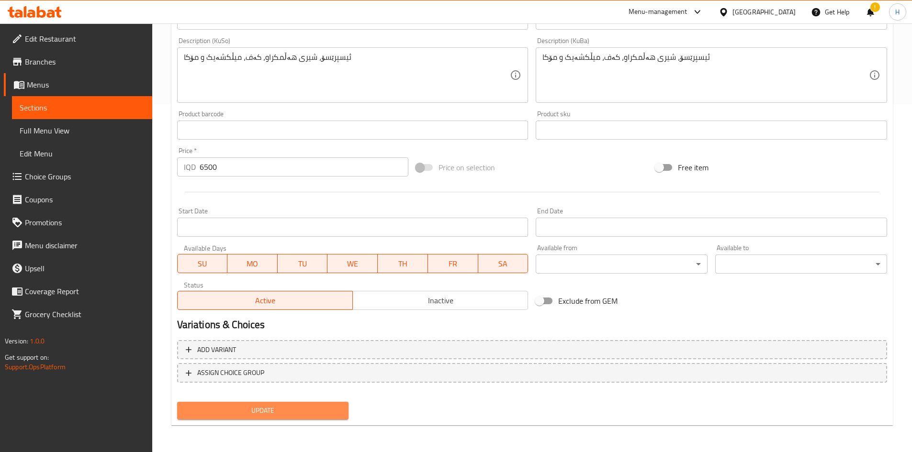
click at [265, 407] on span "Update" at bounding box center [263, 411] width 156 height 12
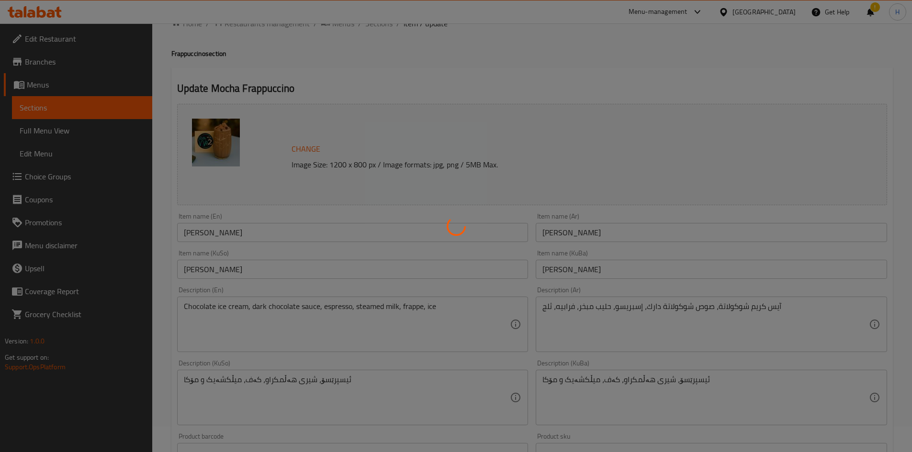
scroll to position [0, 0]
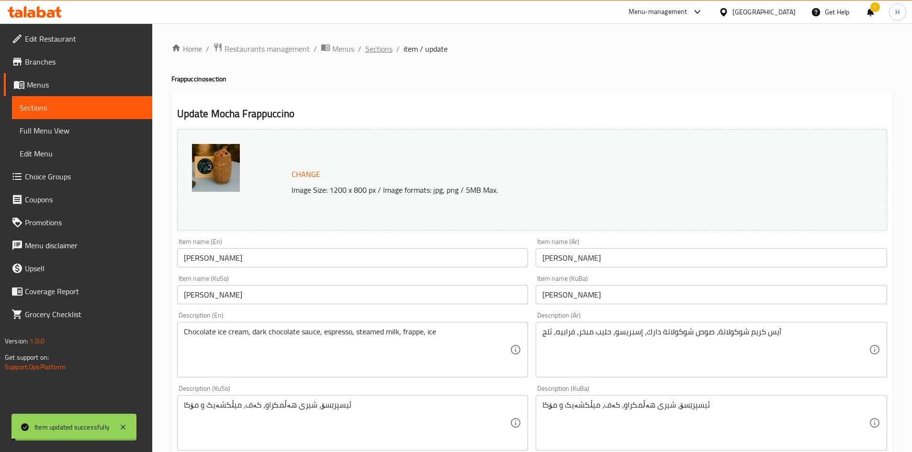
click at [372, 44] on span "Sections" at bounding box center [378, 48] width 27 height 11
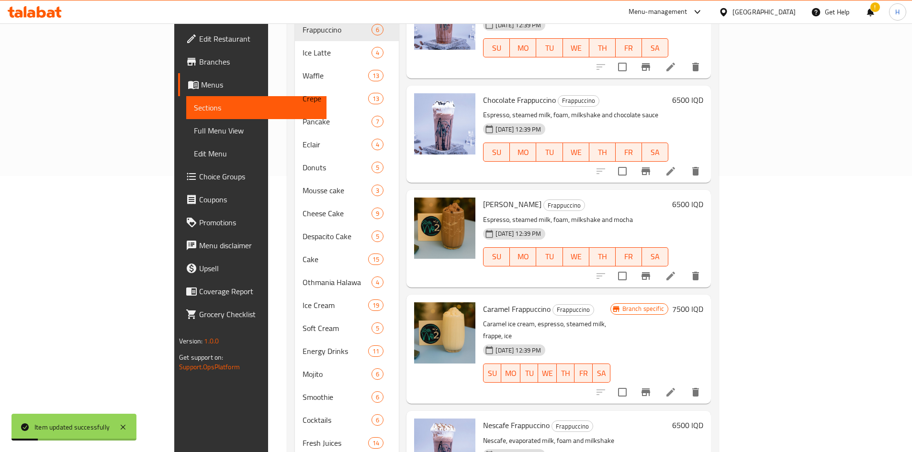
scroll to position [287, 0]
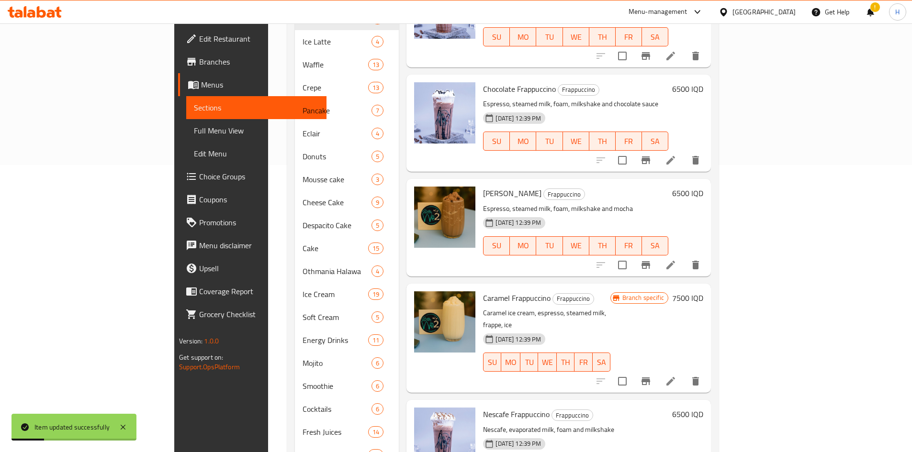
click at [650, 261] on icon "Branch-specific-item" at bounding box center [645, 265] width 9 height 8
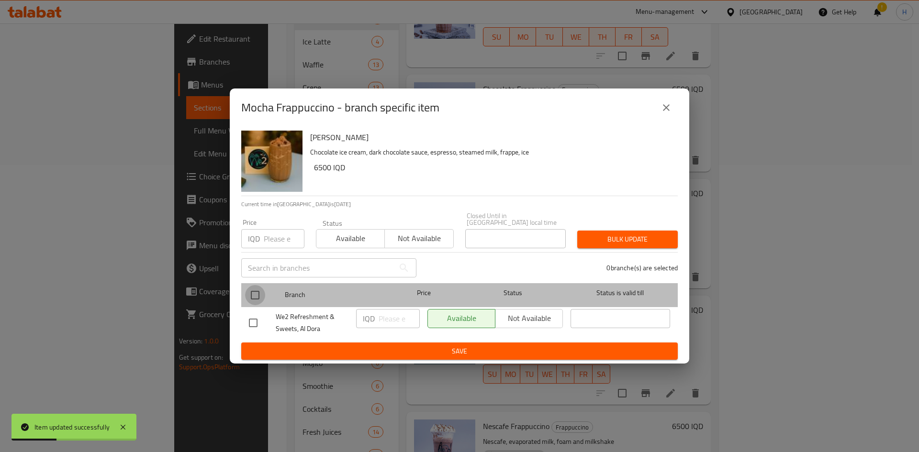
click at [254, 296] on input "checkbox" at bounding box center [255, 295] width 20 height 20
checkbox input "true"
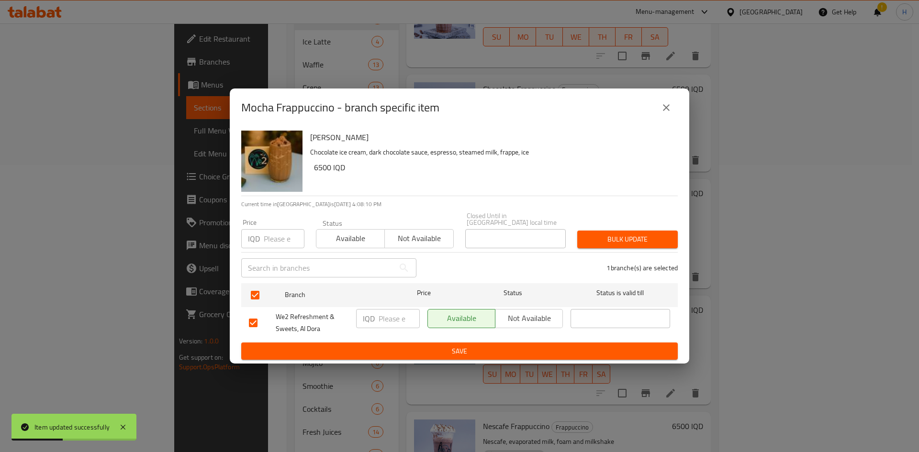
click at [385, 316] on input "number" at bounding box center [398, 318] width 41 height 19
type input "7500"
click at [397, 351] on span "Save" at bounding box center [459, 351] width 421 height 12
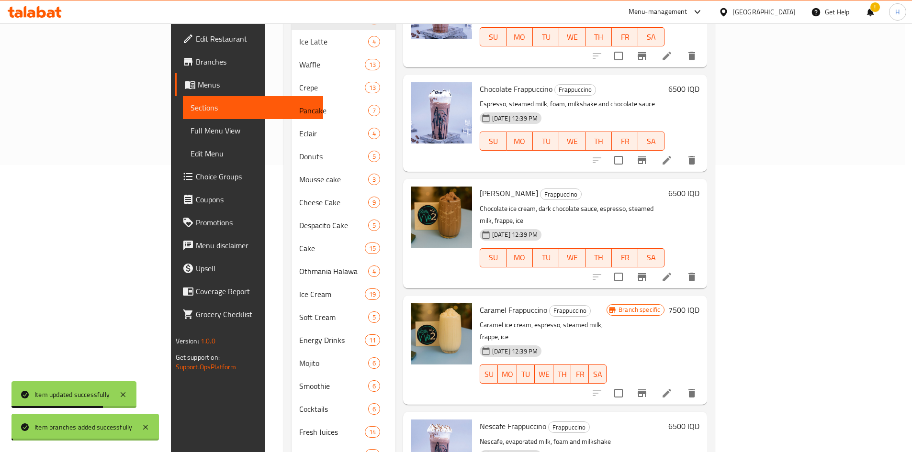
click at [699, 187] on h6 "6500 IQD" at bounding box center [683, 193] width 31 height 13
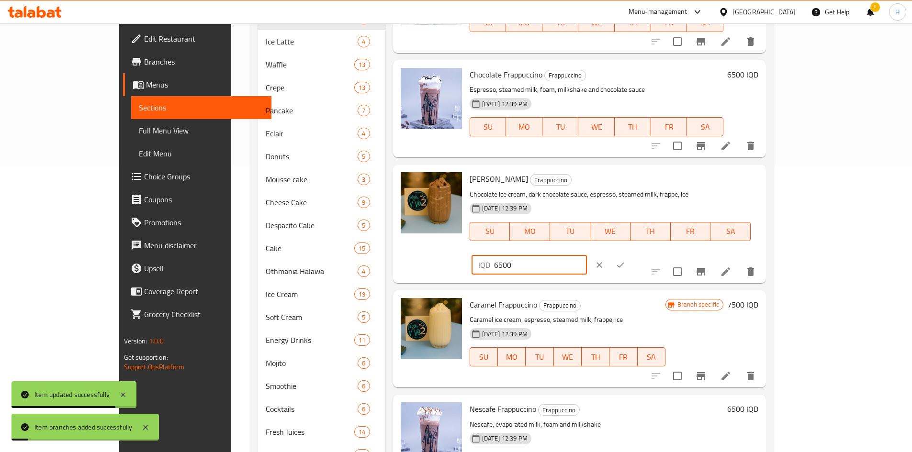
click at [587, 256] on input "6500" at bounding box center [540, 265] width 93 height 19
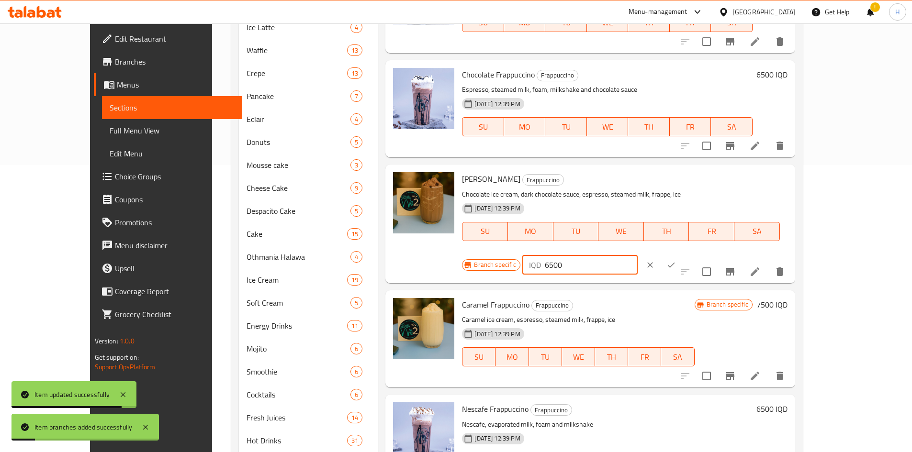
click at [637, 256] on input "6500" at bounding box center [591, 265] width 93 height 19
type input "7500"
click at [681, 255] on button "ok" at bounding box center [670, 265] width 21 height 21
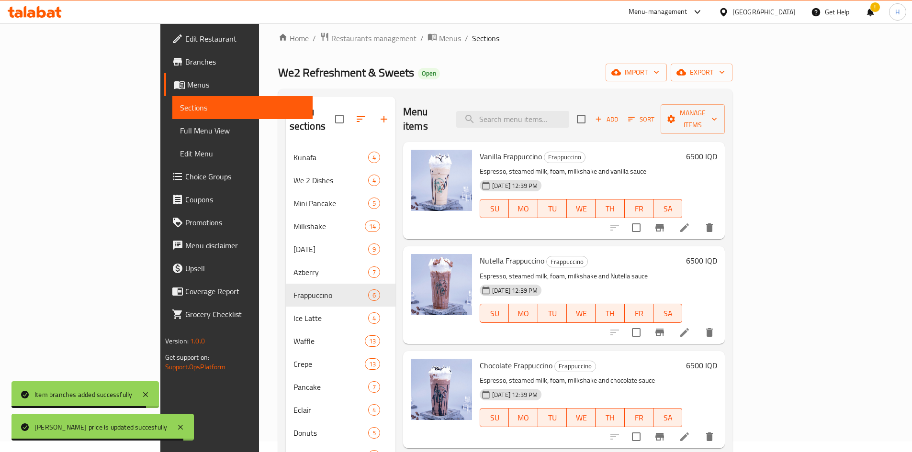
scroll to position [0, 0]
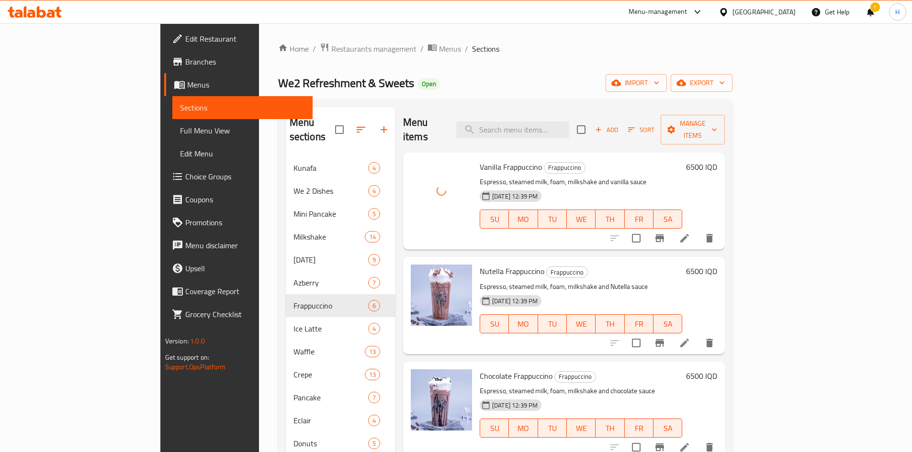
click at [664, 234] on icon "Branch-specific-item" at bounding box center [659, 238] width 9 height 8
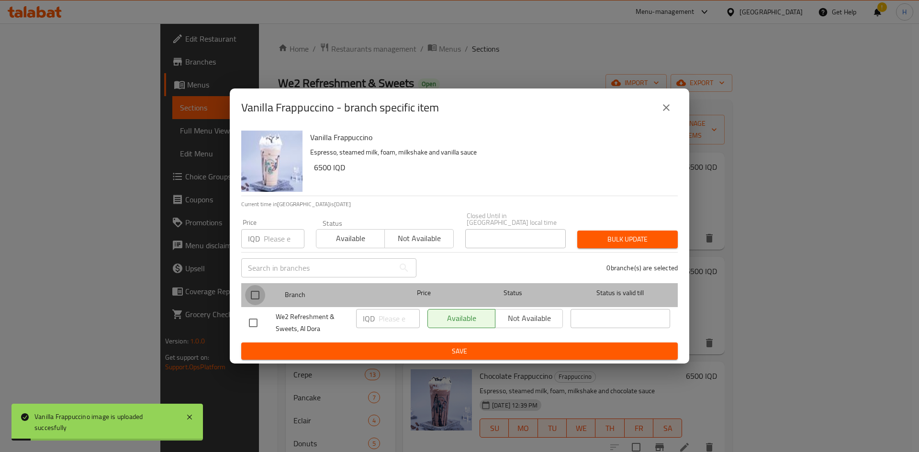
drag, startPoint x: 248, startPoint y: 290, endPoint x: 291, endPoint y: 298, distance: 43.2
click at [248, 290] on input "checkbox" at bounding box center [255, 295] width 20 height 20
checkbox input "true"
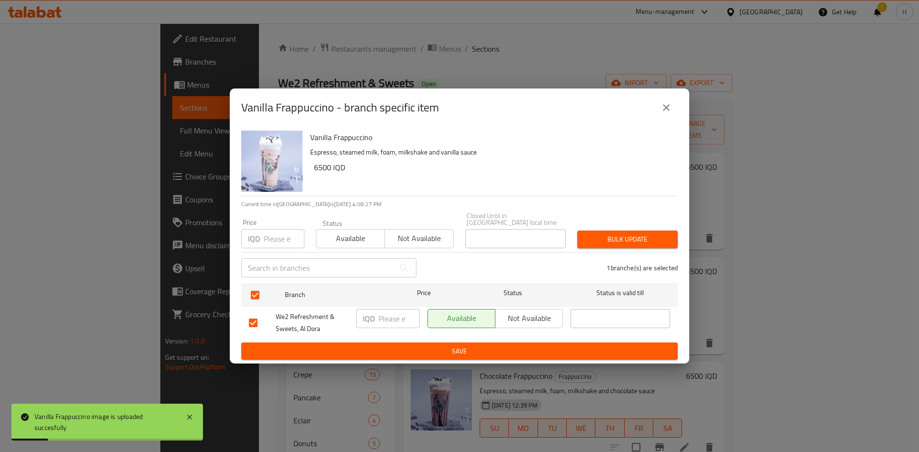
click at [384, 314] on input "number" at bounding box center [398, 318] width 41 height 19
type input "7500"
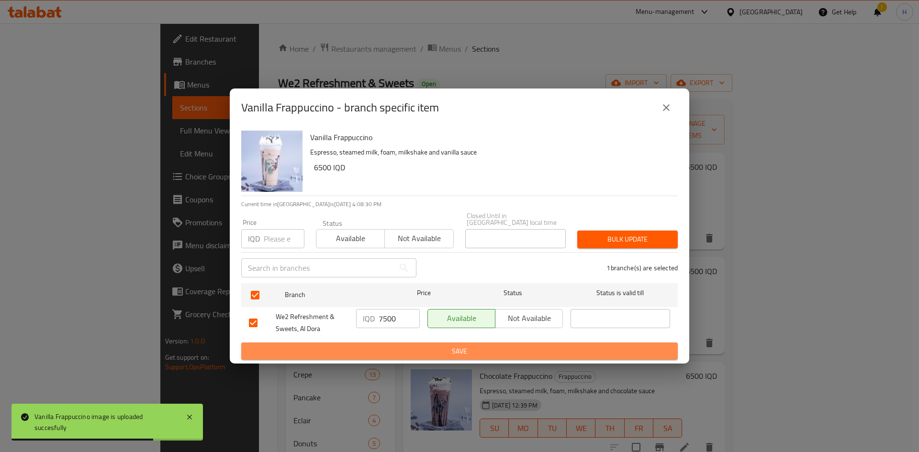
click at [399, 350] on span "Save" at bounding box center [459, 351] width 421 height 12
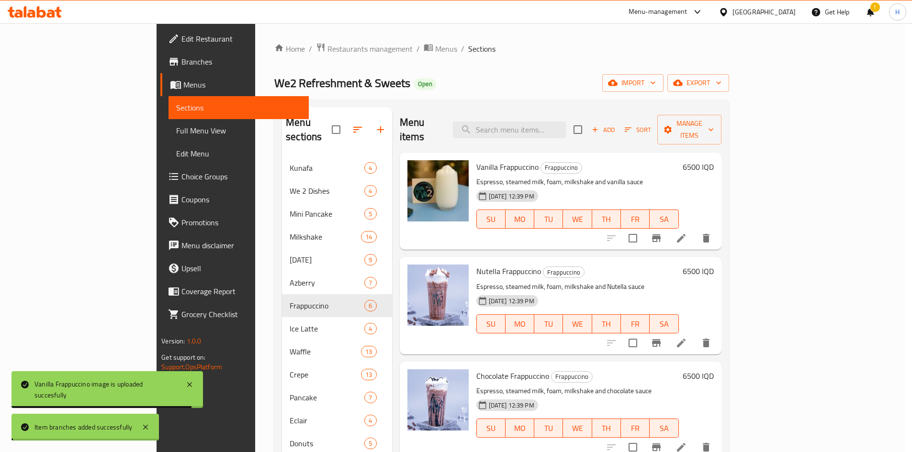
click at [713, 160] on h6 "6500 IQD" at bounding box center [697, 166] width 31 height 13
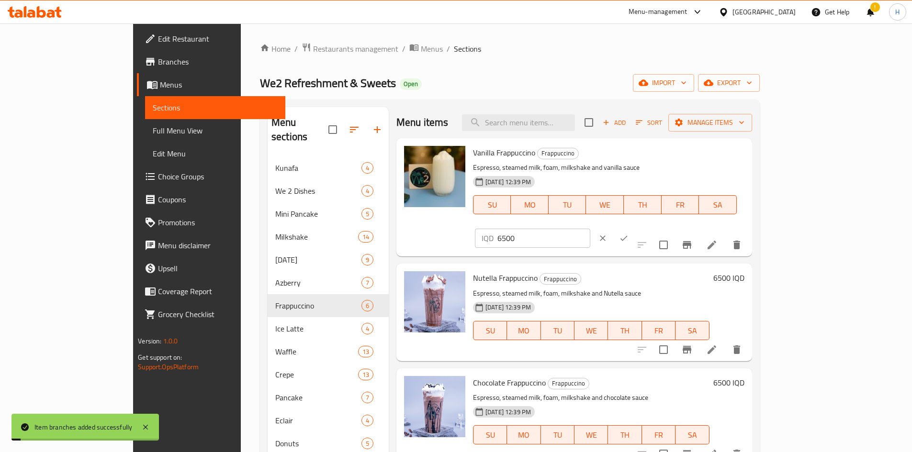
click at [590, 229] on input "6500" at bounding box center [543, 238] width 93 height 19
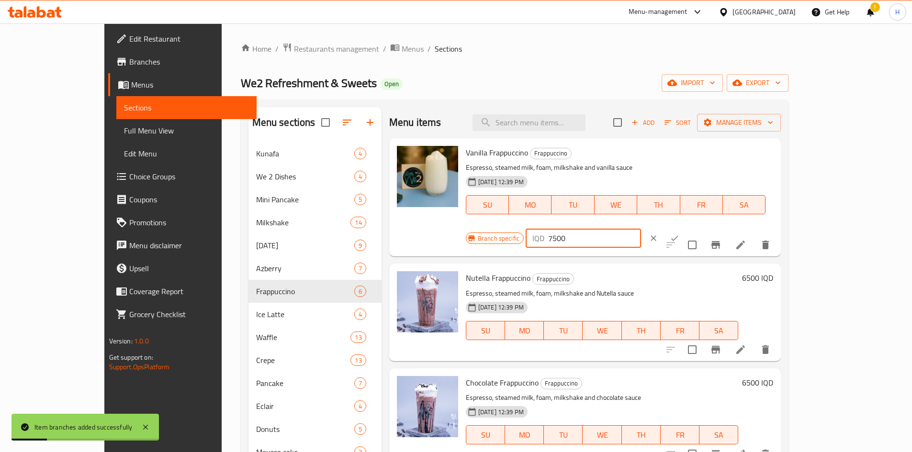
type input "7500"
click at [679, 234] on icon "ok" at bounding box center [674, 239] width 10 height 10
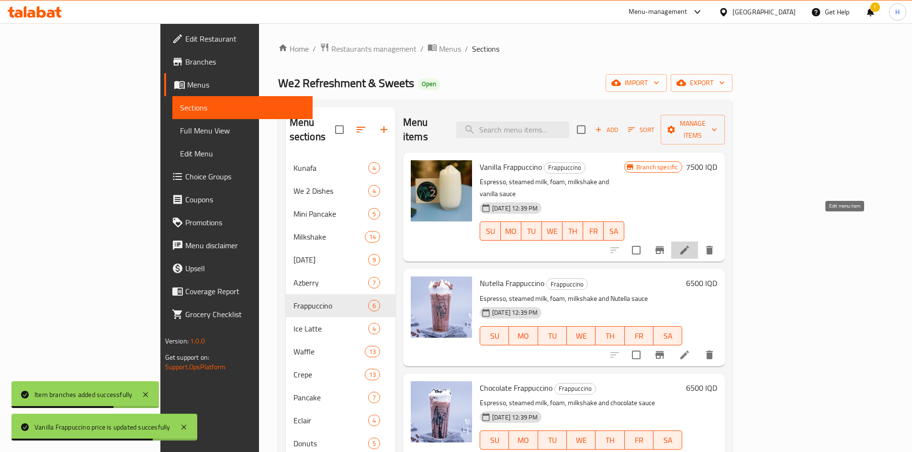
click at [690, 245] on icon at bounding box center [684, 250] width 11 height 11
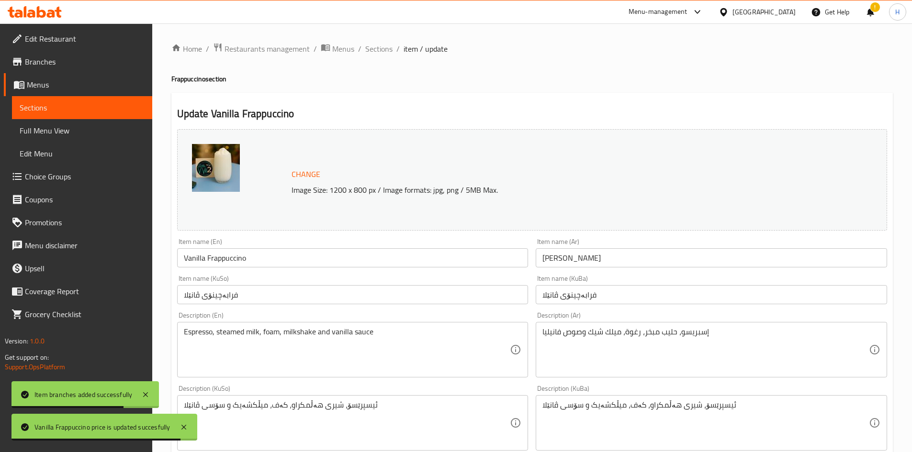
click at [572, 318] on div "Description (Ar) إسبريسو، حليب مبخر، رغوة، ميلك شيك وصوص فانيليا Description (A…" at bounding box center [710, 345] width 351 height 66
click at [572, 331] on textarea "إسبريسو، حليب مبخر، رغوة، ميلك شيك وصوص فانيليا" at bounding box center [705, 349] width 326 height 45
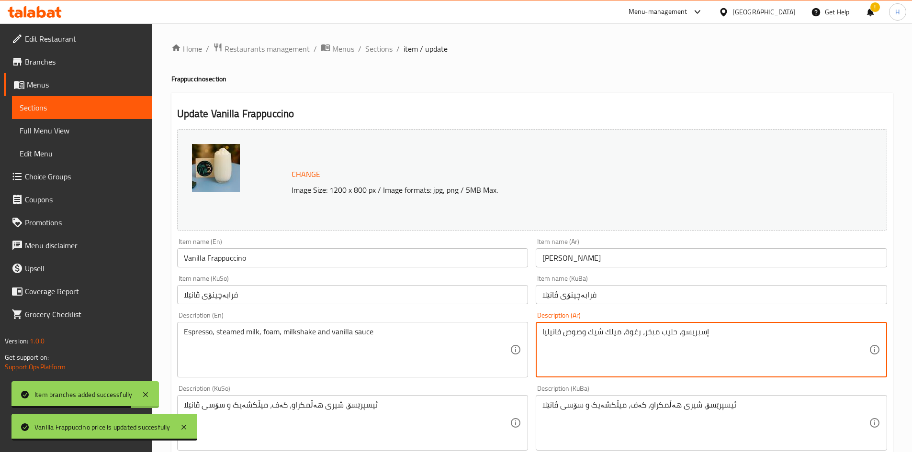
click at [572, 331] on textarea "إسبريسو، حليب مبخر، رغوة، ميلك شيك وصوص فانيليا" at bounding box center [705, 349] width 326 height 45
paste textarea "يس كريم ڤانيلا، إسبريسو، حليب مبخر، فرابيه، ثلج"
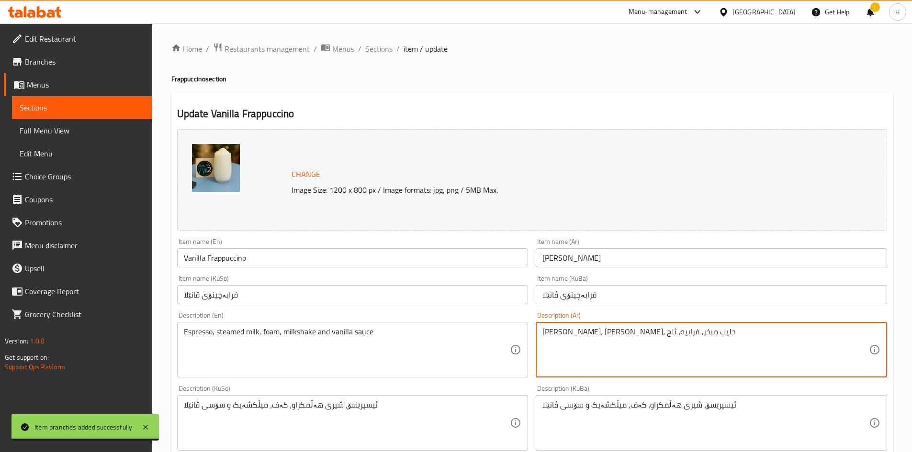
type textarea "آيس كريم ڤانيلا، إسبريسو، حليب مبخر، فرابيه، ثلج"
click at [355, 349] on textarea "Espresso, steamed milk, foam, milkshake and vanilla sauce" at bounding box center [347, 349] width 326 height 45
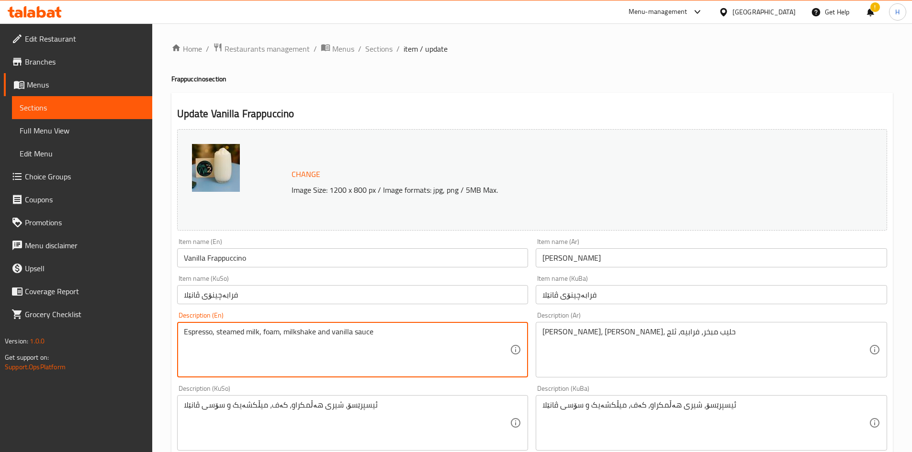
click at [355, 349] on textarea "Espresso, steamed milk, foam, milkshake and vanilla sauce" at bounding box center [347, 349] width 326 height 45
paste textarea "Vanilla ice cream, espresso, steamed milk, frappe, i"
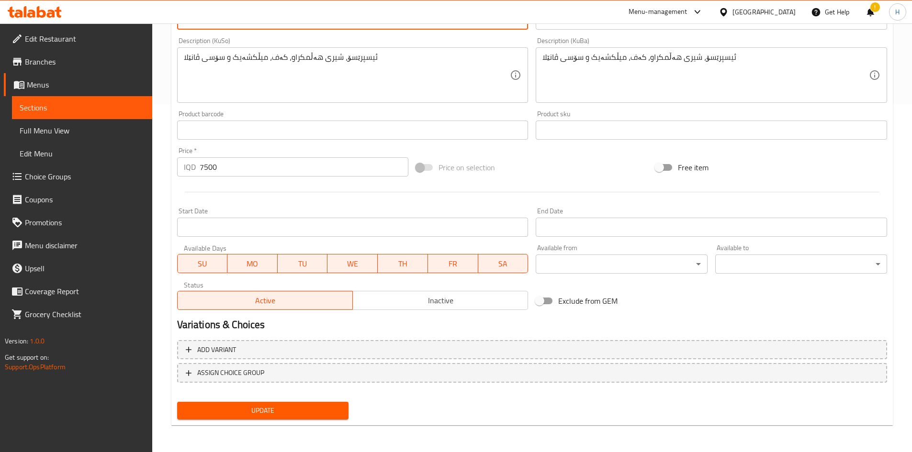
type textarea "Vanilla ice cream, espresso, steamed milk, frappe, ice"
drag, startPoint x: 290, startPoint y: 422, endPoint x: 290, endPoint y: 416, distance: 5.8
click at [289, 421] on div "Update" at bounding box center [262, 410] width 179 height 25
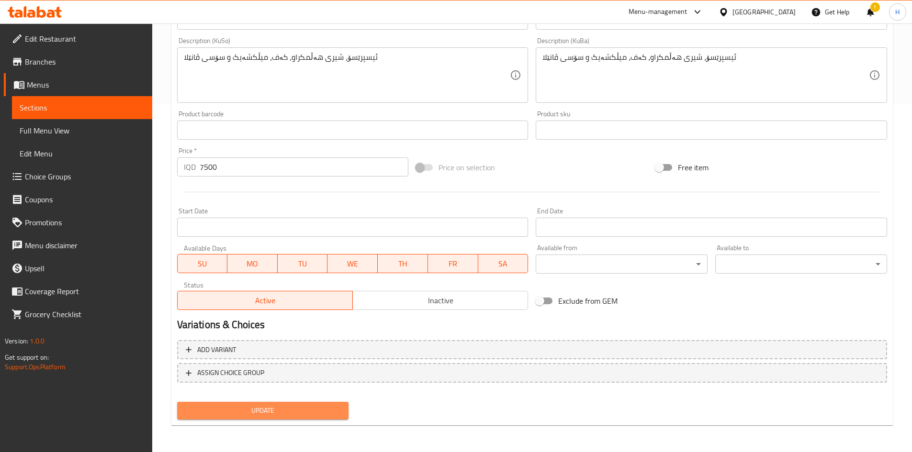
click at [295, 410] on span "Update" at bounding box center [263, 411] width 156 height 12
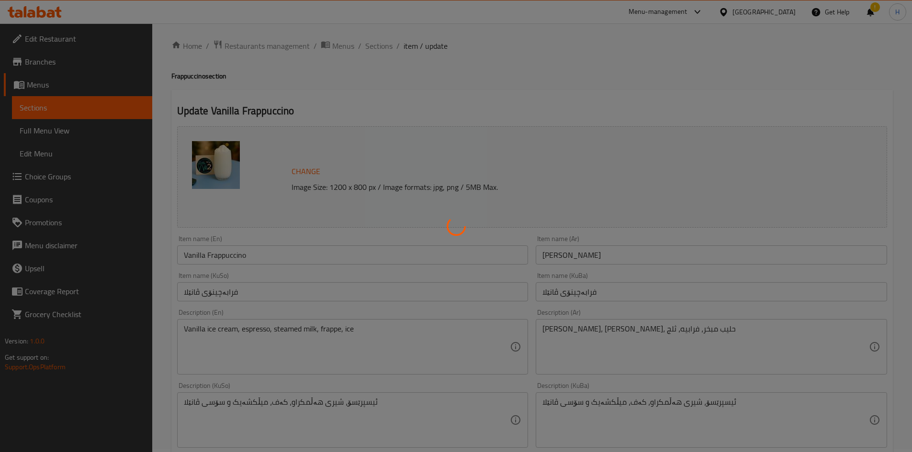
scroll to position [0, 0]
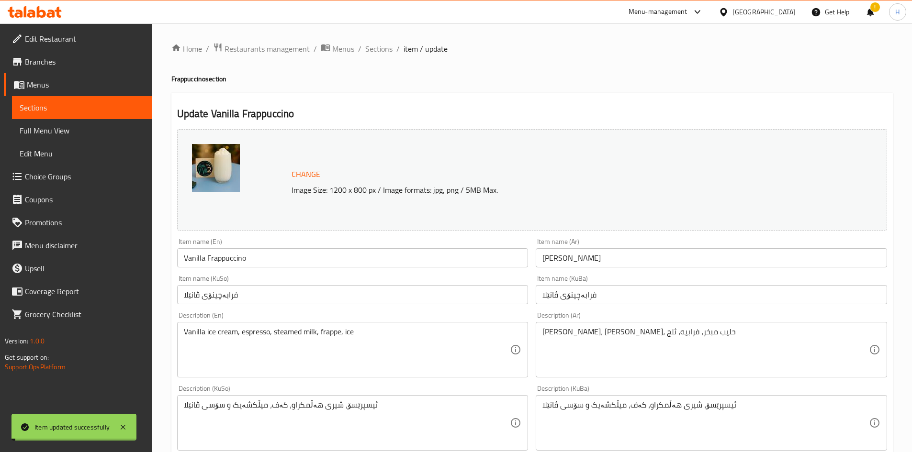
click at [384, 50] on span "Sections" at bounding box center [378, 48] width 27 height 11
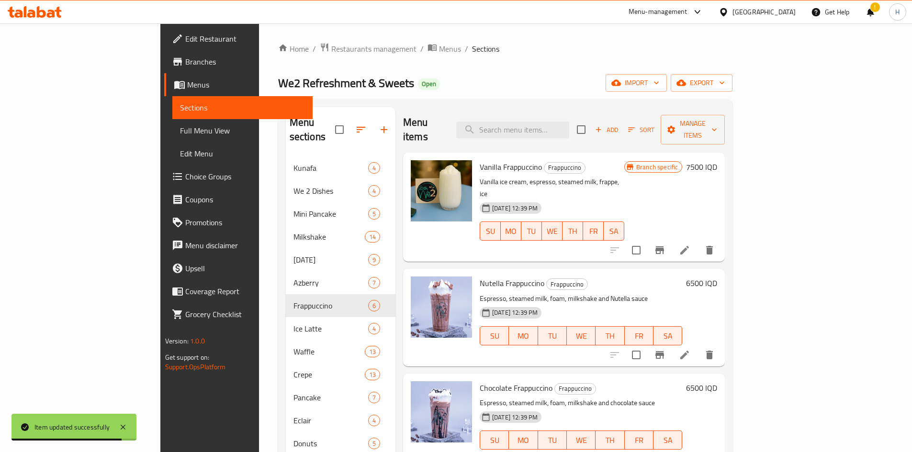
scroll to position [96, 0]
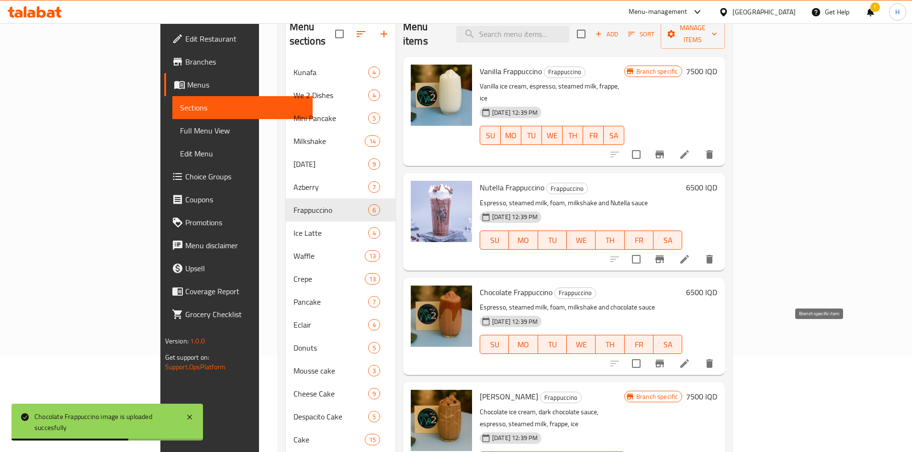
click at [671, 352] on button "Branch-specific-item" at bounding box center [659, 363] width 23 height 23
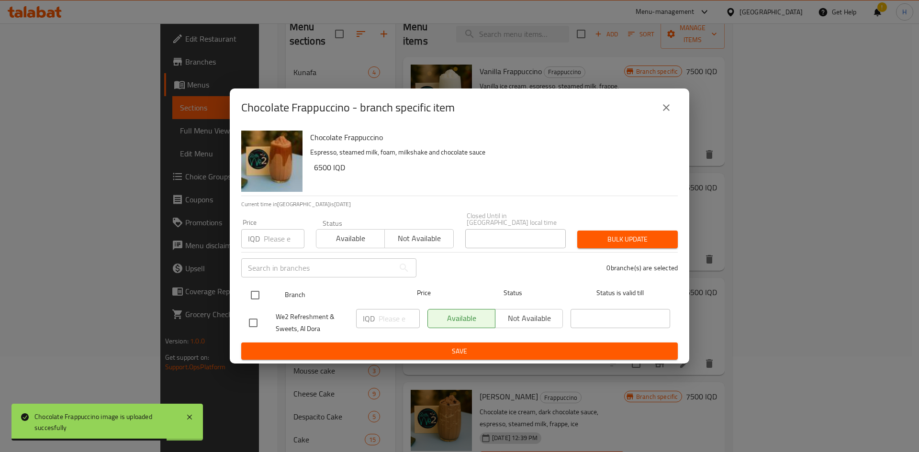
click at [256, 292] on input "checkbox" at bounding box center [255, 295] width 20 height 20
checkbox input "true"
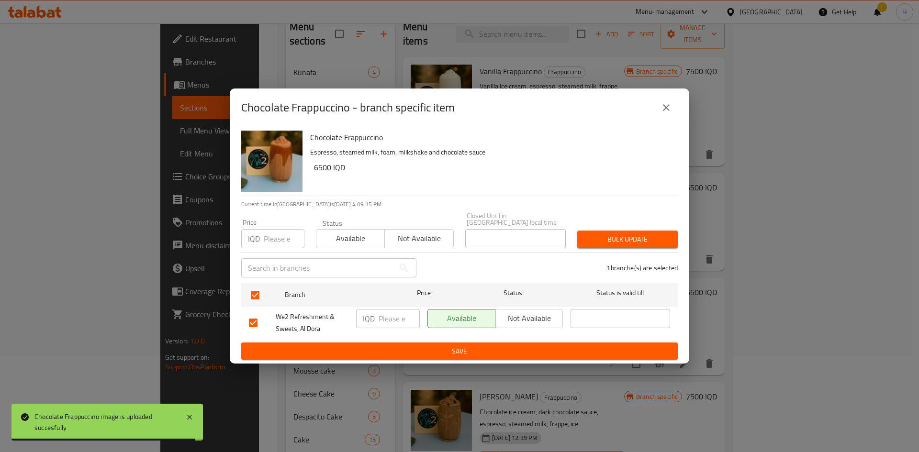
click at [396, 319] on input "number" at bounding box center [398, 318] width 41 height 19
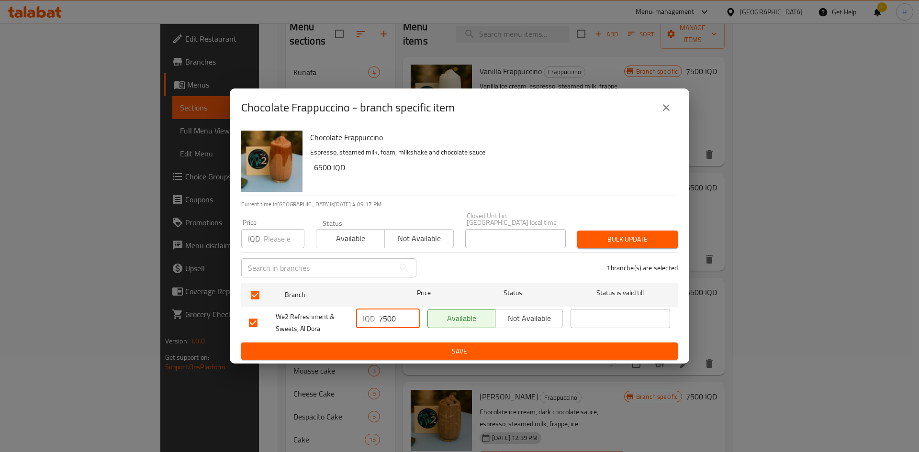
type input "7500"
click at [391, 347] on span "Save" at bounding box center [459, 351] width 421 height 12
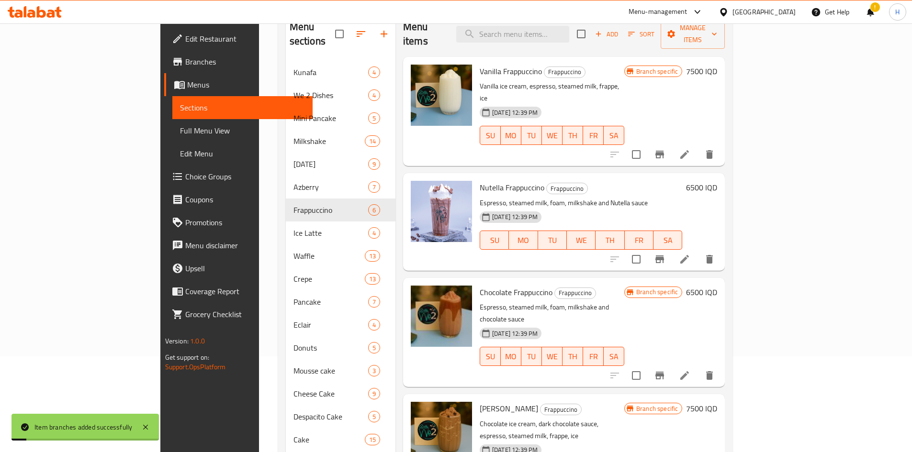
click at [717, 286] on h6 "6500 IQD" at bounding box center [701, 292] width 31 height 13
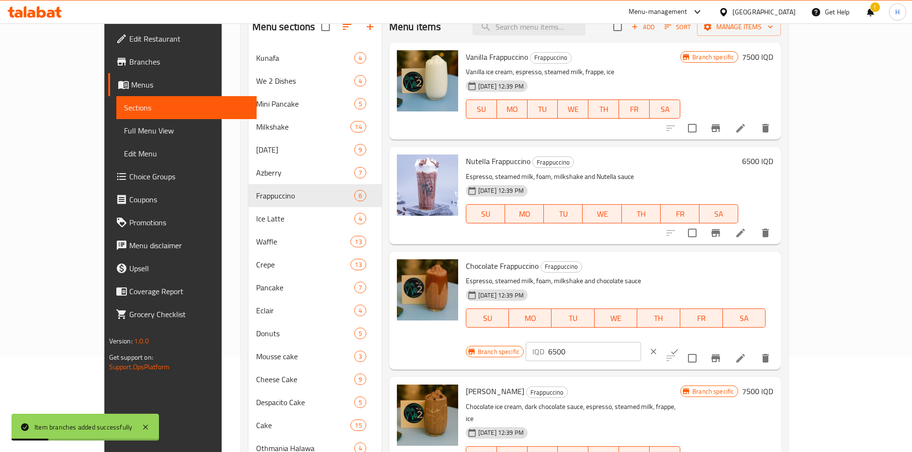
click at [641, 342] on input "6500" at bounding box center [594, 351] width 93 height 19
type input "7500"
click at [679, 347] on icon "ok" at bounding box center [674, 352] width 10 height 10
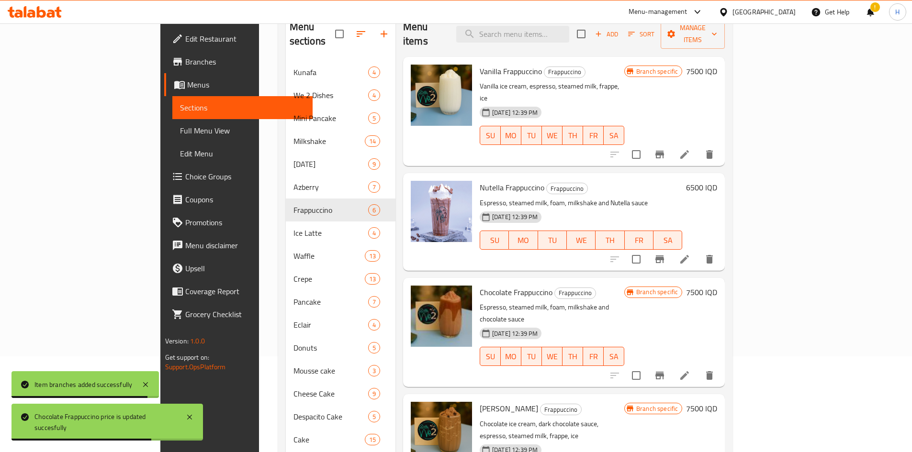
click at [690, 370] on icon at bounding box center [684, 375] width 11 height 11
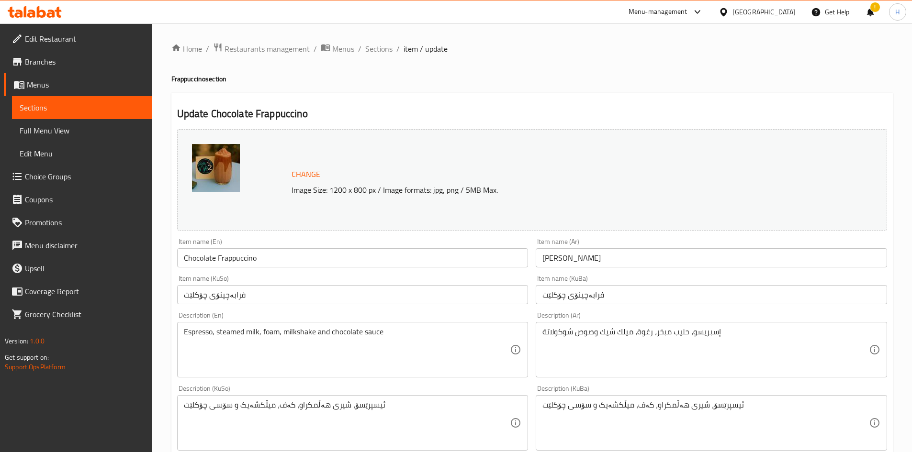
click at [639, 367] on textarea "إسبريسو، حليب مبخر، رغوة، ميلك شيك وصوص شوكولاتة" at bounding box center [705, 349] width 326 height 45
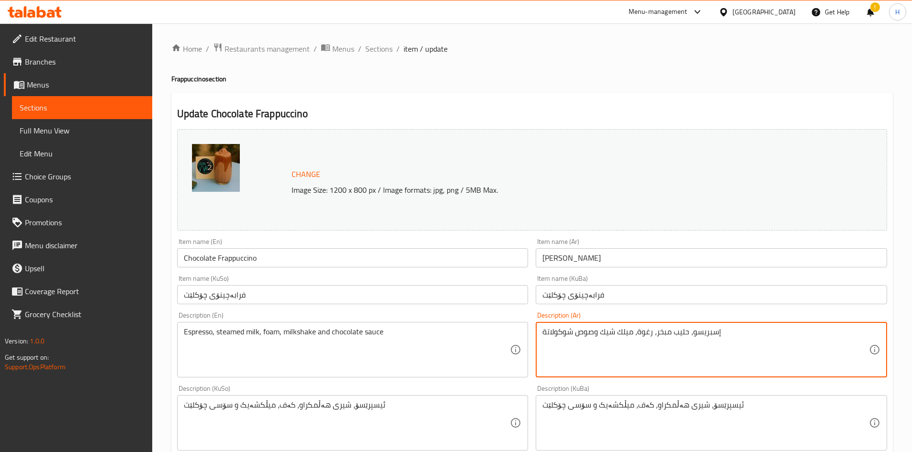
click at [639, 367] on textarea "إسبريسو، حليب مبخر، رغوة، ميلك شيك وصوص شوكولاتة" at bounding box center [705, 349] width 326 height 45
paste textarea "يس كريم شوكولاتة، إسبريسو، حليب مبخر، فرابيه، ثلج"
type textarea "آيس كريم شوكولاتة، إسبريسو، حليب مبخر، فرابيه، ثلج"
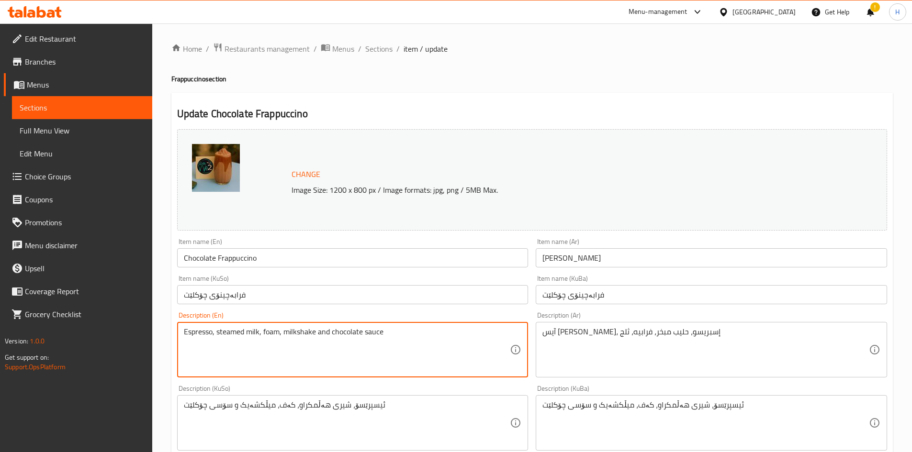
click at [289, 343] on textarea "Espresso, steamed milk, foam, milkshake and chocolate sauce" at bounding box center [347, 349] width 326 height 45
paste textarea "Chocolate ice cream, espresso, steamed milk, frappe, i"
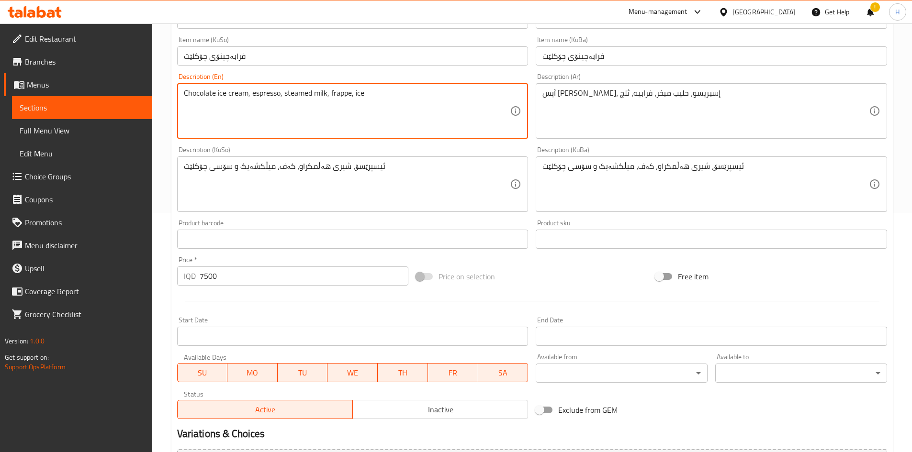
scroll to position [348, 0]
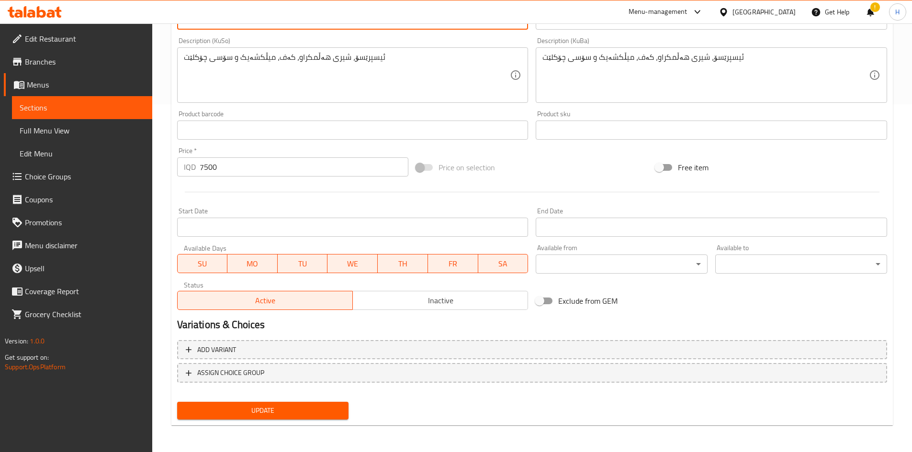
type textarea "Chocolate ice cream, espresso, steamed milk, frappe, ice"
click at [273, 396] on div "Add variant ASSIGN CHOICE GROUP" at bounding box center [531, 367] width 717 height 62
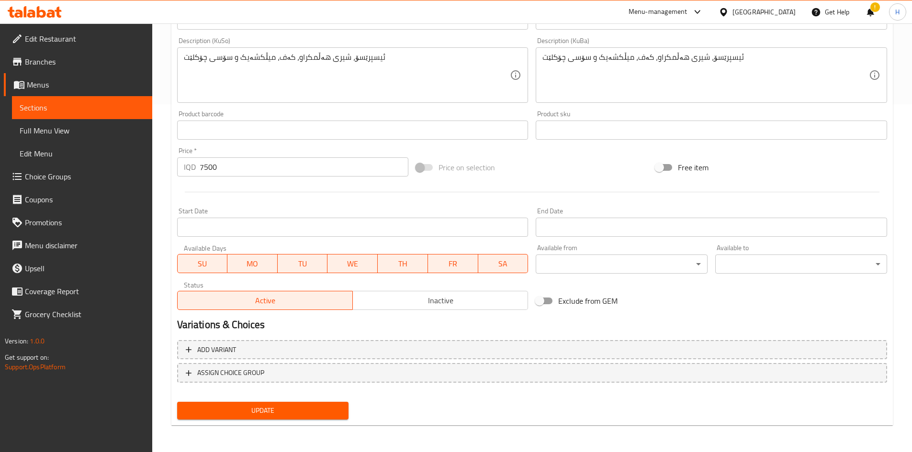
click at [270, 405] on span "Update" at bounding box center [263, 411] width 156 height 12
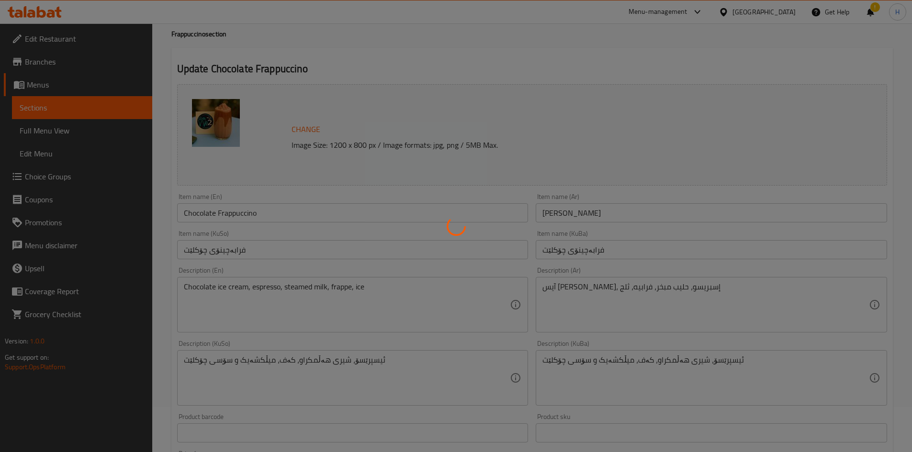
scroll to position [0, 0]
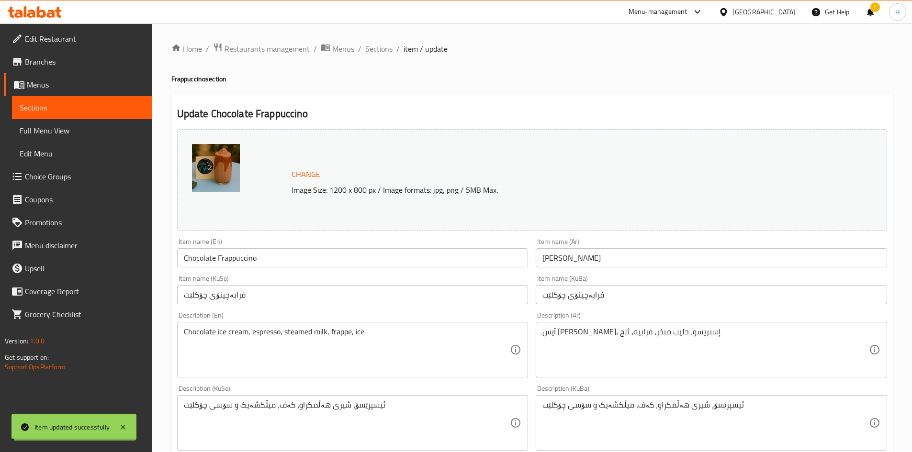
click at [378, 46] on span "Sections" at bounding box center [378, 48] width 27 height 11
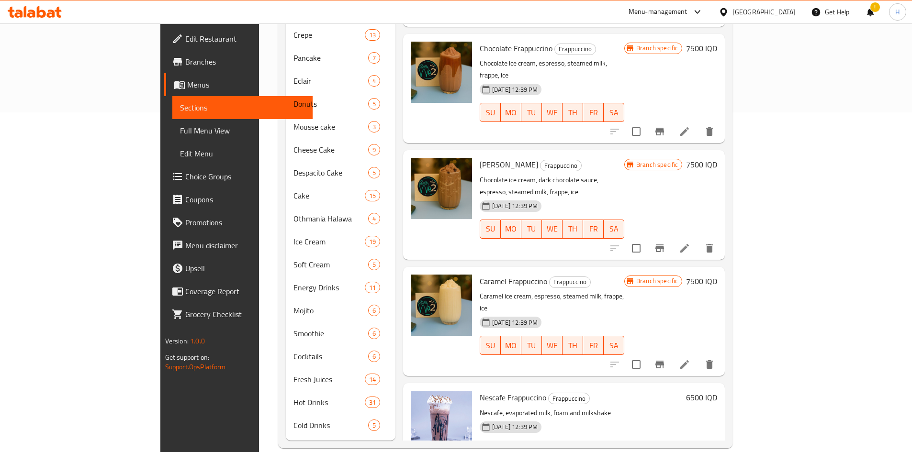
scroll to position [341, 0]
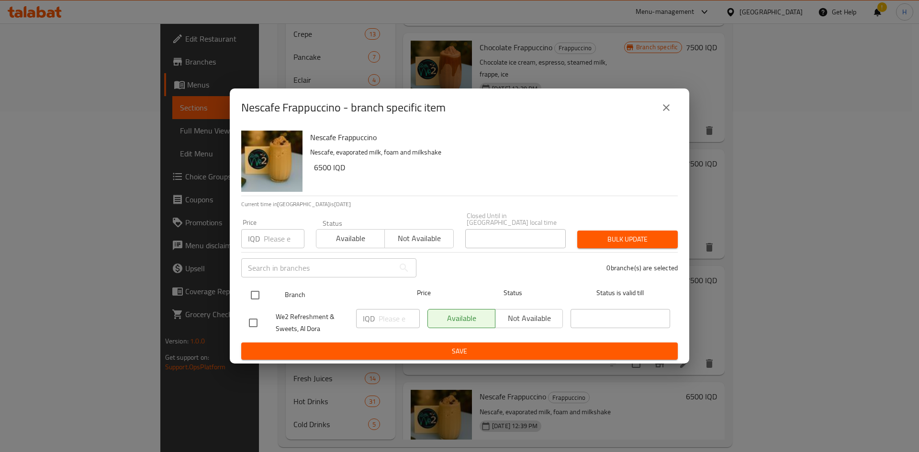
click at [253, 292] on input "checkbox" at bounding box center [255, 295] width 20 height 20
checkbox input "true"
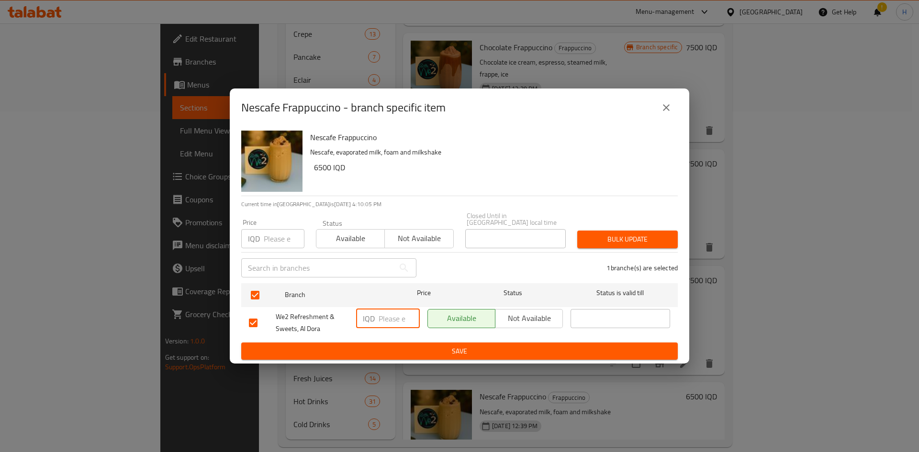
click at [388, 318] on input "number" at bounding box center [398, 318] width 41 height 19
type input "7500"
click at [401, 343] on button "Save" at bounding box center [459, 352] width 436 height 18
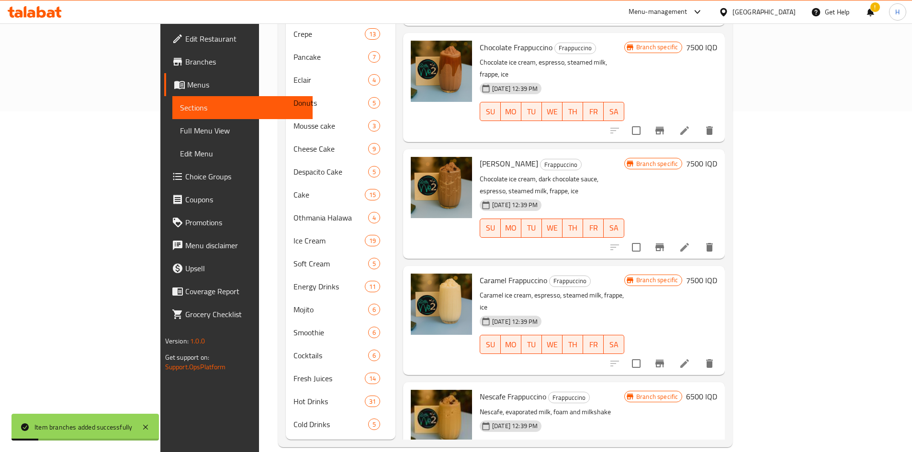
click at [717, 390] on h6 "6500 IQD" at bounding box center [701, 396] width 31 height 13
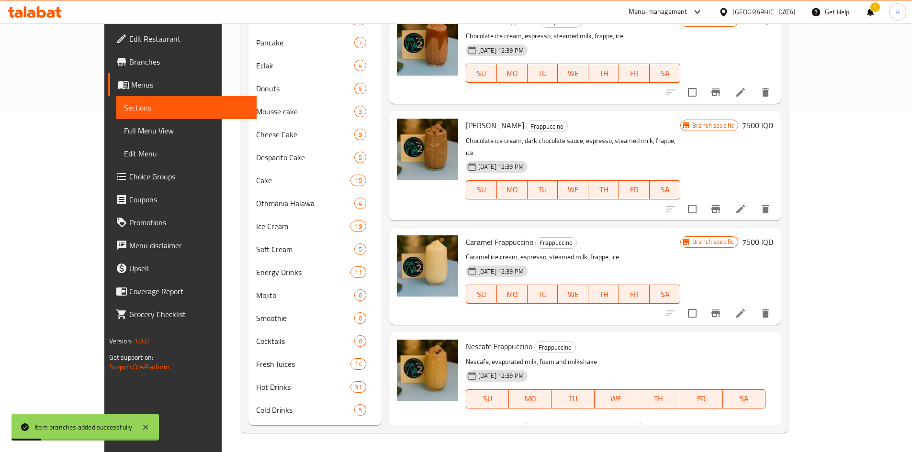
click at [641, 423] on input "6500" at bounding box center [594, 432] width 93 height 19
click at [641, 423] on input "500" at bounding box center [594, 432] width 93 height 19
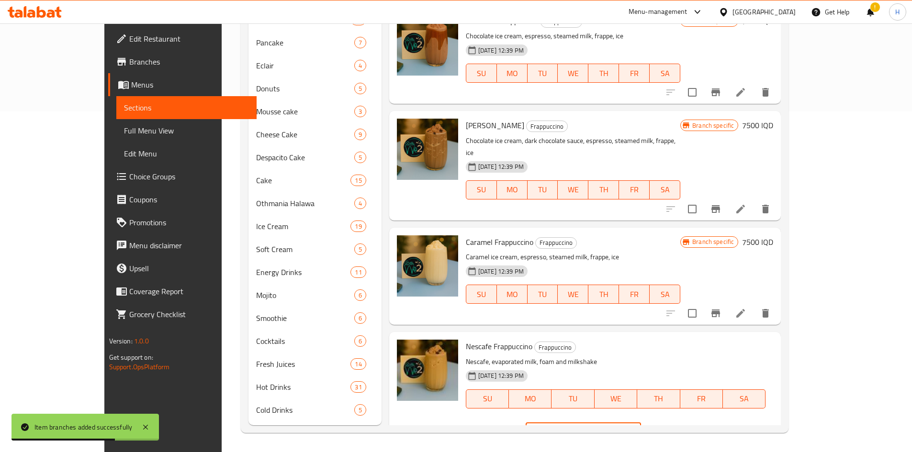
type input "7500"
click at [679, 428] on icon "ok" at bounding box center [674, 433] width 10 height 10
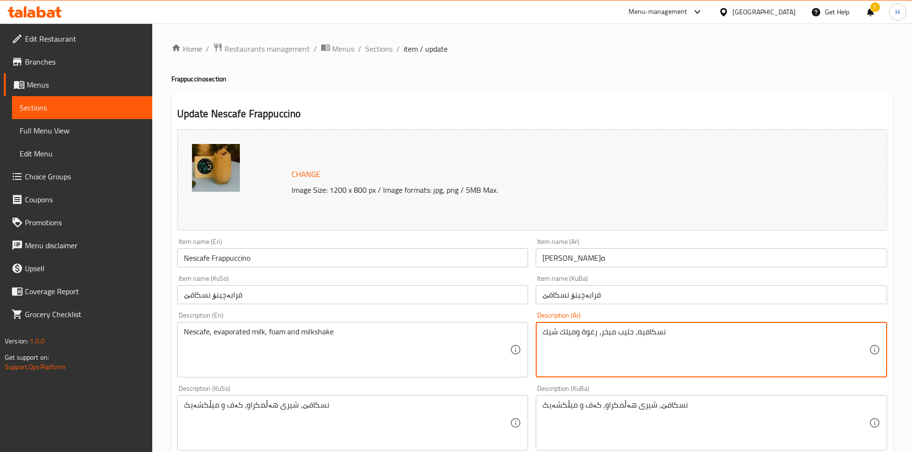
click at [591, 334] on textarea "نسكافيه، حليب مبخر، رغوة وميلك شيك" at bounding box center [705, 349] width 326 height 45
paste textarea "Chocolate ice cream, espresso, steamed milk, frappe, ice"
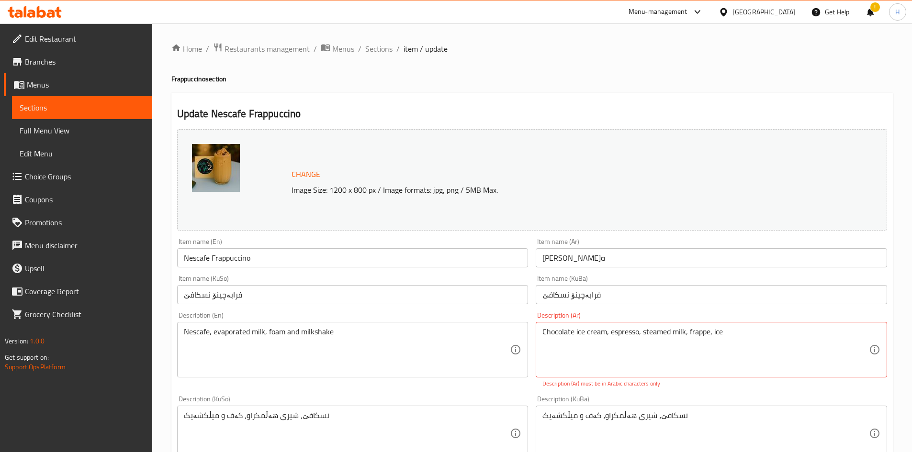
click at [630, 346] on textarea "Chocolate ice cream, espresso, steamed milk, frappe, ice" at bounding box center [705, 349] width 326 height 45
paste textarea "آيس كريم نسكافيه، إسبريسو، حليب مبخر، فرابيه، ثلج"
type textarea "آيس كريم نسكافيه، إسبريسو، حليب مبخر، فرابيه، ثلج"
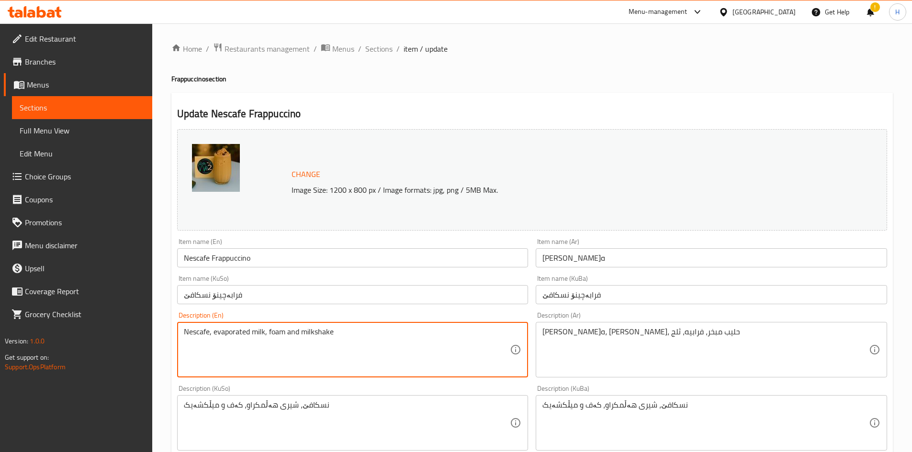
click at [296, 360] on textarea "Nescafe, evaporated milk, foam and milkshake" at bounding box center [347, 349] width 326 height 45
paste textarea "ice cream, espresso, steamed milk, frappe, ic"
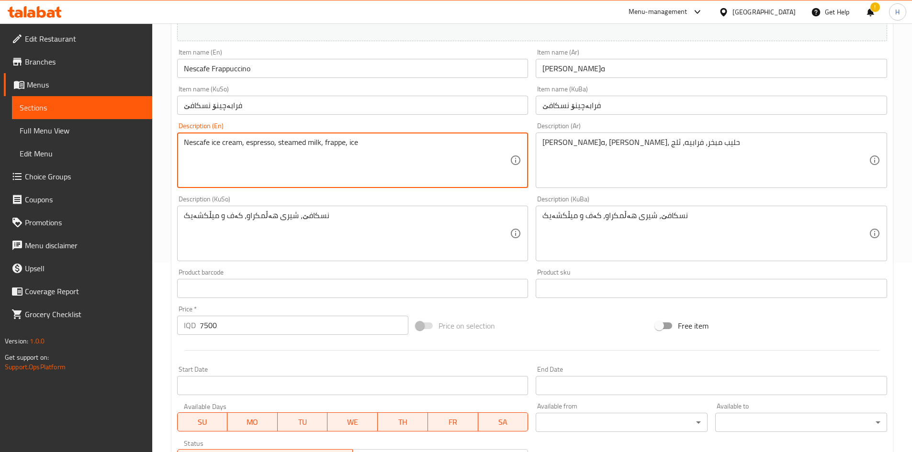
scroll to position [335, 0]
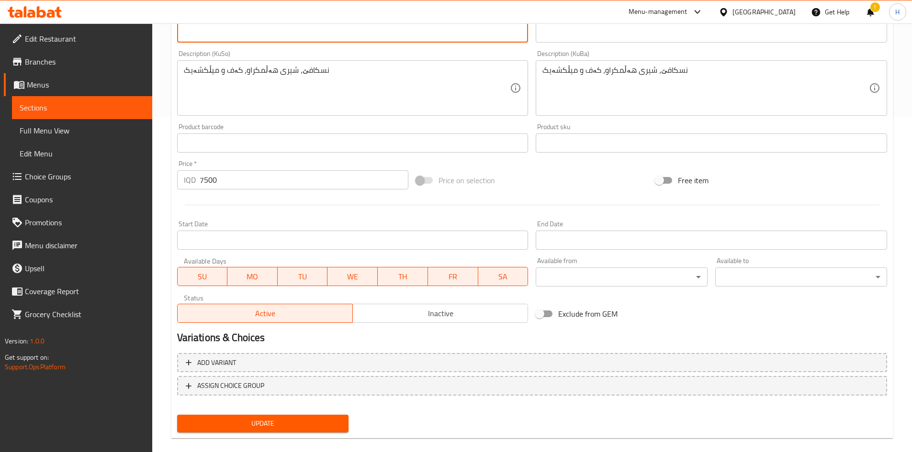
type textarea "Nescafe ice cream, espresso, steamed milk, frappe, ice"
click at [277, 427] on span "Update" at bounding box center [263, 424] width 156 height 12
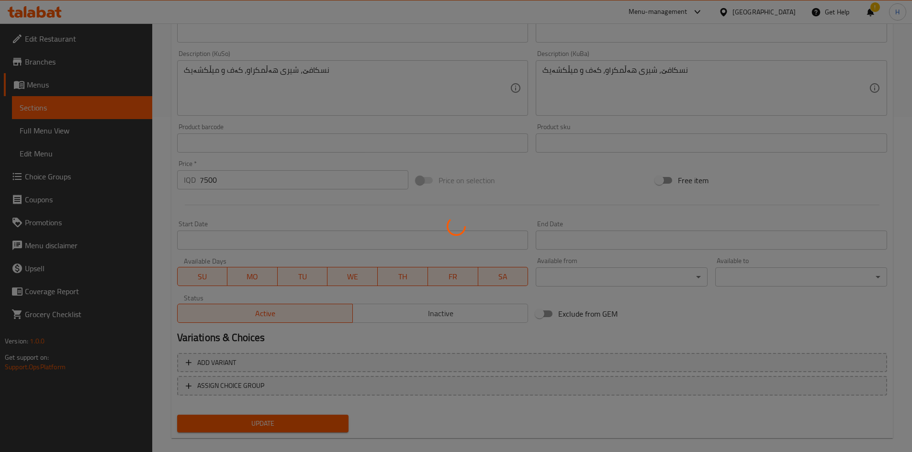
scroll to position [0, 0]
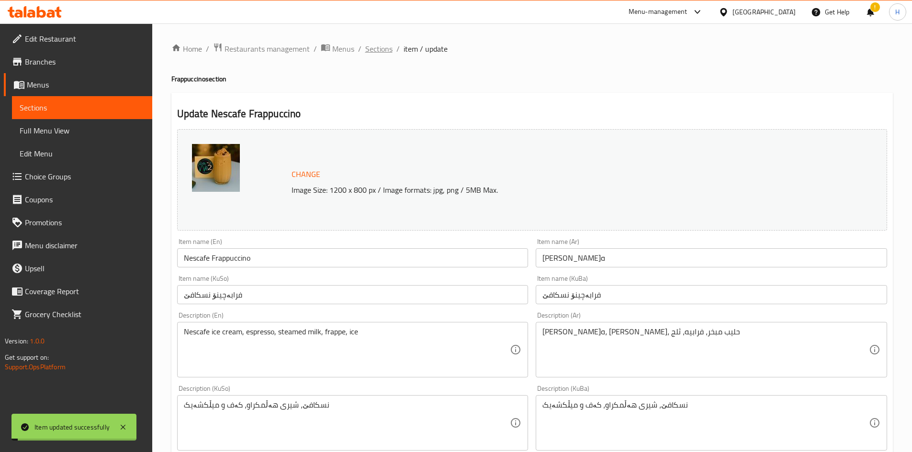
click at [380, 55] on span "Sections" at bounding box center [378, 48] width 27 height 11
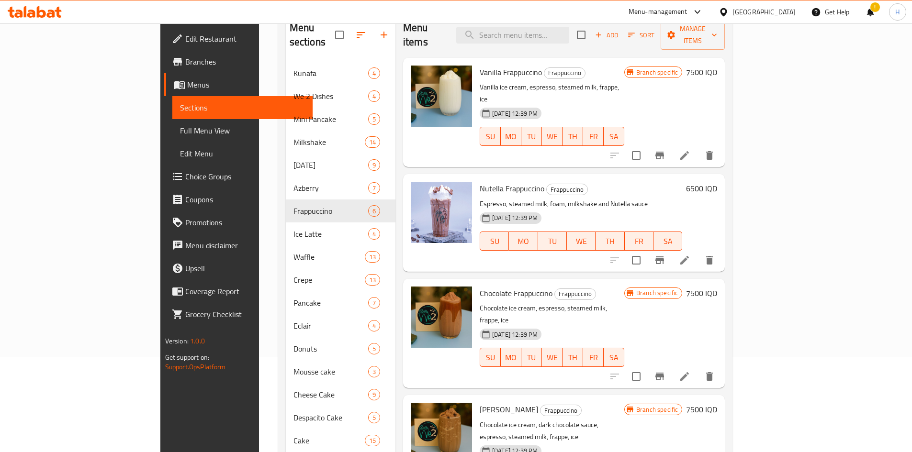
scroll to position [96, 0]
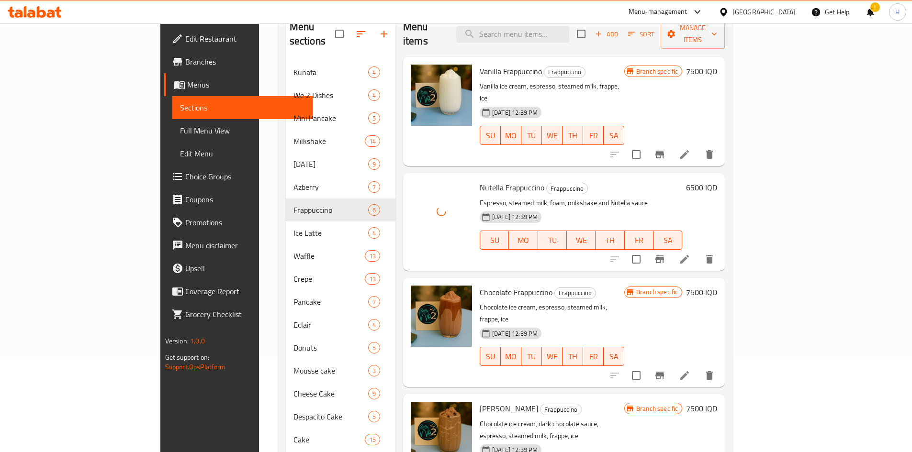
click at [664, 256] on icon "Branch-specific-item" at bounding box center [659, 260] width 9 height 8
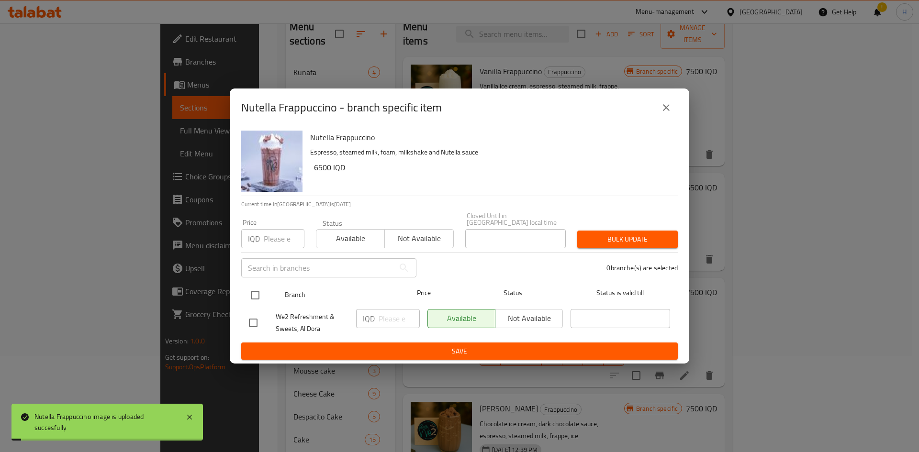
click at [262, 293] on input "checkbox" at bounding box center [255, 295] width 20 height 20
checkbox input "true"
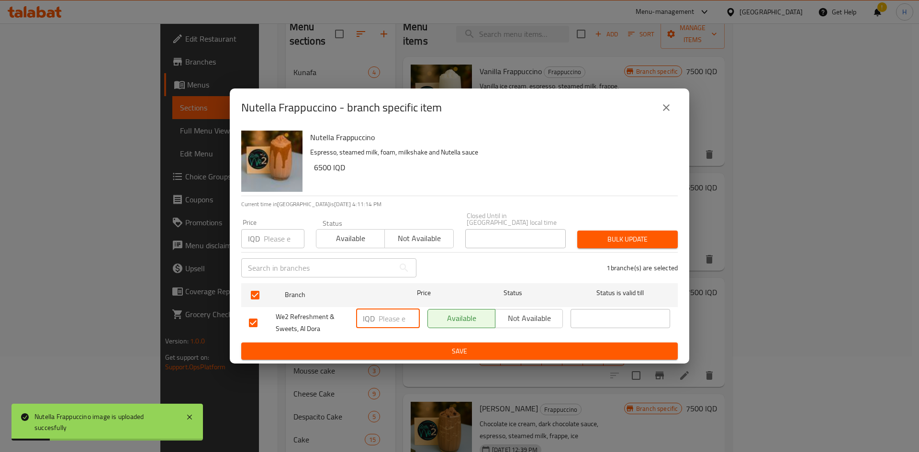
click at [400, 320] on input "number" at bounding box center [398, 318] width 41 height 19
type input "7500"
click at [418, 346] on span "Save" at bounding box center [459, 351] width 421 height 12
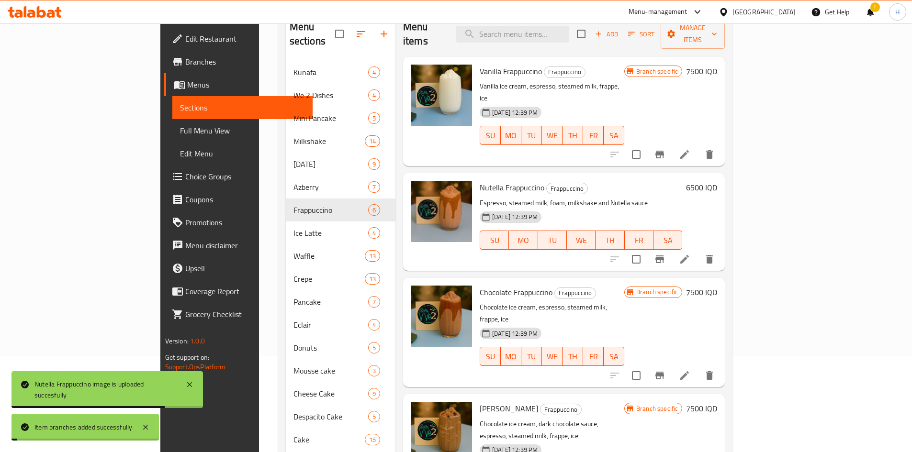
click at [717, 181] on h6 "6500 IQD" at bounding box center [701, 187] width 31 height 13
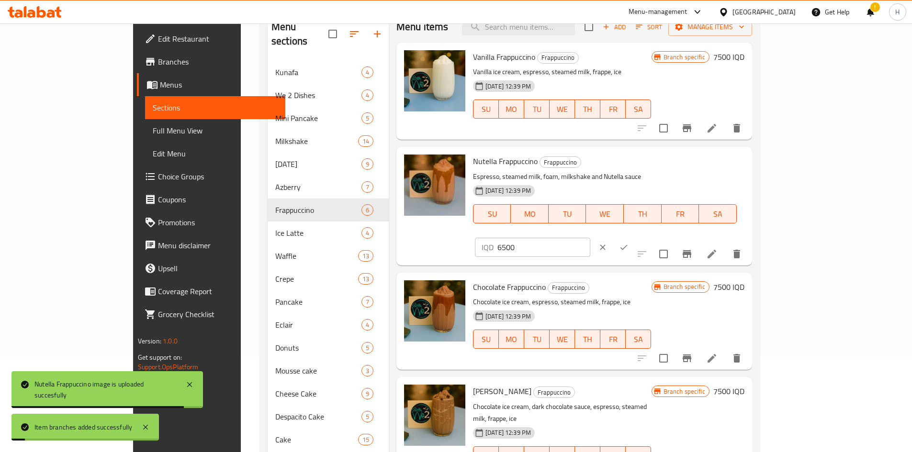
click at [590, 238] on input "6500" at bounding box center [543, 247] width 93 height 19
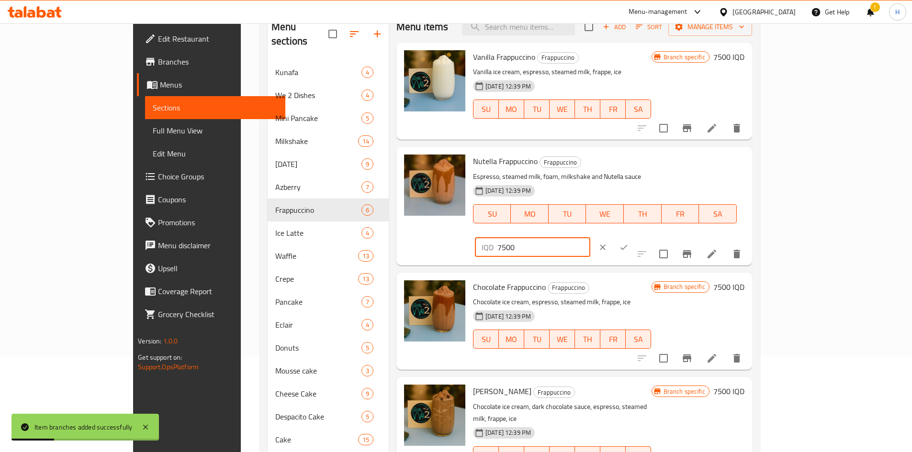
type input "7500"
click at [634, 237] on button "ok" at bounding box center [623, 247] width 21 height 21
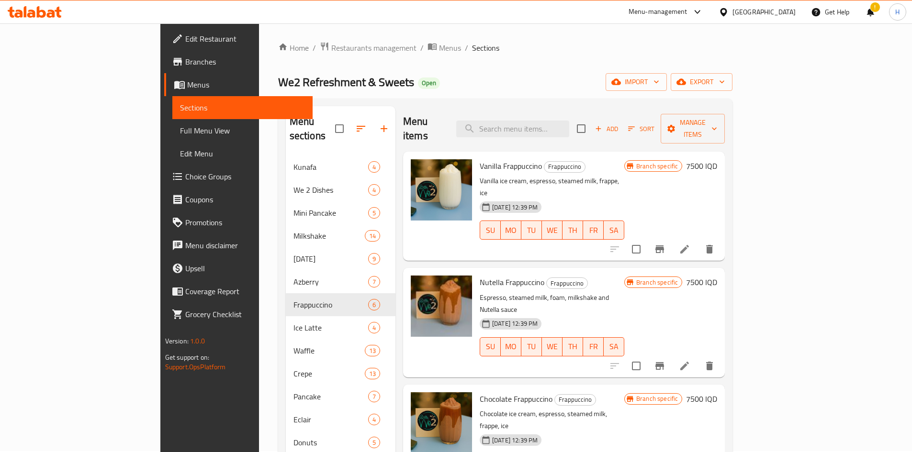
scroll to position [0, 0]
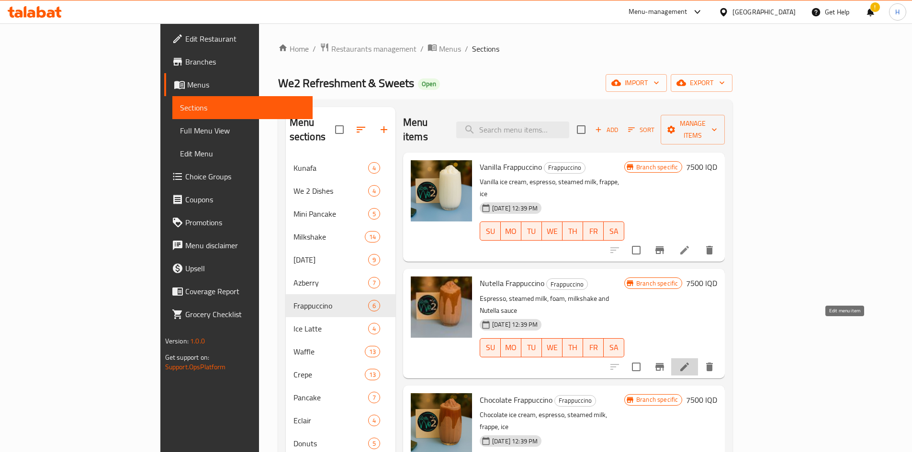
click at [690, 361] on icon at bounding box center [684, 366] width 11 height 11
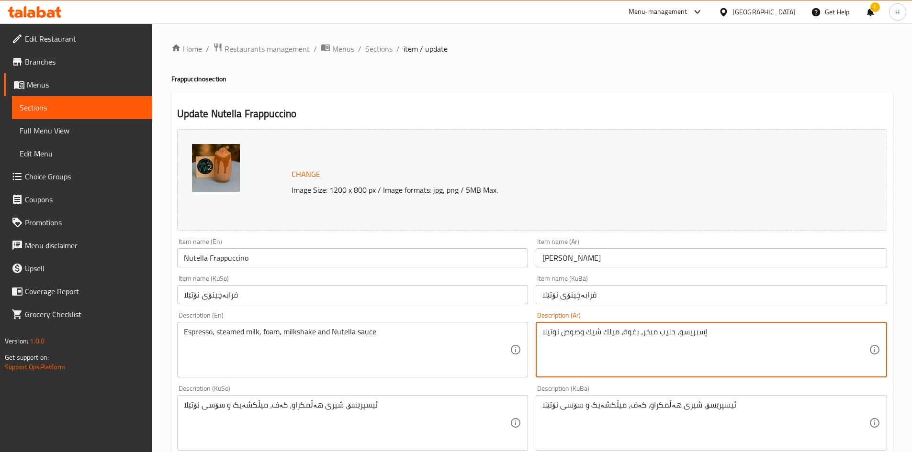
click at [612, 337] on textarea "إسبريسو، حليب مبخر، رغوة، ميلك شيك وصوص نوتيلا" at bounding box center [705, 349] width 326 height 45
paste textarea "يس كريم نوتيلا، سيروب بندق، إسبريسو، حليب مبخر، فرابيه، ثلج"
type textarea "آيس كريم نوتيلا، سيروب بندق، إسبريسو، حليب مبخر، فرابيه، ثلج"
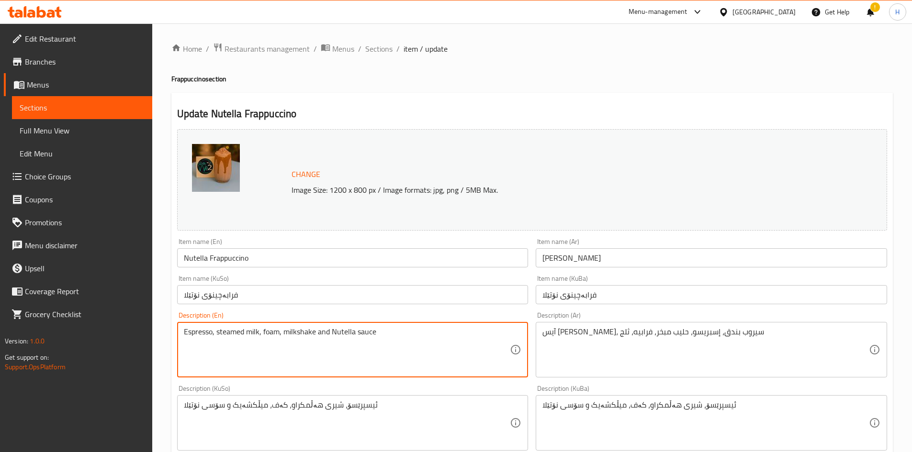
click at [281, 347] on textarea "Espresso, steamed milk, foam, milkshake and Nutella sauce" at bounding box center [347, 349] width 326 height 45
paste textarea "Nutella ice cream, hazelnut syrup, espresso, steamed milk, frappe, i"
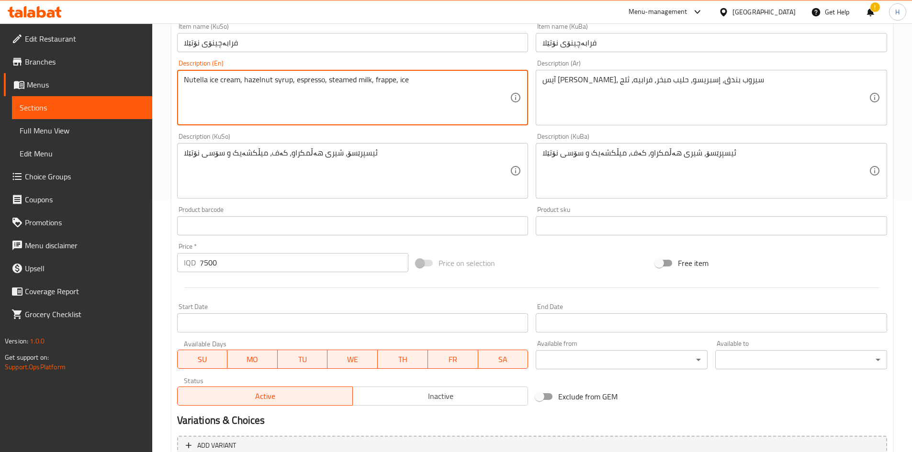
scroll to position [348, 0]
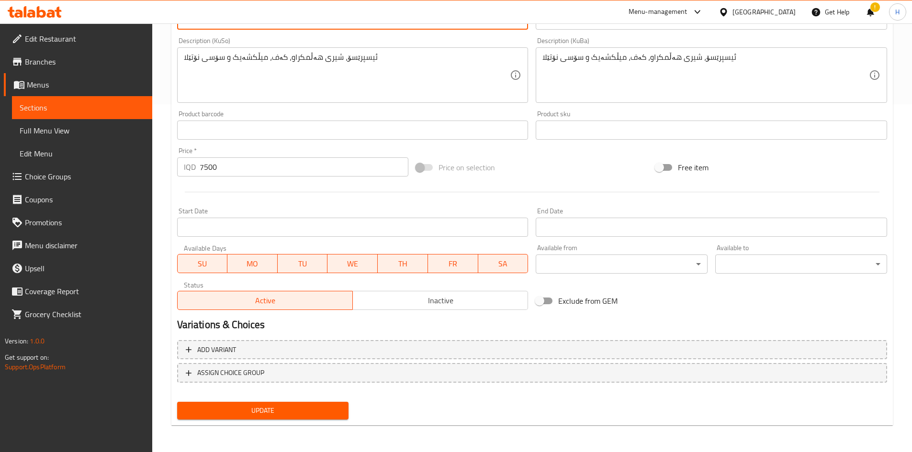
type textarea "Nutella ice cream, hazelnut syrup, espresso, steamed milk, frappe, ice"
click at [284, 408] on span "Update" at bounding box center [263, 411] width 156 height 12
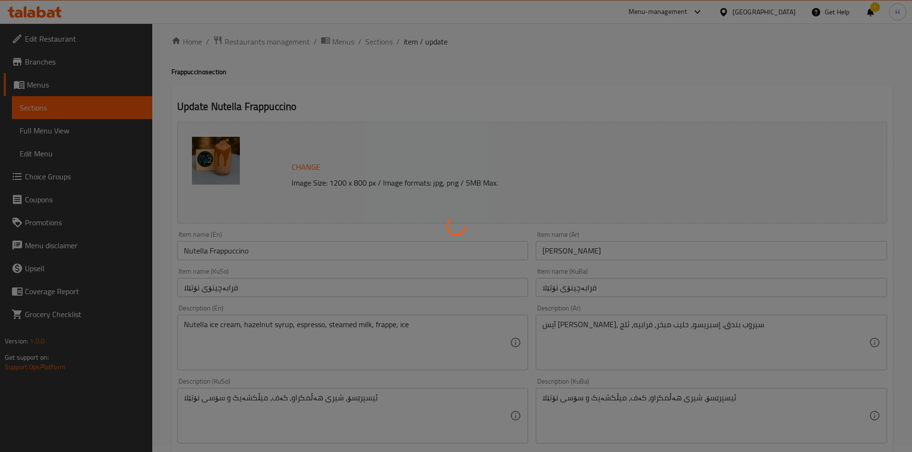
scroll to position [0, 0]
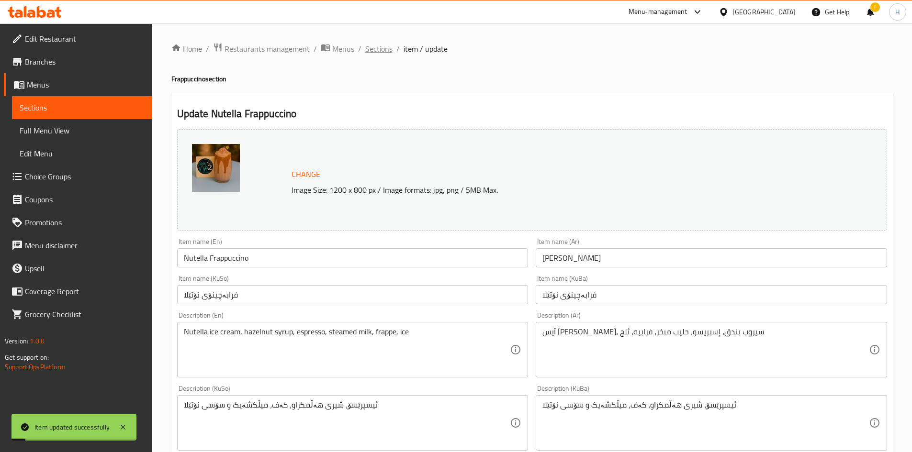
click at [371, 43] on span "Sections" at bounding box center [378, 48] width 27 height 11
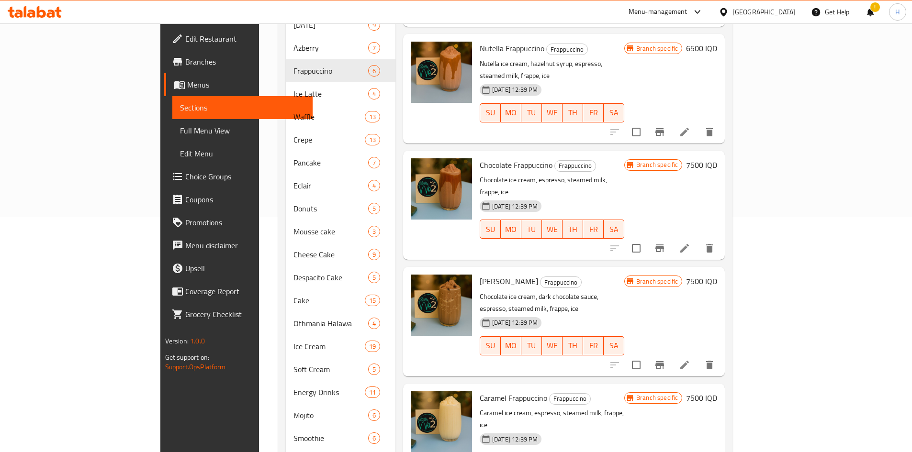
scroll to position [149, 0]
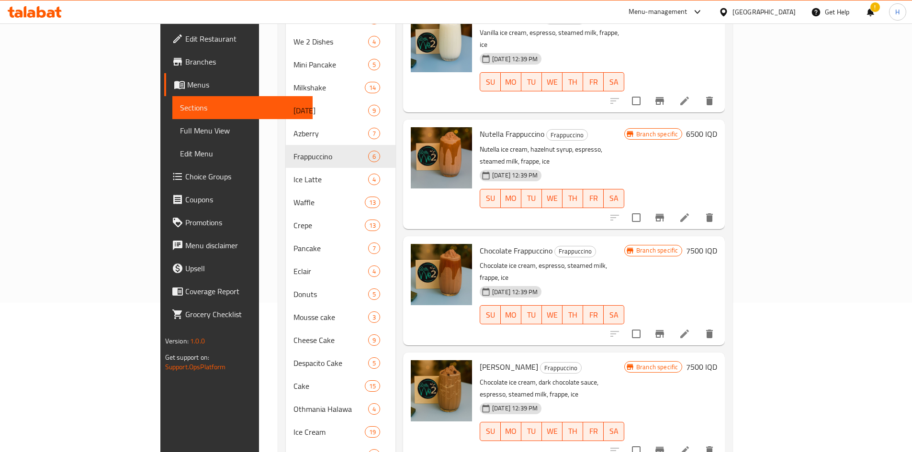
click at [664, 214] on icon "Branch-specific-item" at bounding box center [659, 218] width 9 height 8
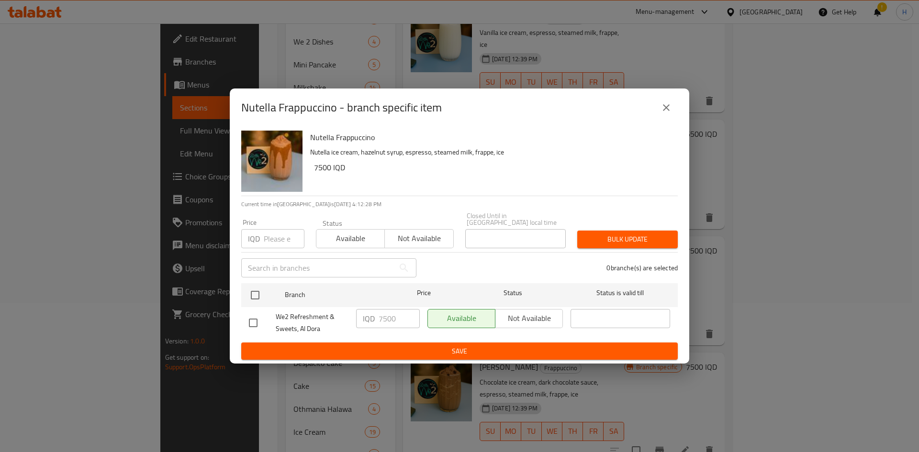
click at [673, 114] on button "close" at bounding box center [666, 107] width 23 height 23
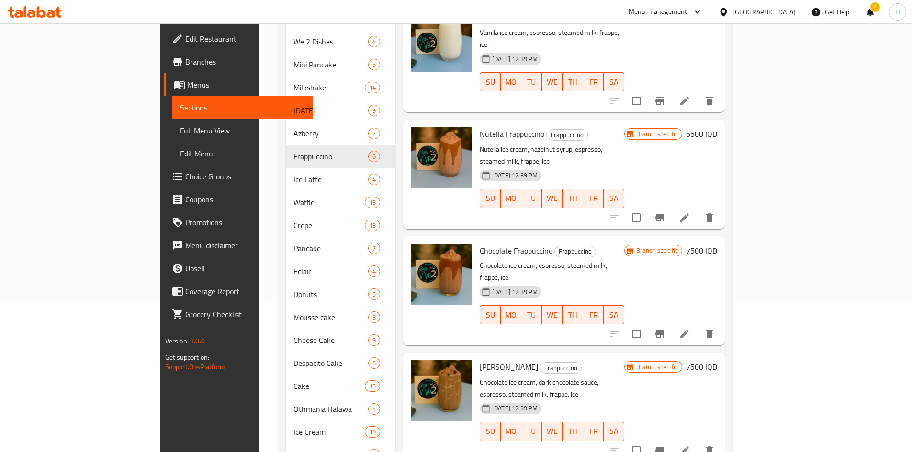
click at [717, 127] on h6 "6500 IQD" at bounding box center [701, 133] width 31 height 13
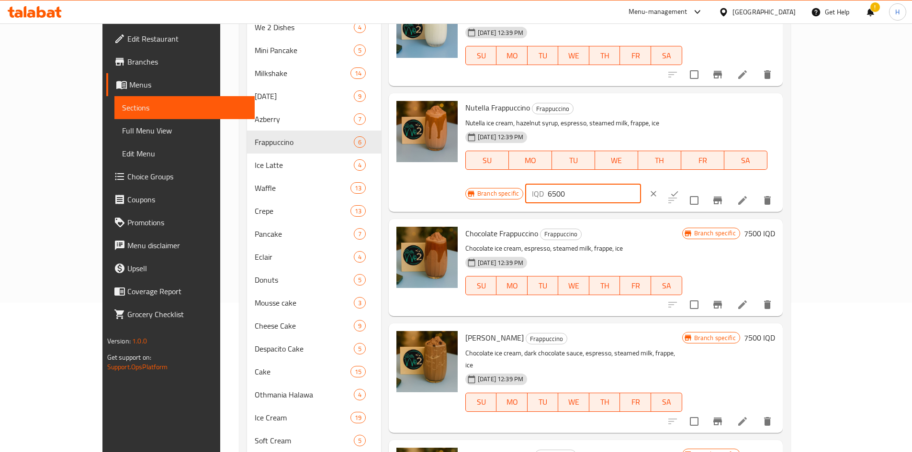
click at [640, 184] on input "6500" at bounding box center [593, 193] width 93 height 19
type input "7500"
click at [679, 189] on icon "ok" at bounding box center [674, 194] width 10 height 10
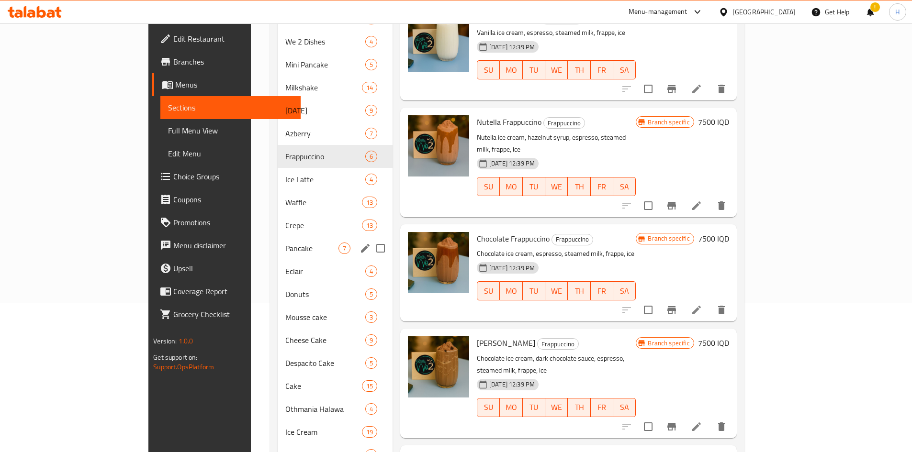
scroll to position [101, 0]
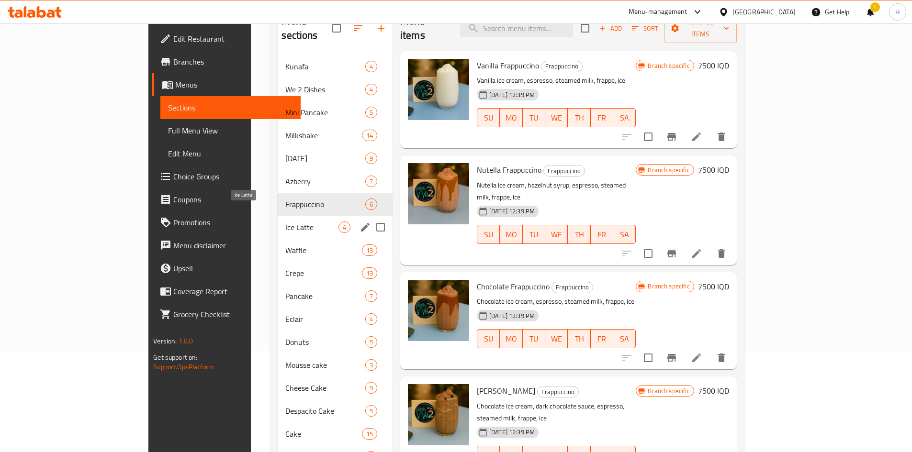
click at [285, 222] on span "Ice Latte" at bounding box center [311, 227] width 53 height 11
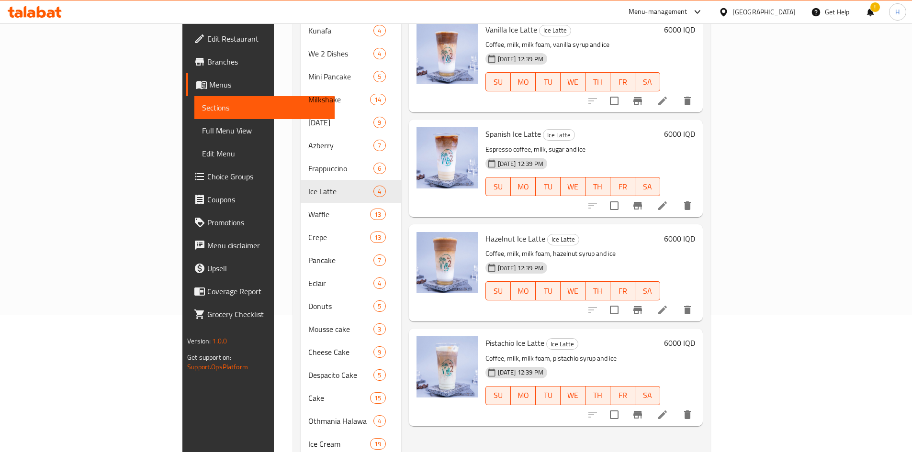
scroll to position [48, 0]
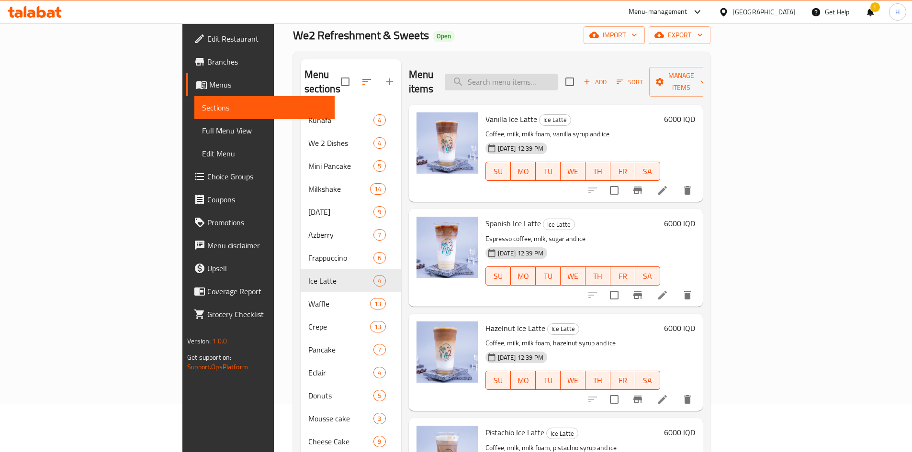
click at [556, 78] on input "search" at bounding box center [501, 82] width 113 height 17
type input "ت"
type input "ايس"
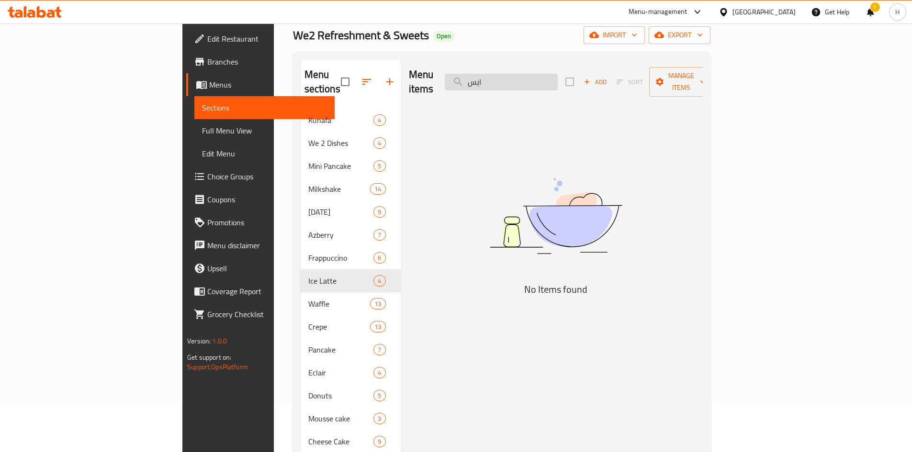
click at [557, 78] on input "ايس" at bounding box center [501, 82] width 113 height 17
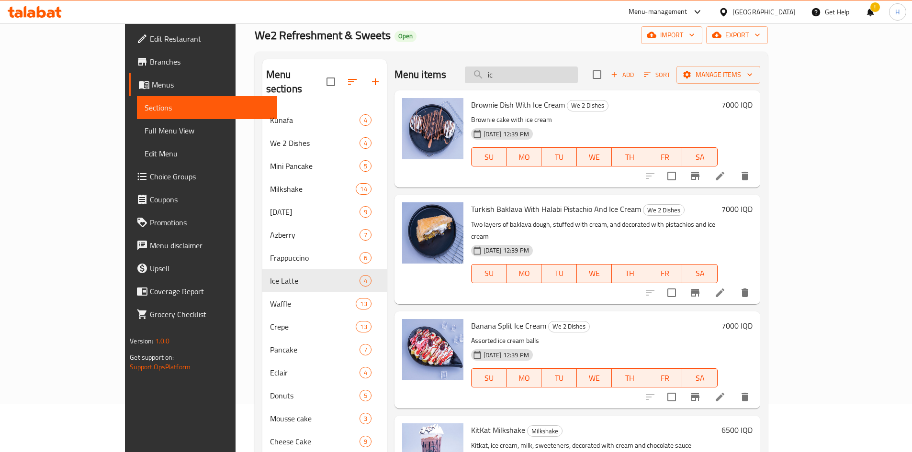
type input "i"
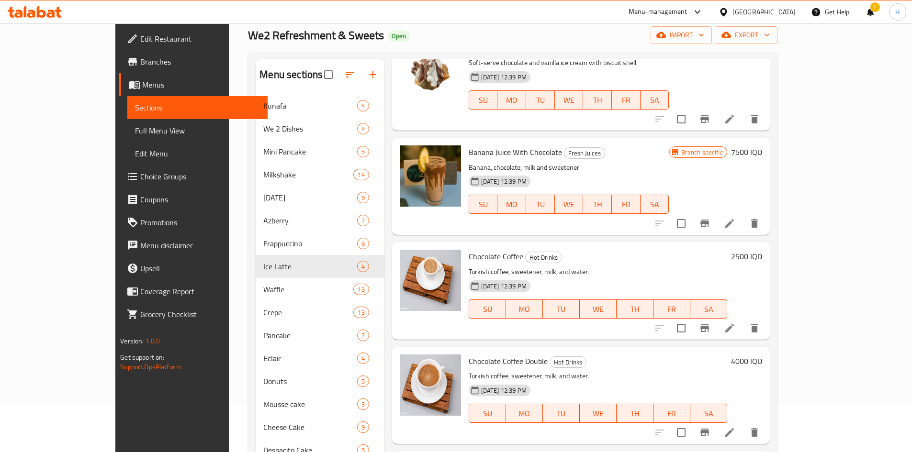
scroll to position [2823, 0]
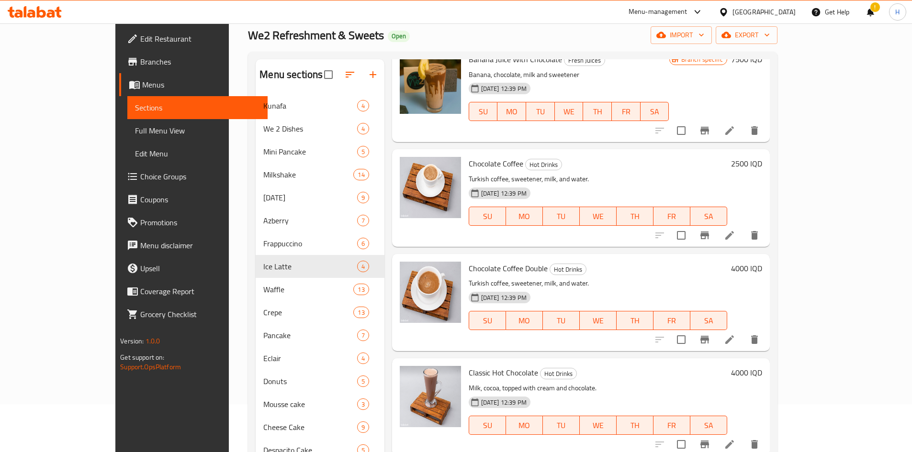
type input "chocol"
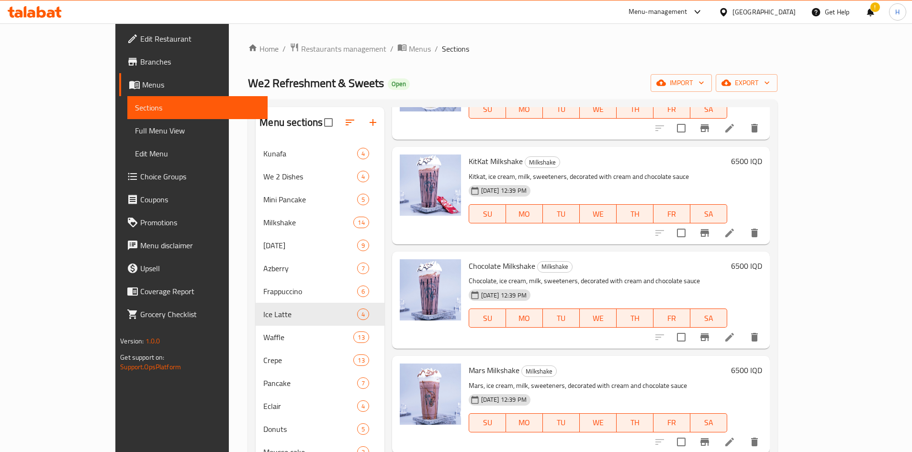
scroll to position [0, 0]
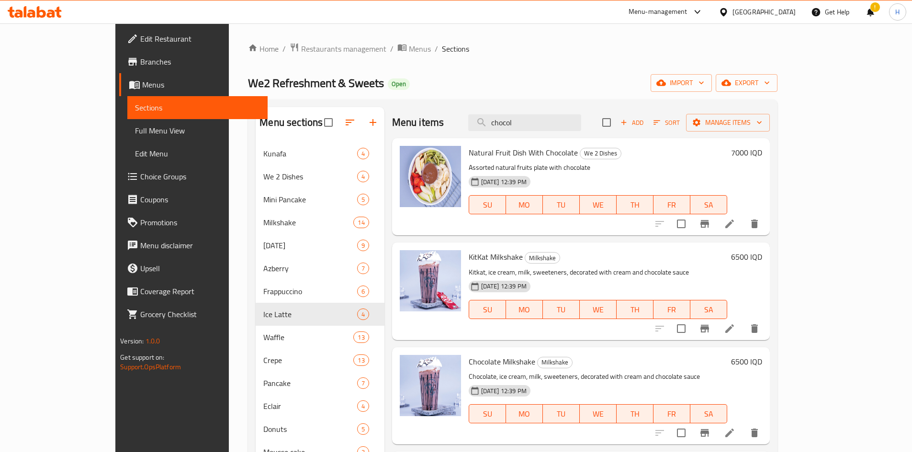
click at [600, 65] on div "Home / Restaurants management / Menus / Sections We2 Refreshment & Sweets Open …" at bounding box center [512, 408] width 529 height 731
click at [544, 121] on input "chocol" at bounding box center [524, 122] width 113 height 17
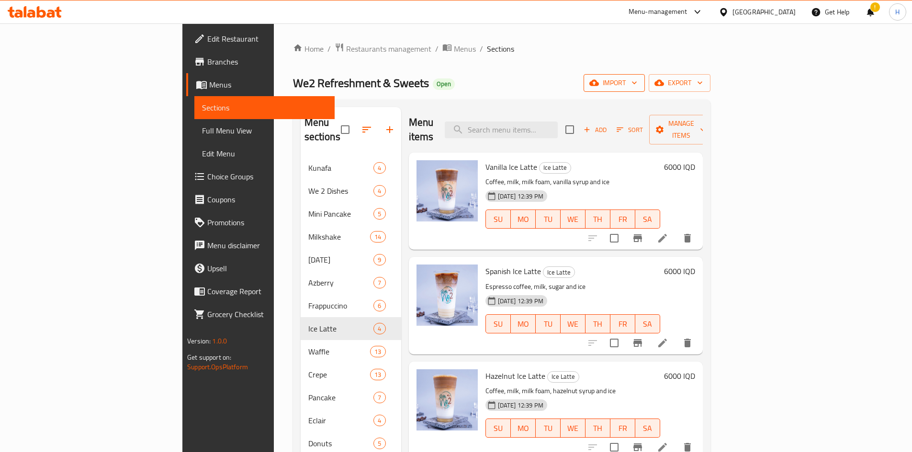
click at [645, 89] on button "import" at bounding box center [613, 83] width 61 height 18
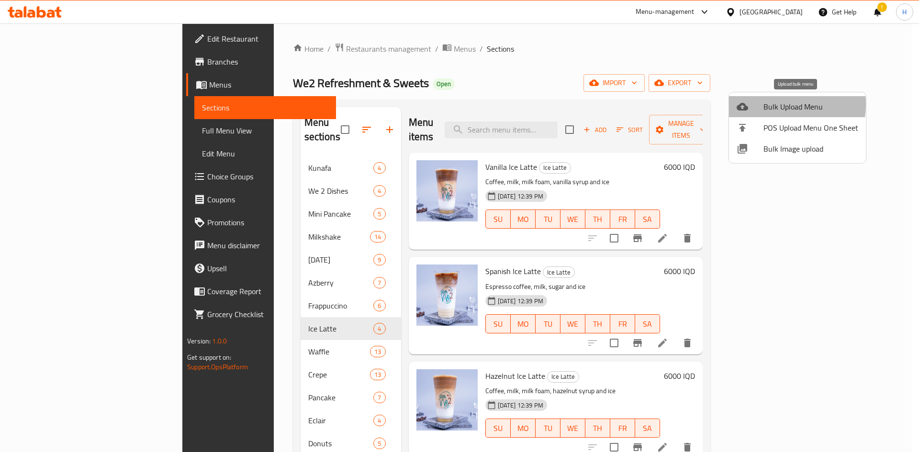
click at [771, 104] on span "Bulk Upload Menu" at bounding box center [810, 106] width 95 height 11
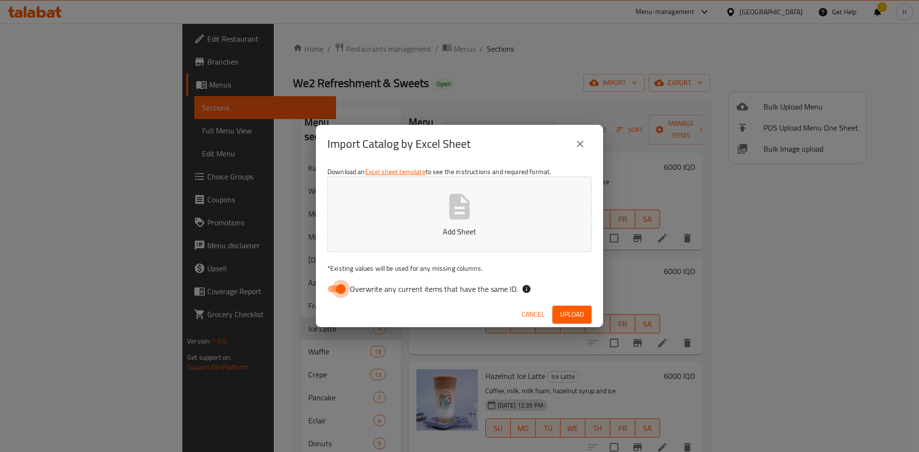
drag, startPoint x: 338, startPoint y: 283, endPoint x: 399, endPoint y: 222, distance: 85.3
click at [338, 281] on input "Overwrite any current items that have the same ID." at bounding box center [340, 289] width 55 height 18
checkbox input "false"
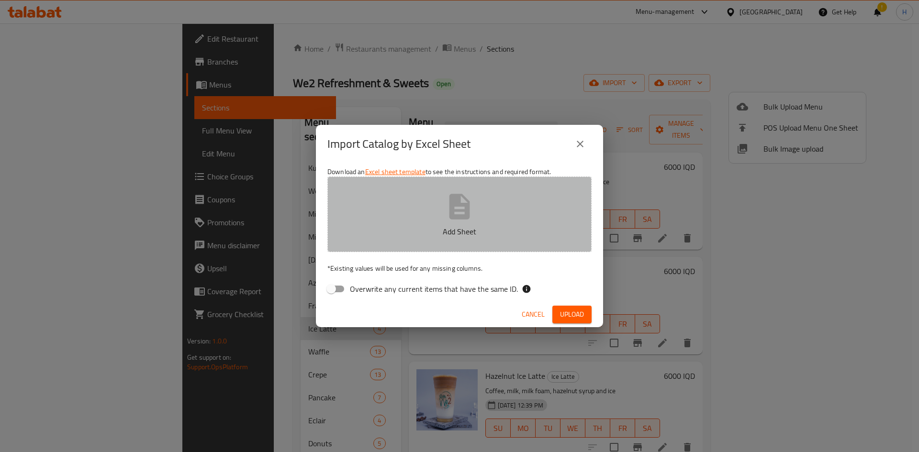
click at [399, 222] on button "Add Sheet" at bounding box center [459, 215] width 264 height 76
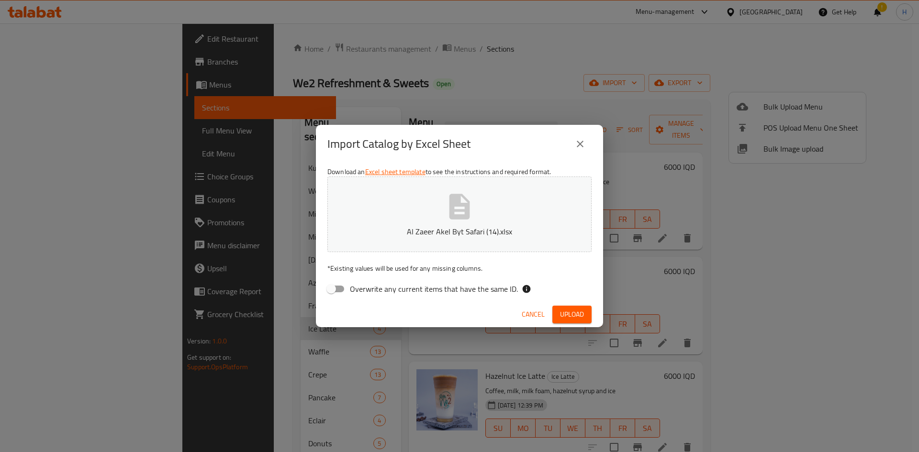
click at [574, 312] on span "Upload" at bounding box center [572, 315] width 24 height 12
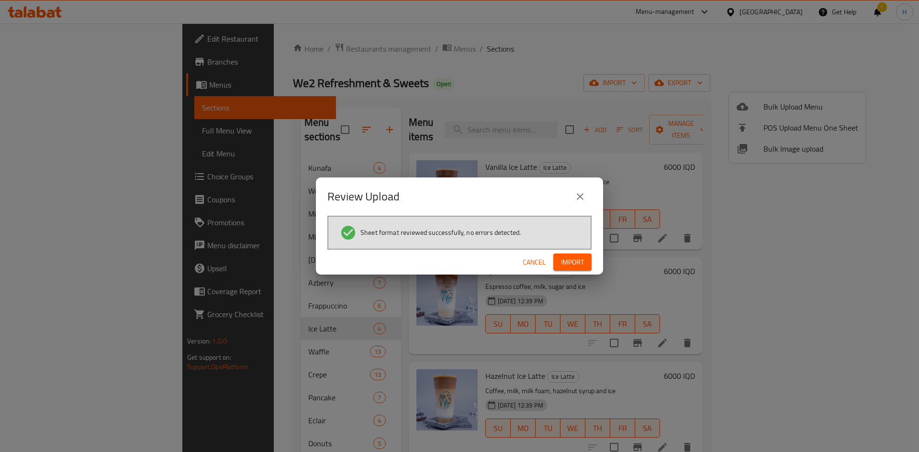
click at [596, 264] on div "Cancel Import" at bounding box center [459, 262] width 287 height 25
click at [588, 264] on button "Import" at bounding box center [572, 263] width 38 height 18
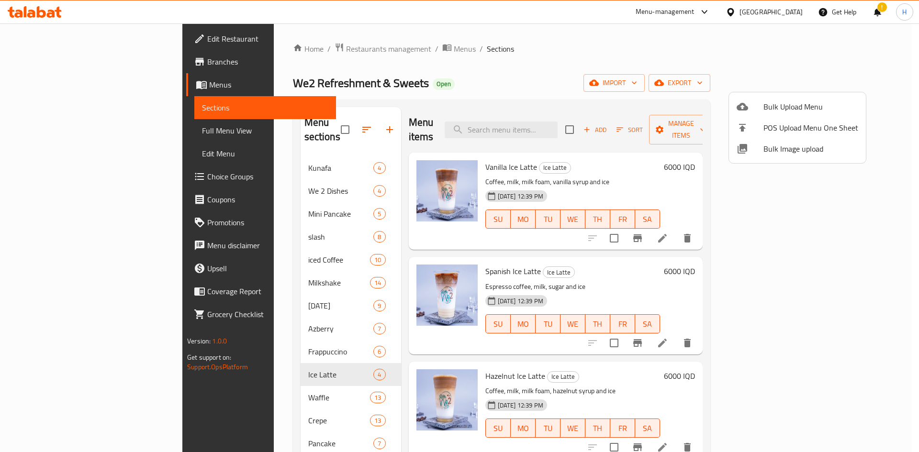
click at [210, 216] on div at bounding box center [459, 226] width 919 height 452
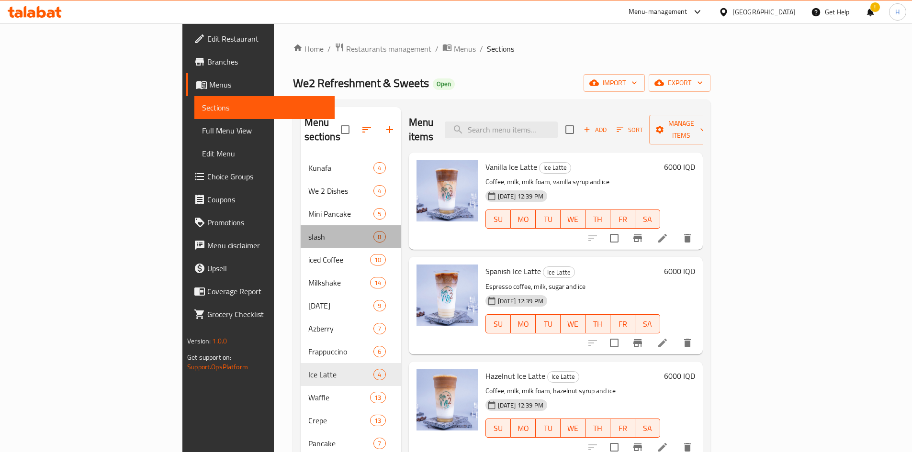
click at [300, 225] on div "slash 8" at bounding box center [350, 236] width 100 height 23
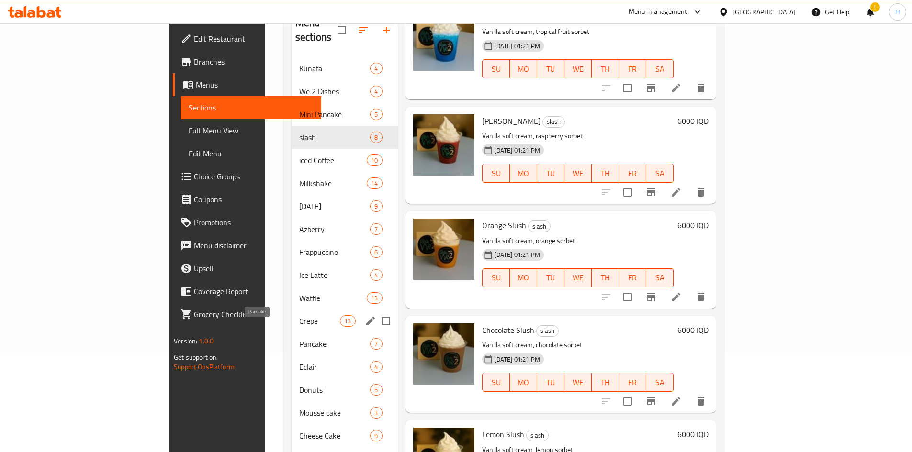
scroll to position [4, 0]
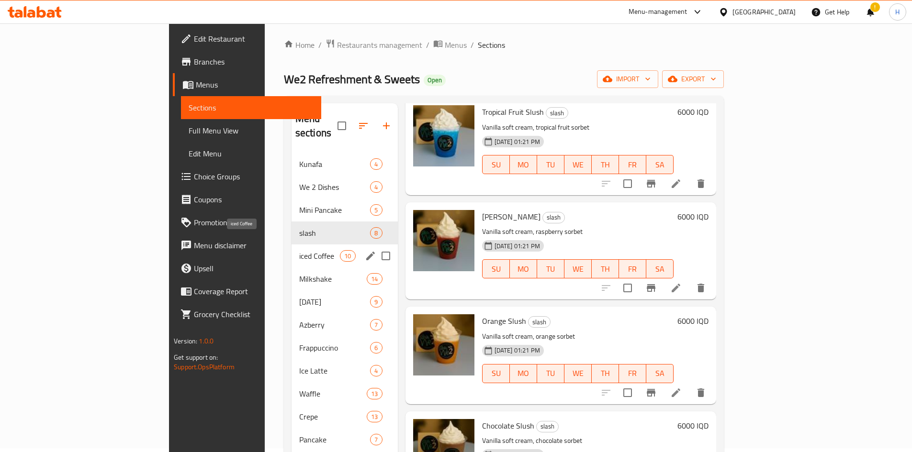
click at [299, 250] on span "iced Coffee" at bounding box center [319, 255] width 41 height 11
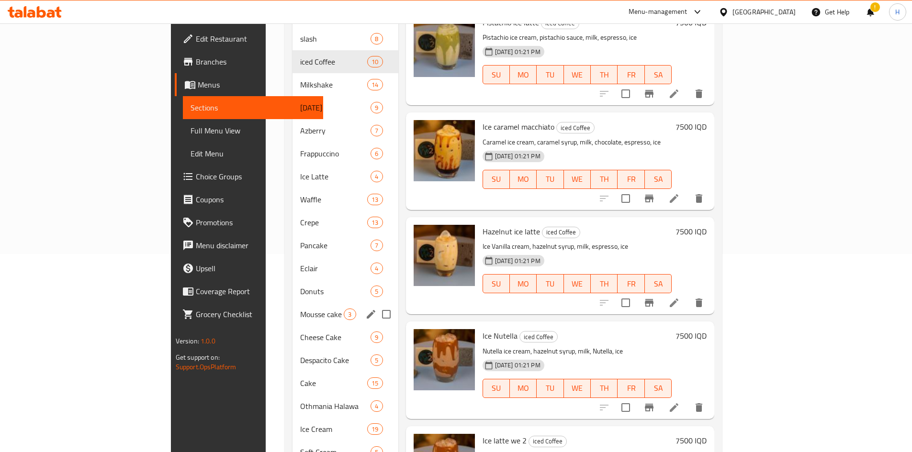
scroll to position [195, 0]
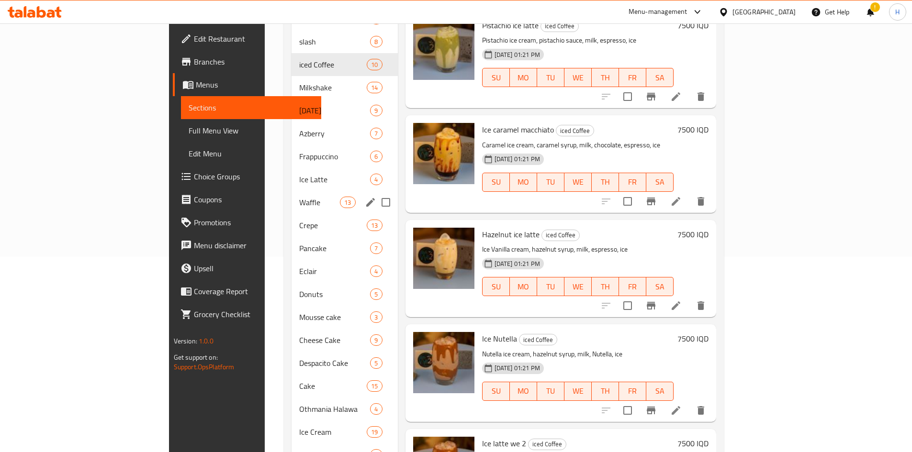
click at [291, 196] on div "Waffle 13" at bounding box center [344, 202] width 106 height 23
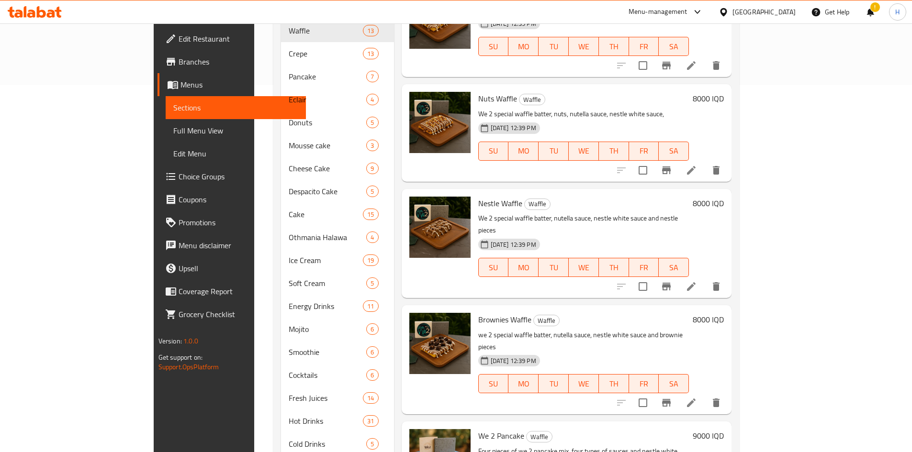
scroll to position [387, 0]
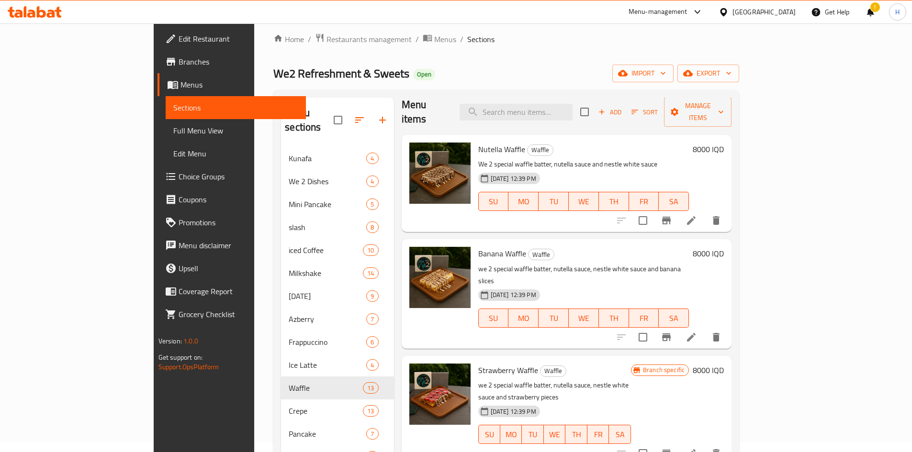
scroll to position [0, 0]
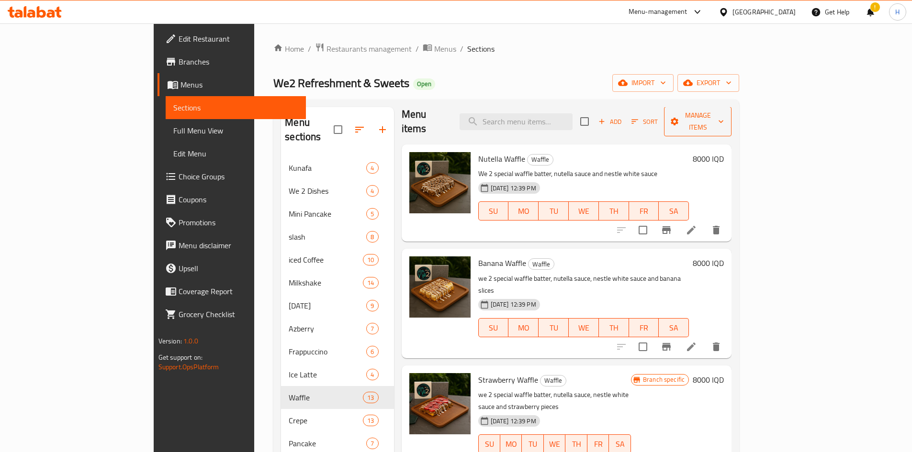
click at [723, 117] on span "Manage items" at bounding box center [697, 122] width 52 height 24
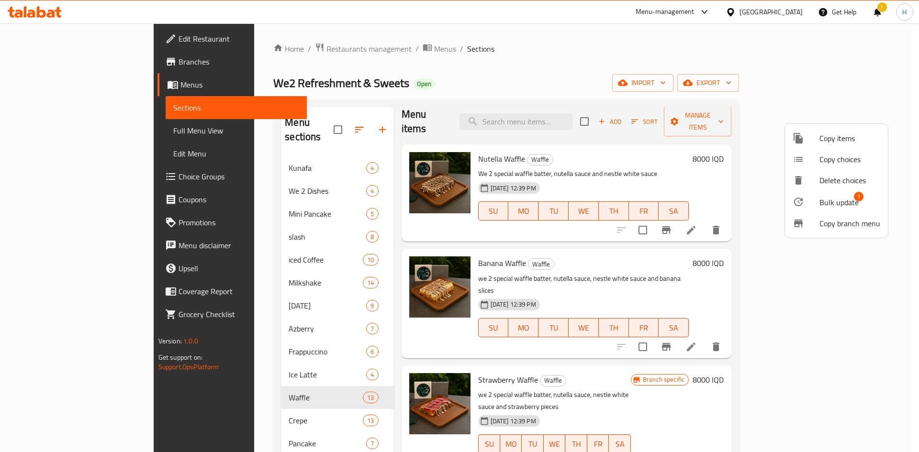
click at [822, 202] on span "Bulk update" at bounding box center [838, 202] width 39 height 11
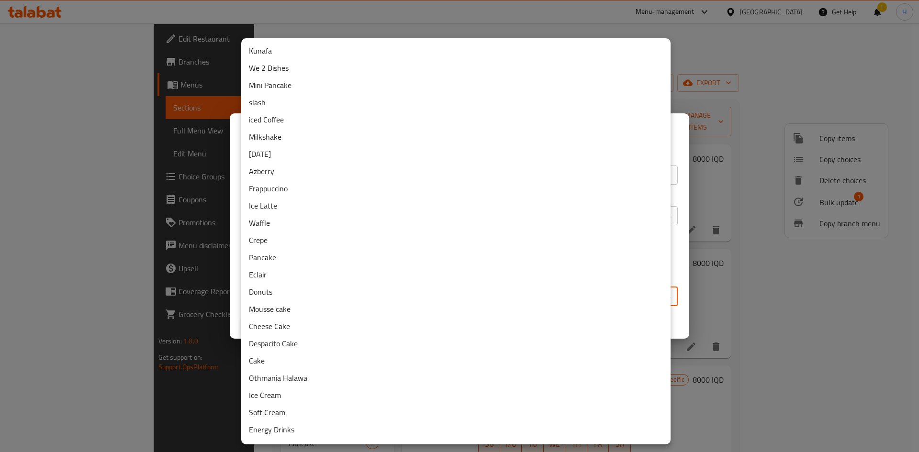
click at [374, 296] on body "​ Menu-management Iraq Get Help ! H Edit Restaurant Branches Menus Sections Ful…" at bounding box center [459, 237] width 919 height 429
click at [276, 254] on li "Pancake" at bounding box center [455, 257] width 429 height 17
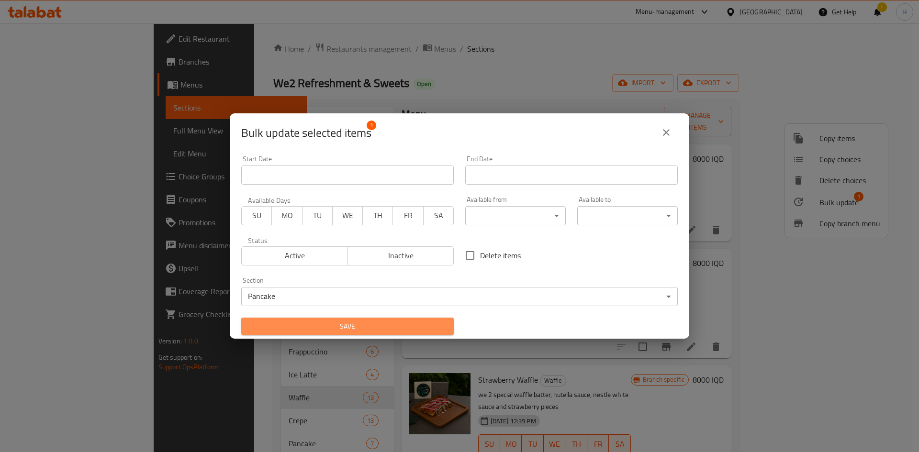
click at [396, 327] on span "Save" at bounding box center [347, 327] width 197 height 12
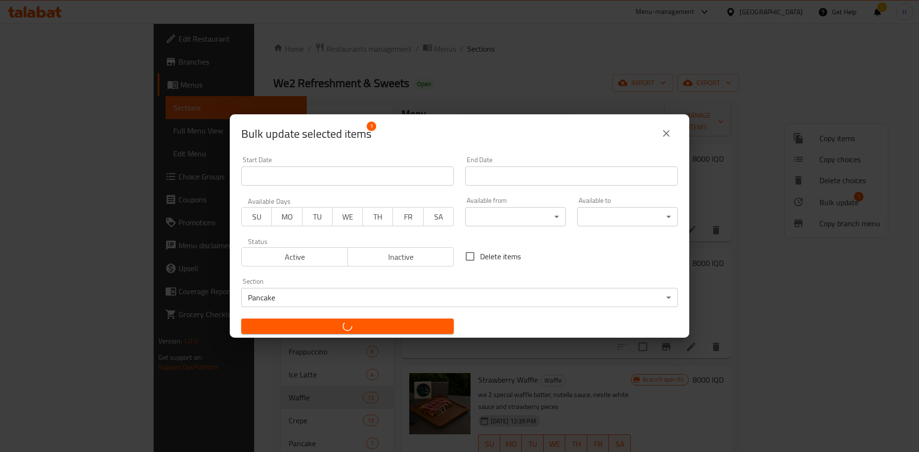
checkbox input "false"
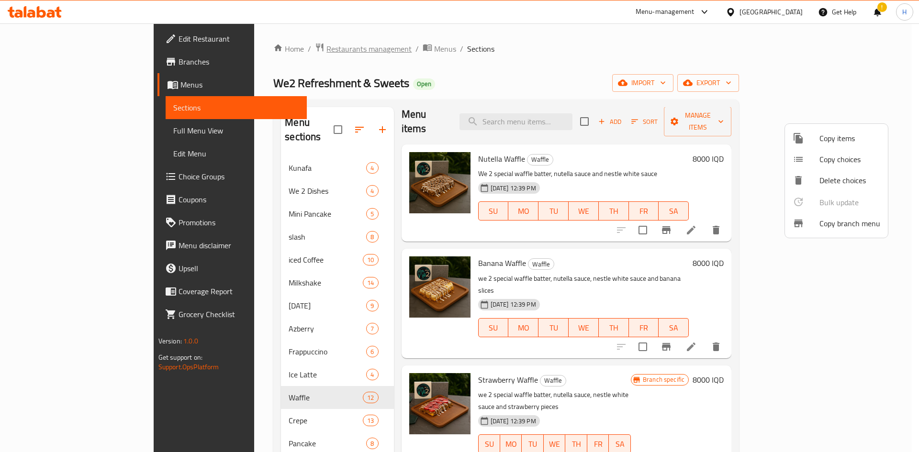
click at [250, 44] on div at bounding box center [459, 226] width 919 height 452
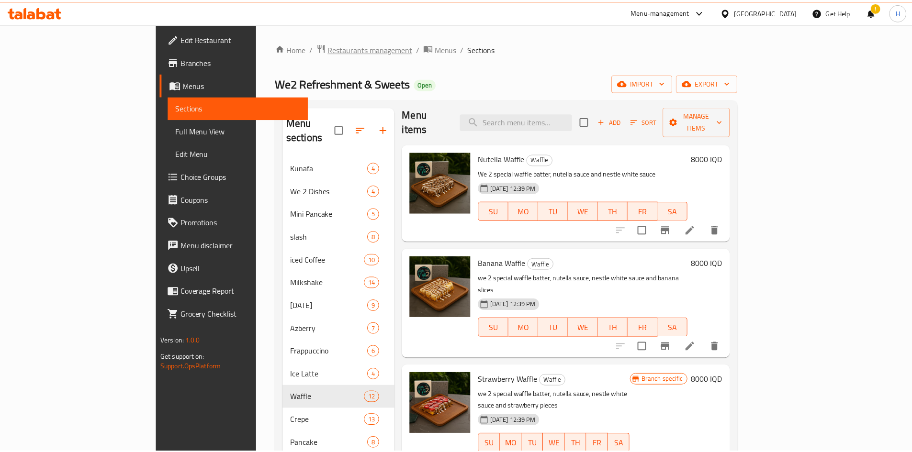
scroll to position [7, 0]
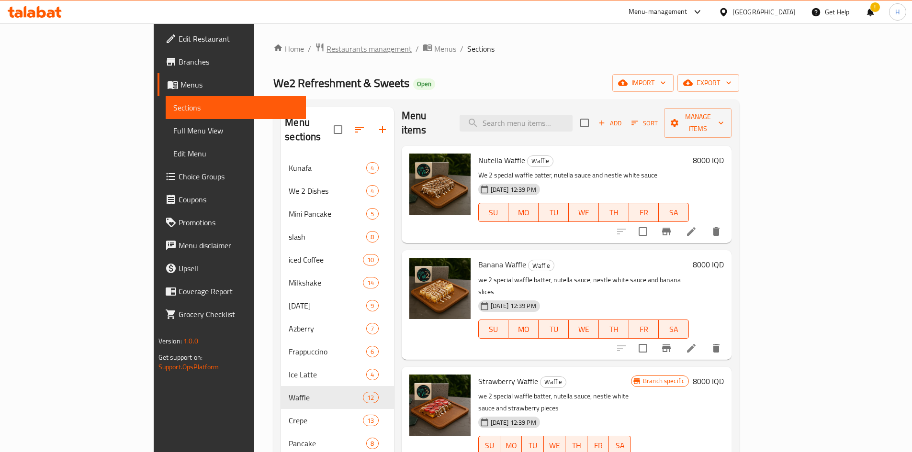
click at [326, 46] on span "Restaurants management" at bounding box center [368, 48] width 85 height 11
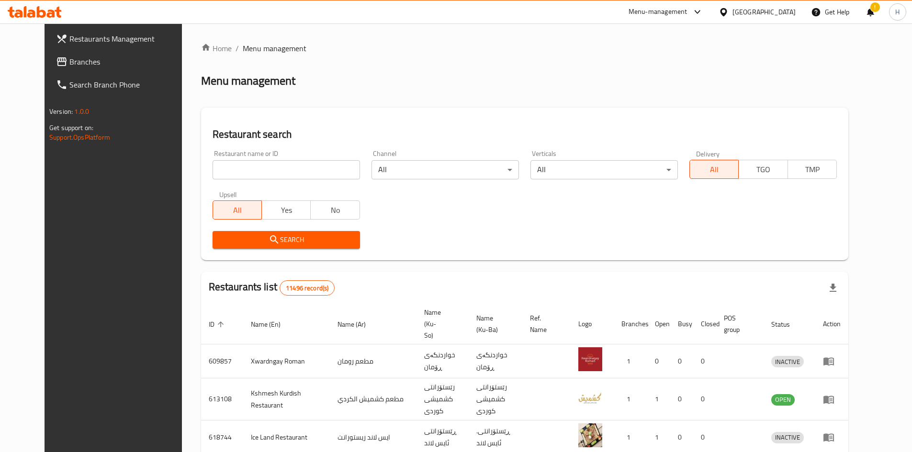
click at [252, 172] on input "search" at bounding box center [285, 169] width 147 height 19
paste input "645860"
type input "645860"
click button "Search" at bounding box center [285, 240] width 147 height 18
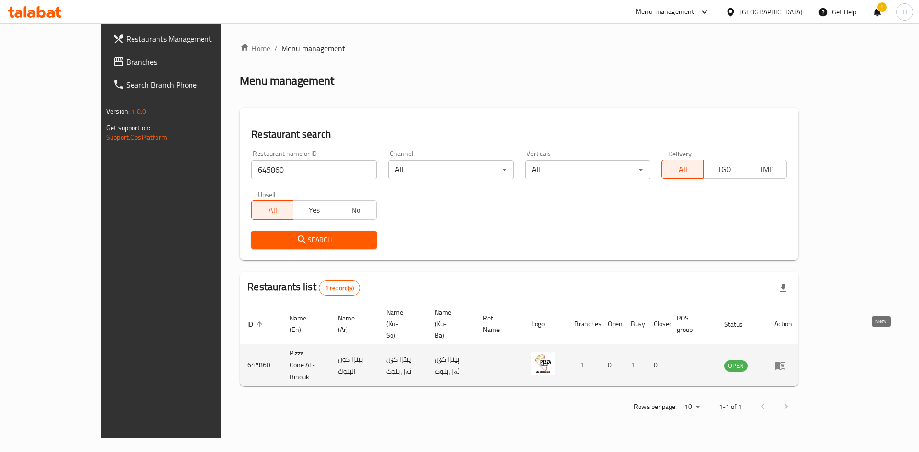
click at [785, 362] on icon "enhanced table" at bounding box center [780, 366] width 11 height 8
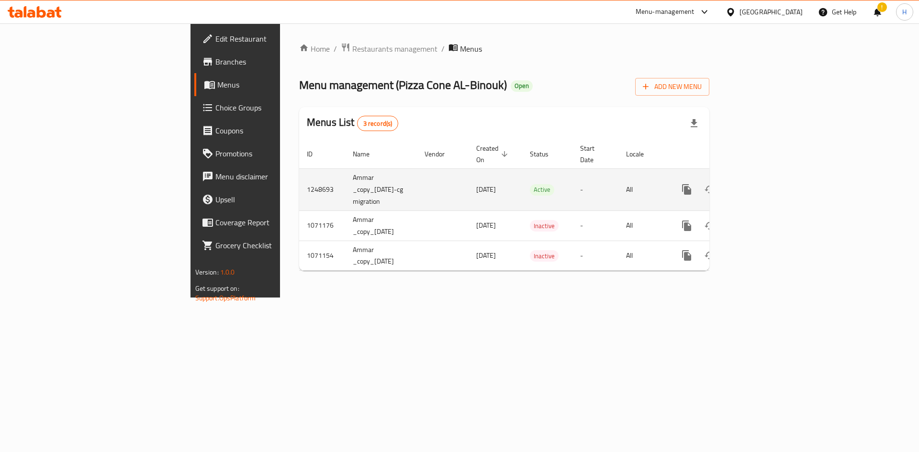
click at [761, 184] on icon "enhanced table" at bounding box center [755, 189] width 11 height 11
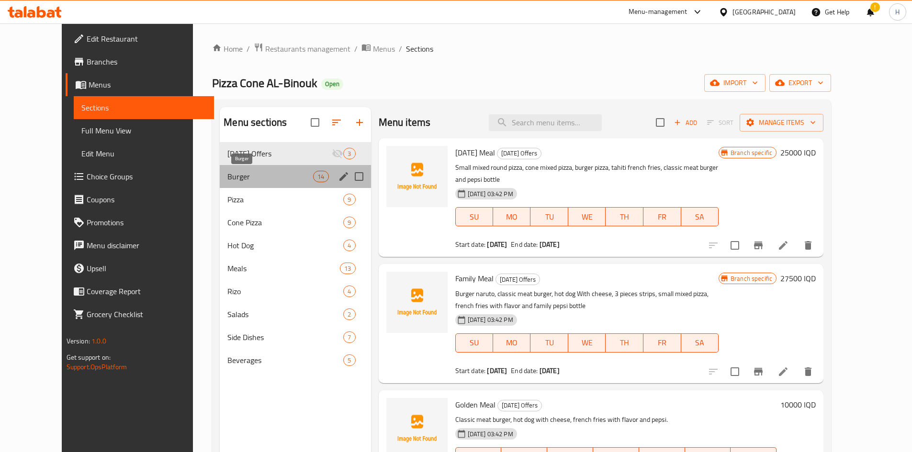
click at [259, 179] on span "Burger" at bounding box center [270, 176] width 86 height 11
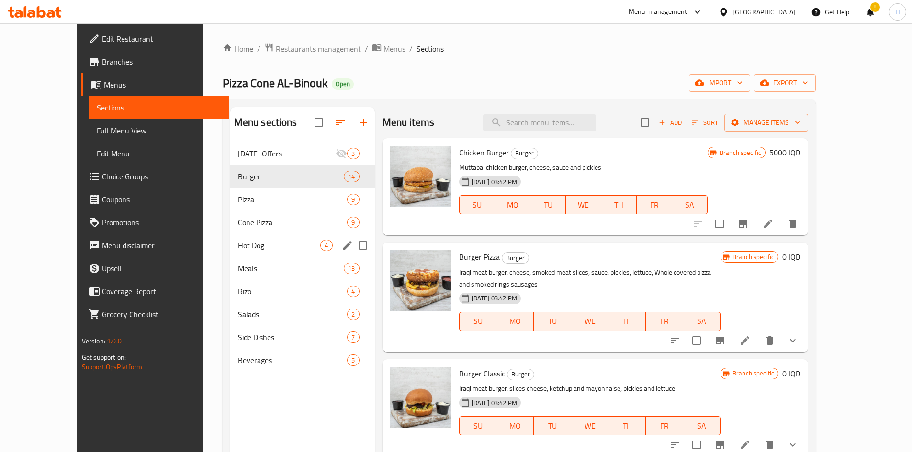
click at [231, 239] on div "Hot Dog 4" at bounding box center [302, 245] width 145 height 23
click at [237, 277] on div "Meals 13" at bounding box center [302, 268] width 145 height 23
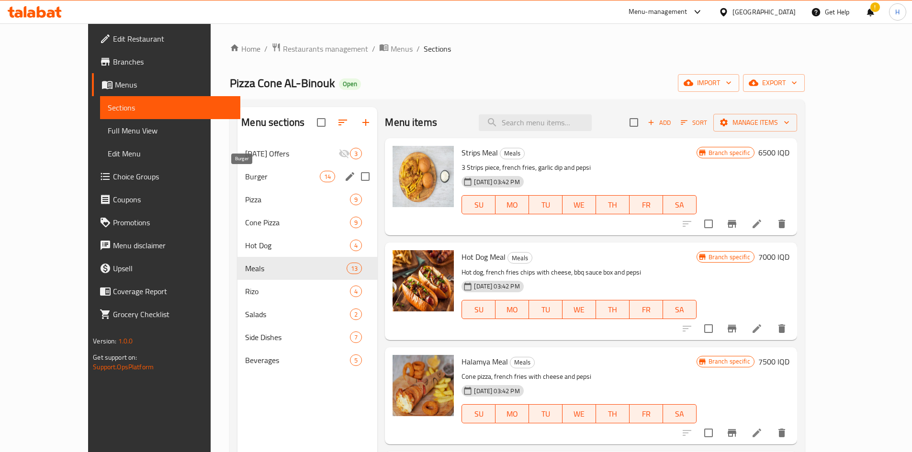
drag, startPoint x: 203, startPoint y: 175, endPoint x: 217, endPoint y: 177, distance: 14.0
click at [245, 175] on span "Burger" at bounding box center [282, 176] width 75 height 11
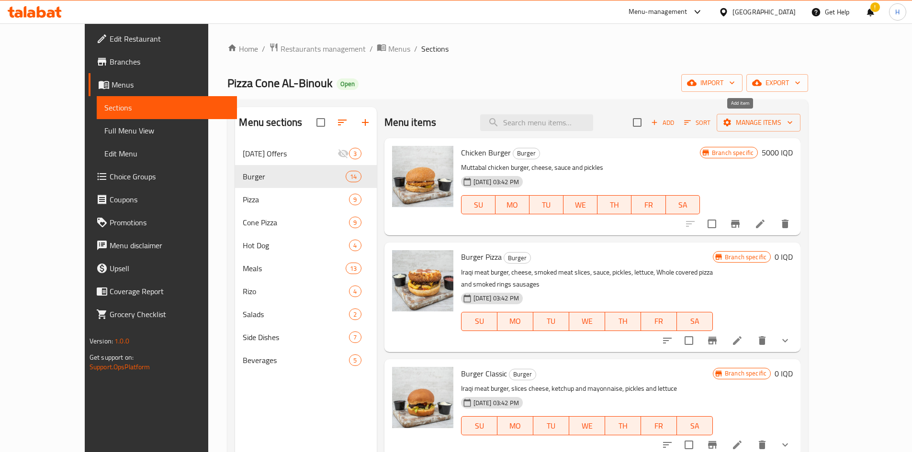
click at [675, 124] on span "Add" at bounding box center [662, 122] width 26 height 11
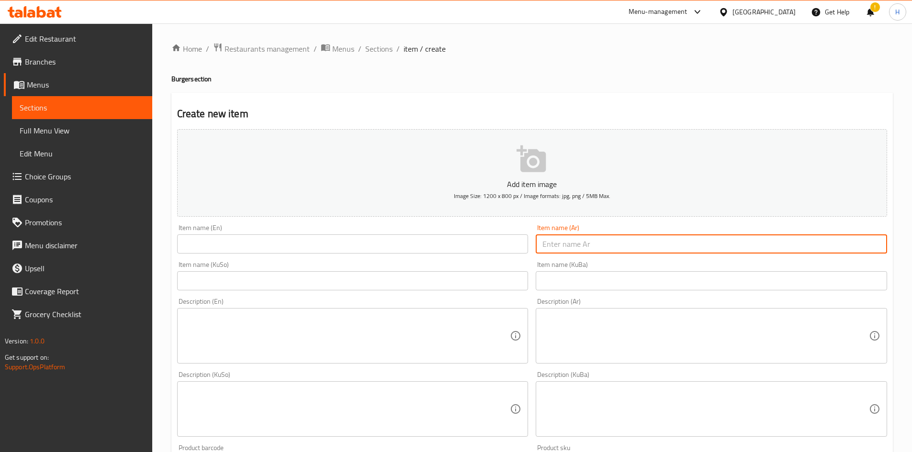
click at [604, 243] on input "text" at bounding box center [710, 243] width 351 height 19
type input ","
type input "وحش الزنجر"
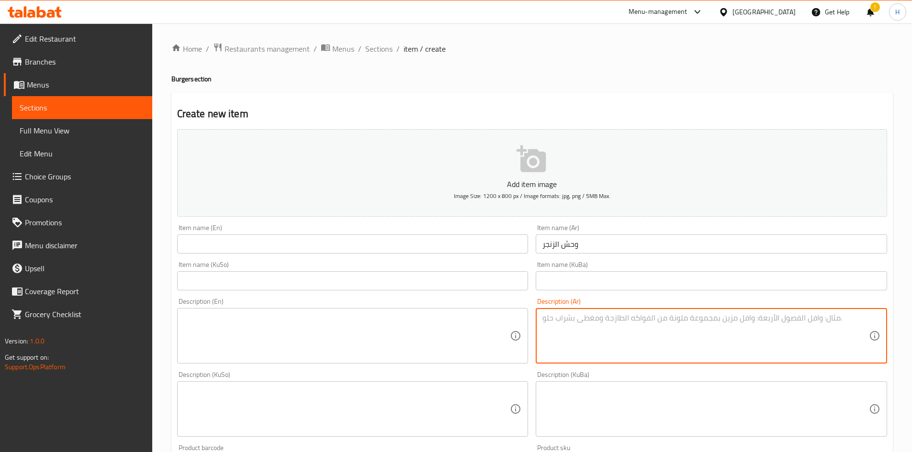
click at [614, 345] on textarea at bounding box center [705, 335] width 326 height 45
click at [598, 326] on textarea at bounding box center [705, 335] width 326 height 45
paste textarea "صدر دجاج مقرمش ، شريحة طماطه ، جبن سائح ، مخلل و خس"
type textarea "صدر دجاج مقرمش ، شريحة طماطه ، جبن سائح ، مخلل و خس"
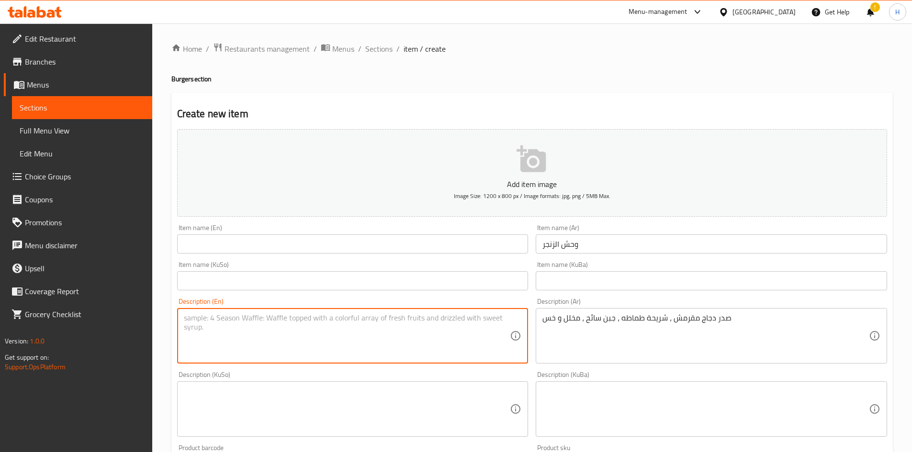
click at [285, 327] on textarea at bounding box center [347, 335] width 326 height 45
paste textarea "Crispy chicken breast, tomato slice, melted cheese, pickles and lettuce"
type textarea "Crispy chicken breast, tomato slice, melted cheese, pickles and lettuce"
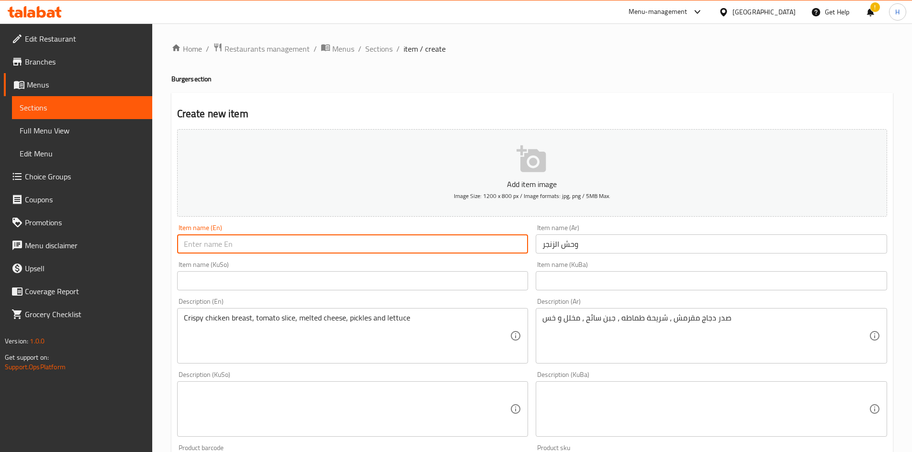
click at [329, 245] on input "text" at bounding box center [352, 243] width 351 height 19
drag, startPoint x: 216, startPoint y: 245, endPoint x: 210, endPoint y: 252, distance: 8.5
click at [210, 252] on input "Zinger Minester" at bounding box center [352, 243] width 351 height 19
drag, startPoint x: 210, startPoint y: 245, endPoint x: 213, endPoint y: 250, distance: 5.5
click at [213, 250] on input "Zinger Minester" at bounding box center [352, 243] width 351 height 19
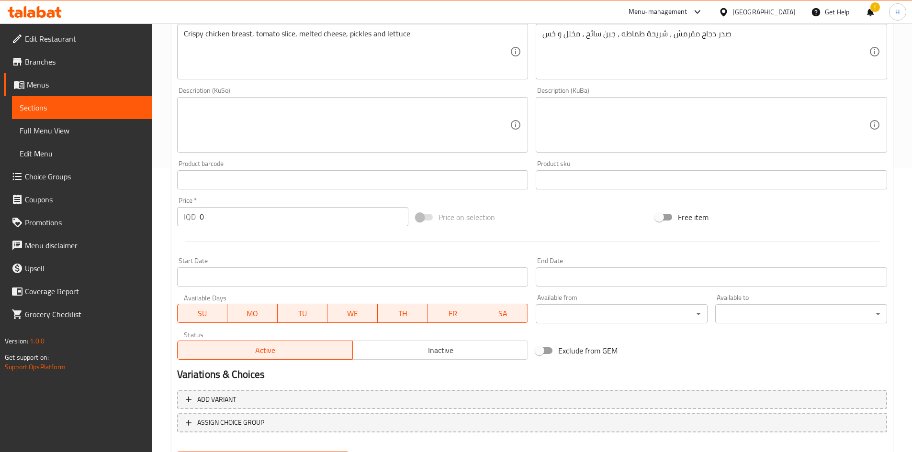
scroll to position [287, 0]
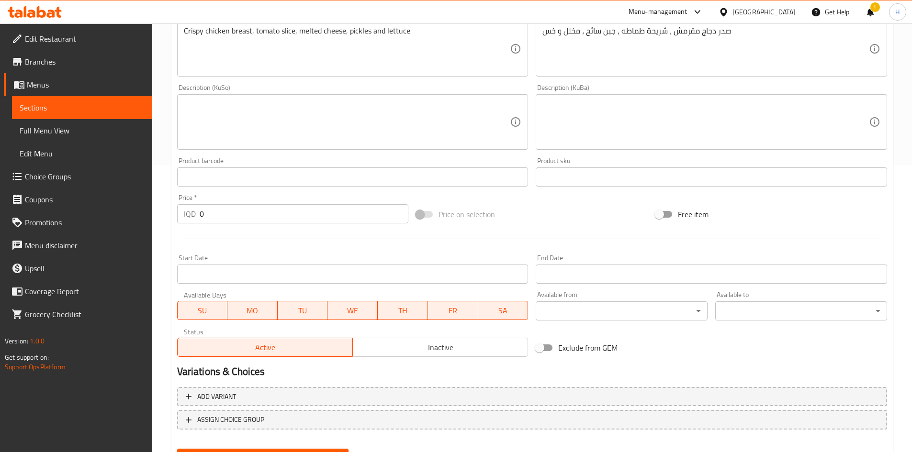
type input "Zinger Monster"
click at [293, 224] on div "Price   * IQD 0 Price *" at bounding box center [292, 208] width 239 height 37
click at [293, 215] on input "0" at bounding box center [304, 213] width 209 height 19
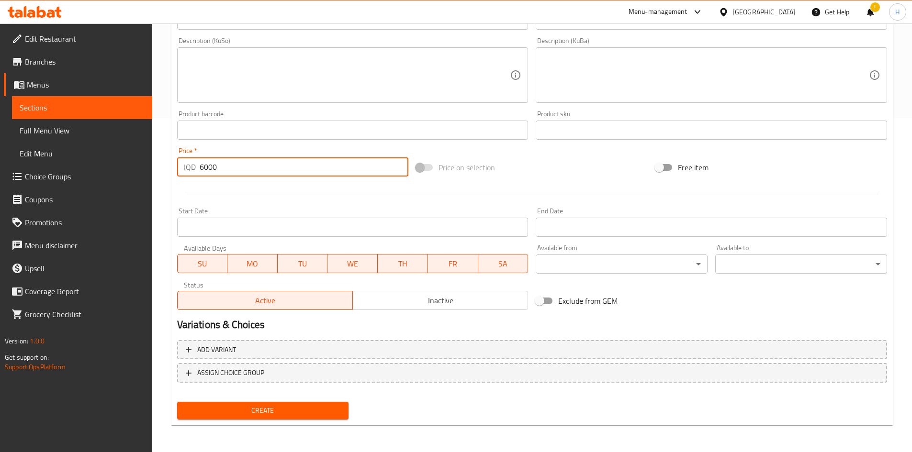
type input "6000"
click at [299, 407] on span "Create" at bounding box center [263, 411] width 156 height 12
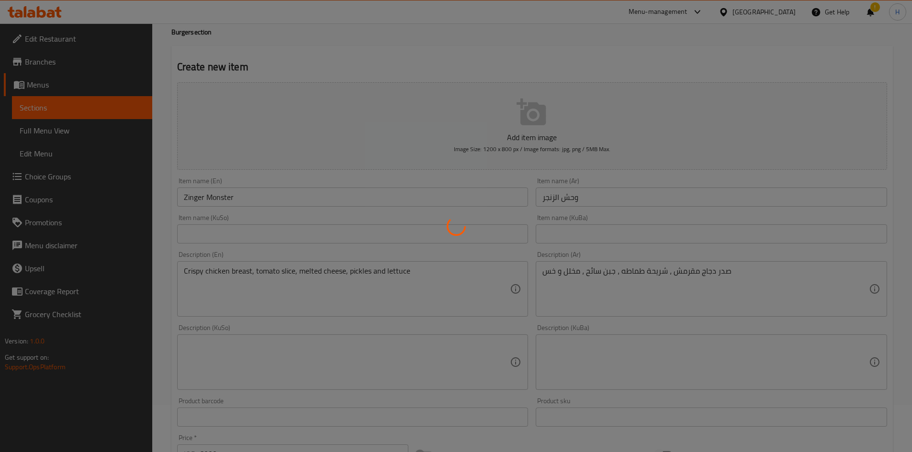
scroll to position [0, 0]
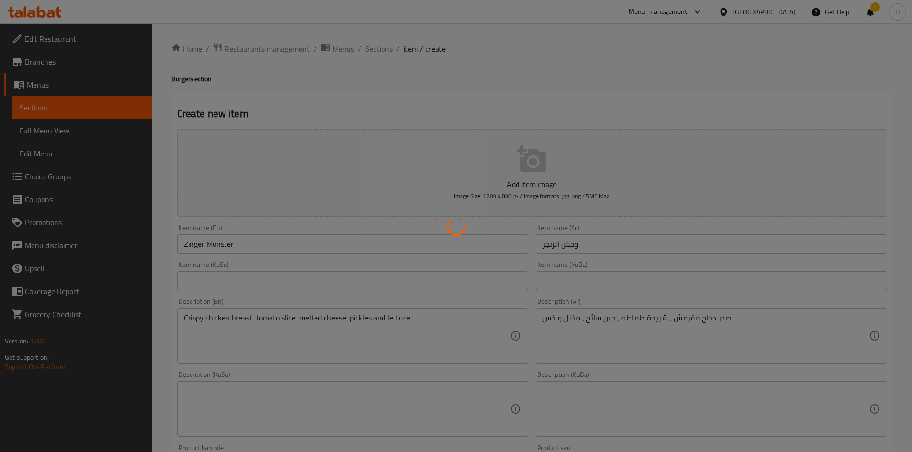
type input "0"
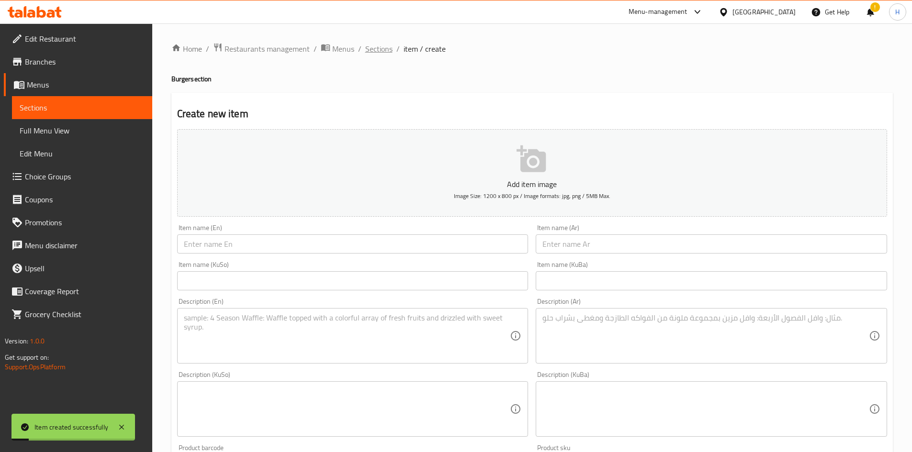
click at [380, 50] on span "Sections" at bounding box center [378, 48] width 27 height 11
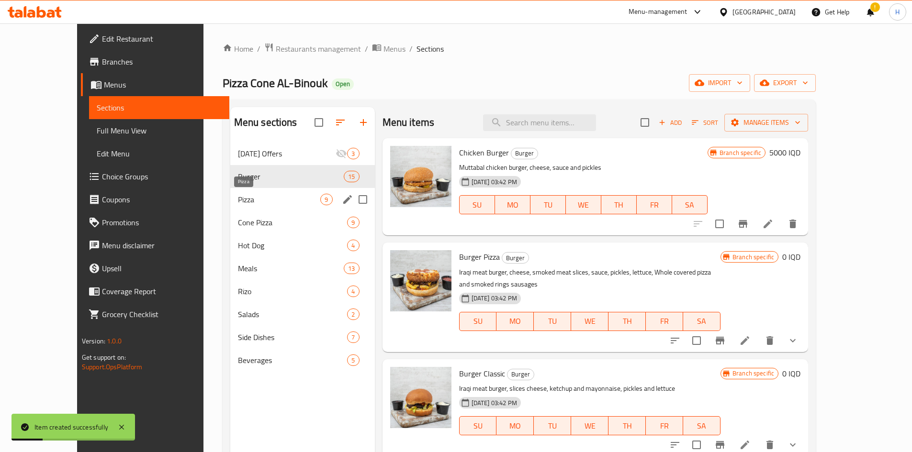
click at [243, 197] on span "Pizza" at bounding box center [279, 199] width 83 height 11
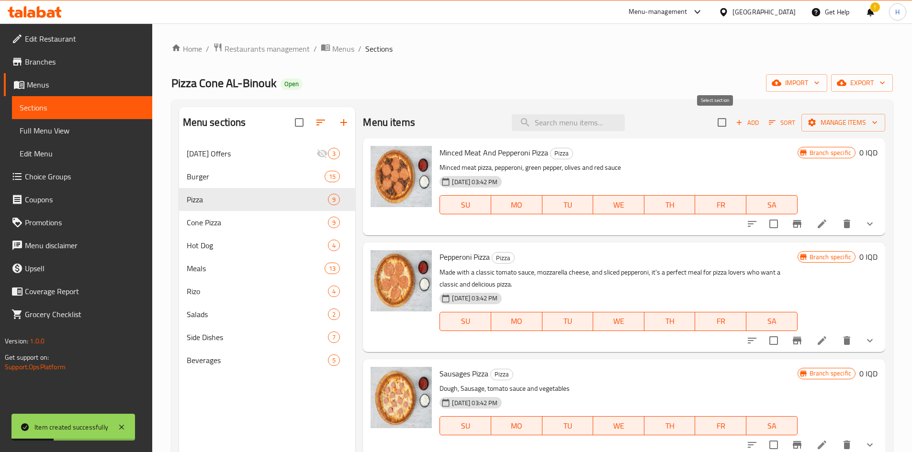
click at [734, 122] on icon "button" at bounding box center [738, 122] width 9 height 9
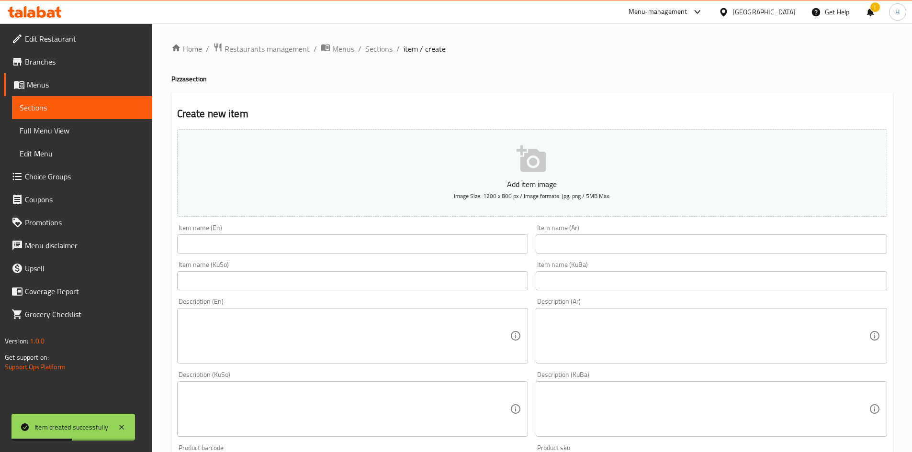
click at [581, 245] on input "text" at bounding box center [710, 243] width 351 height 19
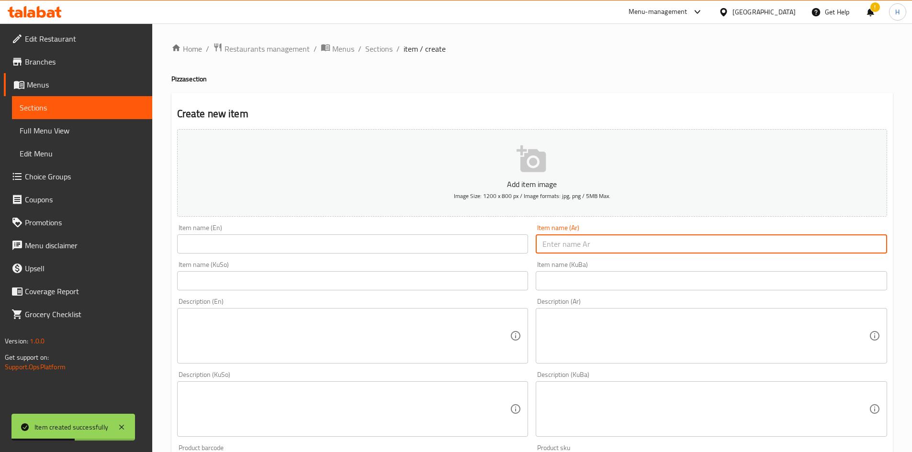
type input "f"
click at [582, 244] on input "بيتا شاورما لحم" at bounding box center [710, 243] width 351 height 19
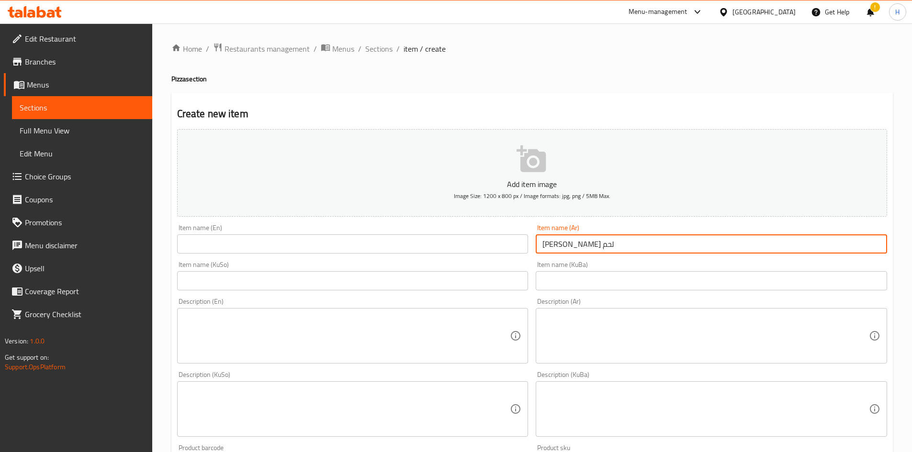
type input "بيتزا شاورما لحم"
click at [316, 247] on input "text" at bounding box center [352, 243] width 351 height 19
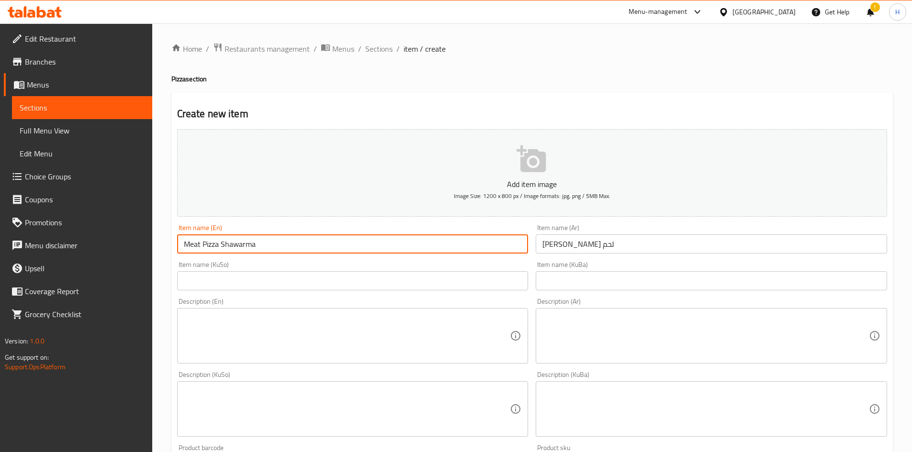
type input "Meat Pizza Shawarma"
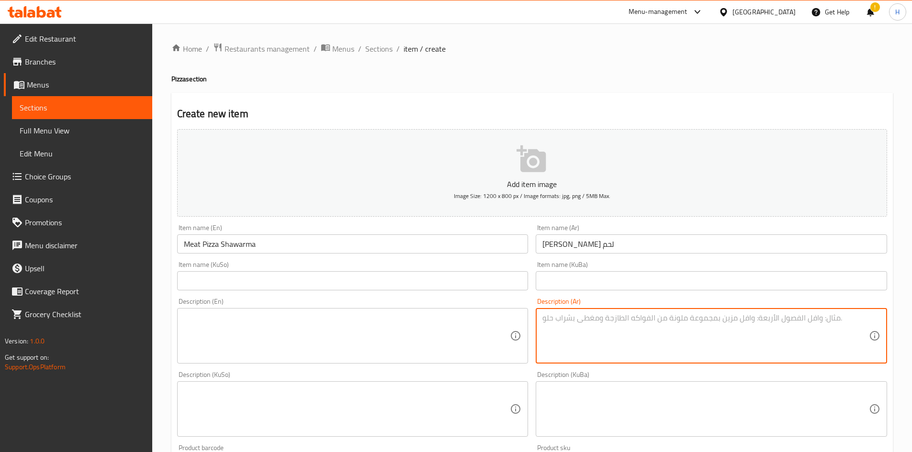
click at [602, 330] on textarea at bounding box center [705, 335] width 326 height 45
paste textarea "شاورما لحم + صلصة + جبن موزريلا"
drag, startPoint x: 612, startPoint y: 319, endPoint x: 608, endPoint y: 323, distance: 5.5
click at [608, 323] on textarea "شاورما لحم + صلصة + جبن موزريلا" at bounding box center [705, 335] width 326 height 45
drag, startPoint x: 585, startPoint y: 320, endPoint x: 580, endPoint y: 323, distance: 6.2
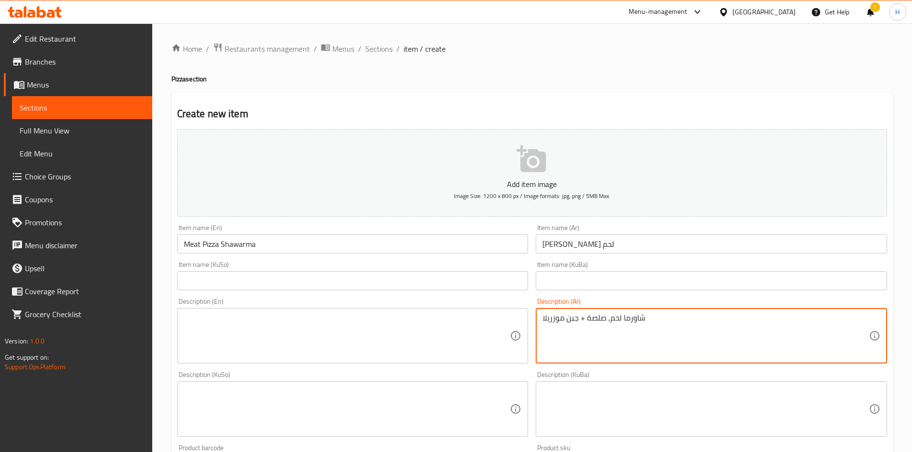
click at [580, 323] on textarea "شاورما لحم, صلصة + جبن موزريلا" at bounding box center [705, 335] width 326 height 45
click at [585, 319] on textarea "شاورما لحم, صلصةو جبن موزريلا" at bounding box center [705, 335] width 326 height 45
click at [602, 314] on textarea "شاورما لحم, صلصة و جبن موزريلا" at bounding box center [705, 335] width 326 height 45
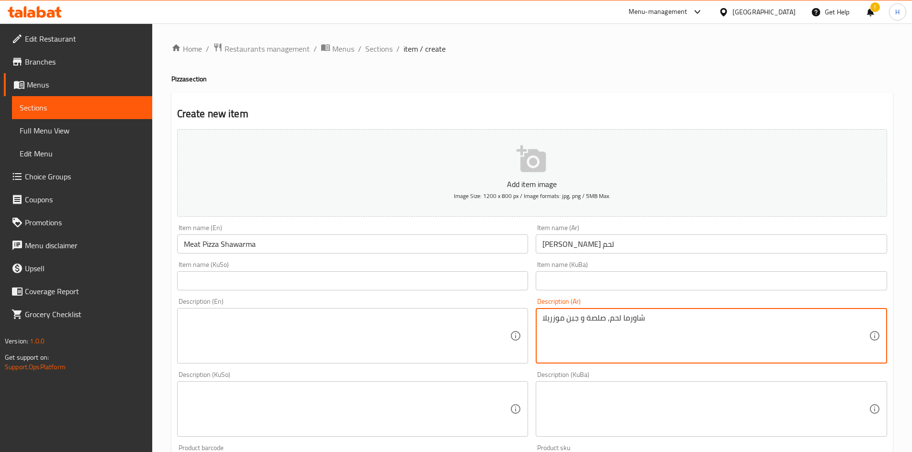
click at [602, 314] on textarea "شاورما لحم, صلصة و جبن موزريلا" at bounding box center [705, 335] width 326 height 45
type textarea "شاورما لحم, صلصة و جبن موزريلا"
click at [311, 324] on textarea at bounding box center [347, 335] width 326 height 45
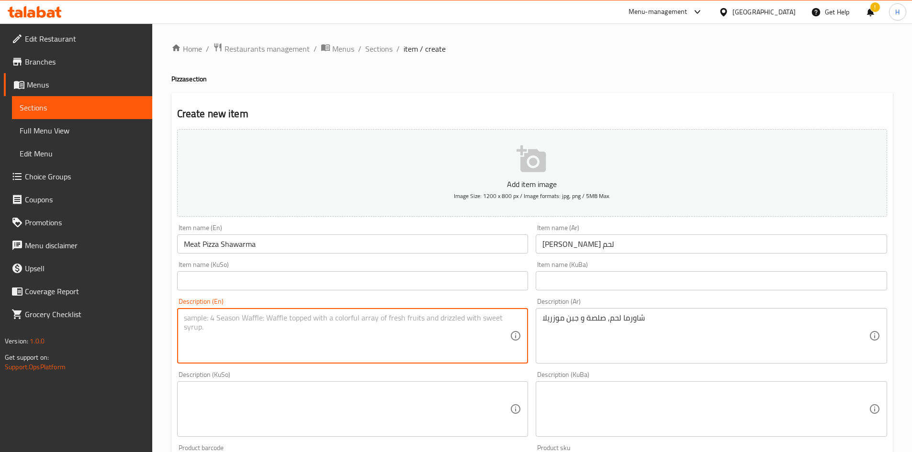
paste textarea "Meat shawarma, sauce and mozzarella cheese"
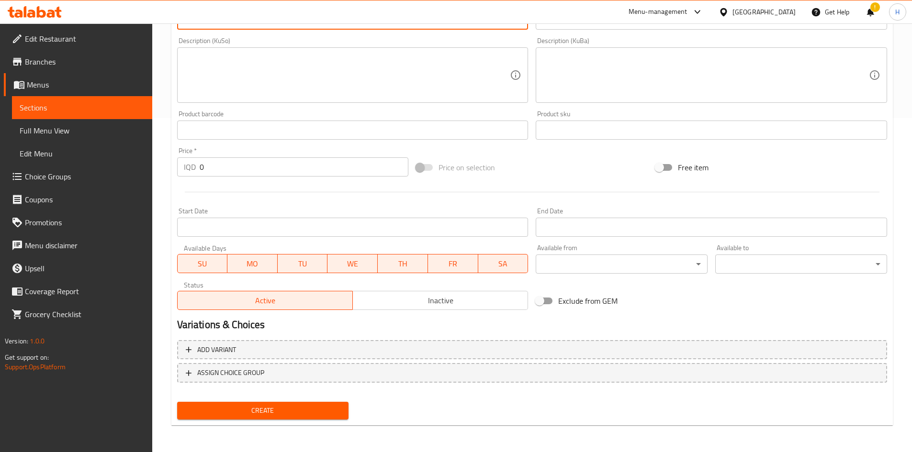
type textarea "Meat shawarma, sauce and mozzarella cheese"
click at [212, 167] on input "0" at bounding box center [304, 166] width 209 height 19
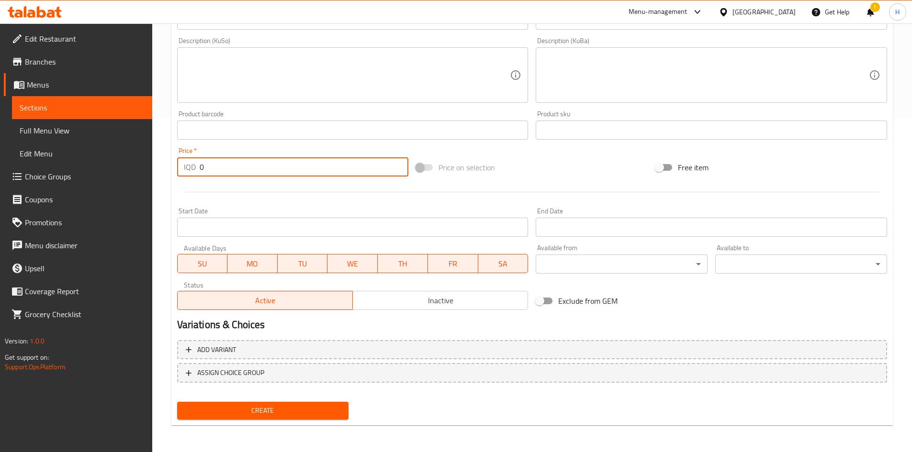
click at [212, 167] on input "0" at bounding box center [304, 166] width 209 height 19
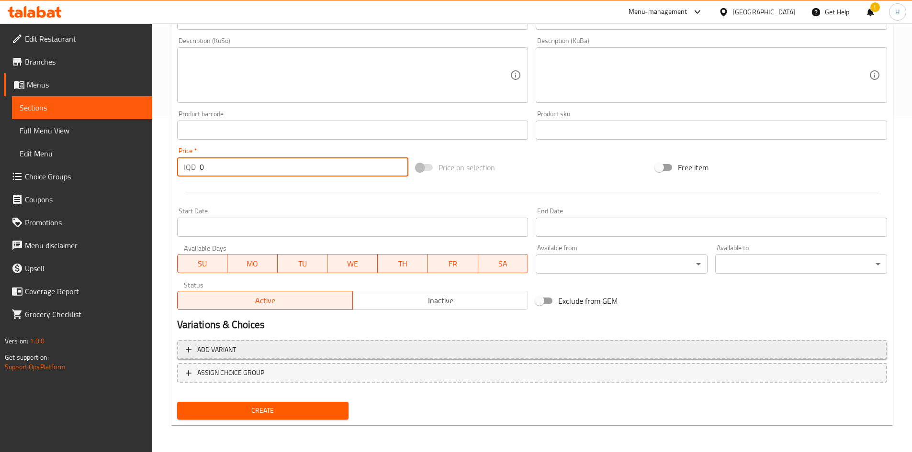
click at [255, 352] on span "Add variant" at bounding box center [532, 350] width 692 height 12
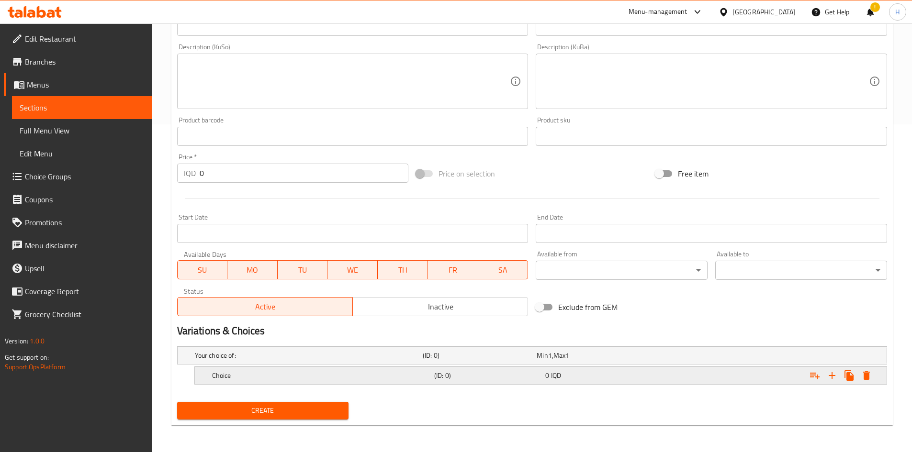
scroll to position [328, 0]
click at [826, 372] on icon "Expand" at bounding box center [831, 375] width 11 height 11
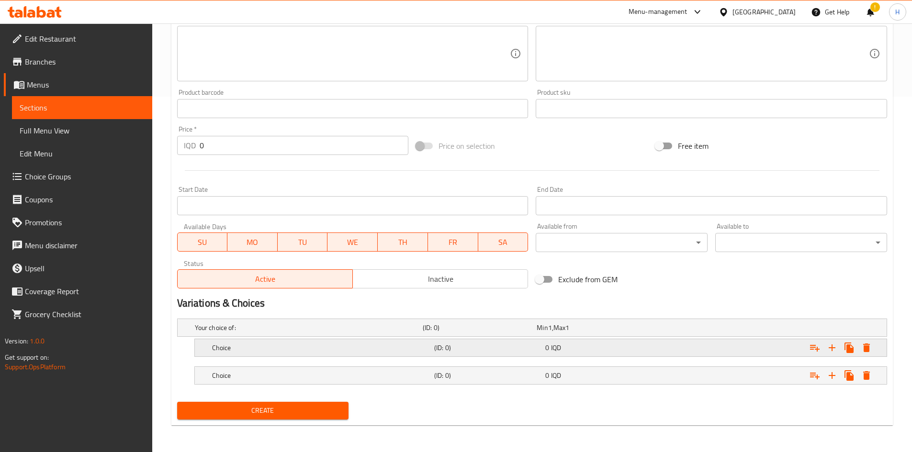
click at [240, 339] on div "Choice (ID: 0) 0 IQD" at bounding box center [543, 347] width 667 height 21
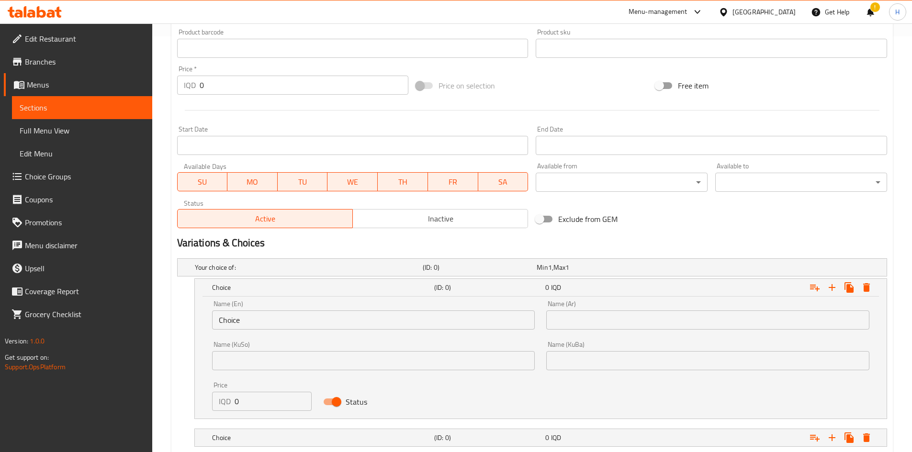
scroll to position [451, 0]
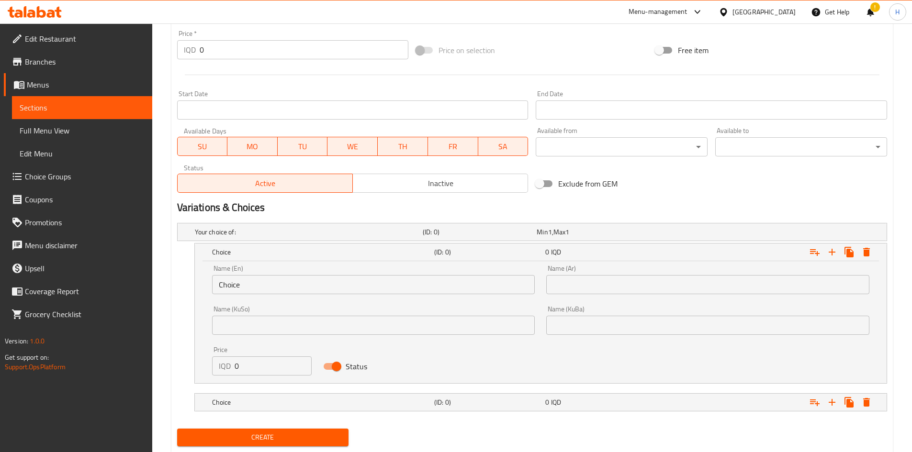
click at [263, 290] on input "Choice" at bounding box center [373, 284] width 323 height 19
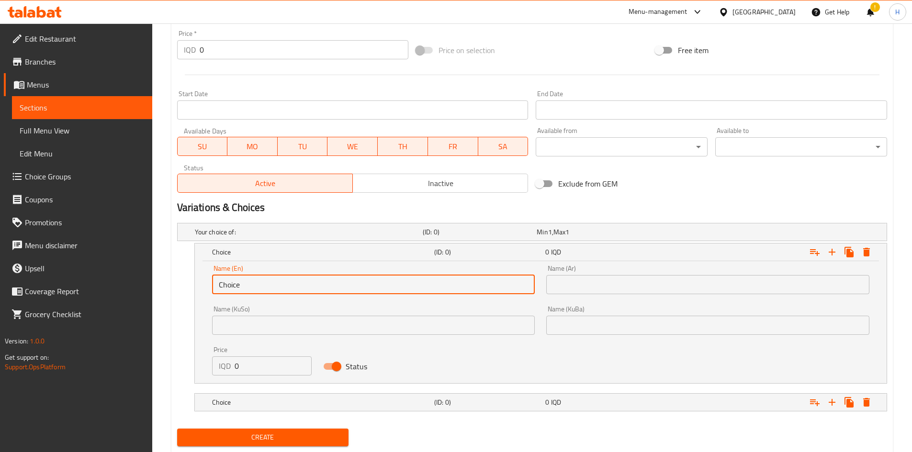
click at [263, 290] on input "Choice" at bounding box center [373, 284] width 323 height 19
click at [265, 289] on input "text" at bounding box center [373, 284] width 323 height 19
type input "Small"
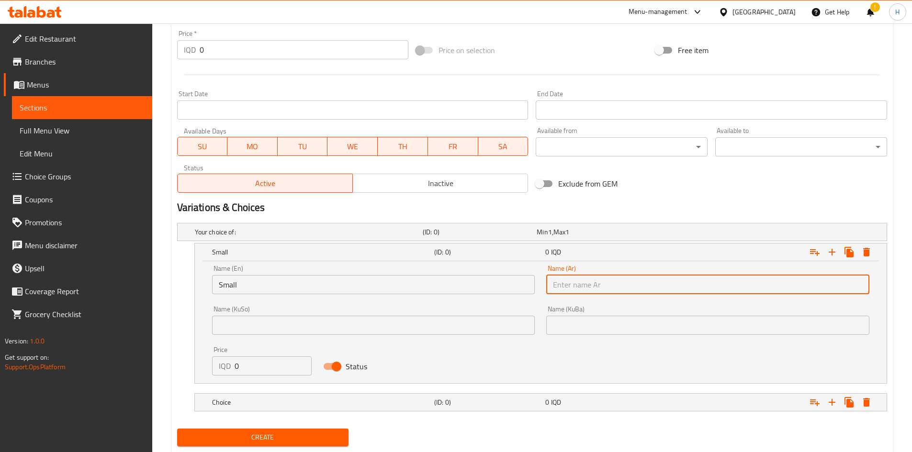
click at [607, 283] on input "text" at bounding box center [707, 284] width 323 height 19
type input "صغير"
click at [278, 358] on input "0" at bounding box center [273, 365] width 78 height 19
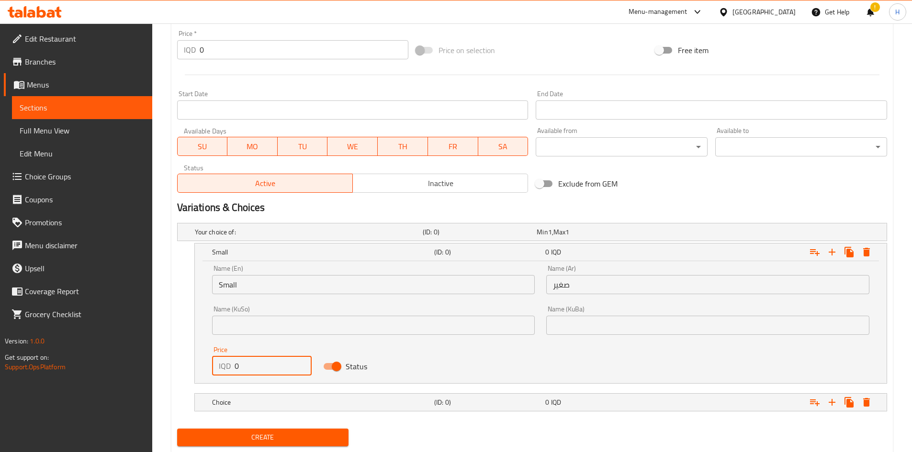
click at [278, 358] on input "0" at bounding box center [273, 365] width 78 height 19
type input "7000"
click at [266, 402] on h5 "Choice" at bounding box center [321, 403] width 218 height 10
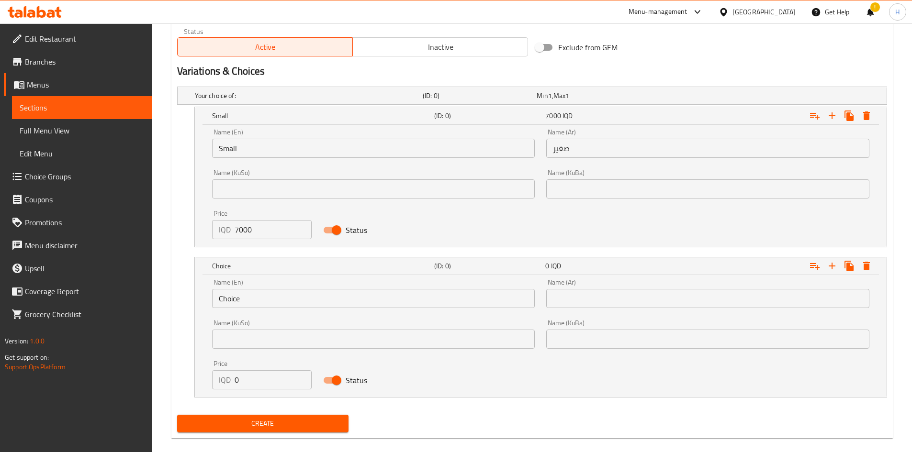
scroll to position [594, 0]
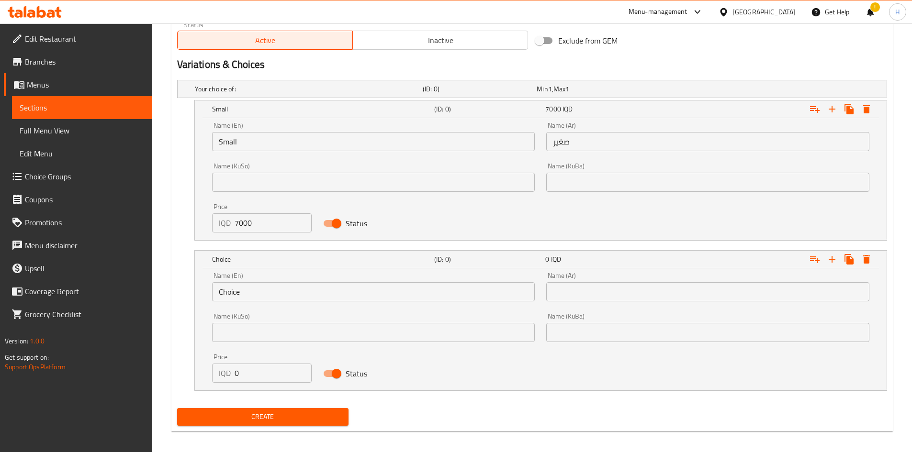
click at [245, 288] on input "Choice" at bounding box center [373, 291] width 323 height 19
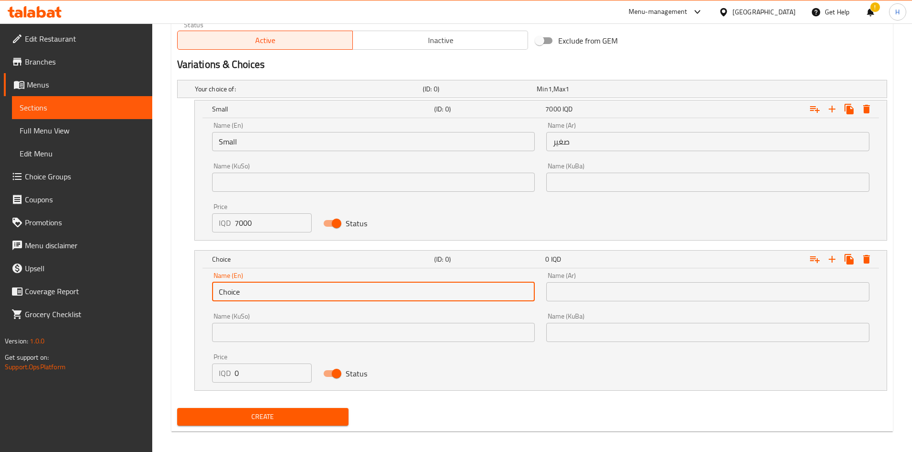
click at [245, 288] on input "Choice" at bounding box center [373, 291] width 323 height 19
click at [245, 288] on input "text" at bounding box center [373, 291] width 323 height 19
type input "Large"
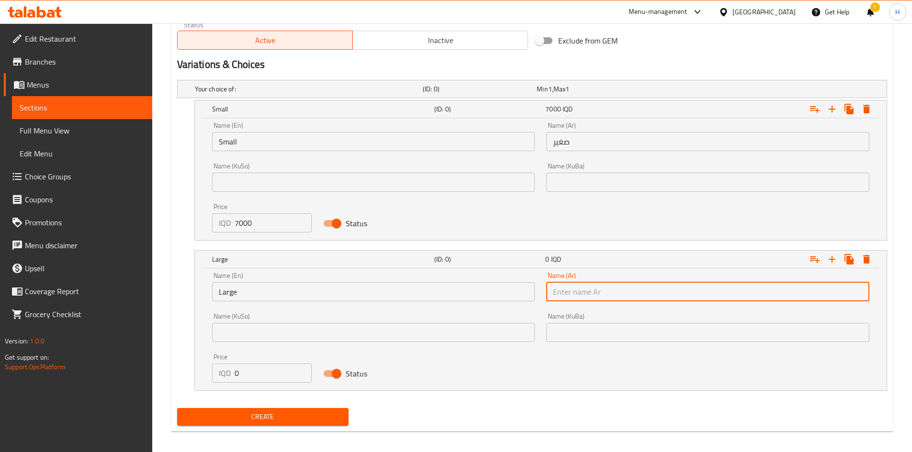
click at [583, 288] on input "text" at bounding box center [707, 291] width 323 height 19
type input "كبير"
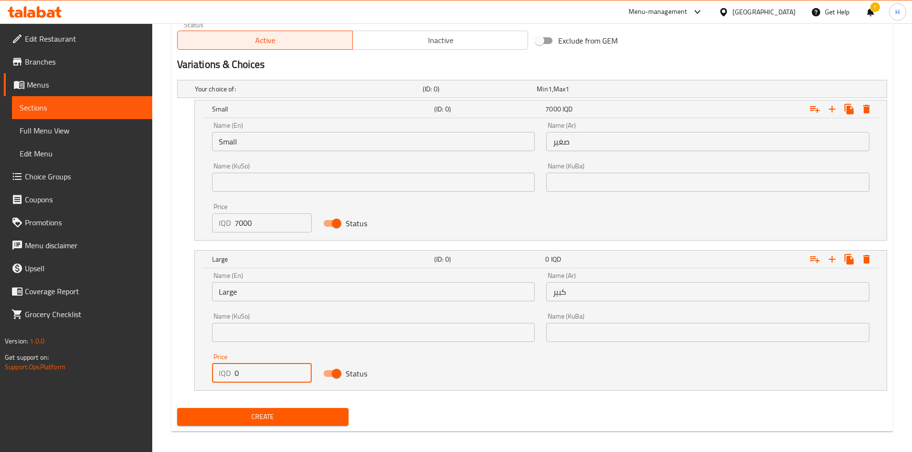
click at [253, 371] on input "0" at bounding box center [273, 373] width 78 height 19
type input "12000"
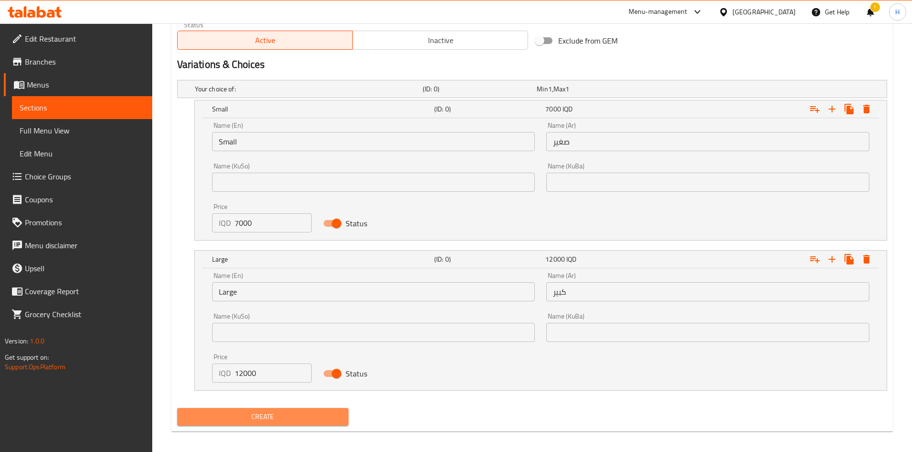
click at [264, 420] on span "Create" at bounding box center [263, 417] width 156 height 12
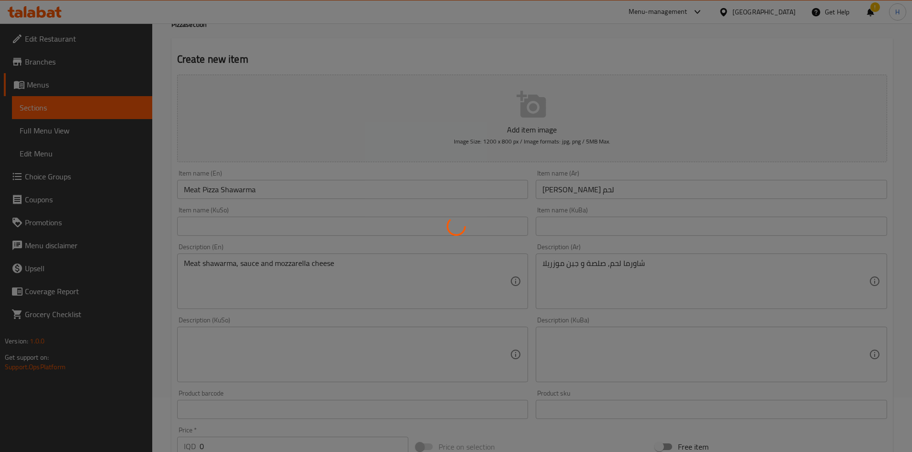
scroll to position [0, 0]
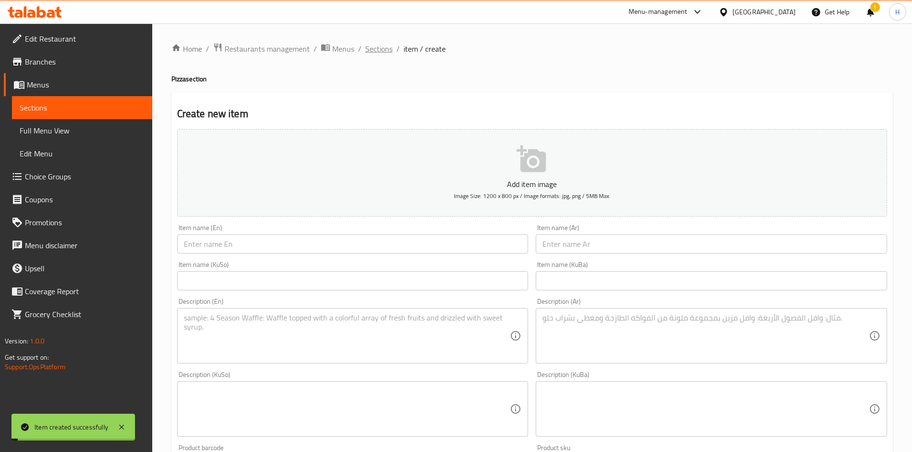
click at [382, 54] on span "Sections" at bounding box center [378, 48] width 27 height 11
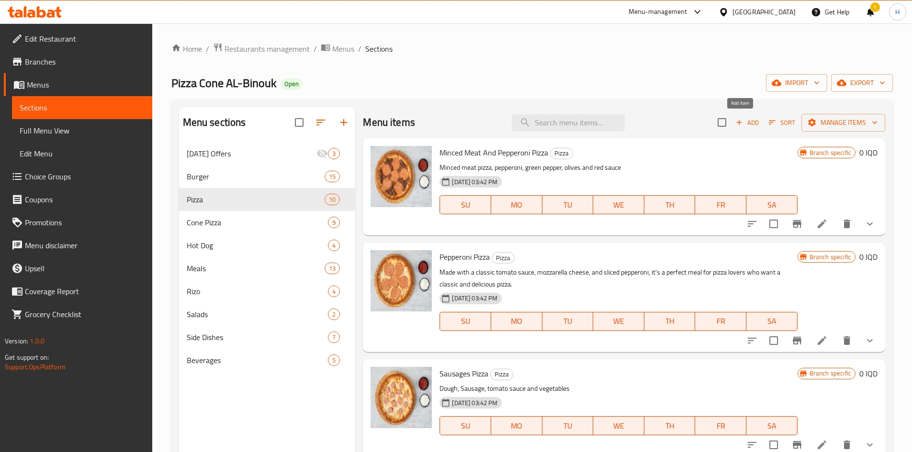
click at [747, 119] on span "Add" at bounding box center [747, 122] width 26 height 11
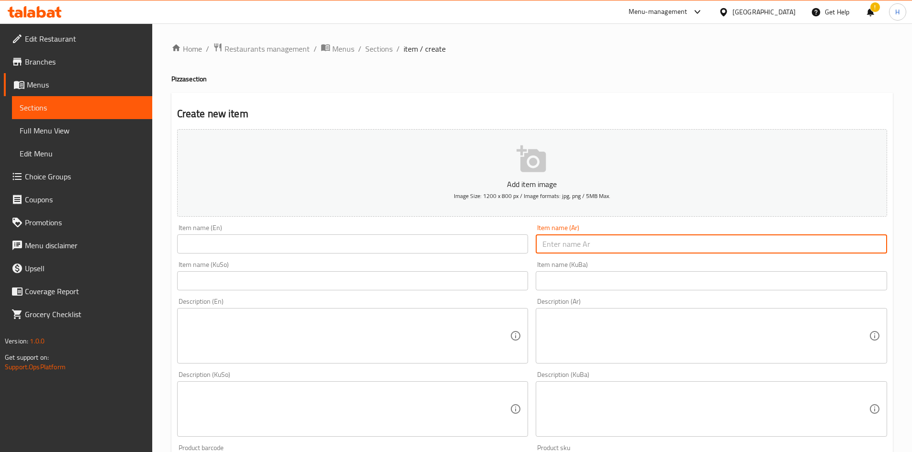
click at [615, 246] on input "text" at bounding box center [710, 243] width 351 height 19
type input "ل"
click at [615, 246] on input "بيتزا شاورما دجاج" at bounding box center [710, 243] width 351 height 19
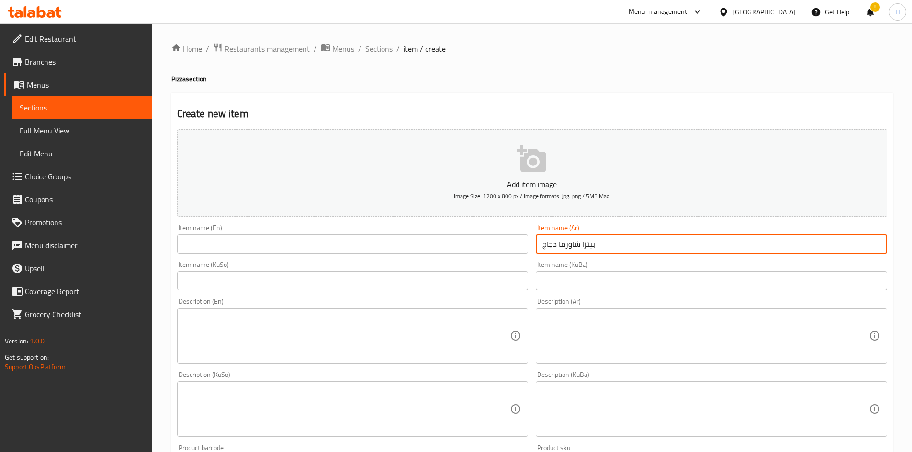
type input "بيتزا شاورما دجاج"
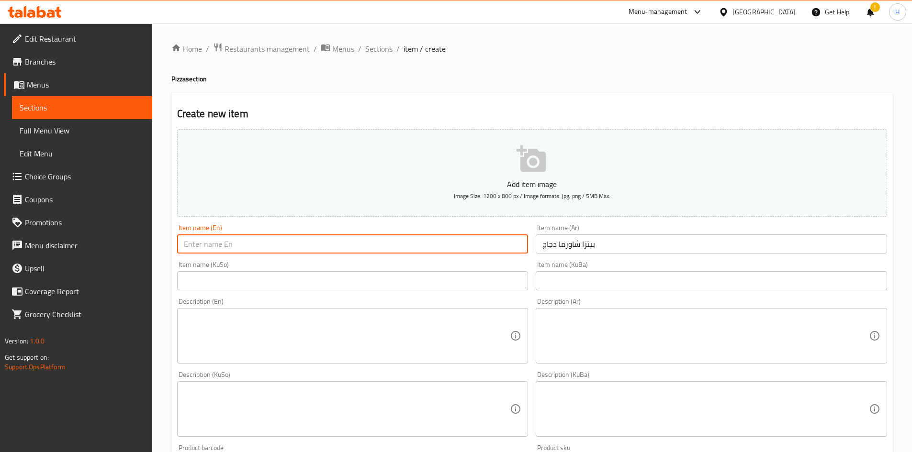
click at [380, 241] on input "text" at bounding box center [352, 243] width 351 height 19
paste input "Chicken Shawarma Pizza"
type input "Chicken Shawarma Pizza"
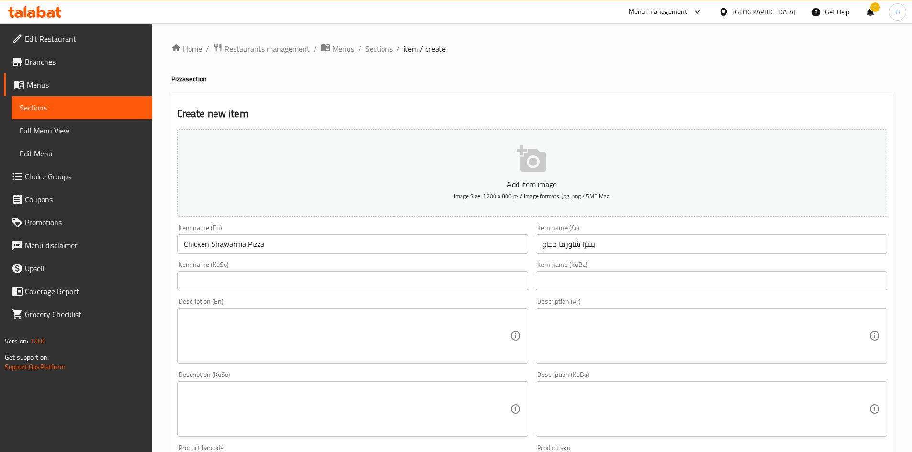
click at [603, 329] on textarea at bounding box center [705, 335] width 326 height 45
paste textarea "شاورما دجاج + صلصة + جبن موزريلا"
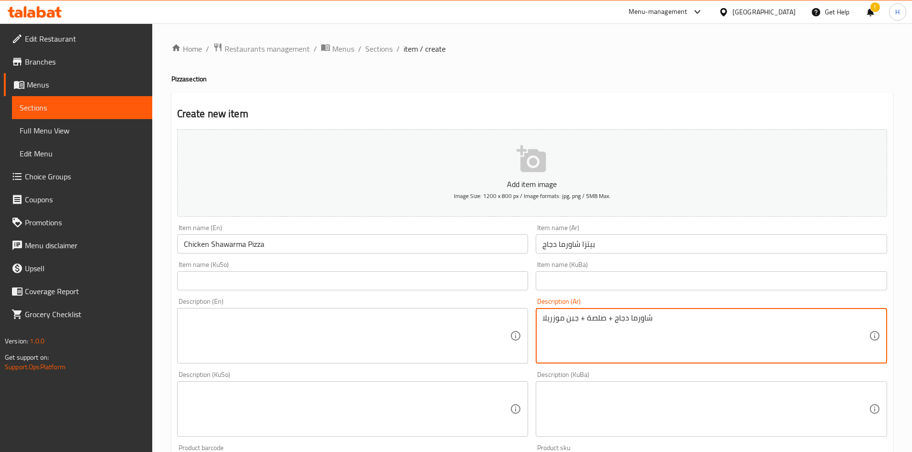
drag, startPoint x: 613, startPoint y: 320, endPoint x: 602, endPoint y: 319, distance: 11.5
click at [607, 322] on textarea "شاورما دجاج + صلصة + جبن موزريلا" at bounding box center [705, 335] width 326 height 45
click at [582, 327] on textarea "شاورما دجاج, صلصة + جبن موزريلا" at bounding box center [705, 335] width 326 height 45
click at [584, 327] on textarea "شاورما دجاج, صلصة و جبن موزريلا" at bounding box center [705, 335] width 326 height 45
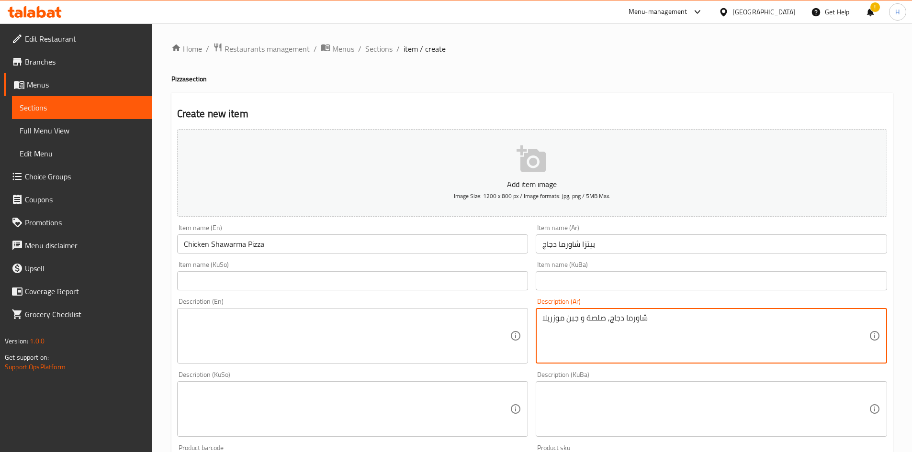
click at [584, 327] on textarea "شاورما دجاج, صلصة و جبن موزريلا" at bounding box center [705, 335] width 326 height 45
type textarea "شاورما دجاج, صلصة و جبن موزريلا"
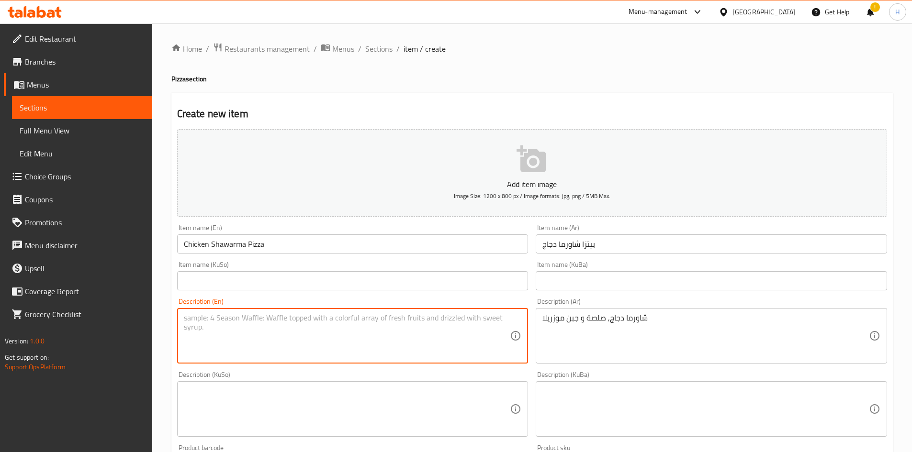
click at [262, 326] on textarea at bounding box center [347, 335] width 326 height 45
paste textarea "Chicken shawarma, sauce and mozzarella cheese"
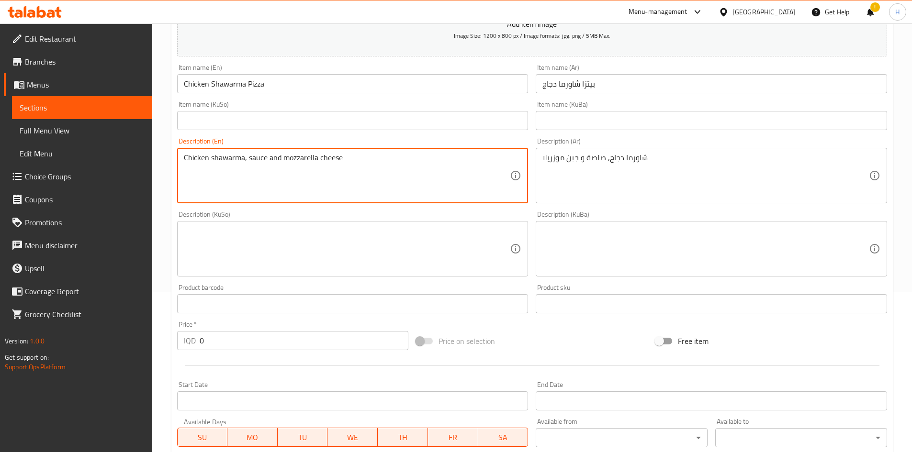
scroll to position [287, 0]
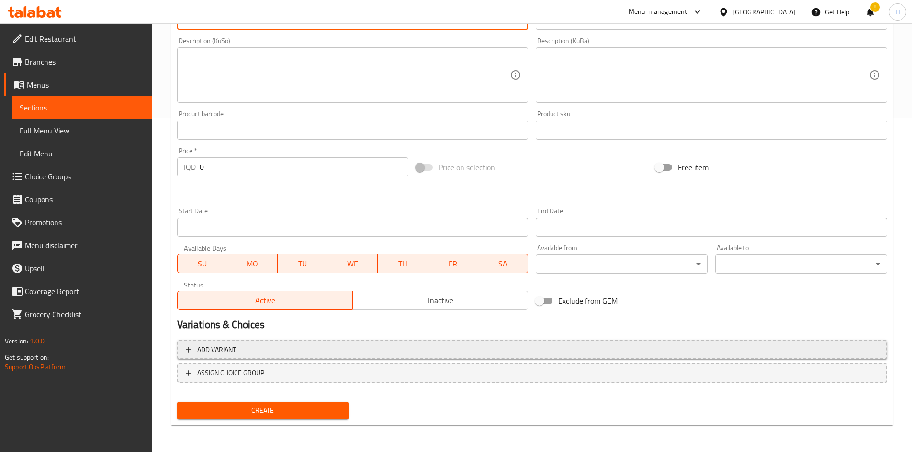
type textarea "Chicken shawarma, sauce and mozzarella cheese"
click at [222, 354] on span "Add variant" at bounding box center [216, 350] width 39 height 12
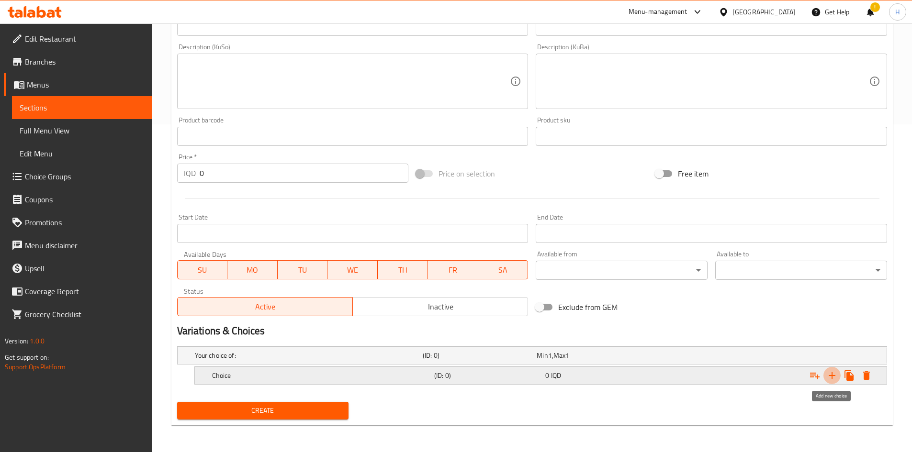
click at [827, 378] on icon "Expand" at bounding box center [831, 375] width 11 height 11
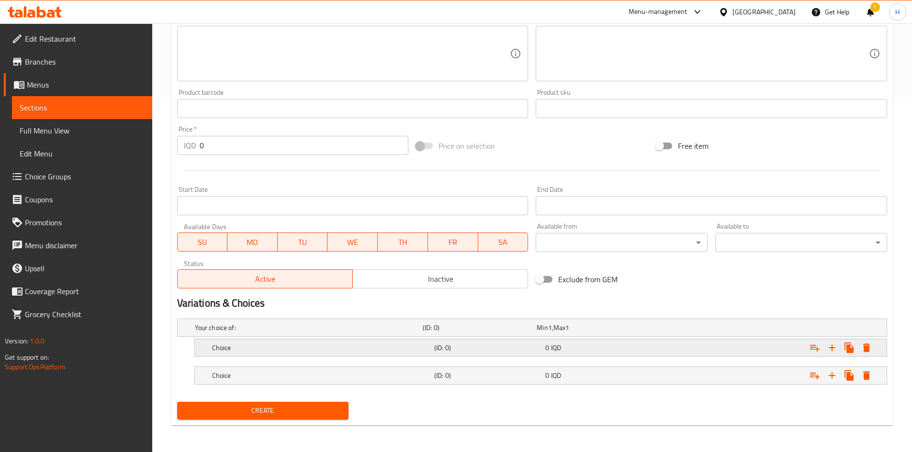
click at [239, 351] on h5 "Choice" at bounding box center [321, 348] width 218 height 10
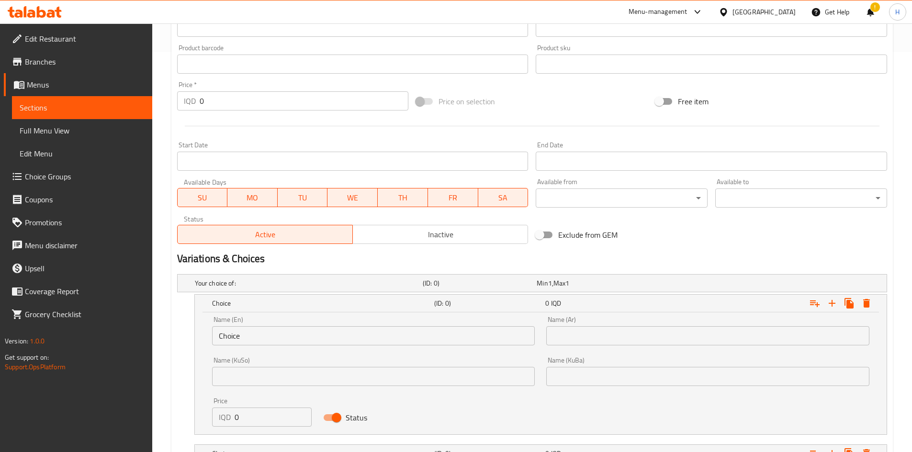
scroll to position [474, 0]
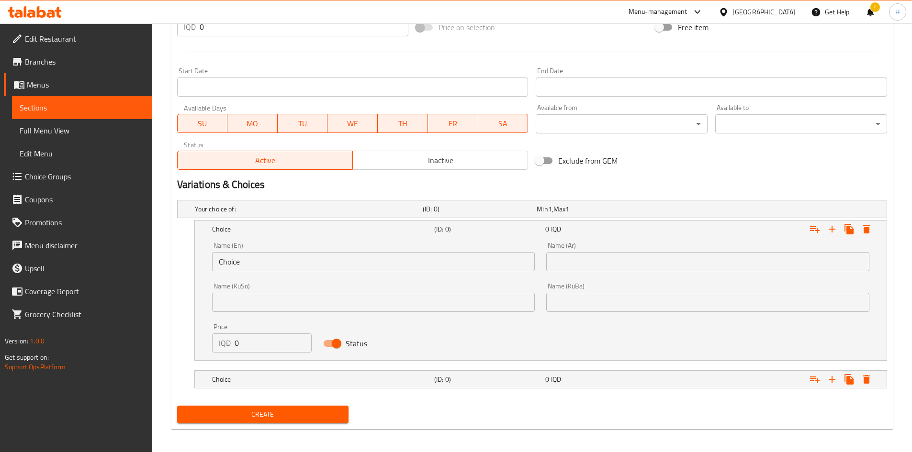
click at [266, 257] on input "Choice" at bounding box center [373, 261] width 323 height 19
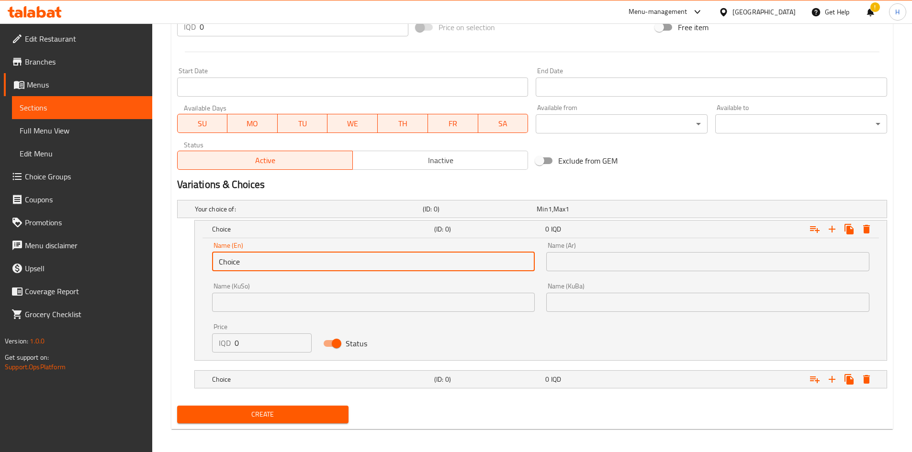
click at [266, 257] on input "Choice" at bounding box center [373, 261] width 323 height 19
click at [266, 257] on input "text" at bounding box center [373, 261] width 323 height 19
type input "Small"
click at [587, 251] on div "Name (Ar) Name (Ar)" at bounding box center [707, 256] width 323 height 29
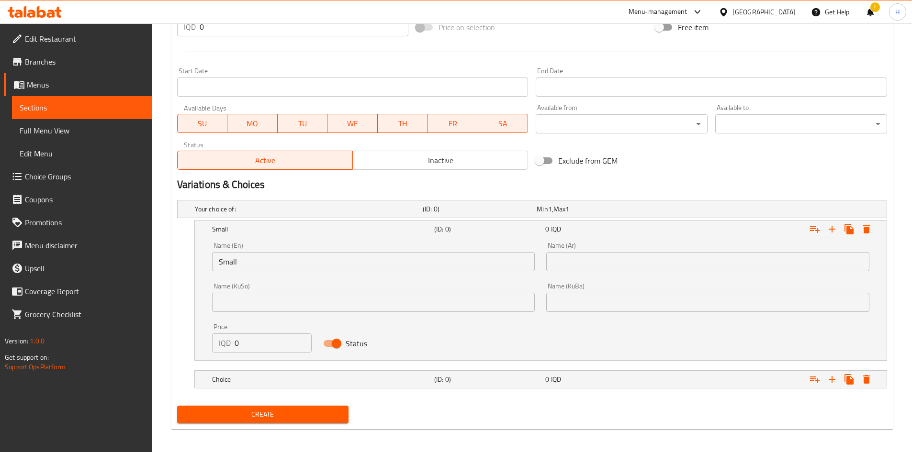
click at [589, 260] on input "text" at bounding box center [707, 261] width 323 height 19
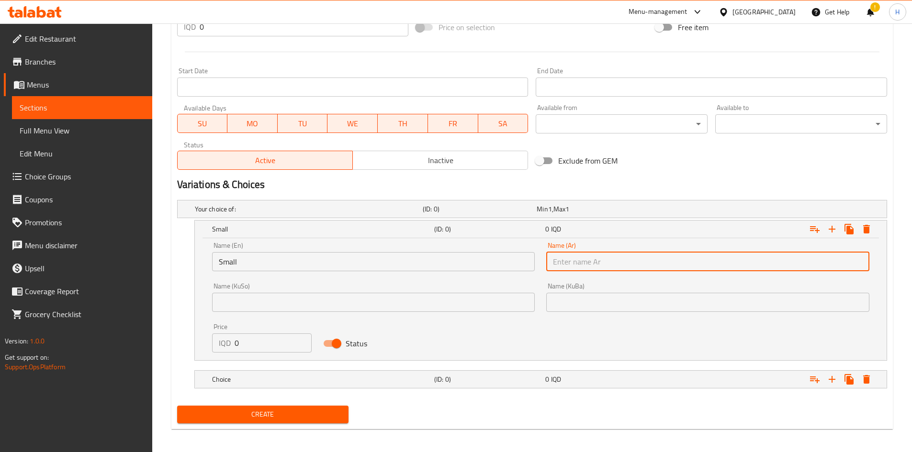
type input "صغير"
click at [259, 346] on input "0" at bounding box center [273, 343] width 78 height 19
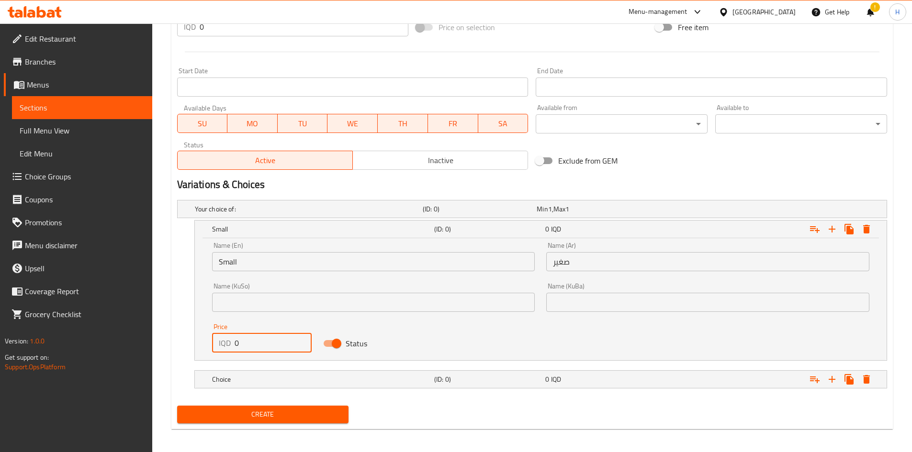
click at [259, 346] on input "0" at bounding box center [273, 343] width 78 height 19
type input "7000"
click at [245, 385] on div "Choice" at bounding box center [321, 379] width 222 height 13
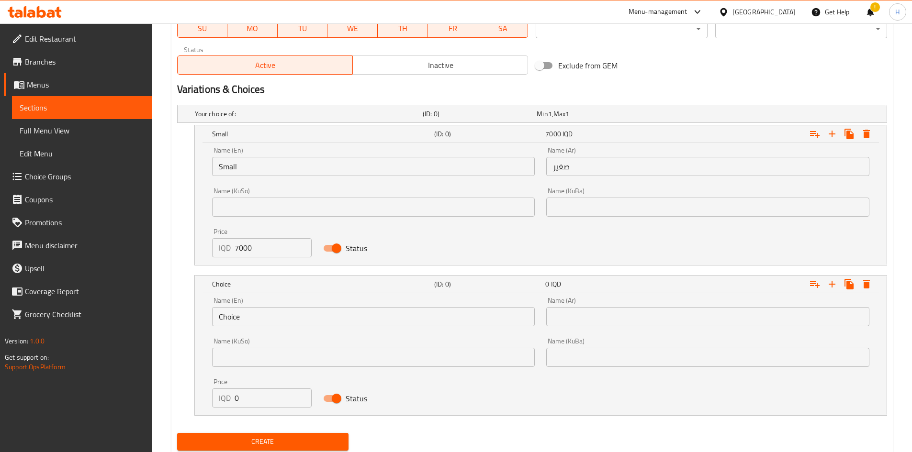
scroll to position [573, 0]
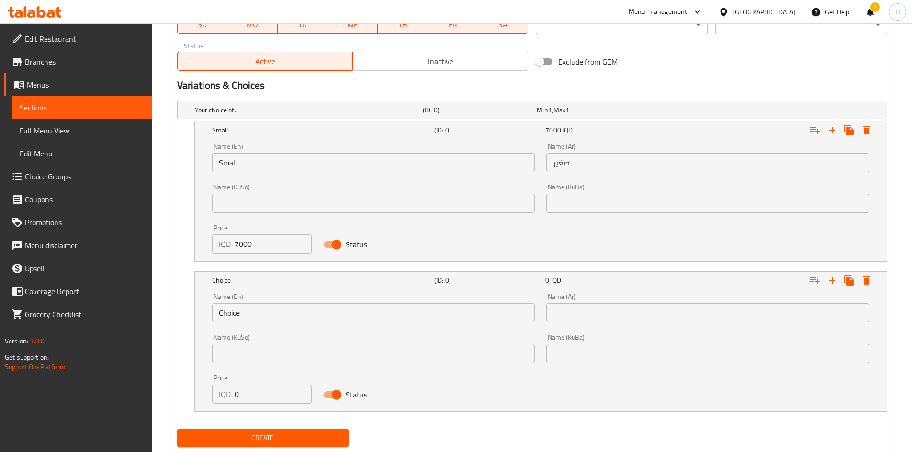
click at [251, 314] on input "Choice" at bounding box center [373, 312] width 323 height 19
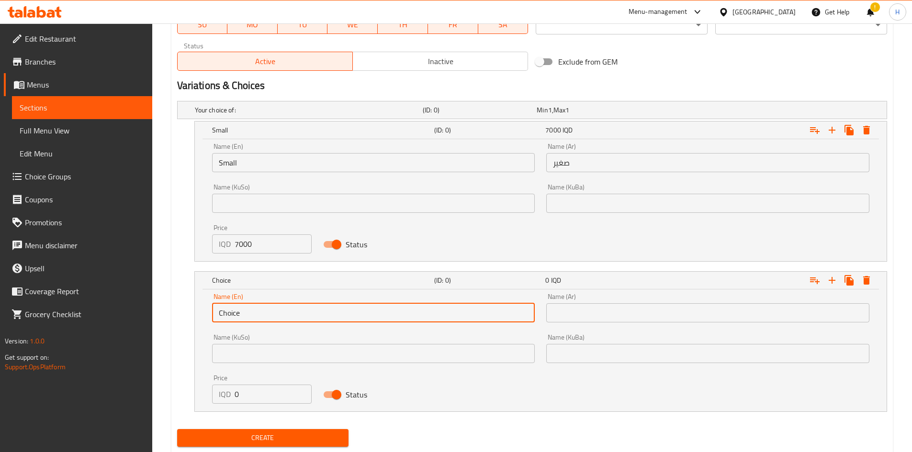
click at [251, 314] on input "Choice" at bounding box center [373, 312] width 323 height 19
click at [251, 314] on input "text" at bounding box center [373, 312] width 323 height 19
type input "Large"
click at [644, 286] on div "0 IQD" at bounding box center [598, 280] width 111 height 13
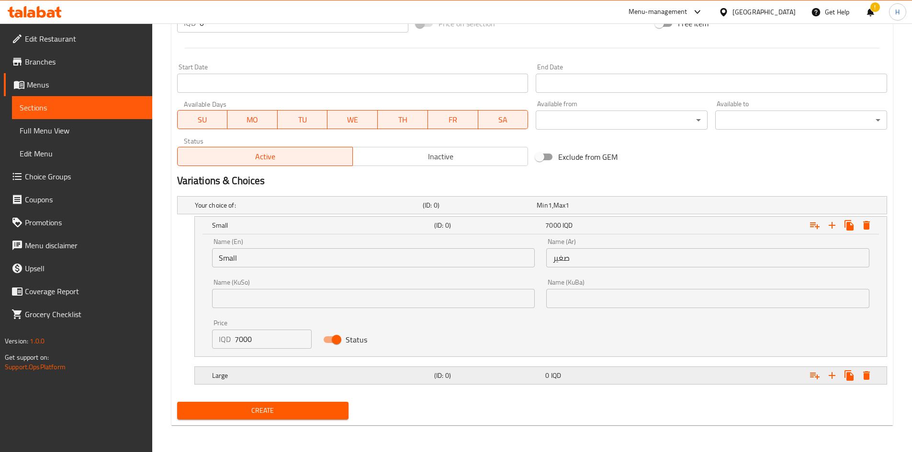
click at [633, 305] on div "Name (En) Small Name (En) Name (Ar) صغير Name (Ar) Name (KuSo) Name (KuSo) Name…" at bounding box center [540, 295] width 691 height 122
click at [565, 372] on div "0 IQD" at bounding box center [598, 376] width 107 height 10
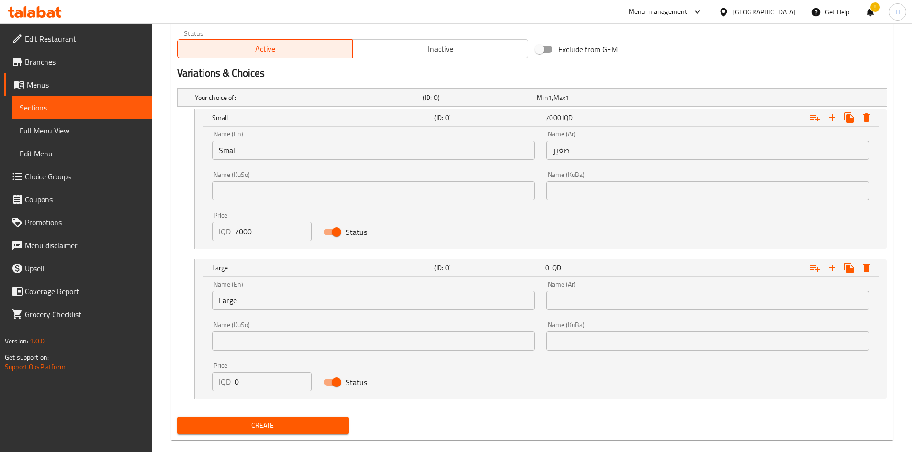
scroll to position [586, 0]
drag, startPoint x: 580, startPoint y: 307, endPoint x: 583, endPoint y: 311, distance: 5.6
click at [580, 307] on input "text" at bounding box center [707, 299] width 323 height 19
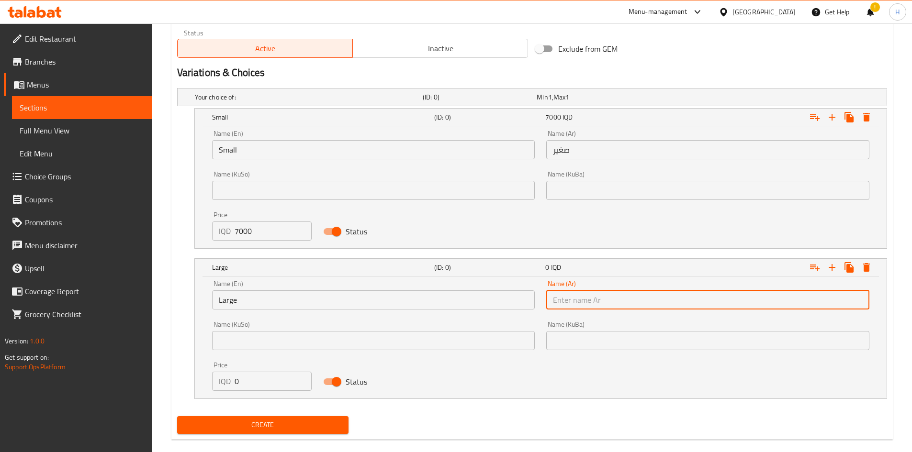
type input "كبير"
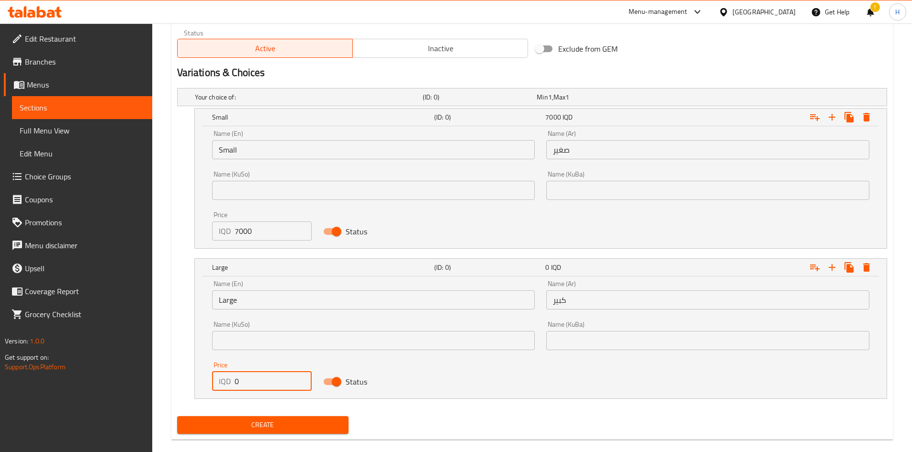
click at [247, 375] on input "0" at bounding box center [273, 381] width 78 height 19
click at [247, 376] on input "0" at bounding box center [273, 381] width 78 height 19
type input "11000"
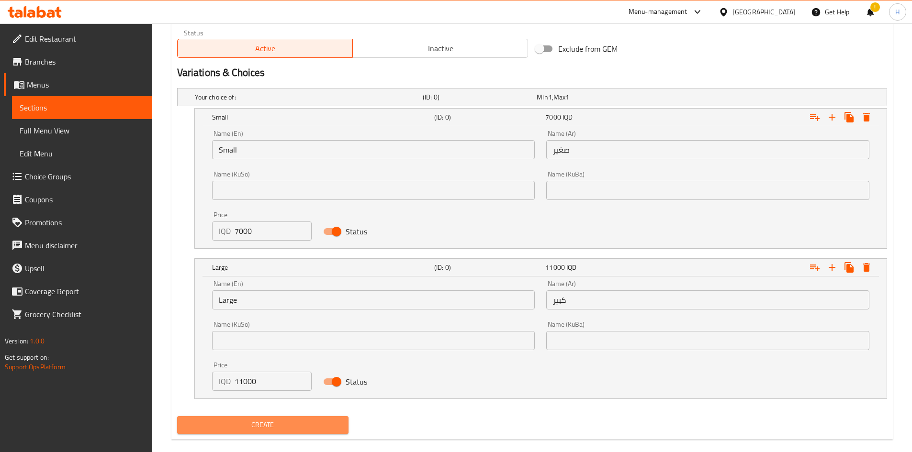
click at [276, 430] on span "Create" at bounding box center [263, 425] width 156 height 12
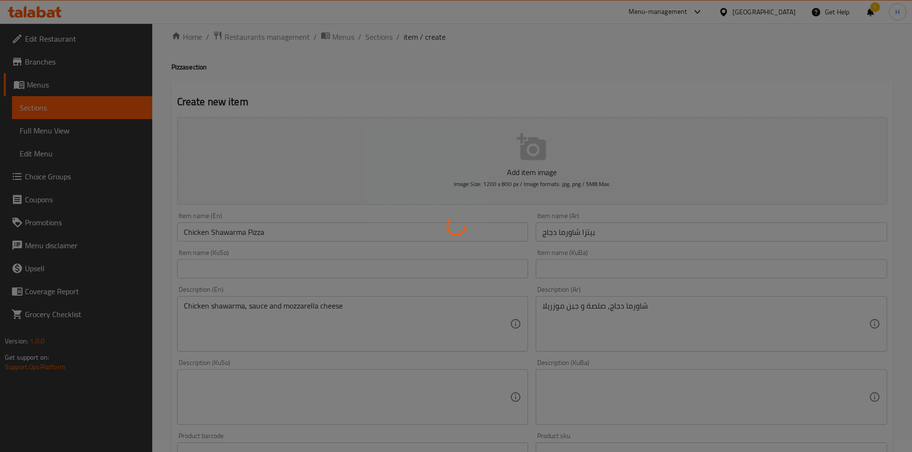
scroll to position [0, 0]
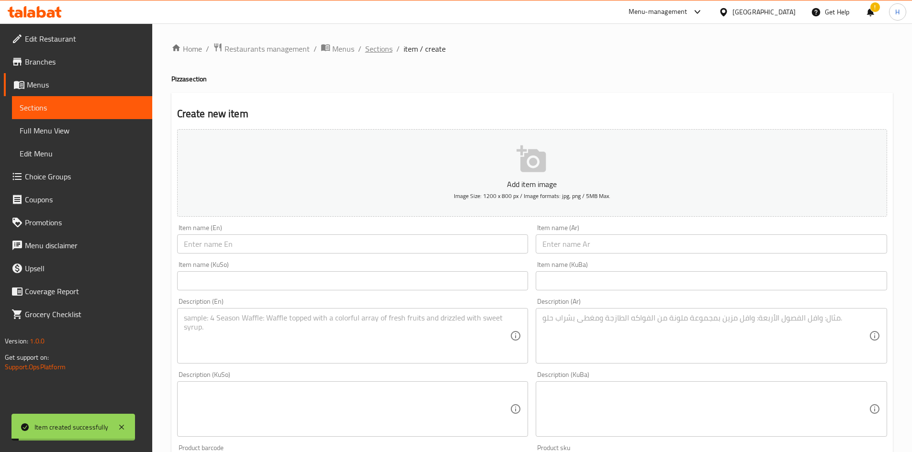
click at [376, 51] on span "Sections" at bounding box center [378, 48] width 27 height 11
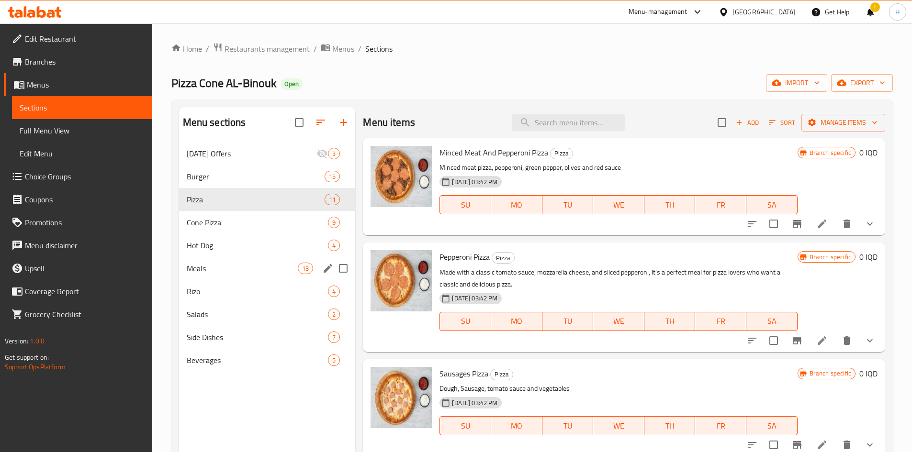
click at [228, 258] on div "Meals 13" at bounding box center [267, 268] width 177 height 23
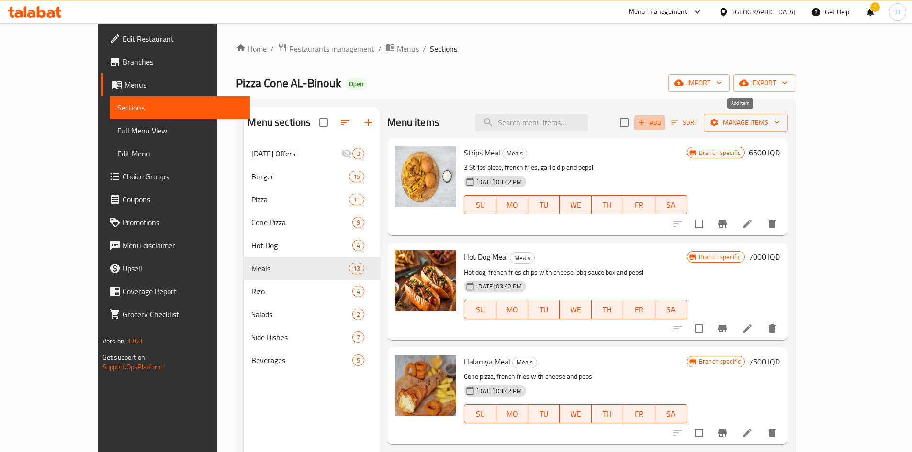
click at [645, 121] on icon "button" at bounding box center [641, 122] width 9 height 9
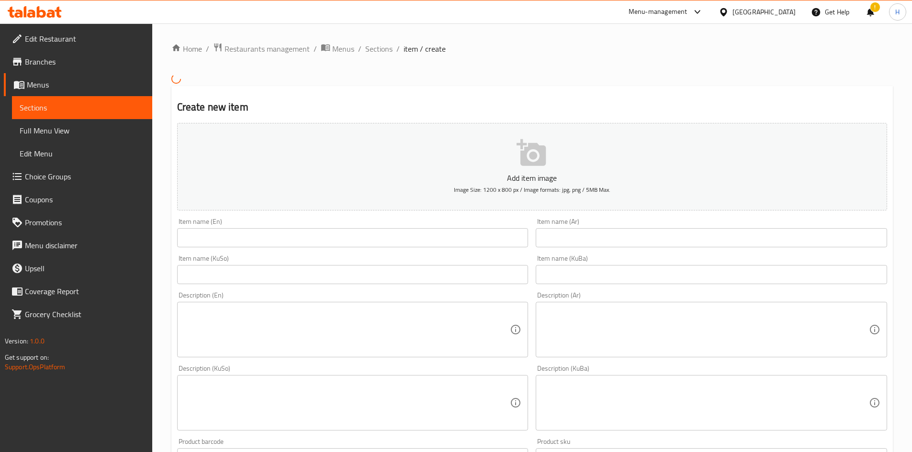
click at [572, 237] on input "text" at bounding box center [710, 237] width 351 height 19
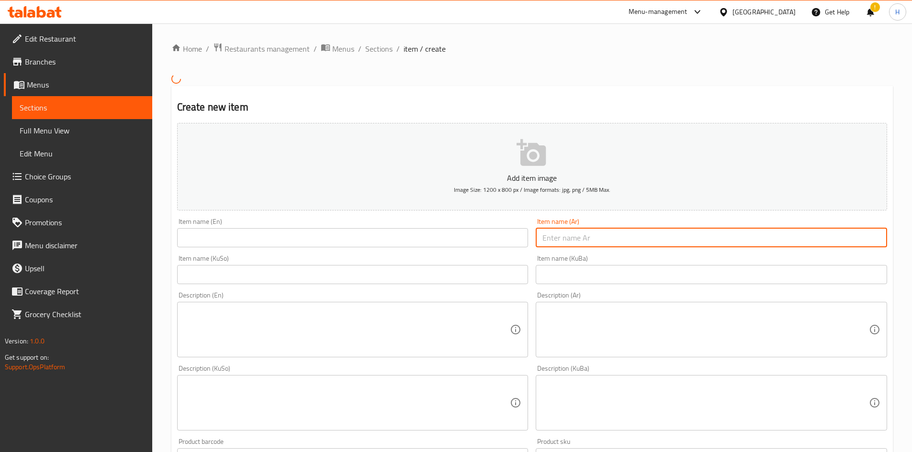
paste input "وجبة هوسة اللحوم"
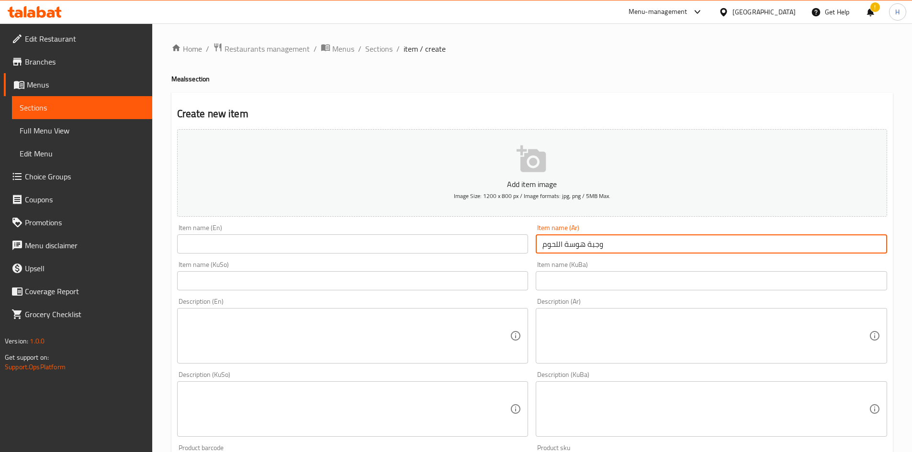
type input "وجبة هوسة اللحوم"
click at [283, 250] on input "text" at bounding box center [352, 243] width 351 height 19
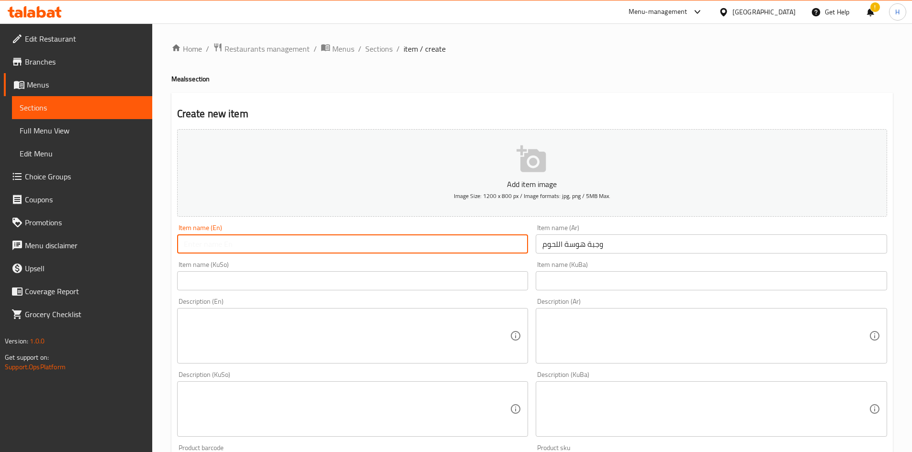
paste input "Meat Mania Meal"
click at [218, 245] on input "Meat Mania Meal" at bounding box center [352, 243] width 351 height 19
drag, startPoint x: 202, startPoint y: 245, endPoint x: 203, endPoint y: 253, distance: 7.3
click at [203, 253] on input "Meat اHosa Meal" at bounding box center [352, 243] width 351 height 19
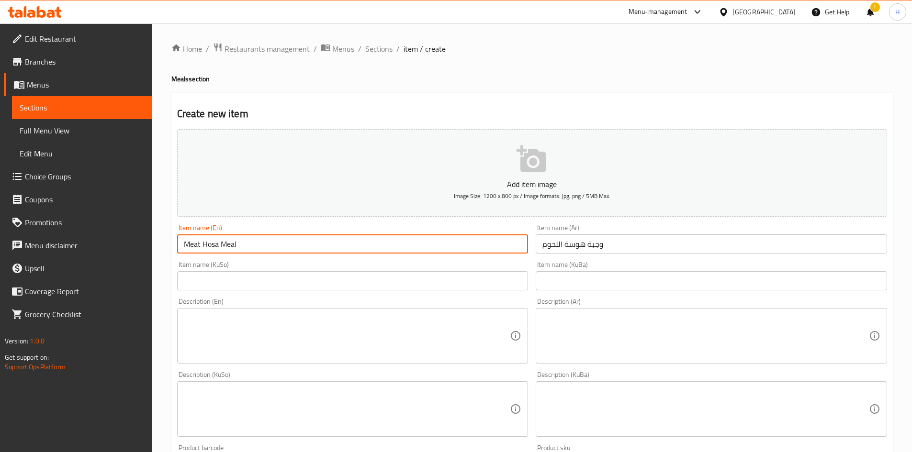
type input "Meat Hosa Meal"
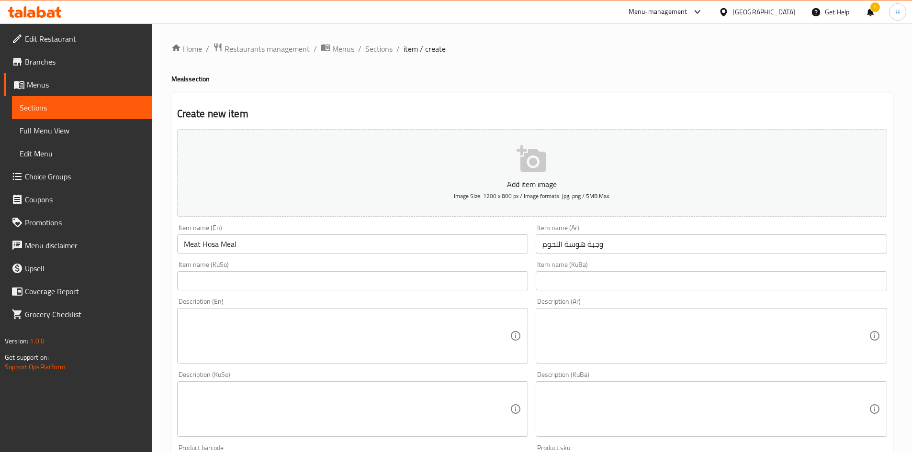
click at [239, 307] on div "Description (En) Description (En)" at bounding box center [352, 331] width 351 height 66
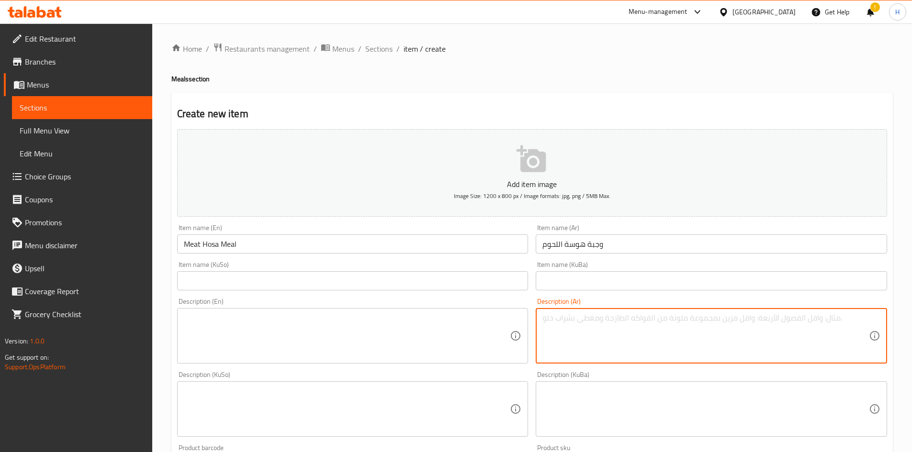
click at [593, 325] on textarea at bounding box center [705, 335] width 326 height 45
paste textarea "Meat Mania Meal"
type textarea "Meat Mania Meal"
click at [630, 324] on textarea "Meat Mania Meal" at bounding box center [705, 335] width 326 height 45
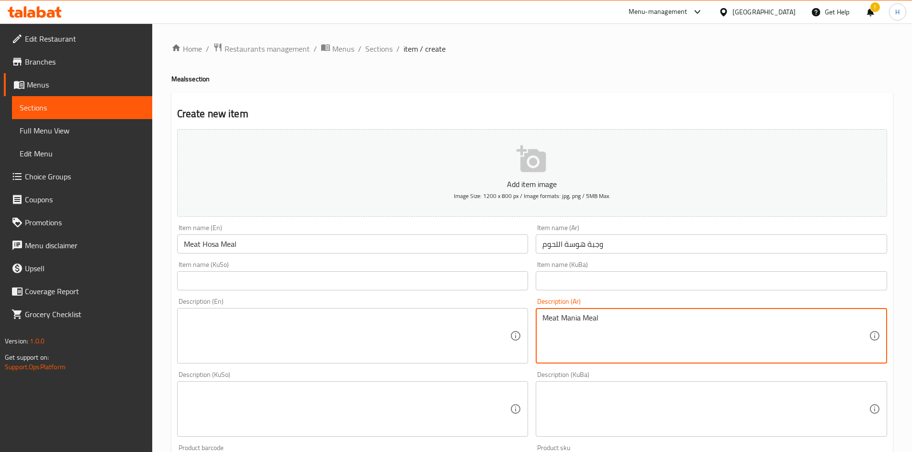
click at [630, 324] on textarea "Meat Mania Meal" at bounding box center [705, 335] width 326 height 45
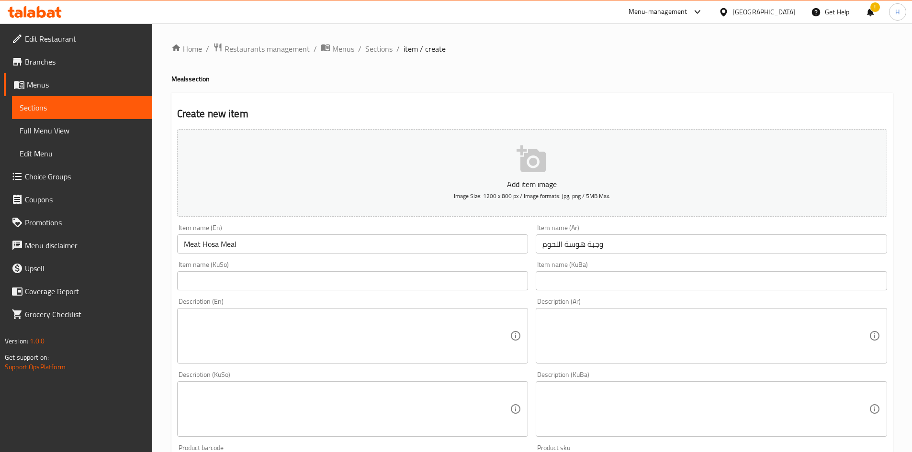
click at [597, 355] on textarea at bounding box center [705, 335] width 326 height 45
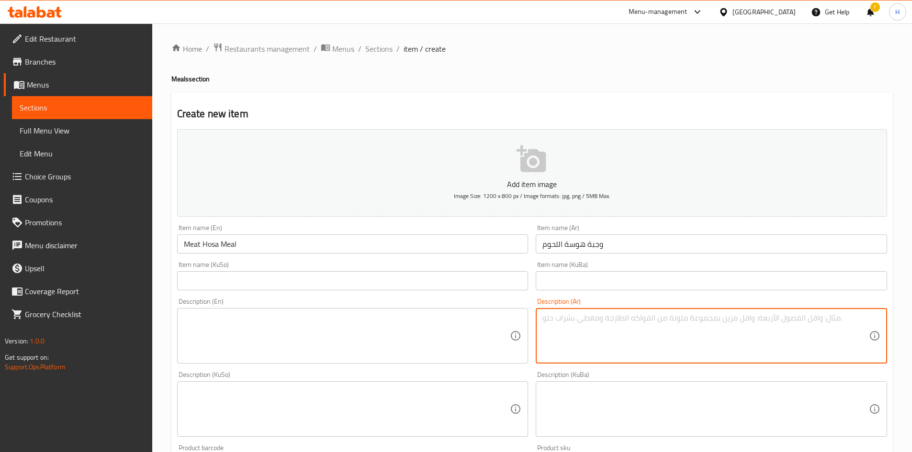
paste textarea "بركر ufc + بركر mma + سايحة بالصاج + بيت بركر + كلاسك بركر + فنكر + بطل بيبسي"
click at [755, 323] on textarea "بركر ufc + بركر mma + سايحة بالصاج + بيت بركر + كلاسك بركر + فنكر + بطل بيبسي" at bounding box center [705, 335] width 326 height 45
click at [721, 324] on textarea "بركر ufc + بركر mma + سايحة بالصاج , بيت بركر + كلاسك بركر + فنكر + بطل بيبسي" at bounding box center [705, 335] width 326 height 45
drag, startPoint x: 681, startPoint y: 321, endPoint x: 676, endPoint y: 322, distance: 4.9
click at [676, 322] on textarea "بركر ufc + بركر mma + سايحة بالصاج , بيت بركر, كلاسك بركر + فنكر + بطل بيبسي" at bounding box center [705, 335] width 326 height 45
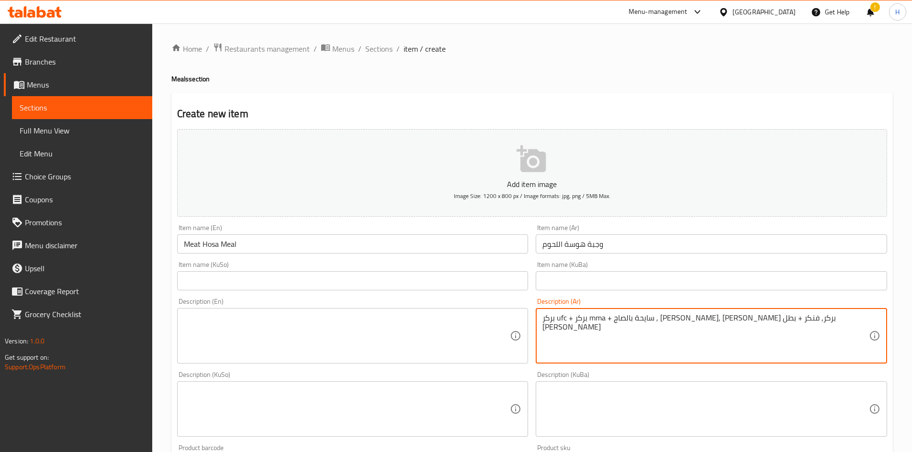
click at [667, 319] on textarea "بركر ufc + بركر mma + سايحة بالصاج , بيت بركر, كلاسك بركر, فنكر + بطل بيبسي" at bounding box center [705, 335] width 326 height 45
click at [653, 321] on textarea "بركر ufc + بركر mma + سايحة بالصاج , بيت بركر, كلاسك بركر, بطاطا + بطل بيبسي" at bounding box center [705, 335] width 326 height 45
click at [610, 319] on textarea "بركر ufc + بركر mma + سايحة بالصاج , بيت بركر, كلاسك بركر, بطاطا , بطل بيبسي" at bounding box center [705, 335] width 326 height 45
drag, startPoint x: 566, startPoint y: 318, endPoint x: 573, endPoint y: 326, distance: 11.2
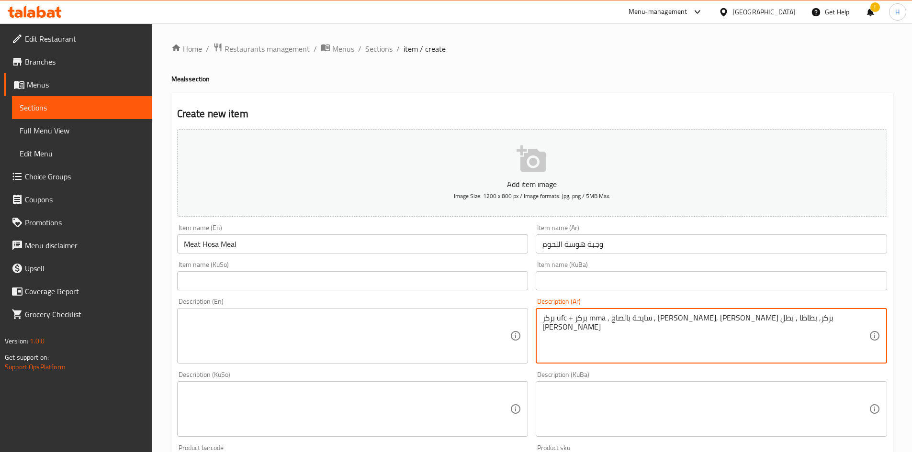
click at [573, 326] on textarea "بركر ufc + بركر mma , سايحة بالصاج , بيت بركر, كلاسك بركر, بطاطا , بطل بيبسي" at bounding box center [705, 335] width 326 height 45
click at [613, 334] on textarea "بركر ufc و بركر mma , سايحة بالصاج , بيت بركر, كلاسك بركر, بطاطا , بطل بيبسي" at bounding box center [705, 335] width 326 height 45
type textarea "بركر ufc و بركر mma , سايحة بالصاج , بيت بركر, كلاسك بركر, بطاطا , بطل بيبسي"
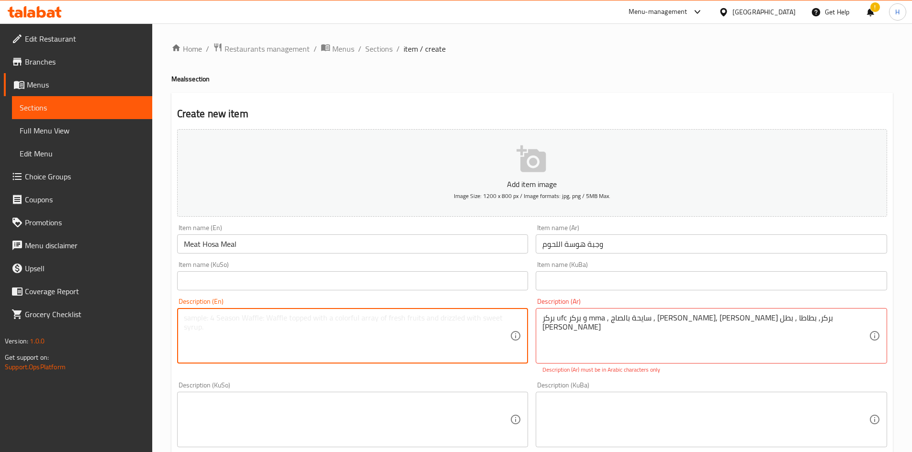
click at [276, 316] on textarea at bounding box center [347, 335] width 326 height 45
paste textarea "UFC burger, MMA burger, saj burger, house burger, classic burger, potato, Pepsi…"
click at [420, 323] on textarea "UFC burger, MMA burger, saj burger, house burger, classic burger, potato, Pepsi…" at bounding box center [347, 335] width 326 height 45
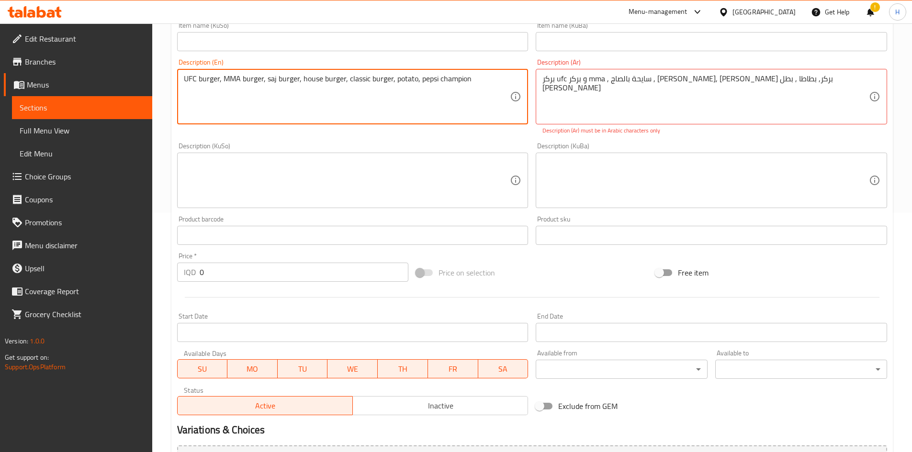
type textarea "UFC burger, MMA burger, saj burger, house burger, classic burger, potato, pepsi…"
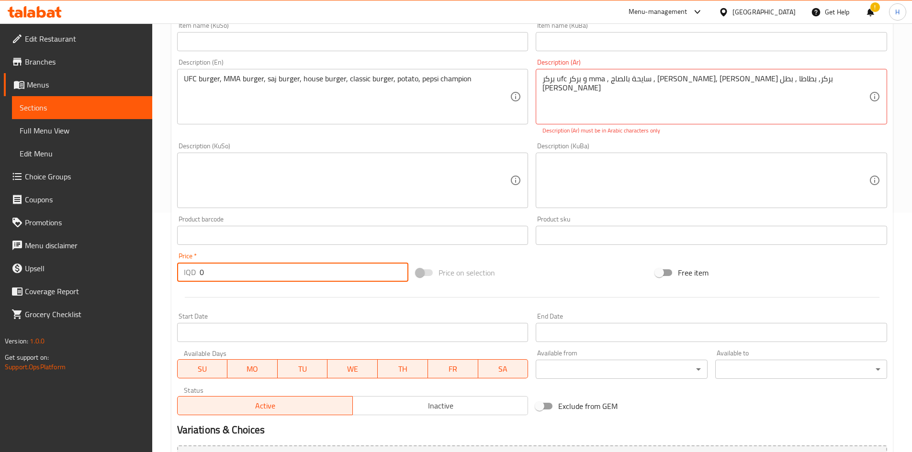
click at [234, 272] on input "0" at bounding box center [304, 272] width 209 height 19
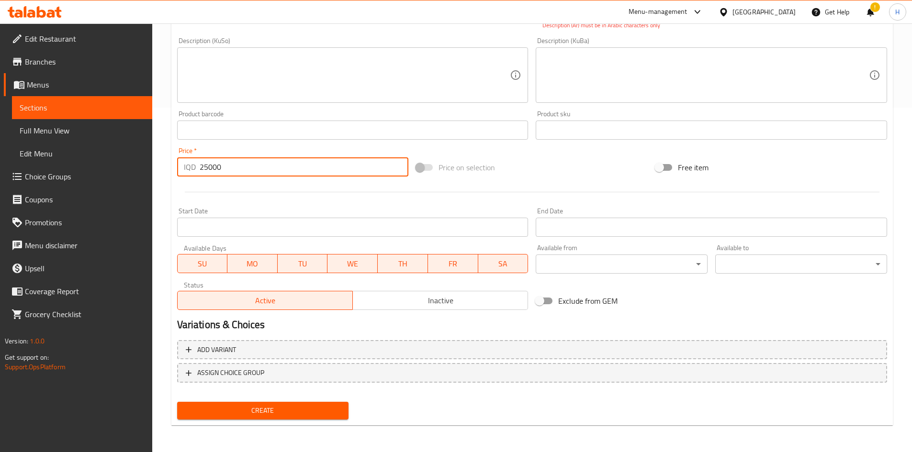
type input "25000"
click at [278, 410] on span "Create" at bounding box center [263, 411] width 156 height 12
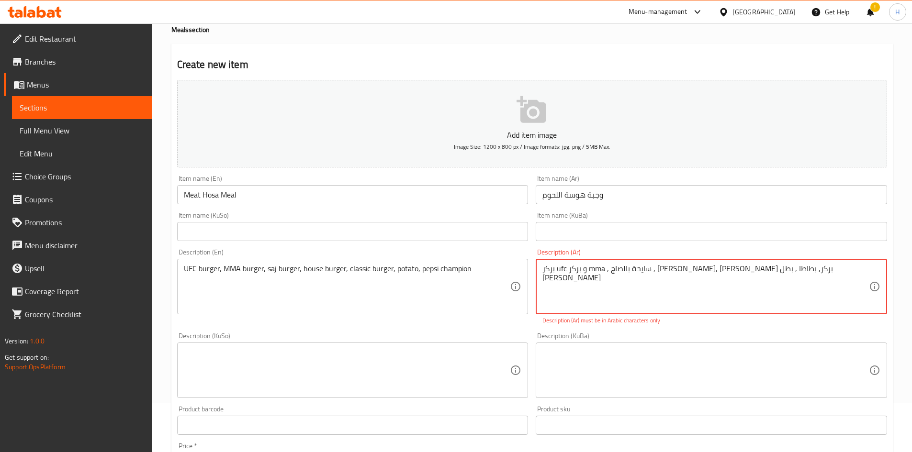
scroll to position [144, 0]
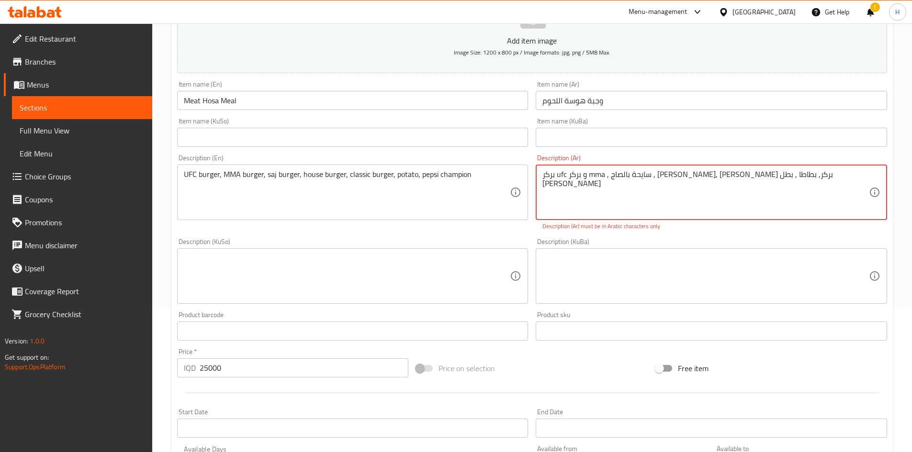
click at [590, 184] on textarea "بركر ufc و بركر mma , سايحة بالصاج , بيت بركر, كلاسك بركر, بطاطا , بطل بيبسي" at bounding box center [705, 192] width 326 height 45
drag, startPoint x: 605, startPoint y: 174, endPoint x: 517, endPoint y: 178, distance: 87.6
click at [515, 180] on div "Add item image Image Size: 1200 x 800 px / Image formats: jpg, png / 5MB Max. I…" at bounding box center [531, 248] width 717 height 533
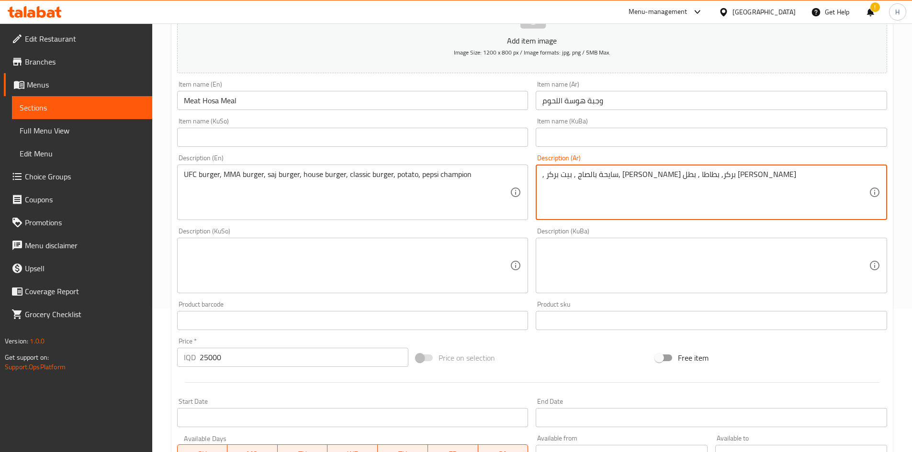
click at [586, 179] on textarea ", سايحة بالصاج , بيت بركر, كلاسك بركر, بطاطا , بطل بيبسي" at bounding box center [705, 192] width 326 height 45
drag, startPoint x: 588, startPoint y: 176, endPoint x: 584, endPoint y: 180, distance: 5.8
click at [584, 180] on textarea ", سايحة بالصاج , بيت بركر, كلاسك بركر, بطاطا , بطل بيبسي" at bounding box center [705, 192] width 326 height 45
click at [546, 183] on textarea ", سايحة بالصاج , بيت بركر, كلاسك بركر, بطاطا وبطل بيبسي" at bounding box center [705, 192] width 326 height 45
click at [579, 187] on textarea "سايحة بالصاج , بيت بركر, كلاسك بركر, بطاطا وبطل بيبسي" at bounding box center [705, 192] width 326 height 45
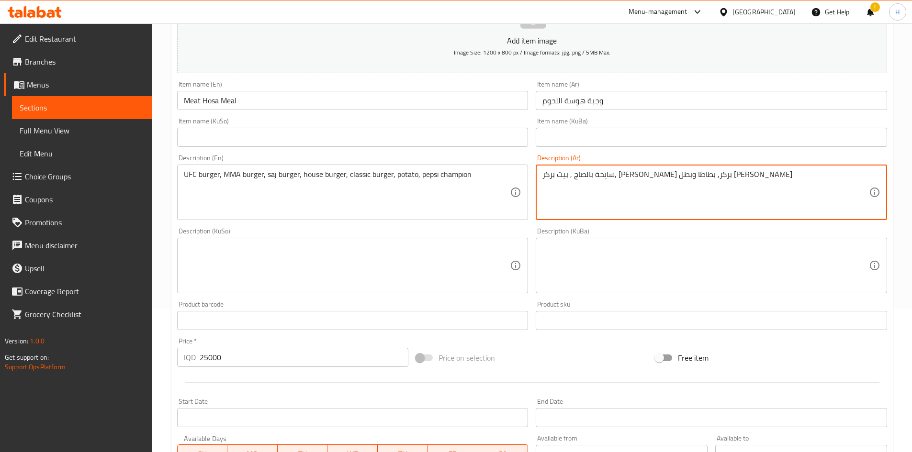
click at [579, 187] on textarea "سايحة بالصاج , بيت بركر, كلاسك بركر, بطاطا وبطل بيبسي" at bounding box center [705, 192] width 326 height 45
type textarea "سايحة بالصاج , بيت بركر, كلاسك بركر, بطاطا وبطل بيبسي"
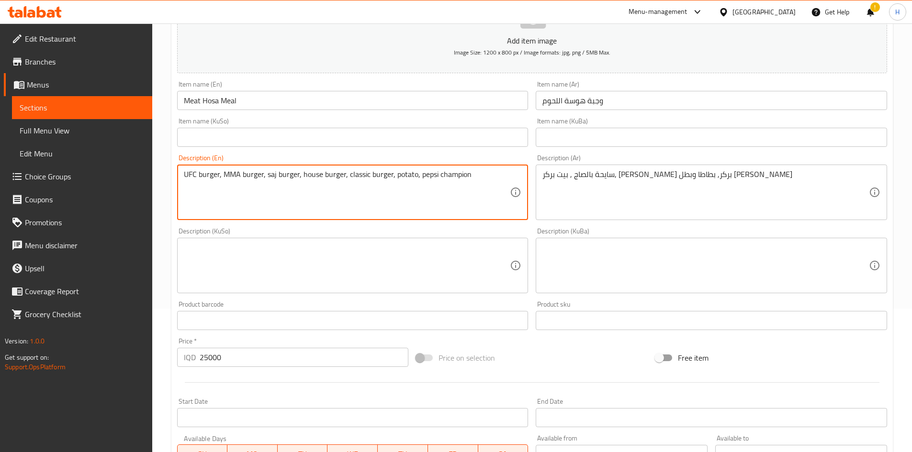
click at [276, 173] on textarea "UFC burger, MMA burger, saj burger, house burger, classic burger, potato, pepsi…" at bounding box center [347, 192] width 326 height 45
paste textarea "Saj sandwich, Beit Burger, Classic Burger, Potatoes and a Bottle of Pepsi"
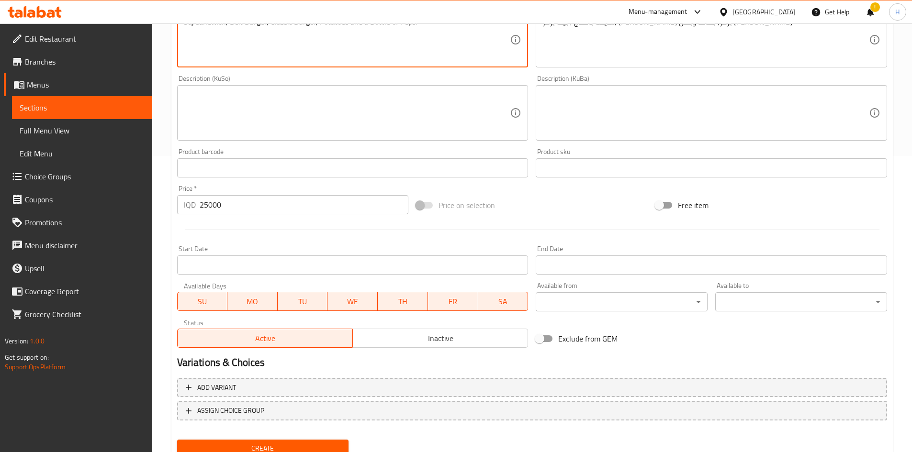
scroll to position [334, 0]
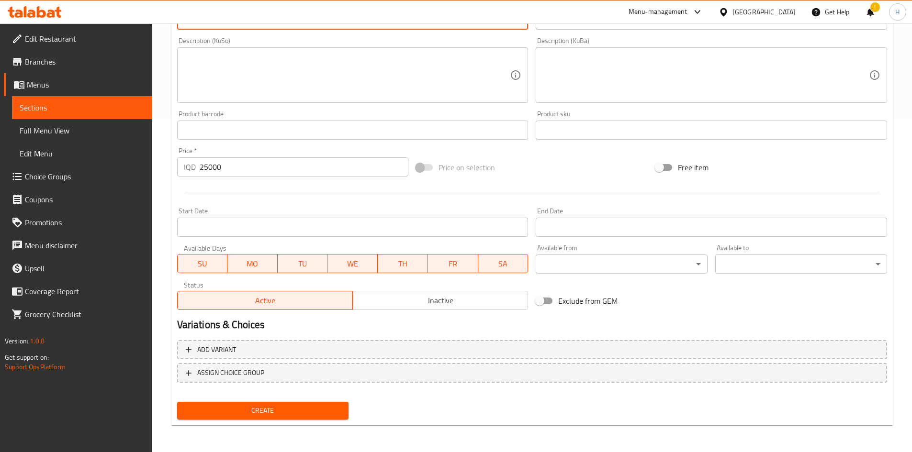
type textarea "Saj sandwich, Beit Burger, Classic Burger, Potatoes and a Bottle of Pepsi"
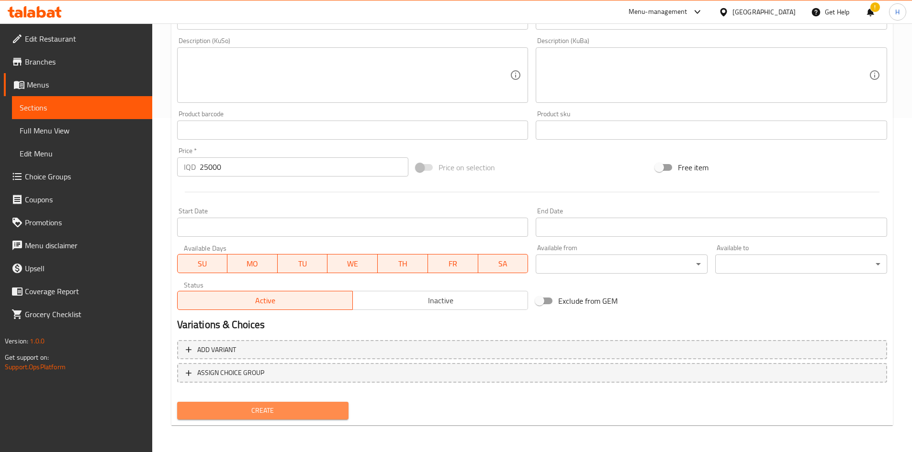
click at [292, 415] on span "Create" at bounding box center [263, 411] width 156 height 12
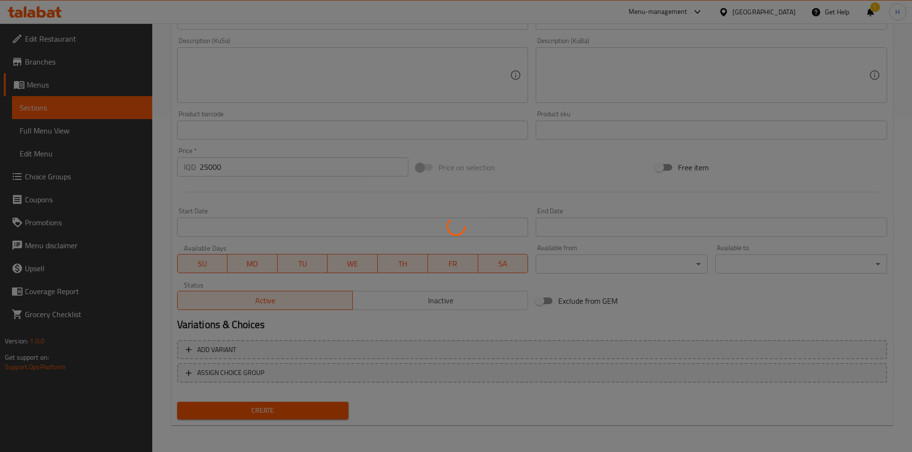
type input "0"
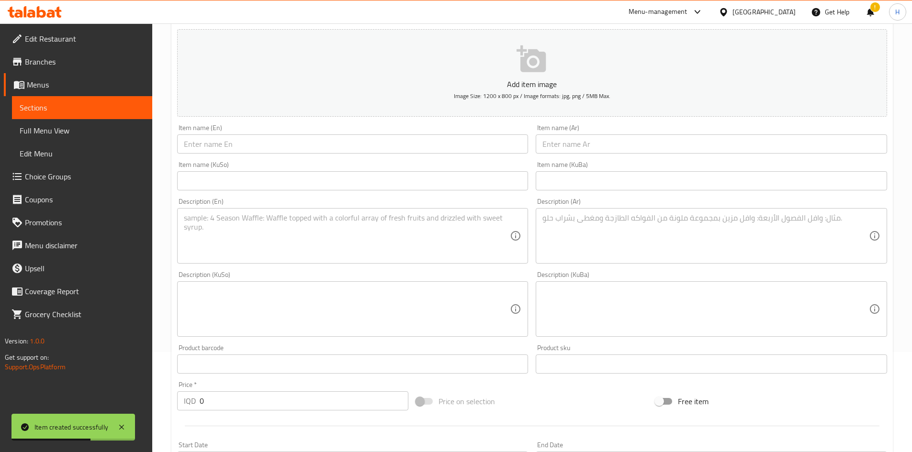
scroll to position [0, 0]
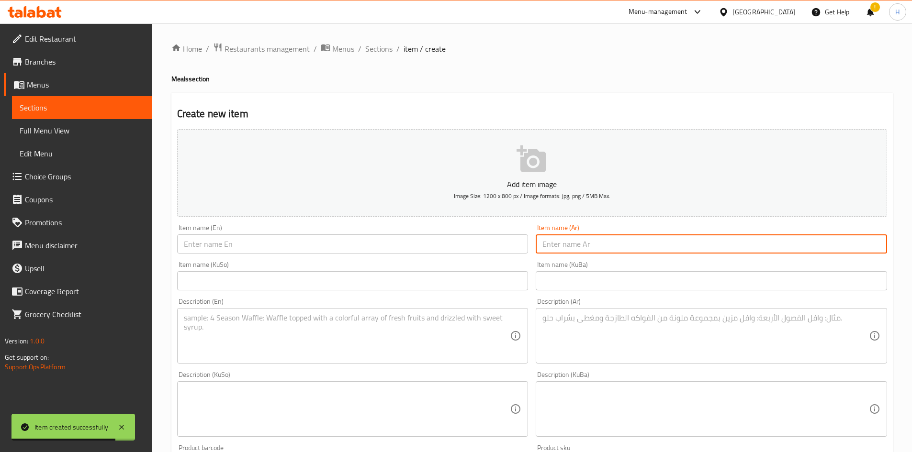
click at [588, 248] on input "text" at bounding box center [710, 243] width 351 height 19
click at [615, 249] on input "وجبة الدجاج الطائر" at bounding box center [710, 243] width 351 height 19
click at [615, 250] on input "وجبة الدجاج الطائر" at bounding box center [710, 243] width 351 height 19
type input "وجبة الدجاج الطائر"
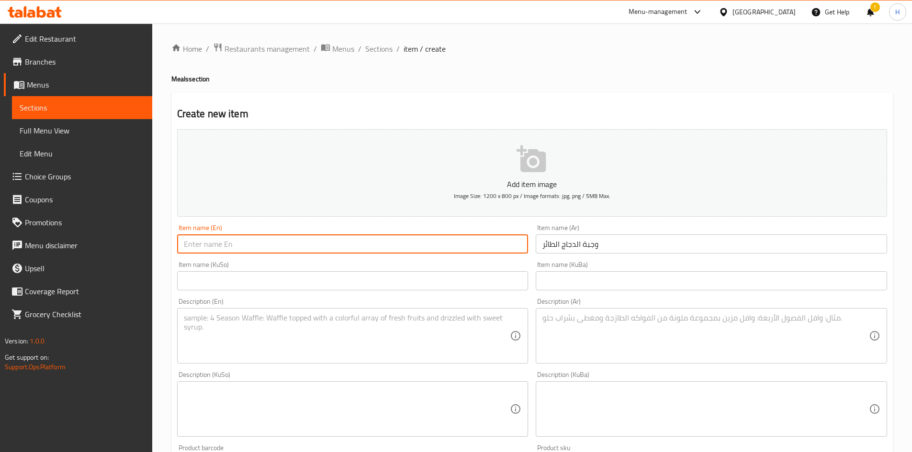
click at [227, 253] on input "text" at bounding box center [352, 243] width 351 height 19
paste input "Flying chicken meal"
type input "Flying chicken meal"
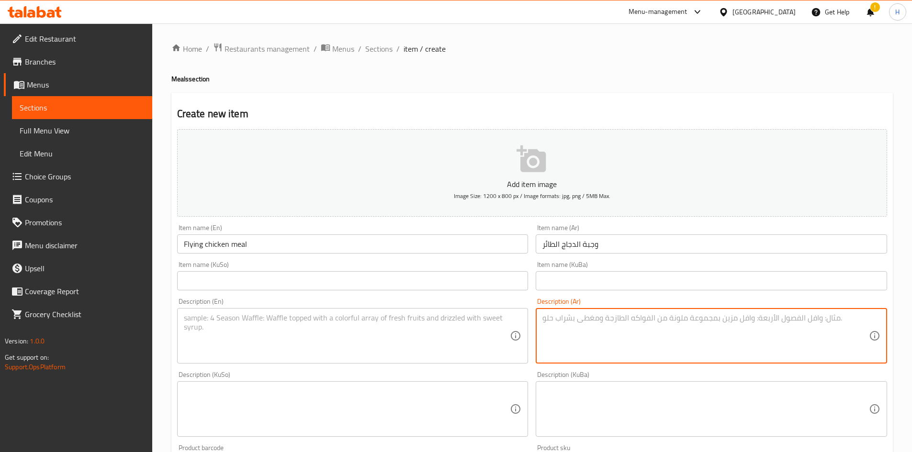
click at [617, 340] on textarea at bounding box center [705, 335] width 326 height 45
paste textarea "بركر دجاج + بانجي+ تويستر + ريزو كينغ + زنجر + بيبسي بطل"
click at [692, 321] on textarea "بركر دجاج + بانجي+ تويستر + ريزو كينغ + زنجر + بيبسي بطل" at bounding box center [705, 335] width 326 height 45
click at [667, 322] on textarea "بركر دجاج , بانجي+ تويستر + ريزو كينغ + زنجر + بيبسي بطل" at bounding box center [705, 335] width 326 height 45
click at [637, 319] on textarea "بركر دجاج , بانجي, تويستر + ريزو كينغ + زنجر + بيبسي بطل" at bounding box center [705, 335] width 326 height 45
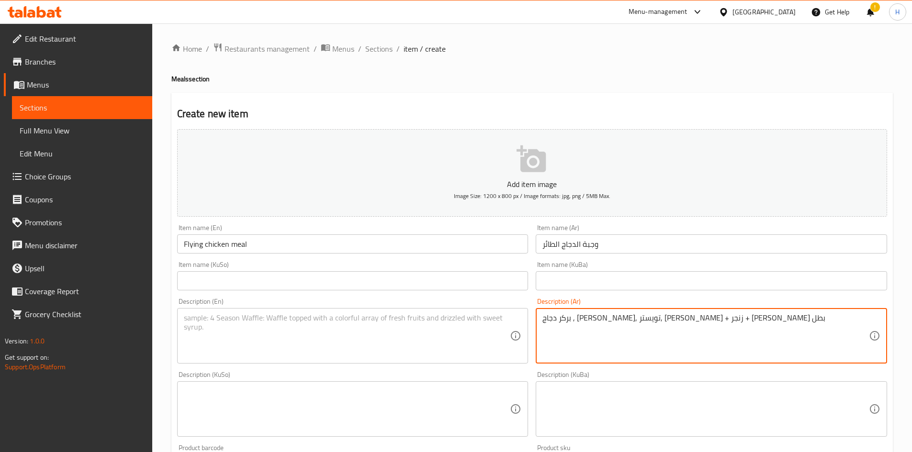
click at [603, 321] on textarea "بركر دجاج , بانجي, تويستر, ريزو كينغ + زنجر + بيبسي بطل" at bounding box center [705, 335] width 326 height 45
click at [581, 325] on textarea "بركر دجاج , بانجي, تويستر, ريزو كينغ , زنجر + بيبسي بطل" at bounding box center [705, 335] width 326 height 45
type textarea "بركر دجاج , بانجي, تويستر, ريزو كينغ , زنجر و بيبسي بطل"
drag, startPoint x: 565, startPoint y: 306, endPoint x: 574, endPoint y: 325, distance: 21.2
click at [565, 306] on div "Description (Ar) بركر دجاج , بانجي, تويستر, ريزو كينغ , زنجر و بيبسي بطل Descri…" at bounding box center [710, 331] width 351 height 66
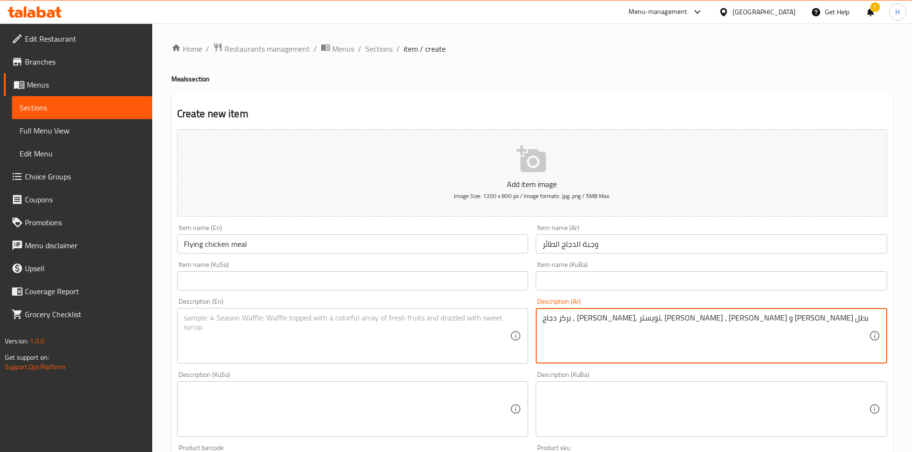
click at [575, 327] on textarea "بركر دجاج , بانجي, تويستر, ريزو كينغ , زنجر و بيبسي بطل" at bounding box center [705, 335] width 326 height 45
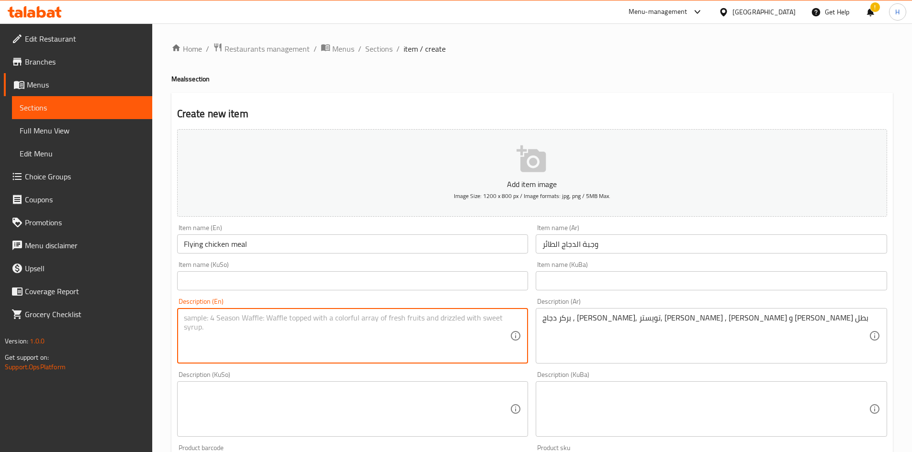
click at [345, 315] on textarea at bounding box center [347, 335] width 326 height 45
click at [316, 324] on textarea at bounding box center [347, 335] width 326 height 45
paste textarea "Chicken Burger, Bungie, Twister, Rizo King, Zinger and Pepsi Champion"
drag, startPoint x: 214, startPoint y: 320, endPoint x: 211, endPoint y: 324, distance: 5.6
click at [211, 324] on textarea "Chicken Burger, Bungie, Twister, Rizo King, Zinger and Pepsi Champion" at bounding box center [347, 335] width 326 height 45
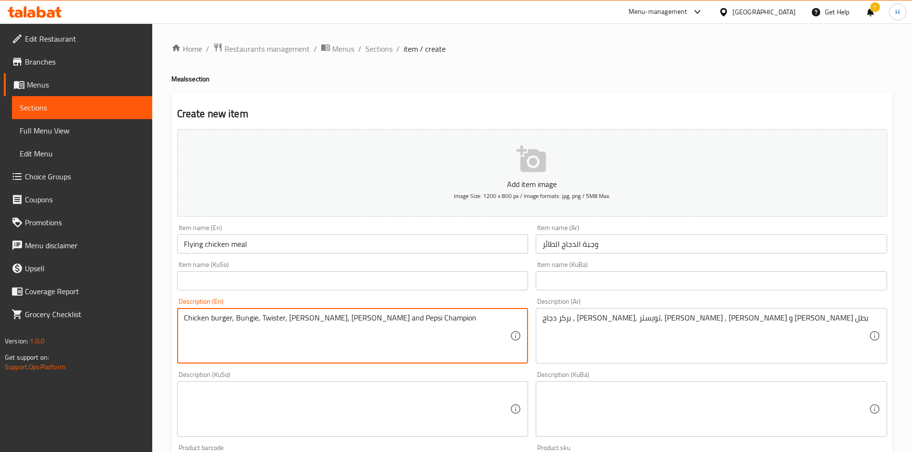
click at [236, 320] on textarea "Chicken burger, Bungie, Twister, Rizo King, Zinger and Pepsi Champion" at bounding box center [347, 335] width 326 height 45
click at [260, 321] on textarea "Chicken burger, bungie, Twister, Rizo King, Zinger and Pepsi Champion" at bounding box center [347, 335] width 326 height 45
drag, startPoint x: 290, startPoint y: 323, endPoint x: 284, endPoint y: 323, distance: 5.7
click at [284, 323] on textarea "Chicken burger, bungie, twister, Rizo King, Zinger and Pepsi Champion" at bounding box center [347, 335] width 326 height 45
click at [300, 321] on textarea "Chicken burger, bungie, twister, rizo King, Zinger and Pepsi Champion" at bounding box center [347, 335] width 326 height 45
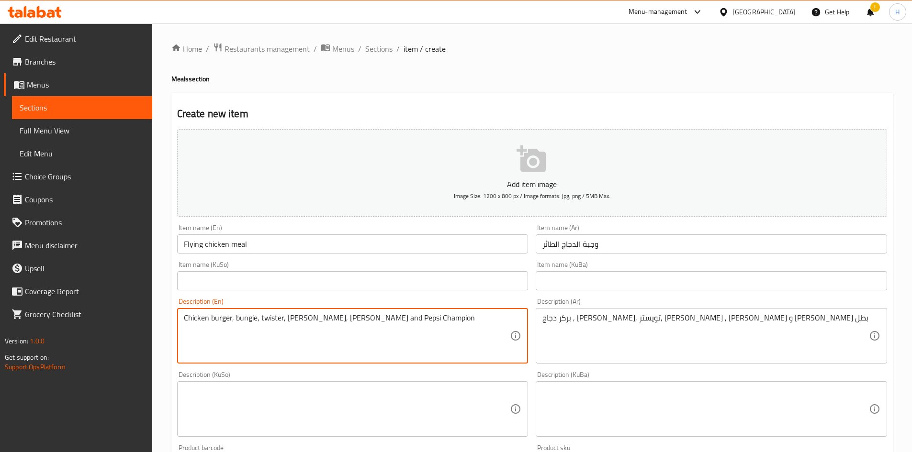
click at [318, 322] on textarea "Chicken burger, bungie, twister, rizo king, Zinger and Pepsi Champion" at bounding box center [347, 335] width 326 height 45
click at [350, 324] on textarea "Chicken burger, bungie, twister, rizo king, zinger and Pepsi Champion" at bounding box center [347, 335] width 326 height 45
click at [373, 324] on textarea "Chicken burger, bungie, twister, rizo king, zinger and pepsi Champion" at bounding box center [347, 335] width 326 height 45
click at [380, 318] on textarea "Chicken burger, bungie, twister, rizo king, zinger and pepsi champion" at bounding box center [347, 335] width 326 height 45
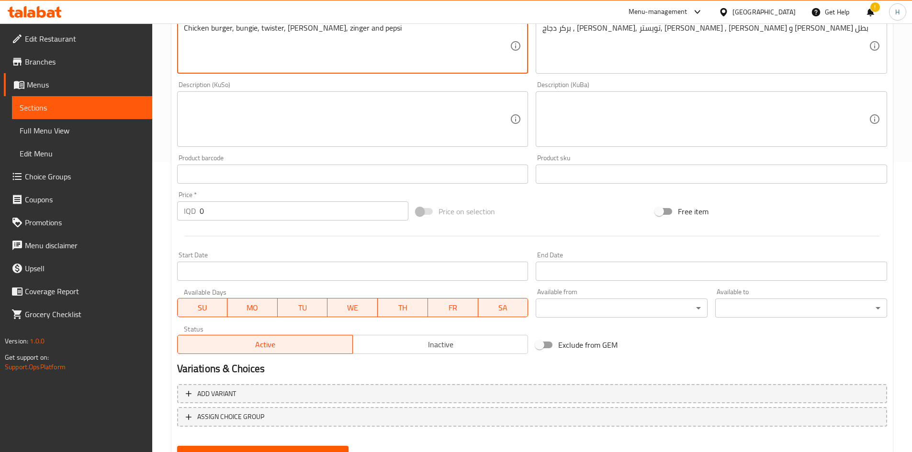
scroll to position [334, 0]
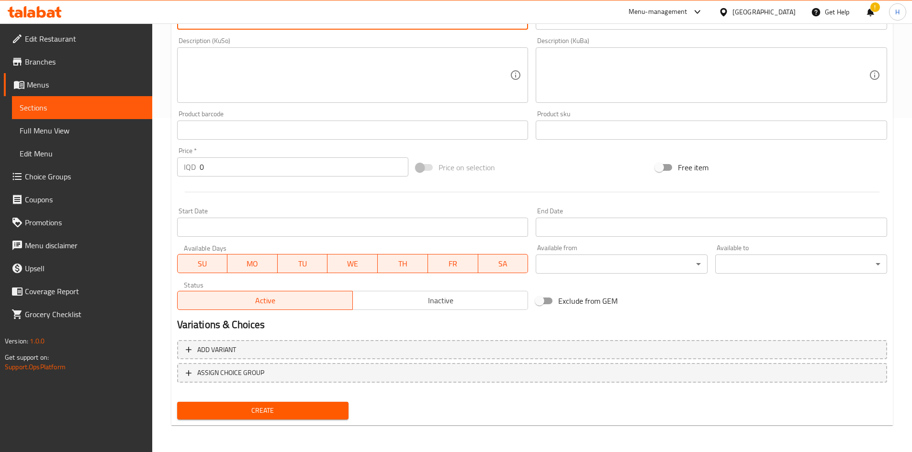
type textarea "Chicken burger, bungie, twister, rizo king, zinger and pepsi"
click at [241, 165] on input "0" at bounding box center [304, 166] width 209 height 19
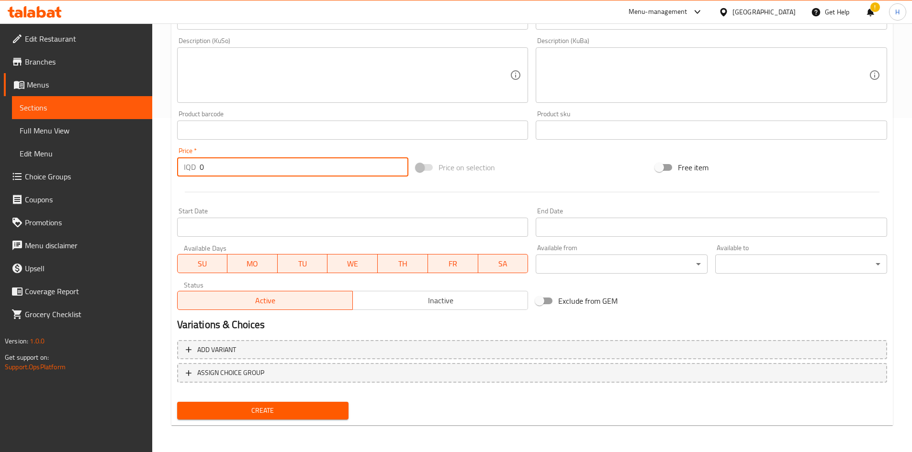
click at [241, 165] on input "0" at bounding box center [304, 166] width 209 height 19
type input "25000"
drag, startPoint x: 287, startPoint y: 400, endPoint x: 288, endPoint y: 407, distance: 6.3
click at [287, 403] on div "Create" at bounding box center [262, 410] width 179 height 25
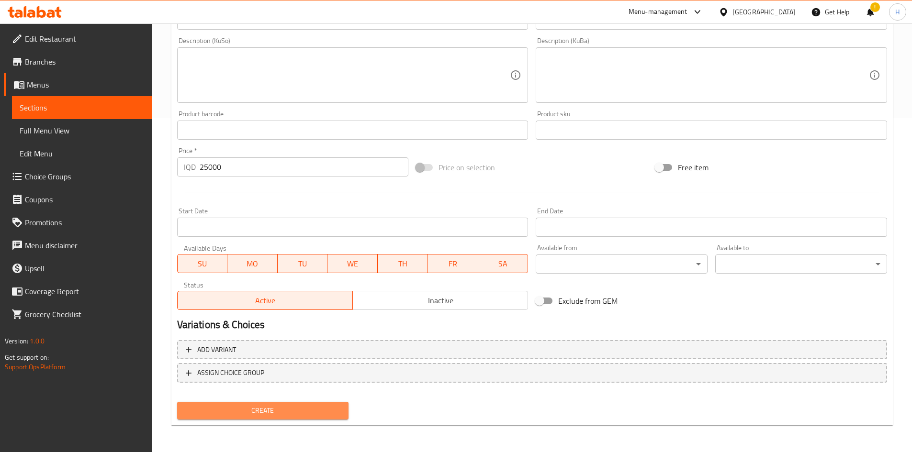
click at [288, 407] on span "Create" at bounding box center [263, 411] width 156 height 12
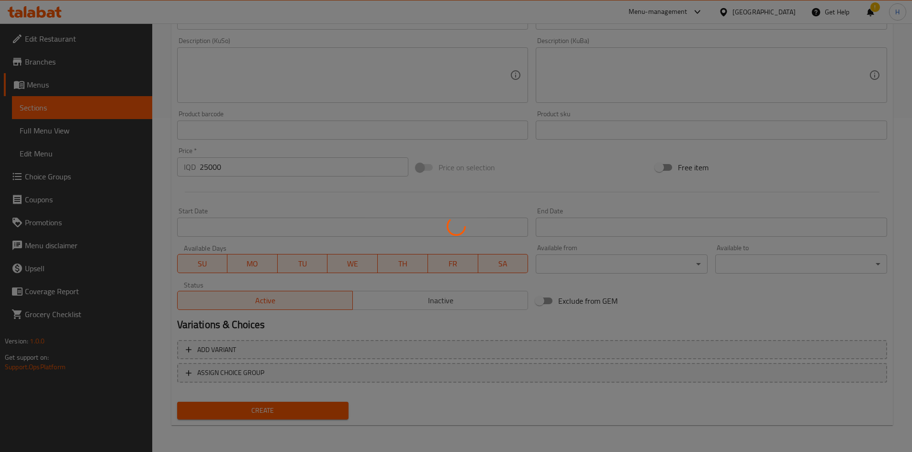
type input "0"
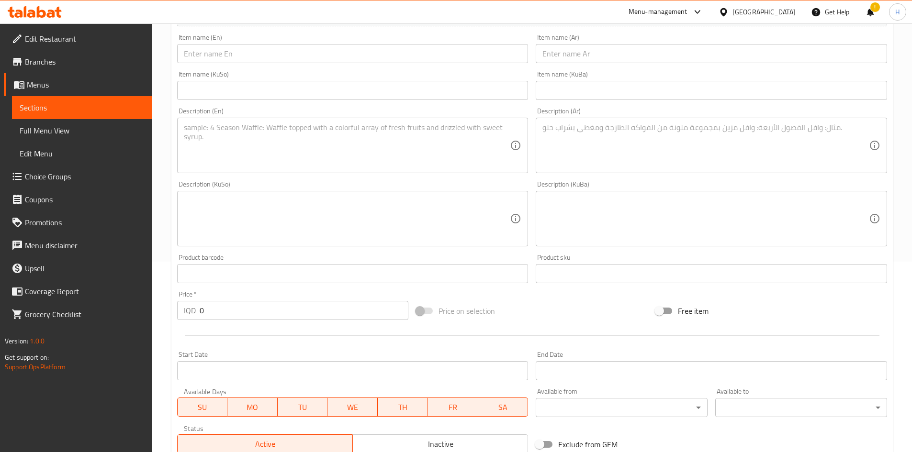
scroll to position [0, 0]
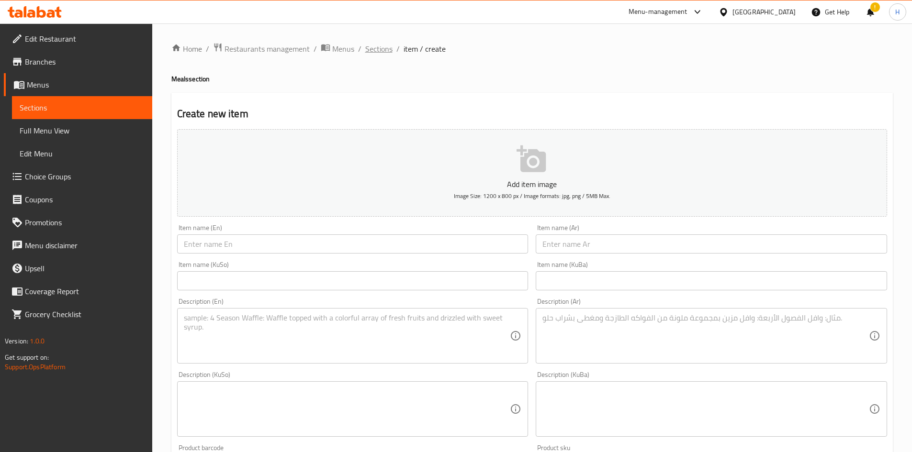
click at [375, 47] on span "Sections" at bounding box center [378, 48] width 27 height 11
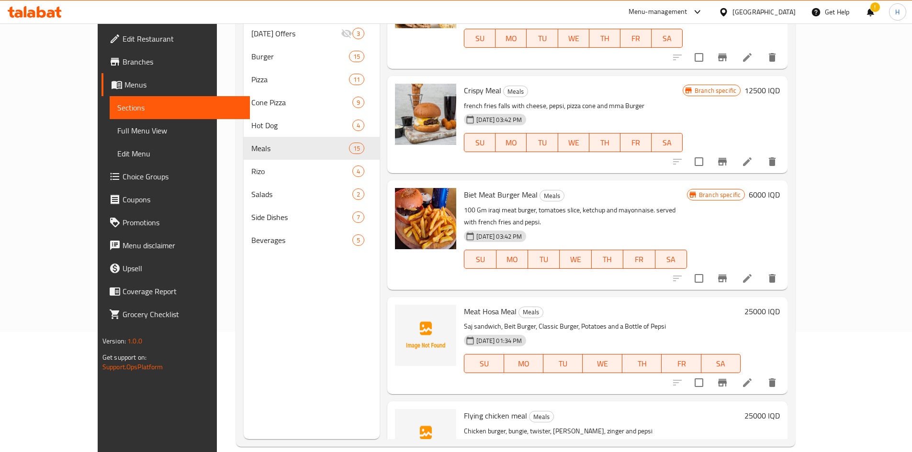
scroll to position [134, 0]
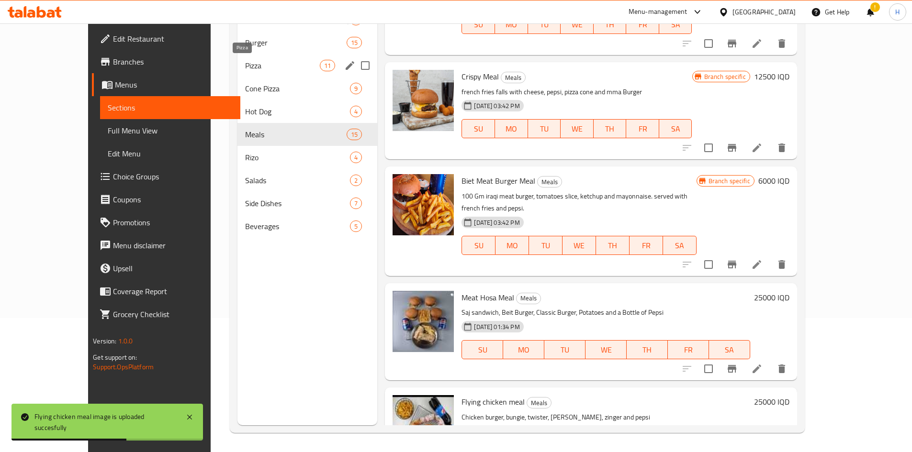
click at [245, 61] on span "Pizza" at bounding box center [282, 65] width 75 height 11
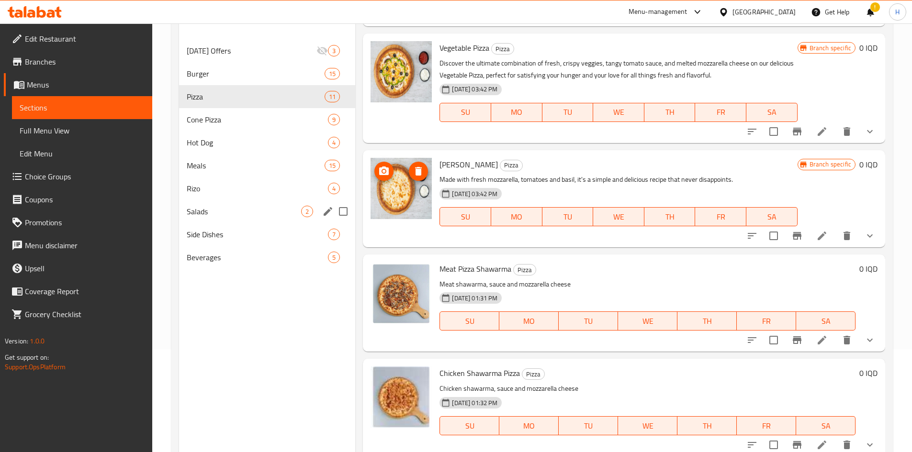
scroll to position [86, 0]
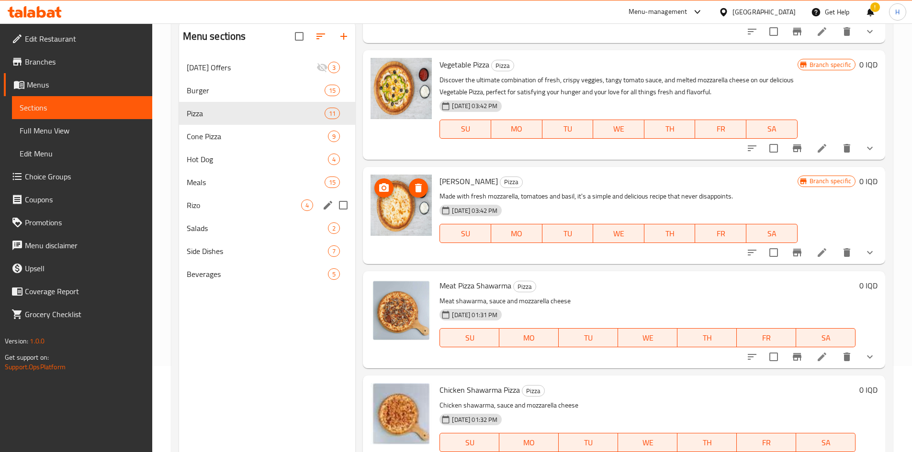
click at [222, 197] on div "Rizo 4" at bounding box center [267, 205] width 177 height 23
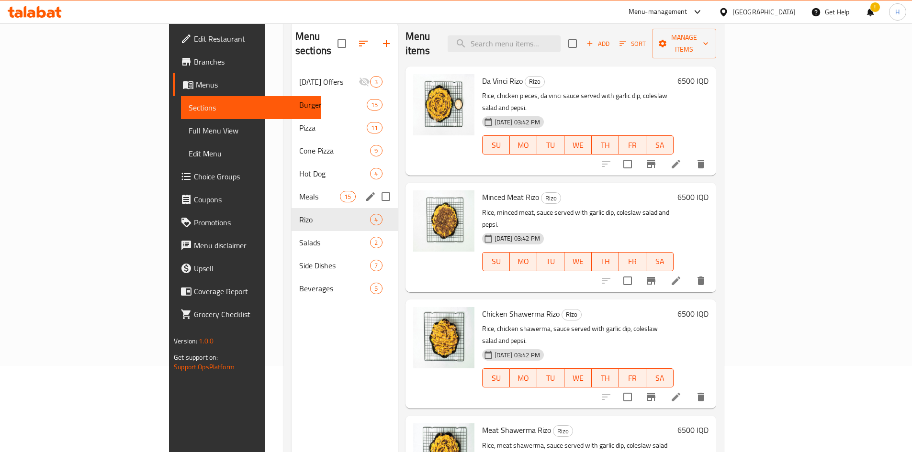
click at [291, 189] on div "Meals 15" at bounding box center [344, 196] width 106 height 23
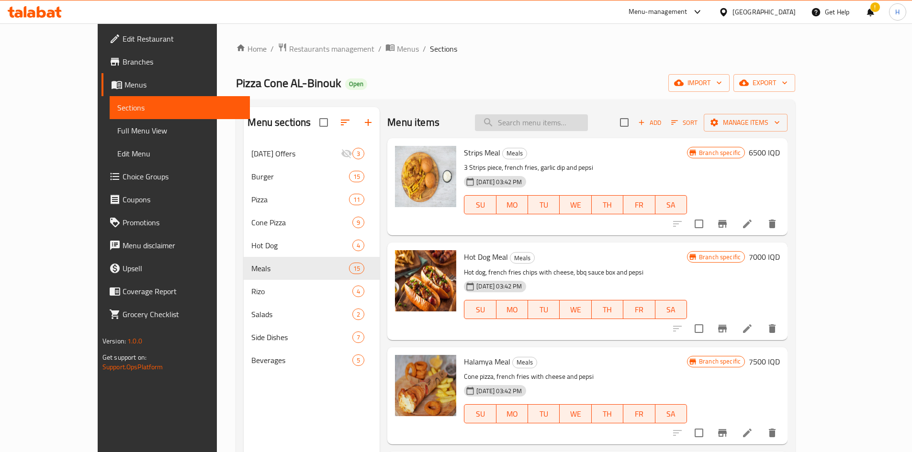
click at [543, 124] on input "search" at bounding box center [531, 122] width 113 height 17
type input "w"
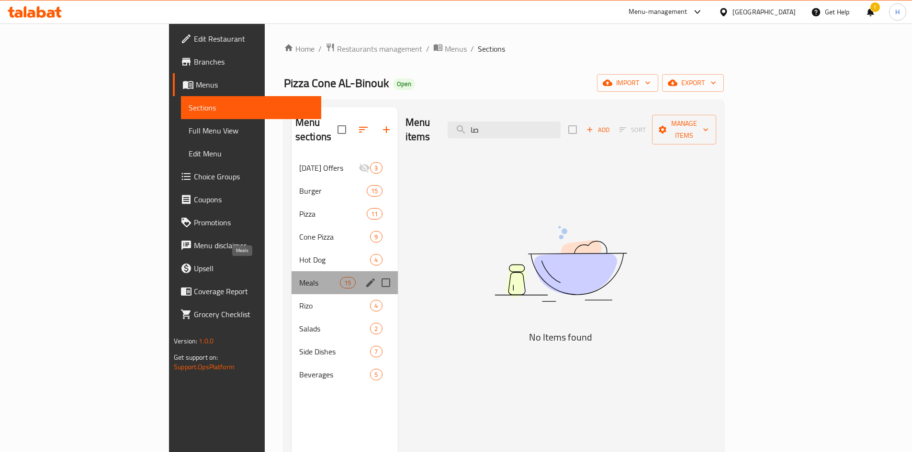
click at [299, 277] on span "Meals" at bounding box center [319, 282] width 41 height 11
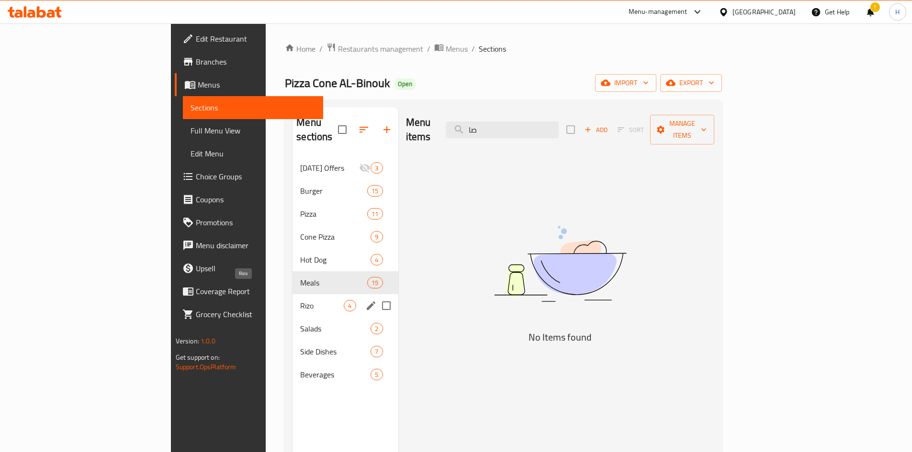
click at [300, 300] on span "Rizo" at bounding box center [322, 305] width 44 height 11
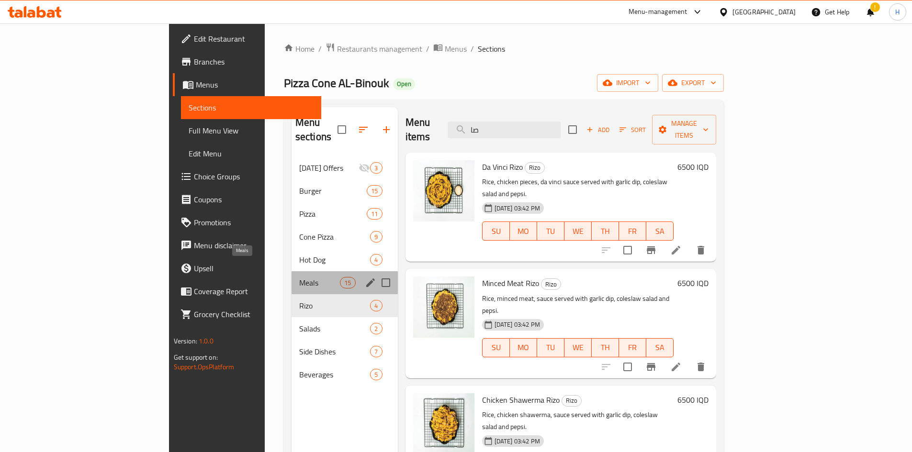
click at [299, 277] on span "Meals" at bounding box center [319, 282] width 41 height 11
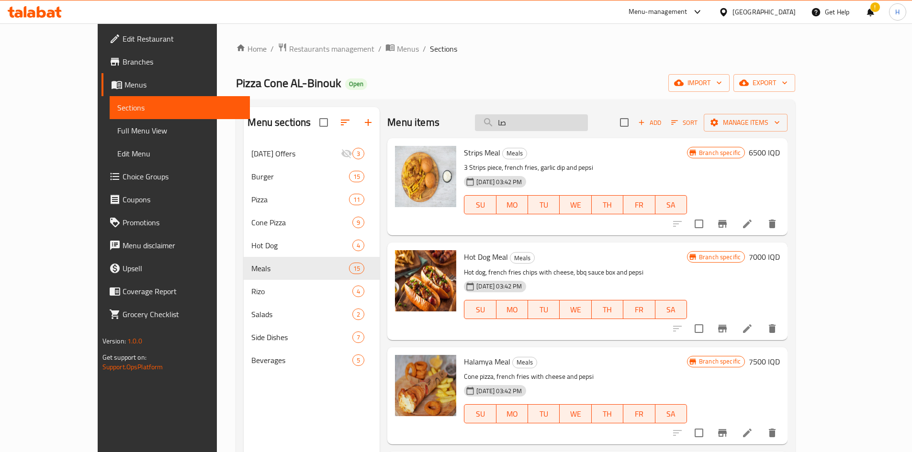
click at [588, 125] on input "صا" at bounding box center [531, 122] width 113 height 17
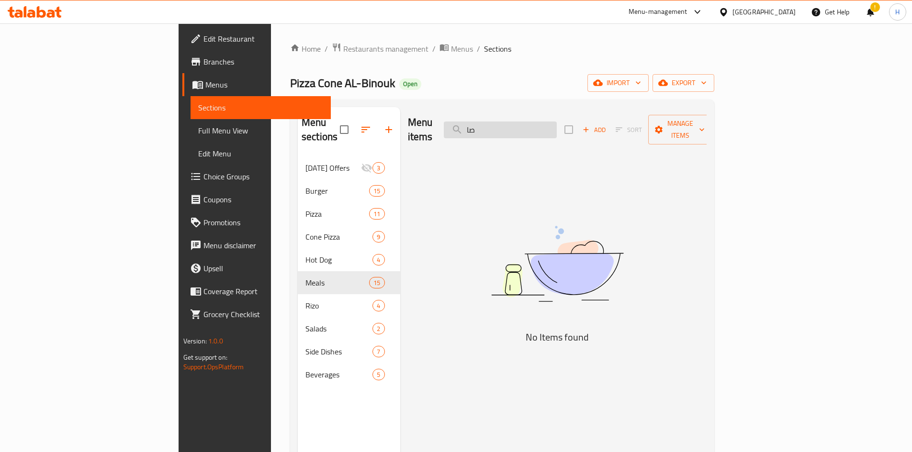
type input "ص"
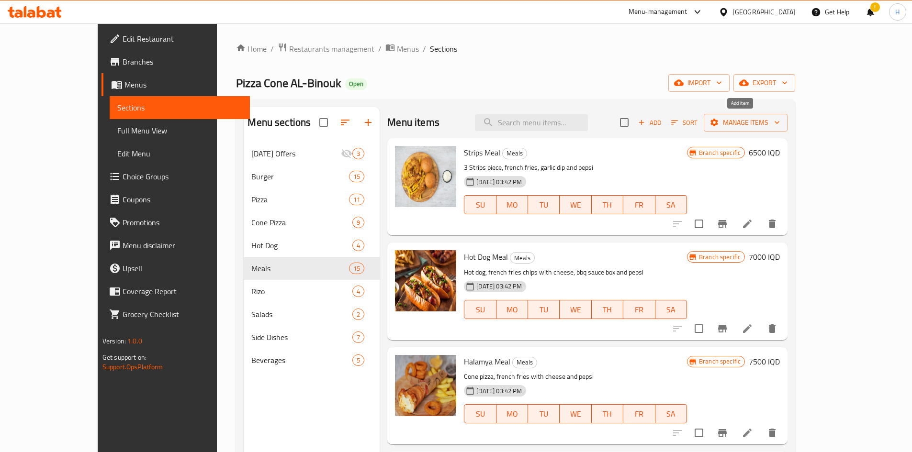
click at [662, 125] on span "Add" at bounding box center [649, 122] width 26 height 11
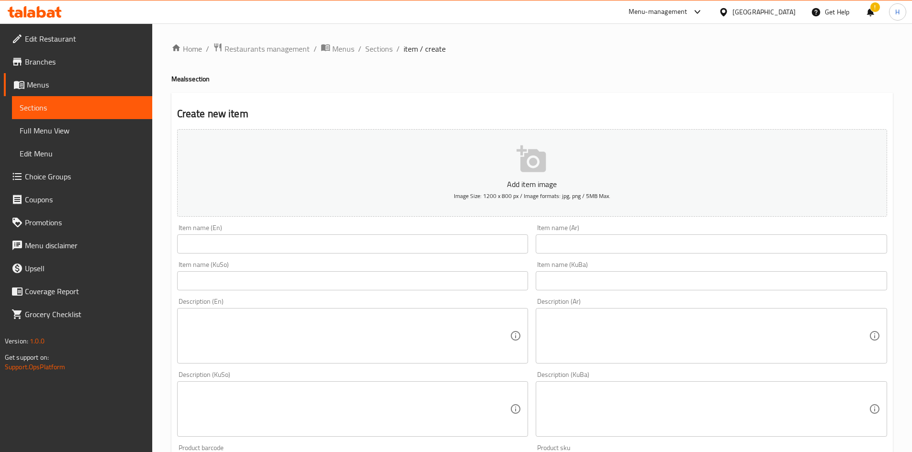
click at [579, 252] on input "text" at bounding box center [710, 243] width 351 height 19
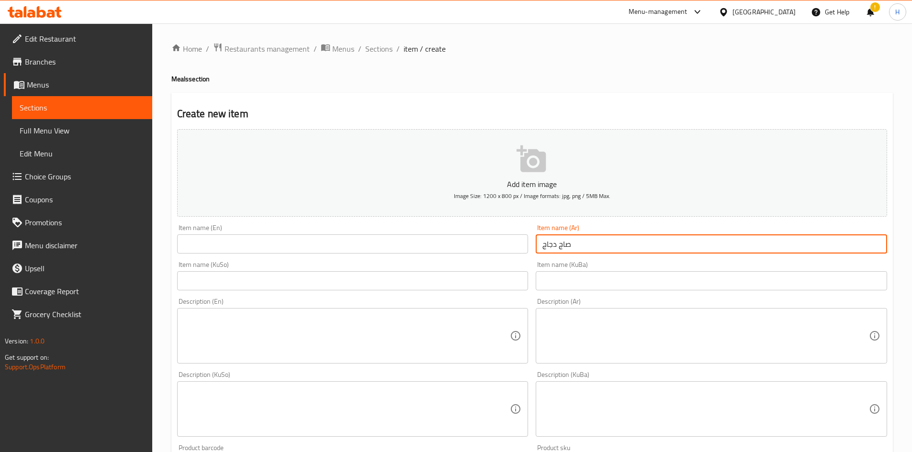
type input "صاج دجاج"
click at [460, 239] on input "text" at bounding box center [352, 243] width 351 height 19
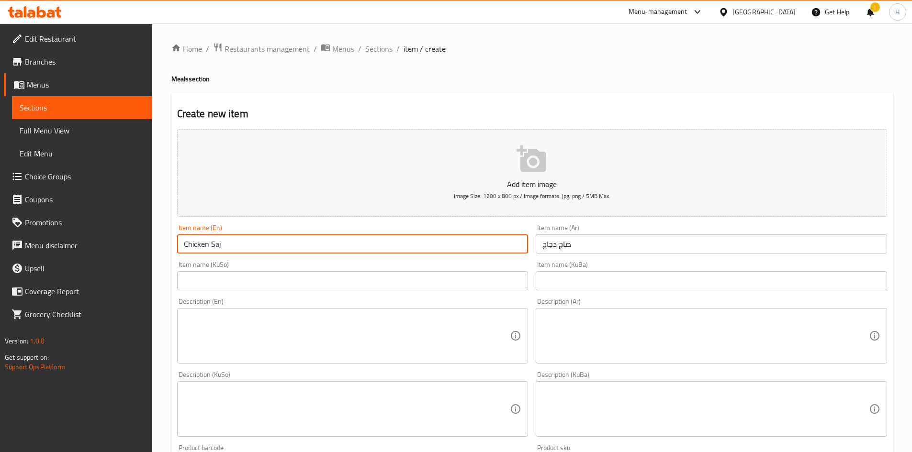
type input "Chicken Saj"
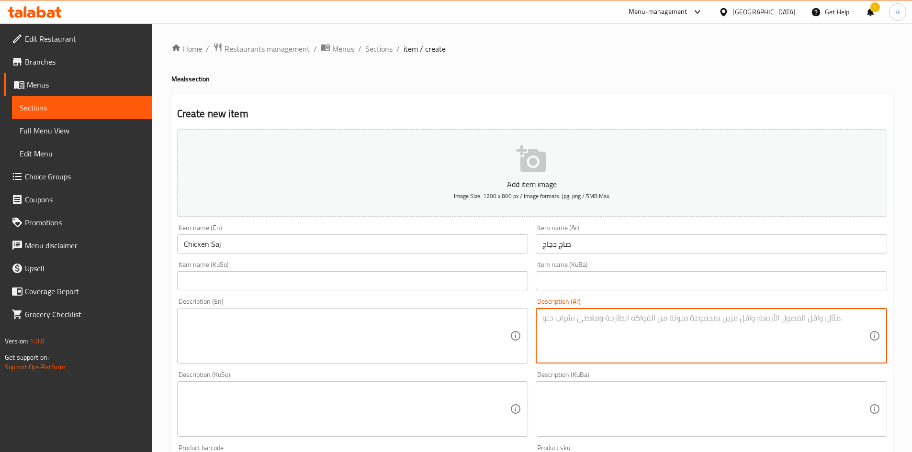
click at [590, 330] on textarea at bounding box center [705, 335] width 326 height 45
paste textarea "خبز صاج + شاورما دجاج + جبن موزريلا + صلصة و يقدم مع ثوميه + فنك"
click at [806, 333] on textarea "خبز صاج + شاورما دجاج + جبن موزريلا + صلصة و يقدم مع ثوميه + فنكخبز صاج + شاورم…" at bounding box center [705, 335] width 326 height 45
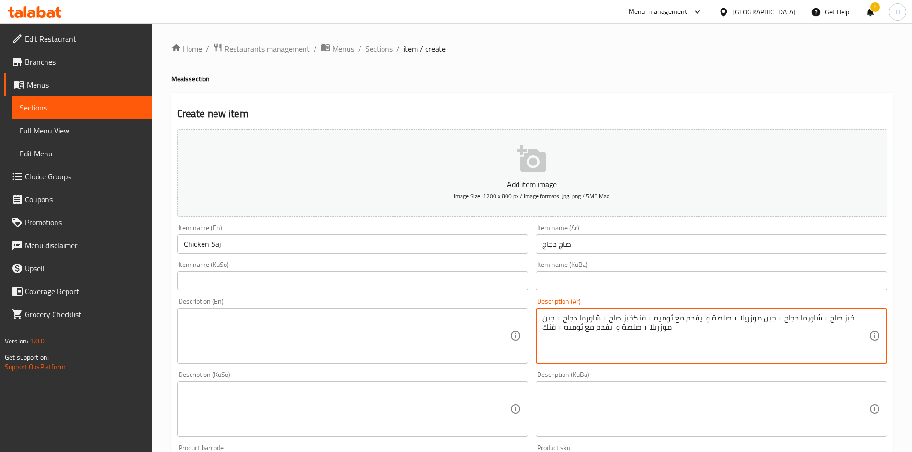
click at [806, 333] on textarea "خبز صاج + شاورما دجاج + جبن موزريلا + صلصة و يقدم مع ثوميه + فنكخبز صاج + شاورم…" at bounding box center [705, 335] width 326 height 45
paste textarea
click at [730, 325] on textarea "خبز صاج + شاورما دجاج + جبن موزريلا + صلصة و يقدم مع ثوميه + فنك" at bounding box center [705, 335] width 326 height 45
click at [690, 323] on textarea "خبز صاج , شاورما دجاج + جبن موزريلا + صلصة و يقدم مع ثوميه + فنك" at bounding box center [705, 335] width 326 height 45
click at [642, 320] on textarea "خبز صاج , شاورما دجاج , جبن موزريلا + صلصة و يقدم مع ثوميه + فنك" at bounding box center [705, 335] width 326 height 45
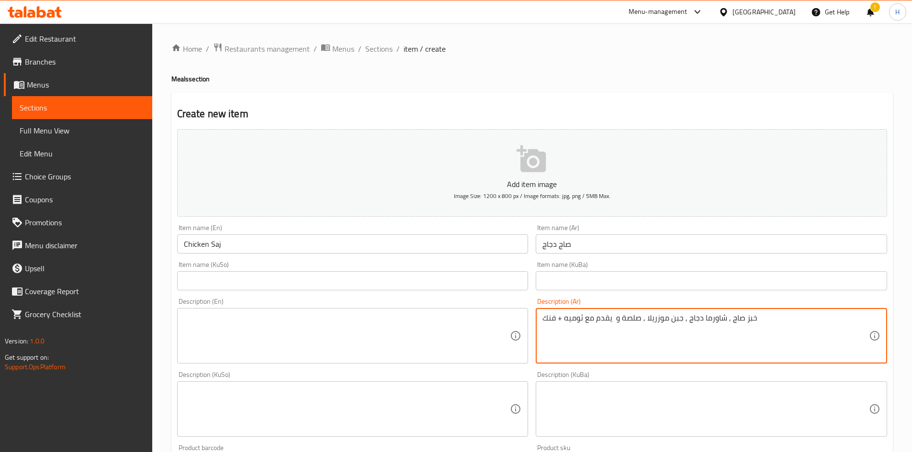
click at [558, 322] on textarea "خبز صاج , شاورما دجاج , جبن موزريلا , صلصة و يقدم مع ثوميه + فنك" at bounding box center [705, 335] width 326 height 45
click at [549, 321] on textarea "خبز صاج , شاورما دجاج , جبن موزريلا , صلصة و يقدم مع ثوميه , فنك" at bounding box center [705, 335] width 326 height 45
click at [549, 320] on textarea "خبز صاج , شاورما دجاج , جبن موزريلا , صلصة و يقدم مع ثوميه , بطاطا" at bounding box center [705, 335] width 326 height 45
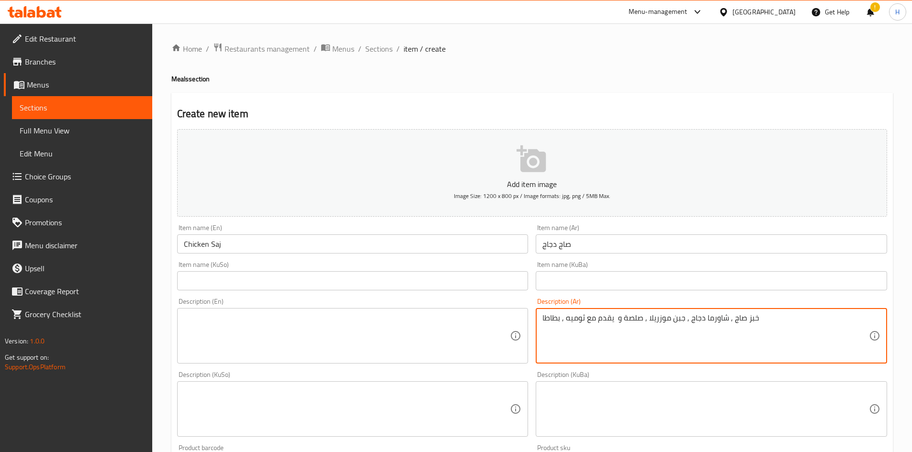
click at [549, 320] on textarea "خبز صاج , شاورما دجاج , جبن موزريلا , صلصة و يقدم مع ثوميه , بطاطا" at bounding box center [705, 335] width 326 height 45
type textarea "خبز صاج , شاورما دجاج , جبن موزريلا , صلصة و يقدم مع ثوميه , بطاطا"
click at [319, 333] on textarea at bounding box center [347, 335] width 326 height 45
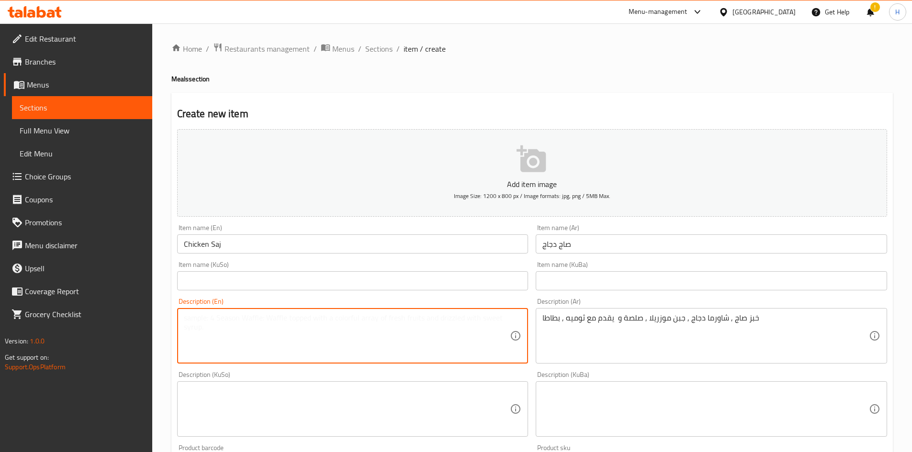
paste textarea "Saj bread, chicken shawarma, mozzarella cheese, sauce, served with garlic sauce…"
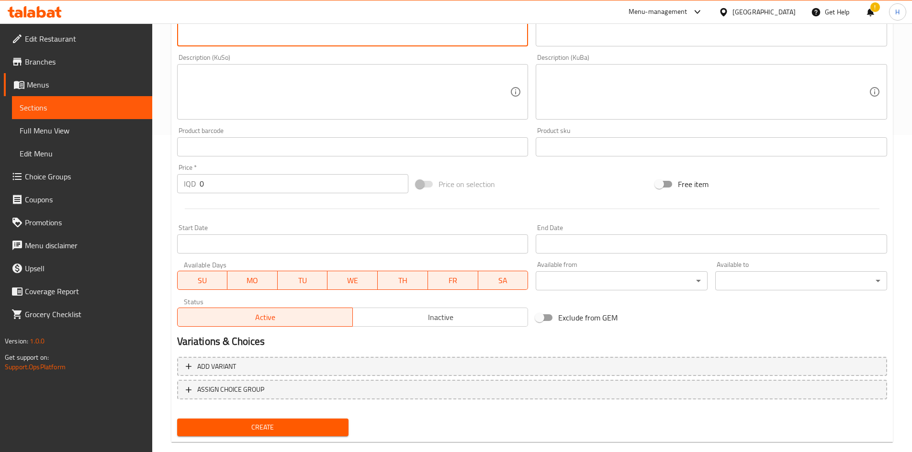
scroll to position [334, 0]
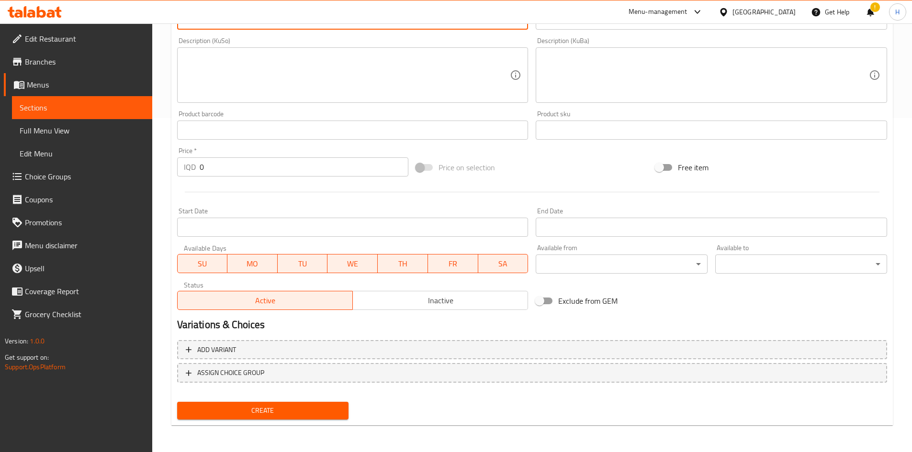
type textarea "Saj bread, chicken shawarma, mozzarella cheese, sauce, served with garlic sauce…"
click at [222, 172] on input "0" at bounding box center [304, 166] width 209 height 19
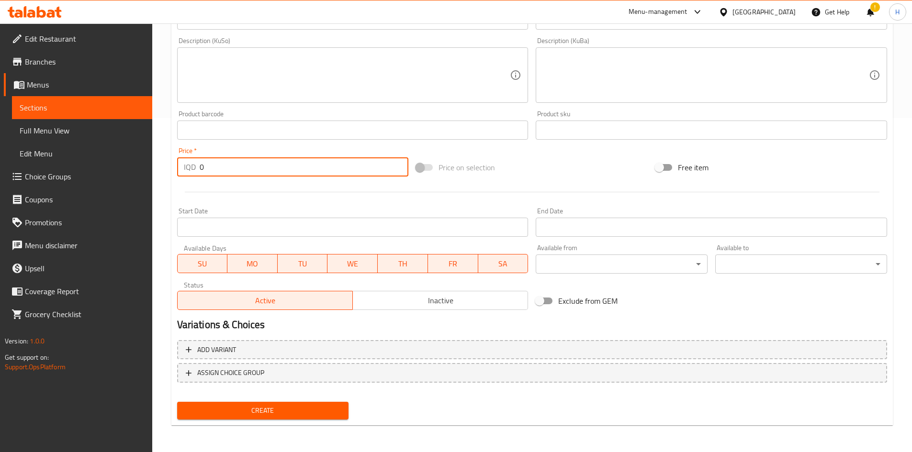
click at [222, 172] on input "0" at bounding box center [304, 166] width 209 height 19
type input "5500"
click at [313, 415] on span "Create" at bounding box center [263, 411] width 156 height 12
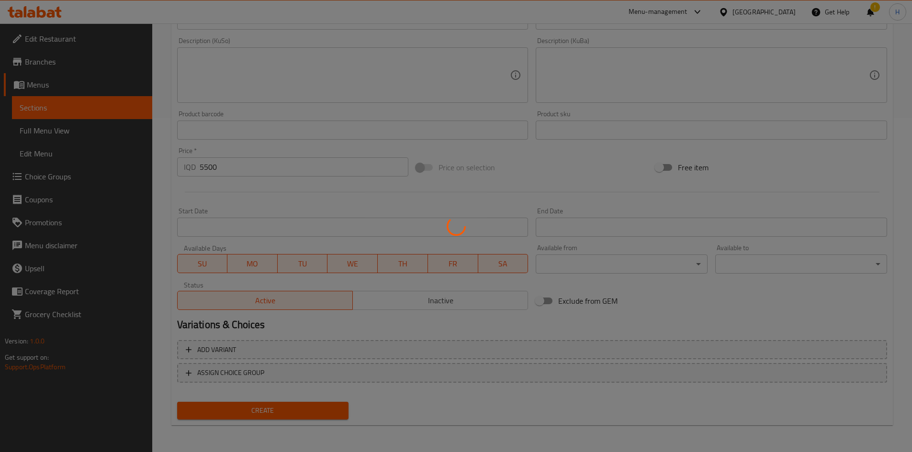
type input "0"
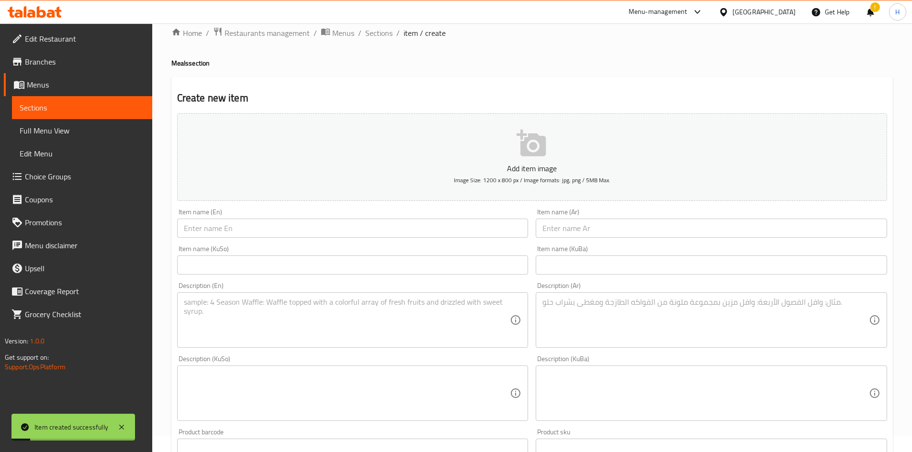
scroll to position [0, 0]
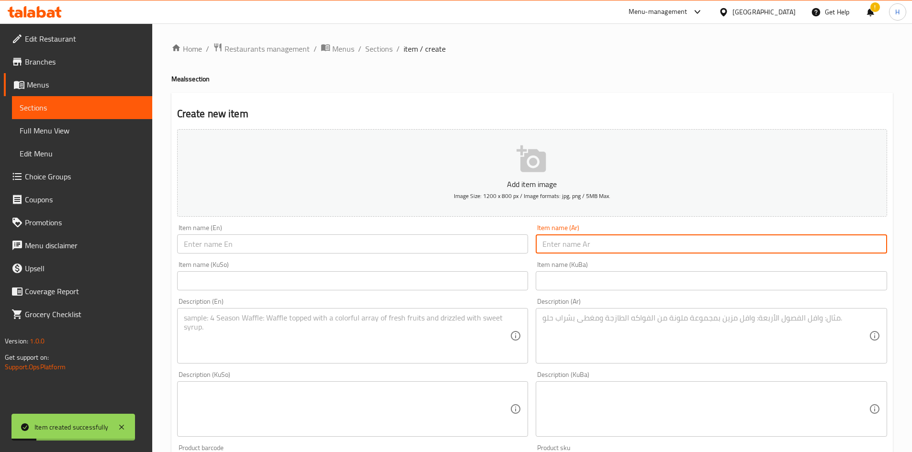
click at [589, 247] on input "text" at bounding box center [710, 243] width 351 height 19
click at [589, 247] on input "صاج لحم" at bounding box center [710, 243] width 351 height 19
type input "صاج لحم"
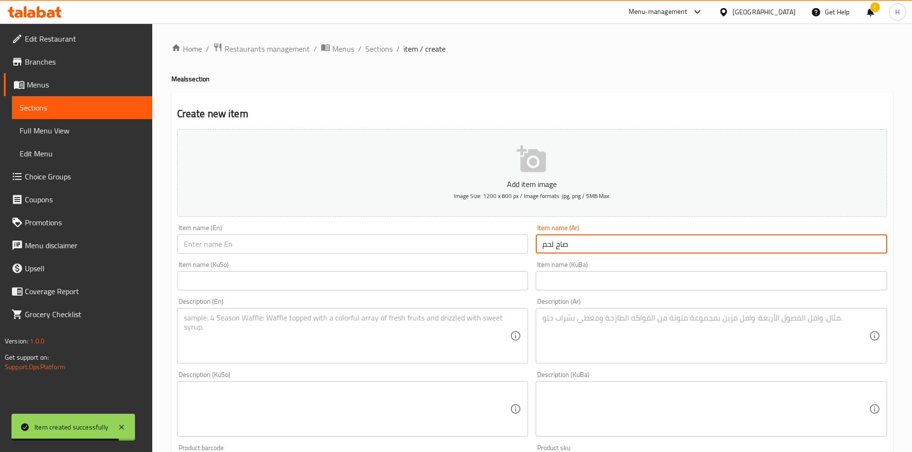
click at [252, 244] on input "text" at bounding box center [352, 243] width 351 height 19
paste input "Meat saj"
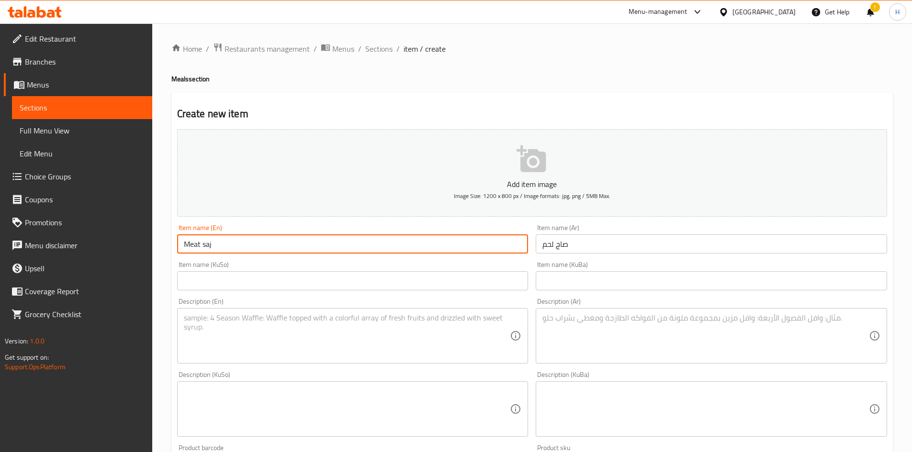
click at [202, 249] on input "Meat saj" at bounding box center [352, 243] width 351 height 19
type input "Meat Saj"
click at [252, 325] on textarea at bounding box center [347, 335] width 326 height 45
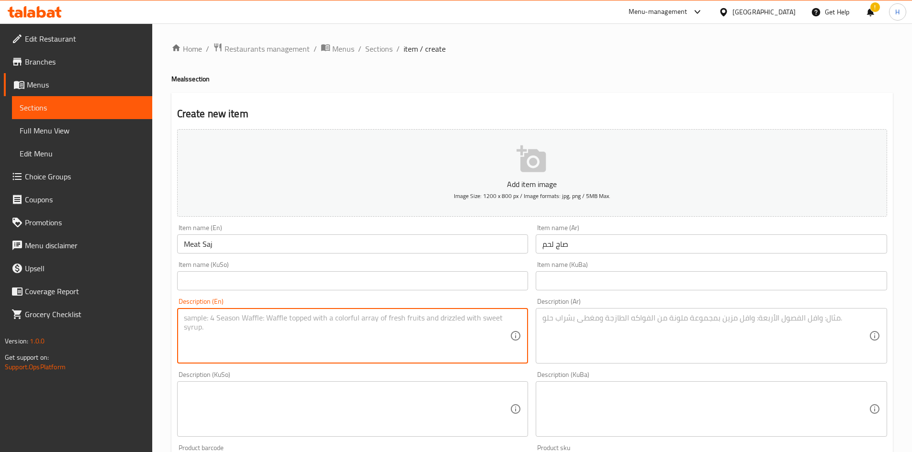
click at [252, 326] on textarea at bounding box center [347, 335] width 326 height 45
paste textarea "Saj bread, chicken shawarma, mozzarella cheese, sauce, served with garlic sauce…"
type textarea "Saj bread, chicken shawarma, mozzarella cheese, sauce, served with garlic sauce…"
click at [632, 334] on textarea at bounding box center [705, 335] width 326 height 45
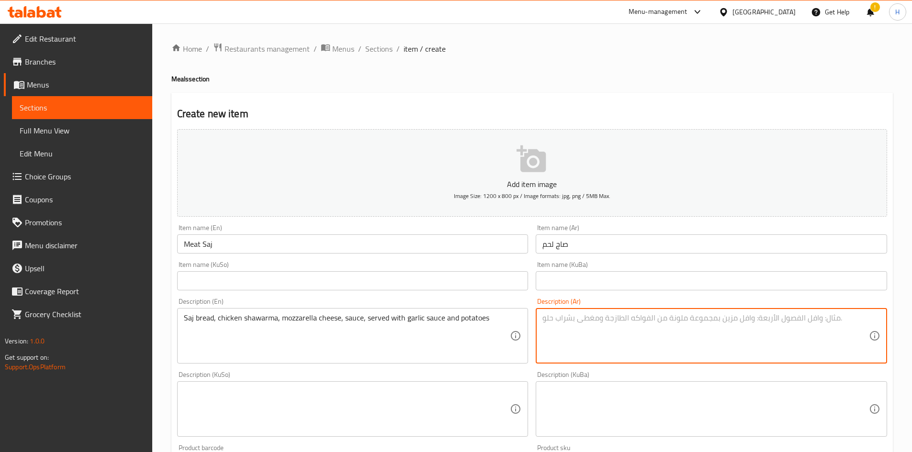
paste textarea "خبز صاج ، شاورما دجاج ، جبن موزريلا ، صلصة و يقدم مع ثوميه وبطاطا"
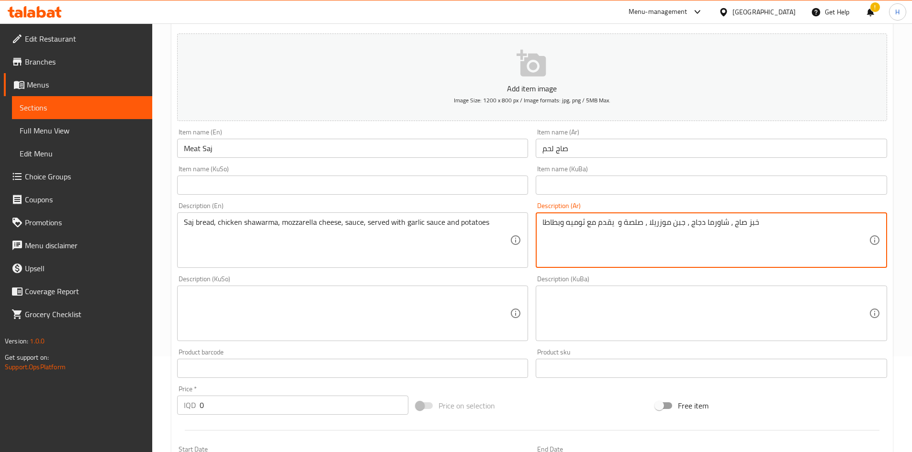
scroll to position [334, 0]
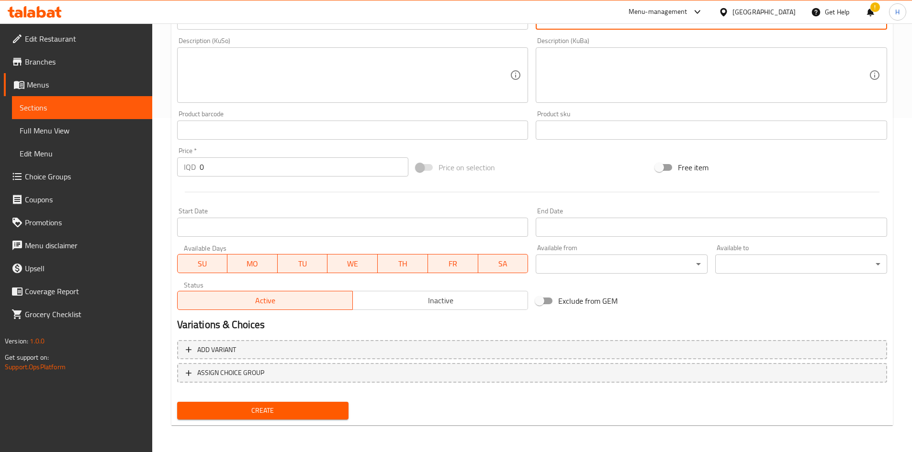
type textarea "خبز صاج ، شاورما دجاج ، جبن موزريلا ، صلصة و يقدم مع ثوميه وبطاطا"
click at [208, 172] on input "0" at bounding box center [304, 166] width 209 height 19
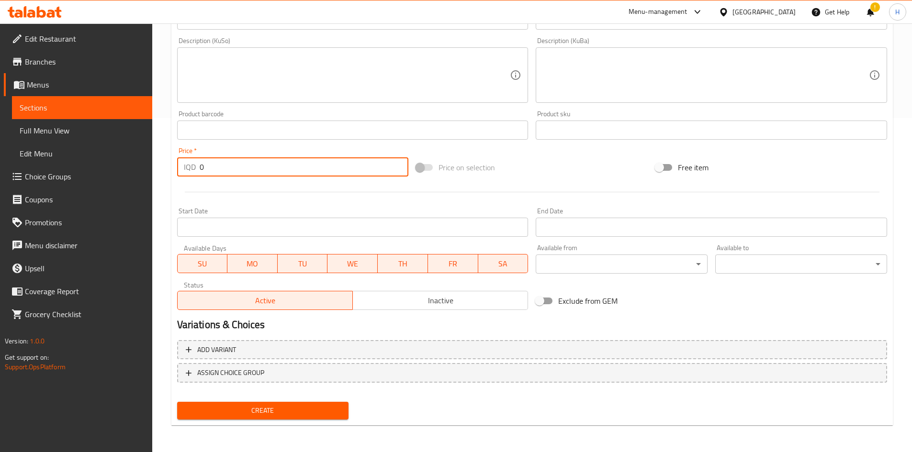
click at [208, 172] on input "0" at bounding box center [304, 166] width 209 height 19
drag, startPoint x: 208, startPoint y: 172, endPoint x: 221, endPoint y: 165, distance: 14.6
click at [209, 172] on input "0" at bounding box center [304, 166] width 209 height 19
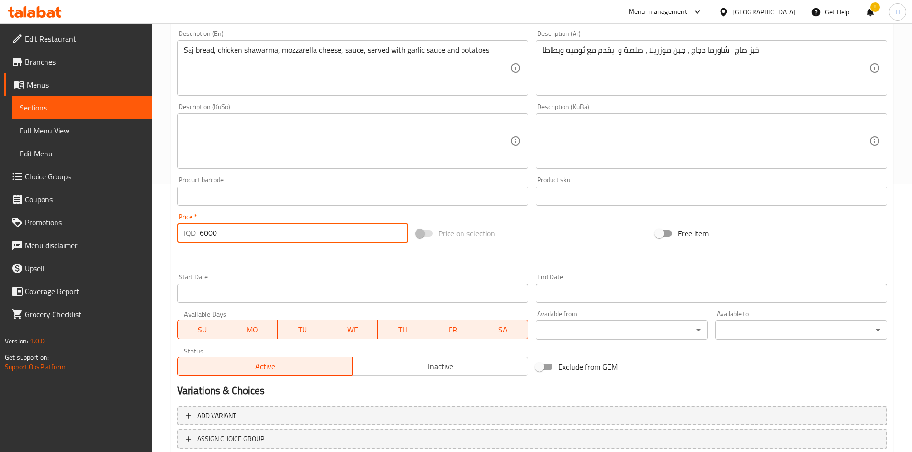
scroll to position [143, 0]
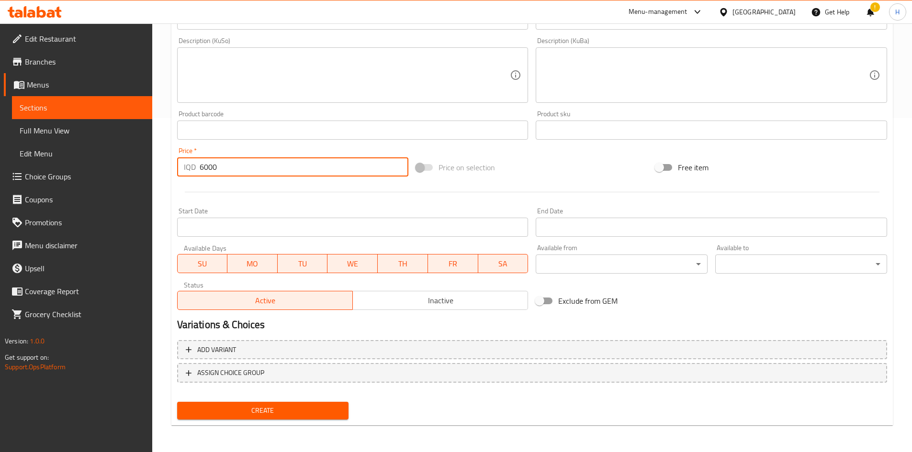
type input "6000"
drag, startPoint x: 301, startPoint y: 408, endPoint x: 376, endPoint y: 341, distance: 100.6
click at [301, 408] on span "Create" at bounding box center [263, 411] width 156 height 12
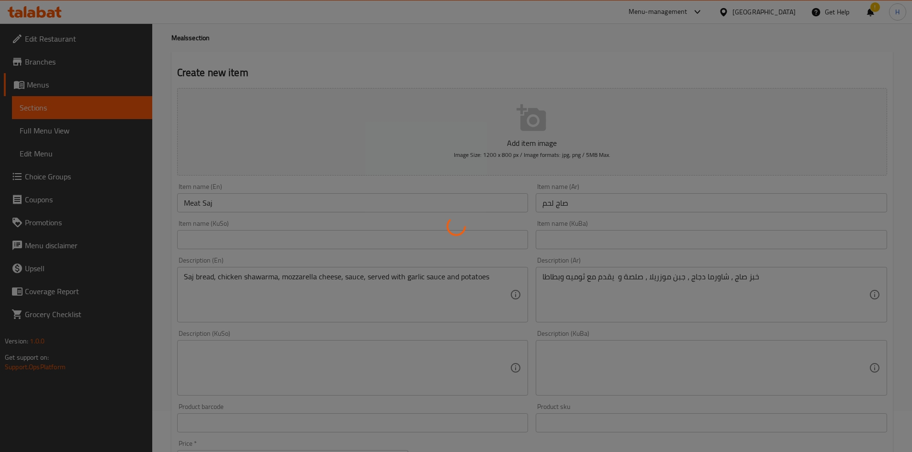
scroll to position [0, 0]
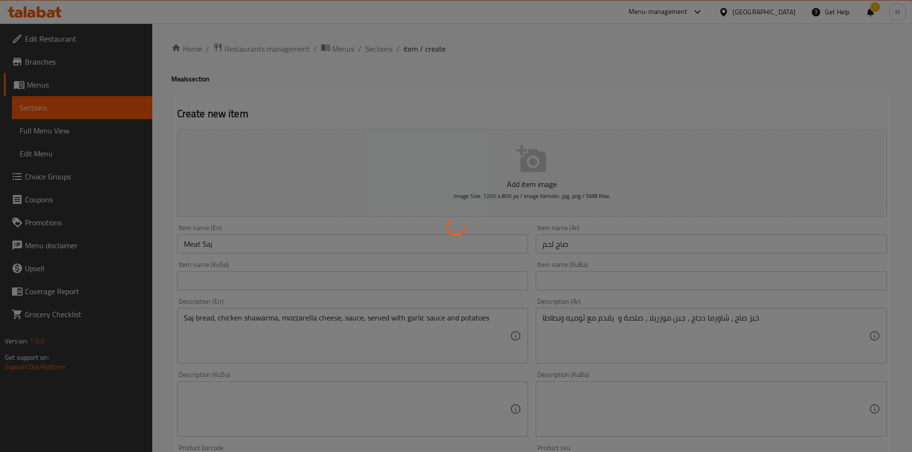
type input "0"
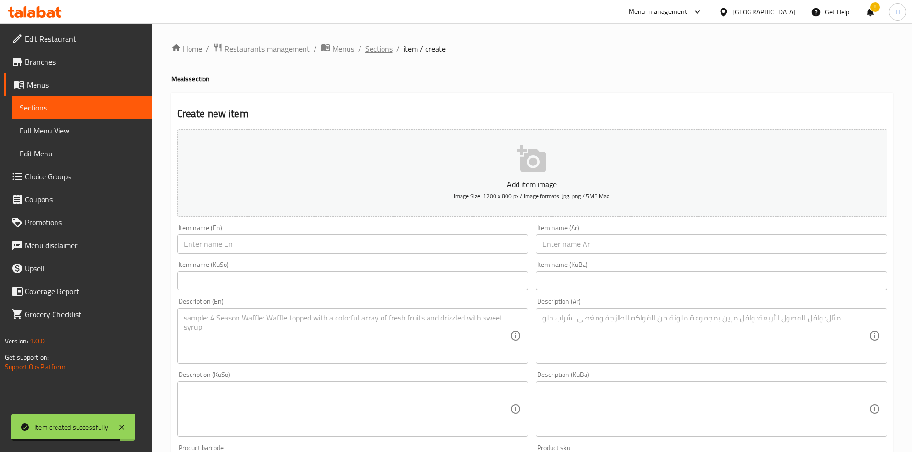
click at [381, 51] on span "Sections" at bounding box center [378, 48] width 27 height 11
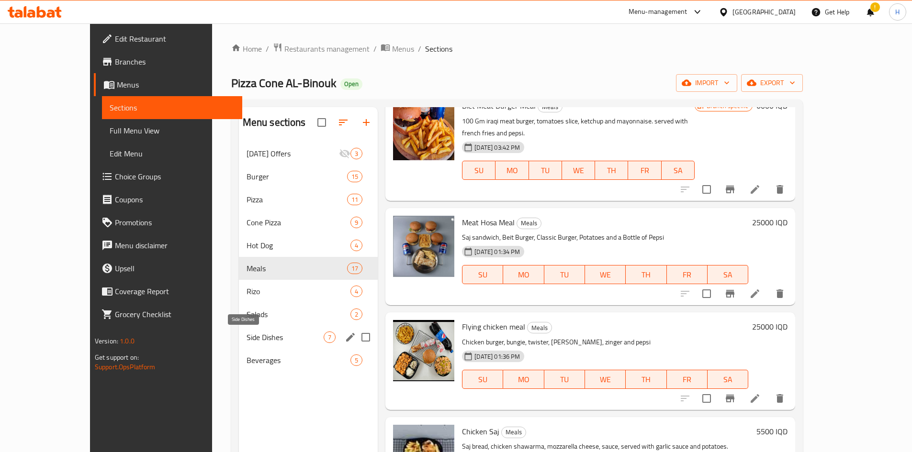
click at [246, 342] on span "Side Dishes" at bounding box center [284, 337] width 77 height 11
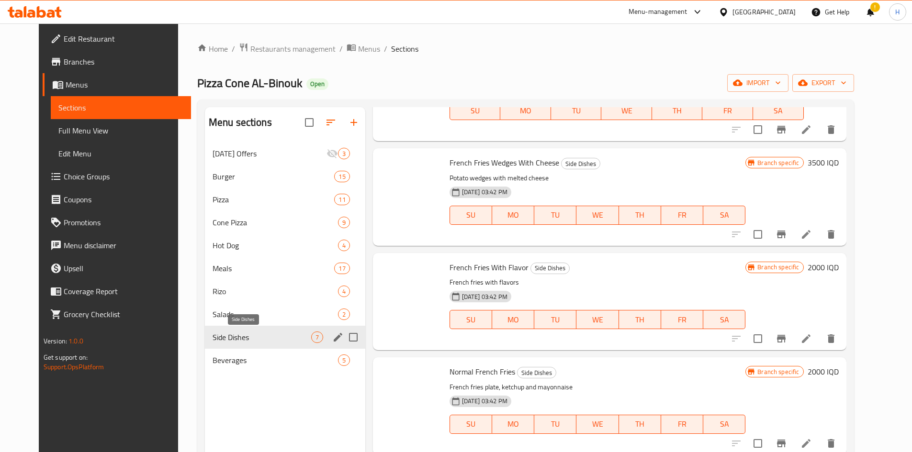
scroll to position [315, 0]
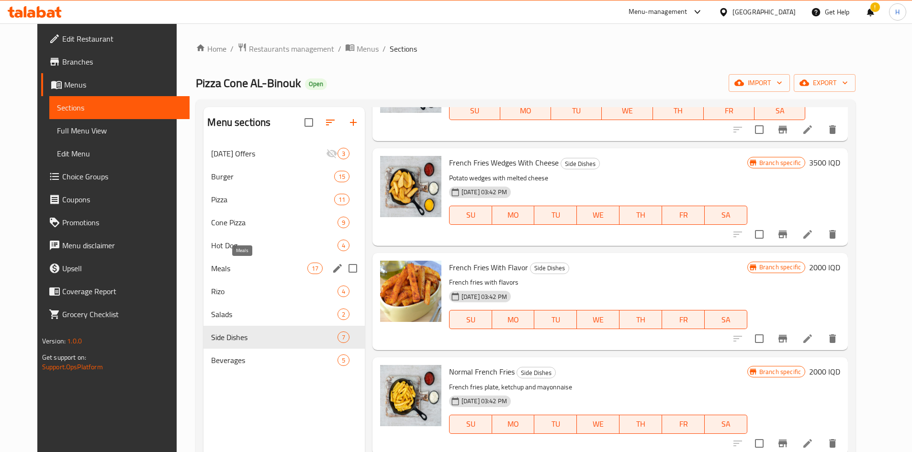
click at [215, 273] on span "Meals" at bounding box center [259, 268] width 96 height 11
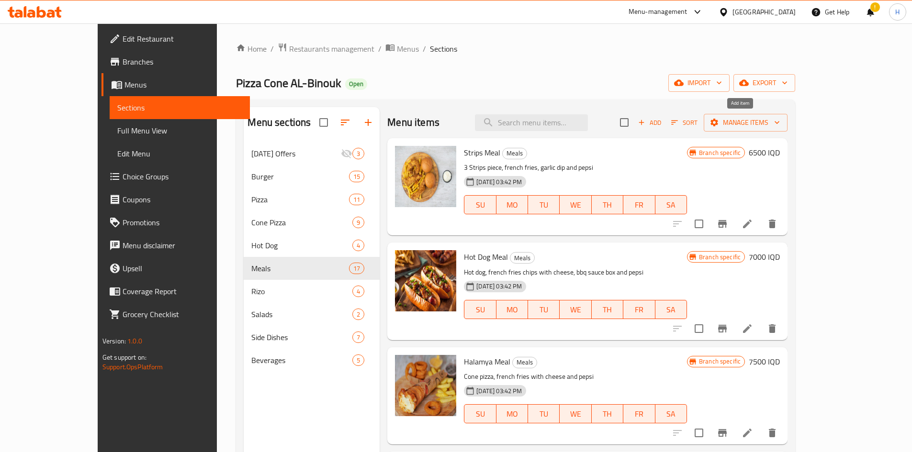
click at [662, 120] on span "Add" at bounding box center [649, 122] width 26 height 11
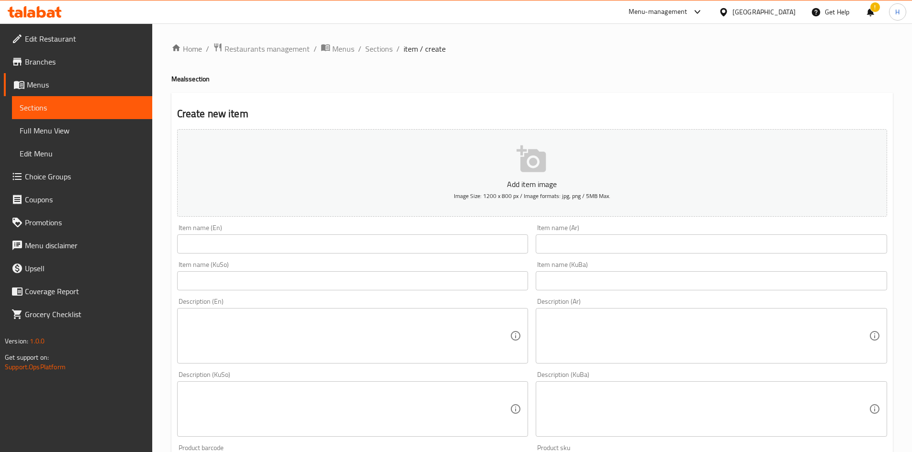
click at [590, 251] on input "text" at bounding box center [710, 243] width 351 height 19
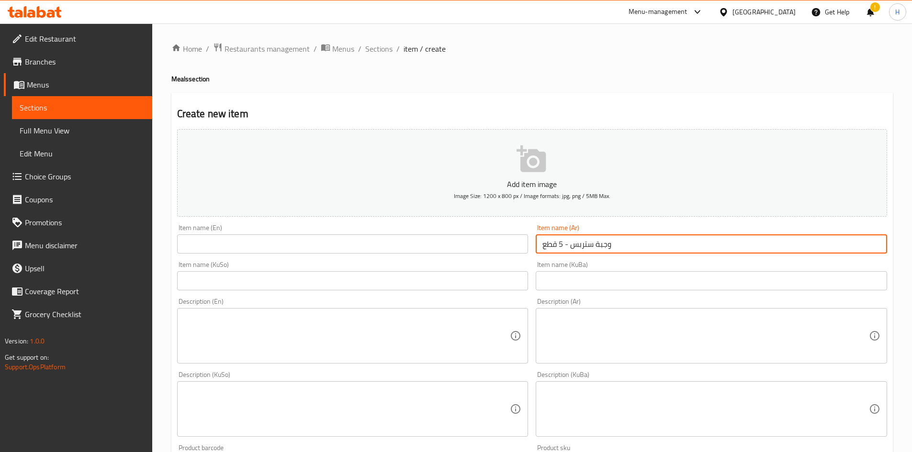
type input "وجبة ستربس - 5 قطع"
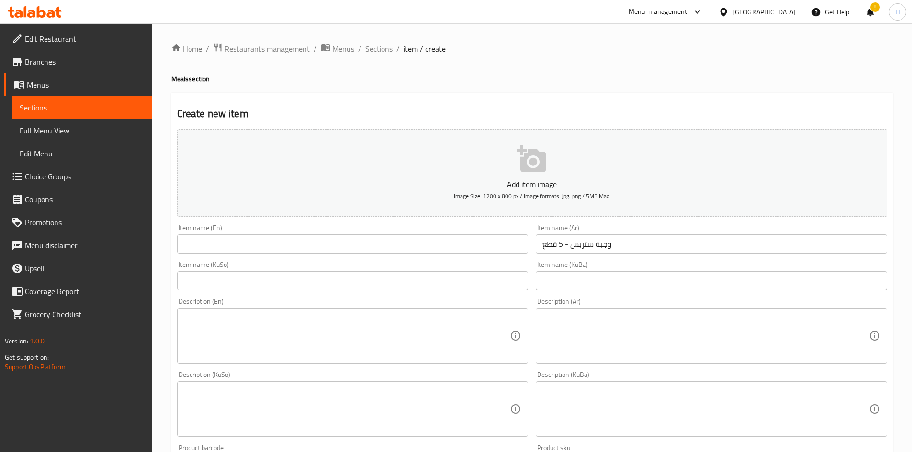
click at [614, 228] on div "Item name (Ar) وجبة ستربس - 5 قطع Item name (Ar)" at bounding box center [710, 238] width 351 height 29
copy label "Item name (Ar)"
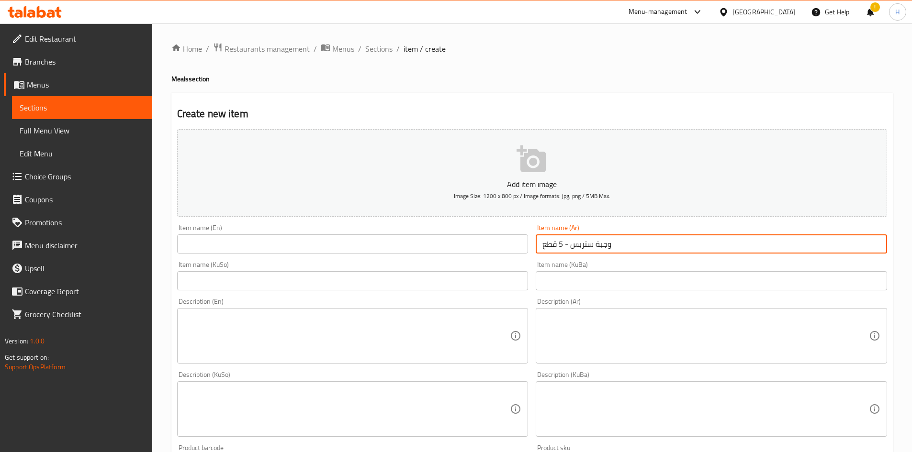
click at [611, 238] on input "وجبة ستربس - 5 قطع" at bounding box center [710, 243] width 351 height 19
click at [263, 251] on input "text" at bounding box center [352, 243] width 351 height 19
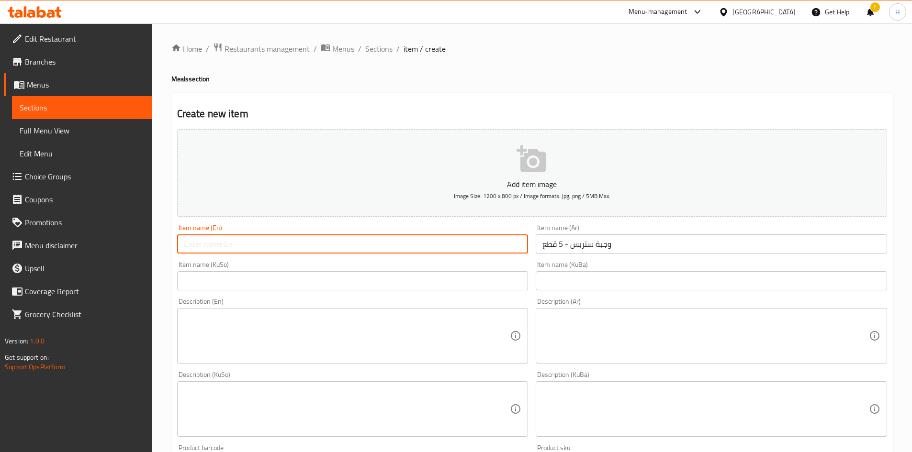
paste input "Strips Meal - 5 pieces"
type input "Strips Meal - 5 pieces"
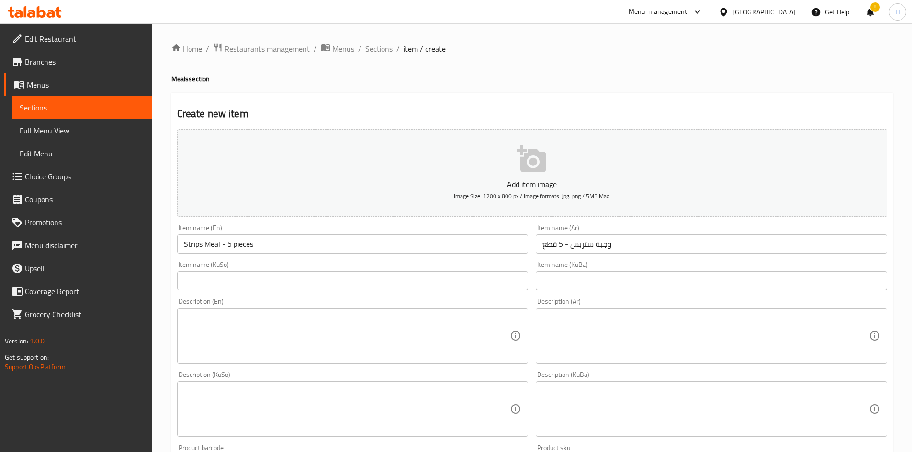
click at [596, 330] on textarea at bounding box center [705, 335] width 326 height 45
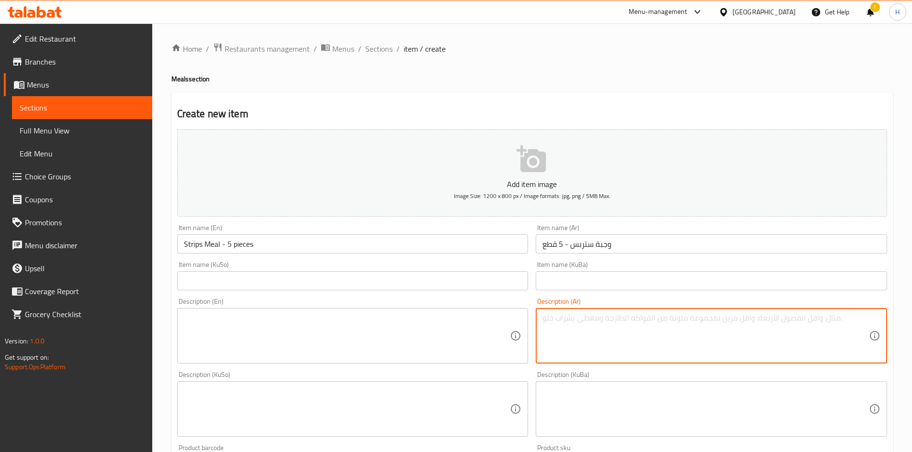
paste textarea "صدر دجاج 5 قطع + فنكر + ثوميه + بيبسي"
click at [617, 319] on textarea "صدر دجاج 5 قطع + فنكر + ثوميه + بيبسي" at bounding box center [705, 335] width 326 height 45
drag, startPoint x: 593, startPoint y: 320, endPoint x: 597, endPoint y: 323, distance: 5.4
click at [597, 323] on textarea "صدر دجاج 5 قطع , فنكر + ثوميه + بيبسي" at bounding box center [705, 335] width 326 height 45
click at [565, 320] on textarea "صدر دجاج 5 قطع , فنكر , ثوميه + بيبسي" at bounding box center [705, 335] width 326 height 45
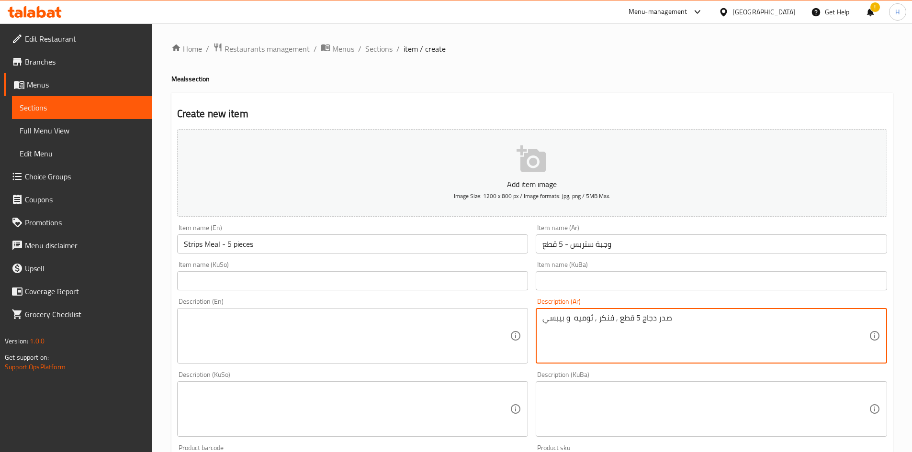
click at [578, 318] on textarea "صدر دجاج 5 قطع , فنكر , ثوميه و بيبسي" at bounding box center [705, 335] width 326 height 45
type textarea "صدر دجاج 5 قطع , فنكر , ثوميه و بيبسي"
click at [239, 344] on textarea at bounding box center [347, 335] width 326 height 45
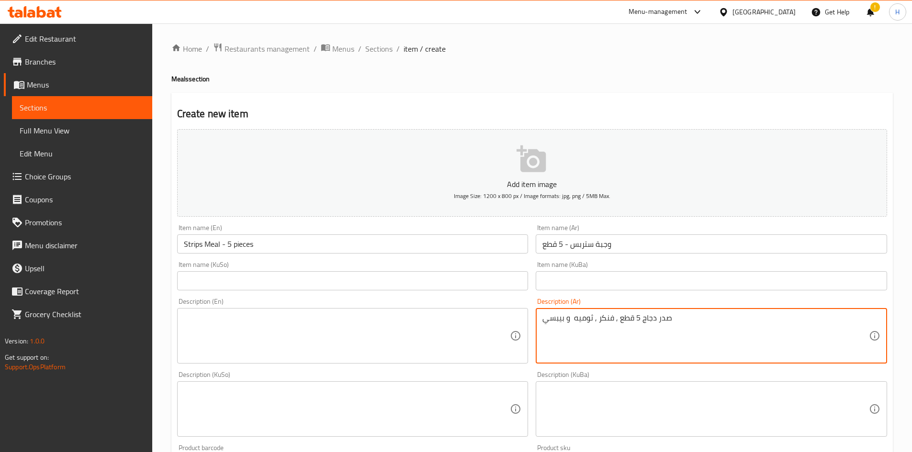
paste textarea "5 pieces of chicken breast, fries, garlic sauce and Pepsi"
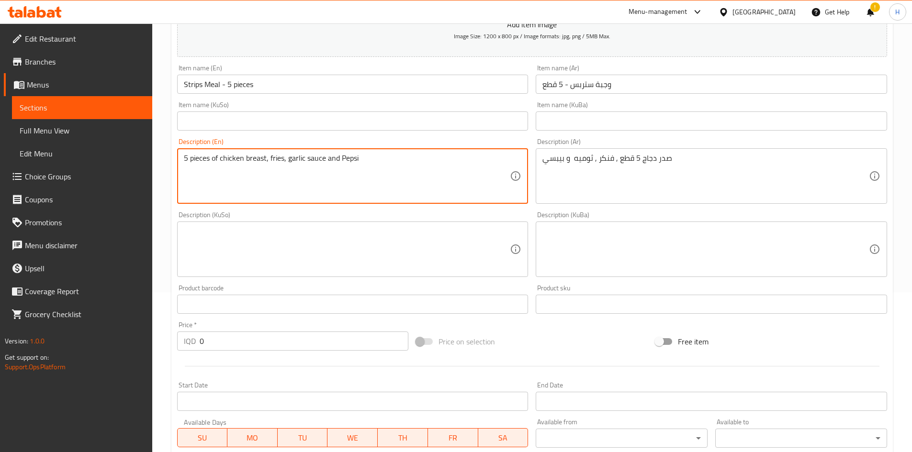
scroll to position [96, 0]
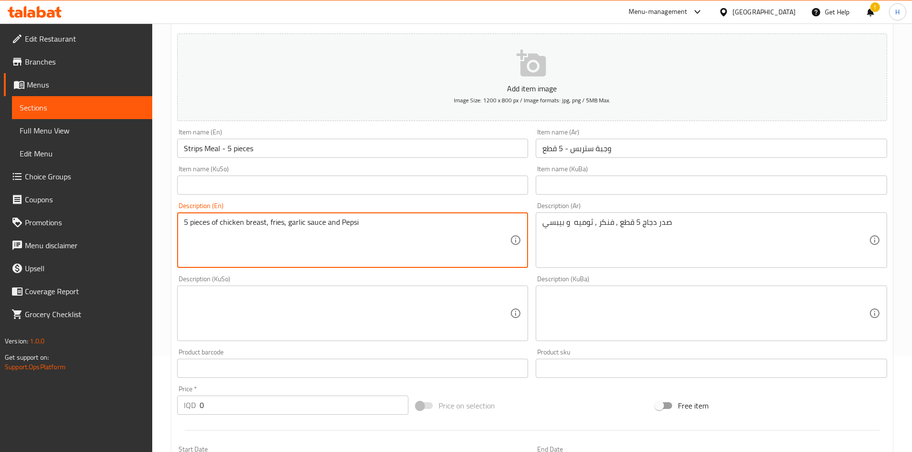
drag, startPoint x: 342, startPoint y: 222, endPoint x: 344, endPoint y: 228, distance: 5.8
click at [344, 228] on textarea "5 pieces of chicken breast, fries, garlic sauce and Pepsi" at bounding box center [347, 240] width 326 height 45
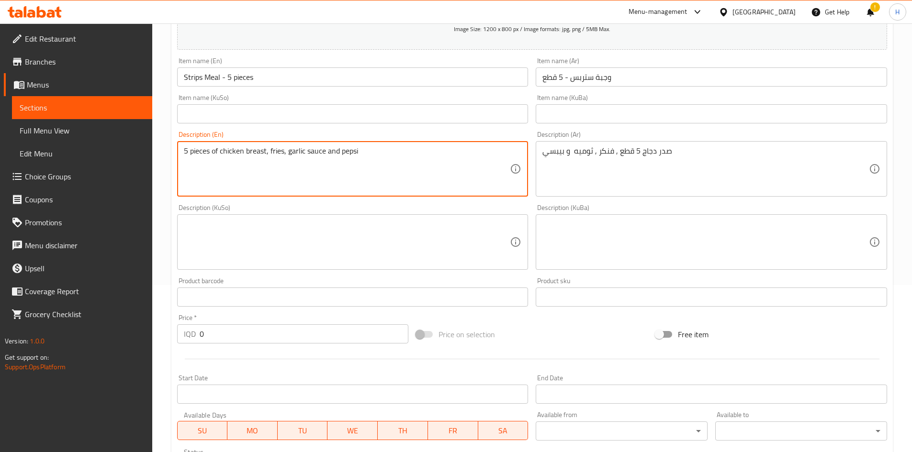
scroll to position [287, 0]
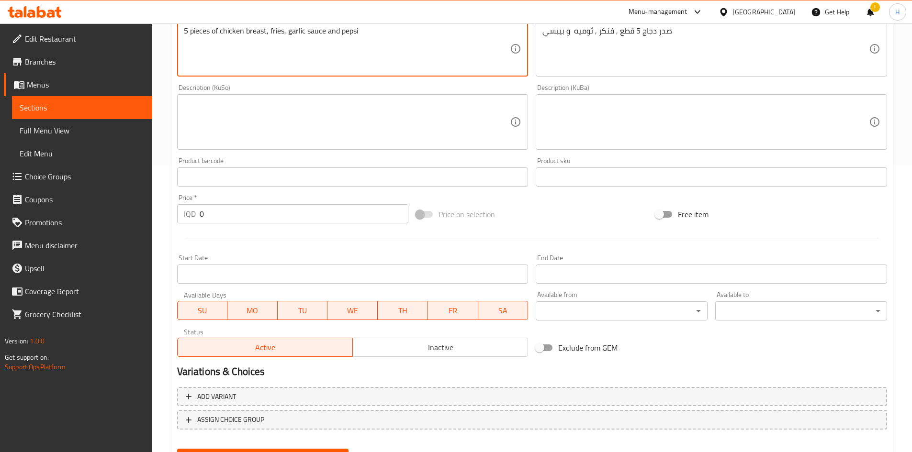
type textarea "5 pieces of chicken breast, fries, garlic sauce and pepsi"
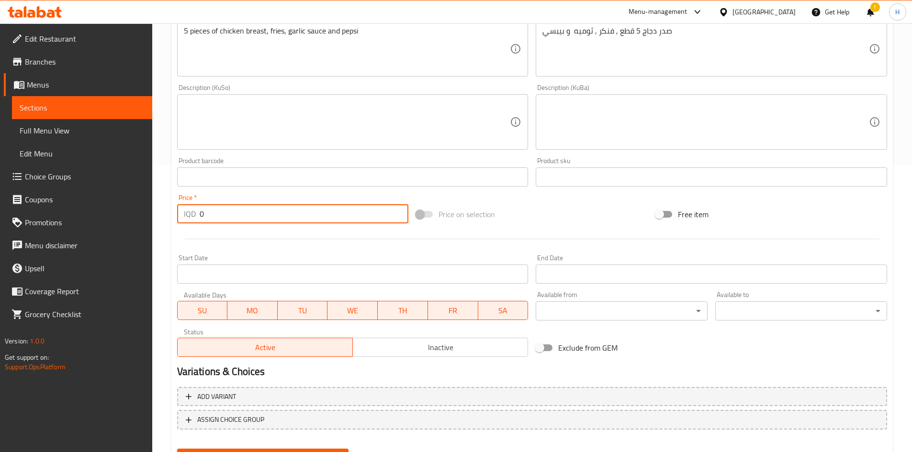
click at [217, 208] on input "0" at bounding box center [304, 213] width 209 height 19
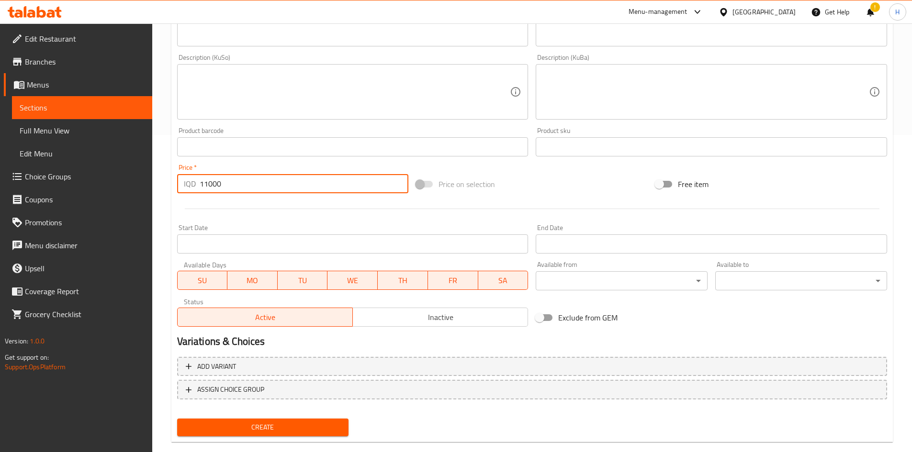
scroll to position [334, 0]
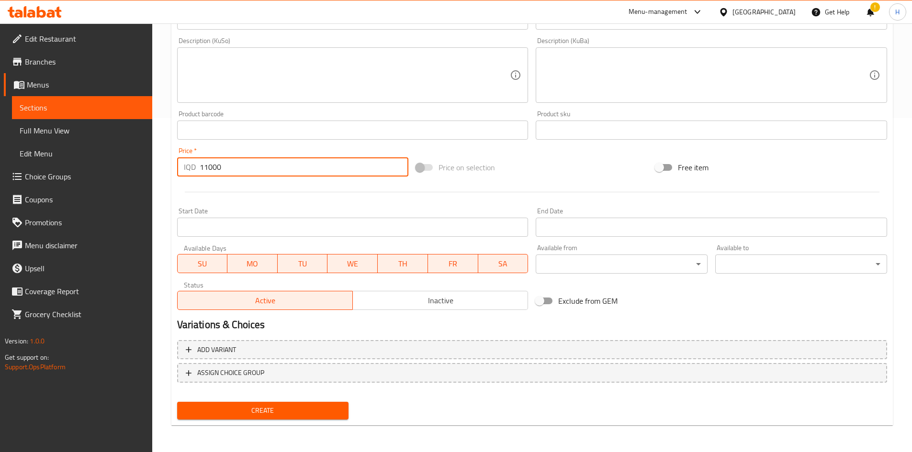
type input "11000"
click at [285, 420] on div "Create" at bounding box center [262, 410] width 179 height 25
click at [295, 408] on span "Create" at bounding box center [263, 411] width 156 height 12
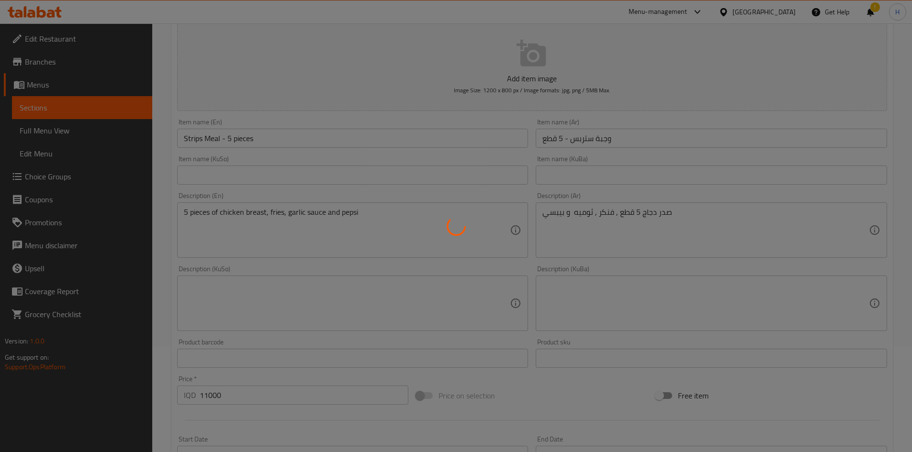
scroll to position [0, 0]
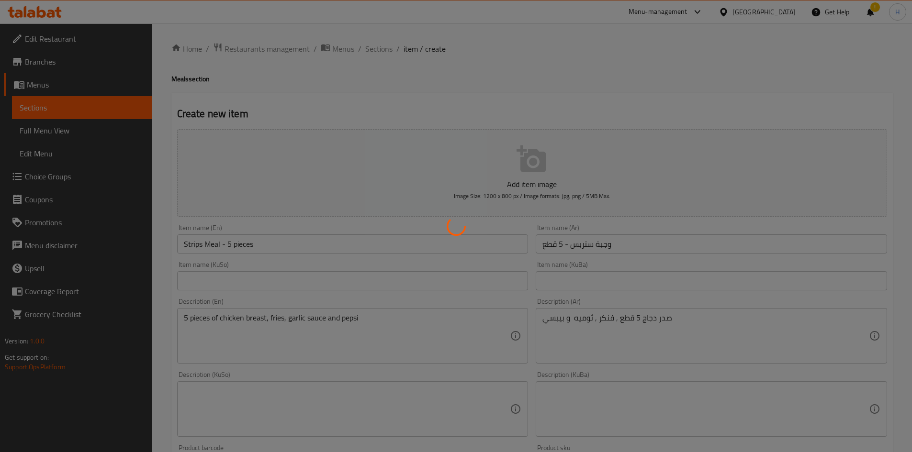
type input "0"
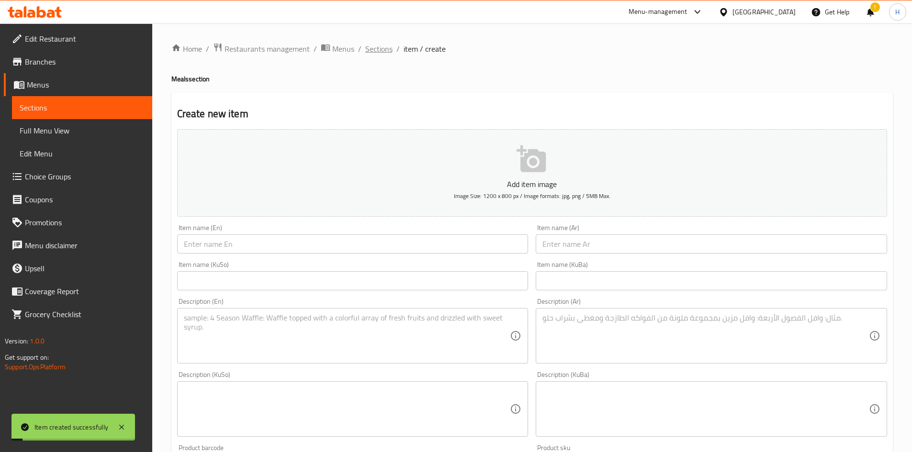
click at [378, 47] on span "Sections" at bounding box center [378, 48] width 27 height 11
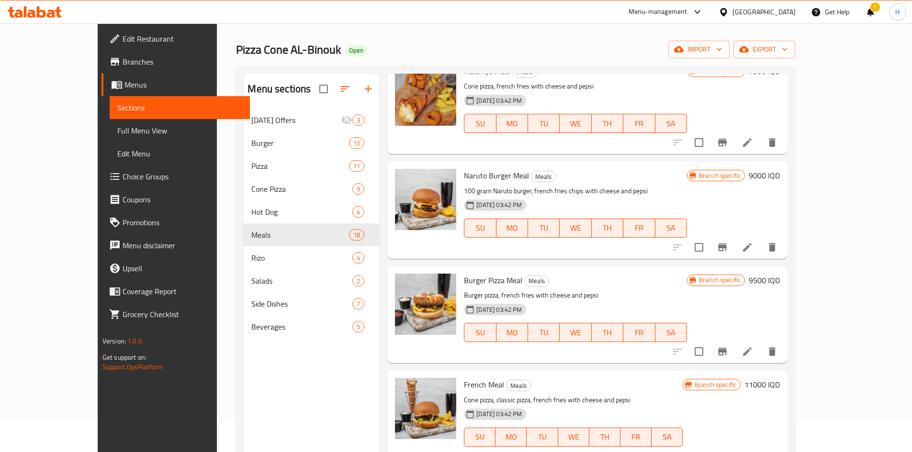
scroll to position [15, 0]
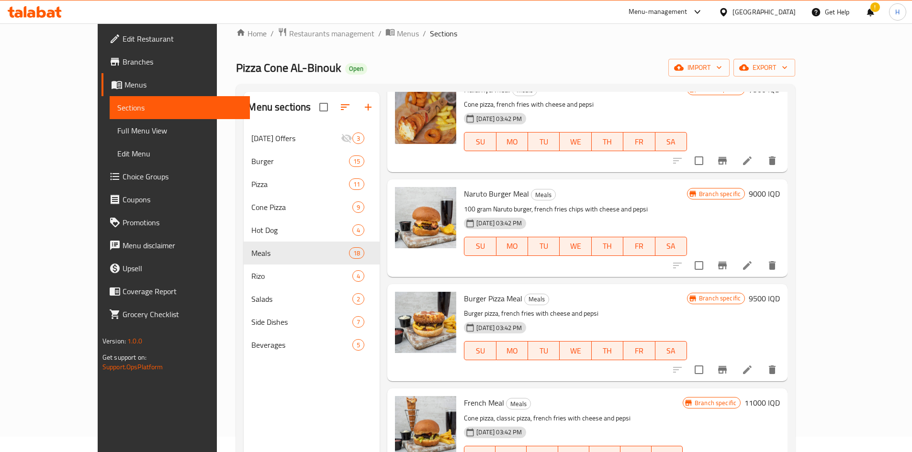
click at [795, 105] on div "Menu sections Ramadan Offers 3 Burger 15 Pizza 11 Cone Pizza 9 Hot Dog 4 Meals …" at bounding box center [515, 317] width 559 height 467
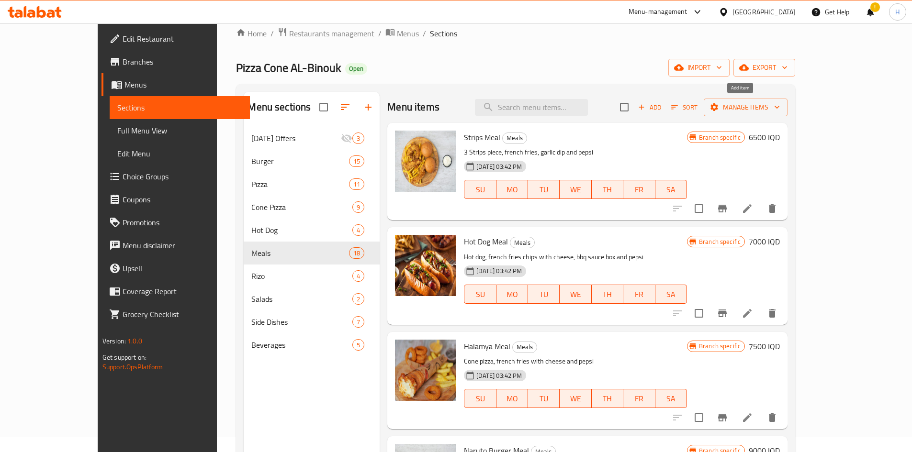
click at [662, 110] on span "Add" at bounding box center [649, 107] width 26 height 11
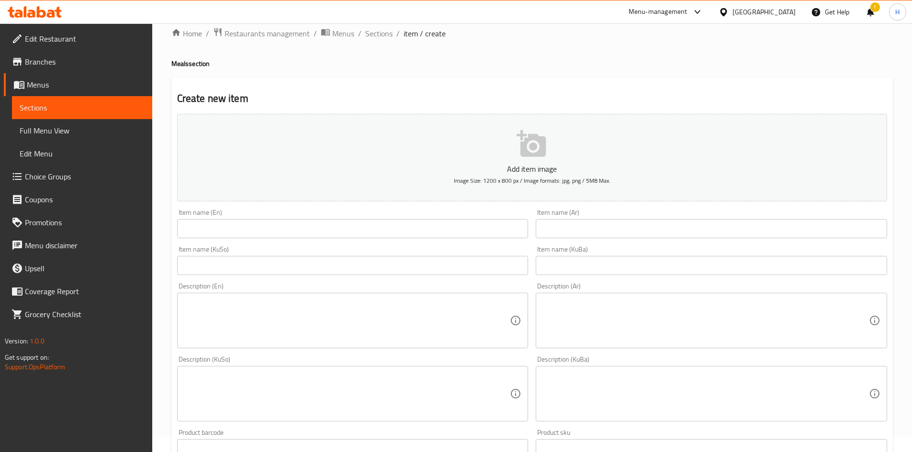
click at [576, 219] on div "Item name (Ar) Item name (Ar)" at bounding box center [710, 223] width 351 height 29
click at [578, 236] on input "text" at bounding box center [710, 228] width 351 height 19
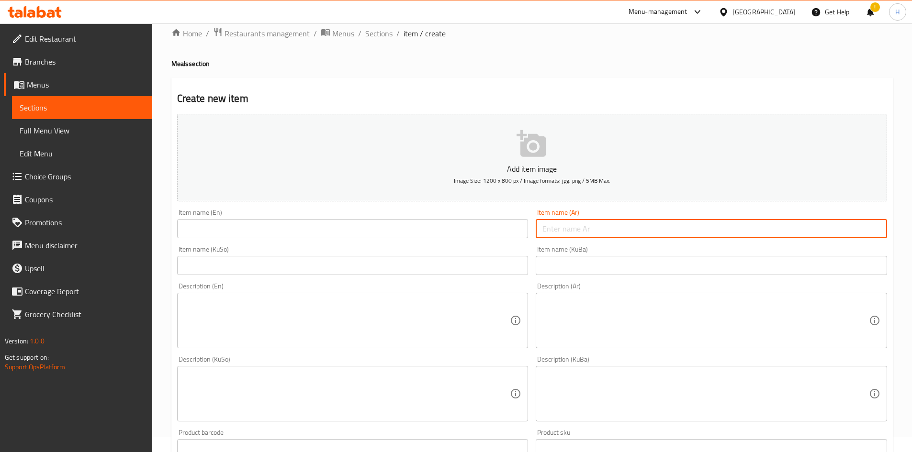
type input ","
click at [587, 233] on input "وجبة دراغون بول" at bounding box center [710, 228] width 351 height 19
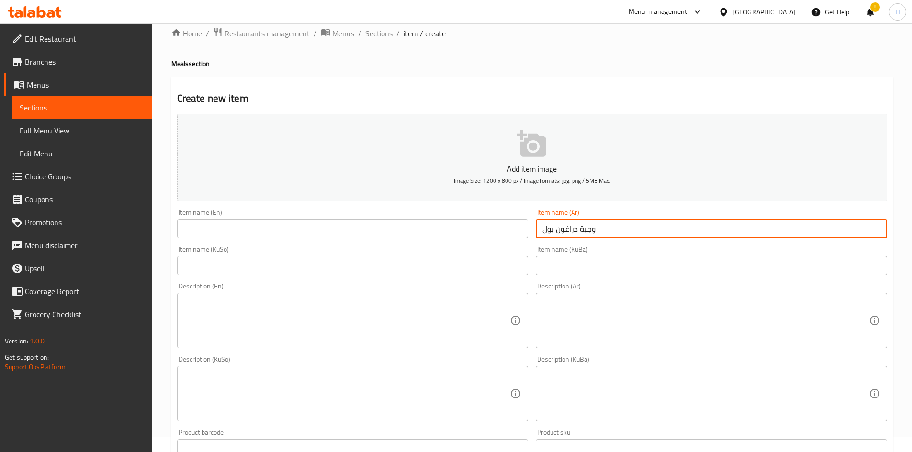
type input "وجبة دراغون بول"
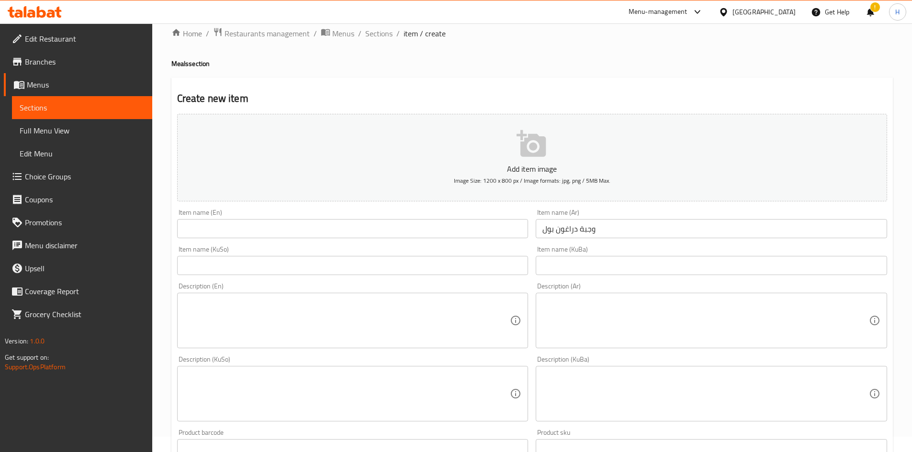
click at [271, 218] on div "Item name (En) Item name (En)" at bounding box center [352, 223] width 351 height 29
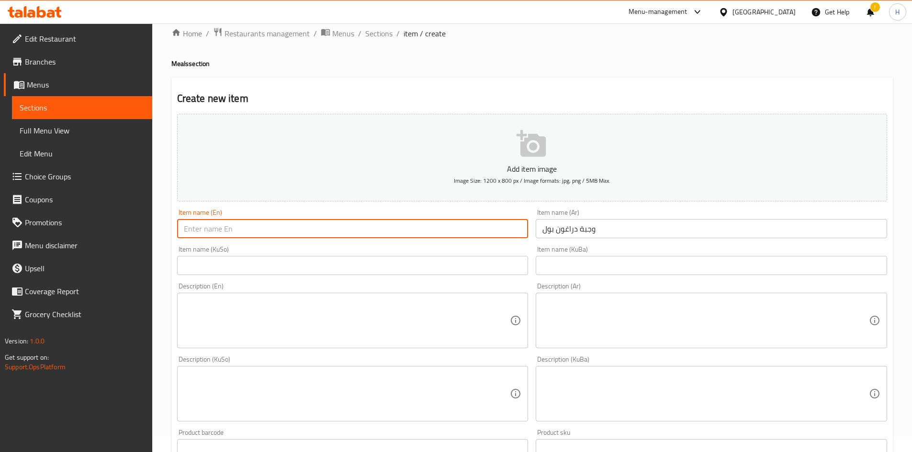
click at [269, 225] on input "text" at bounding box center [352, 228] width 351 height 19
paste input "Dragon Ball Meal"
type input "Dragon Ball Meal"
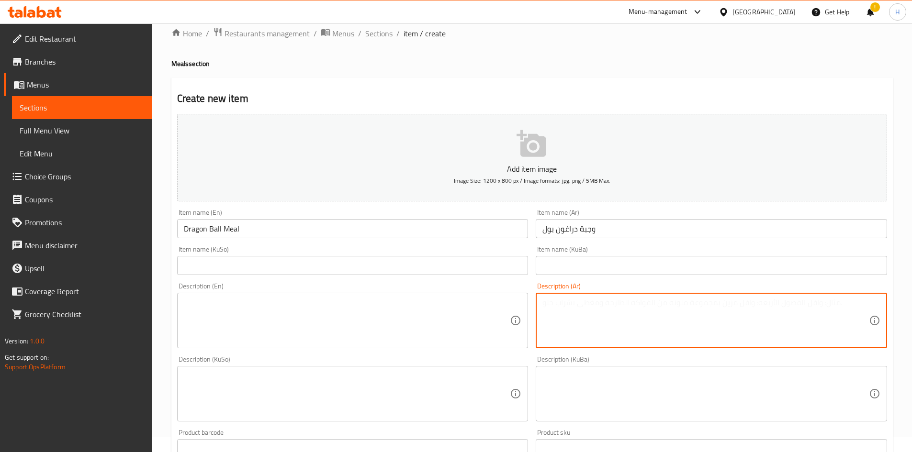
click at [619, 315] on textarea at bounding box center [705, 320] width 326 height 45
paste textarea "تويستر بالصلصه + فنكر + صلصة + بيبسي"
click at [616, 308] on textarea "تويستر بالصلصه + فنكر + صلصة + بيبسي" at bounding box center [705, 320] width 326 height 45
click at [605, 304] on textarea "تويستر بالصلصه , فنكر + صلصة + بيبسي" at bounding box center [705, 320] width 326 height 45
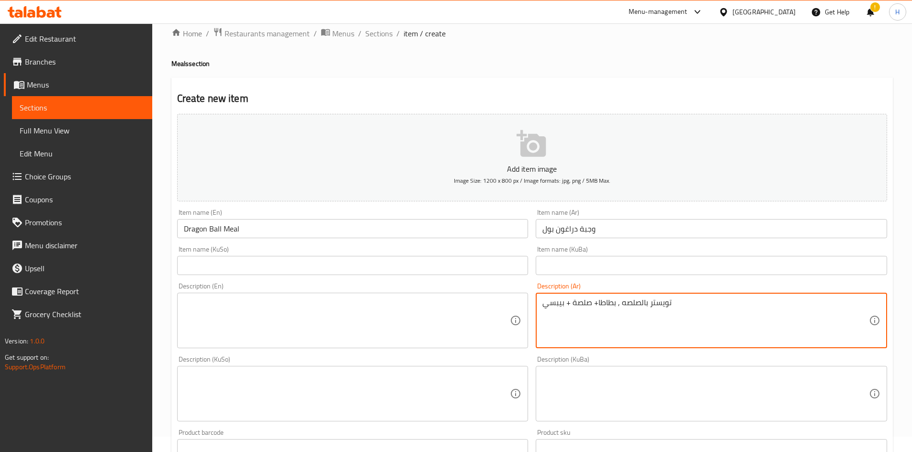
click at [596, 305] on textarea "تويستر بالصلصه , بطاطا+ صلصة + بيبسي" at bounding box center [705, 320] width 326 height 45
click at [566, 306] on textarea "تويستر بالصلصه , بطاطا,+ صلصة + بيبسي" at bounding box center [705, 320] width 326 height 45
click at [572, 305] on textarea "تويستر بالصلصه , بطاطا,+ صلصة و بيبسي" at bounding box center [705, 320] width 326 height 45
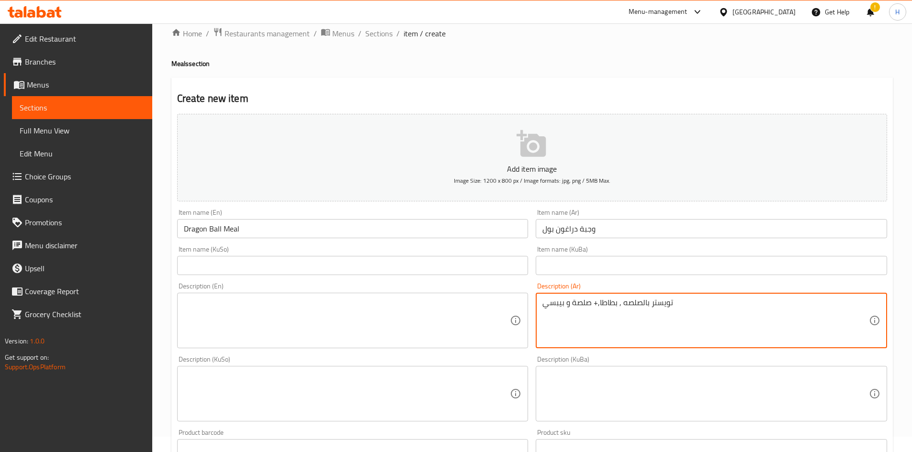
type textarea "تويستر بالصلصه , بطاطا,+ صلصة و بيبسي"
drag, startPoint x: 266, startPoint y: 297, endPoint x: 260, endPoint y: 302, distance: 7.4
click at [265, 299] on div "Description (En)" at bounding box center [352, 321] width 351 height 56
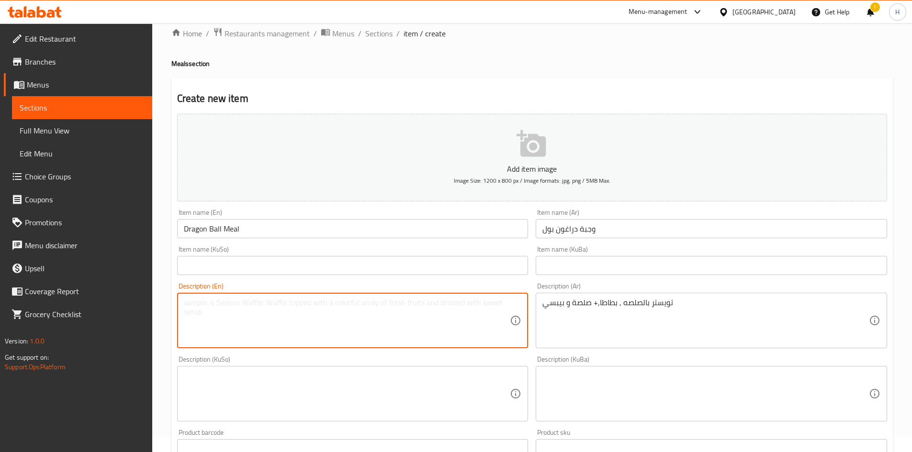
click at [251, 309] on textarea at bounding box center [347, 320] width 326 height 45
paste textarea "Twister with sauce, fries, sauce and Pepsi"
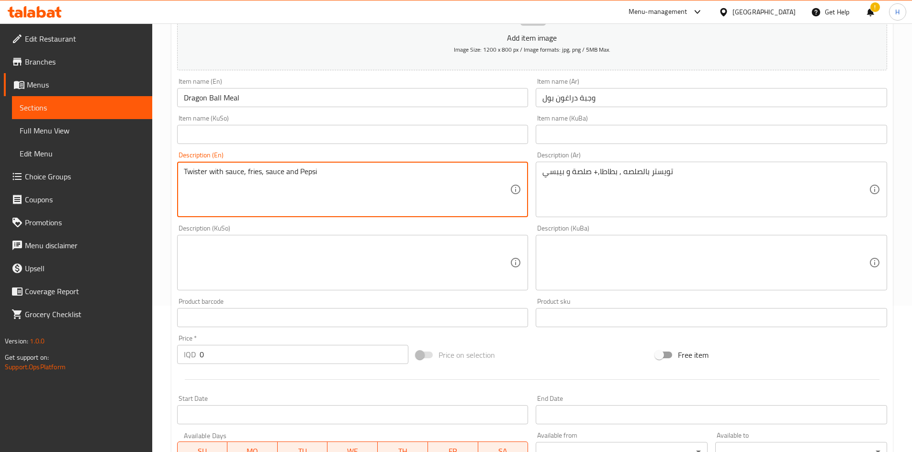
scroll to position [143, 0]
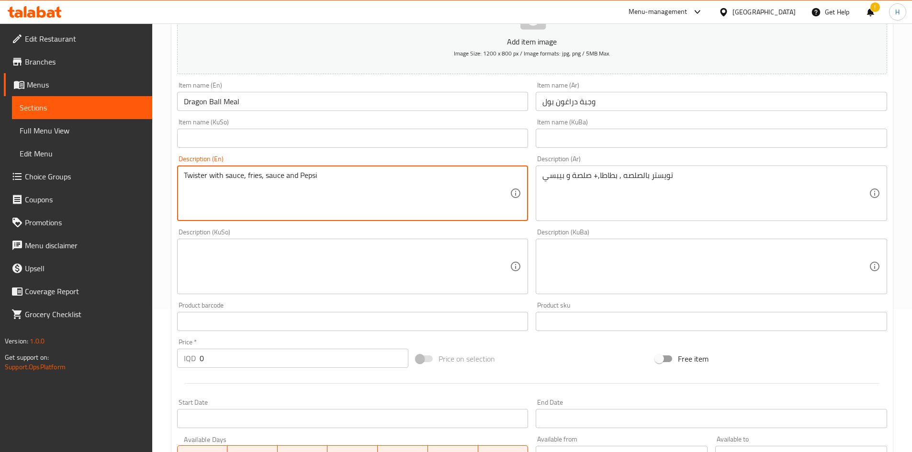
drag, startPoint x: 298, startPoint y: 176, endPoint x: 301, endPoint y: 182, distance: 6.9
click at [301, 182] on textarea "Twister with sauce, fries, sauce and Pepsi" at bounding box center [347, 193] width 326 height 45
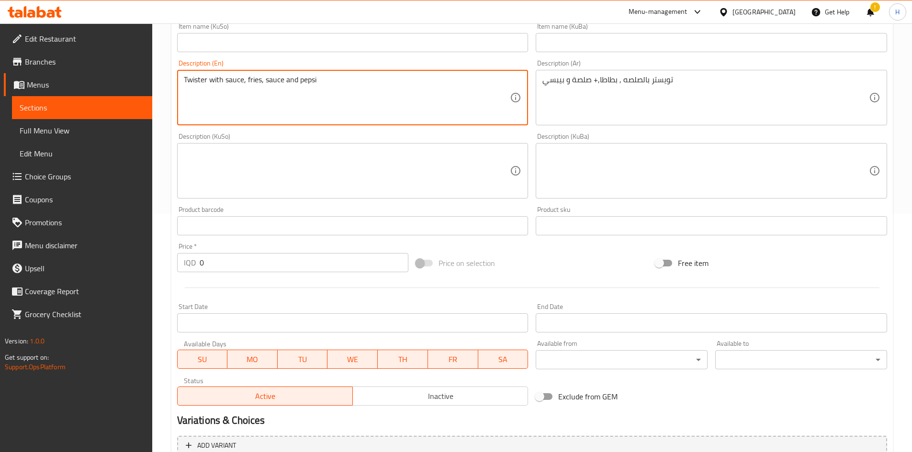
scroll to position [334, 0]
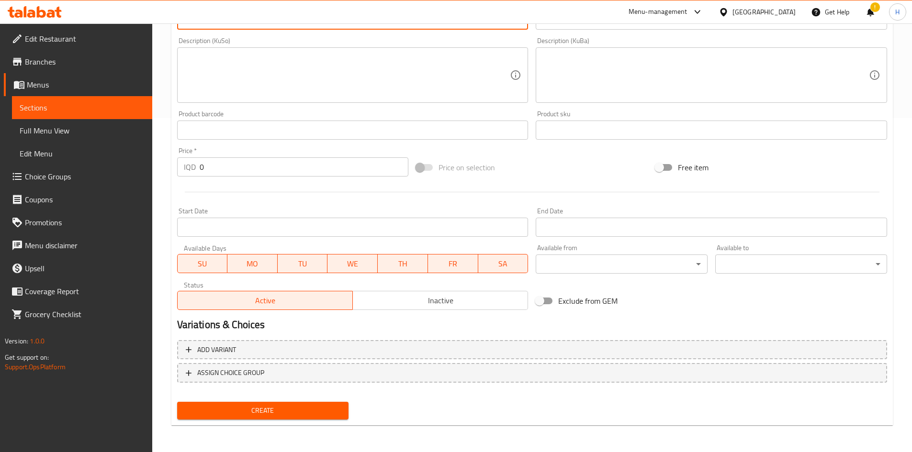
type textarea "Twister with sauce, fries, sauce and pepsi"
click at [231, 171] on input "0" at bounding box center [304, 166] width 209 height 19
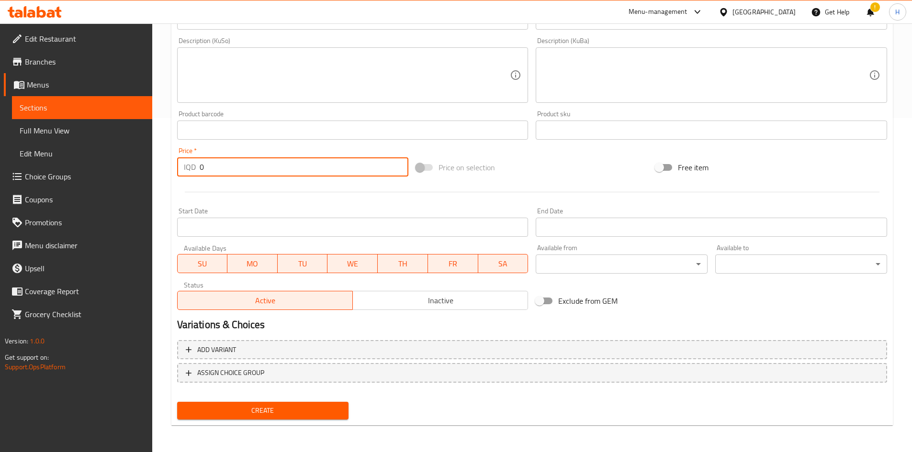
click at [231, 171] on input "0" at bounding box center [304, 166] width 209 height 19
type input "6500"
click at [271, 423] on div "Create" at bounding box center [262, 410] width 179 height 25
click at [291, 415] on span "Create" at bounding box center [263, 411] width 156 height 12
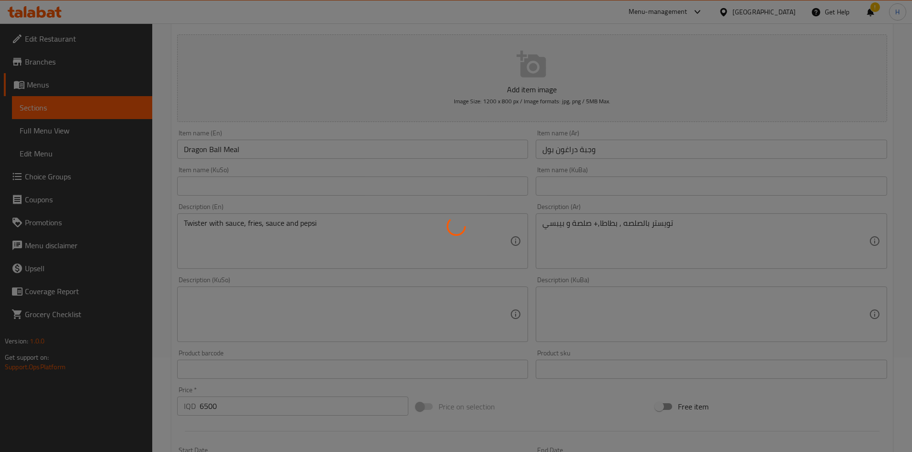
scroll to position [0, 0]
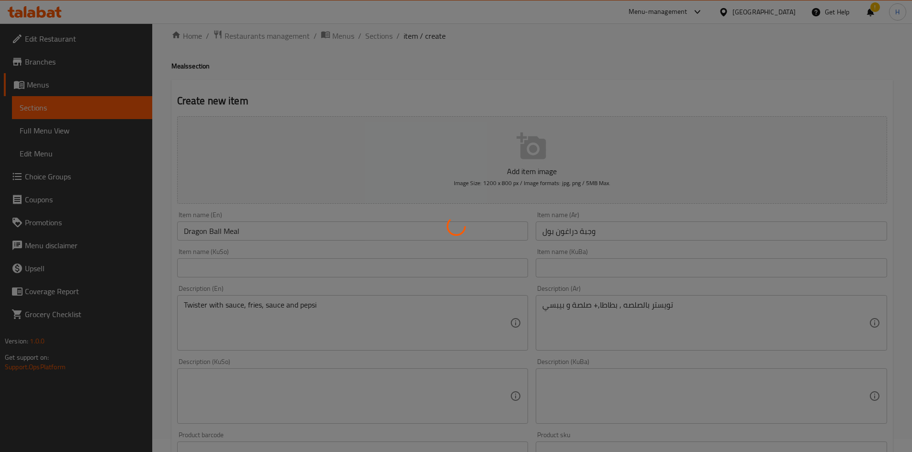
type input "0"
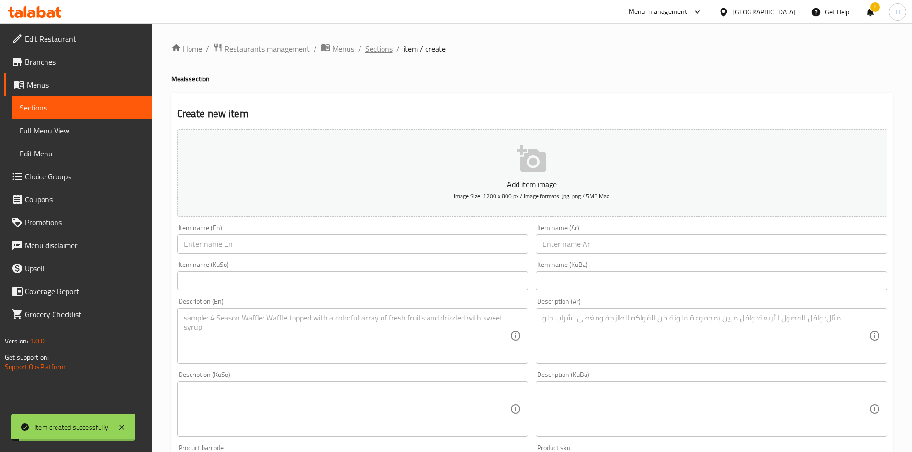
click at [378, 46] on span "Sections" at bounding box center [378, 48] width 27 height 11
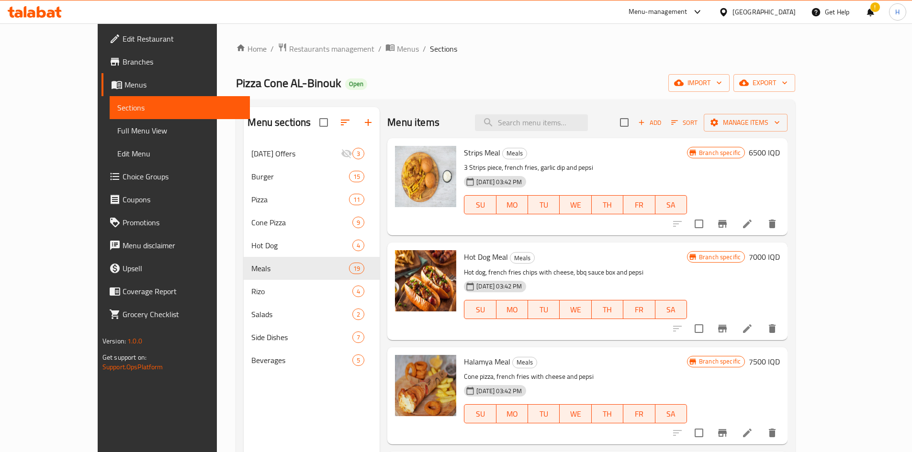
click at [662, 125] on span "Add" at bounding box center [649, 122] width 26 height 11
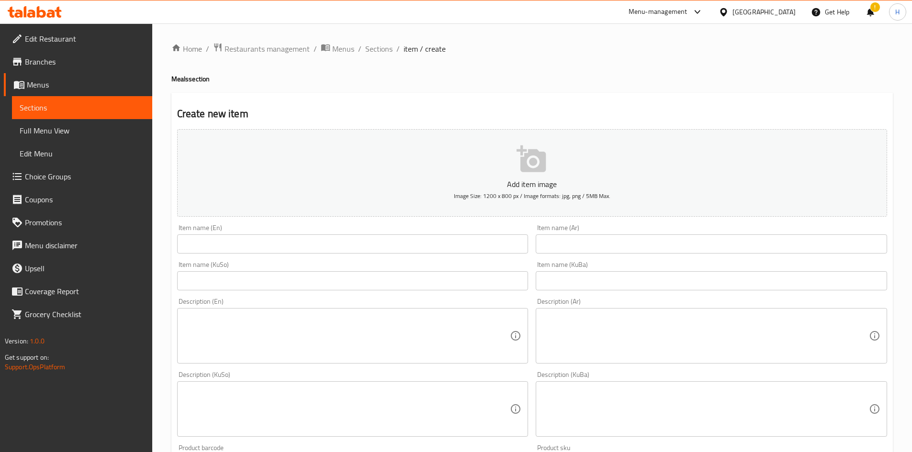
click at [593, 244] on input "text" at bounding box center [710, 243] width 351 height 19
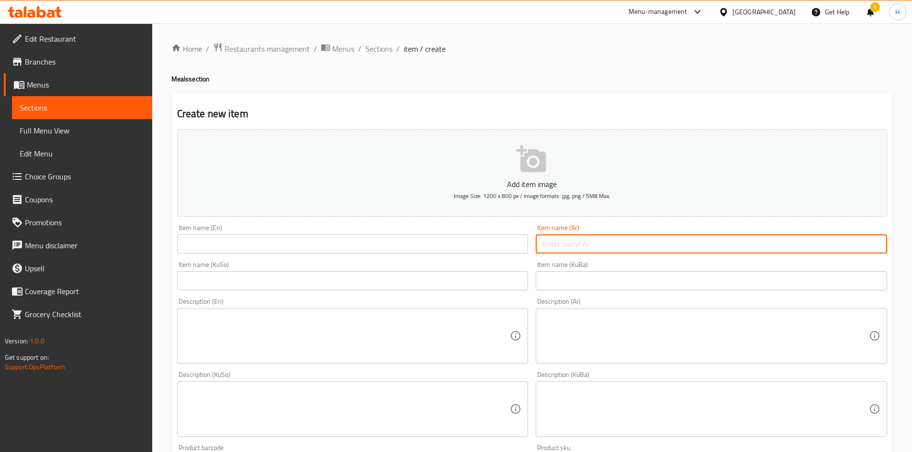
paste input "وجبة mma"
click at [571, 245] on input "وجبة mma" at bounding box center [710, 243] width 351 height 19
type input "وجبة ام ام اي"
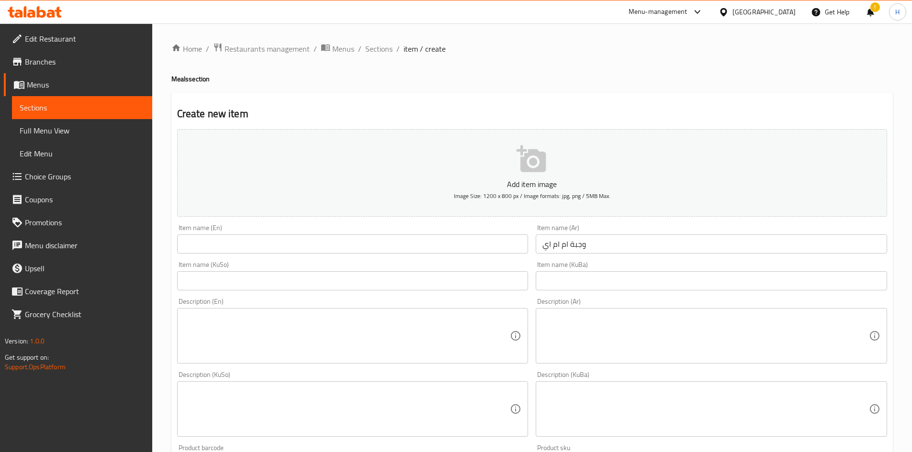
click at [341, 246] on input "text" at bounding box center [352, 243] width 351 height 19
paste input "وجبة mma"
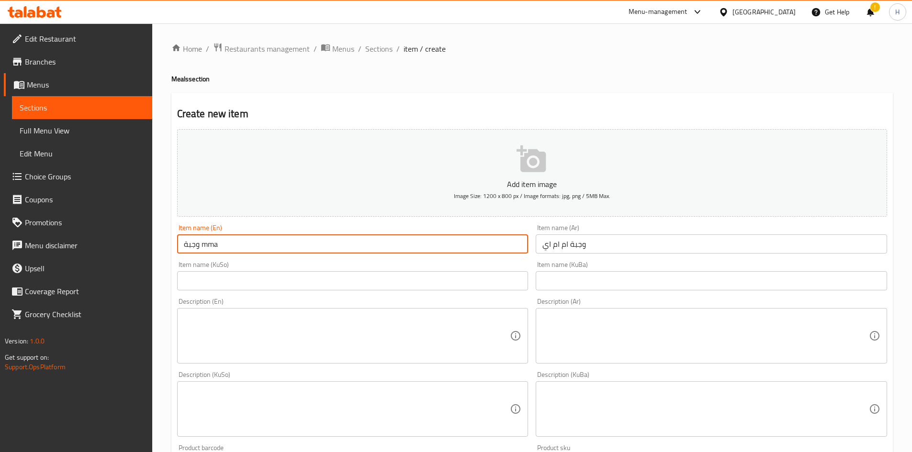
click at [202, 244] on input "وجبة mma" at bounding box center [352, 243] width 351 height 19
type input "وجبة mma"
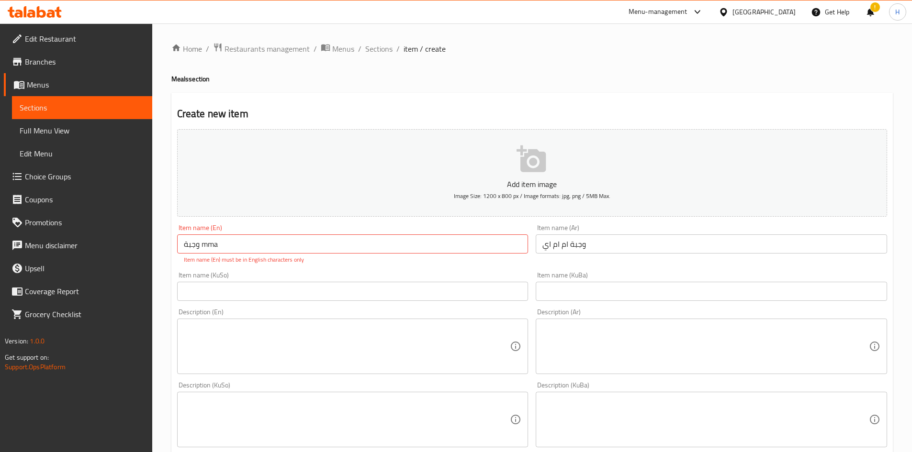
click at [630, 342] on textarea at bounding box center [705, 346] width 326 height 45
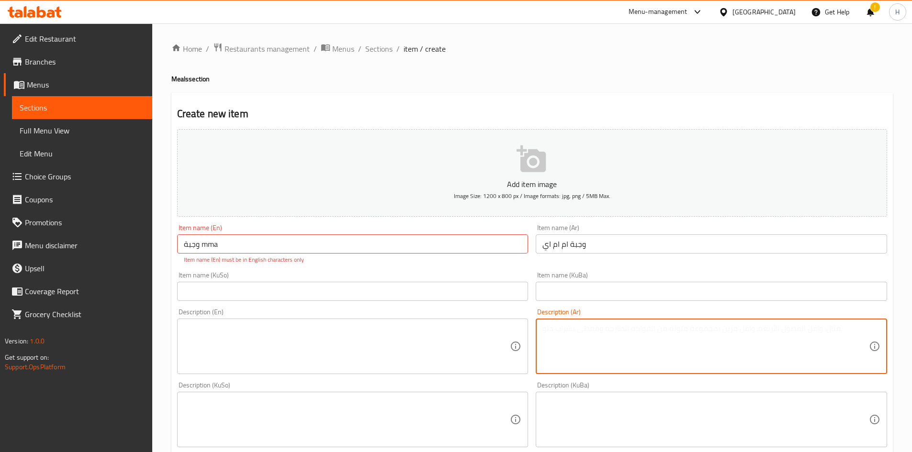
paste textarea "(بركر لحم مدخن + فنكر + بيبسي"
drag, startPoint x: 595, startPoint y: 334, endPoint x: 590, endPoint y: 334, distance: 5.7
click at [590, 334] on textarea "(بركر لحم مدخن + فنكر + بيبسي" at bounding box center [705, 346] width 326 height 45
click at [586, 326] on textarea "(بركر لحم مدخن , فنكر + بيبسي" at bounding box center [705, 346] width 326 height 45
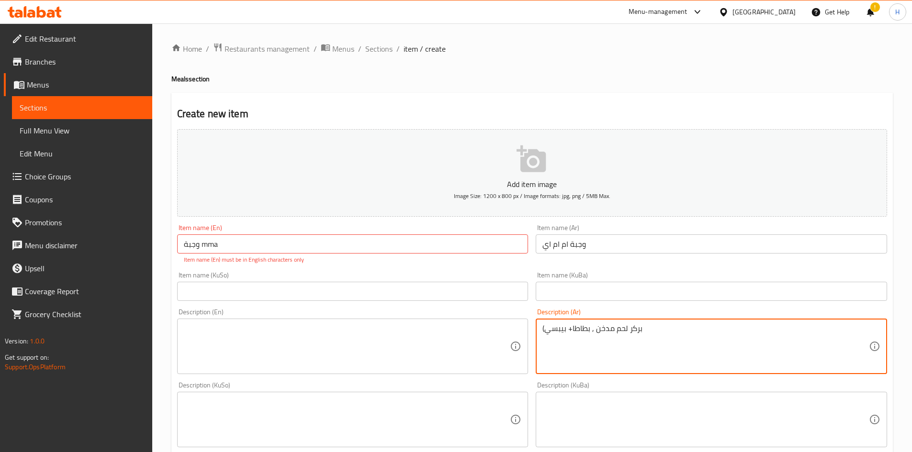
click at [572, 334] on textarea "(بركر لحم مدخن , بطاطا+ بيبسي" at bounding box center [705, 346] width 326 height 45
click at [542, 329] on div "(بركر لحم مدخن , بطاطا و بيبسي Description (Ar)" at bounding box center [710, 347] width 351 height 56
click at [593, 334] on textarea "بركر لحم مدخن , بطاطا و بيبسي" at bounding box center [705, 346] width 326 height 45
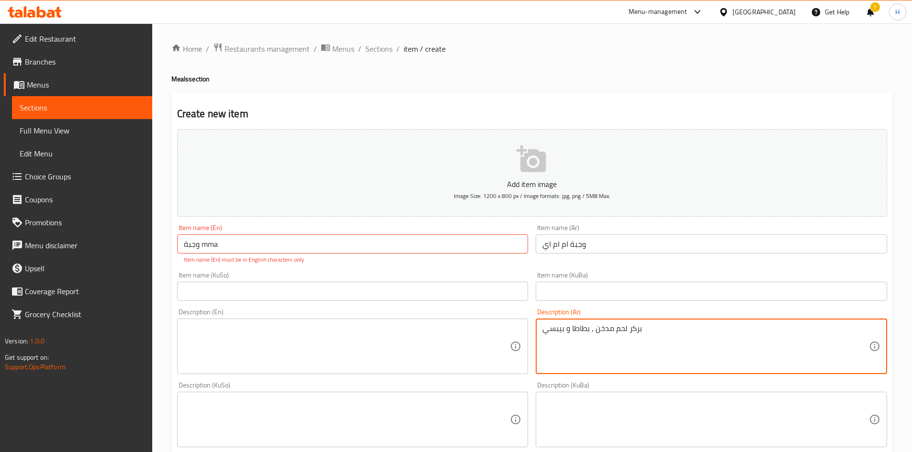
type textarea "بركر لحم مدخن , بطاطا و بيبسي"
click at [270, 345] on textarea at bounding box center [347, 346] width 326 height 45
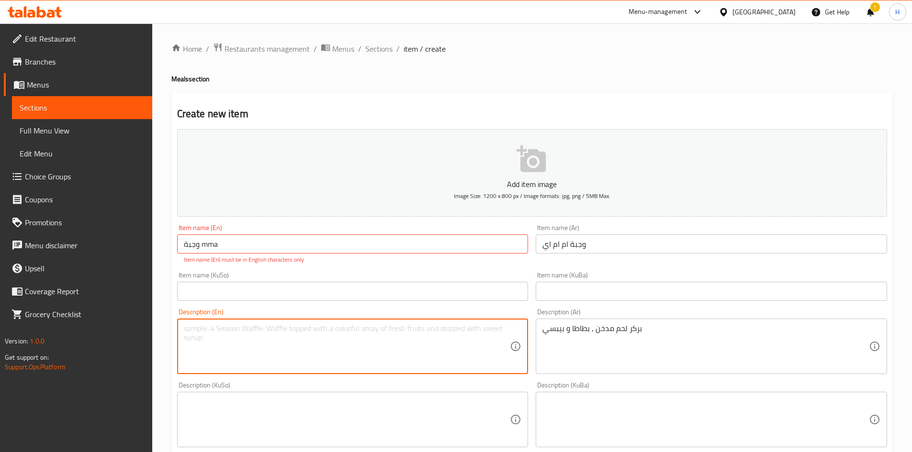
paste textarea "Smoked beef burger, fries and Pepsi"
type textarea "Smoked beef burger, fries and Pepsi"
click at [214, 246] on input "وجبة mma" at bounding box center [352, 243] width 351 height 19
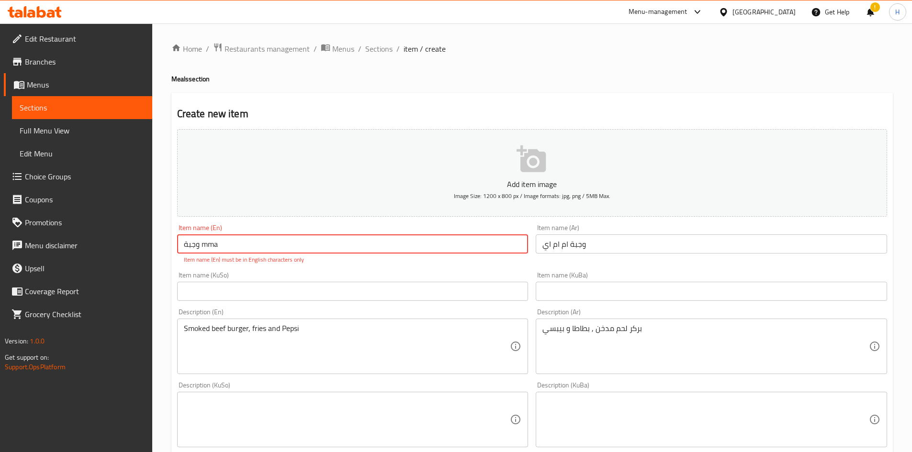
click at [214, 246] on input "وجبة mma" at bounding box center [352, 243] width 351 height 19
click at [200, 245] on input "وجبة mma" at bounding box center [352, 243] width 351 height 19
click at [193, 246] on input "وجبة mma" at bounding box center [352, 243] width 351 height 19
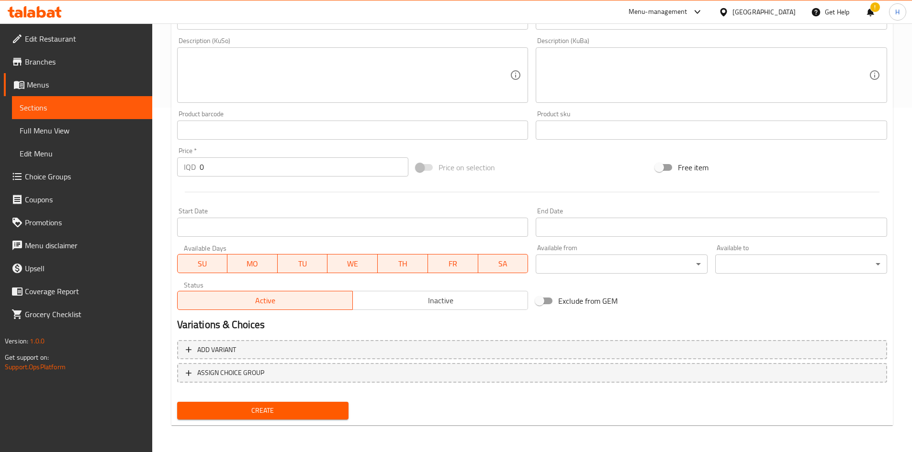
type input "Meal mma"
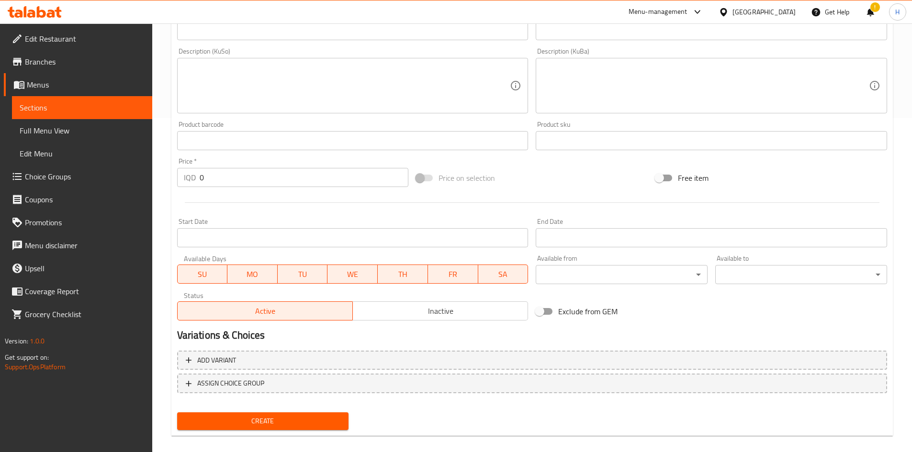
click at [233, 168] on input "0" at bounding box center [304, 177] width 209 height 19
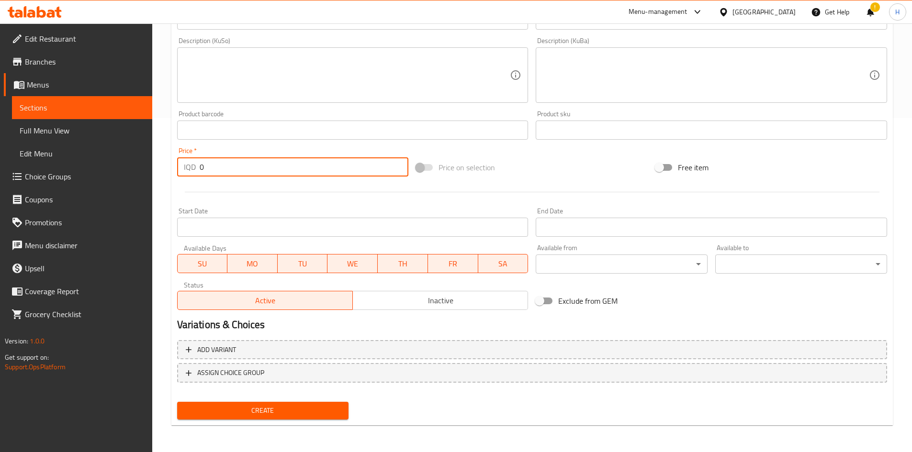
click at [233, 167] on input "0" at bounding box center [304, 166] width 209 height 19
type input "8000"
click at [288, 404] on button "Create" at bounding box center [263, 411] width 172 height 18
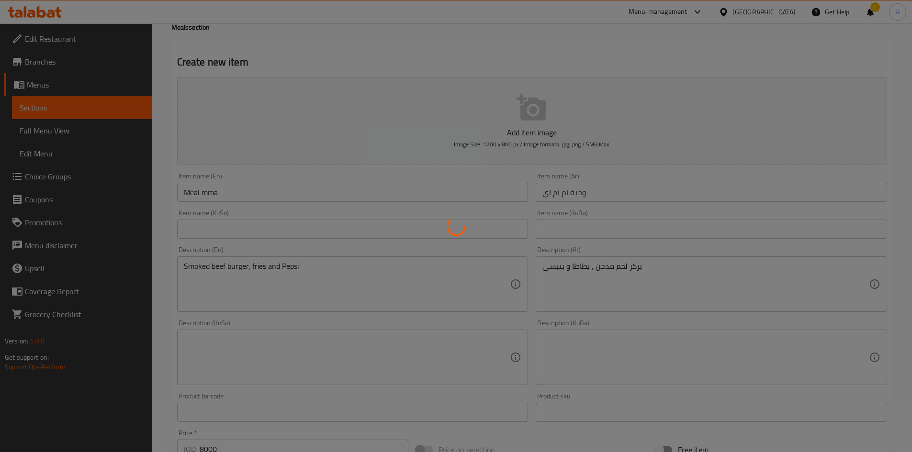
scroll to position [47, 0]
type input "0"
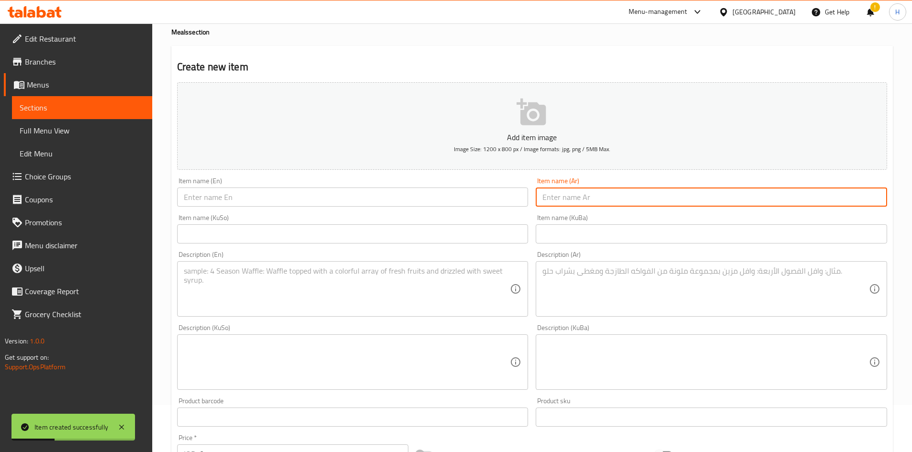
drag, startPoint x: 613, startPoint y: 188, endPoint x: 606, endPoint y: 196, distance: 10.5
click at [613, 188] on input "text" at bounding box center [710, 197] width 351 height 19
type input ","
type input "وجبة يو اف سي"
click at [424, 202] on input "text" at bounding box center [352, 197] width 351 height 19
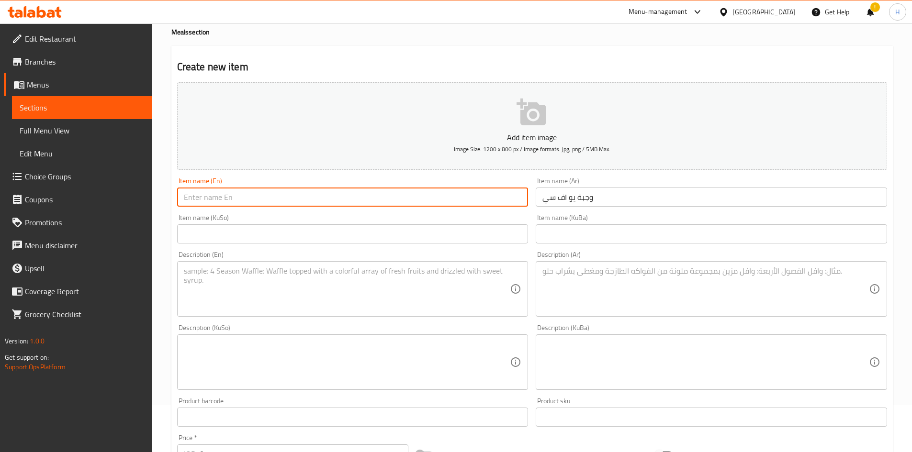
type input "U"
type input "ufc Meal"
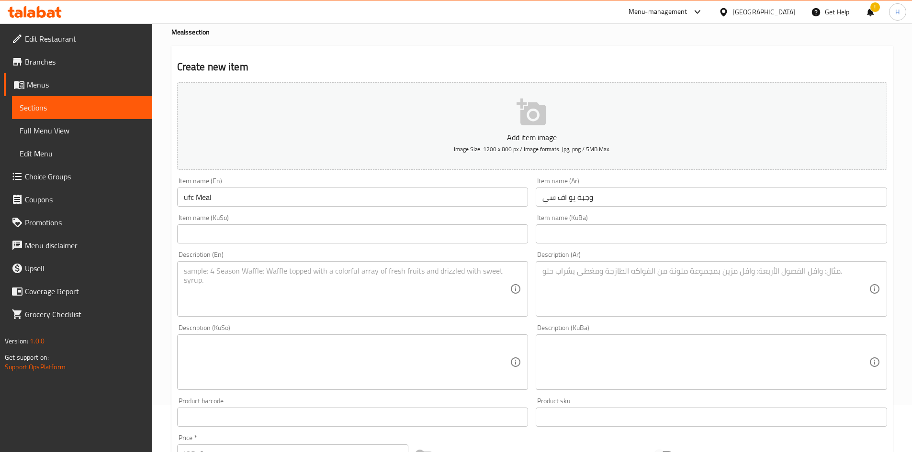
click at [628, 298] on textarea at bounding box center [705, 289] width 326 height 45
paste textarea "ركر لحم بالجبن + فنكر + بيبسي"
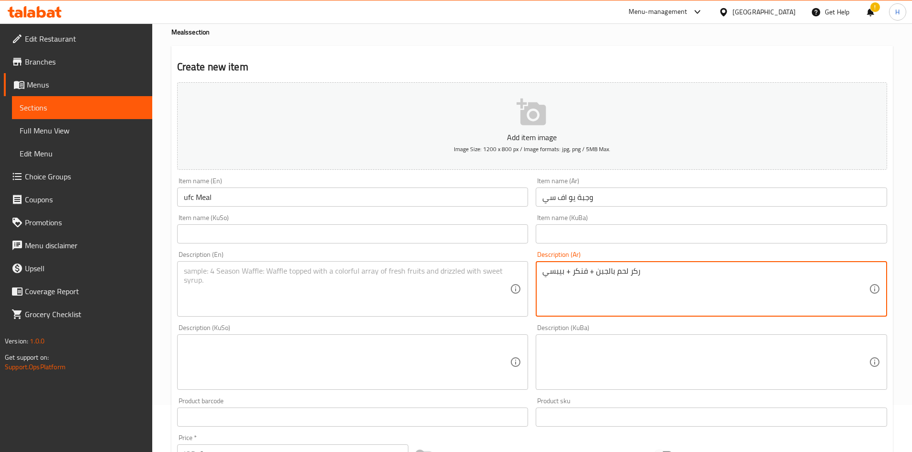
click at [591, 273] on textarea "ركر لحم بالجبن + فنكر + بيبسي" at bounding box center [705, 289] width 326 height 45
click at [646, 274] on textarea "ركر لحم بالجبن + فنكر + بيبسي" at bounding box center [705, 289] width 326 height 45
click at [585, 265] on div "ركر لحم بالجبن + فنكر + بيبسي Description (Ar)" at bounding box center [710, 289] width 351 height 56
click at [591, 271] on textarea "ركر لحم بالجبن + فنكر + بيبسي" at bounding box center [705, 289] width 326 height 45
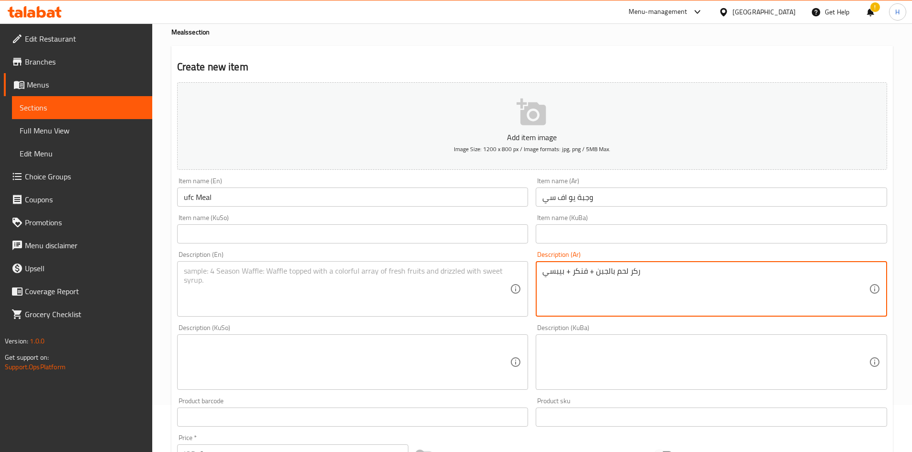
click at [591, 271] on textarea "ركر لحم بالجبن + فنكر + بيبسي" at bounding box center [705, 289] width 326 height 45
paste textarea "ركر لحم مدخن , بطاطا و بيبسي"
click at [602, 274] on textarea "بركر لحم مدخن , بطاطا و بيبسي" at bounding box center [705, 289] width 326 height 45
click at [603, 272] on textarea "بركر لحم , بطاطا و بيبسي" at bounding box center [705, 289] width 326 height 45
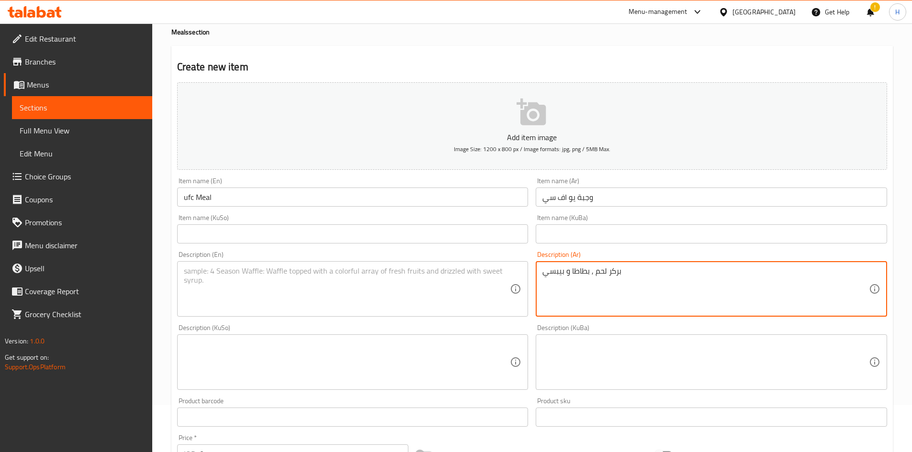
click at [603, 272] on textarea "بركر لحم , بطاطا و بيبسي" at bounding box center [705, 289] width 326 height 45
type textarea "بركر لحم , بطاطا و بيبسي"
drag, startPoint x: 266, startPoint y: 316, endPoint x: 267, endPoint y: 311, distance: 5.3
click at [267, 316] on div "Description (En)" at bounding box center [352, 289] width 351 height 56
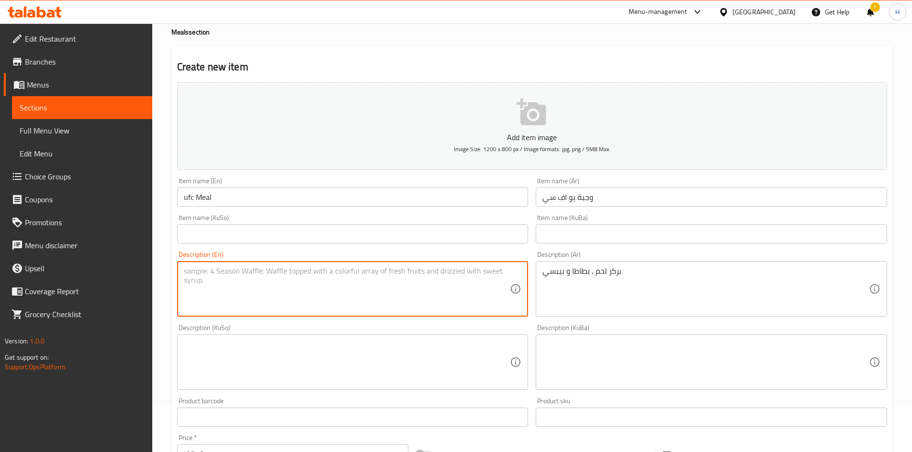
paste textarea "Beef burger, fries and Pepsi"
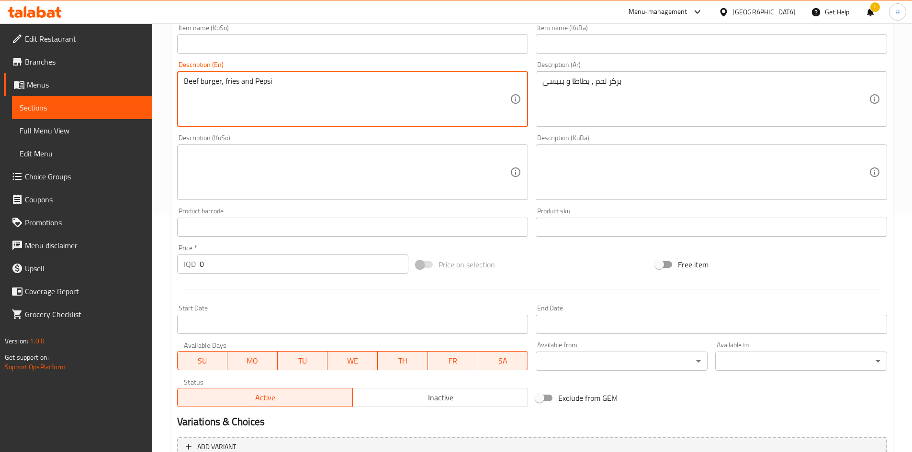
scroll to position [286, 0]
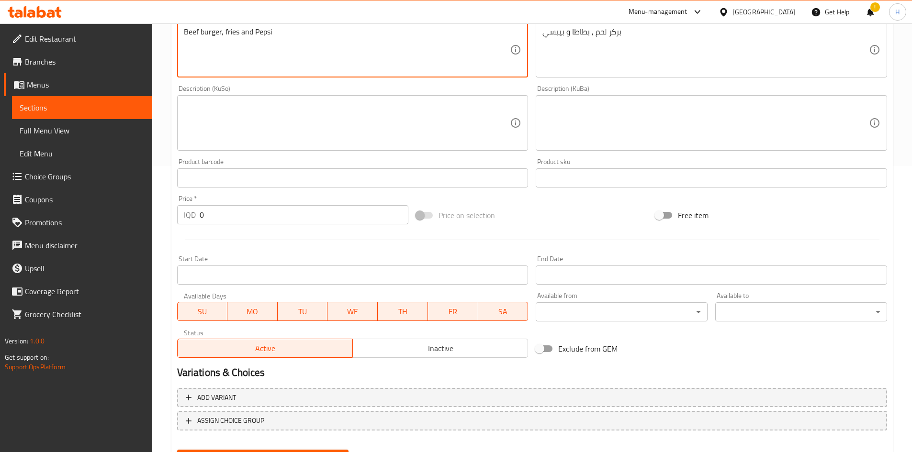
type textarea "Beef burger, fries and Pepsi"
click at [238, 212] on input "0" at bounding box center [304, 214] width 209 height 19
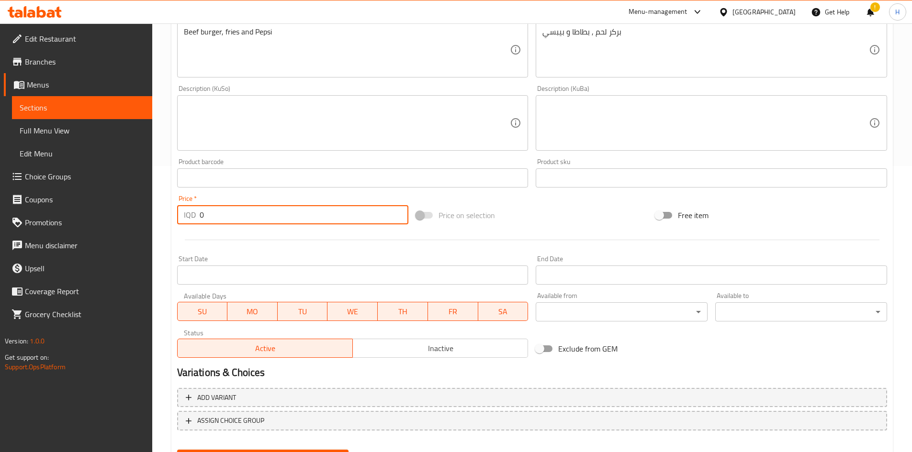
click at [238, 212] on input "0" at bounding box center [304, 214] width 209 height 19
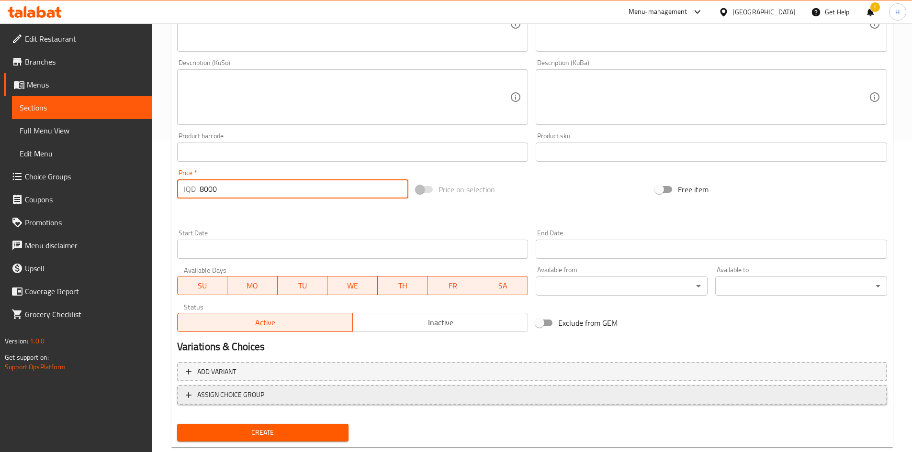
scroll to position [334, 0]
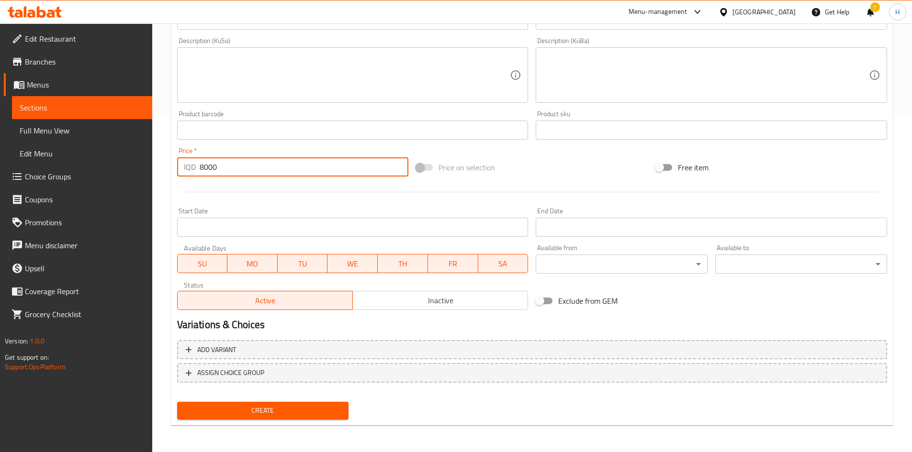
type input "8000"
click at [300, 407] on span "Create" at bounding box center [263, 411] width 156 height 12
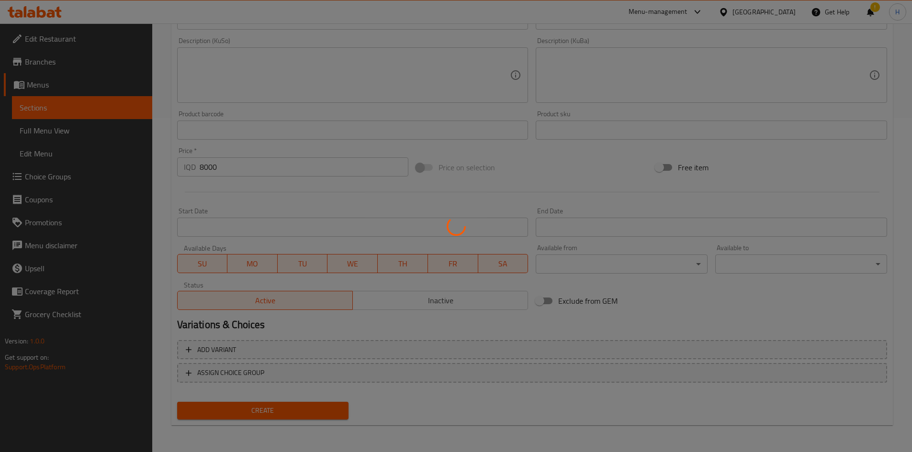
type input "0"
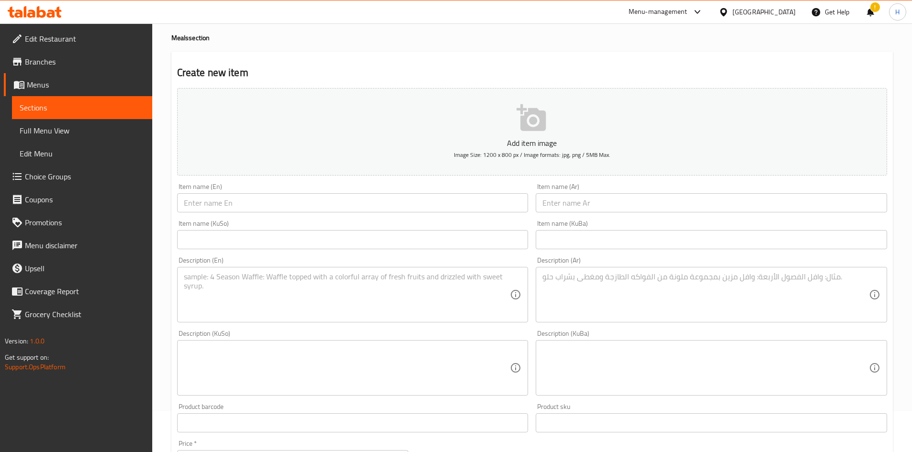
scroll to position [0, 0]
